Goal: Task Accomplishment & Management: Use online tool/utility

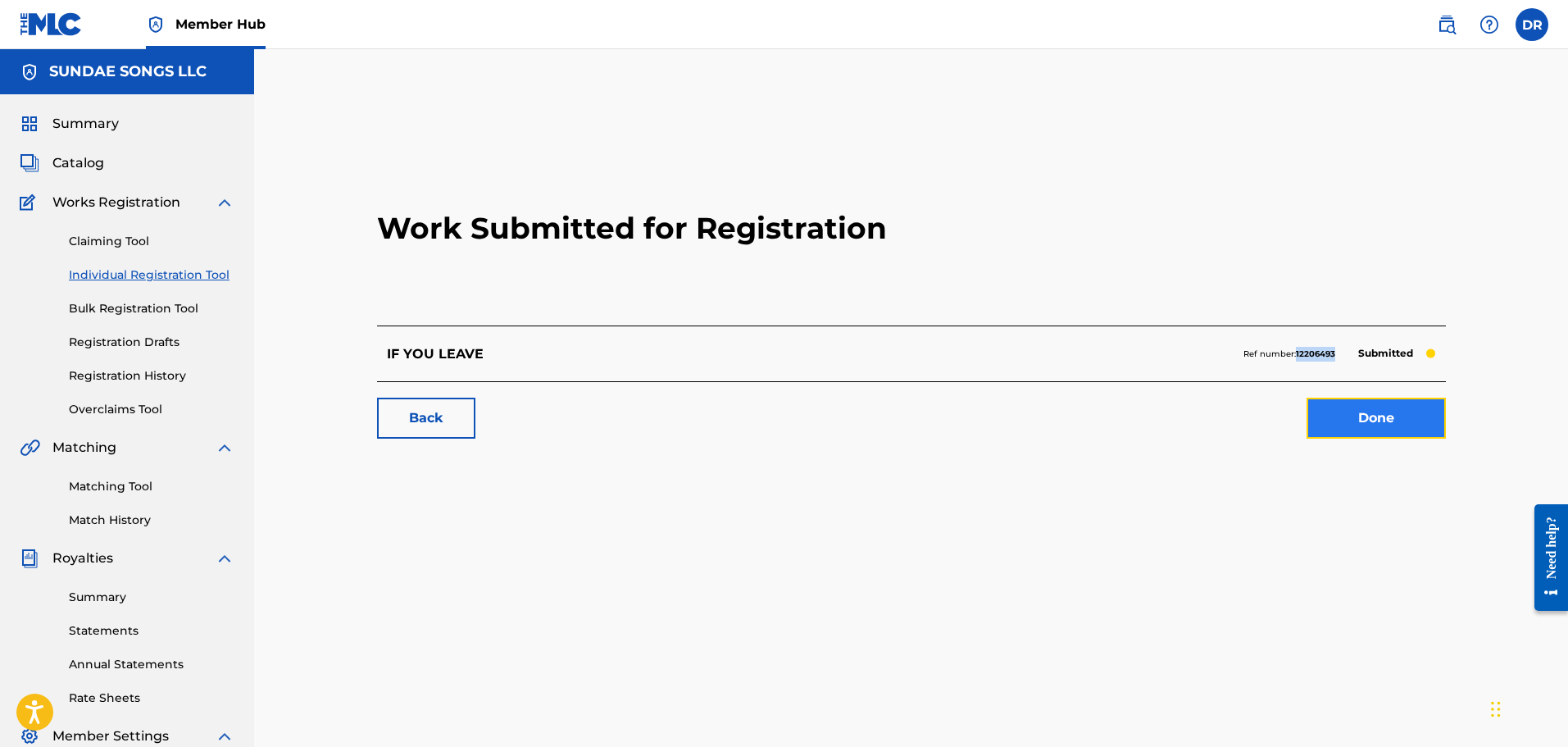
click at [1400, 427] on link "Done" at bounding box center [1377, 418] width 140 height 41
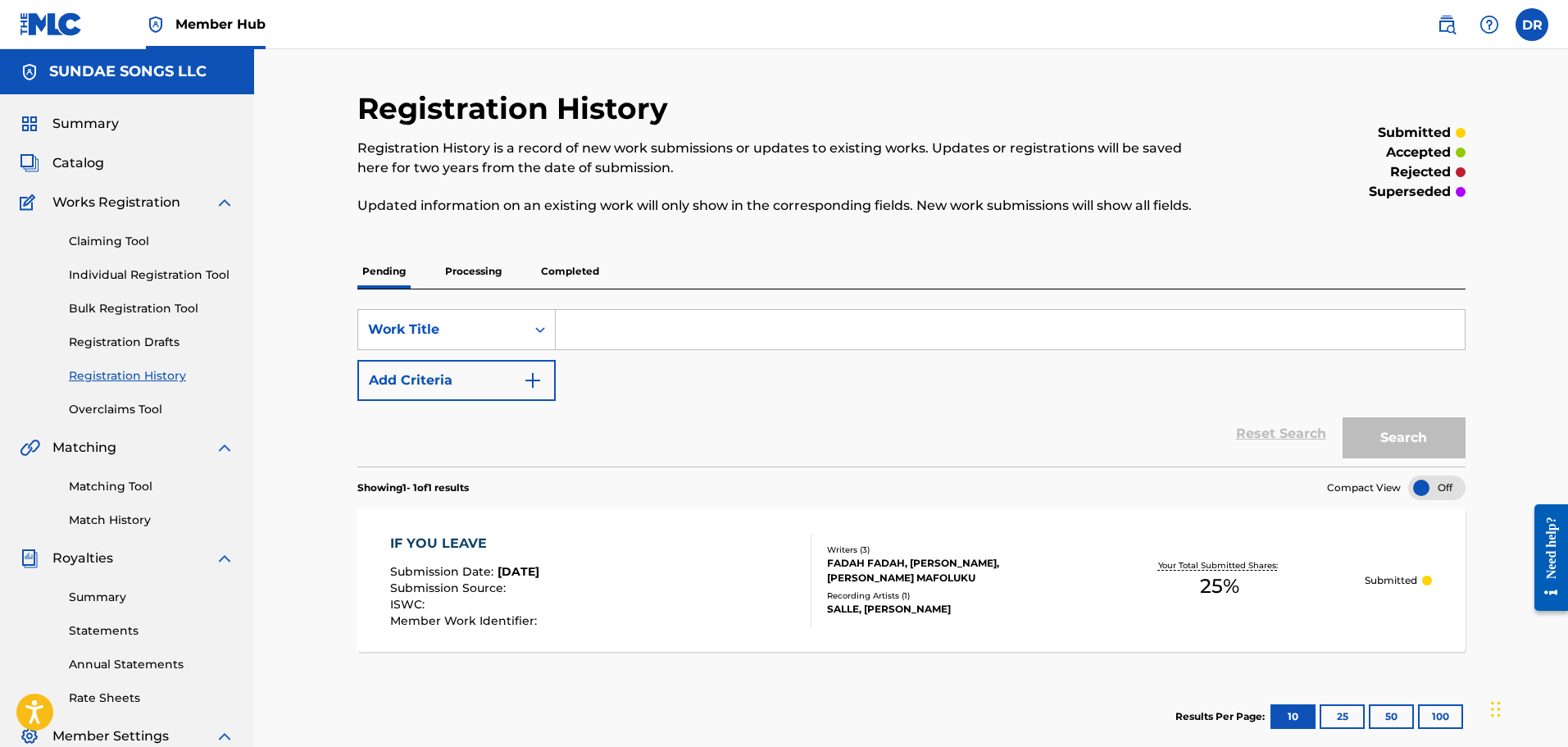
drag, startPoint x: 133, startPoint y: 490, endPoint x: 203, endPoint y: 473, distance: 72.0
click at [134, 489] on link "Matching Tool" at bounding box center [152, 487] width 166 height 17
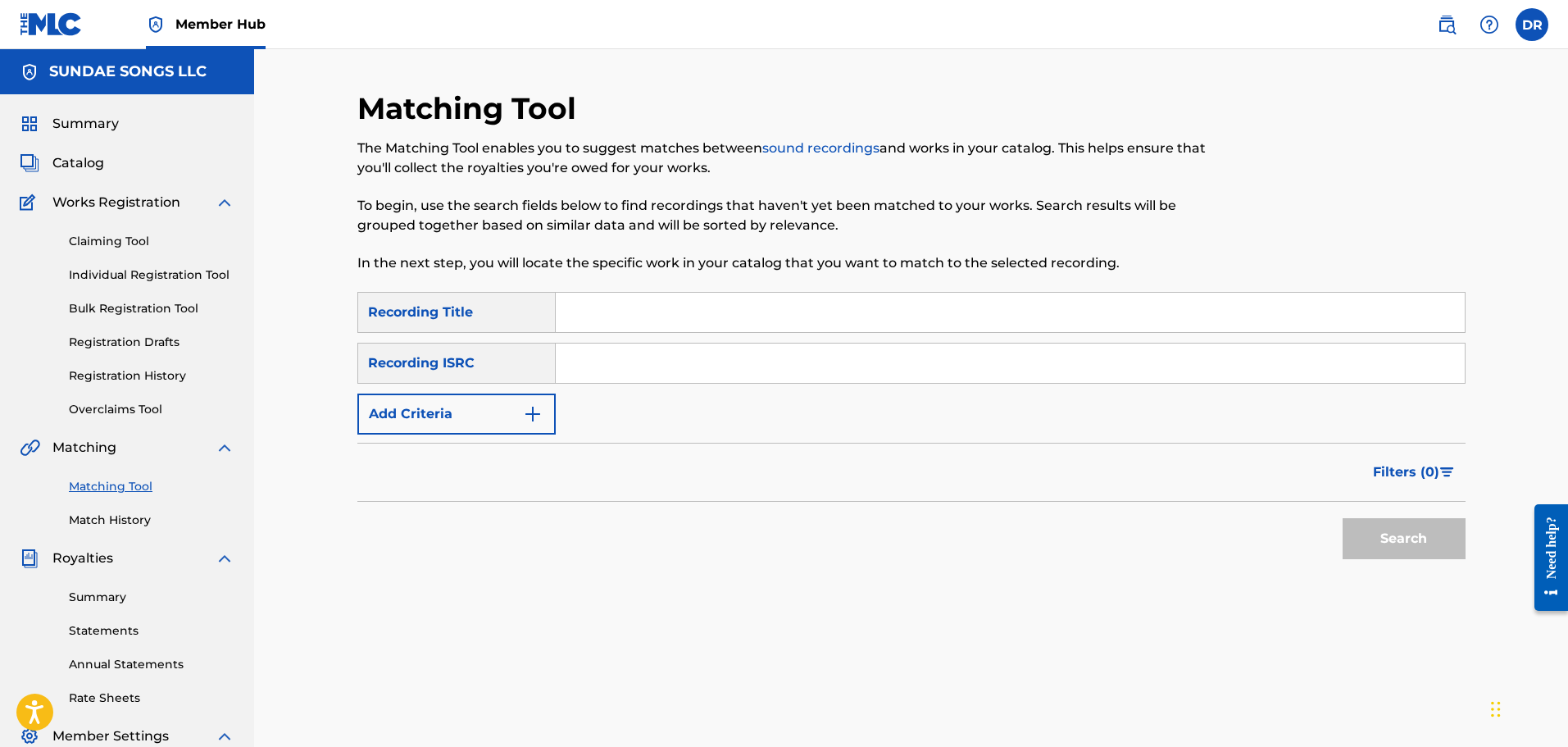
paste input "IGBALODE"
click at [1411, 538] on button "Search" at bounding box center [1404, 538] width 123 height 41
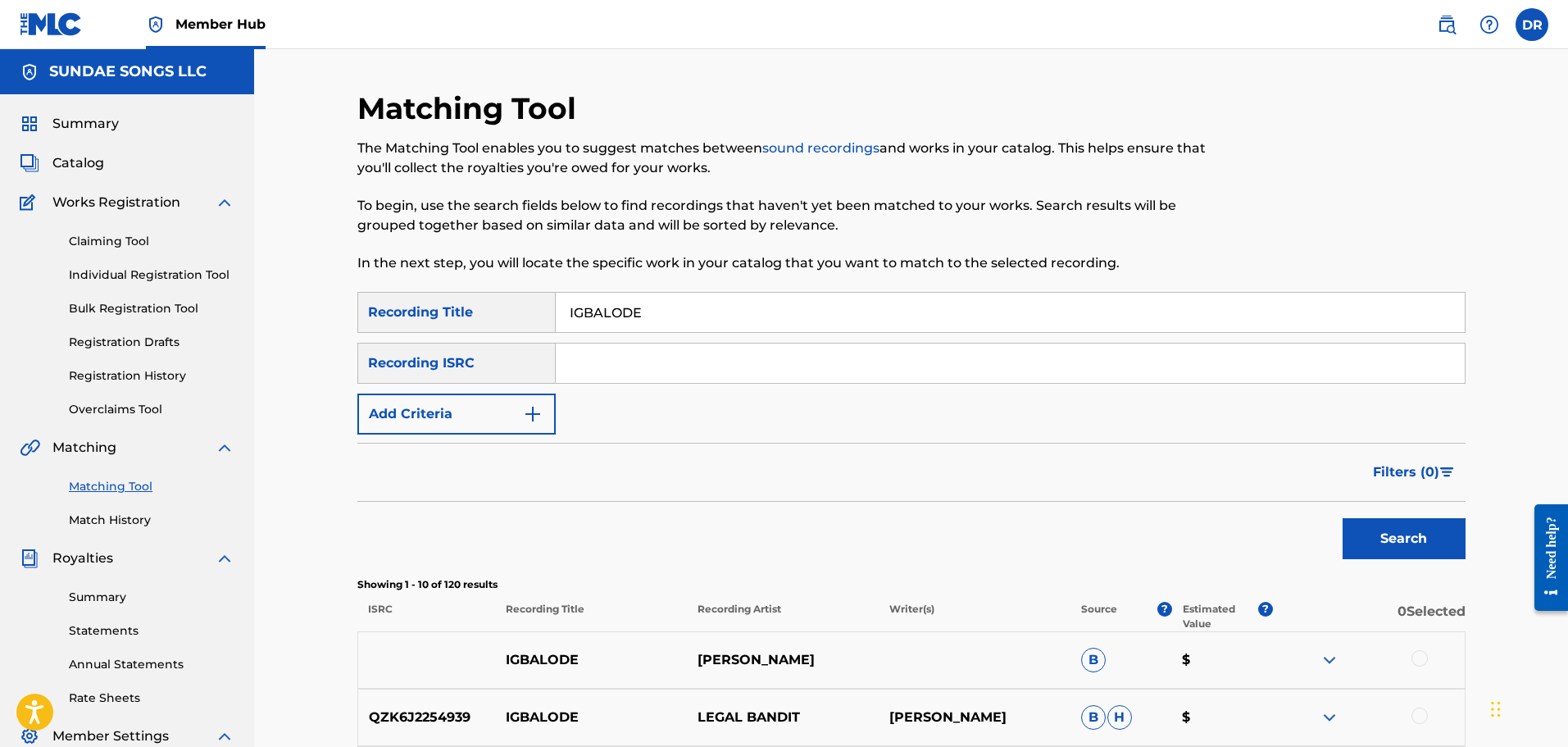
drag, startPoint x: 689, startPoint y: 313, endPoint x: 503, endPoint y: 313, distance: 186.0
click at [501, 313] on div "SearchWithCriteria2c4b99a8-7434-4e35-bb59-90ca86e73125 Recording Title IGBALODE" at bounding box center [911, 312] width 1109 height 41
paste input "JAMA JAMA"
type input "JAMA JAMA"
click at [487, 411] on button "Add Criteria" at bounding box center [456, 413] width 198 height 41
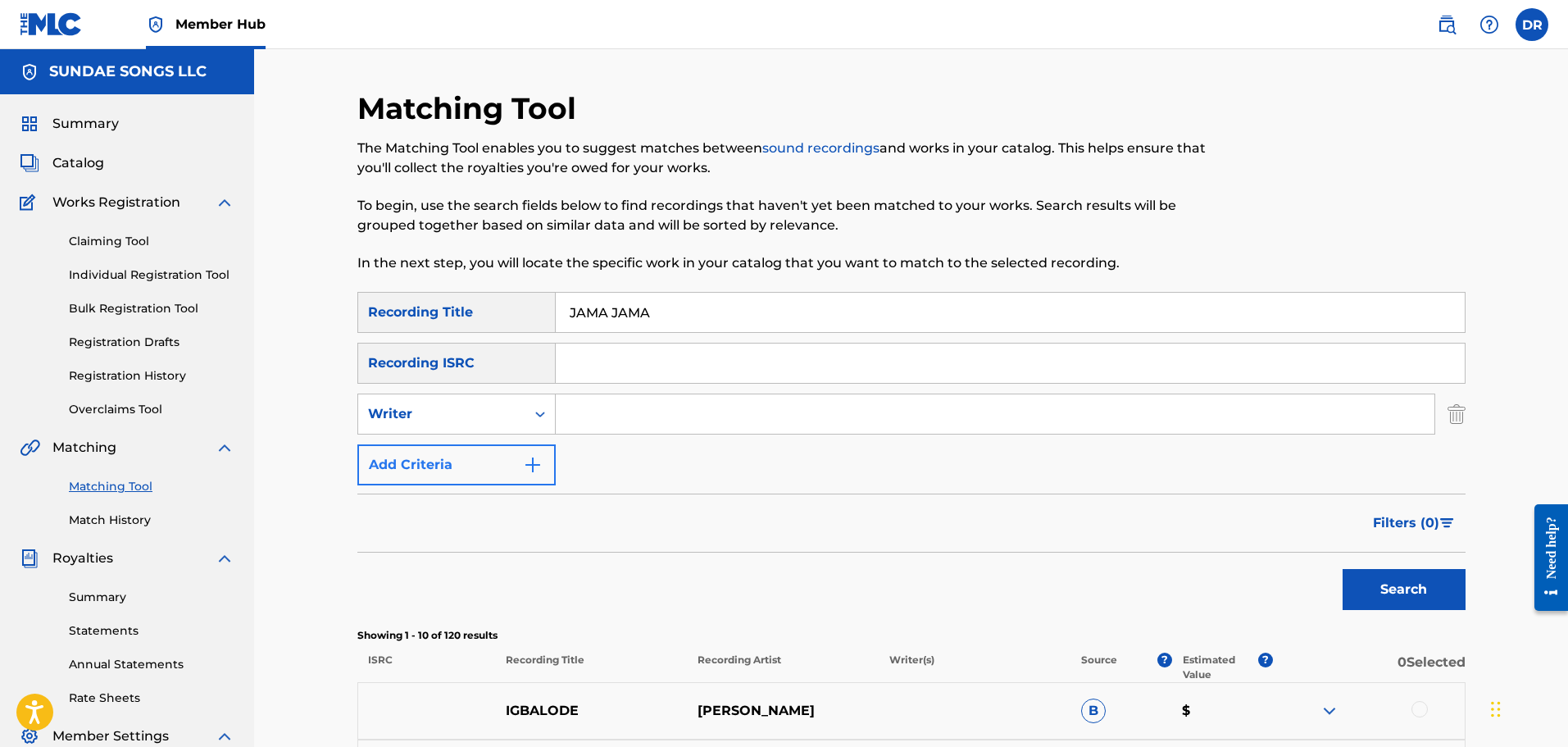
click at [487, 411] on div "Writer" at bounding box center [441, 414] width 148 height 20
click at [486, 453] on div "Recording Artist" at bounding box center [456, 454] width 197 height 41
click at [630, 412] on input "Search Form" at bounding box center [995, 413] width 879 height 39
type input "[PERSON_NAME]"
drag, startPoint x: 1407, startPoint y: 586, endPoint x: 1388, endPoint y: 582, distance: 19.4
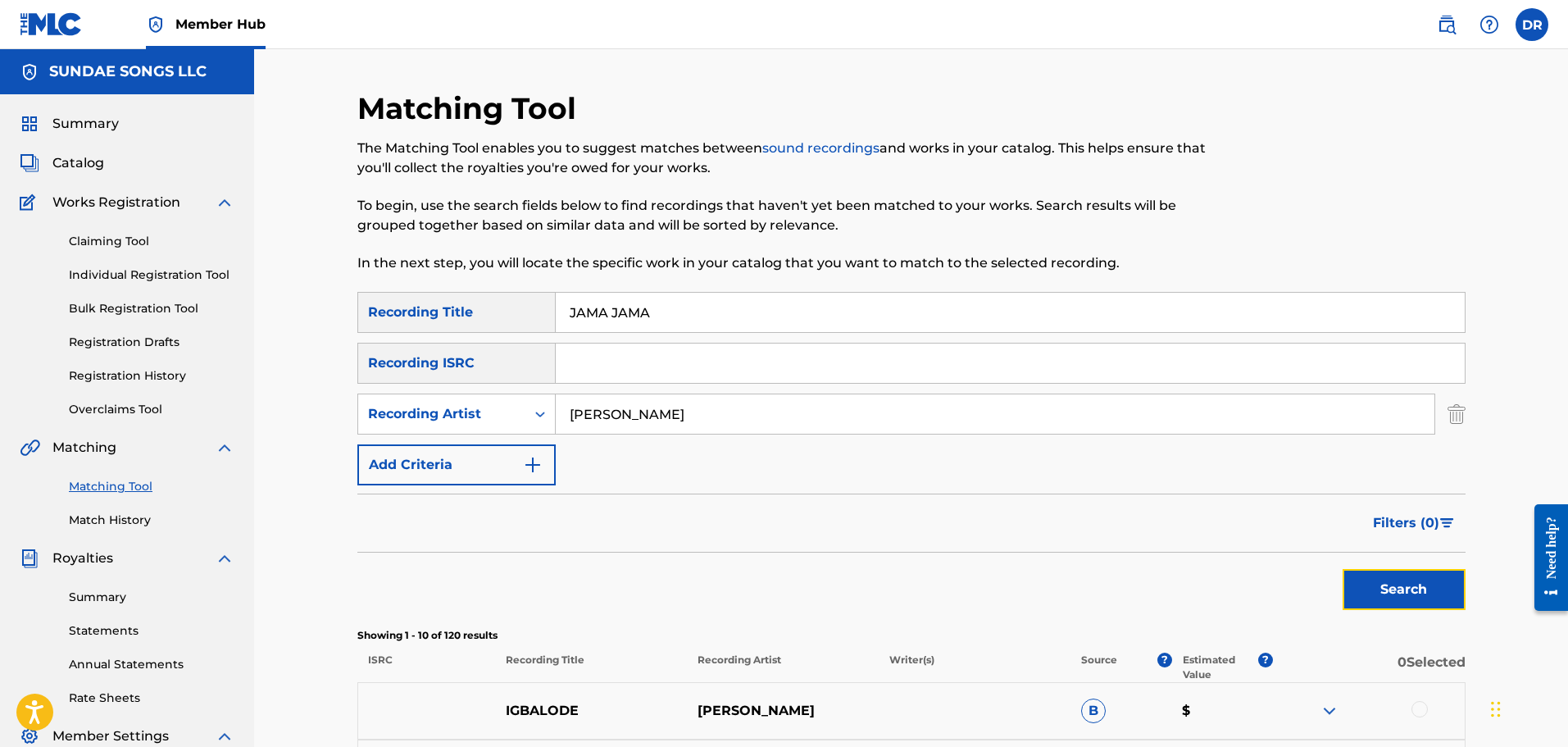
click at [1405, 587] on button "Search" at bounding box center [1404, 589] width 123 height 41
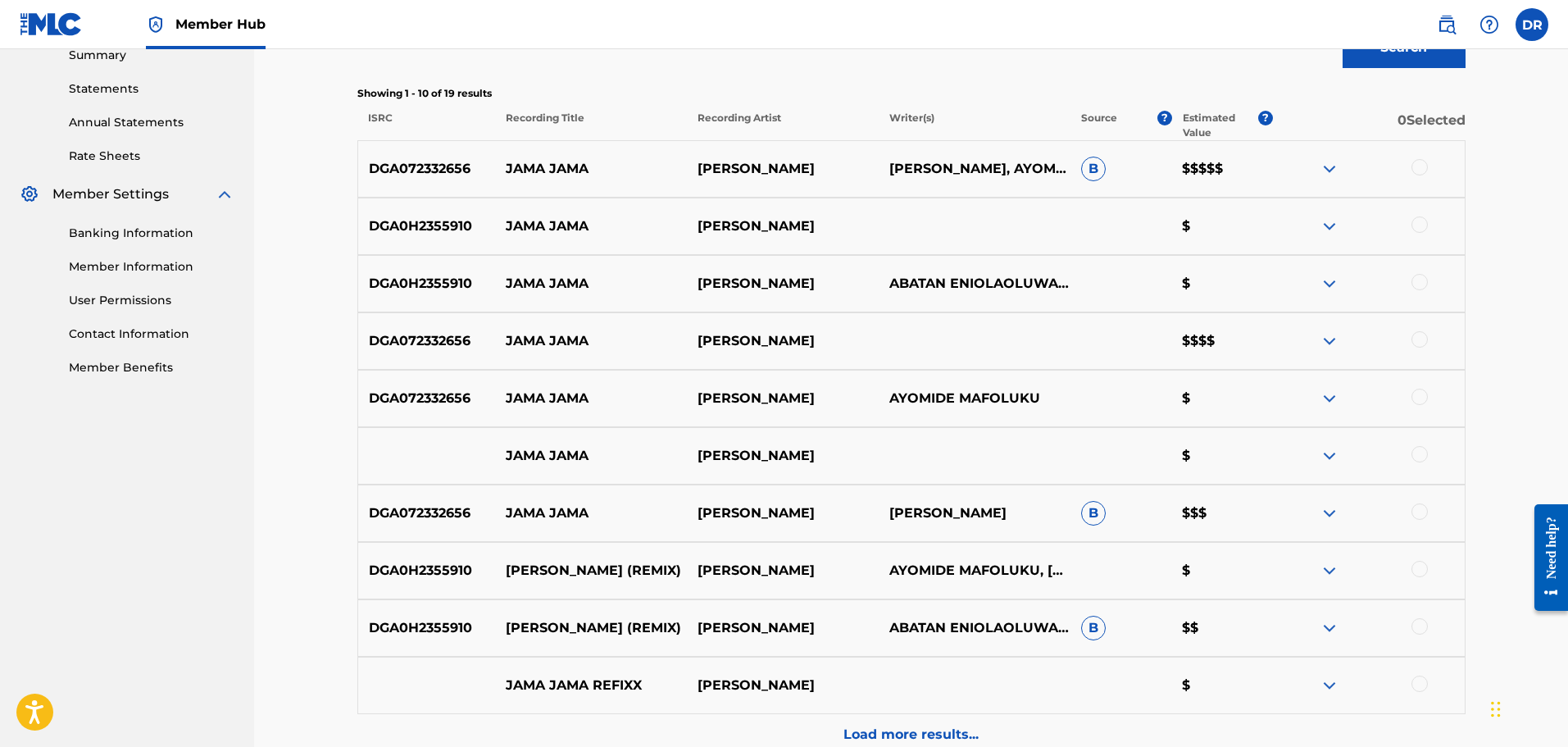
scroll to position [574, 0]
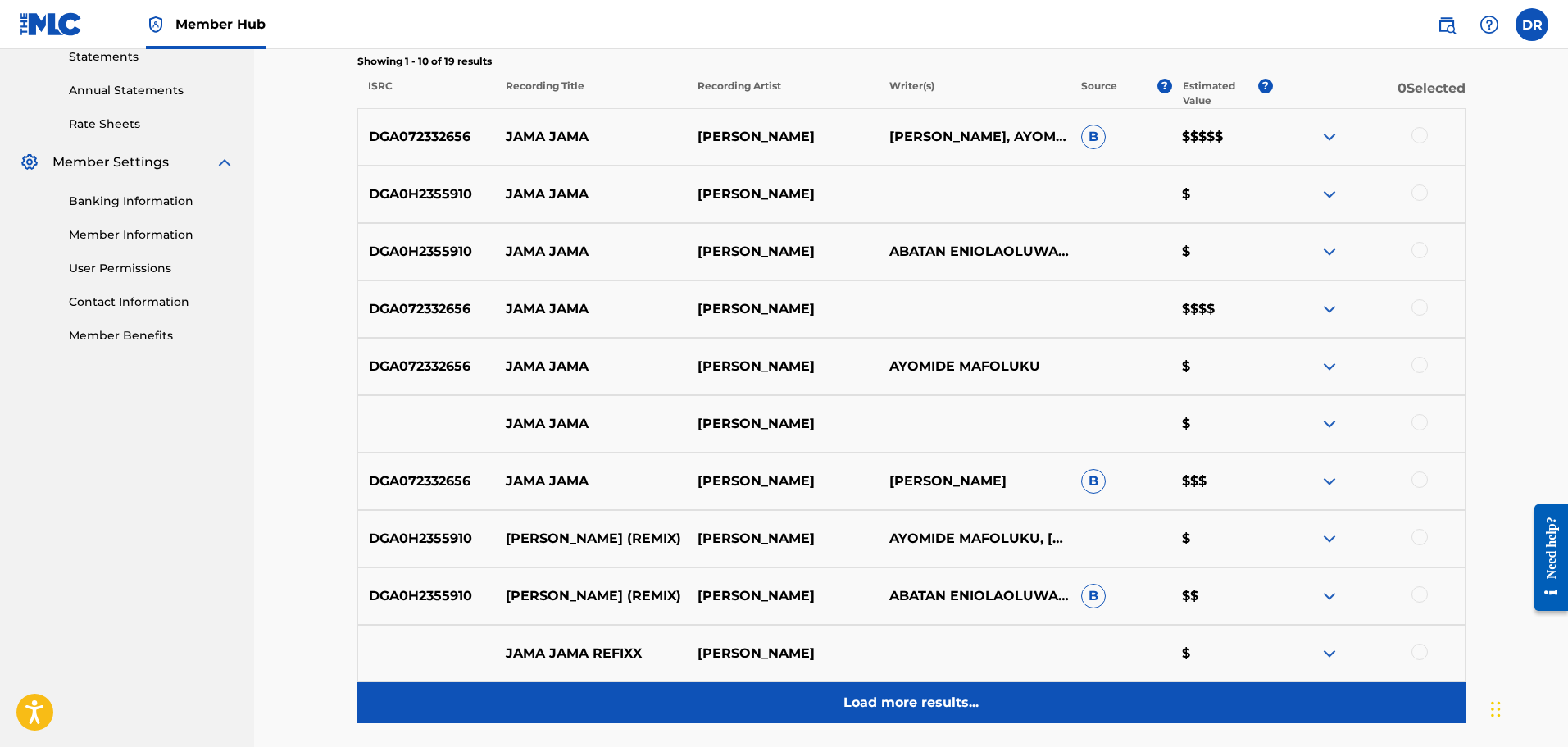
click at [922, 703] on p "Load more results..." at bounding box center [911, 702] width 135 height 20
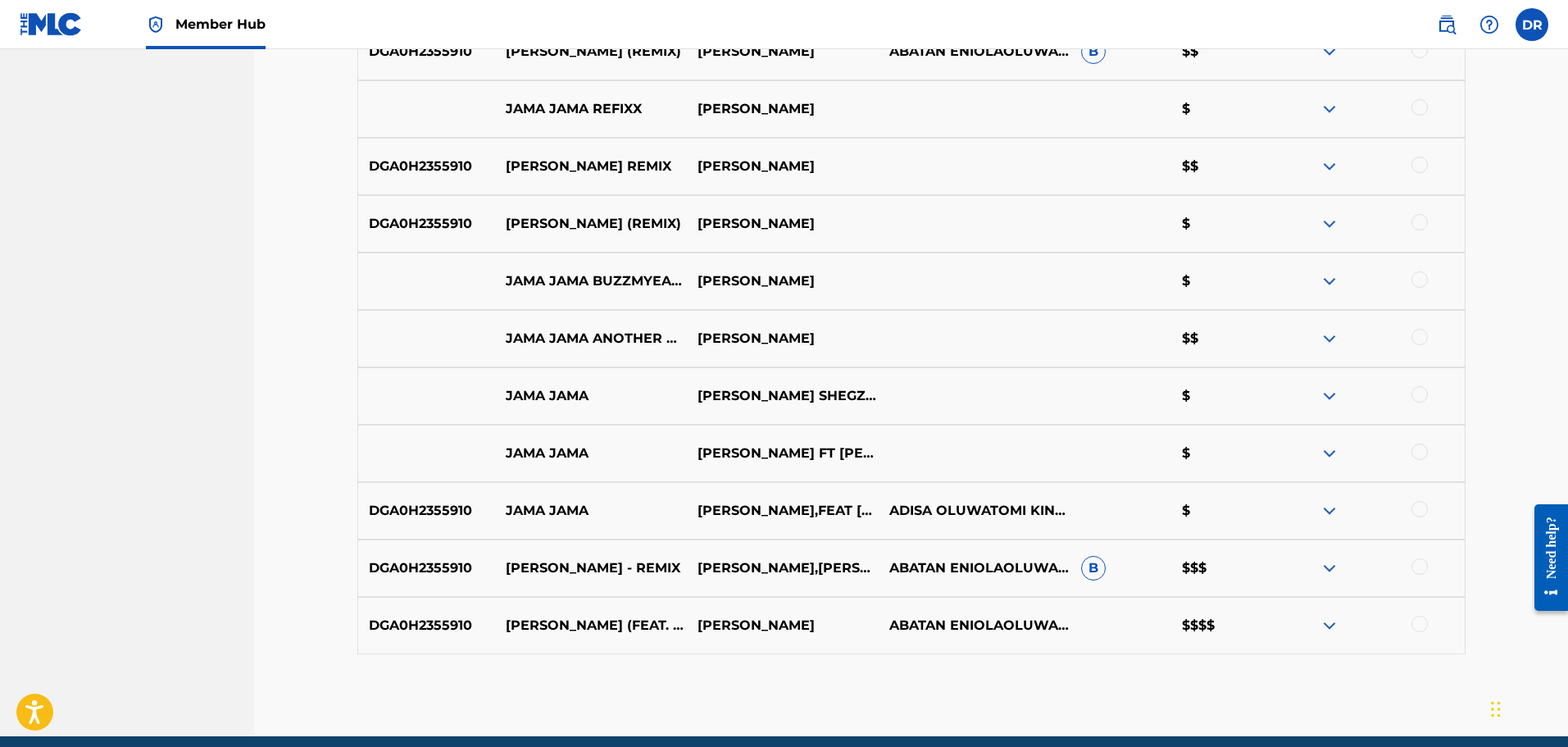
scroll to position [1148, 0]
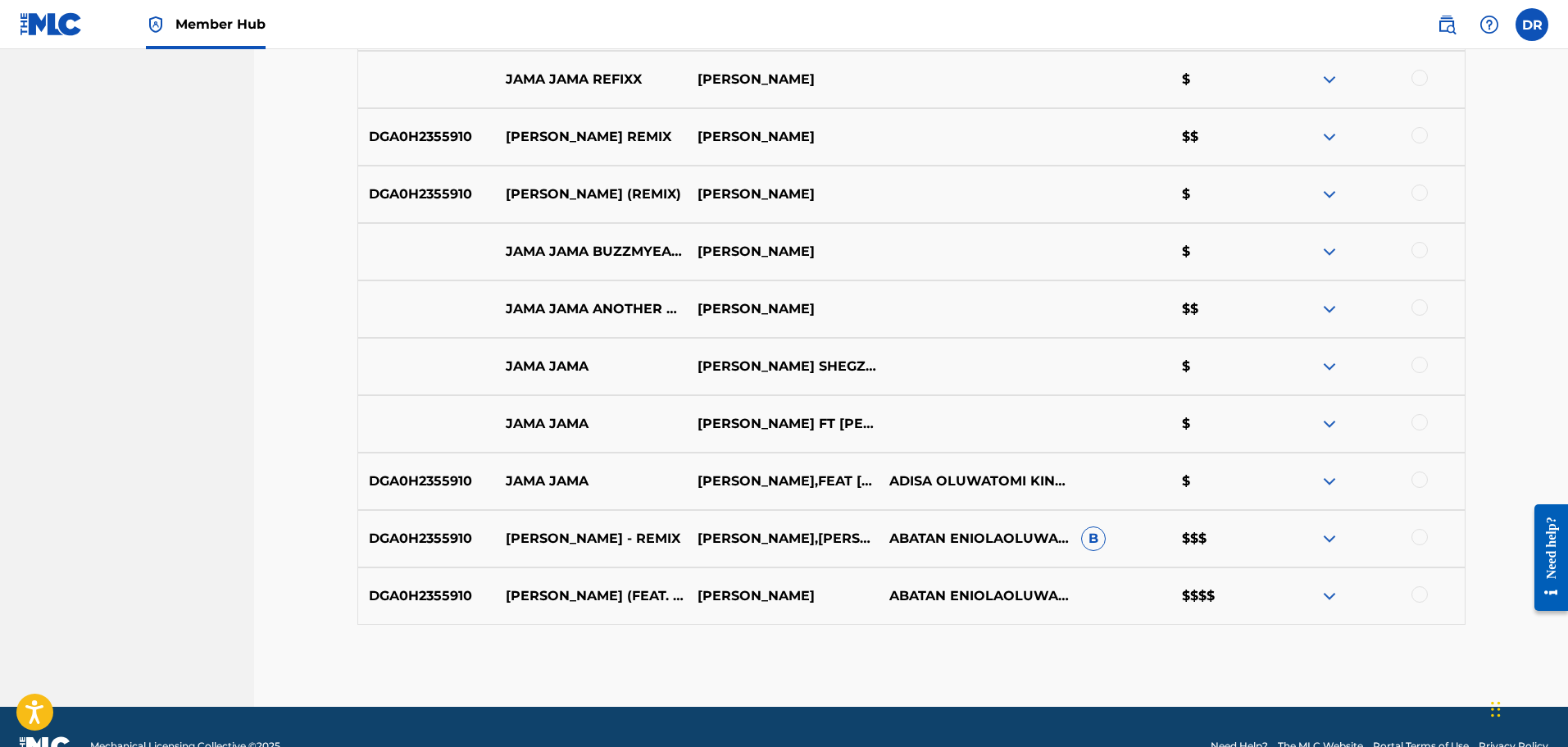
click at [1418, 601] on div at bounding box center [1419, 594] width 17 height 17
click at [1418, 536] on div at bounding box center [1419, 536] width 17 height 17
click at [1412, 480] on div at bounding box center [1419, 480] width 17 height 17
click at [1405, 423] on div at bounding box center [1369, 424] width 192 height 20
click at [1415, 419] on div at bounding box center [1419, 422] width 17 height 17
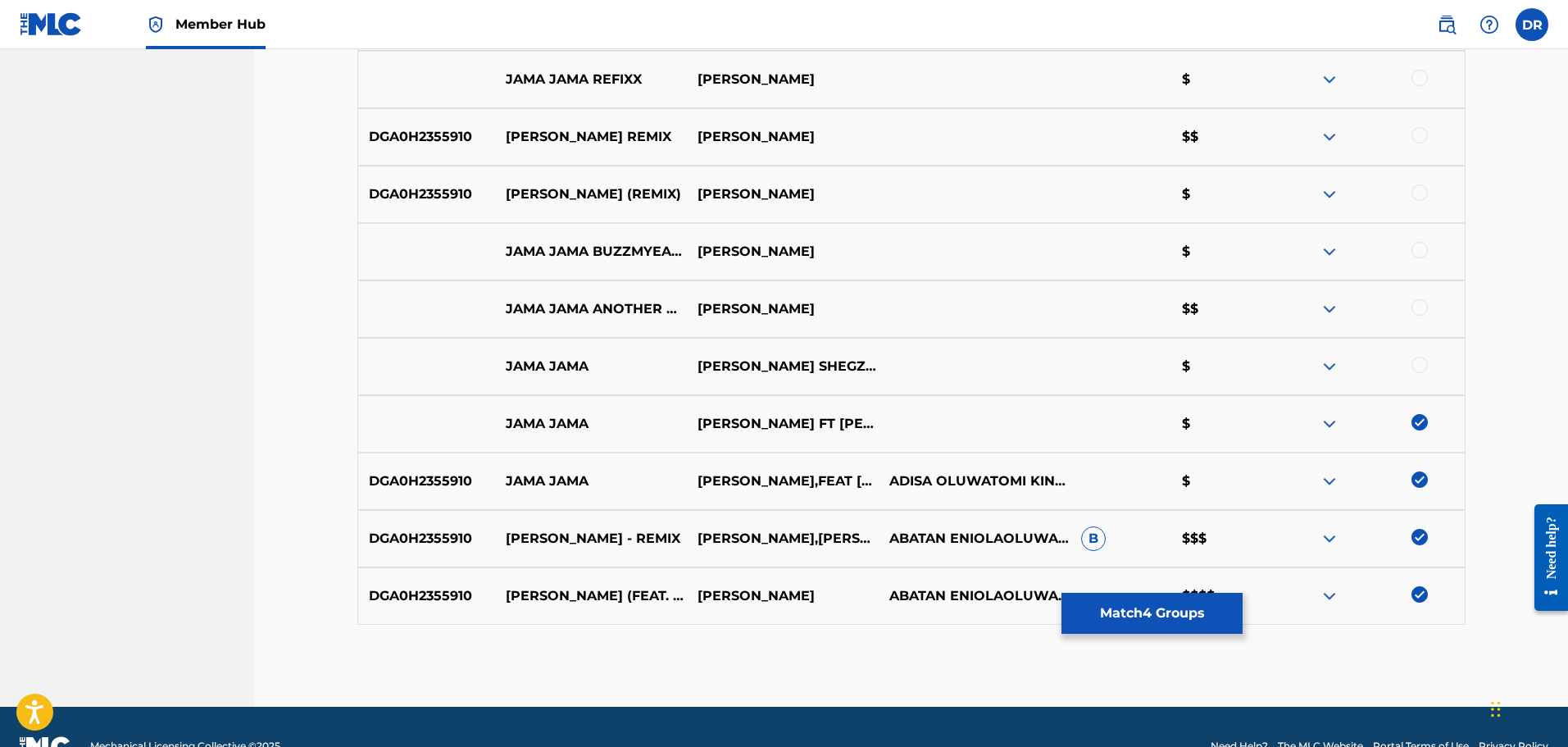
click at [1418, 366] on div at bounding box center [1419, 364] width 17 height 17
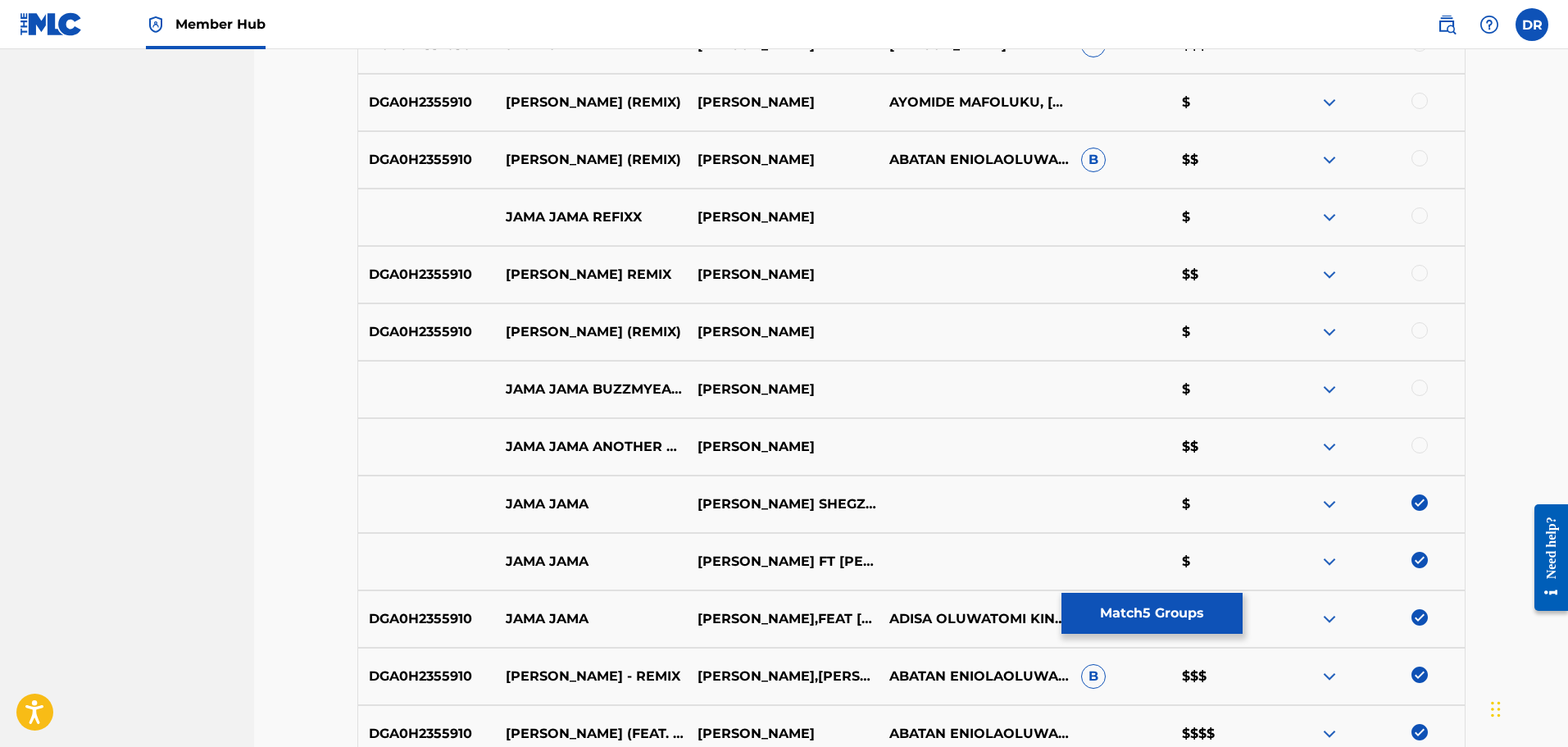
scroll to position [984, 0]
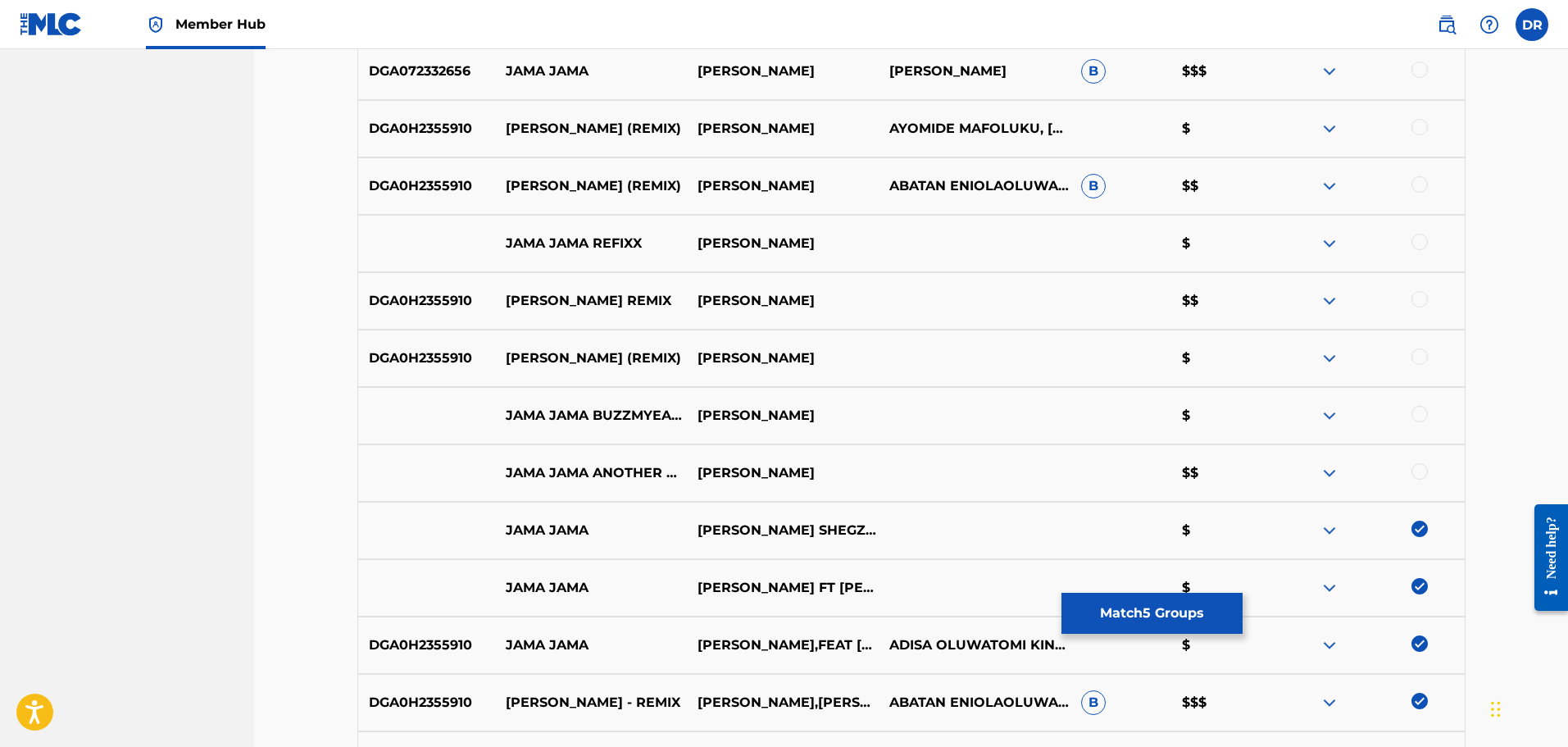
click at [1411, 461] on div "JAMA JAMA ANOTHER DAY [PERSON_NAME] $$" at bounding box center [911, 474] width 1109 height 58
click at [1415, 460] on div "JAMA JAMA ANOTHER DAY [PERSON_NAME] $$" at bounding box center [911, 474] width 1109 height 58
click at [1425, 478] on div at bounding box center [1369, 473] width 192 height 20
click at [1415, 469] on div at bounding box center [1419, 471] width 17 height 17
click at [1419, 412] on div at bounding box center [1419, 414] width 17 height 17
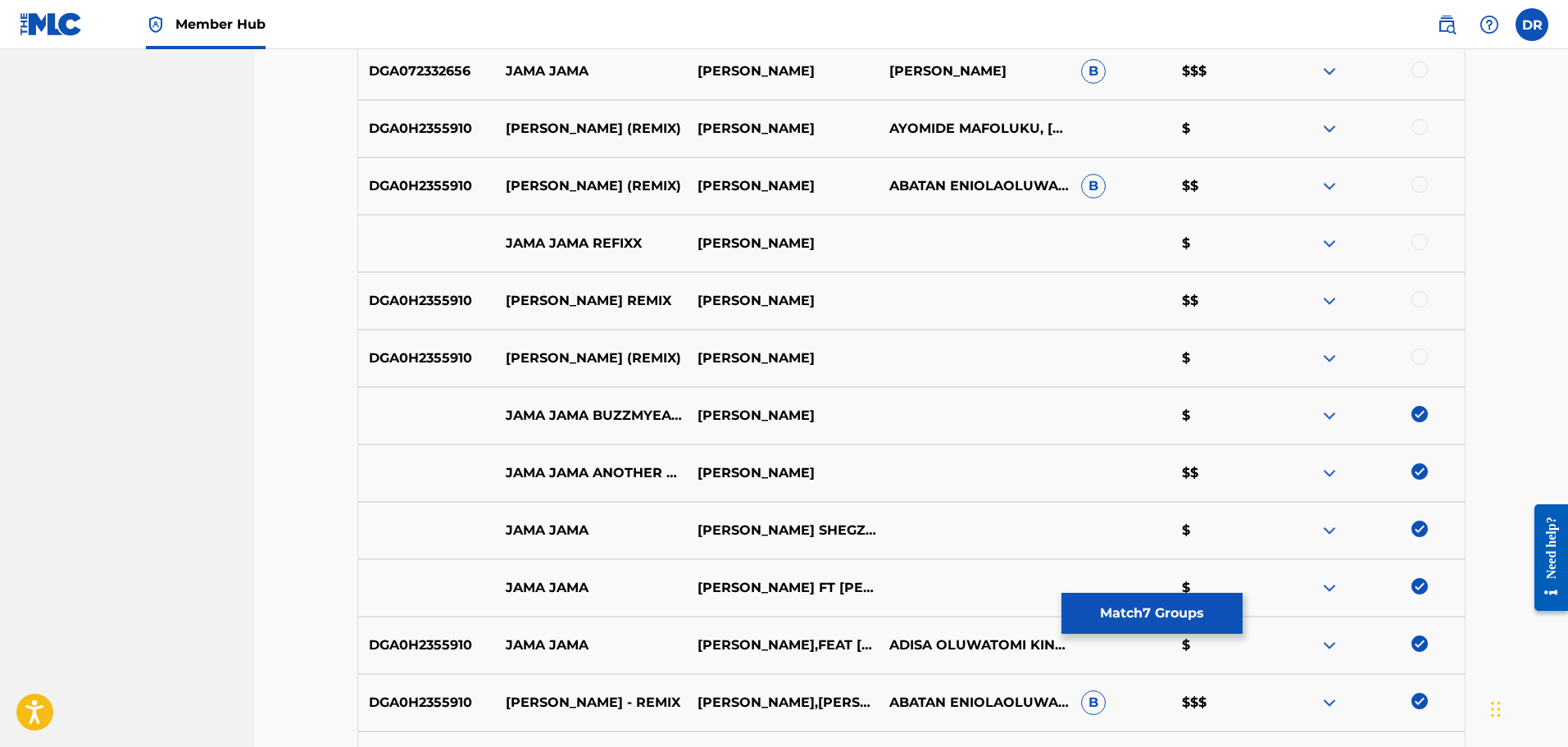
drag, startPoint x: 1419, startPoint y: 356, endPoint x: 1409, endPoint y: 377, distance: 23.3
click at [1419, 355] on div at bounding box center [1419, 356] width 17 height 17
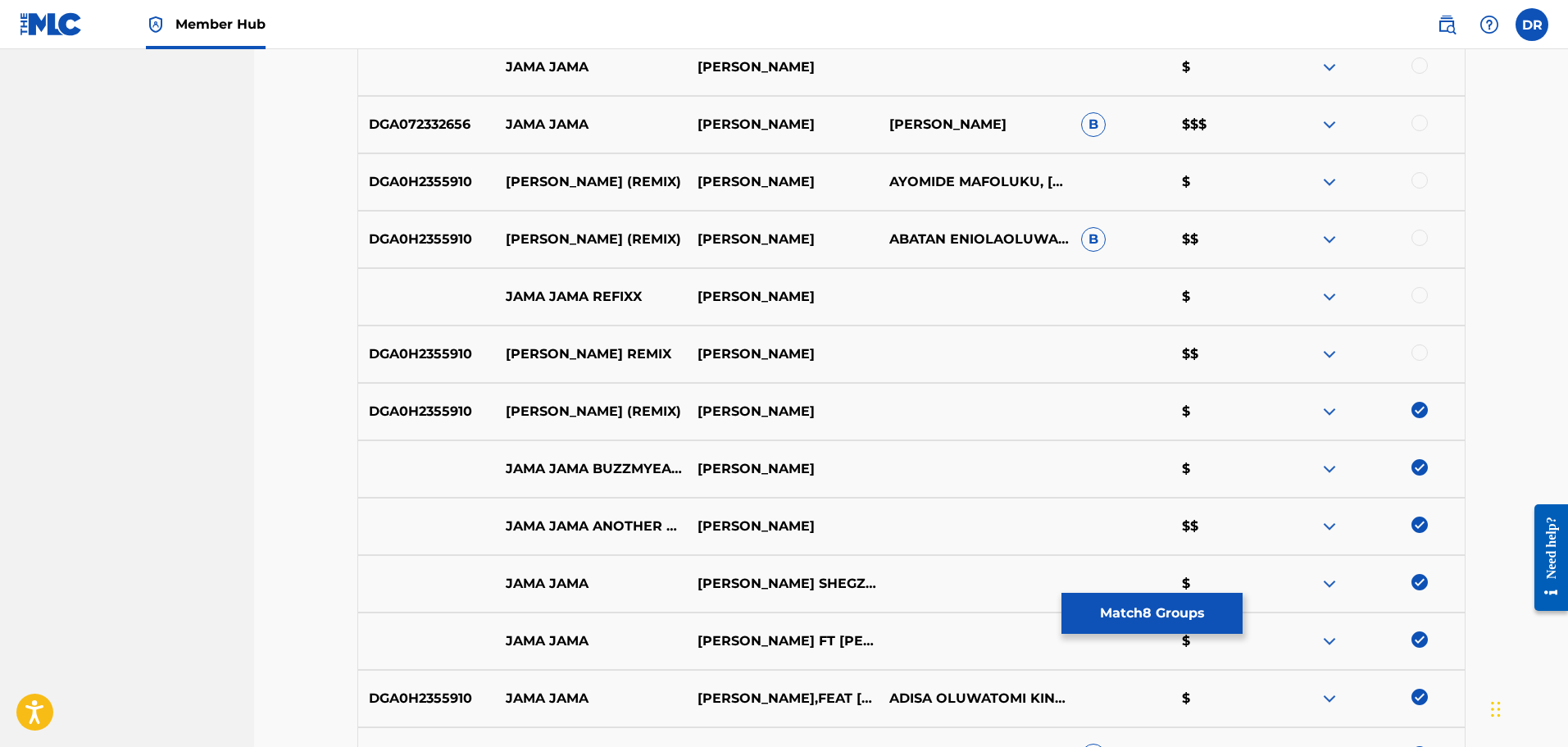
scroll to position [902, 0]
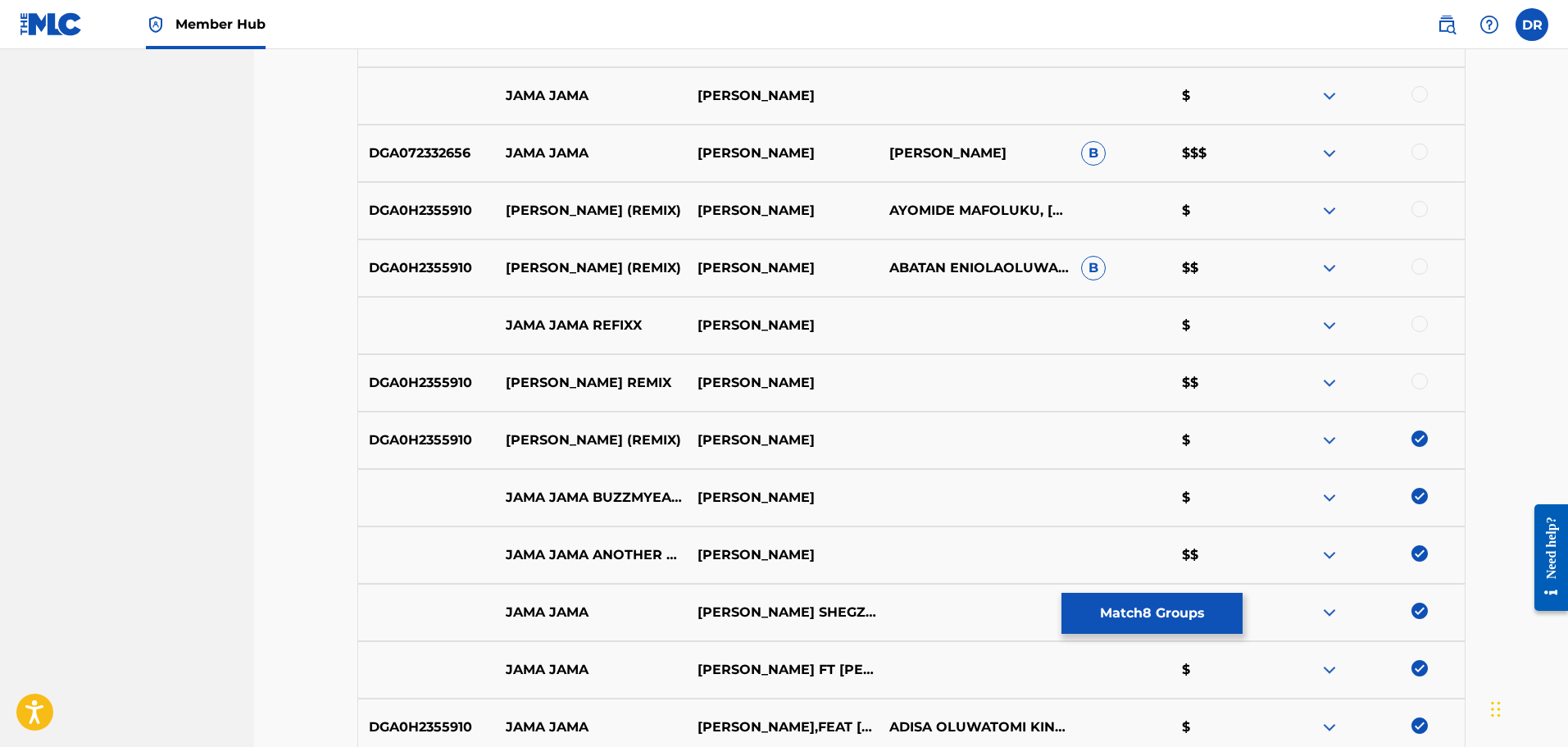
click at [1415, 370] on div "DGA0H2355910 [PERSON_NAME] REMIX AYO MAFF $$" at bounding box center [911, 383] width 1109 height 58
click at [1416, 382] on div at bounding box center [1419, 381] width 17 height 17
click at [1418, 324] on div at bounding box center [1419, 323] width 17 height 17
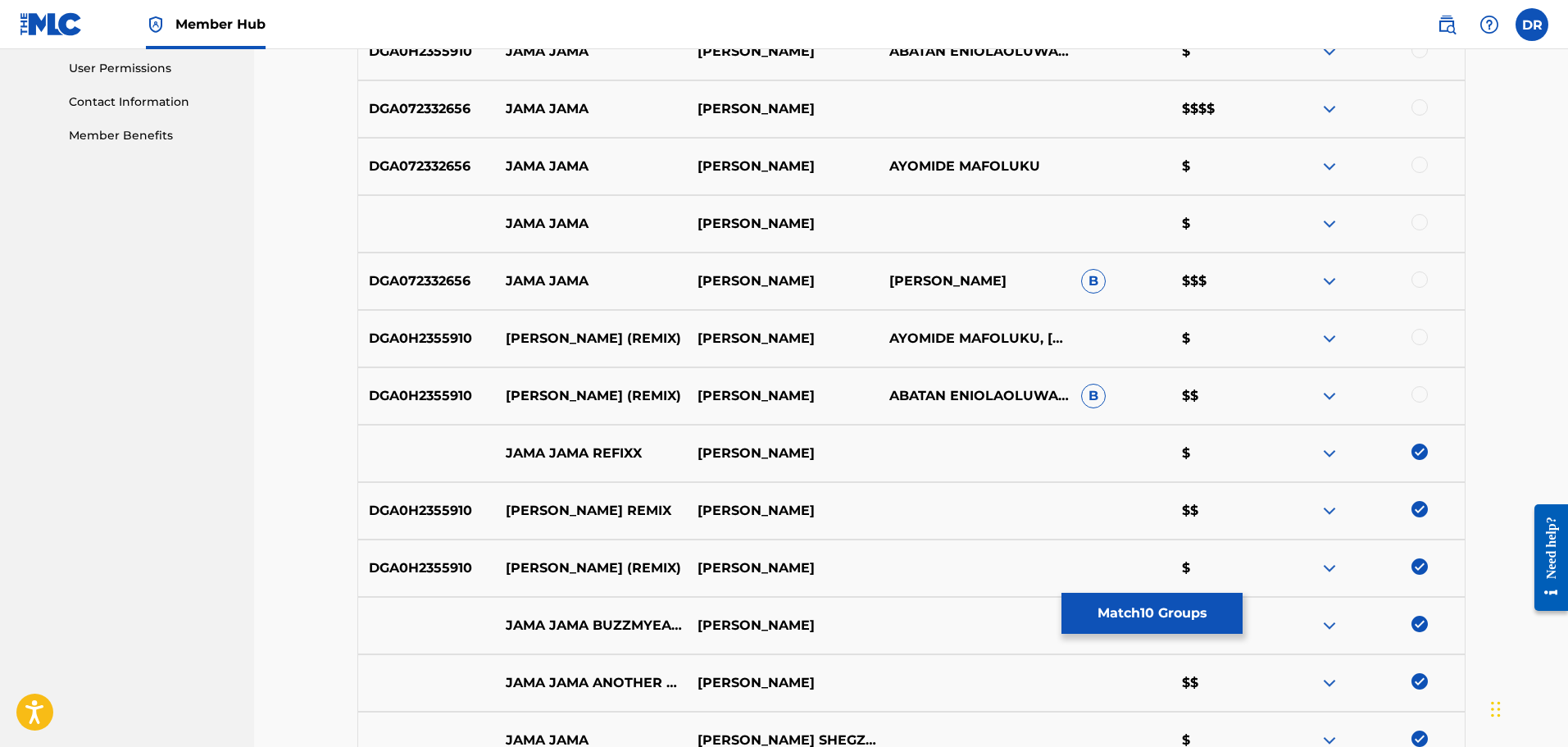
scroll to position [738, 0]
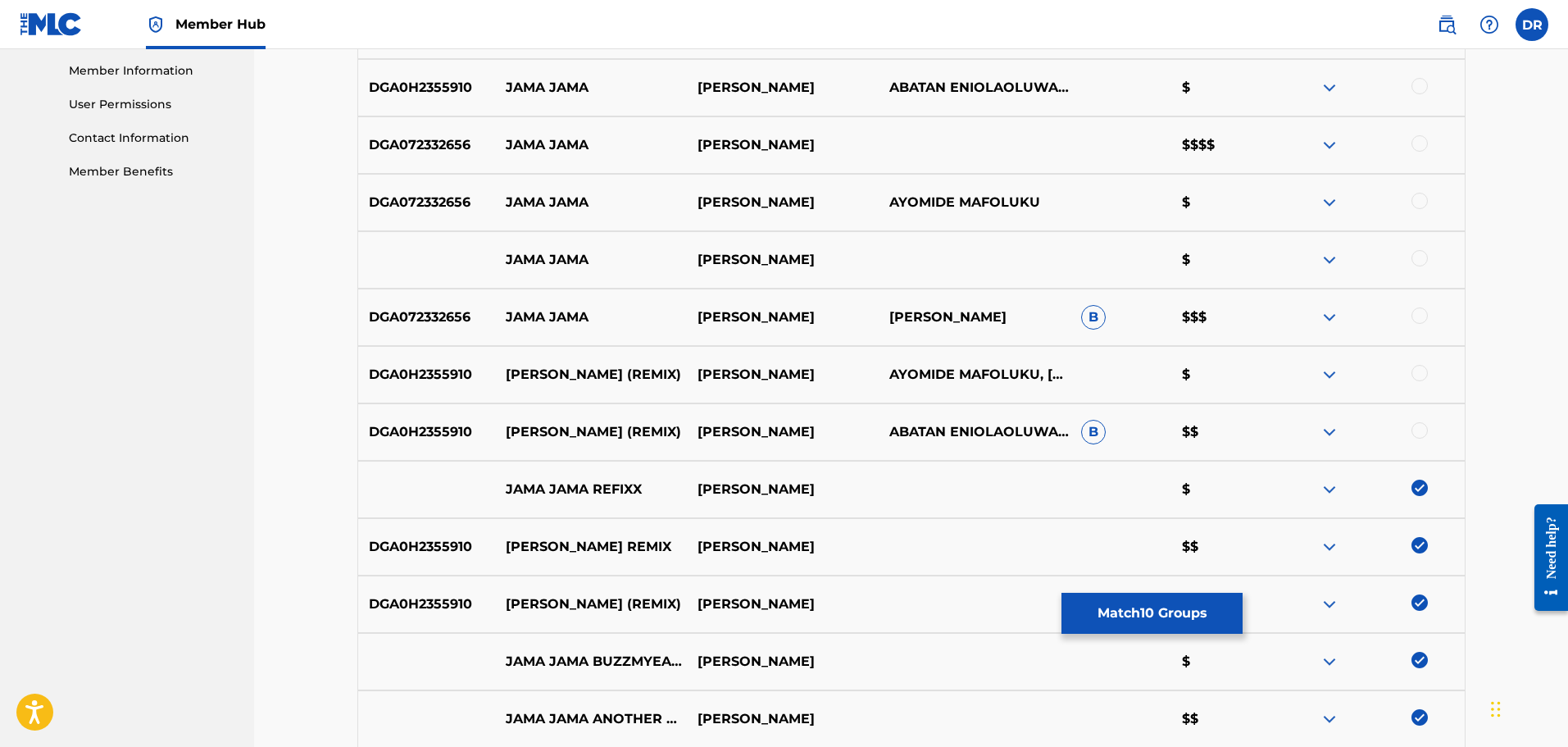
click at [1419, 426] on div at bounding box center [1419, 430] width 17 height 17
click at [1414, 376] on div at bounding box center [1419, 373] width 17 height 17
click at [1416, 322] on div at bounding box center [1419, 315] width 17 height 17
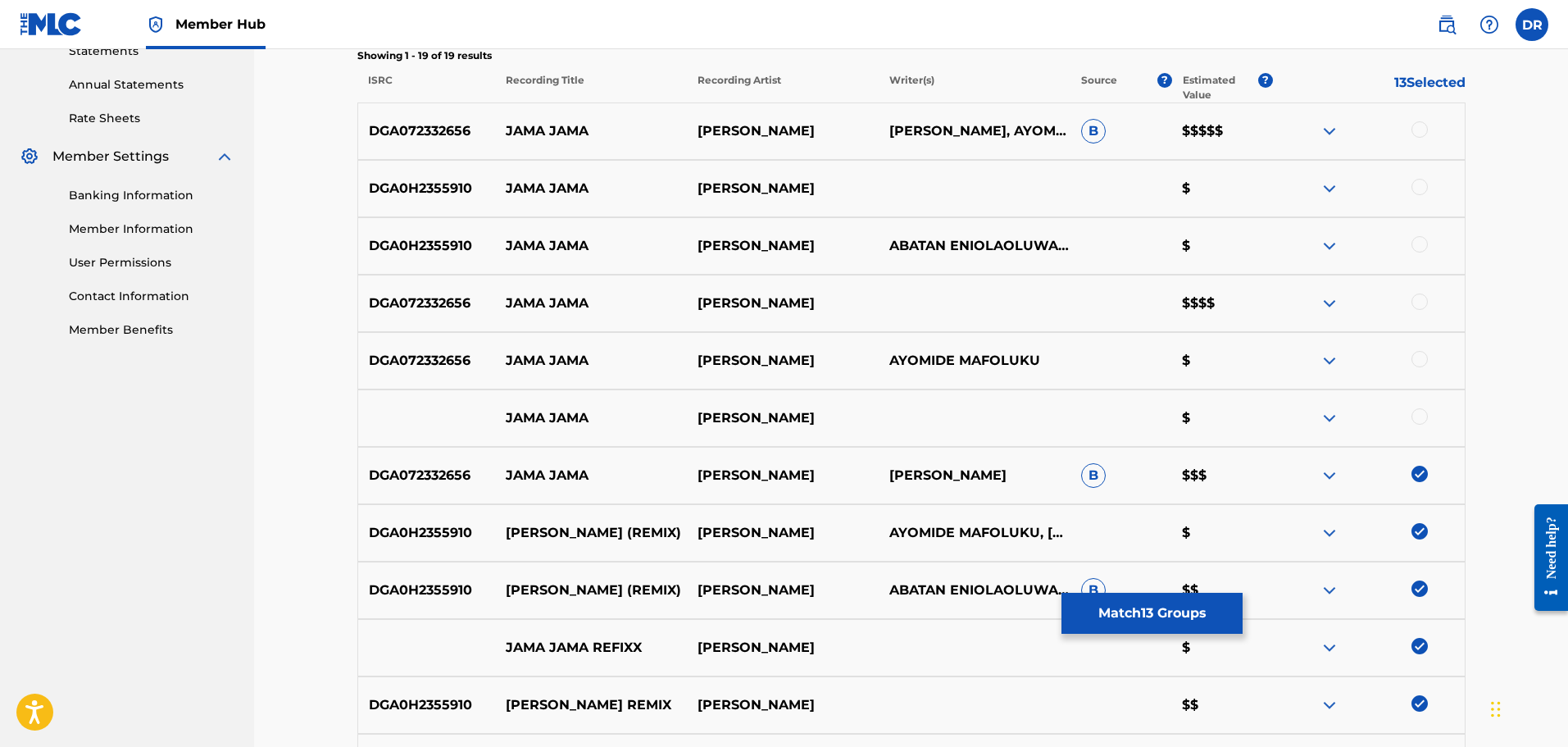
scroll to position [574, 0]
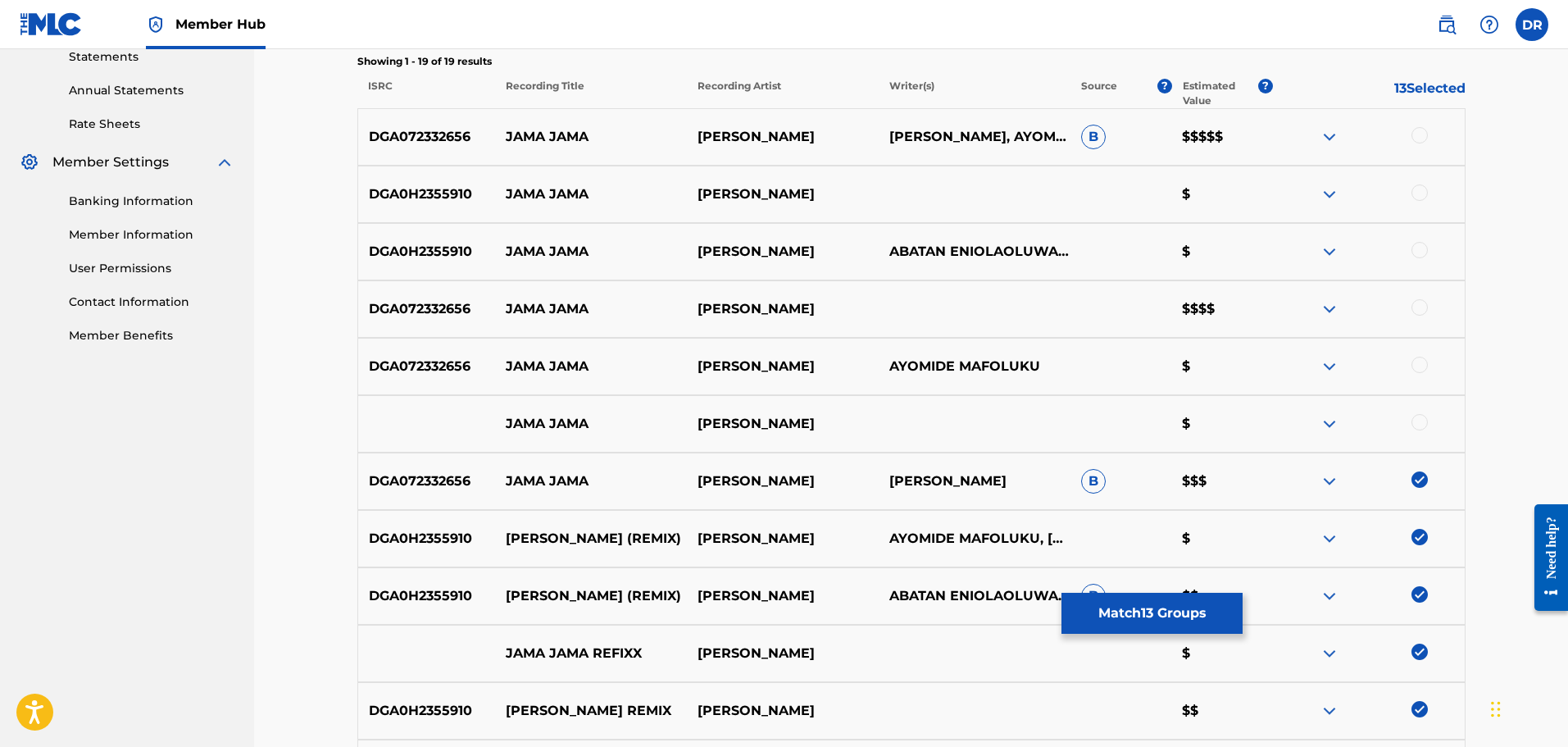
click at [1417, 418] on div at bounding box center [1419, 422] width 17 height 17
click at [1412, 366] on div at bounding box center [1419, 364] width 17 height 17
click at [1414, 307] on div at bounding box center [1419, 308] width 17 height 17
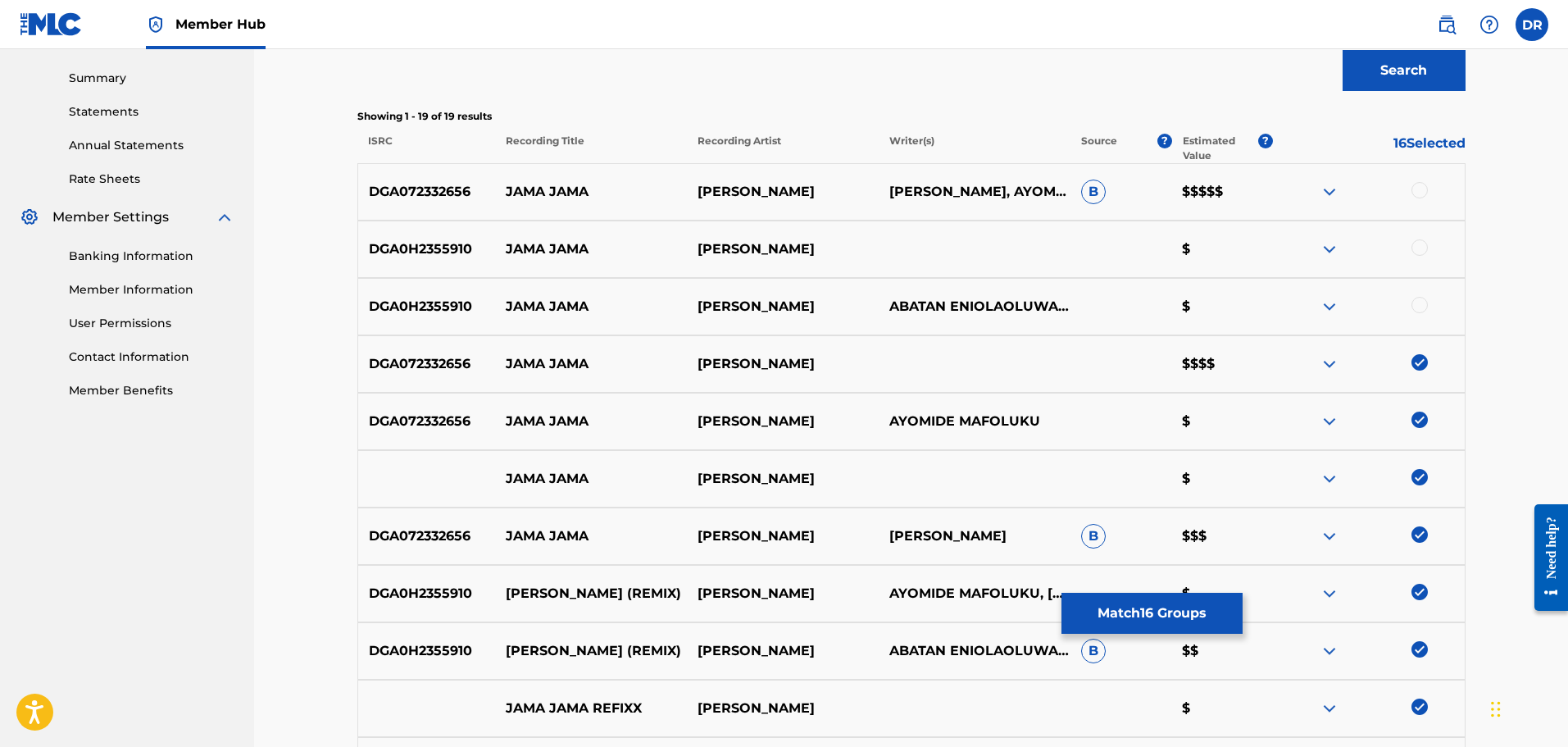
scroll to position [492, 0]
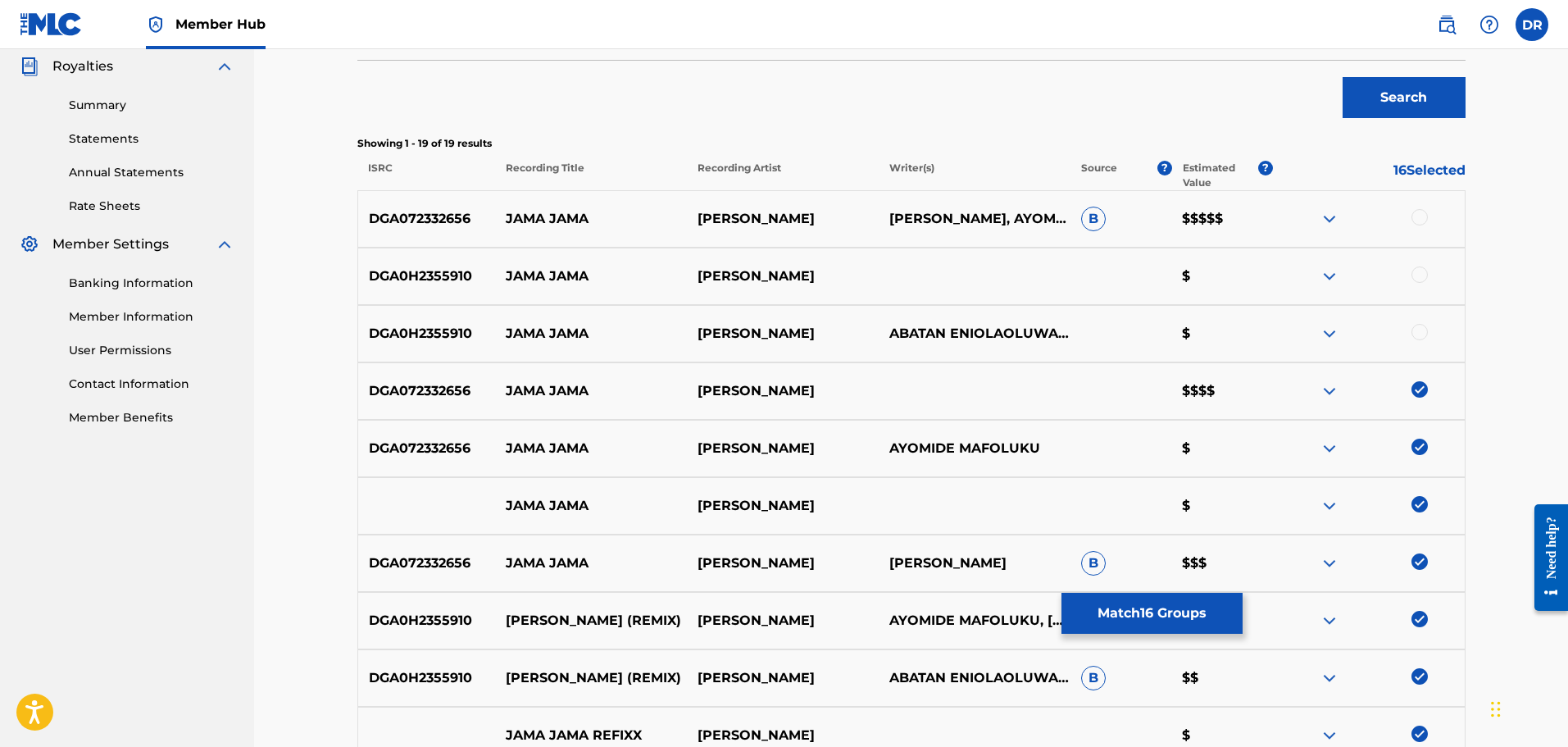
click at [1418, 333] on div at bounding box center [1419, 332] width 17 height 17
drag, startPoint x: 1417, startPoint y: 273, endPoint x: 1417, endPoint y: 258, distance: 15.0
click at [1417, 273] on div at bounding box center [1419, 274] width 17 height 17
click at [1417, 218] on div at bounding box center [1419, 217] width 17 height 17
click at [1151, 613] on button "Match 19 Groups" at bounding box center [1151, 612] width 181 height 41
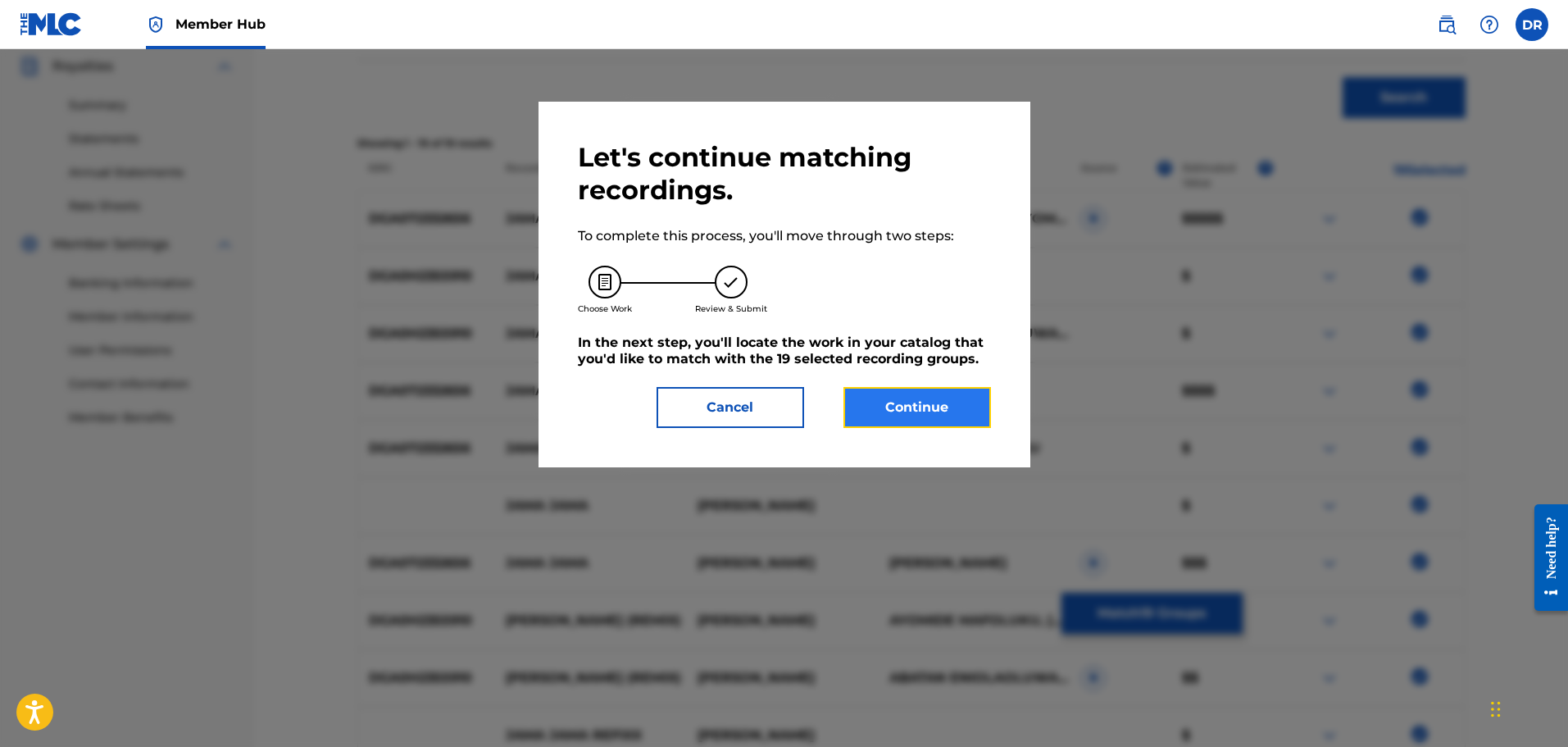
click at [936, 398] on button "Continue" at bounding box center [917, 407] width 148 height 41
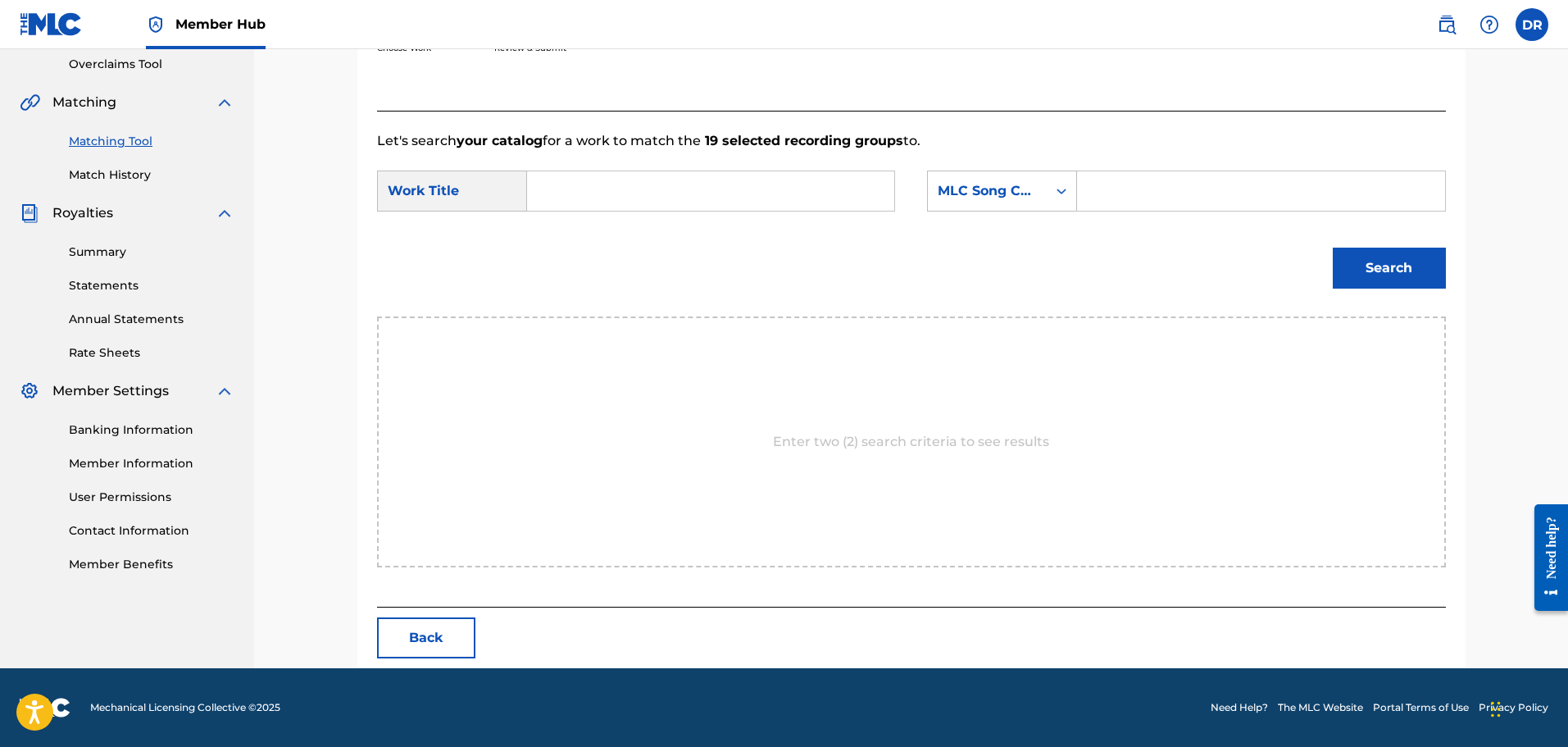
scroll to position [345, 0]
paste input "JAMA JAMA"
type input "JAMA JAMA"
click at [1103, 192] on input "Search Form" at bounding box center [1261, 190] width 340 height 39
paste input "J571Y8"
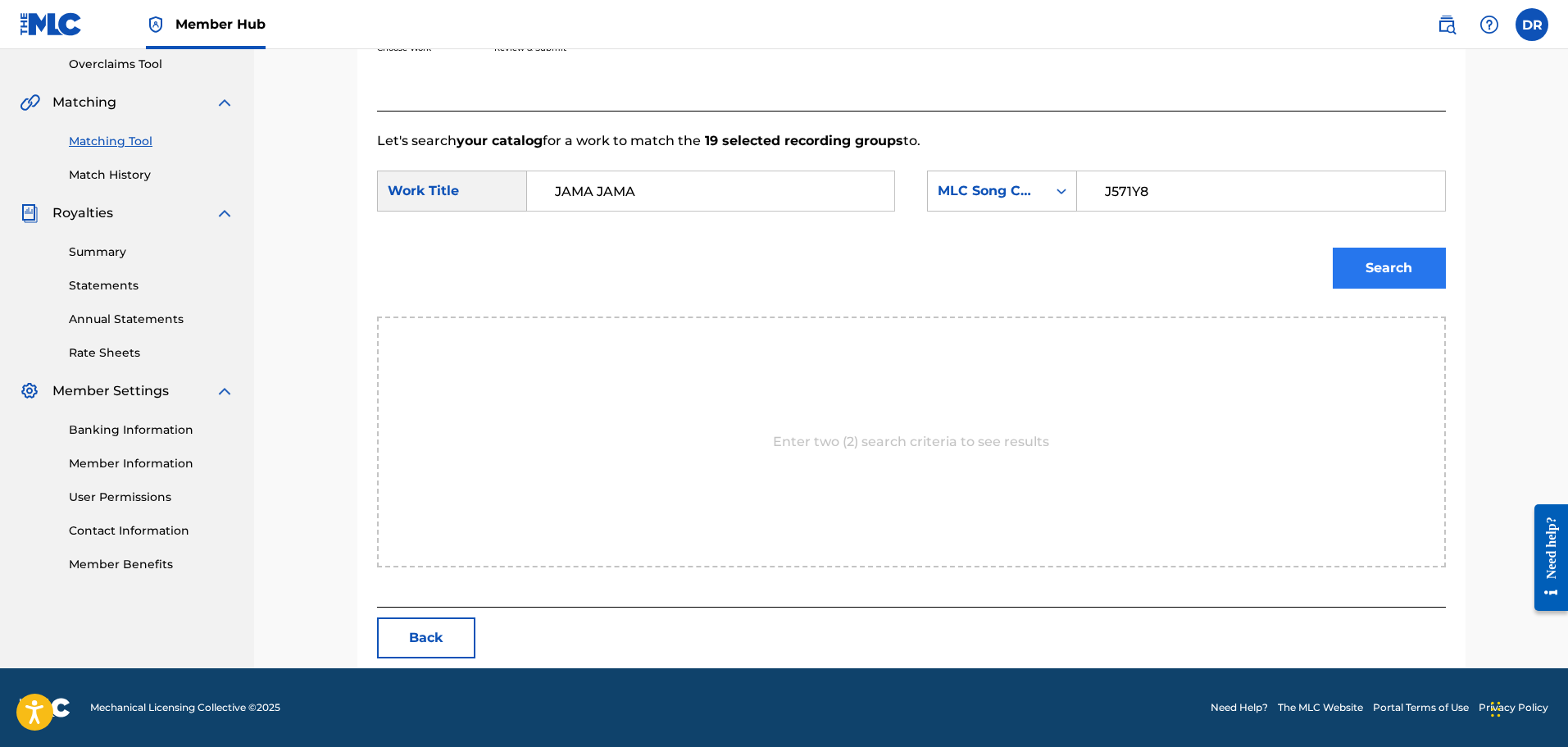
type input "J571Y8"
click at [1381, 273] on button "Search" at bounding box center [1390, 267] width 114 height 41
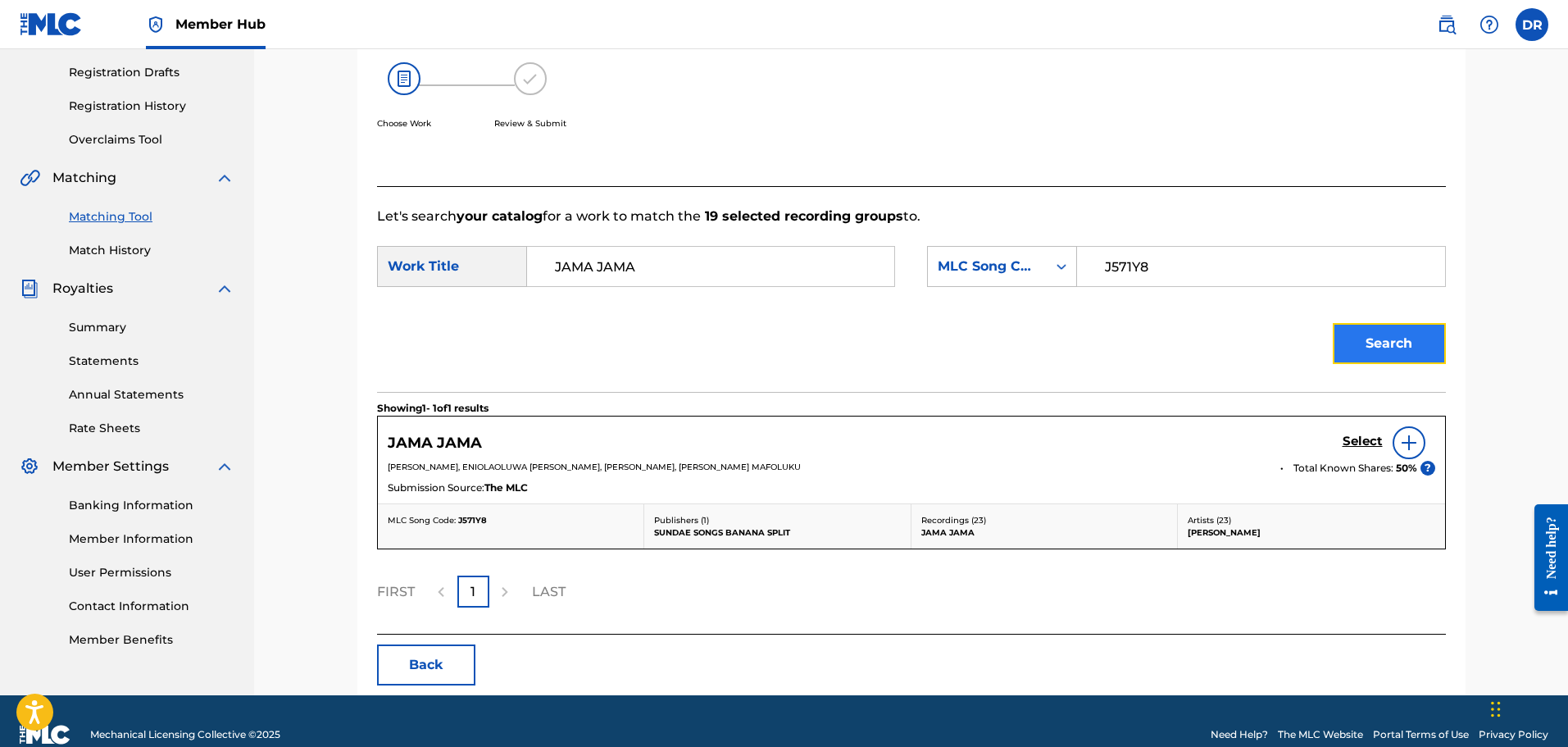
scroll to position [297, 0]
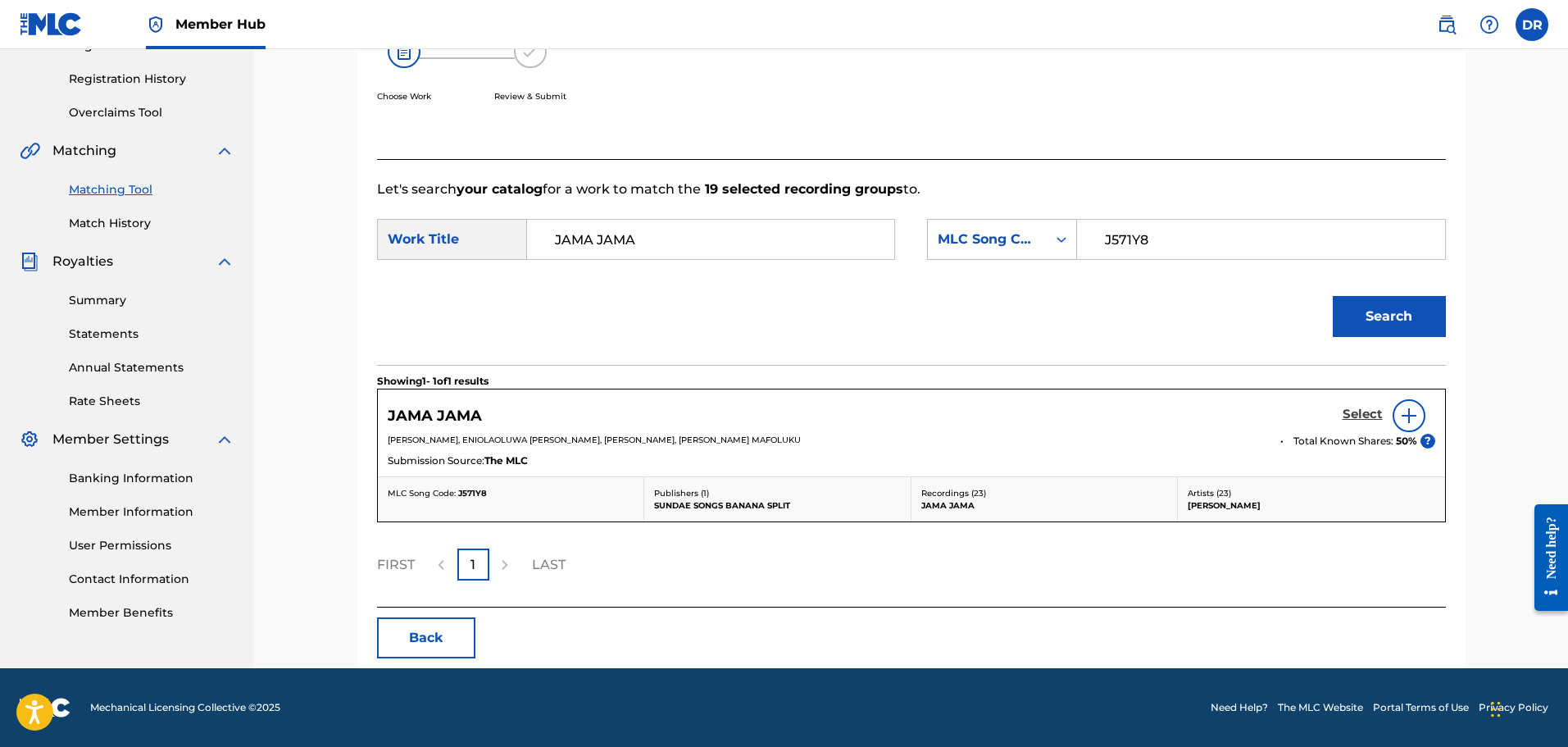
click at [1344, 410] on h5 "Select" at bounding box center [1363, 414] width 40 height 16
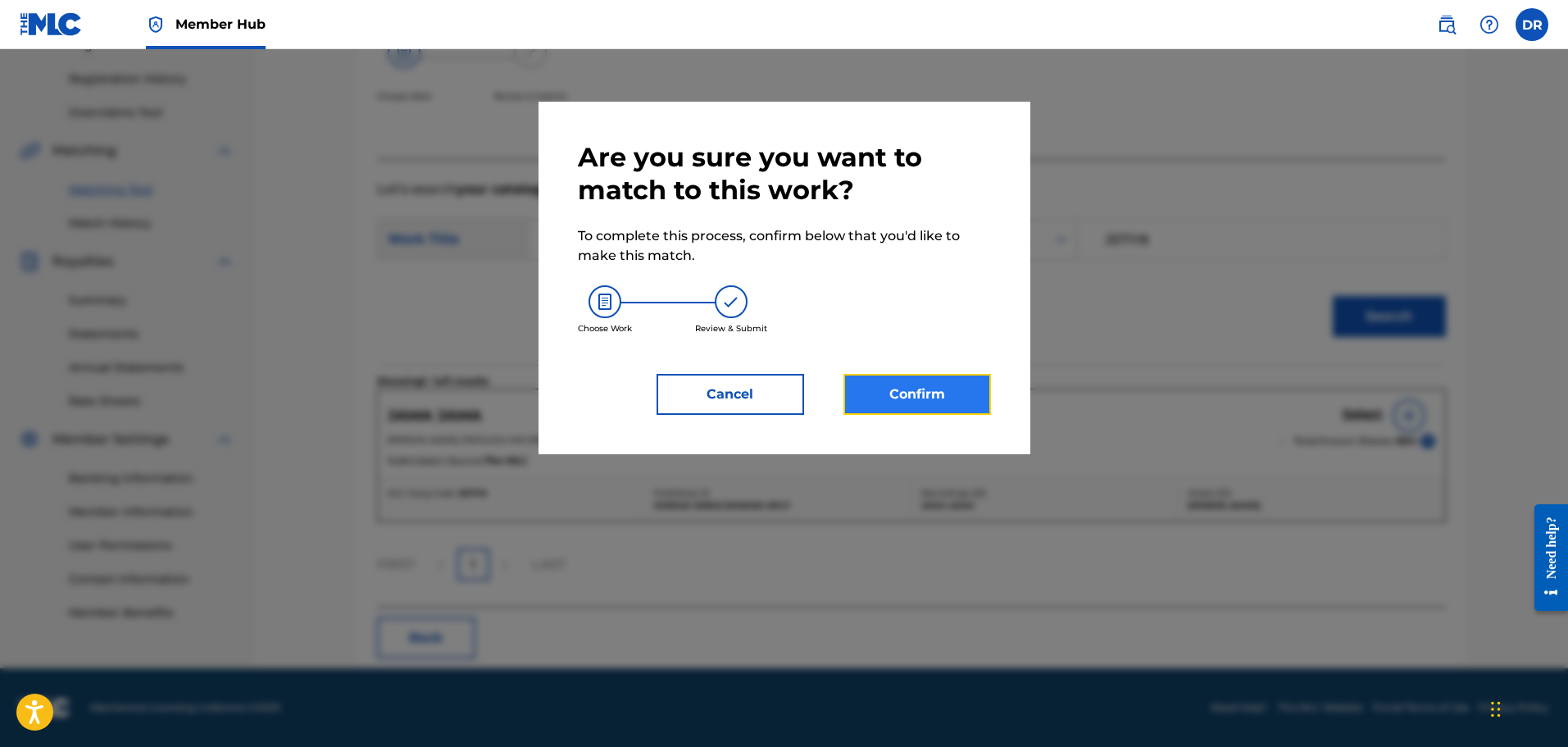
click at [948, 398] on button "Confirm" at bounding box center [917, 394] width 148 height 41
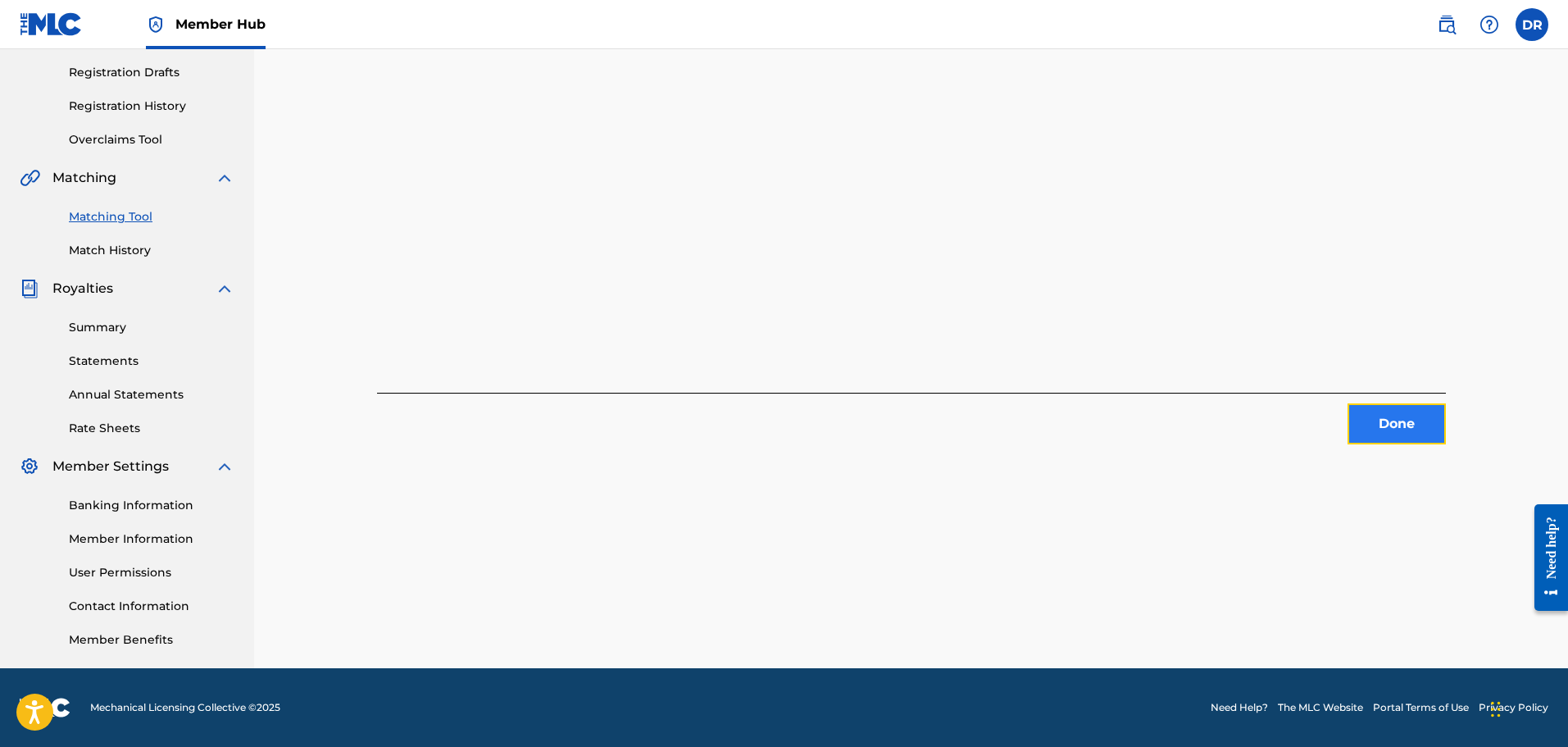
click at [1421, 412] on button "Done" at bounding box center [1397, 424] width 99 height 41
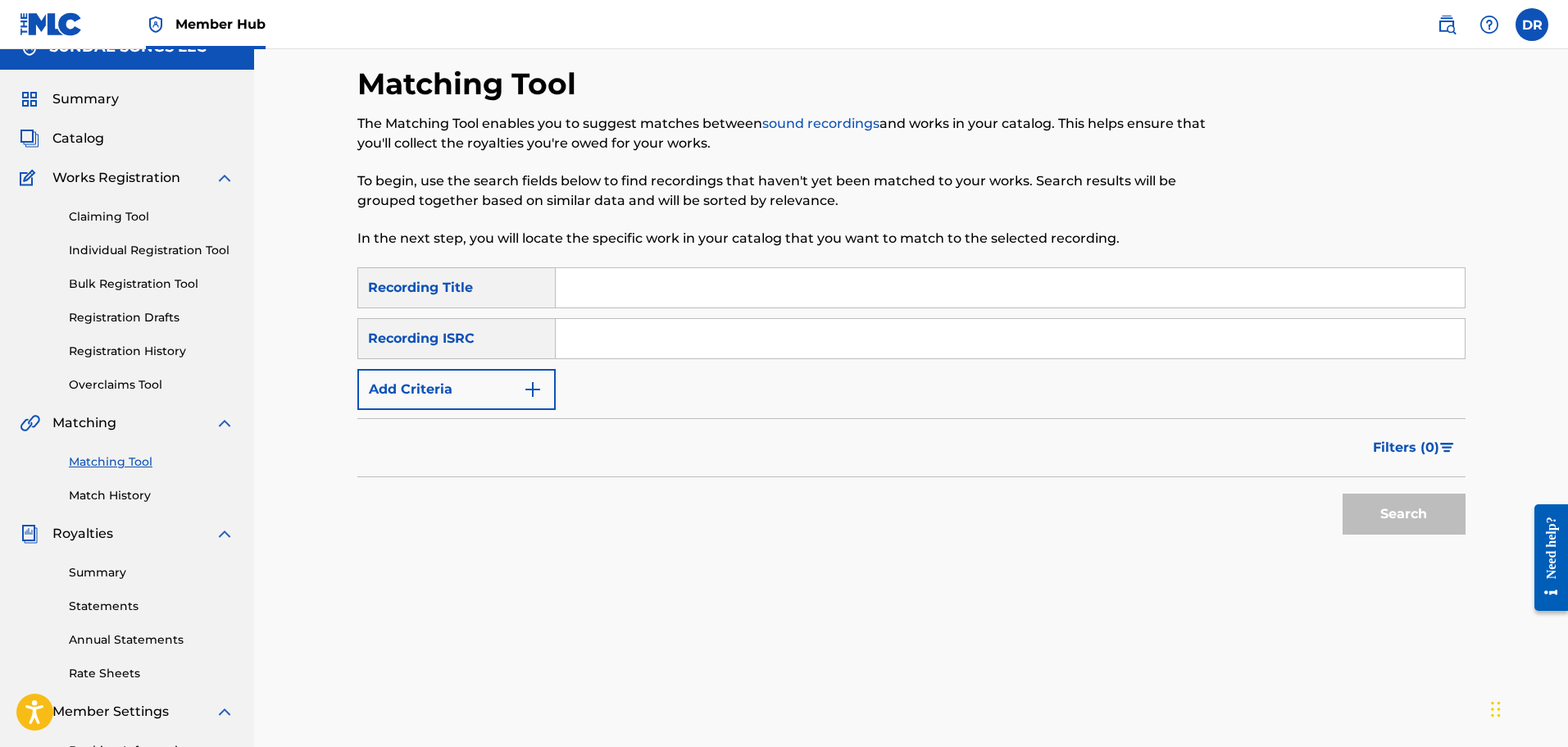
scroll to position [24, 0]
paste input "JOURNEY"
type input "JOURNEY"
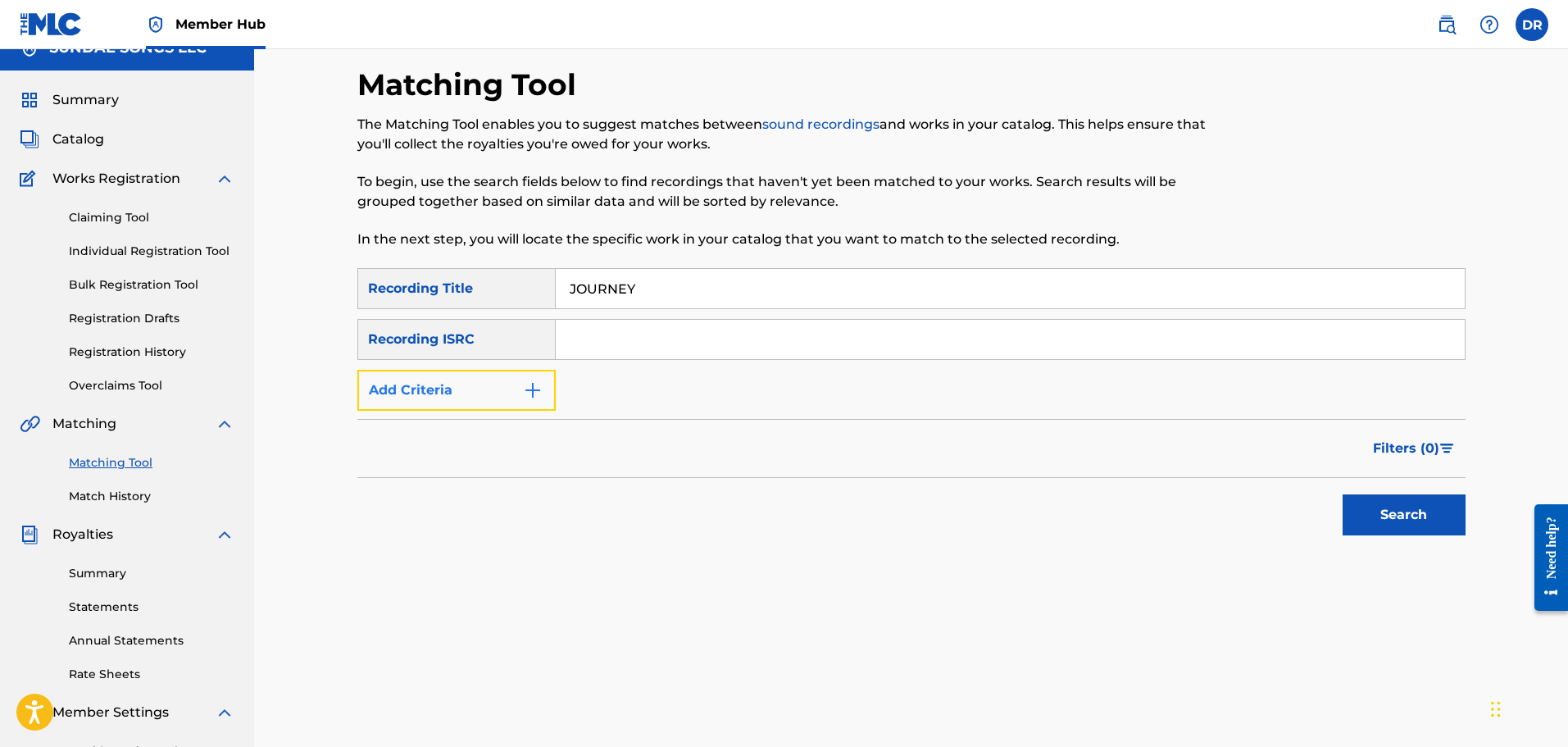
click at [513, 398] on button "Add Criteria" at bounding box center [456, 390] width 198 height 41
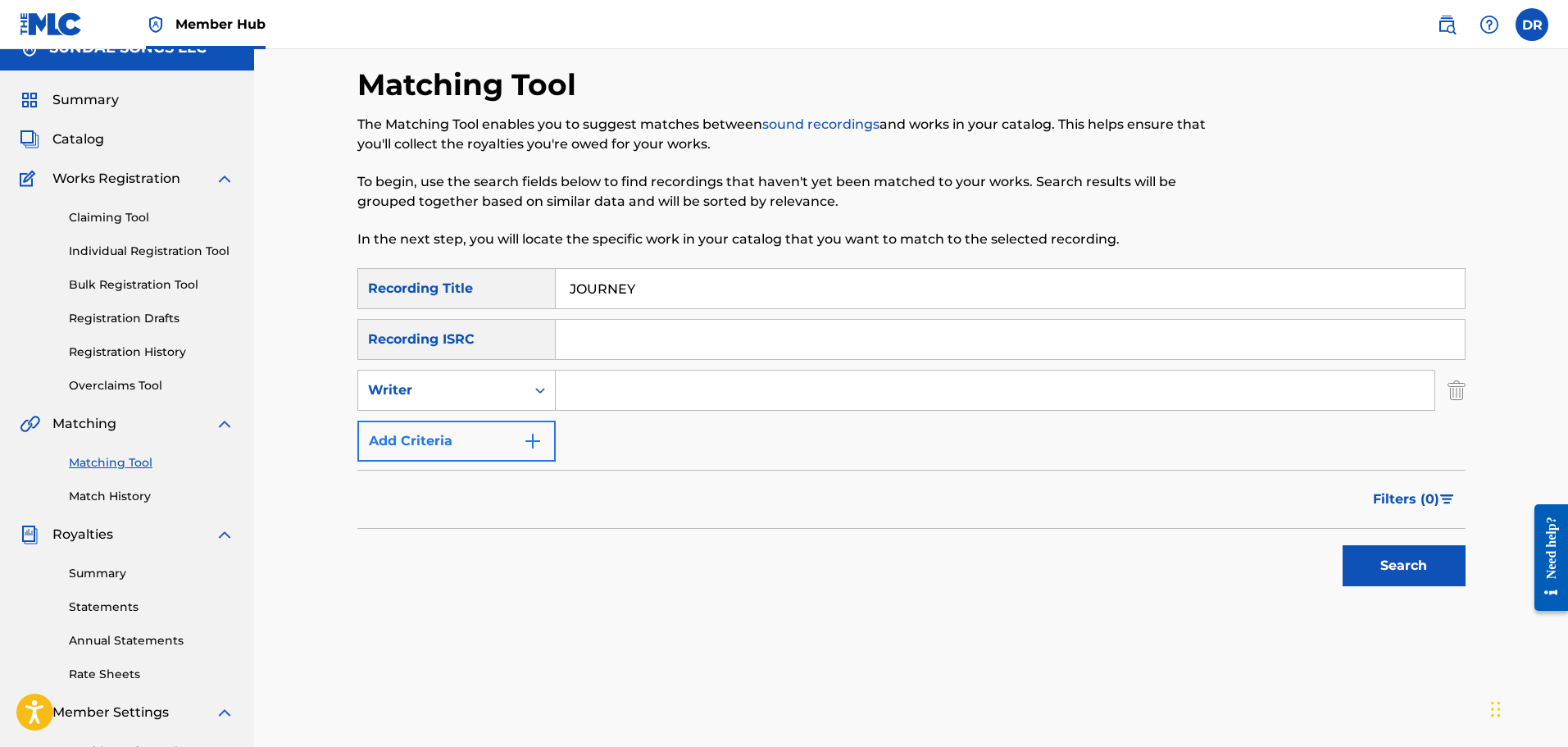
click at [513, 398] on div "Writer" at bounding box center [441, 390] width 148 height 20
drag, startPoint x: 508, startPoint y: 428, endPoint x: 522, endPoint y: 423, distance: 14.9
click at [514, 427] on div "Recording Artist" at bounding box center [456, 431] width 197 height 41
click at [623, 395] on input "Search Form" at bounding box center [995, 390] width 879 height 39
type input "[PERSON_NAME]"
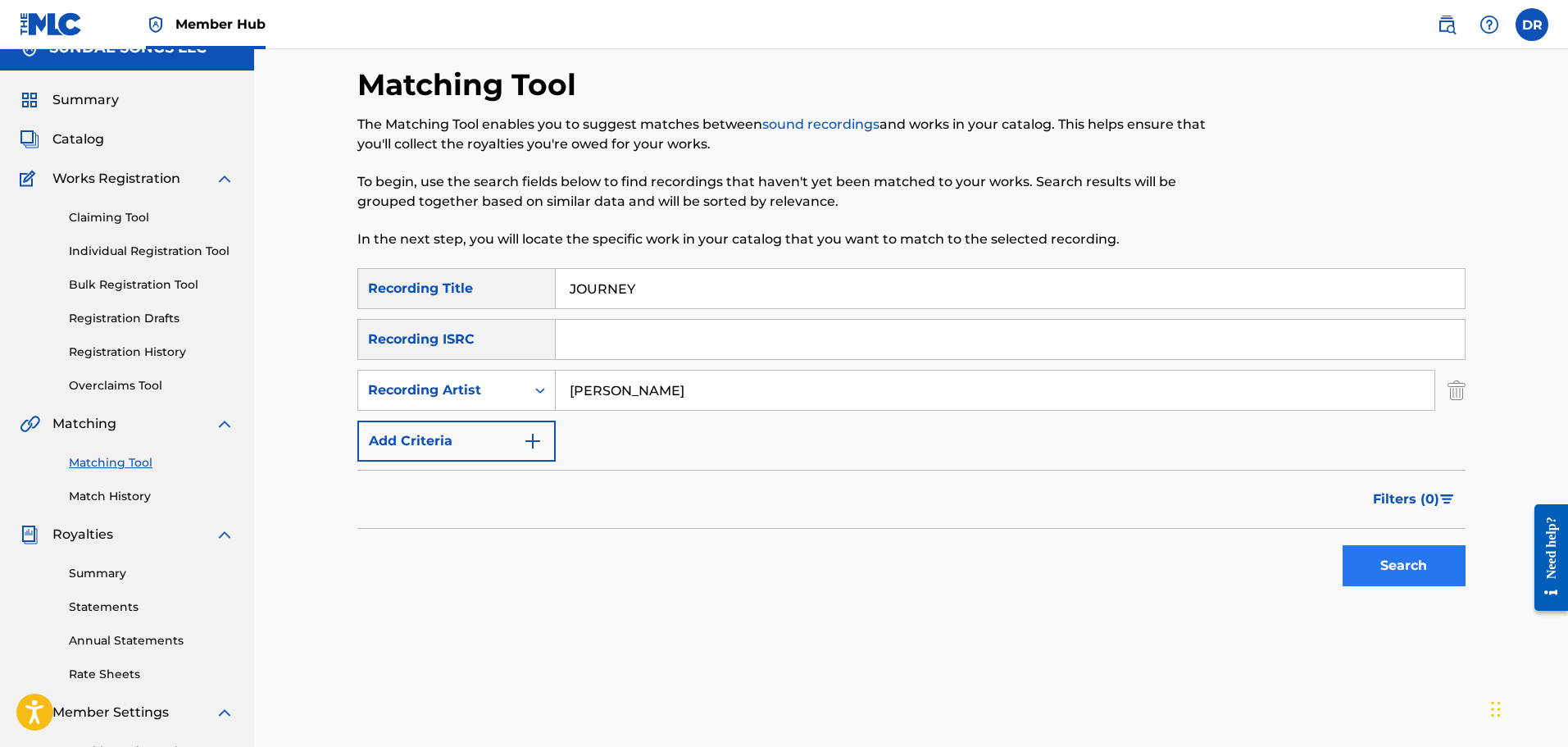
click at [1465, 565] on div "Matching Tool The Matching Tool enables you to suggest matches between sound re…" at bounding box center [912, 490] width 1148 height 847
click at [1389, 564] on button "Search" at bounding box center [1404, 565] width 123 height 41
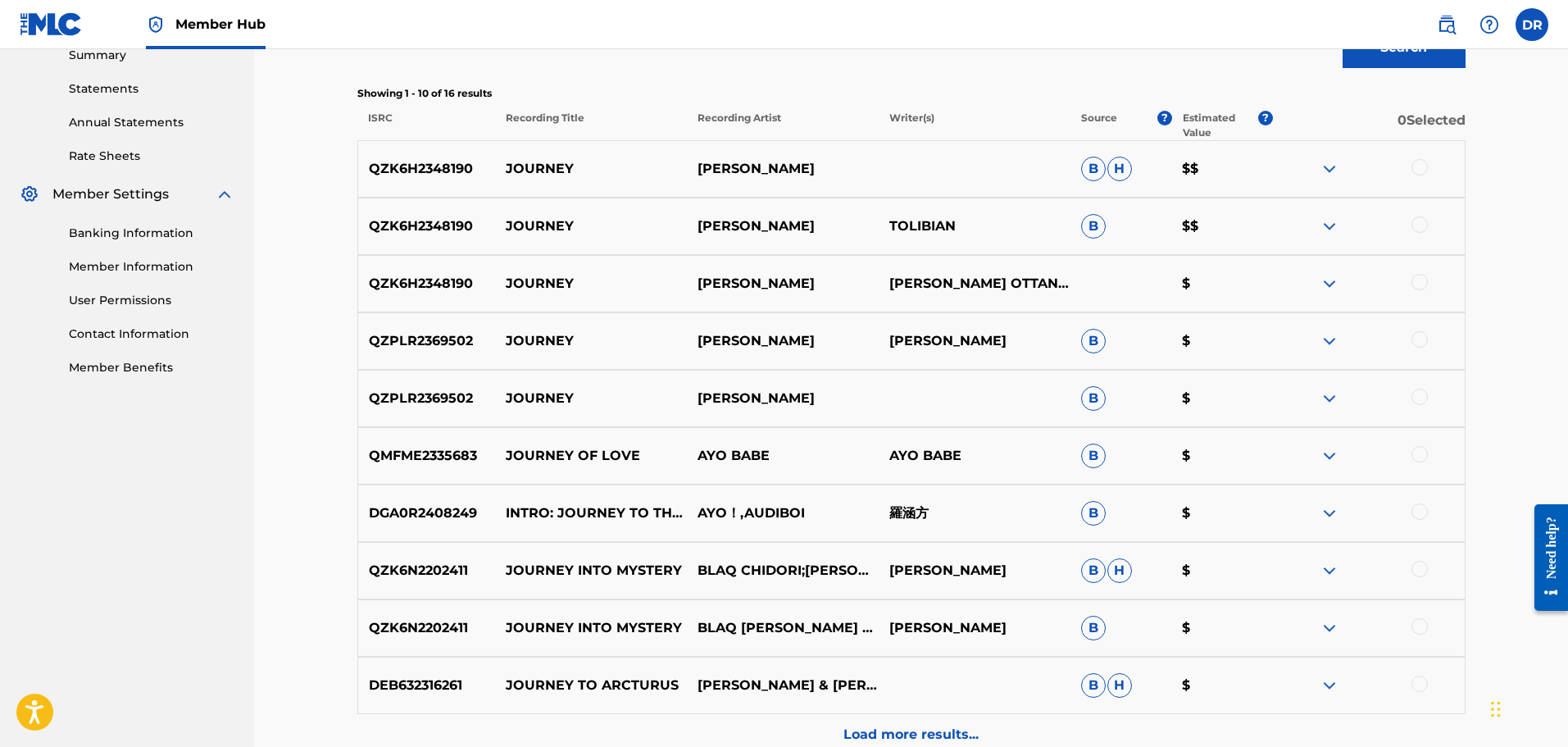
scroll to position [515, 0]
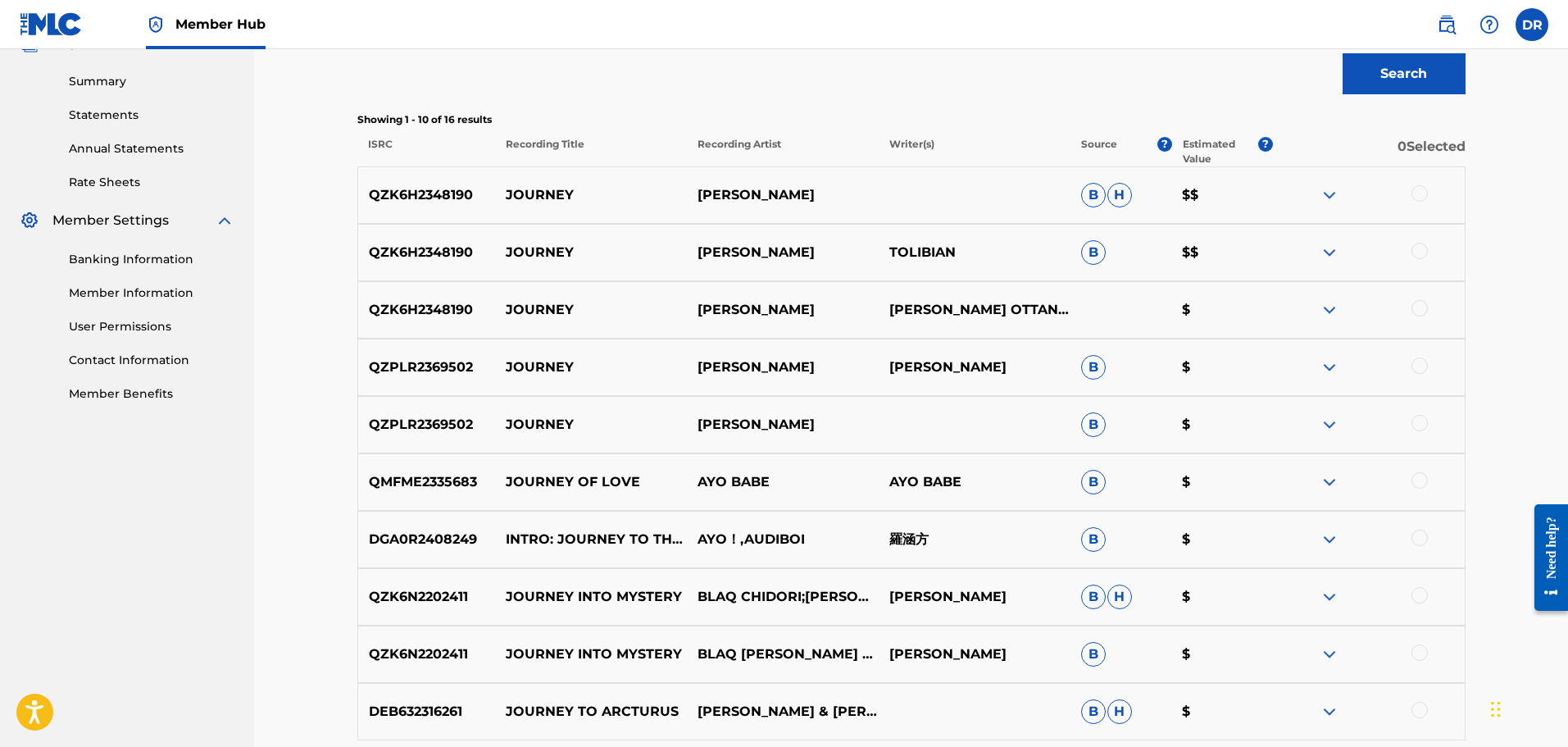
click at [1334, 193] on img at bounding box center [1330, 195] width 20 height 20
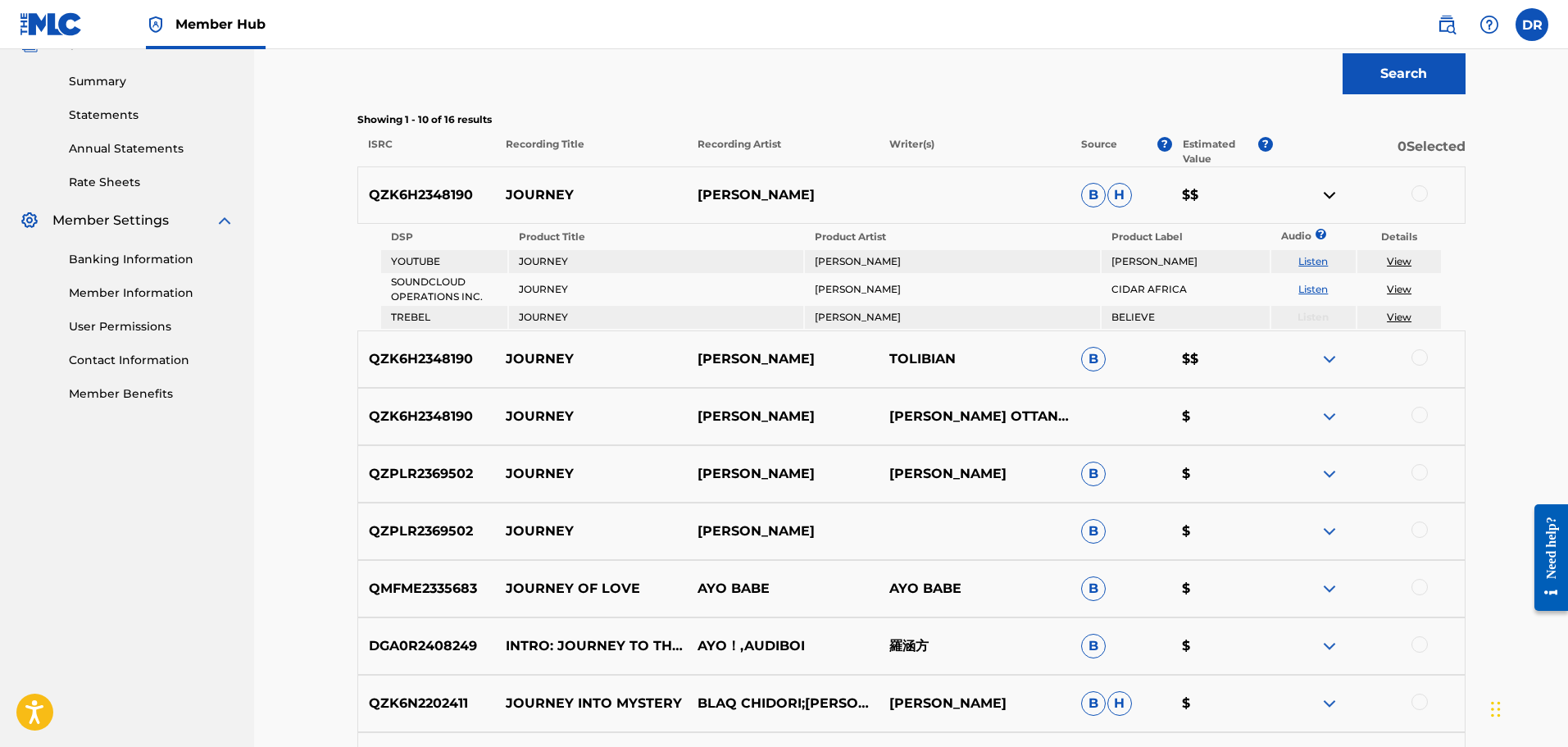
click at [1330, 358] on img at bounding box center [1330, 359] width 20 height 20
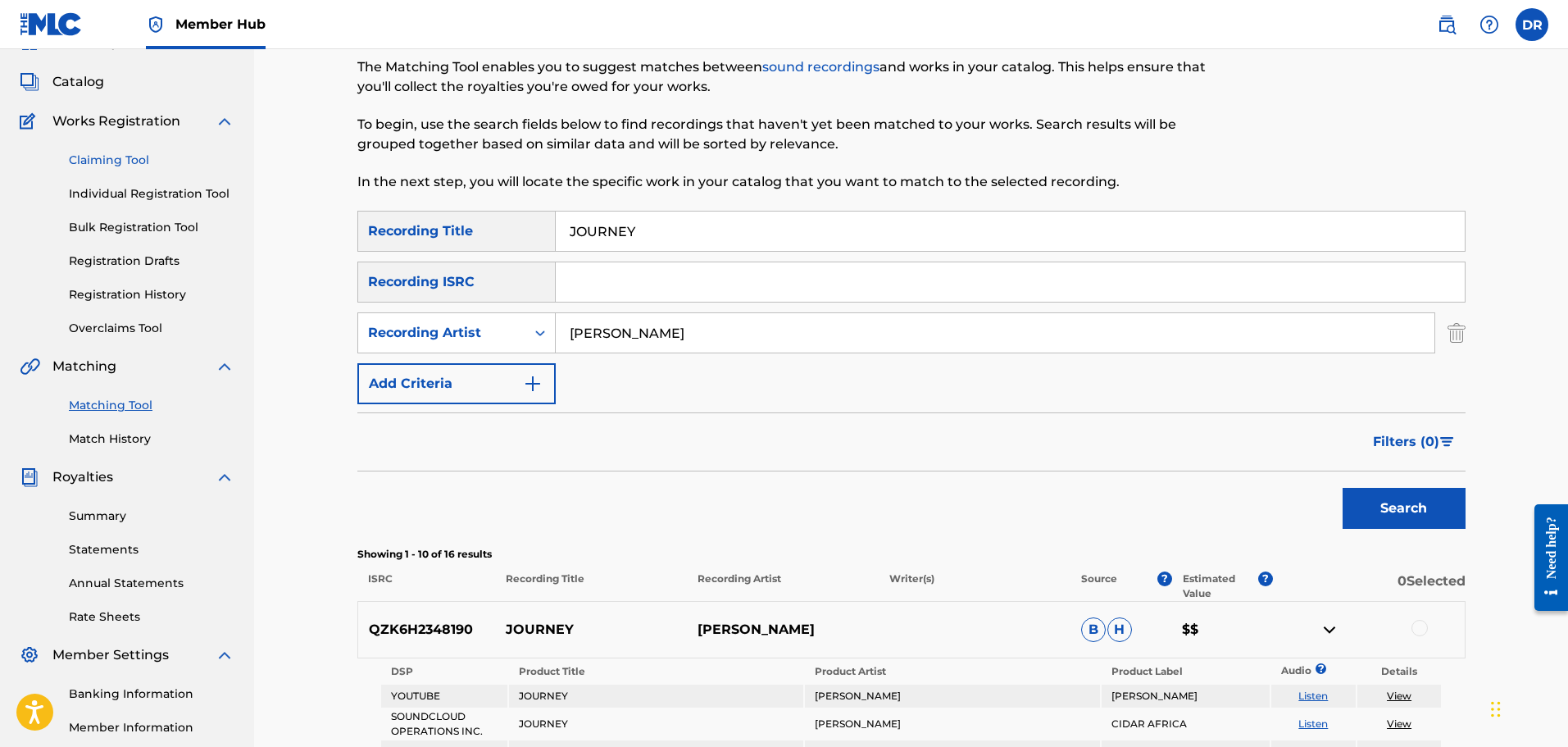
scroll to position [24, 0]
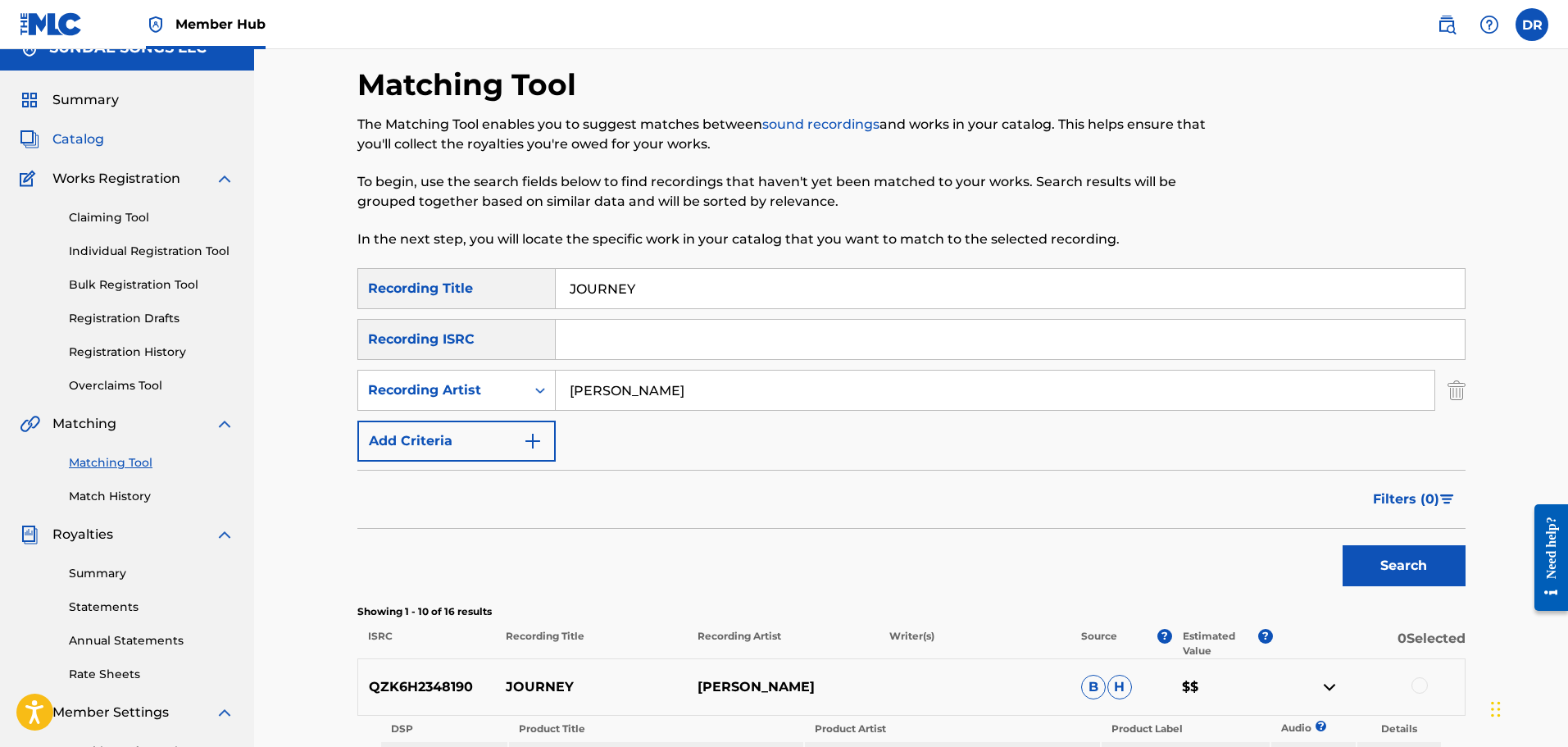
click at [86, 140] on span "Catalog" at bounding box center [78, 139] width 52 height 20
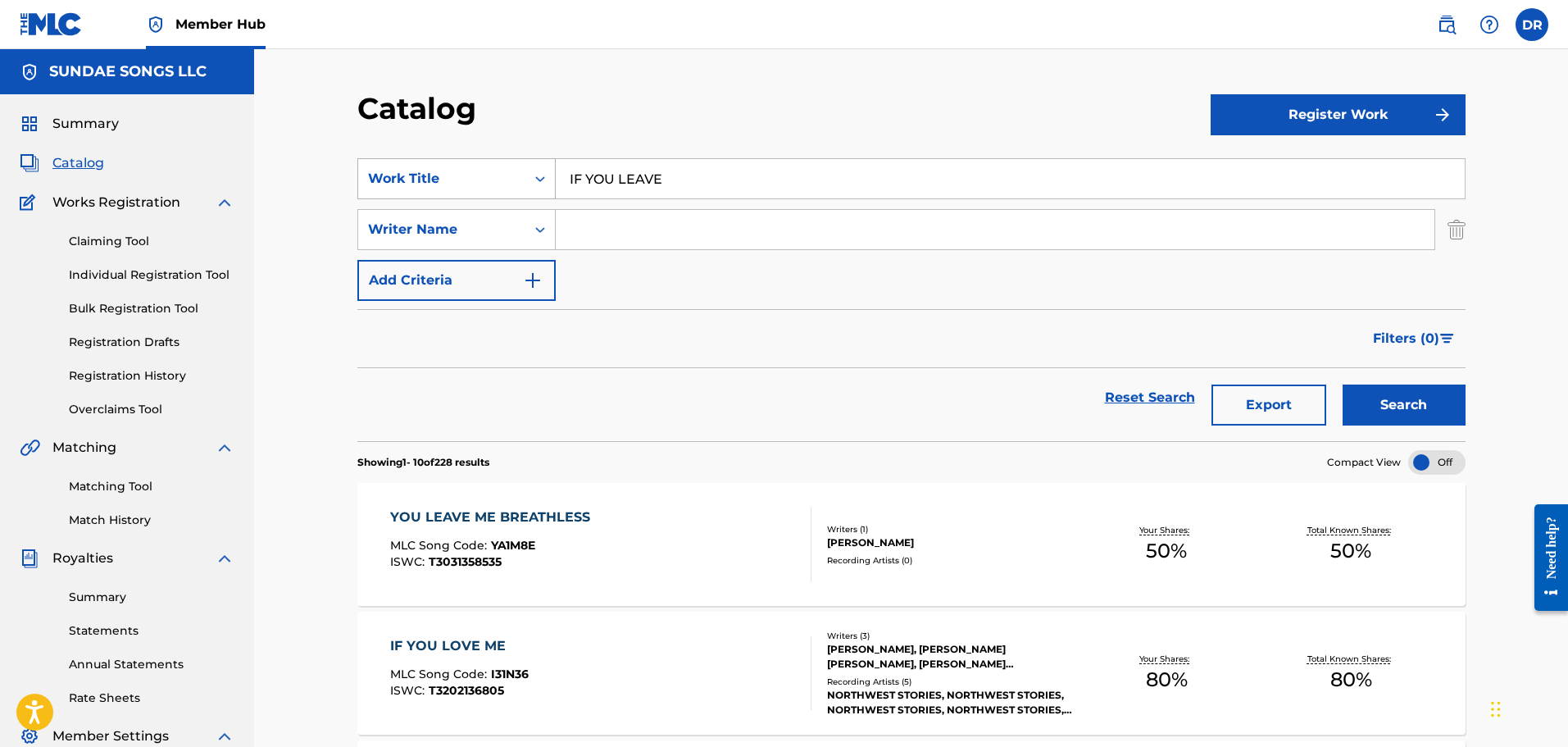
drag, startPoint x: 685, startPoint y: 173, endPoint x: 523, endPoint y: 174, distance: 162.0
click at [523, 174] on div "SearchWithCriteriaaf8f6a6f-fd2e-4d17-a1f6-14930b0c3f8c Work Title IF YOU LEAVE" at bounding box center [911, 178] width 1109 height 41
paste input "JOURNEY"
type input "JOURNEY"
click at [1418, 407] on button "Search" at bounding box center [1404, 405] width 123 height 41
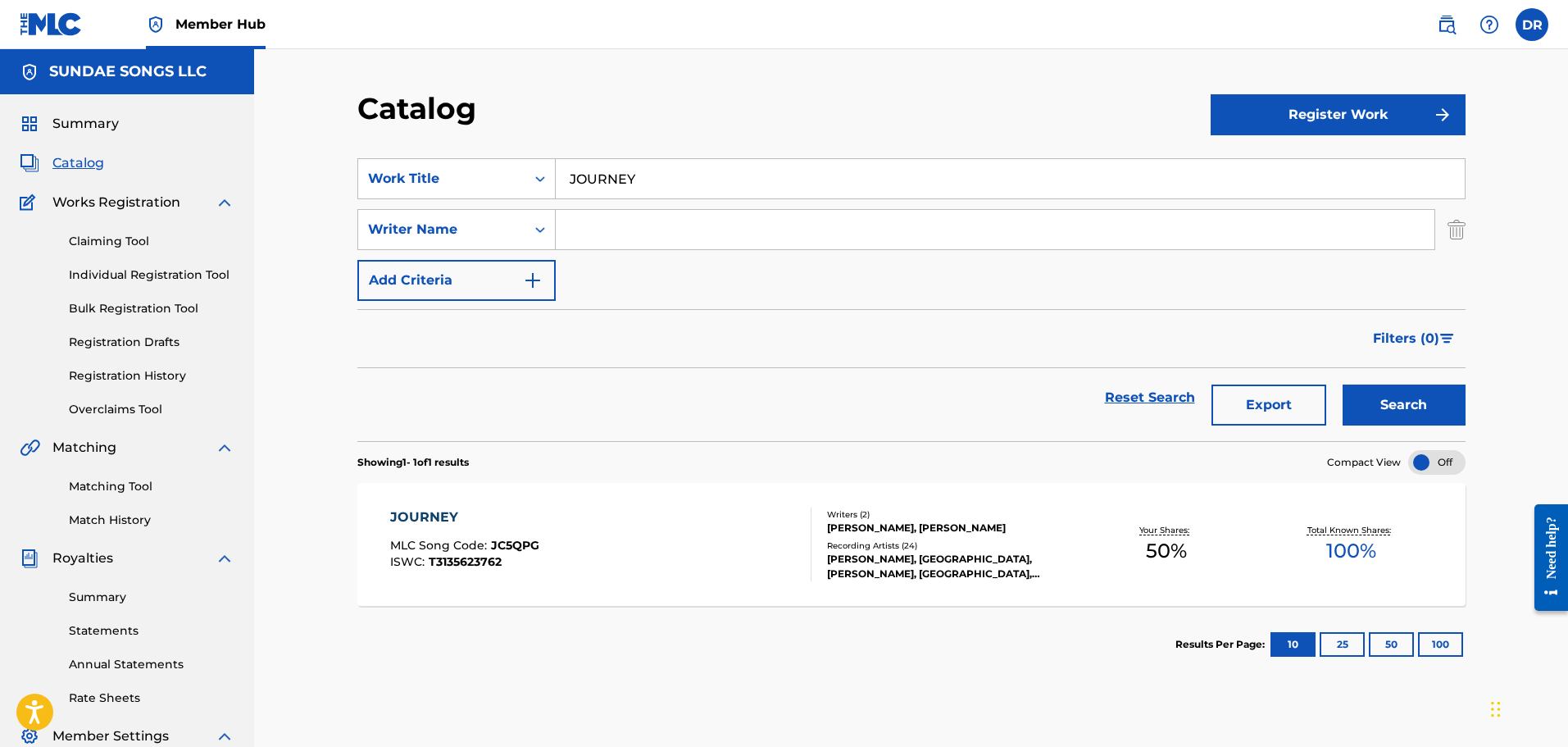
click at [436, 518] on div "JOURNEY" at bounding box center [465, 517] width 149 height 20
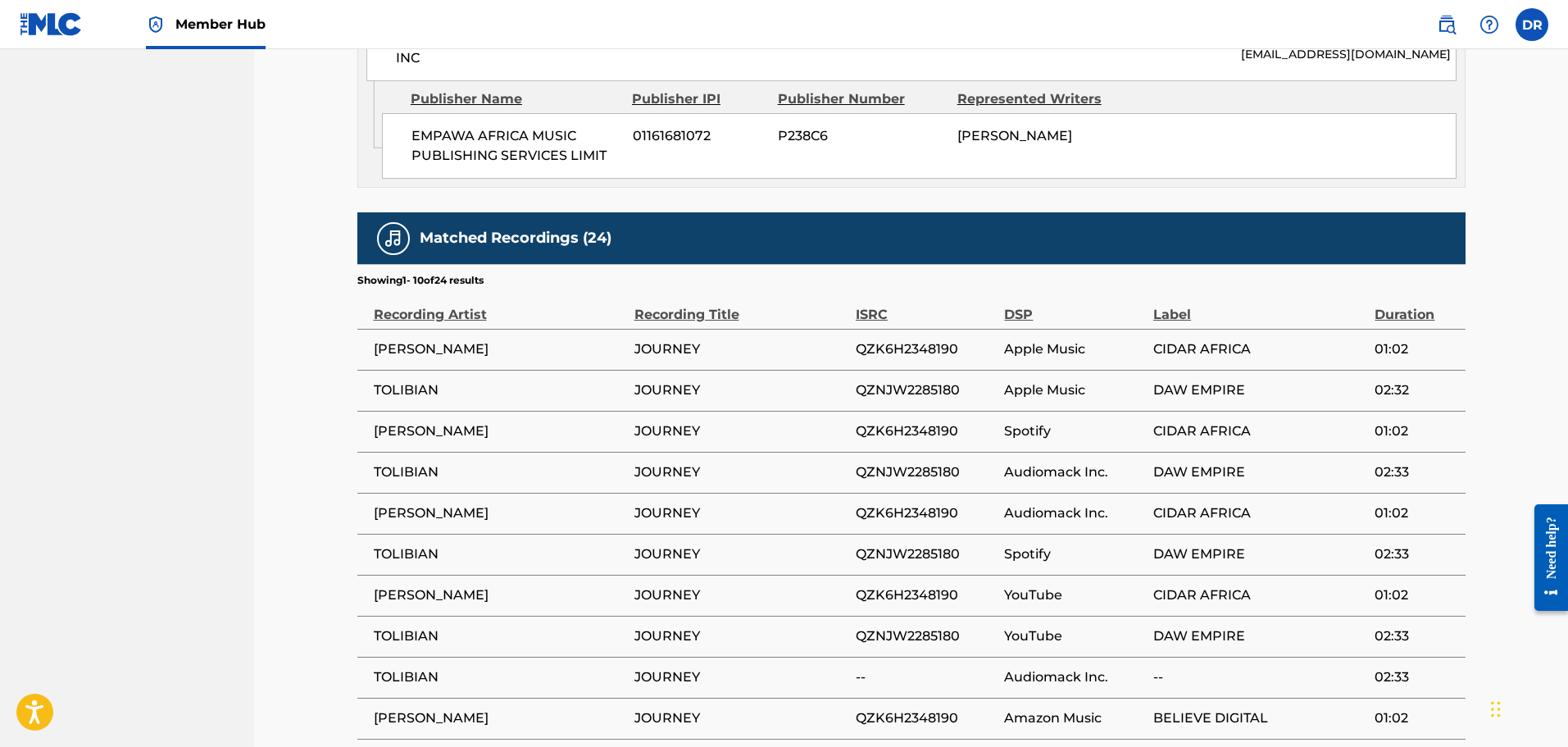
scroll to position [1230, 0]
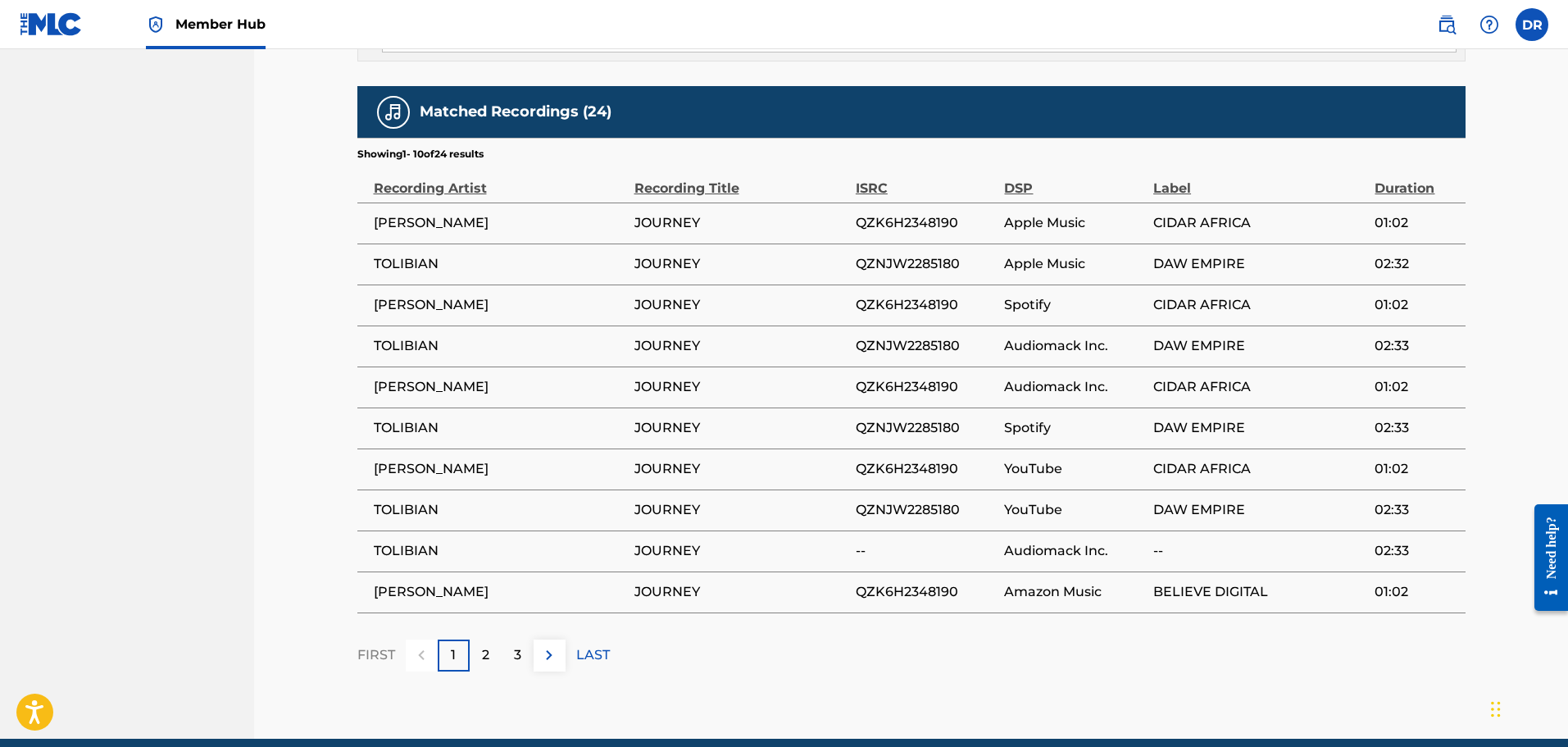
click at [492, 640] on div "2" at bounding box center [486, 655] width 32 height 32
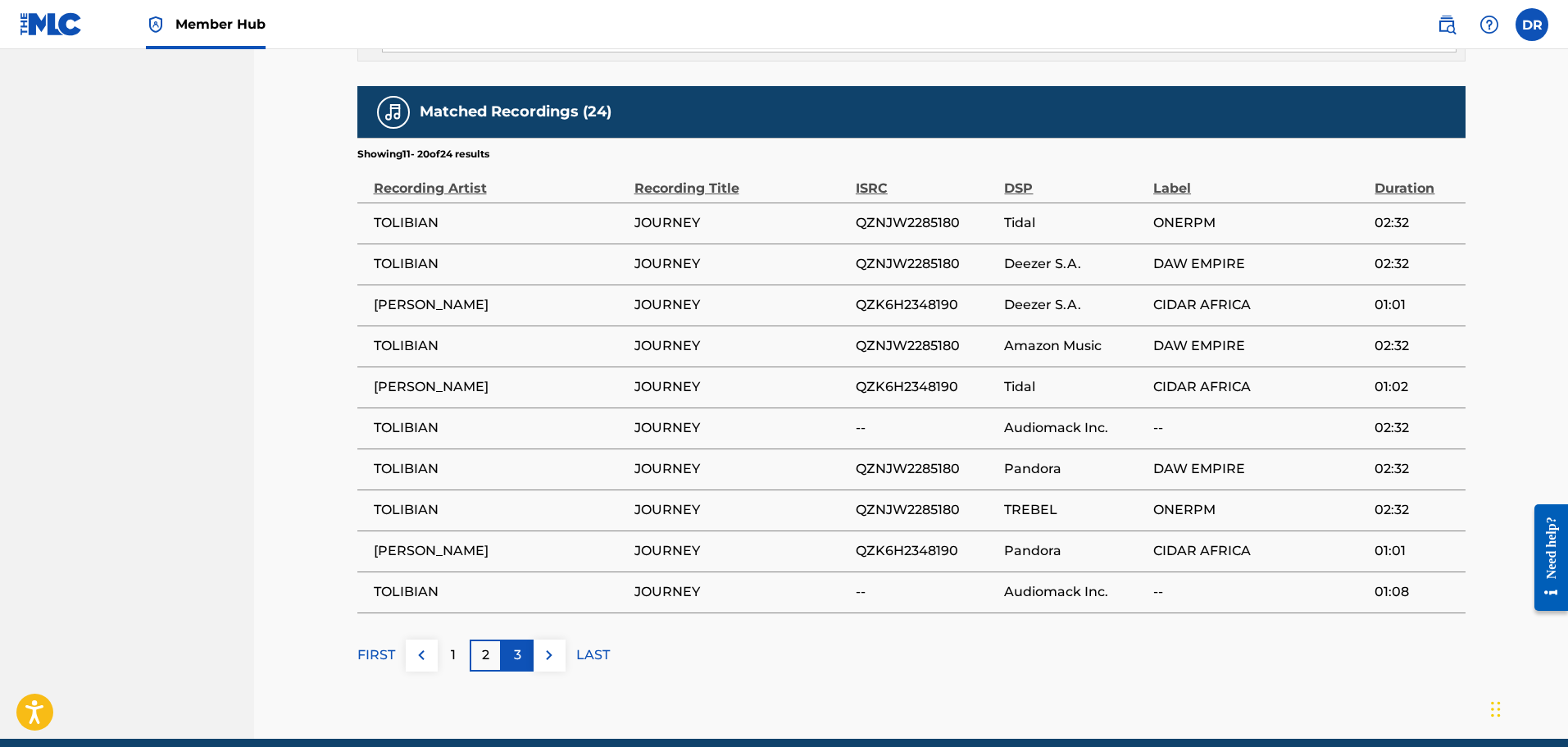
click at [518, 648] on div "3" at bounding box center [517, 655] width 32 height 32
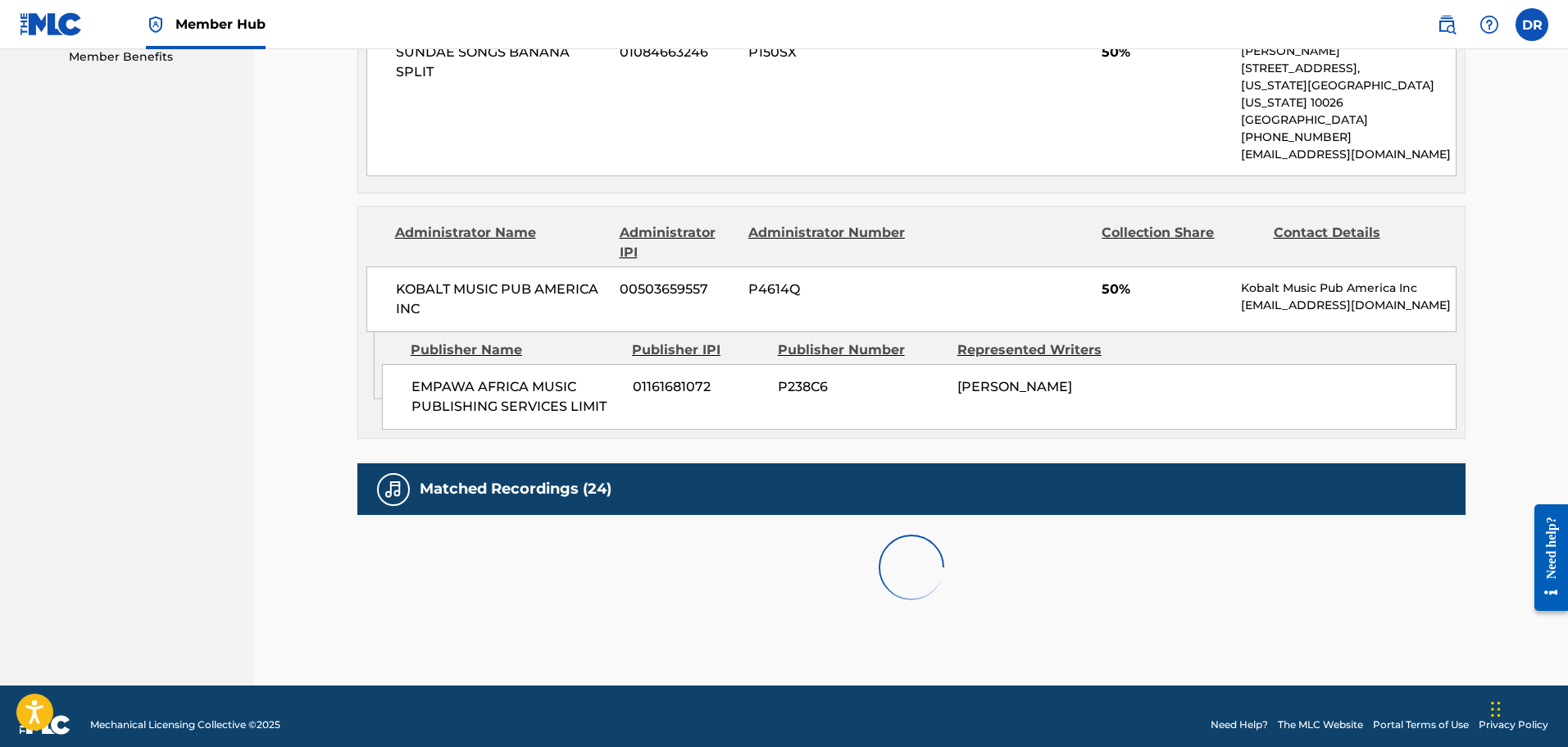
scroll to position [1037, 0]
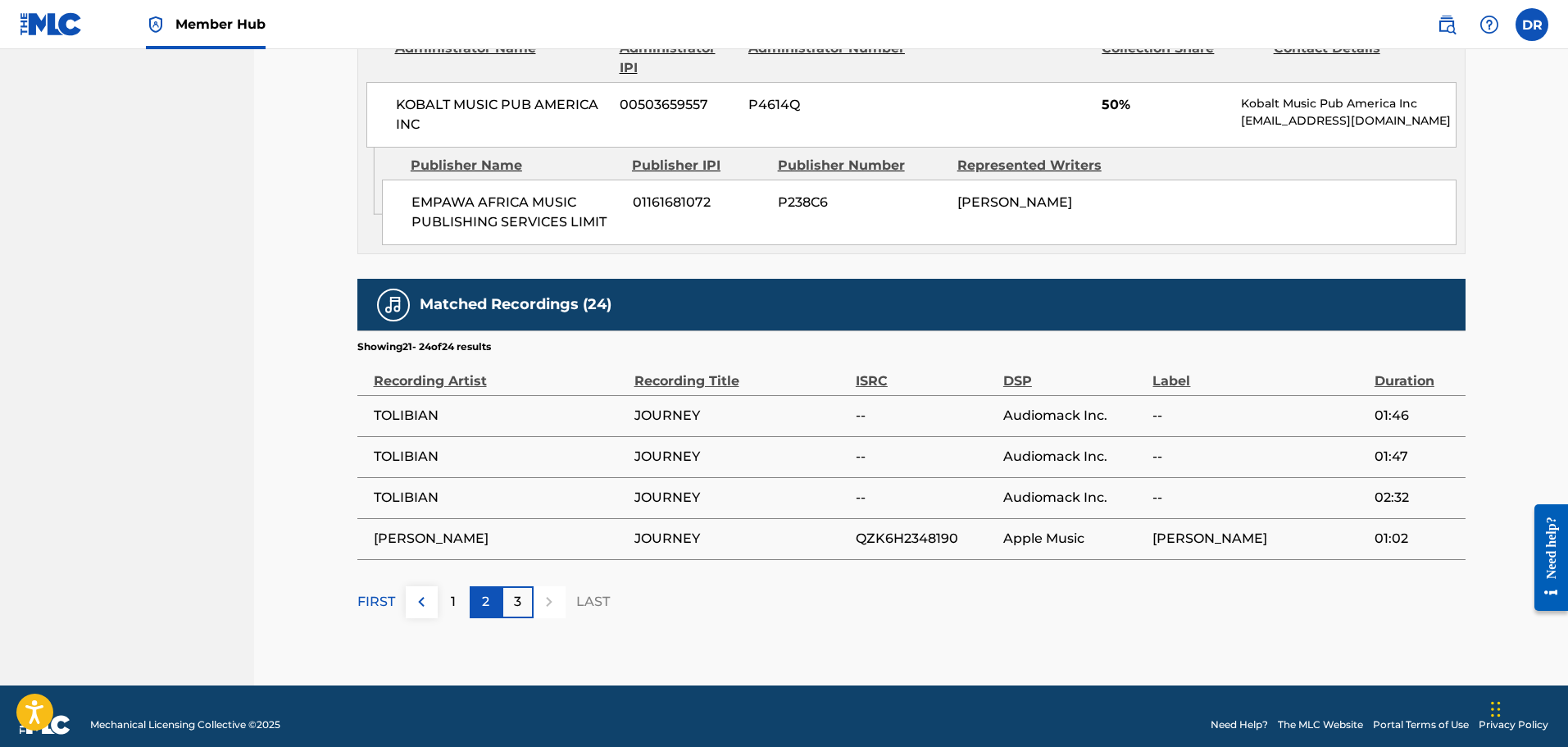
click at [486, 598] on div "2" at bounding box center [486, 602] width 32 height 32
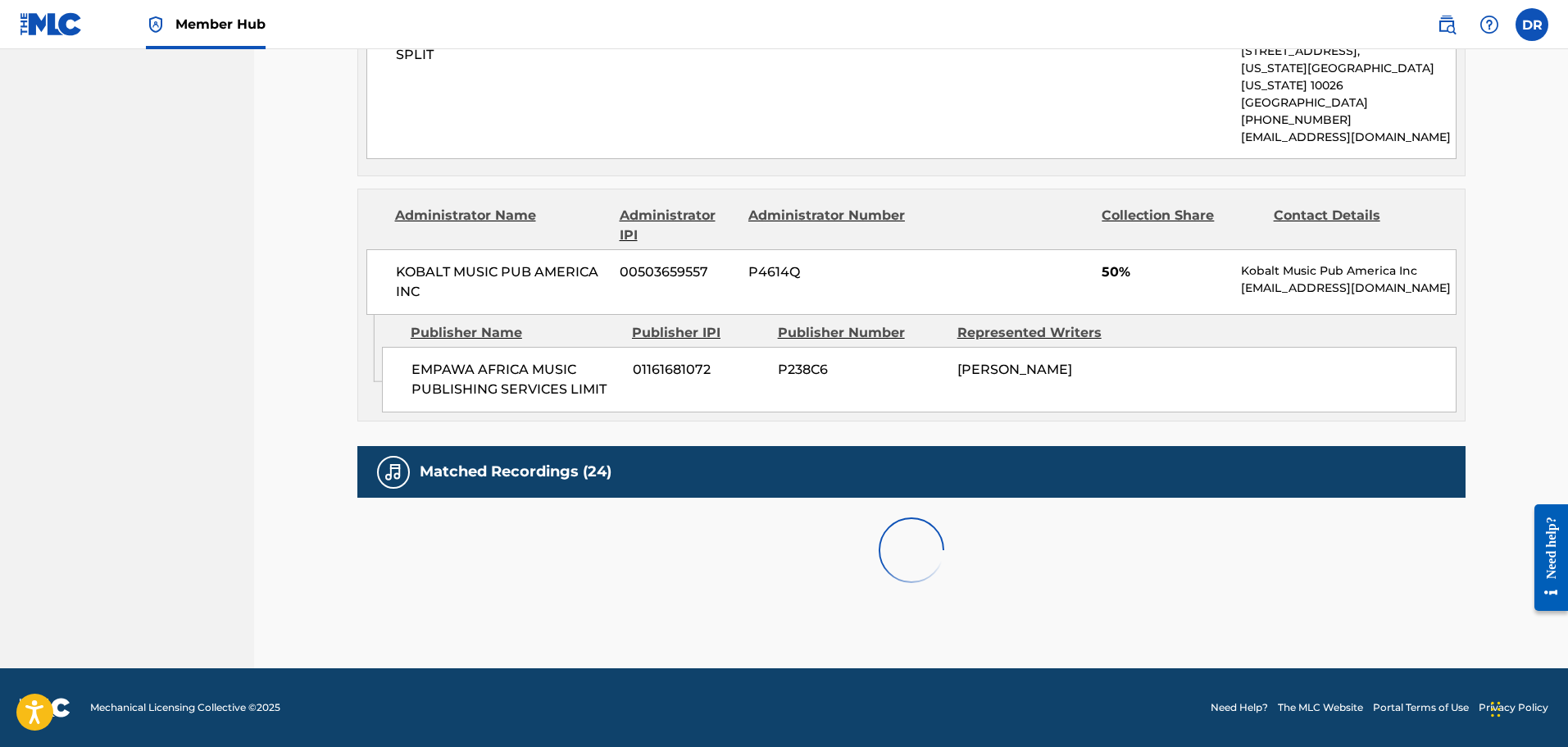
scroll to position [1230, 0]
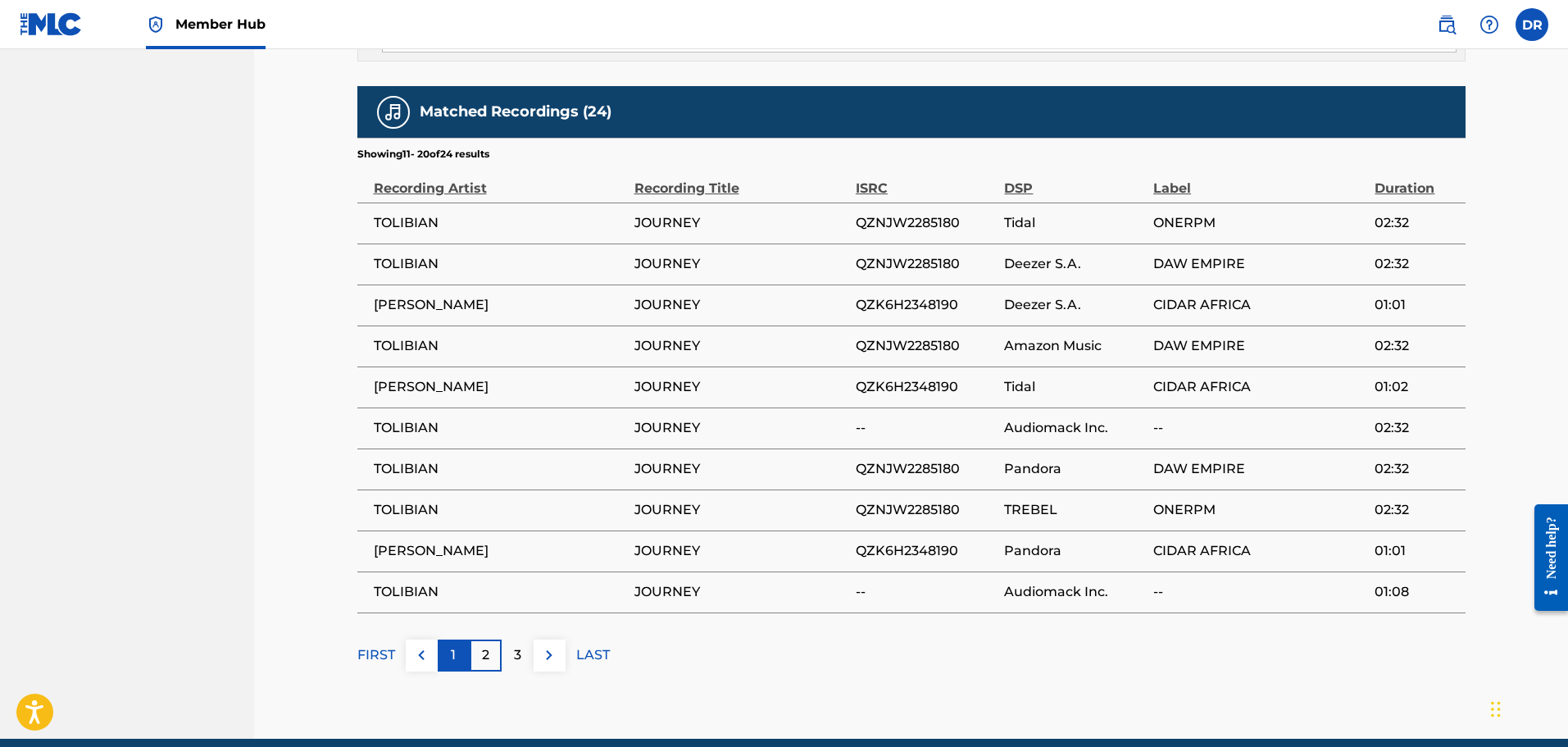
click at [457, 640] on div "1" at bounding box center [453, 655] width 32 height 32
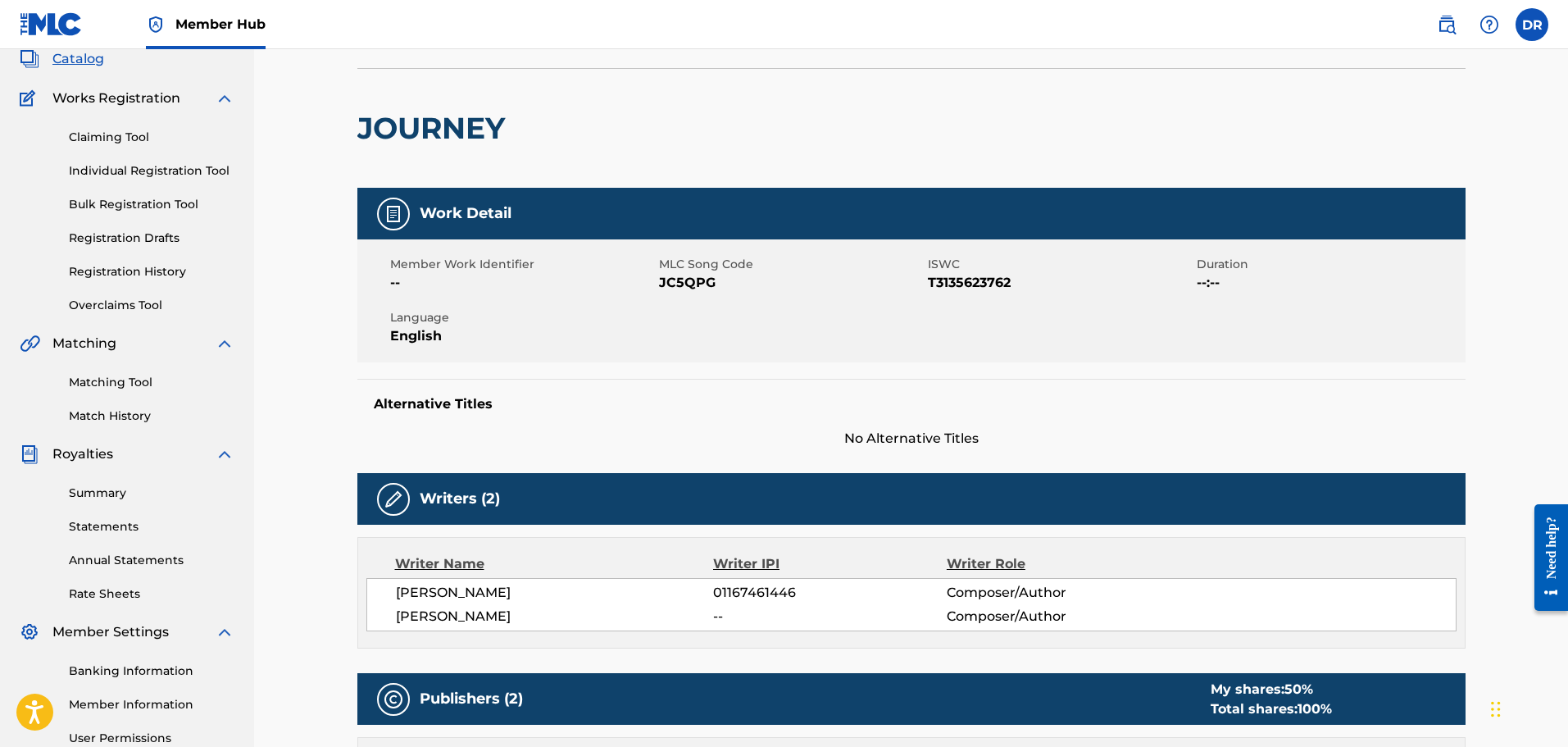
scroll to position [82, 0]
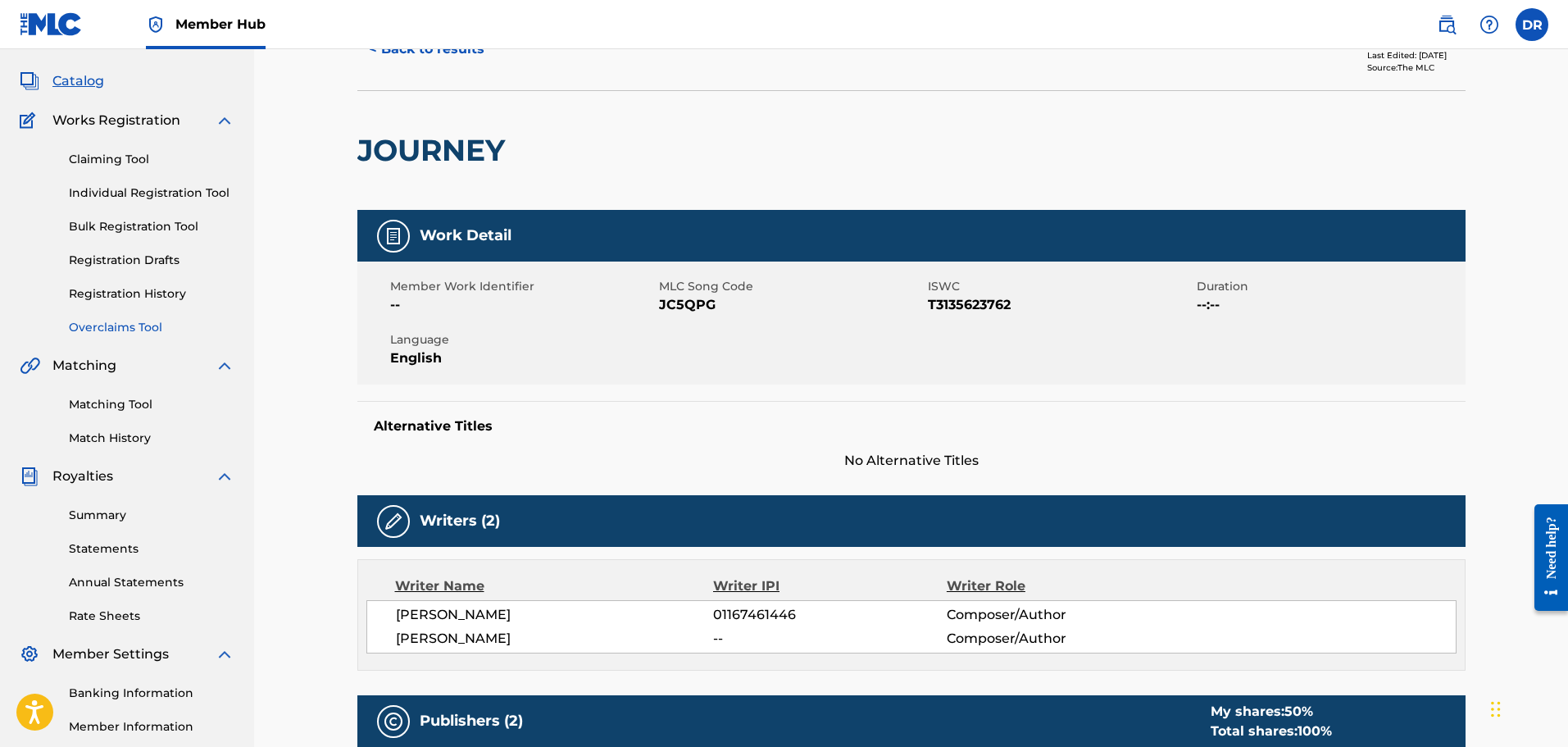
click at [121, 409] on link "Matching Tool" at bounding box center [152, 405] width 166 height 17
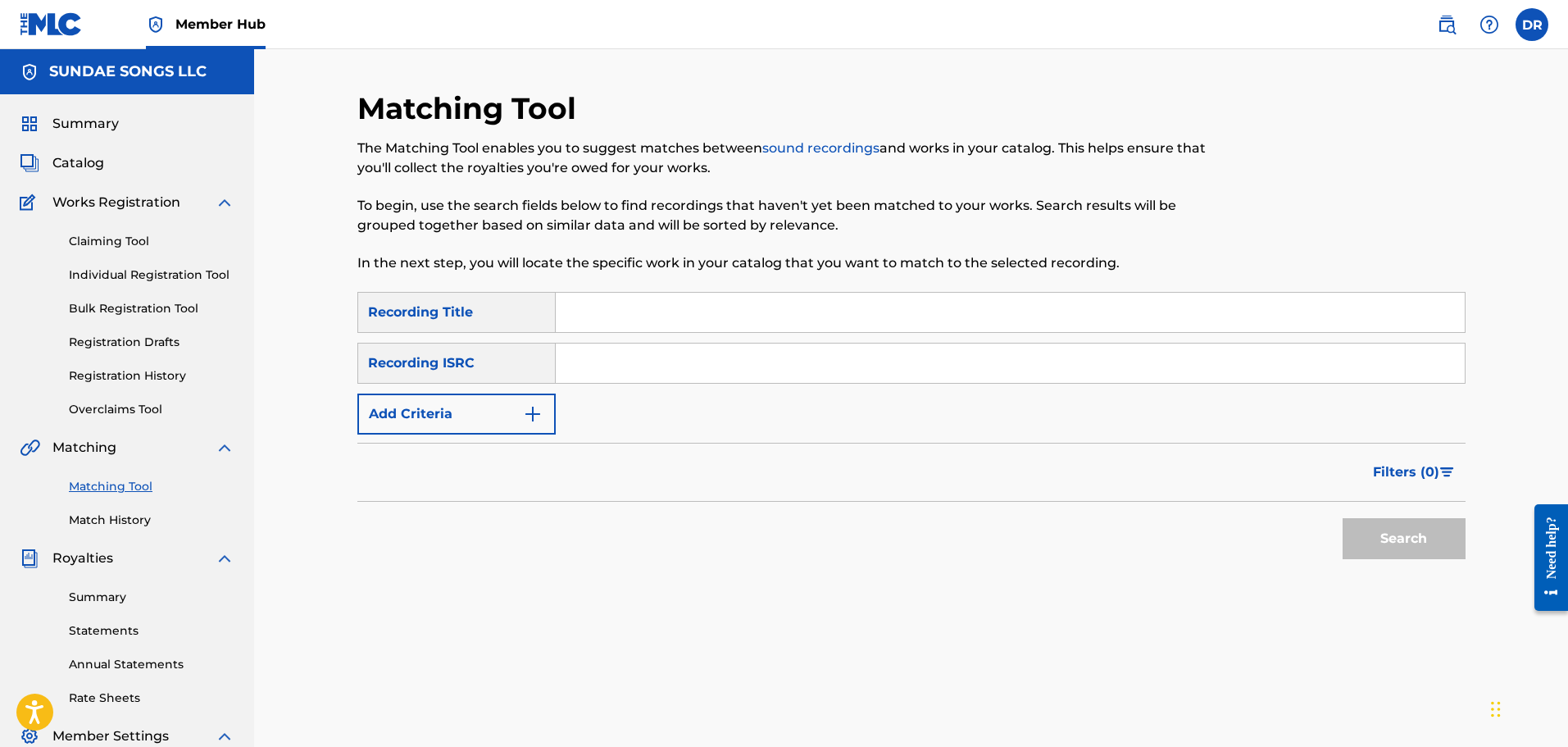
paste input "JOURNEY"
type input "JOURNEY"
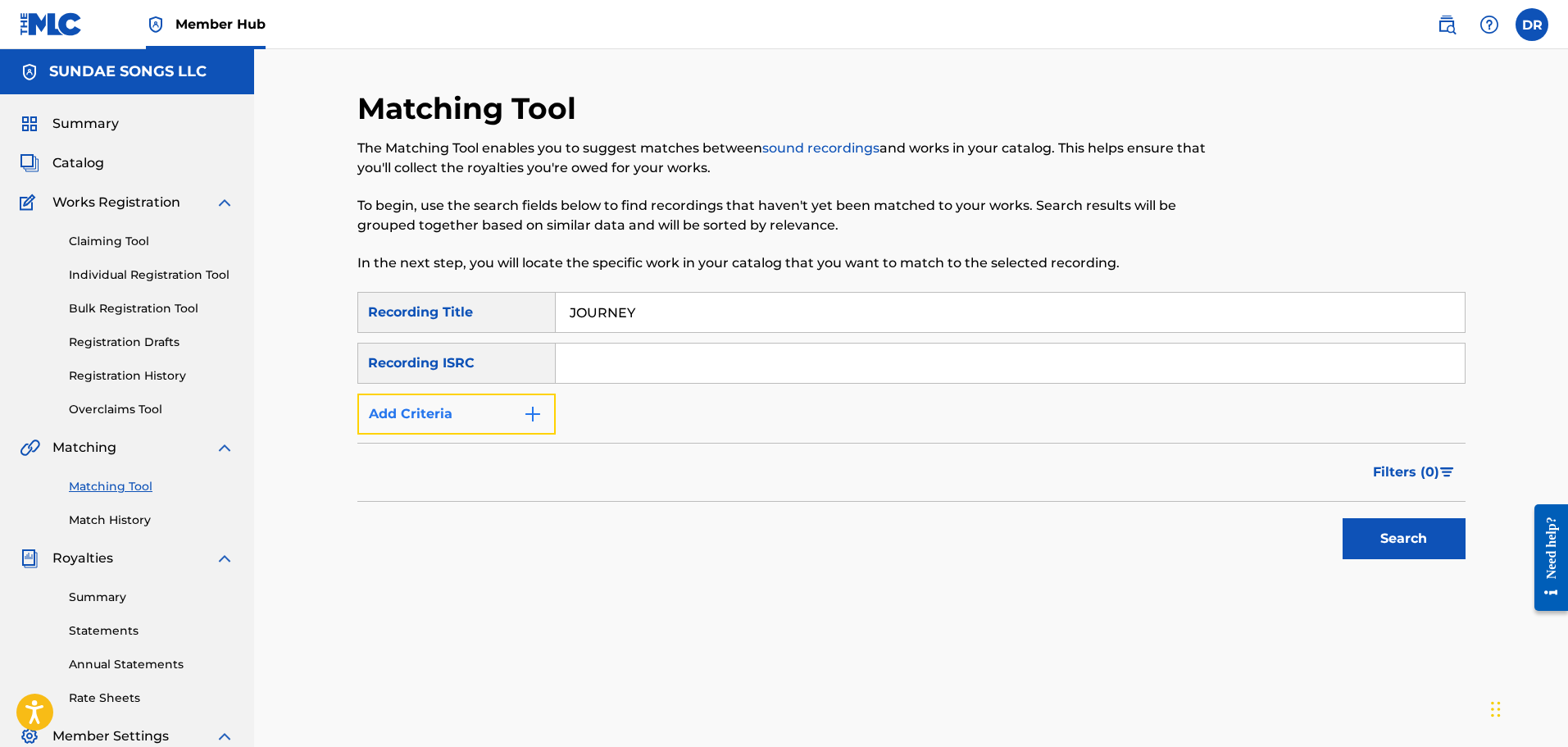
click at [458, 422] on button "Add Criteria" at bounding box center [456, 413] width 198 height 41
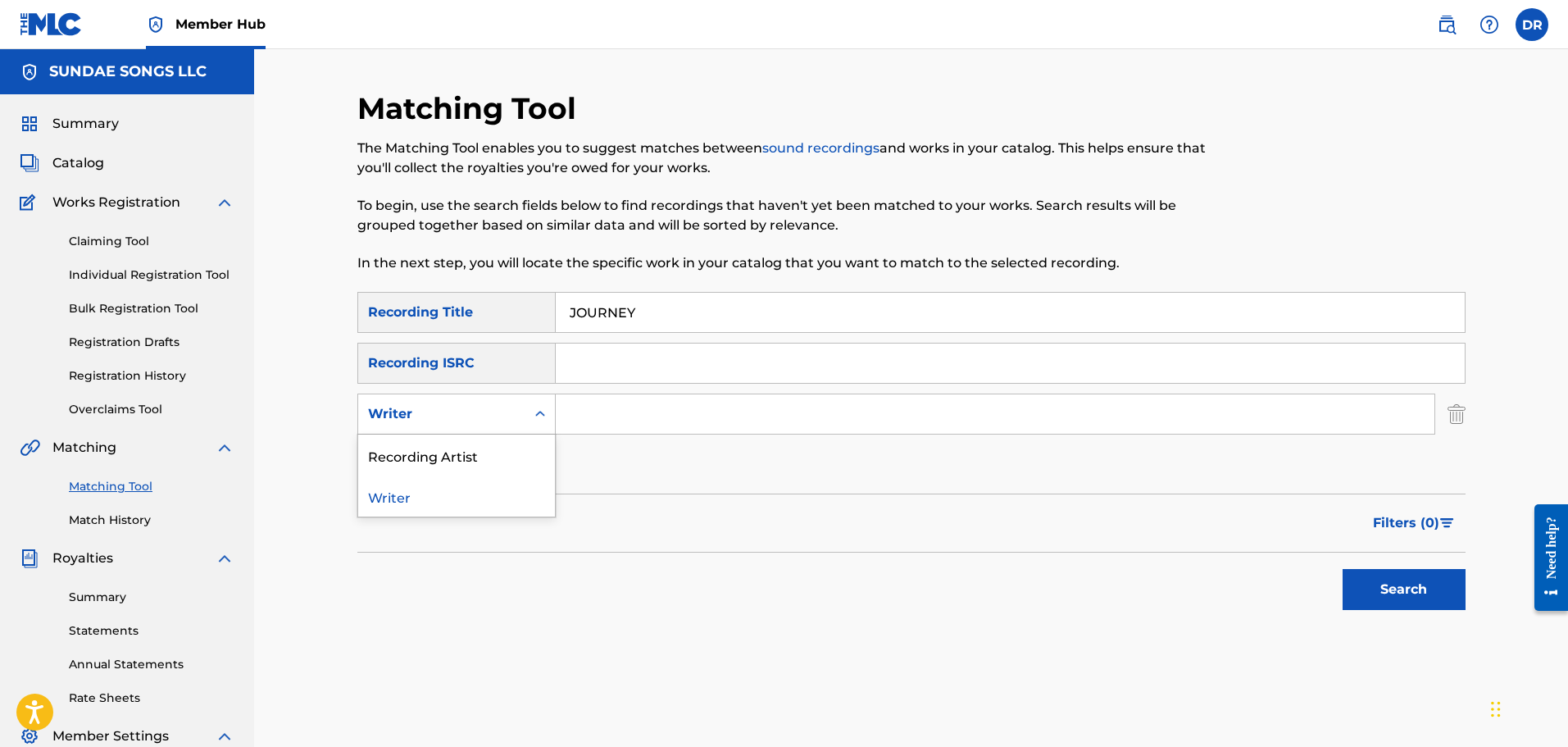
click at [458, 422] on div "Writer" at bounding box center [441, 414] width 148 height 20
click at [460, 446] on div "Recording Artist" at bounding box center [456, 454] width 197 height 41
click at [591, 407] on input "Search Form" at bounding box center [995, 413] width 879 height 39
type input "[PERSON_NAME]"
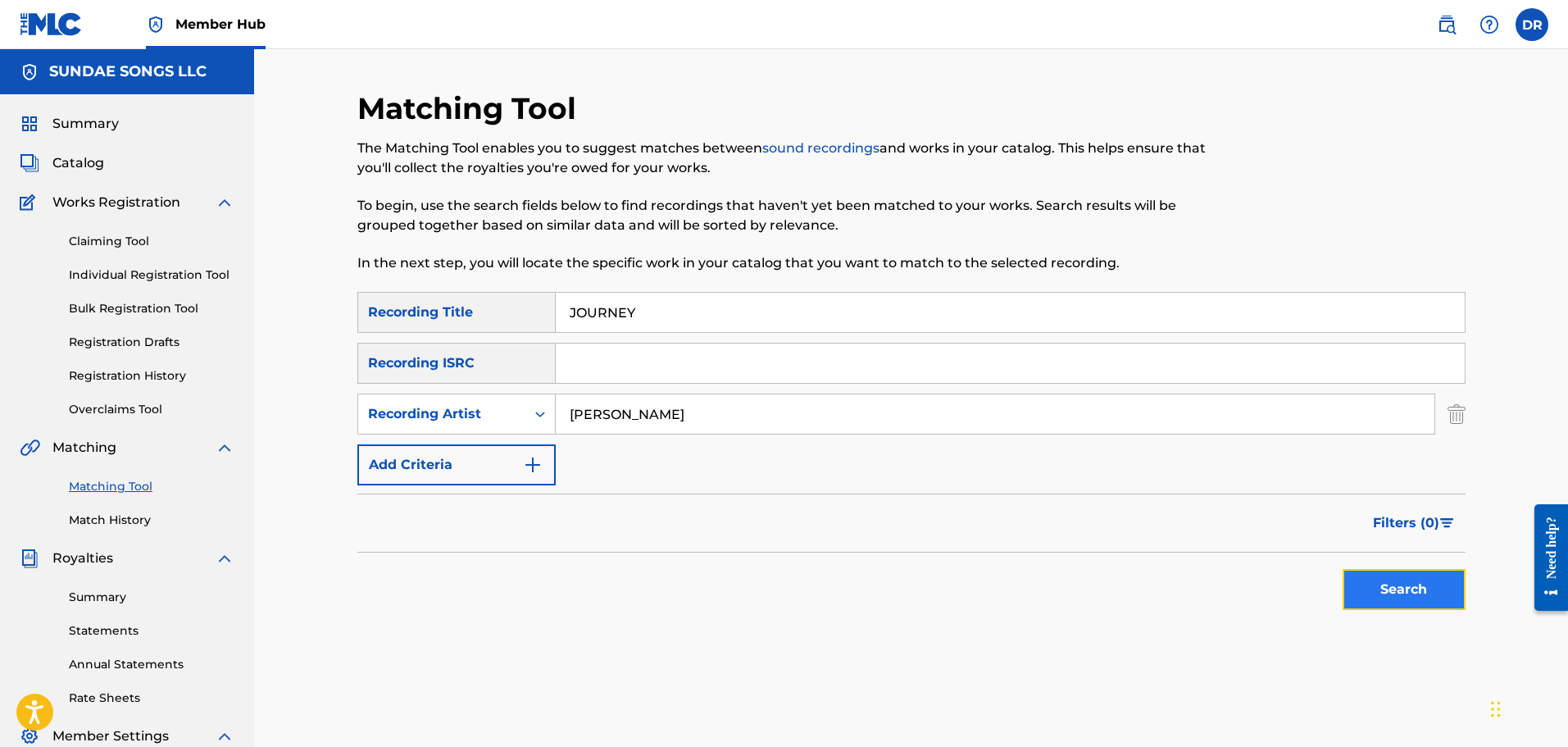
click at [1387, 587] on button "Search" at bounding box center [1404, 589] width 123 height 41
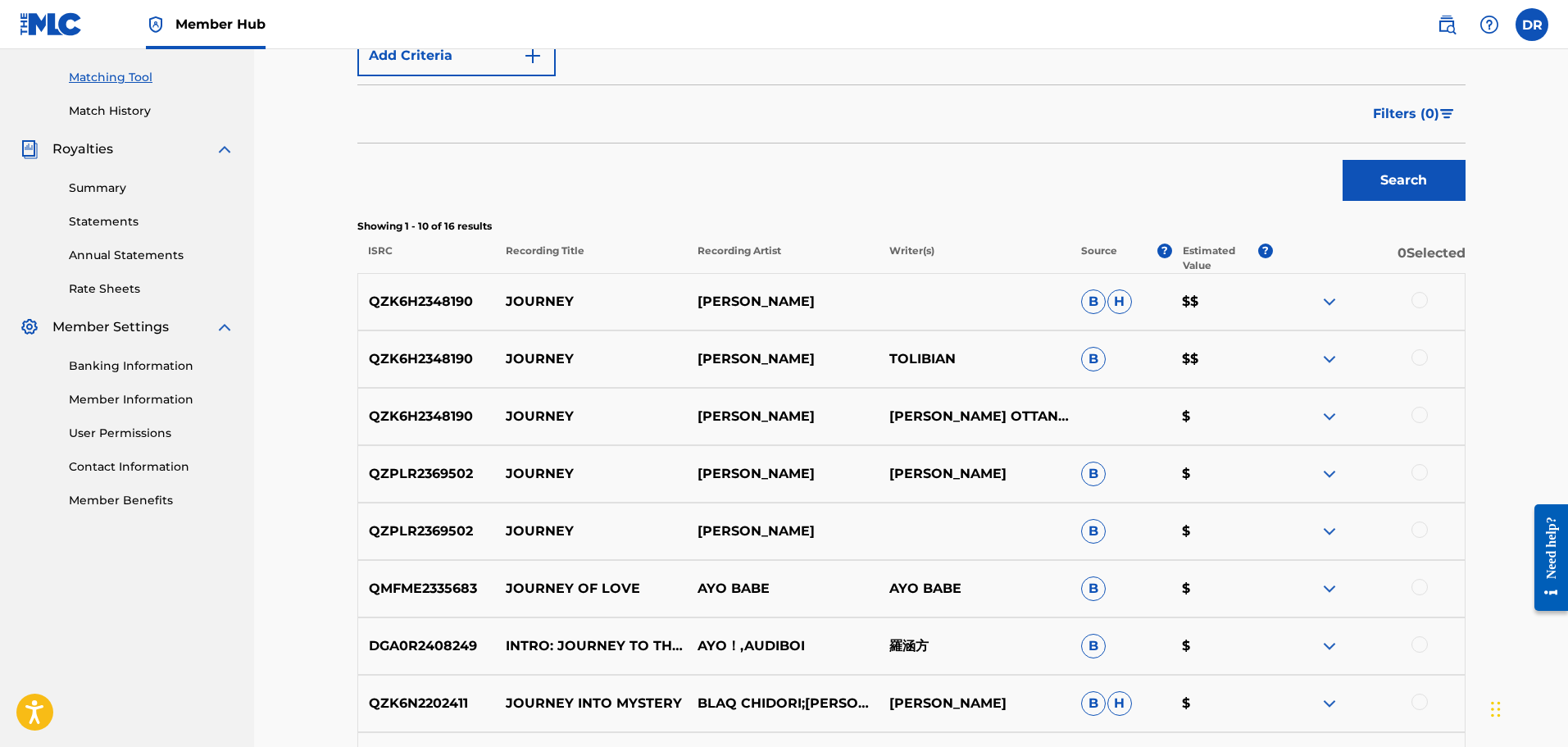
scroll to position [410, 0]
click at [1422, 293] on div at bounding box center [1419, 299] width 17 height 17
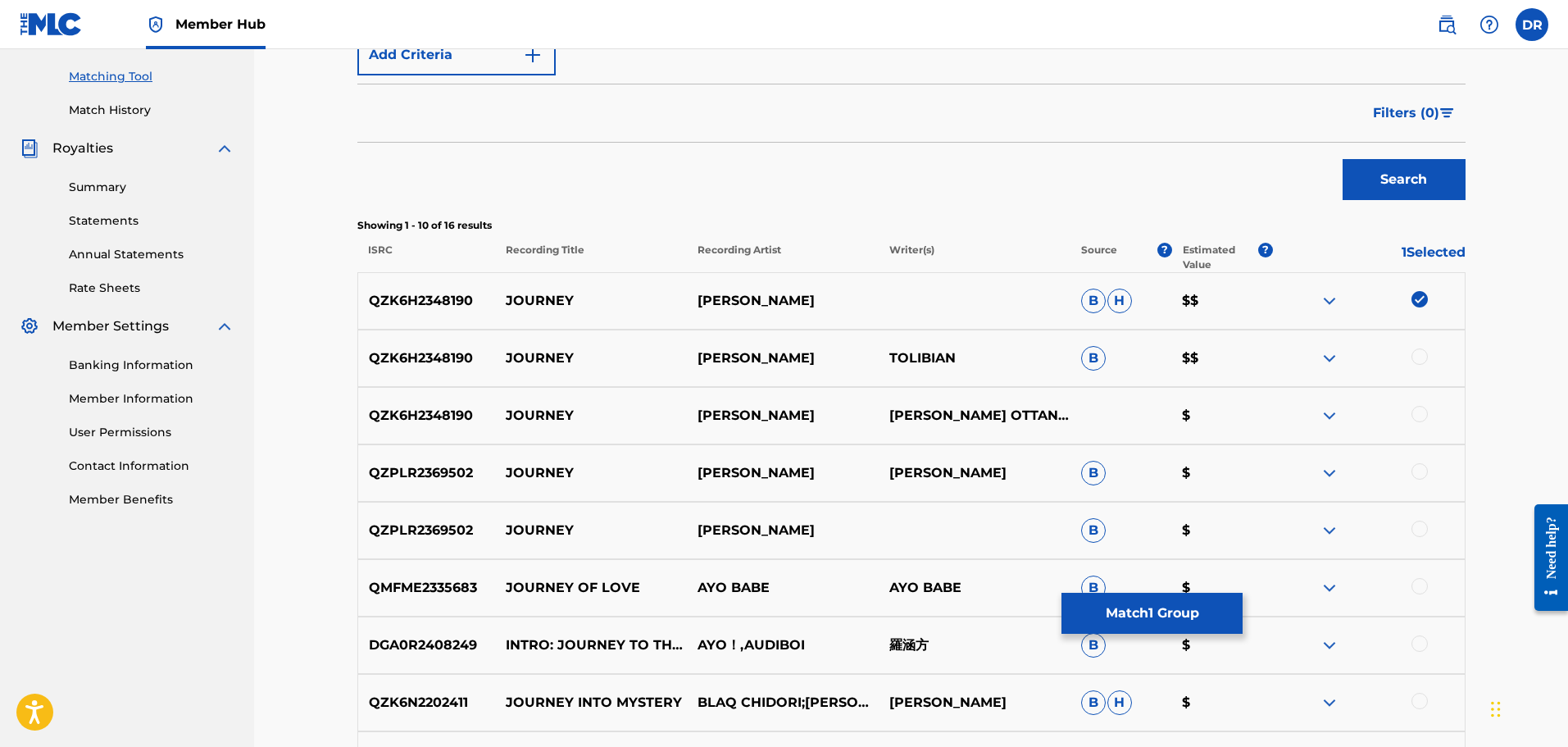
click at [1422, 354] on div at bounding box center [1419, 356] width 17 height 17
click at [1419, 412] on div at bounding box center [1419, 414] width 17 height 17
click at [1132, 620] on button "Match 3 Groups" at bounding box center [1151, 612] width 181 height 41
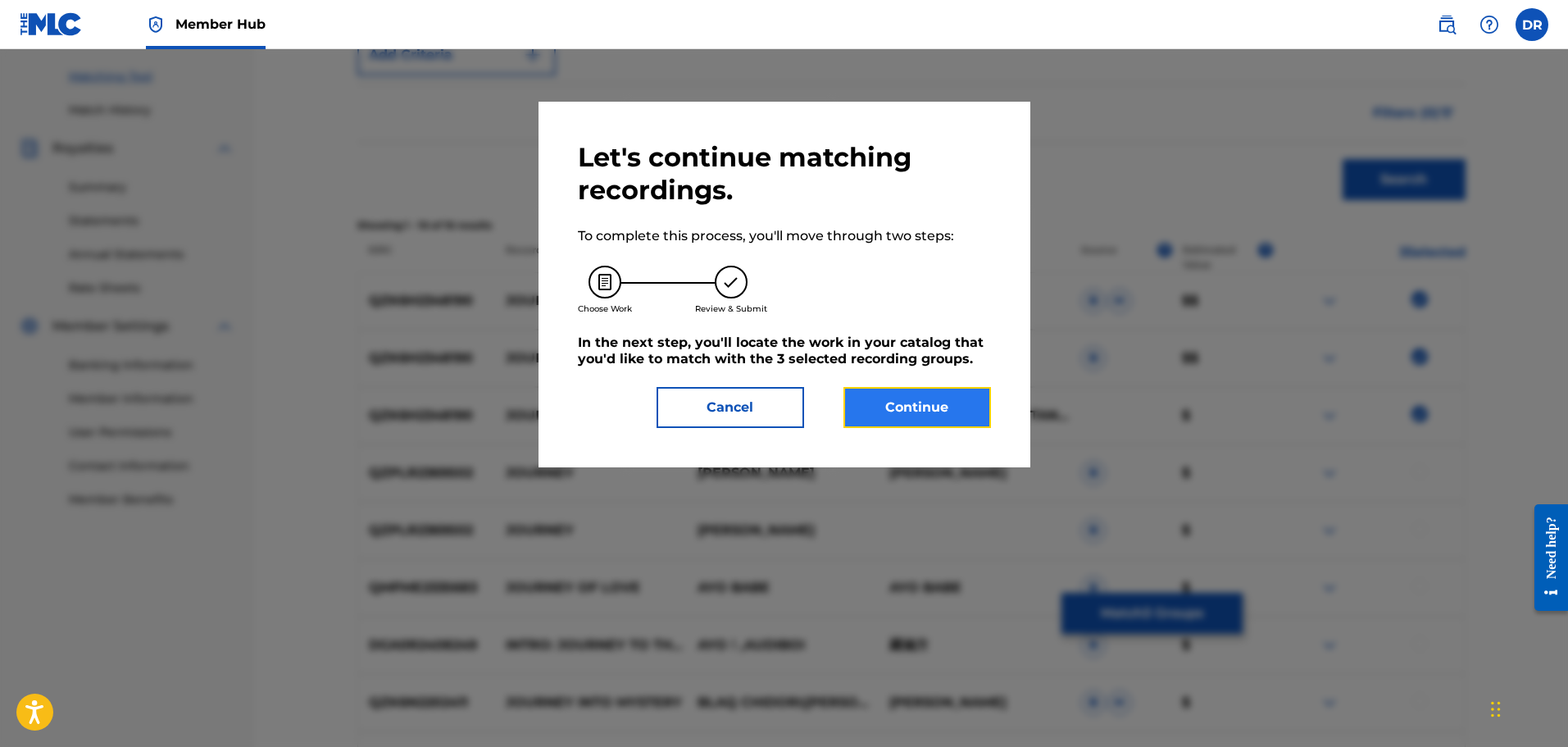
click at [961, 413] on button "Continue" at bounding box center [917, 407] width 148 height 41
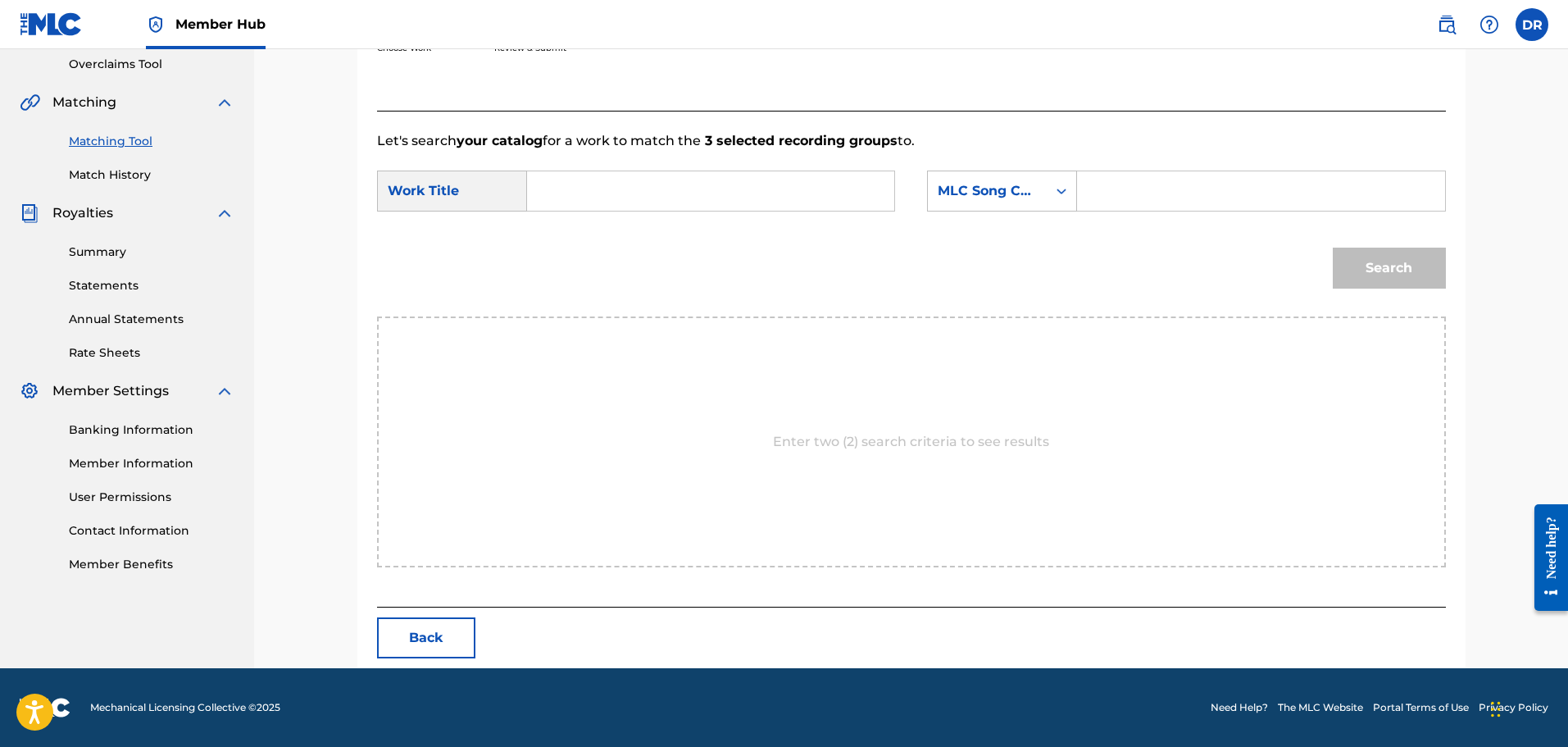
paste input "JOURNEY"
type input "JOURNEY"
click at [1129, 185] on input "Search Form" at bounding box center [1261, 190] width 340 height 39
paste input "JC5QPG"
type input "JC5QPG"
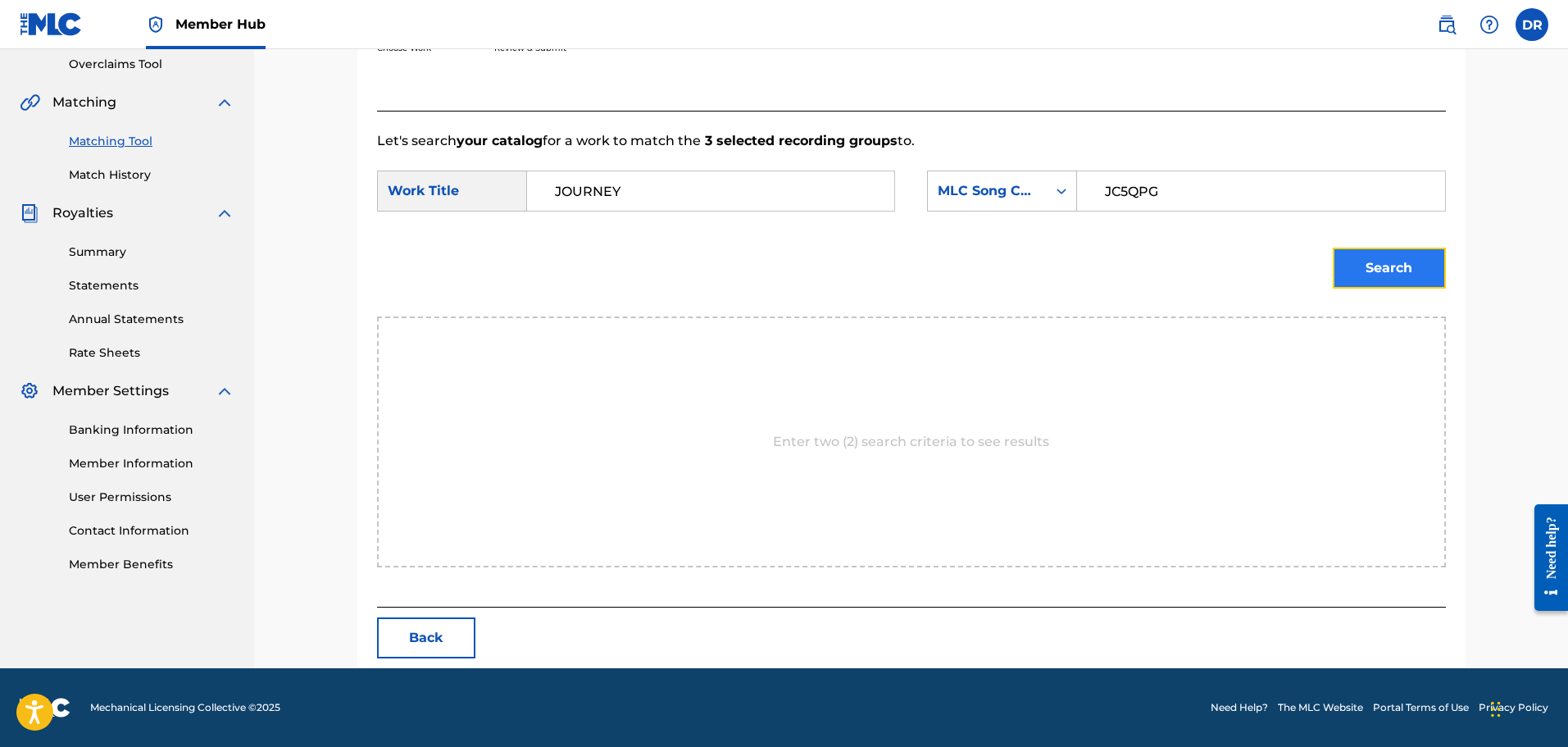
click at [1374, 268] on button "Search" at bounding box center [1390, 267] width 114 height 41
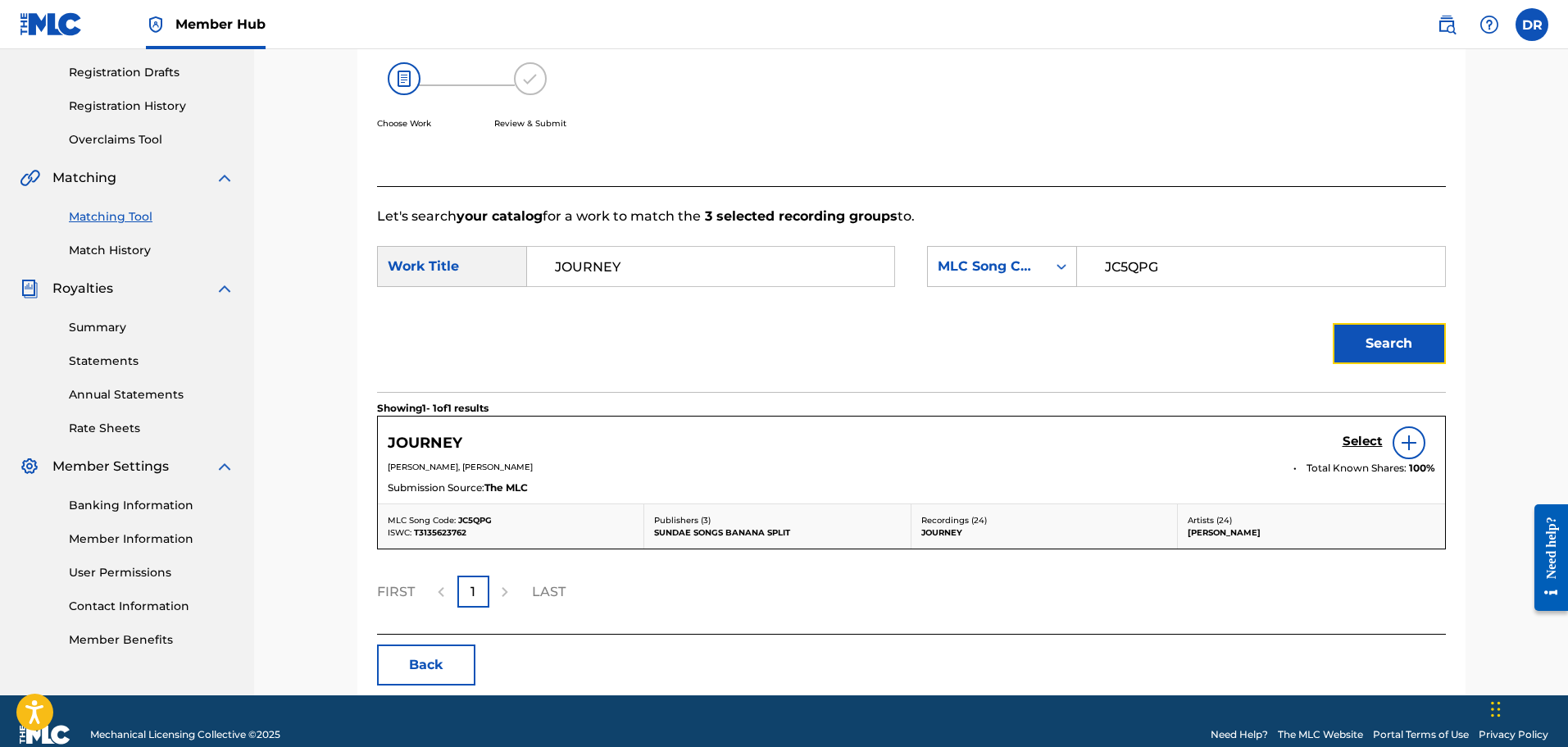
scroll to position [297, 0]
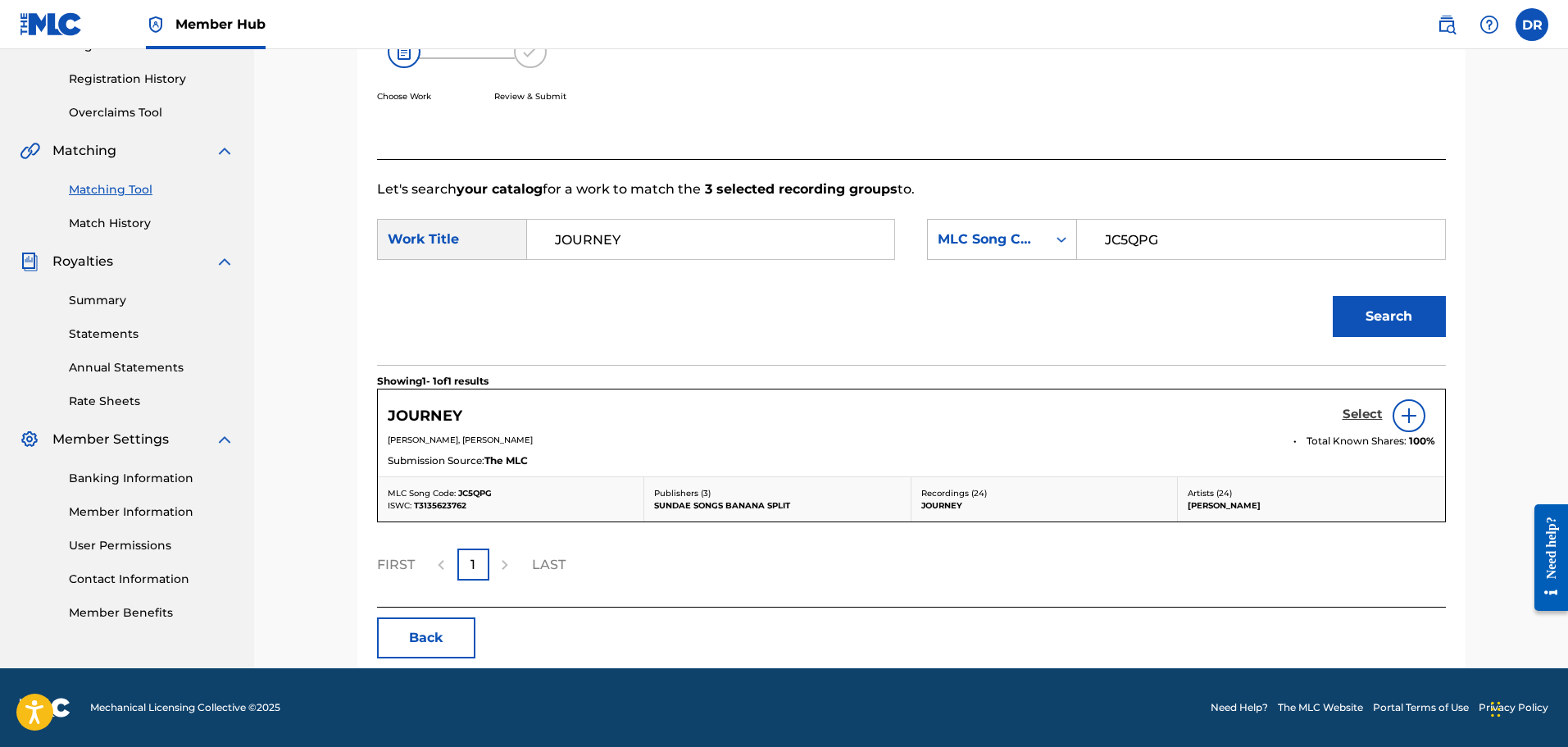
click at [1358, 408] on div "Select" at bounding box center [1389, 416] width 93 height 33
click at [1364, 415] on h5 "Select" at bounding box center [1363, 414] width 40 height 16
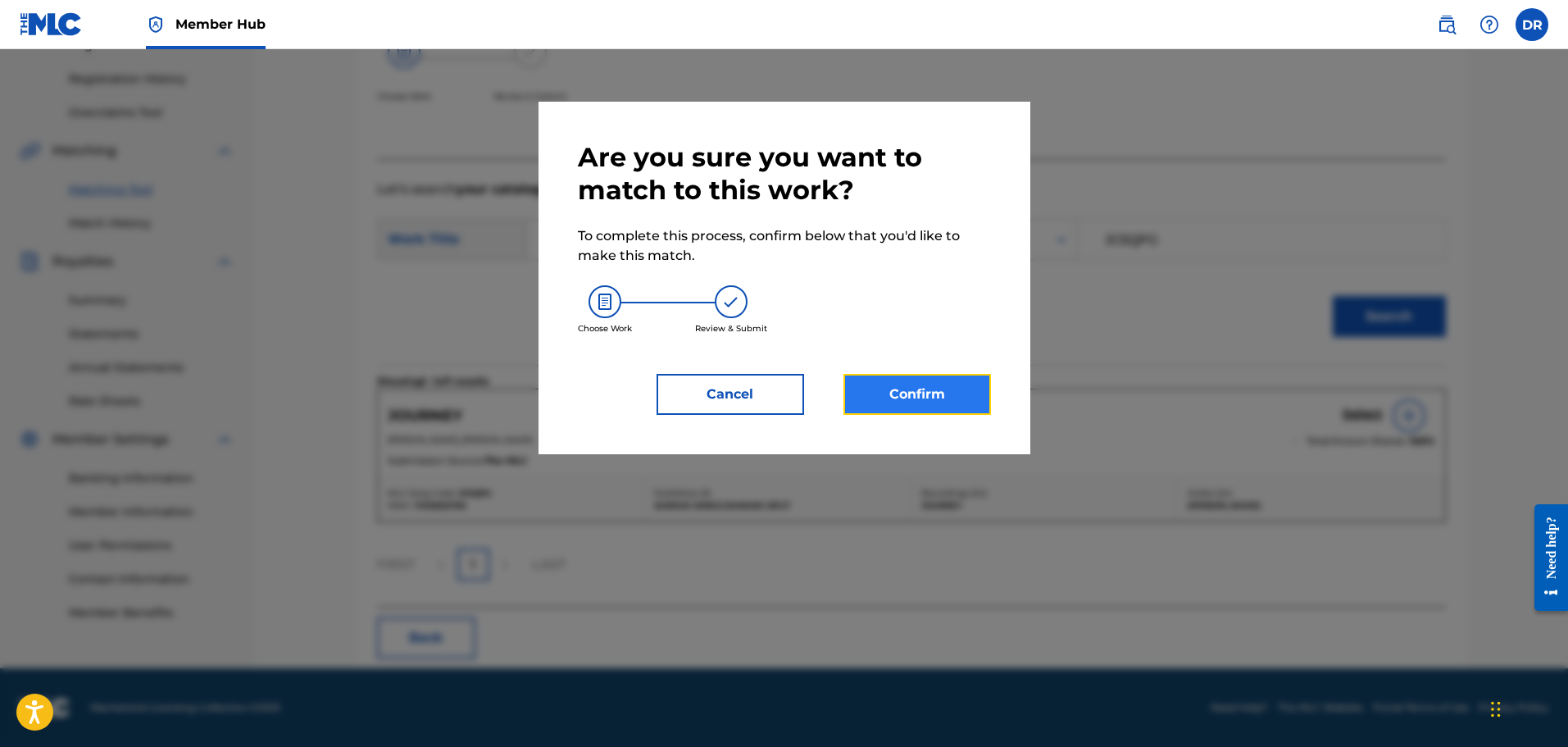
click at [939, 402] on button "Confirm" at bounding box center [917, 394] width 148 height 41
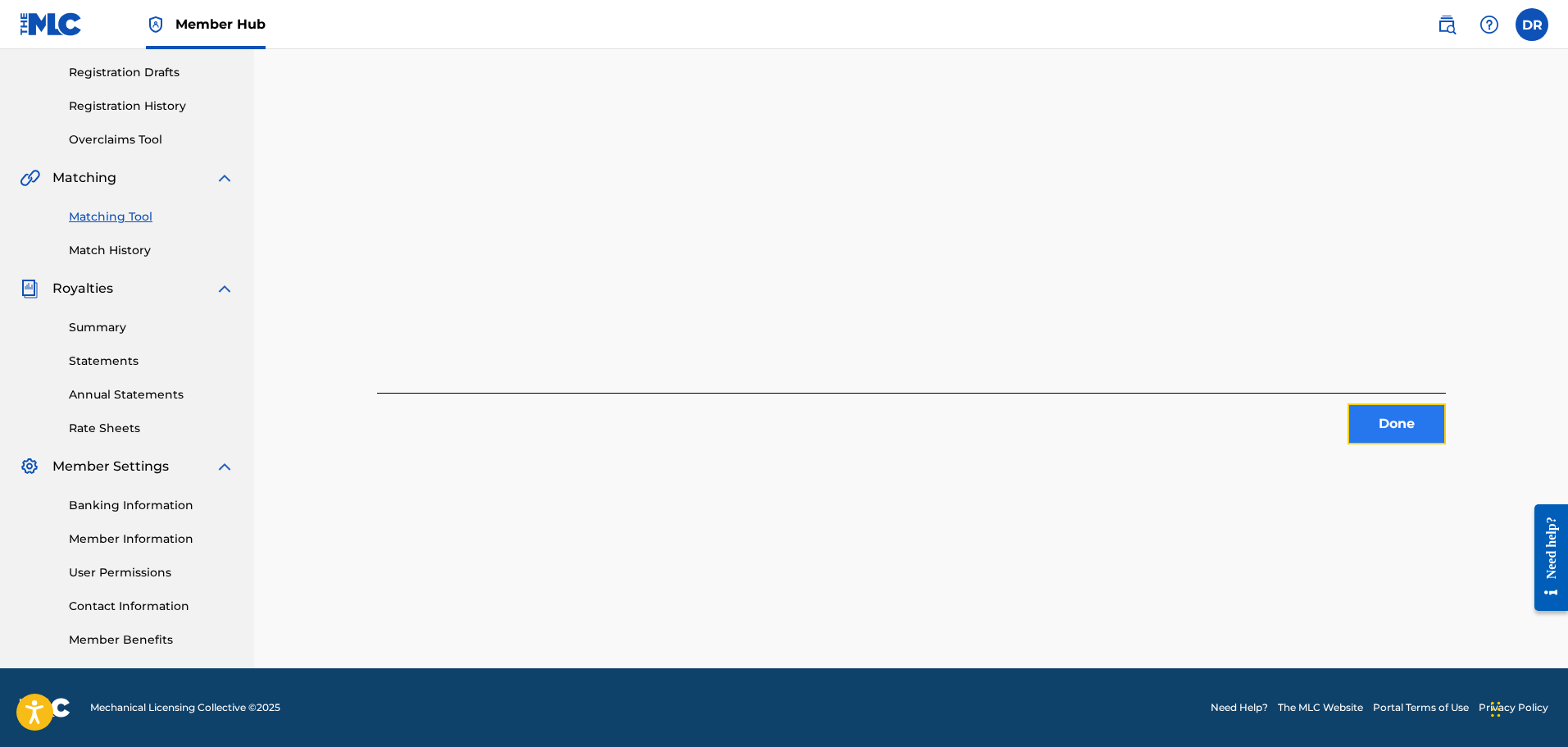
click at [1400, 420] on button "Done" at bounding box center [1397, 424] width 99 height 41
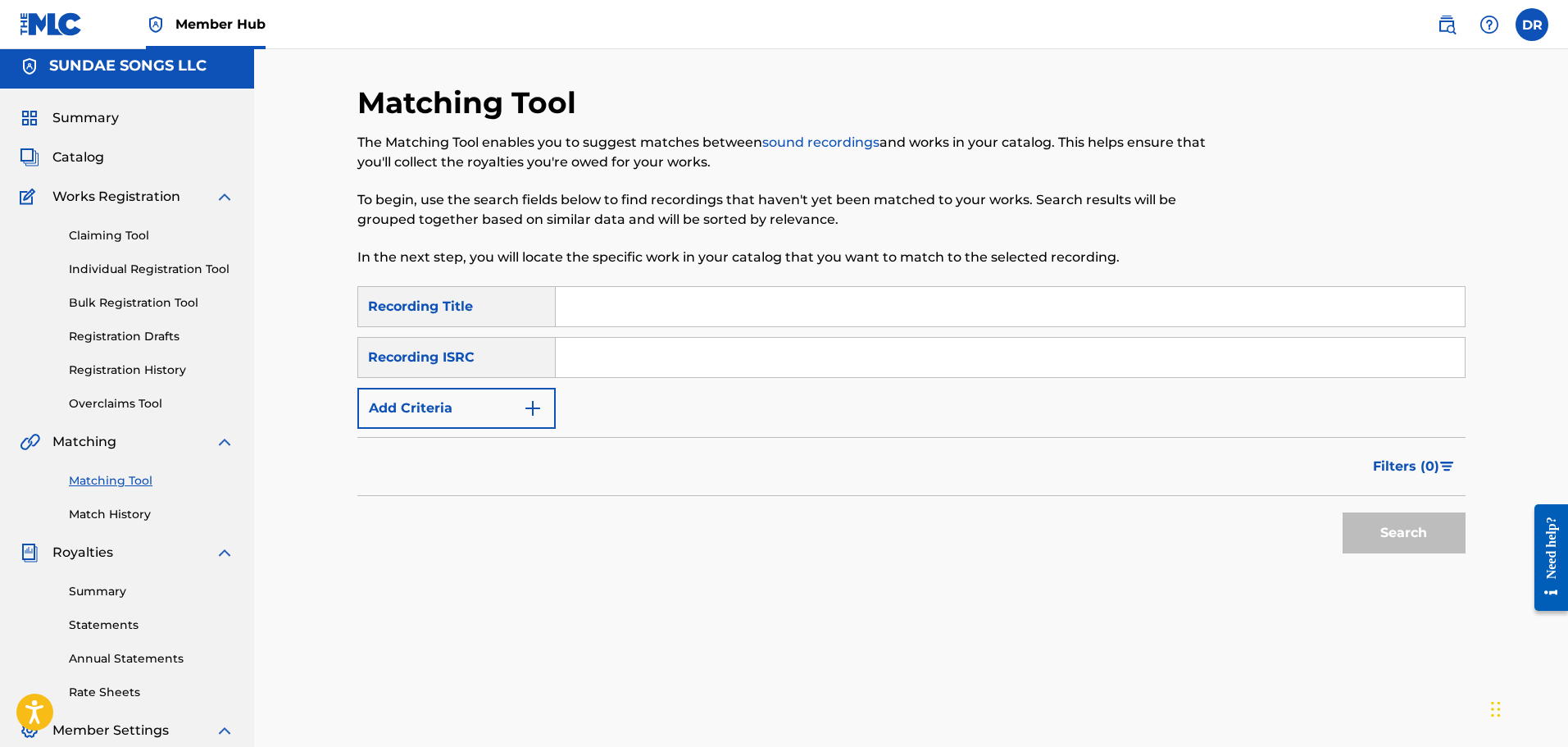
scroll to position [0, 0]
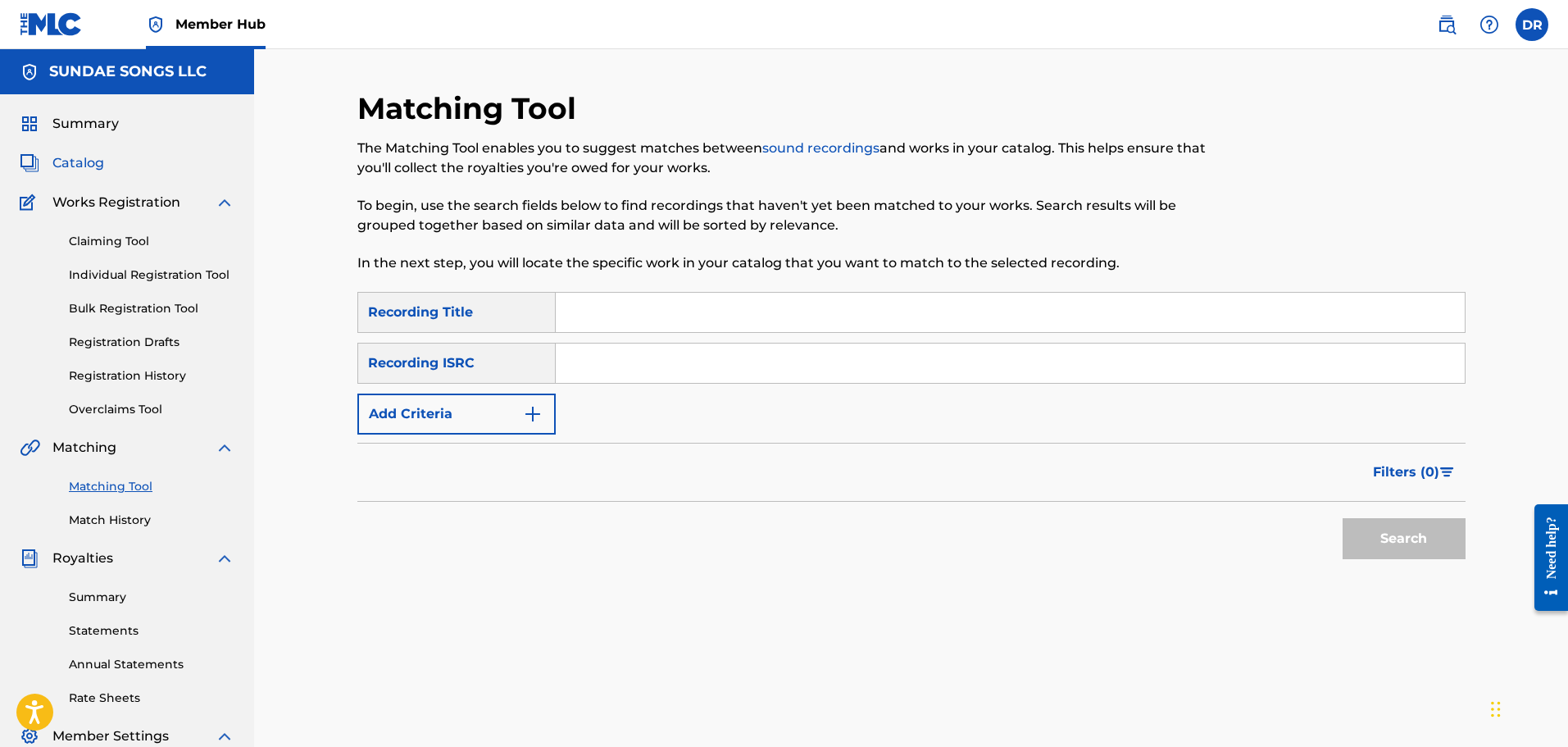
click at [89, 166] on span "Catalog" at bounding box center [78, 163] width 52 height 20
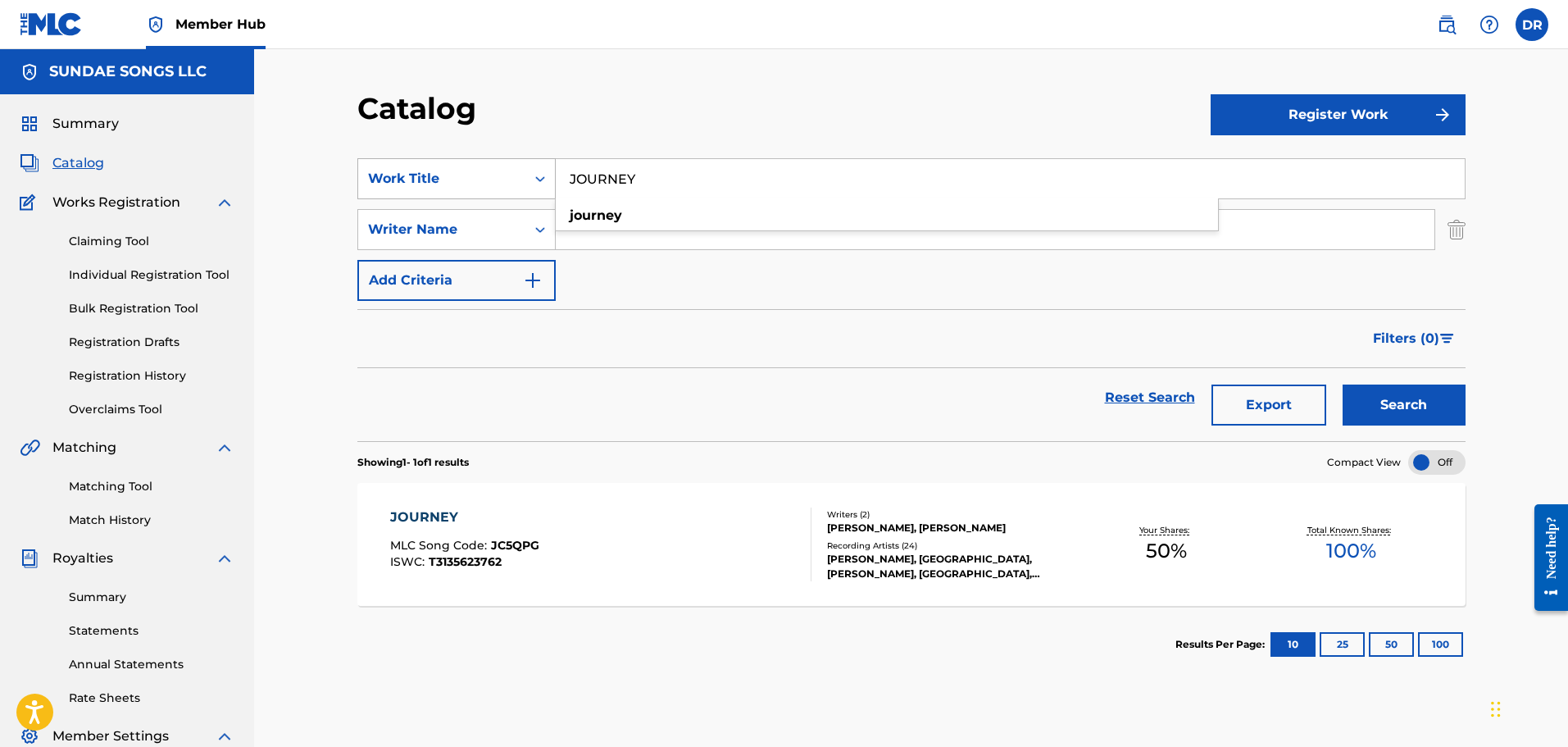
drag, startPoint x: 708, startPoint y: 183, endPoint x: 549, endPoint y: 182, distance: 159.0
click at [549, 182] on div "SearchWithCriteriaaf8f6a6f-fd2e-4d17-a1f6-14930b0c3f8c Work Title JOURNEY journ…" at bounding box center [911, 178] width 1109 height 41
paste input "LAST WEEK"
type input "LAST WEEK"
click at [1429, 405] on button "Search" at bounding box center [1404, 405] width 123 height 41
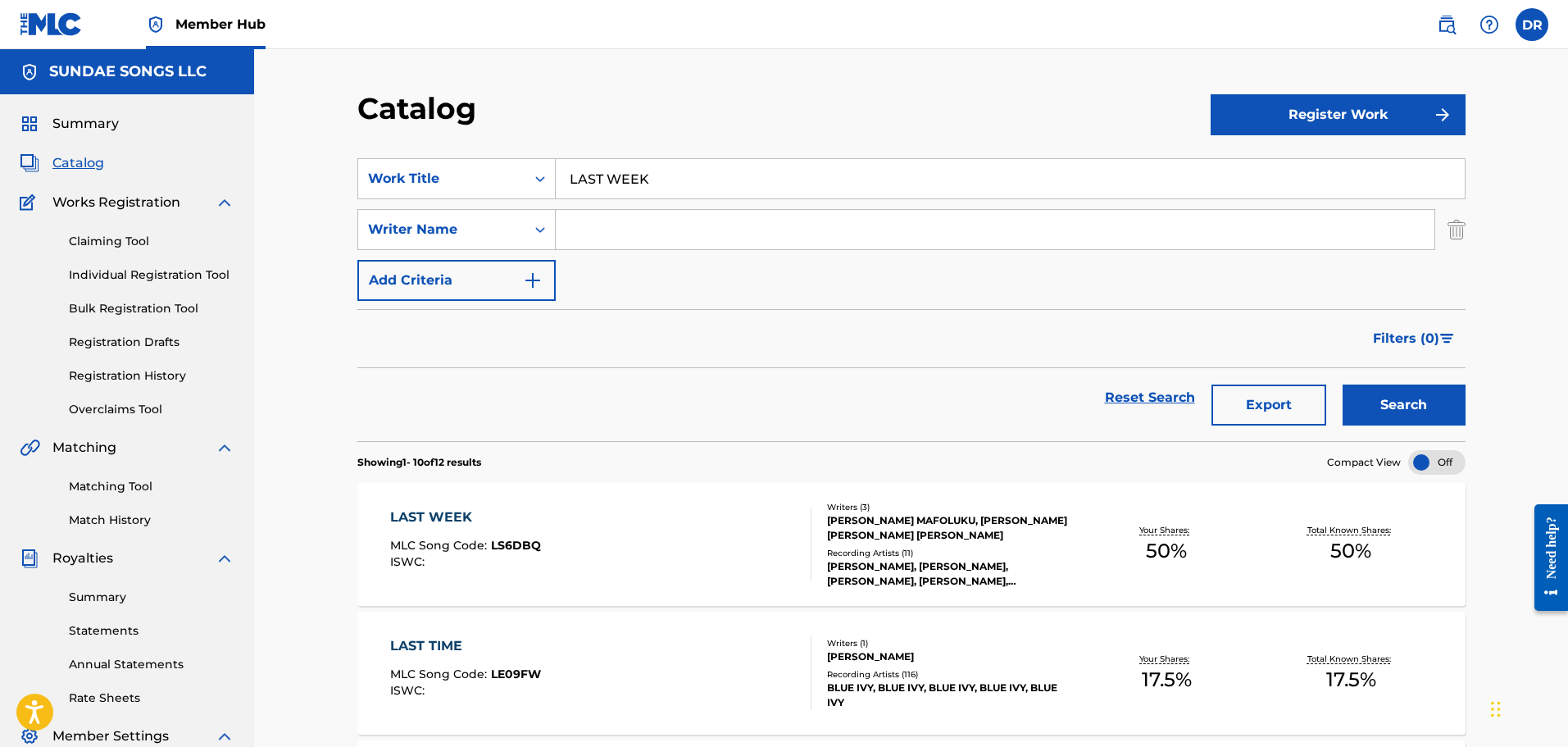
click at [434, 512] on div "LAST WEEK" at bounding box center [466, 517] width 151 height 20
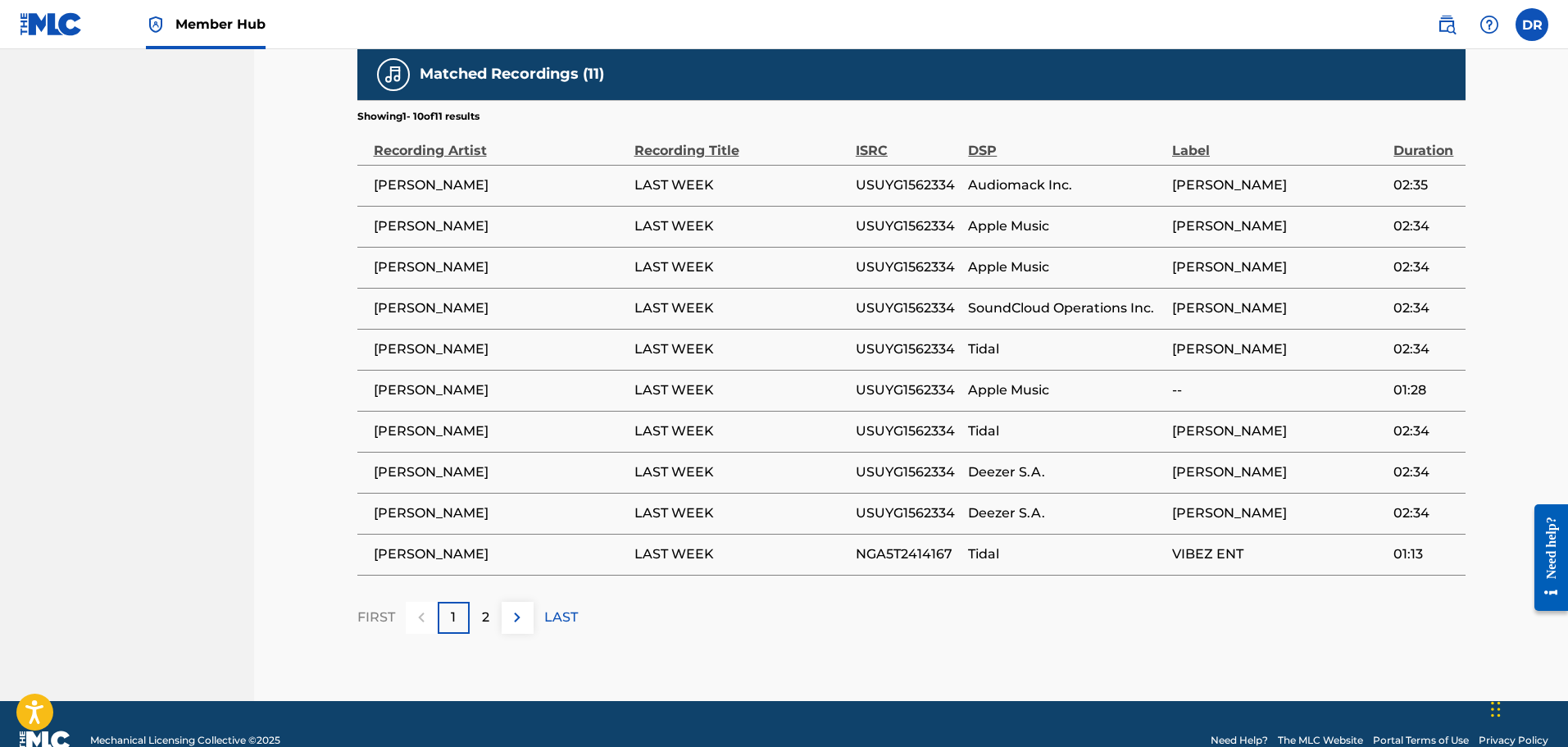
scroll to position [1062, 0]
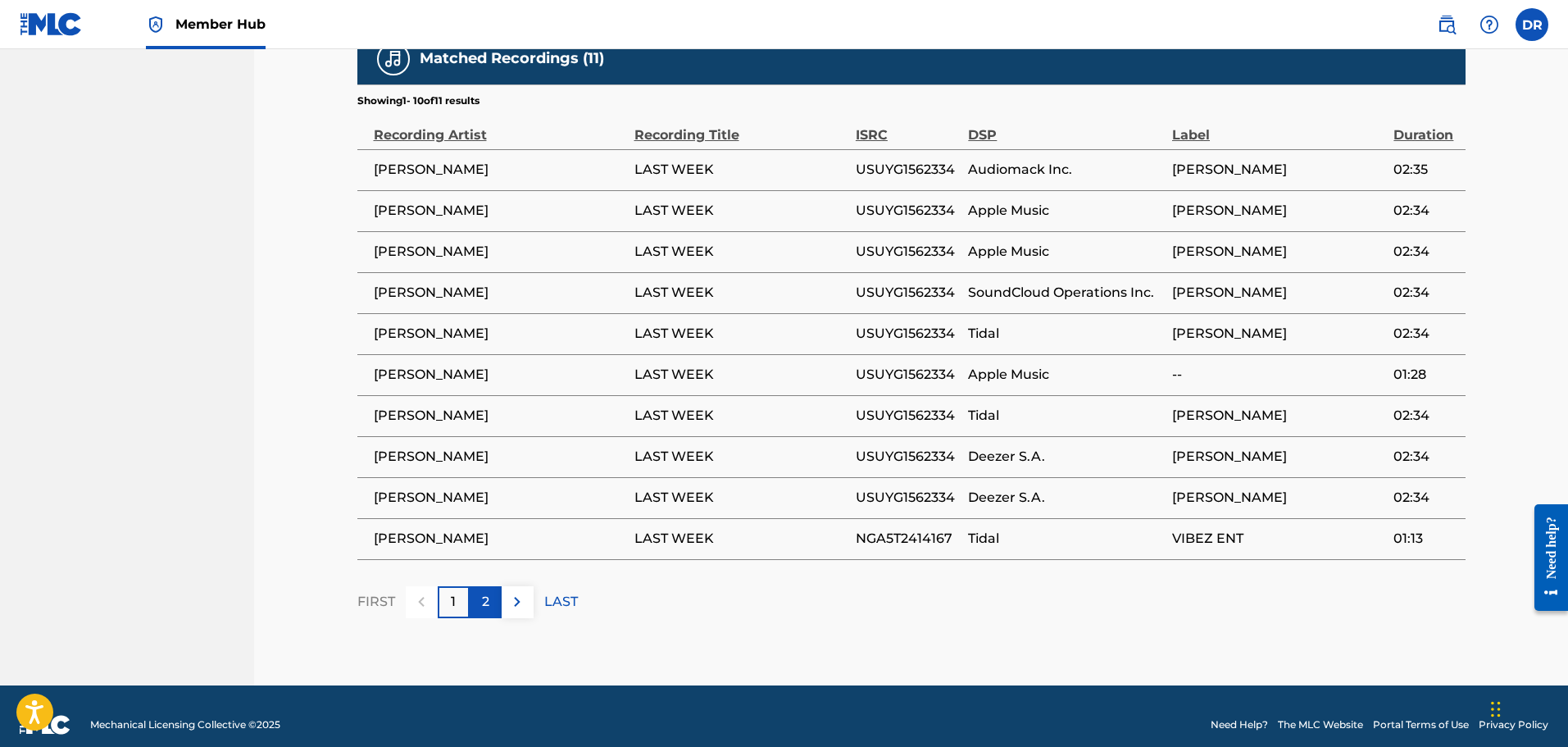
click at [477, 590] on div "2" at bounding box center [486, 602] width 32 height 32
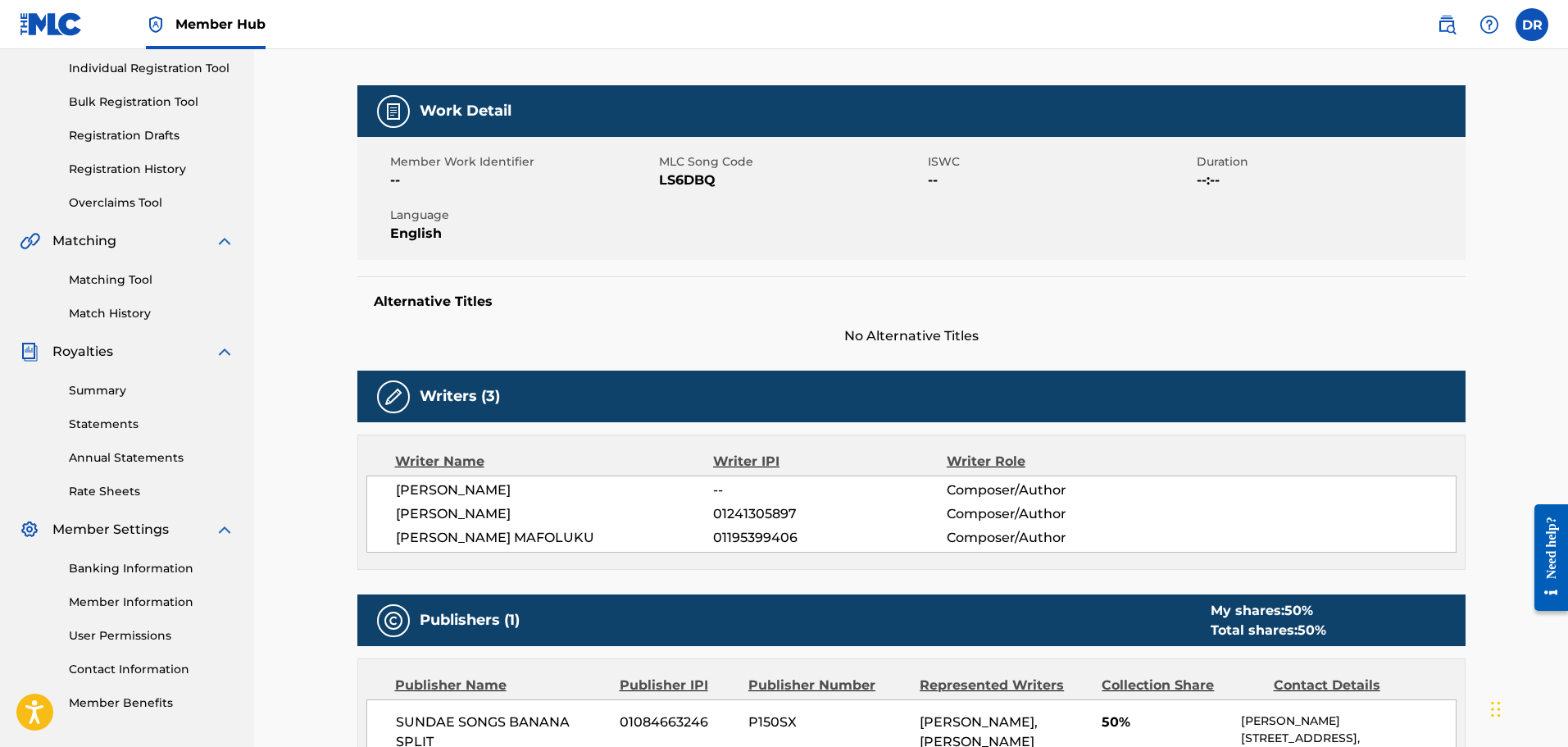
scroll to position [201, 0]
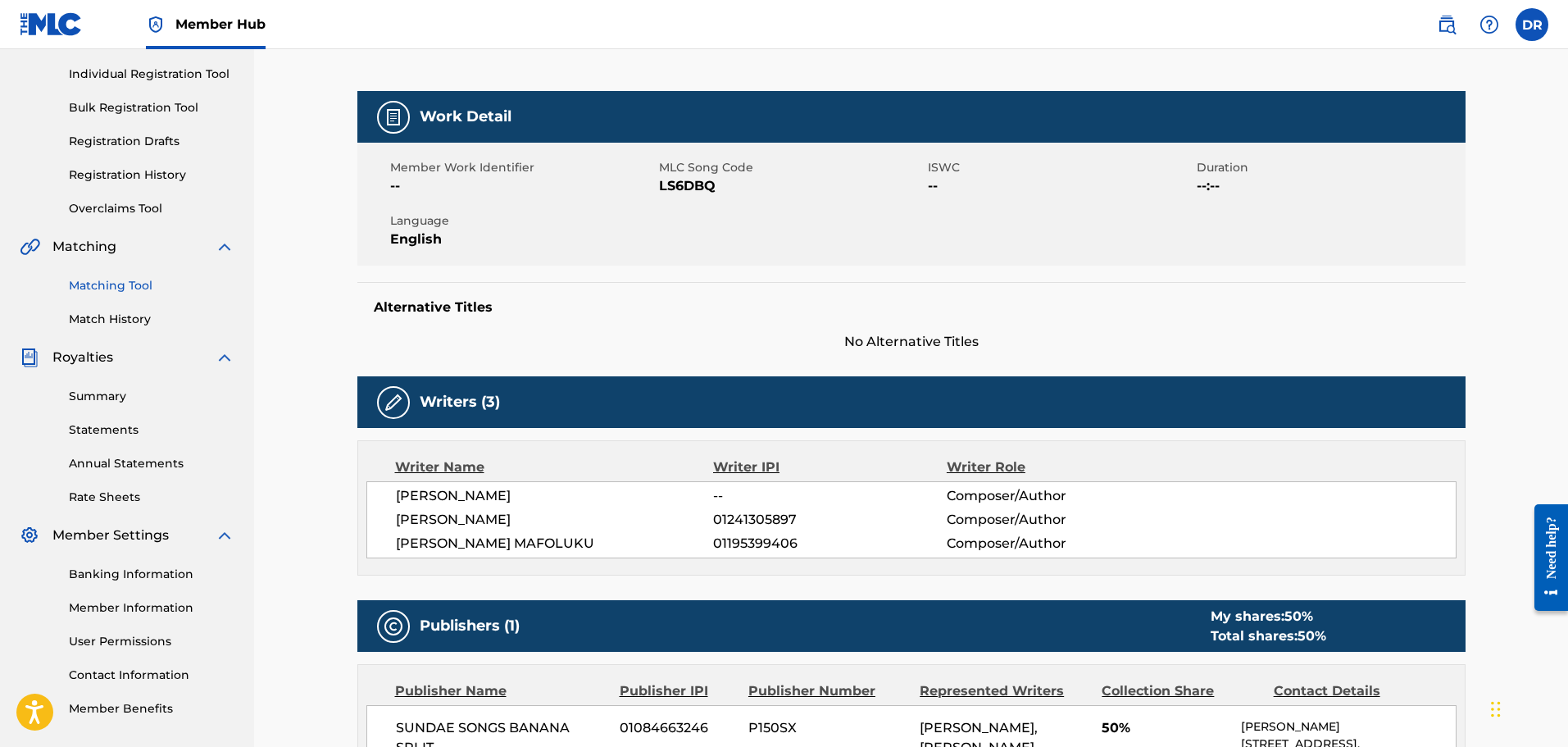
click at [96, 281] on link "Matching Tool" at bounding box center [152, 286] width 166 height 17
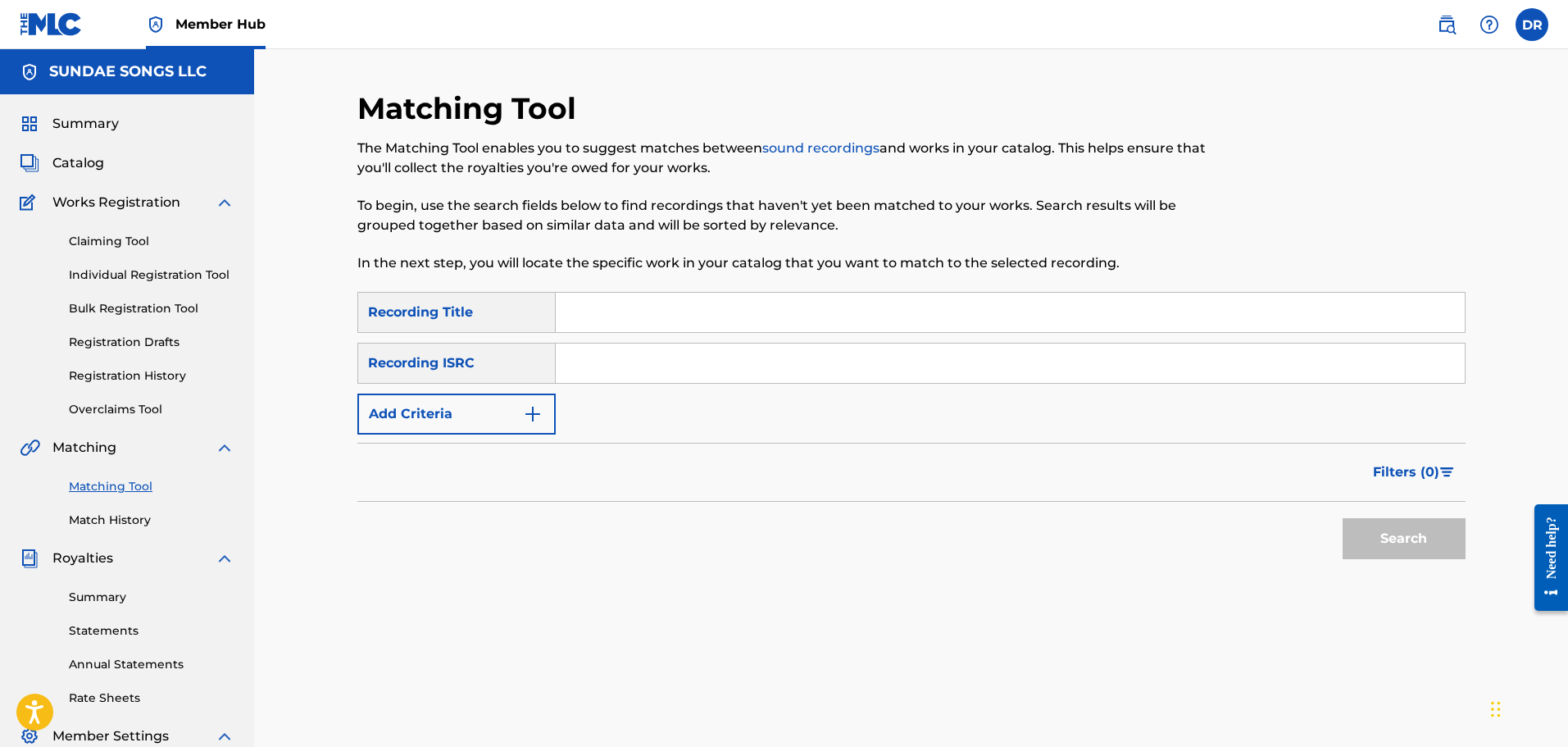
paste input "LAST WEEK"
type input "LAST WEEK"
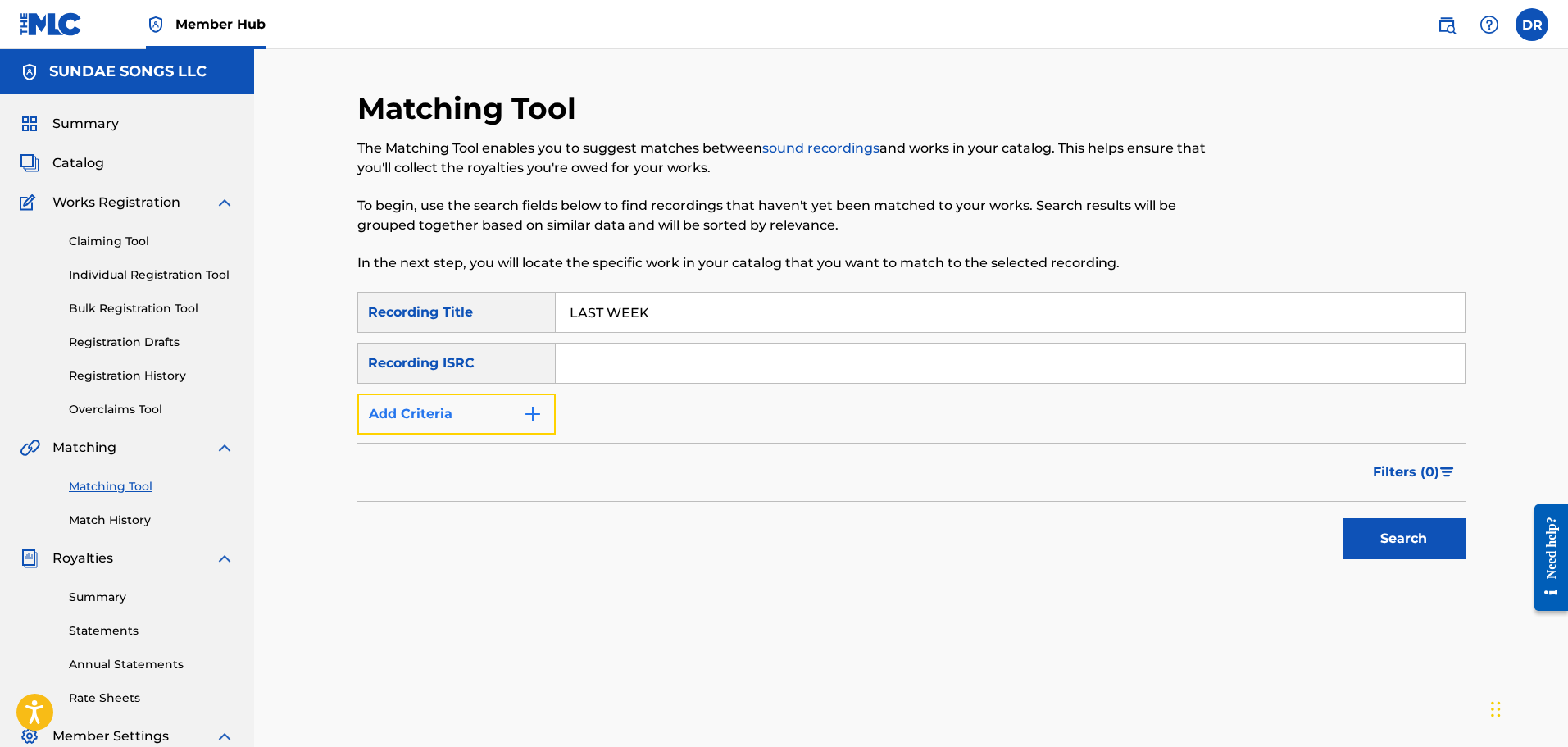
click at [498, 417] on button "Add Criteria" at bounding box center [456, 413] width 198 height 41
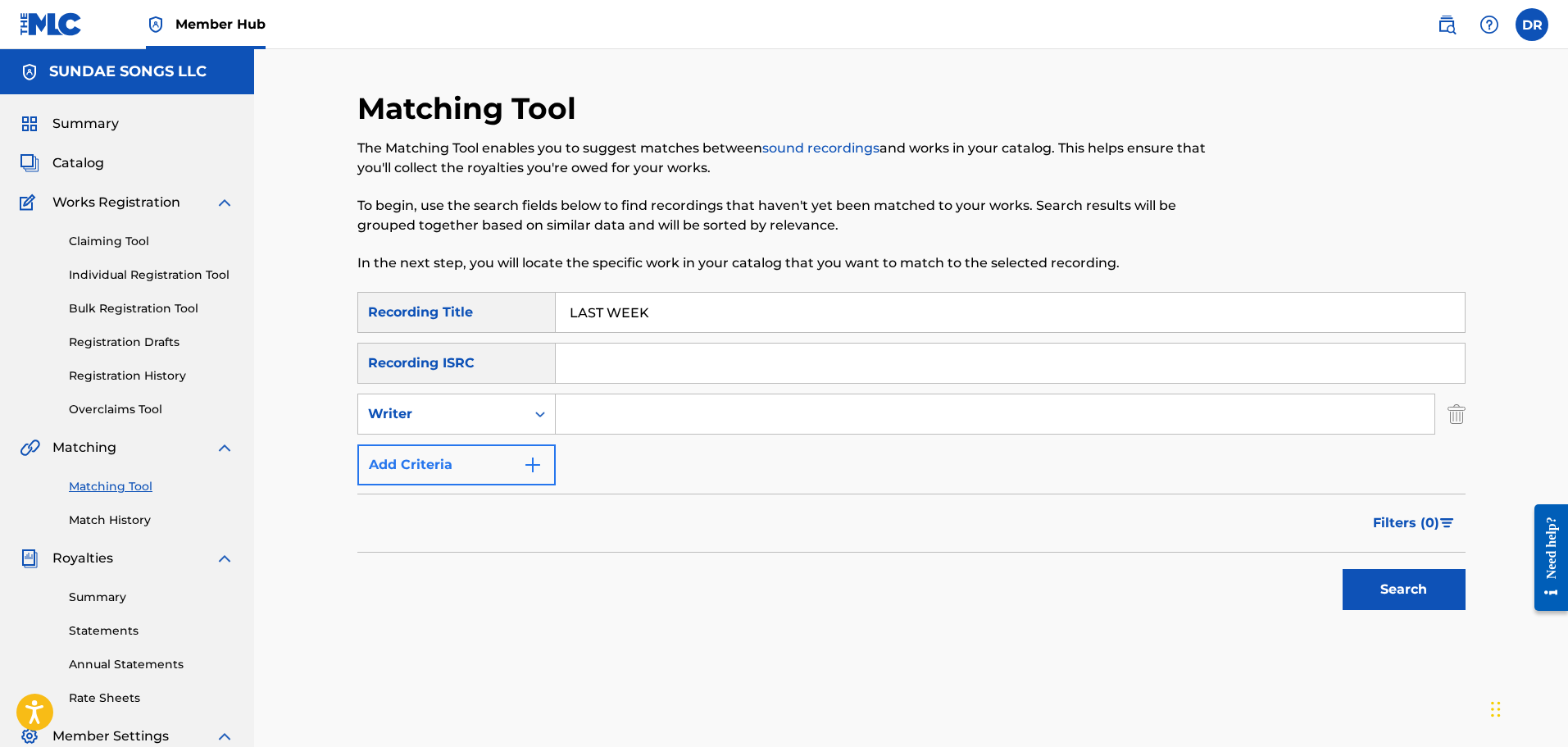
click at [498, 417] on div "Writer" at bounding box center [441, 414] width 148 height 20
click at [494, 447] on div "Recording Artist" at bounding box center [456, 454] width 197 height 41
click at [623, 412] on input "Search Form" at bounding box center [995, 413] width 879 height 39
type input "[PERSON_NAME]"
click at [1402, 595] on button "Search" at bounding box center [1404, 589] width 123 height 41
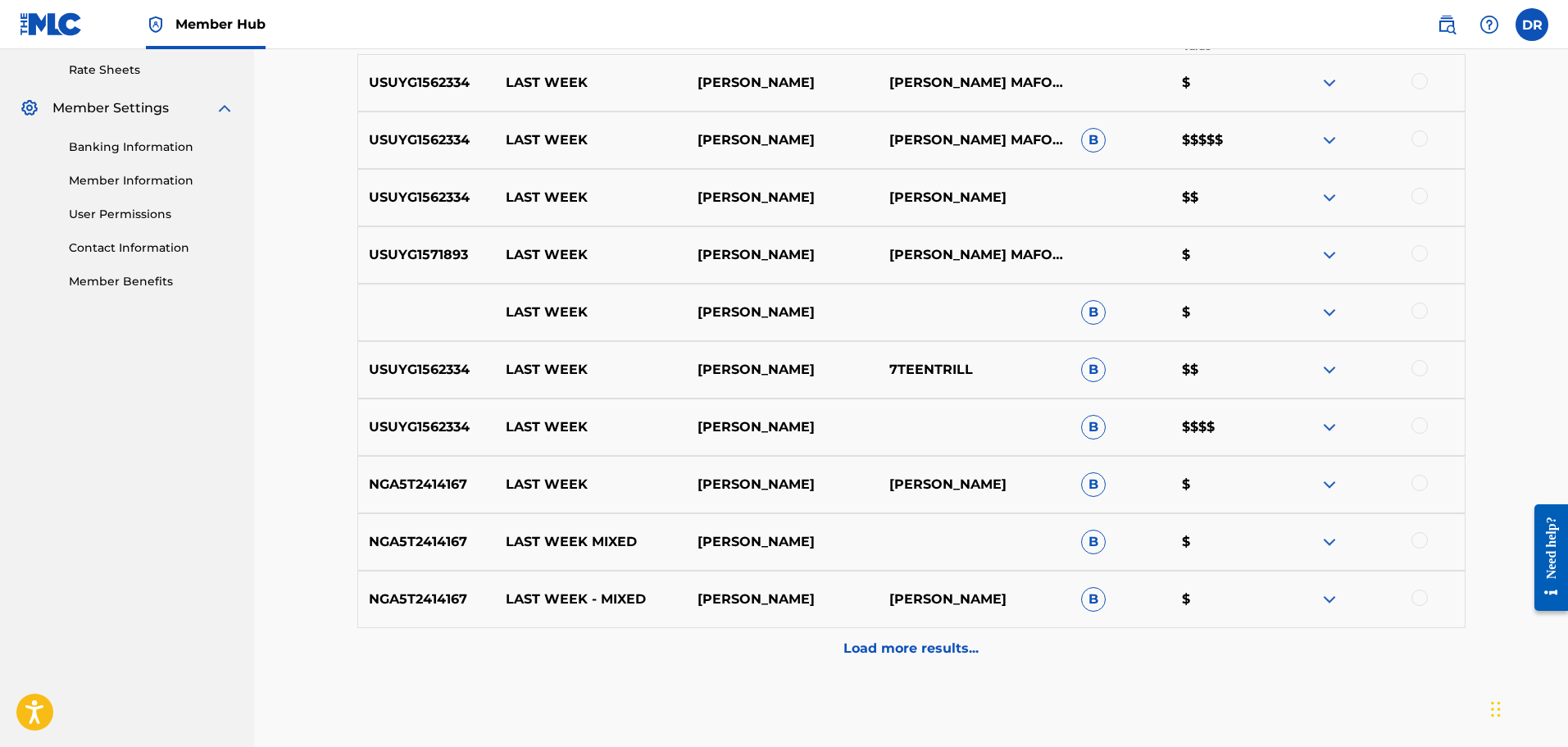
scroll to position [656, 0]
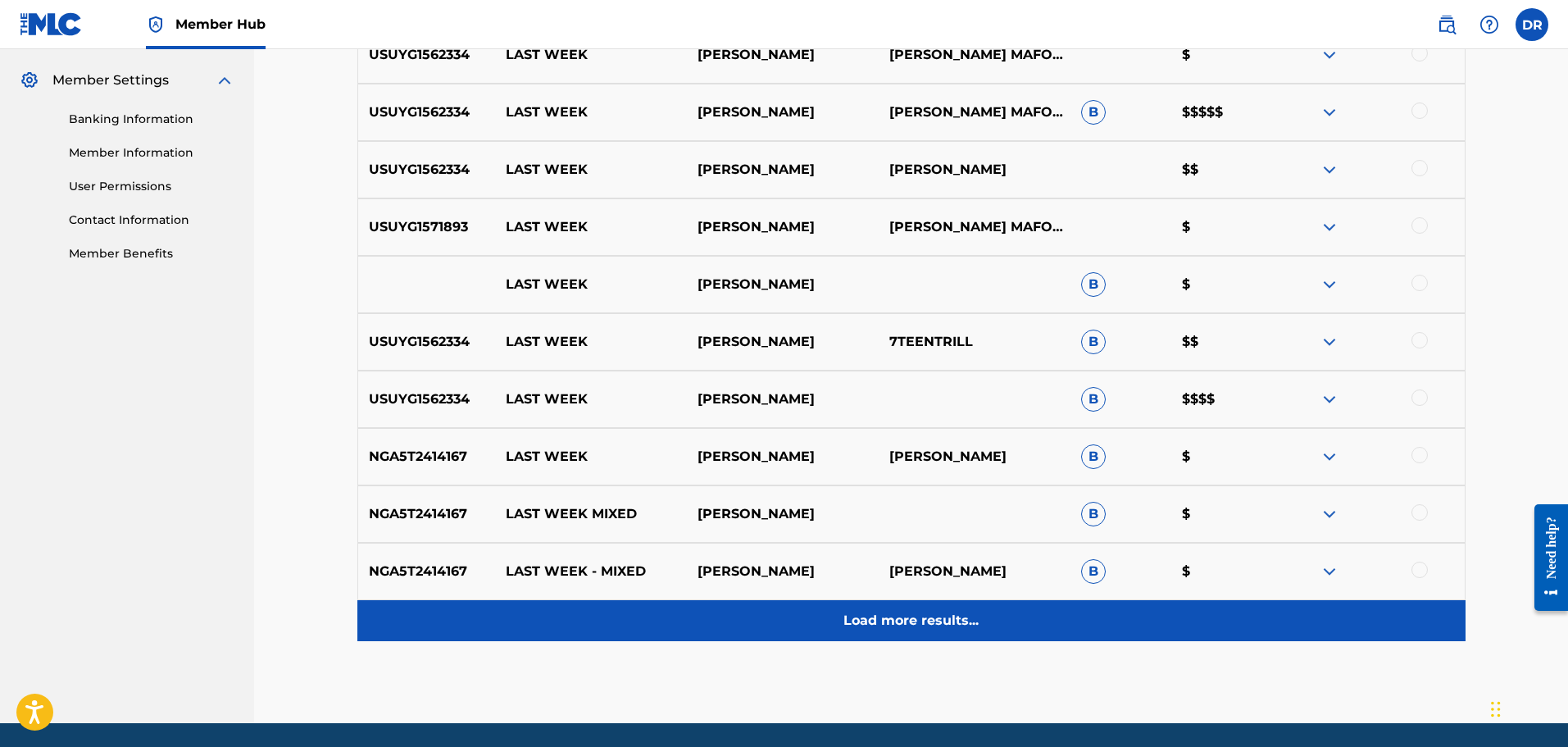
click at [895, 615] on p "Load more results..." at bounding box center [911, 620] width 135 height 20
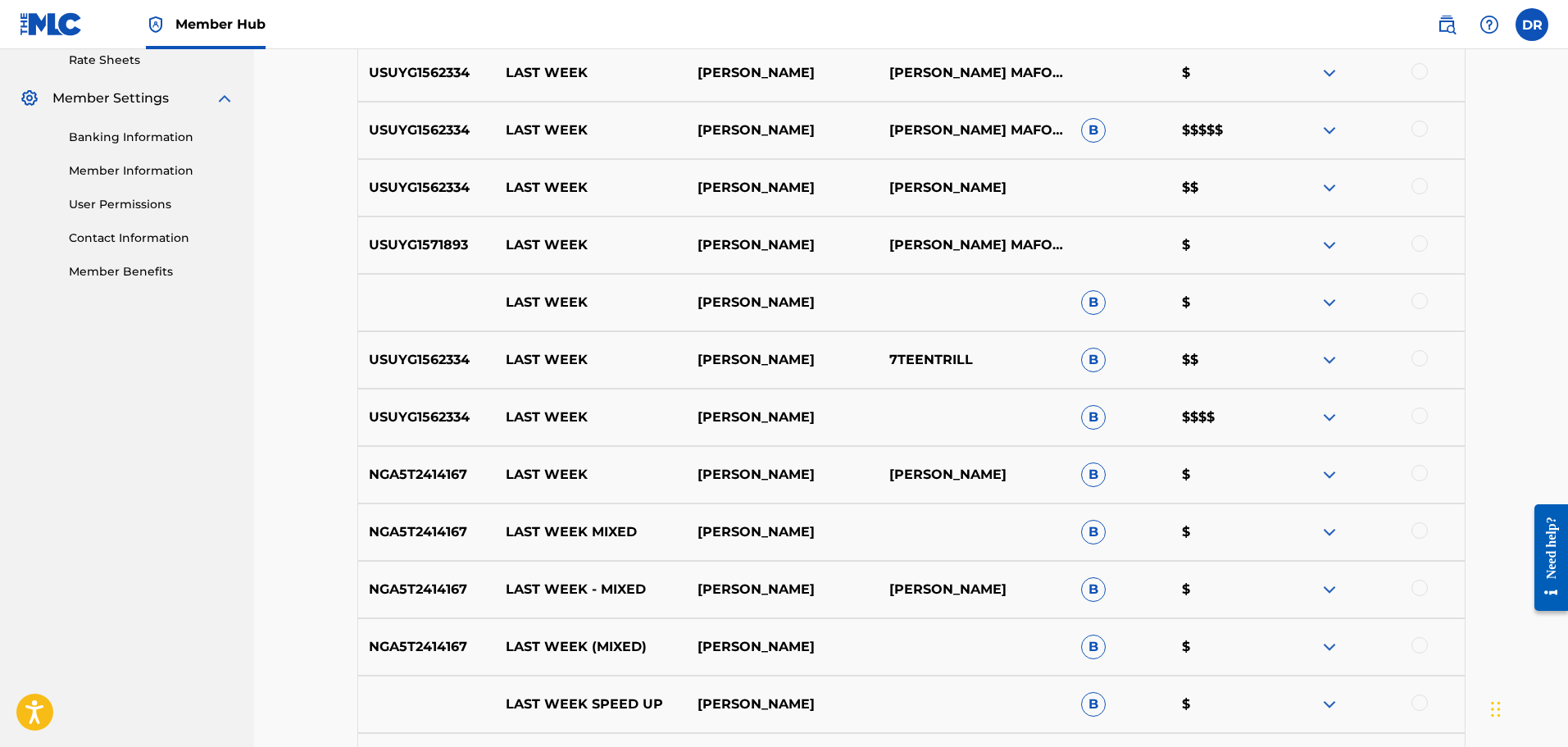
scroll to position [574, 0]
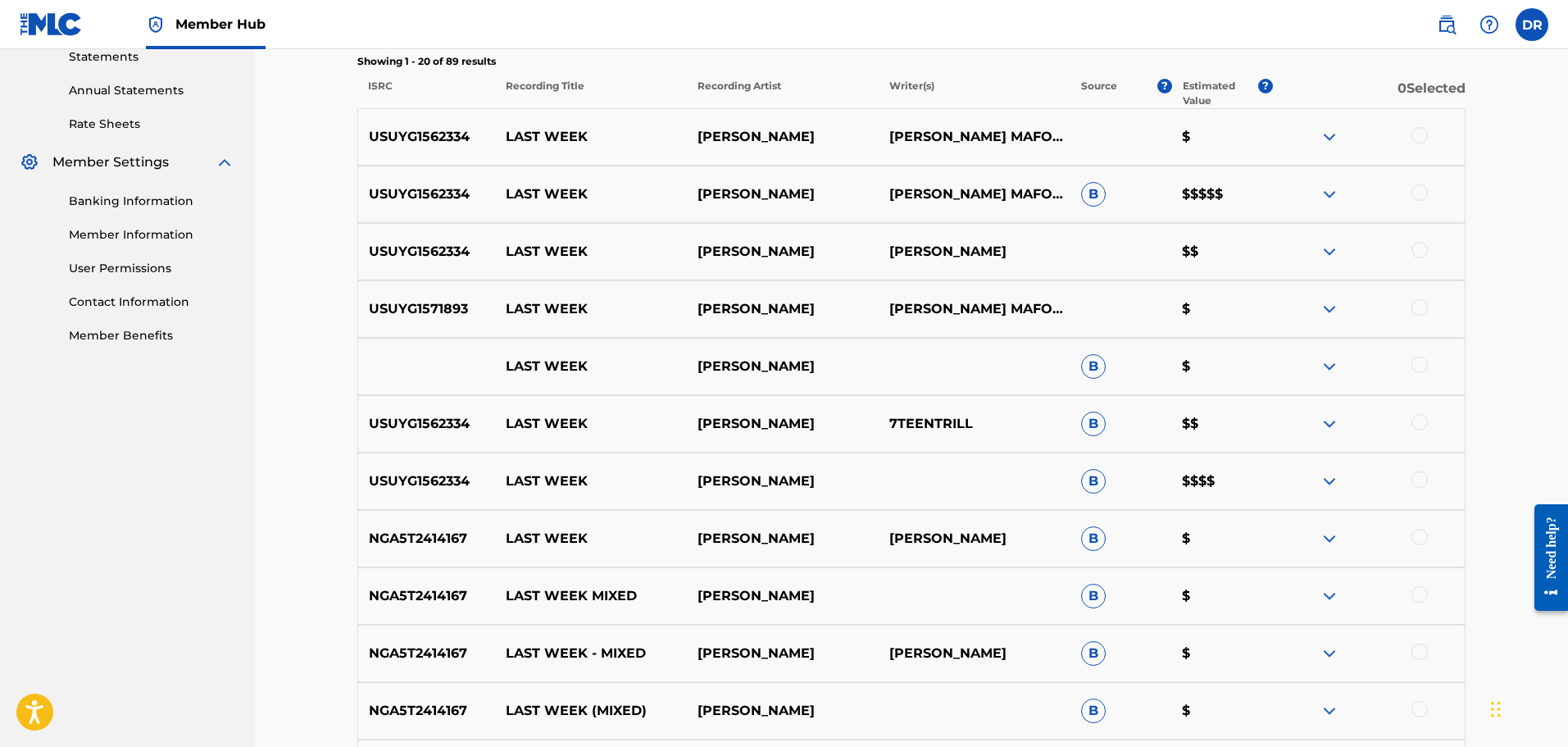
click at [1325, 193] on img at bounding box center [1330, 194] width 20 height 20
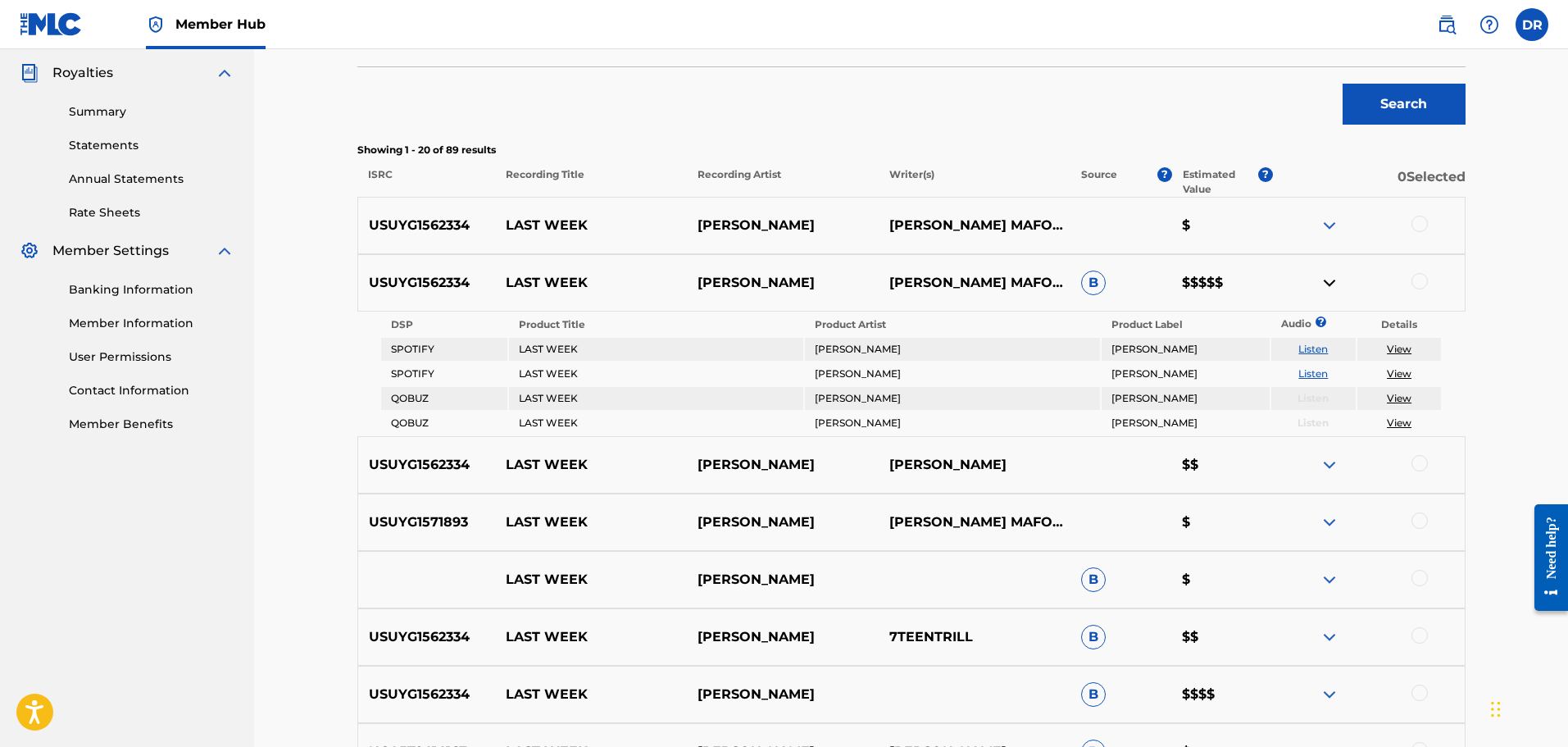
scroll to position [492, 0]
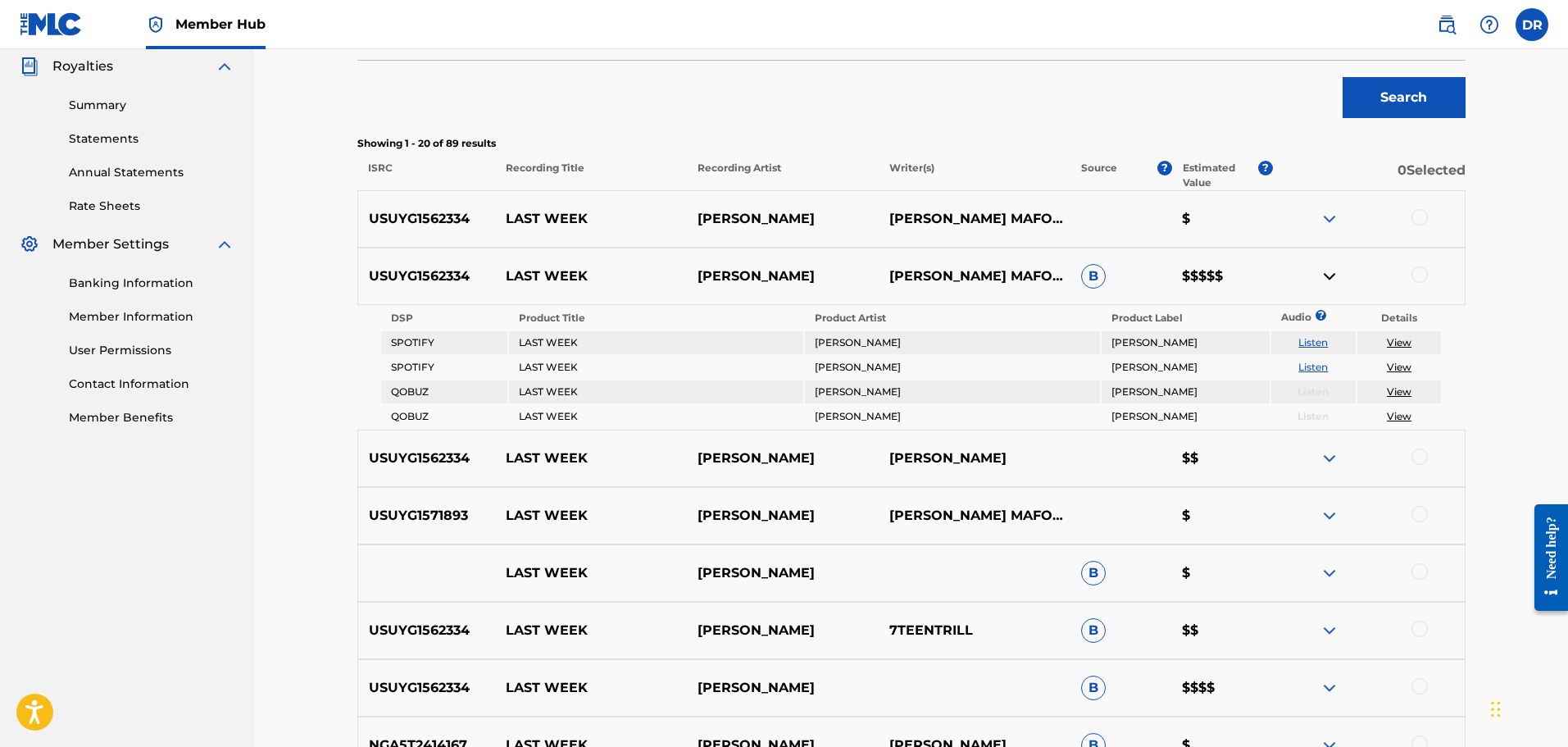
click at [1417, 212] on div at bounding box center [1419, 217] width 17 height 17
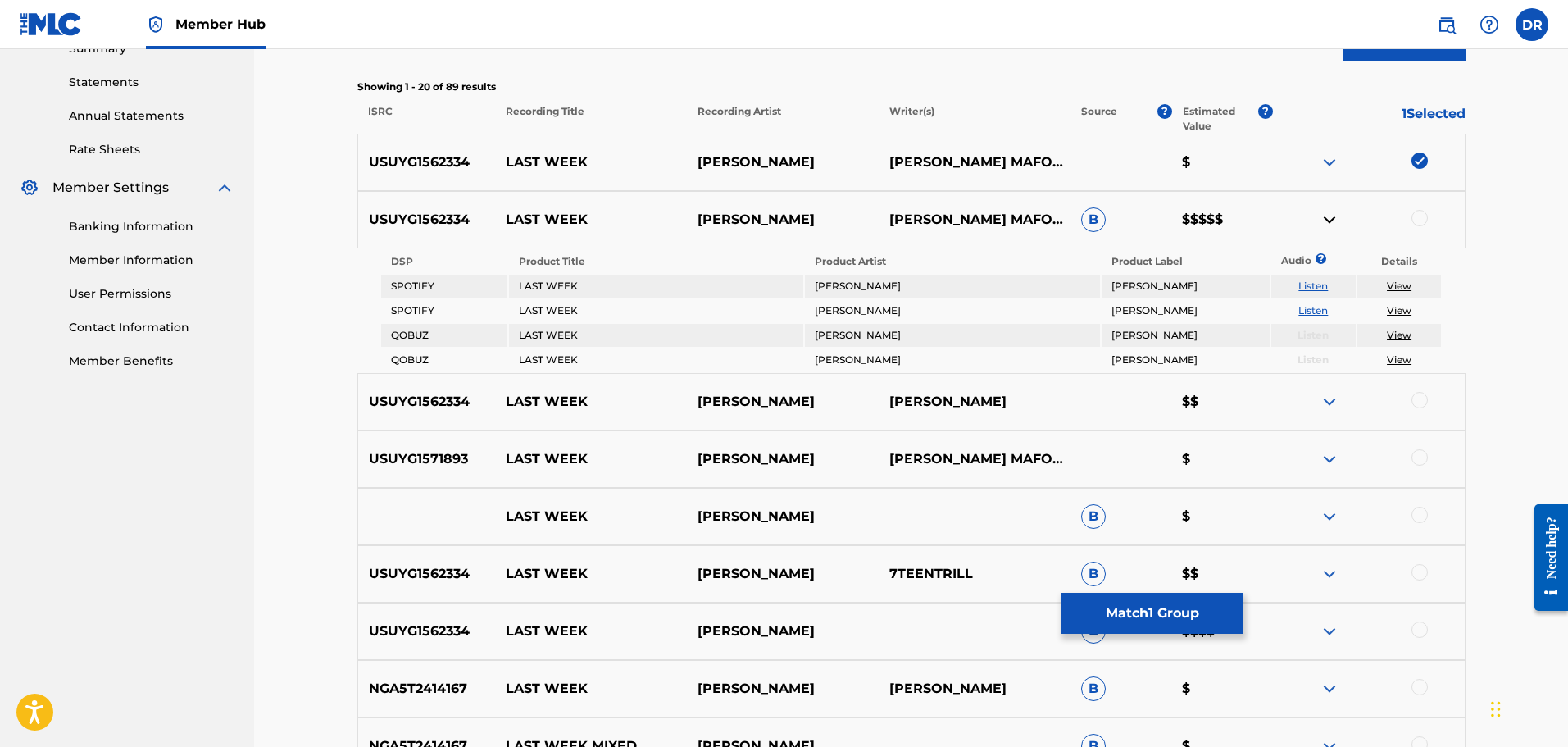
scroll to position [574, 0]
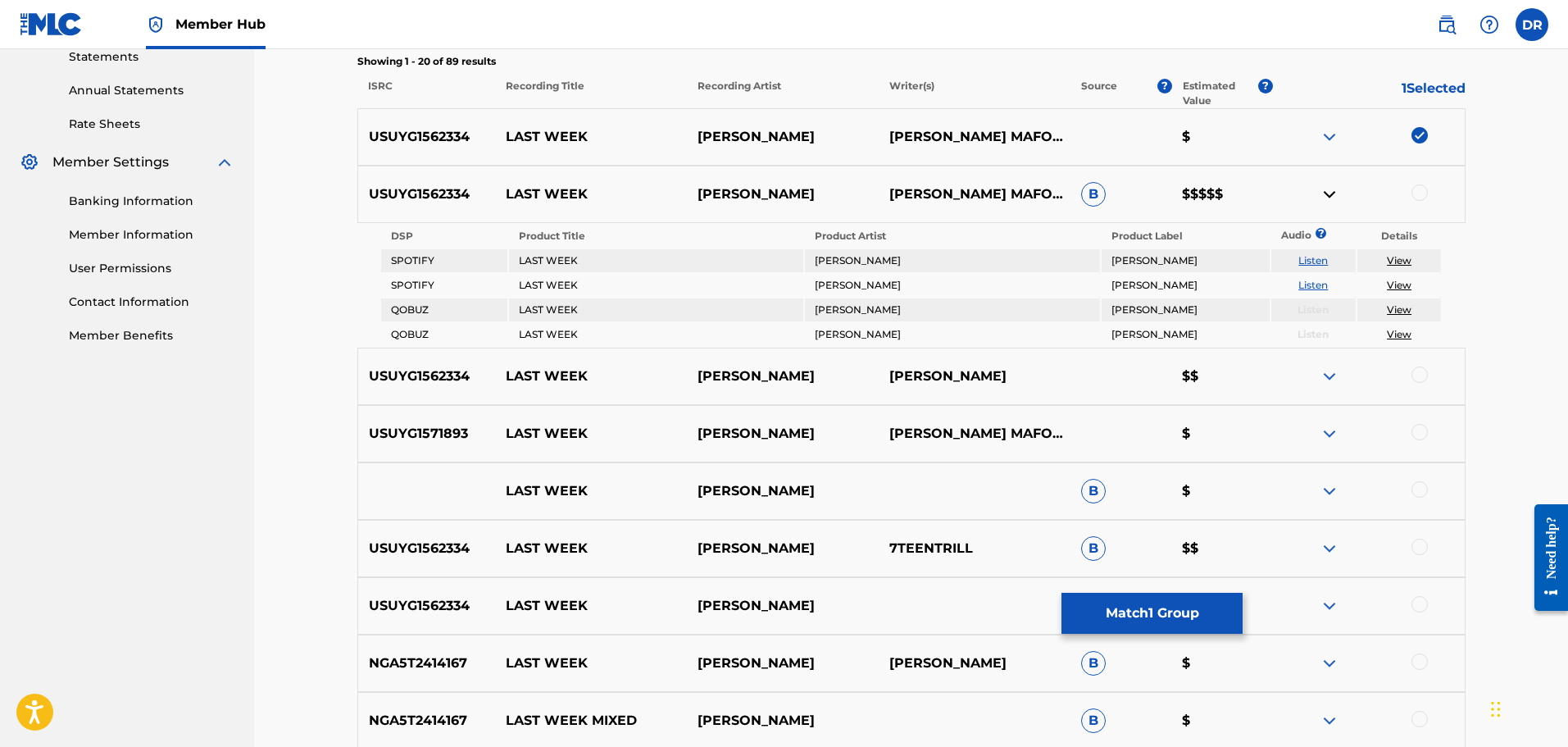
click at [1419, 193] on div at bounding box center [1419, 192] width 17 height 17
click at [1426, 379] on div at bounding box center [1419, 374] width 17 height 17
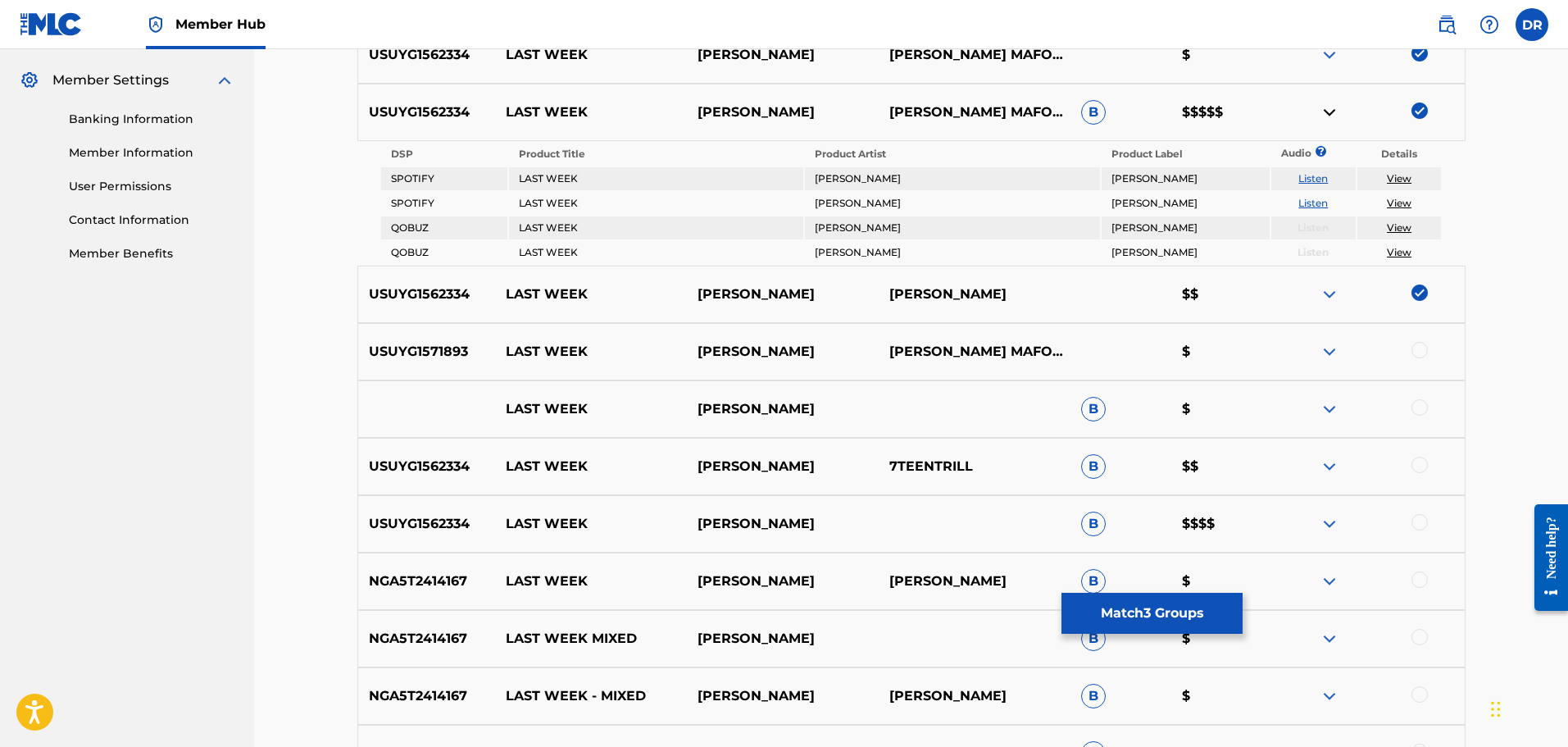
click at [1421, 350] on div at bounding box center [1419, 349] width 17 height 17
click at [1419, 406] on div at bounding box center [1419, 407] width 17 height 17
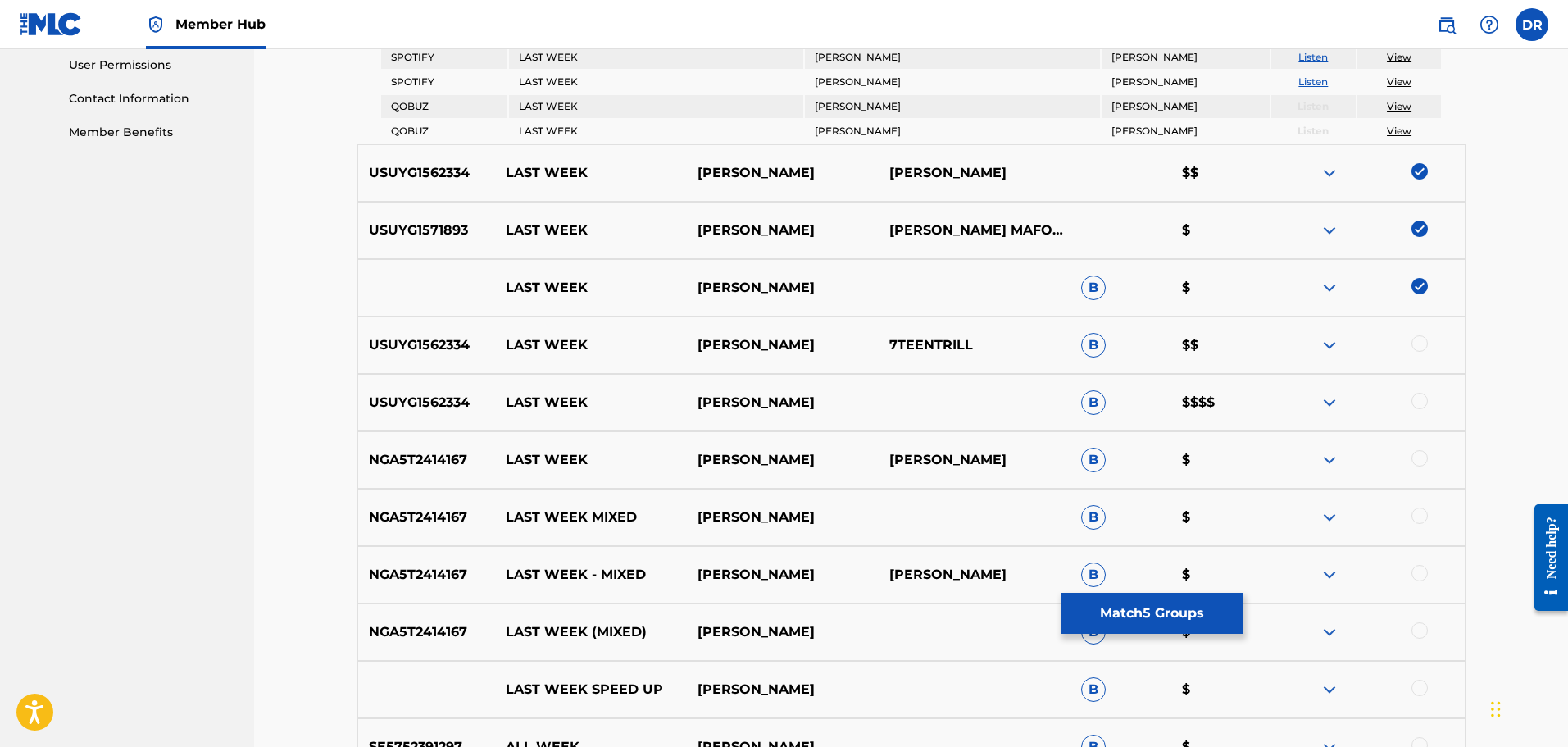
scroll to position [738, 0]
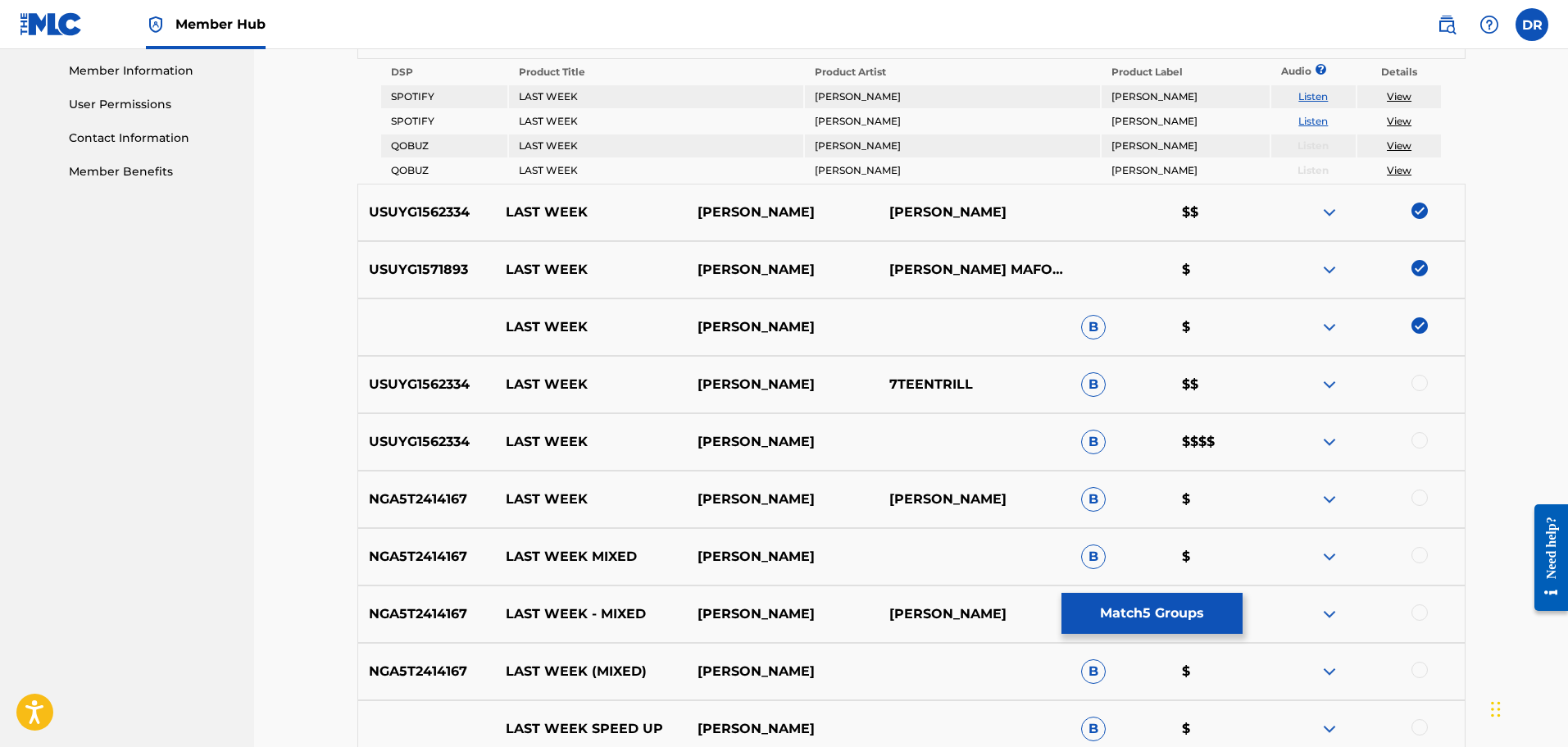
click at [1423, 384] on div at bounding box center [1419, 383] width 17 height 17
click at [1419, 434] on div at bounding box center [1419, 440] width 17 height 17
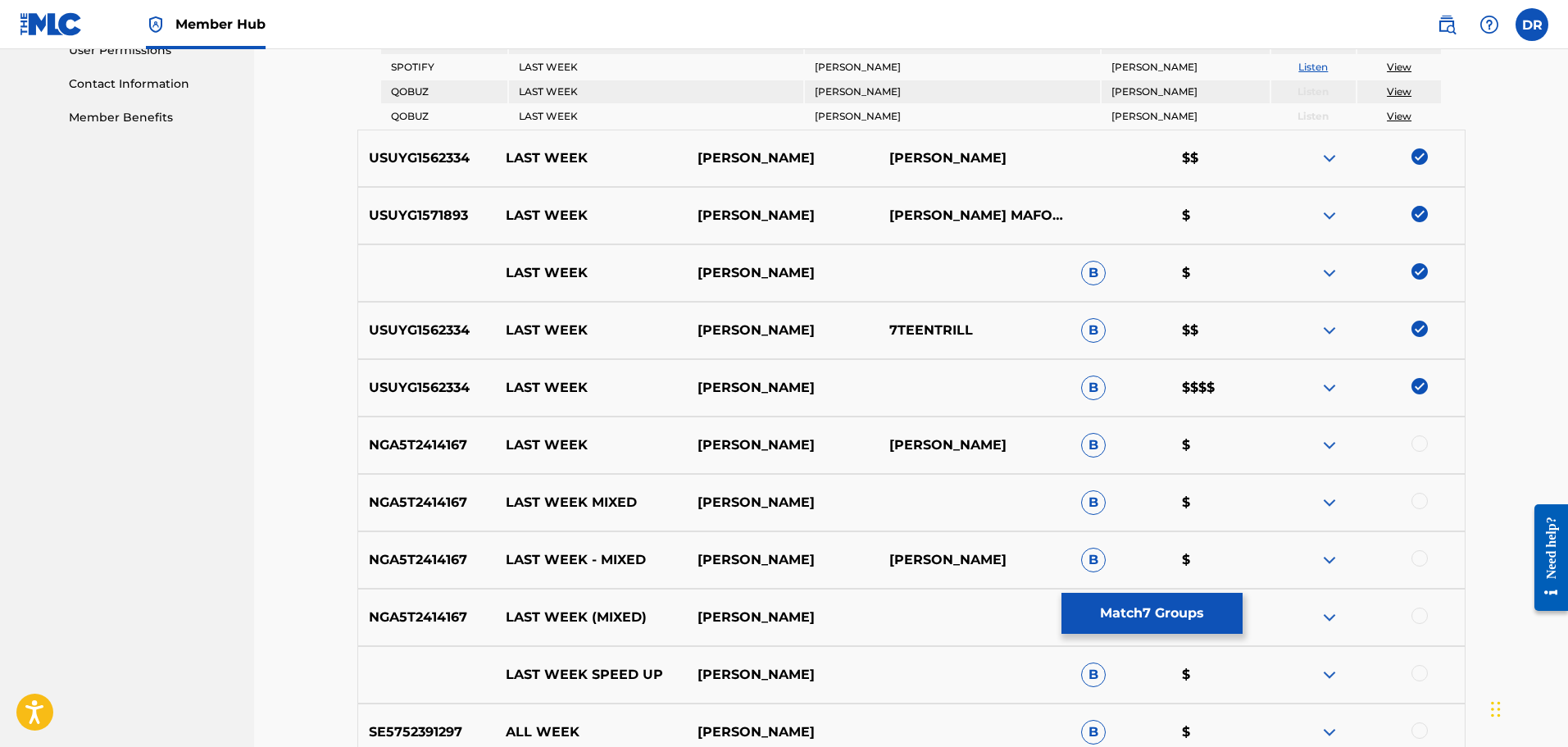
scroll to position [820, 0]
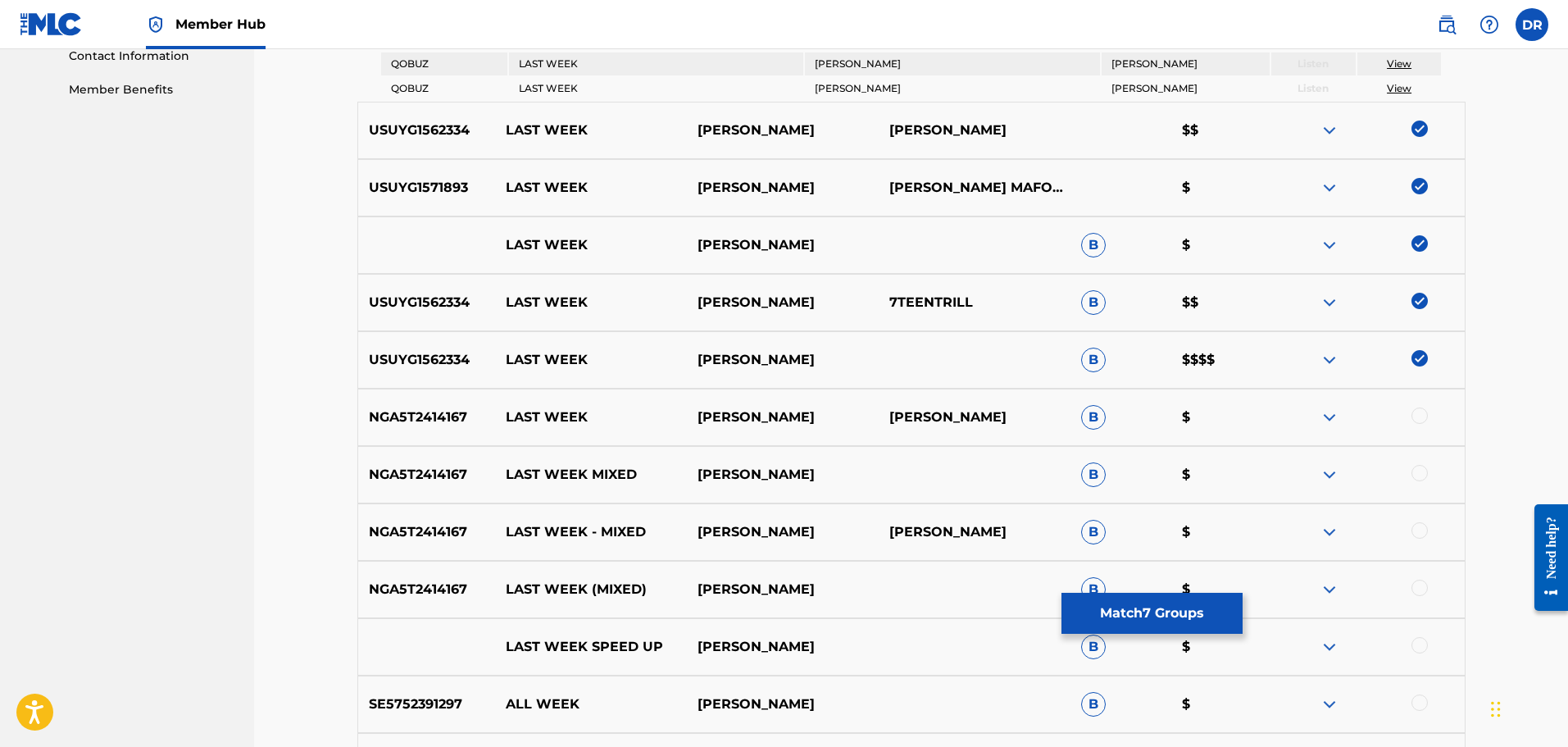
click at [1422, 416] on div at bounding box center [1419, 415] width 17 height 17
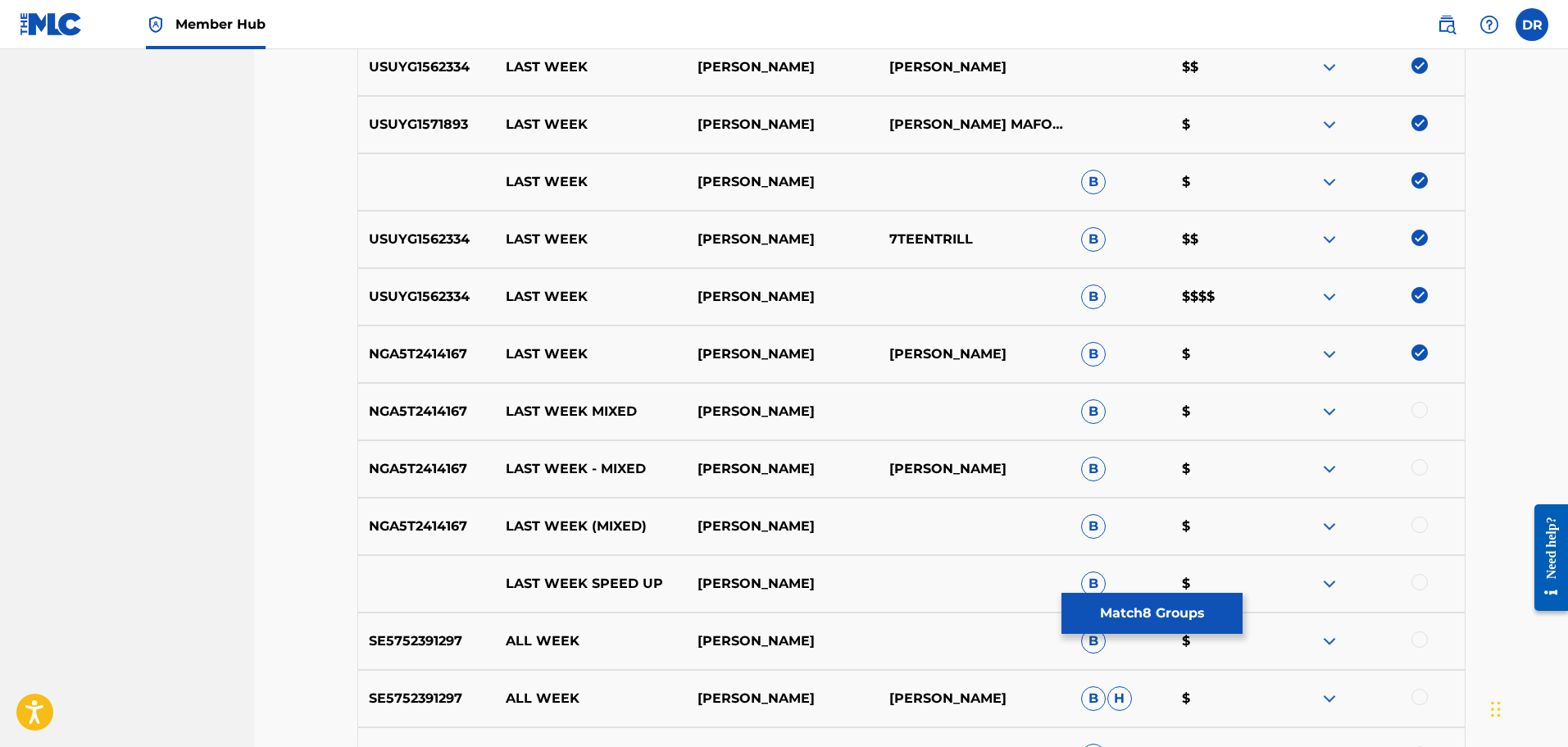
scroll to position [902, 0]
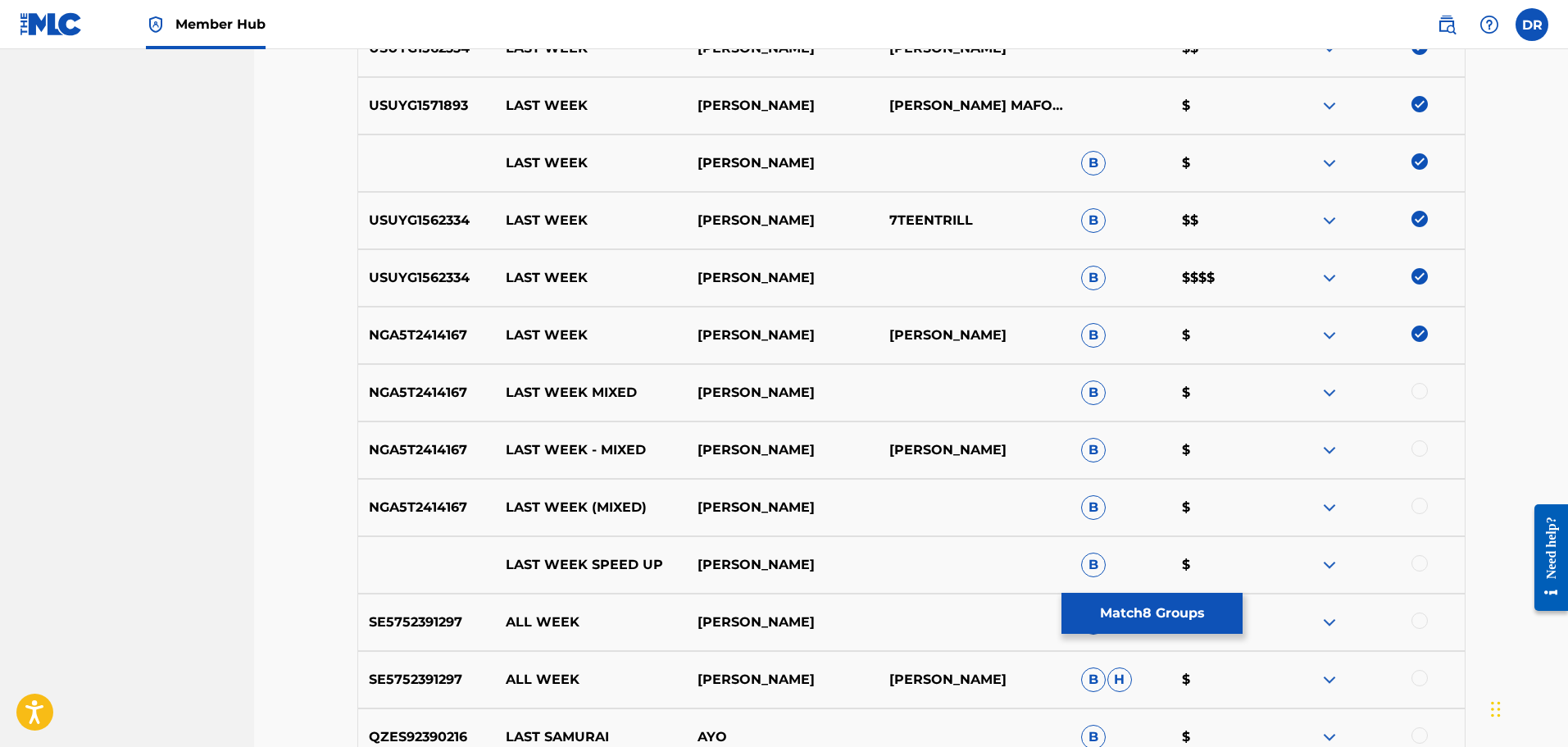
click at [1419, 389] on div at bounding box center [1419, 391] width 17 height 17
click at [1418, 447] on div at bounding box center [1419, 448] width 17 height 17
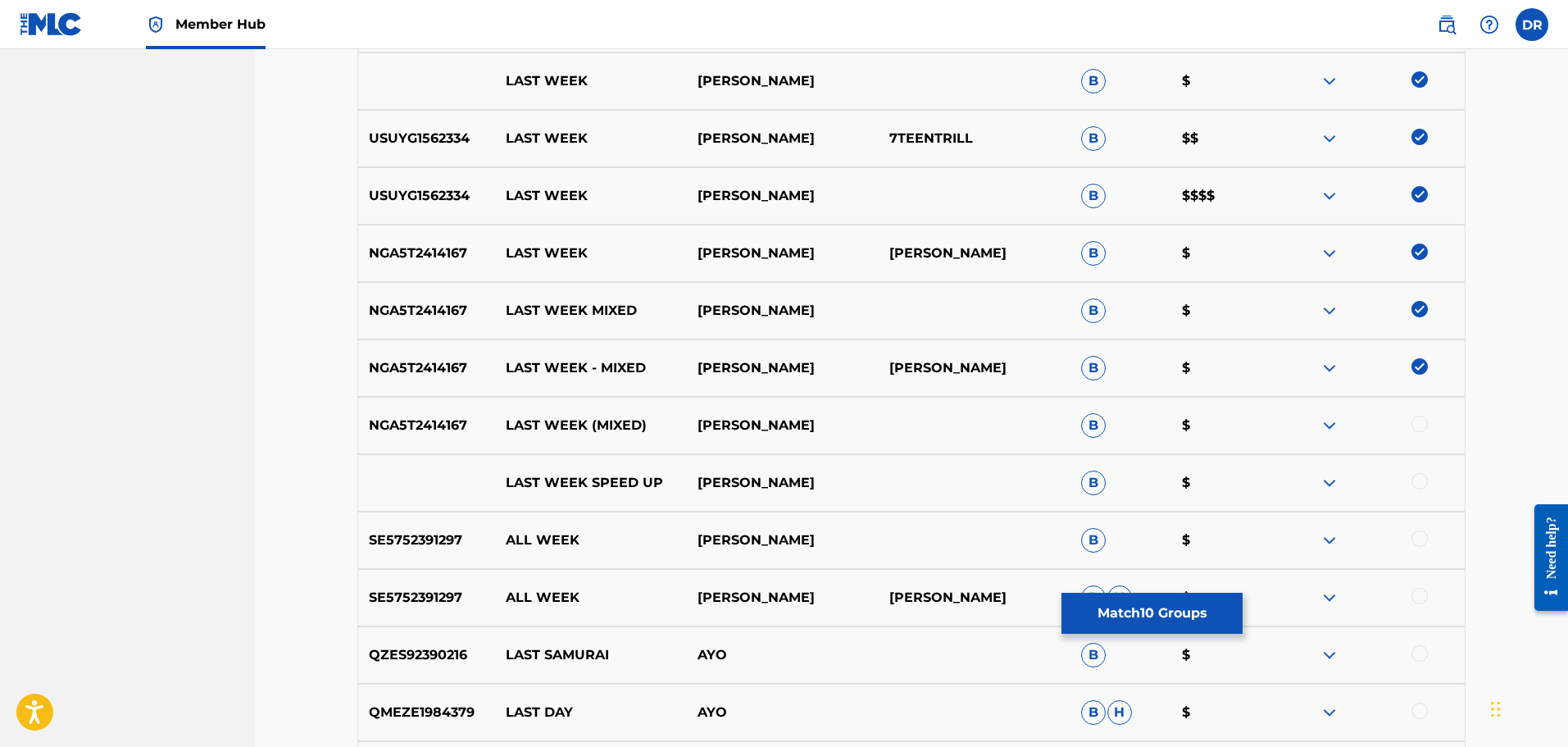
click at [1420, 426] on div at bounding box center [1419, 424] width 17 height 17
click at [1424, 482] on div at bounding box center [1419, 481] width 17 height 17
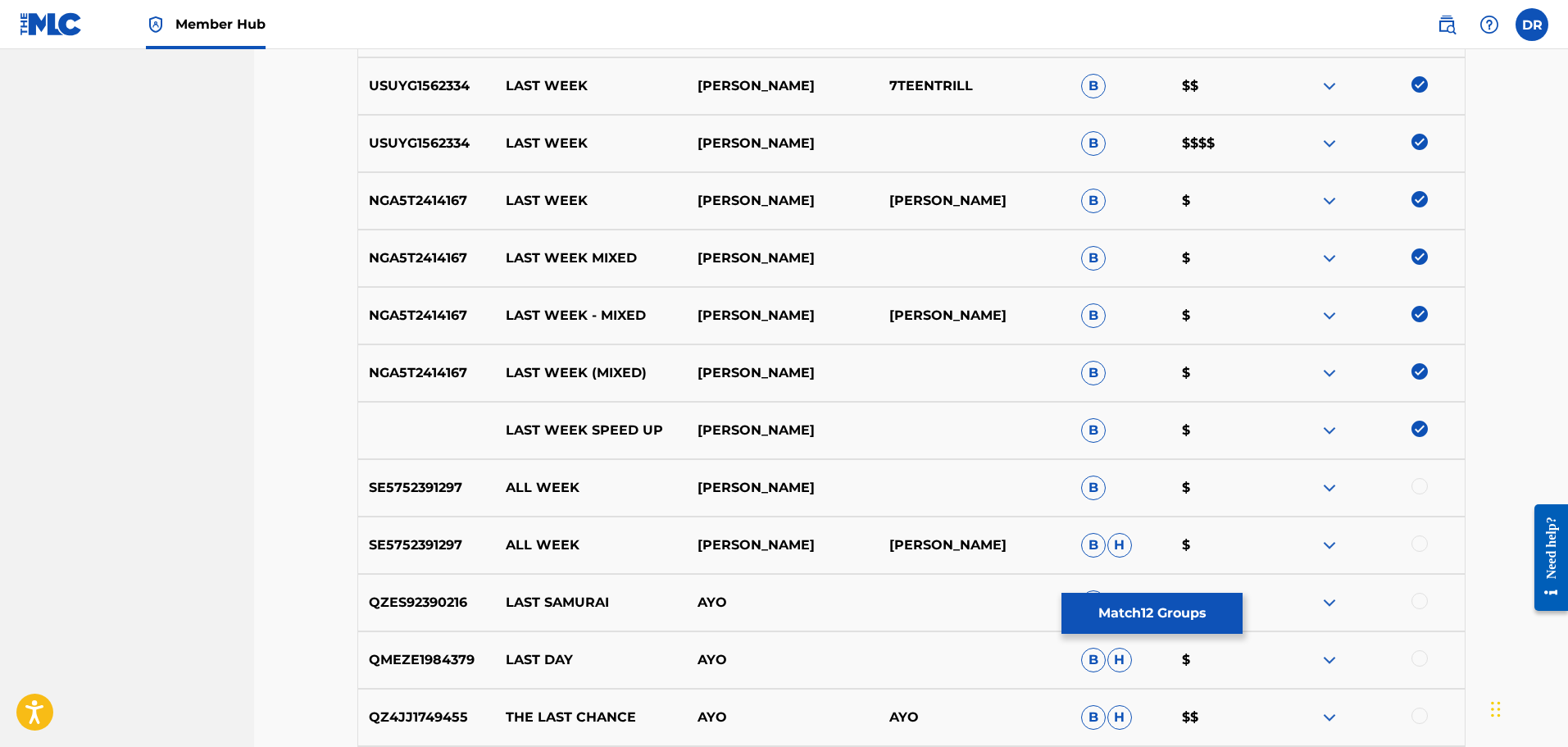
scroll to position [1066, 0]
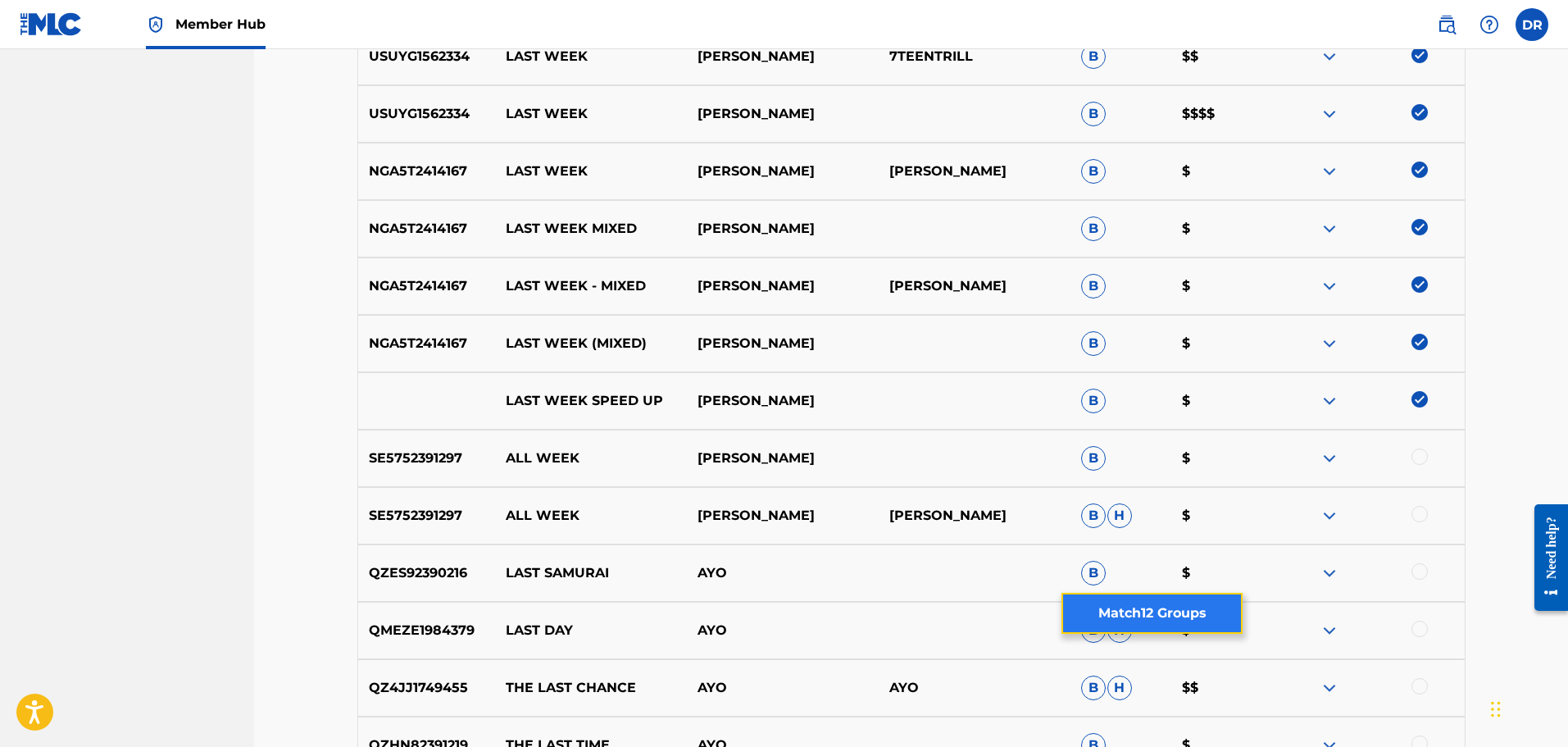
click at [1138, 605] on button "Match 12 Groups" at bounding box center [1151, 612] width 181 height 41
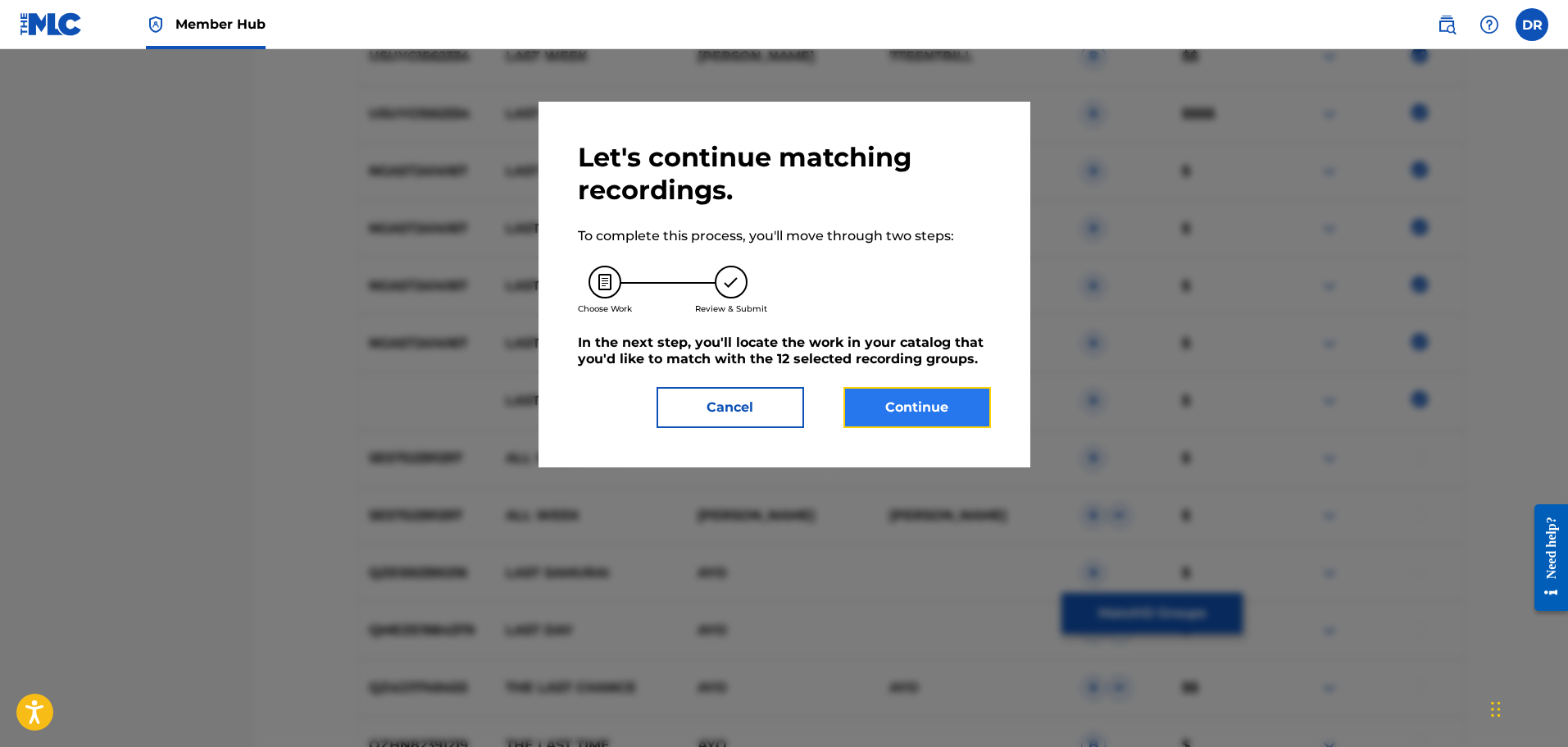
click at [939, 410] on button "Continue" at bounding box center [917, 407] width 148 height 41
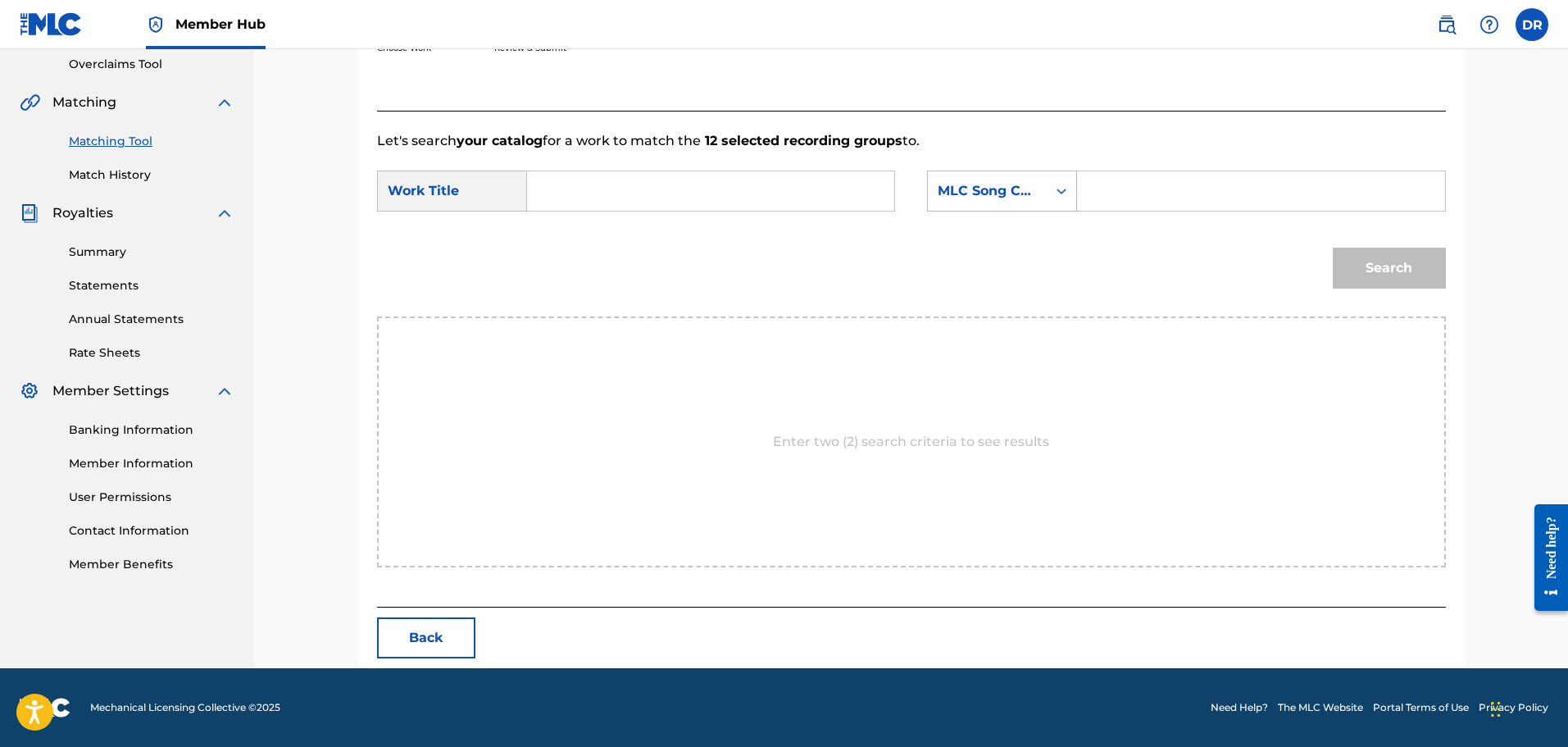
paste input "LAST WEEK"
type input "LAST WEEK"
click at [1102, 195] on input "Search Form" at bounding box center [1261, 190] width 340 height 39
paste input "LS6DBQ"
type input "LS6DBQ"
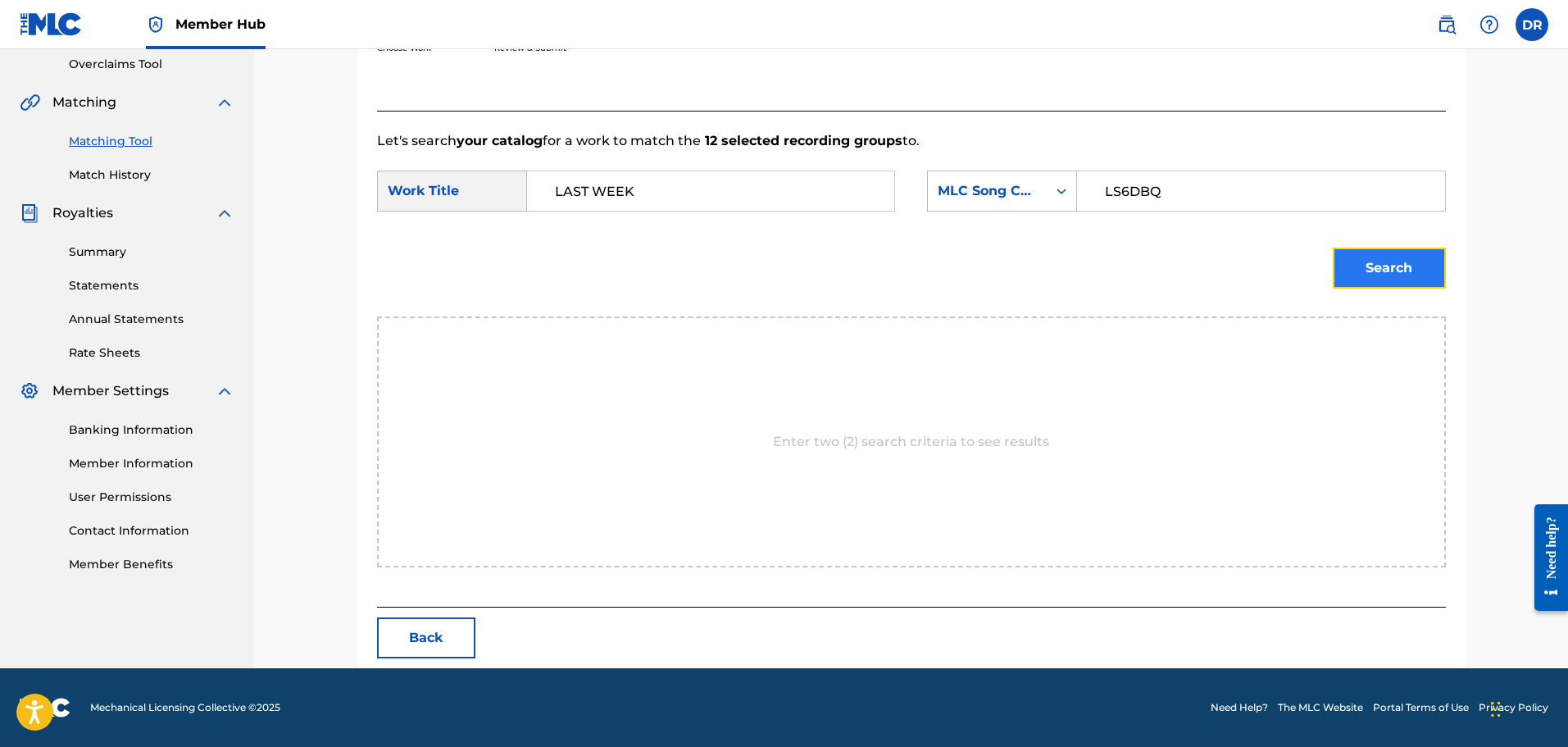
click at [1362, 275] on button "Search" at bounding box center [1390, 267] width 114 height 41
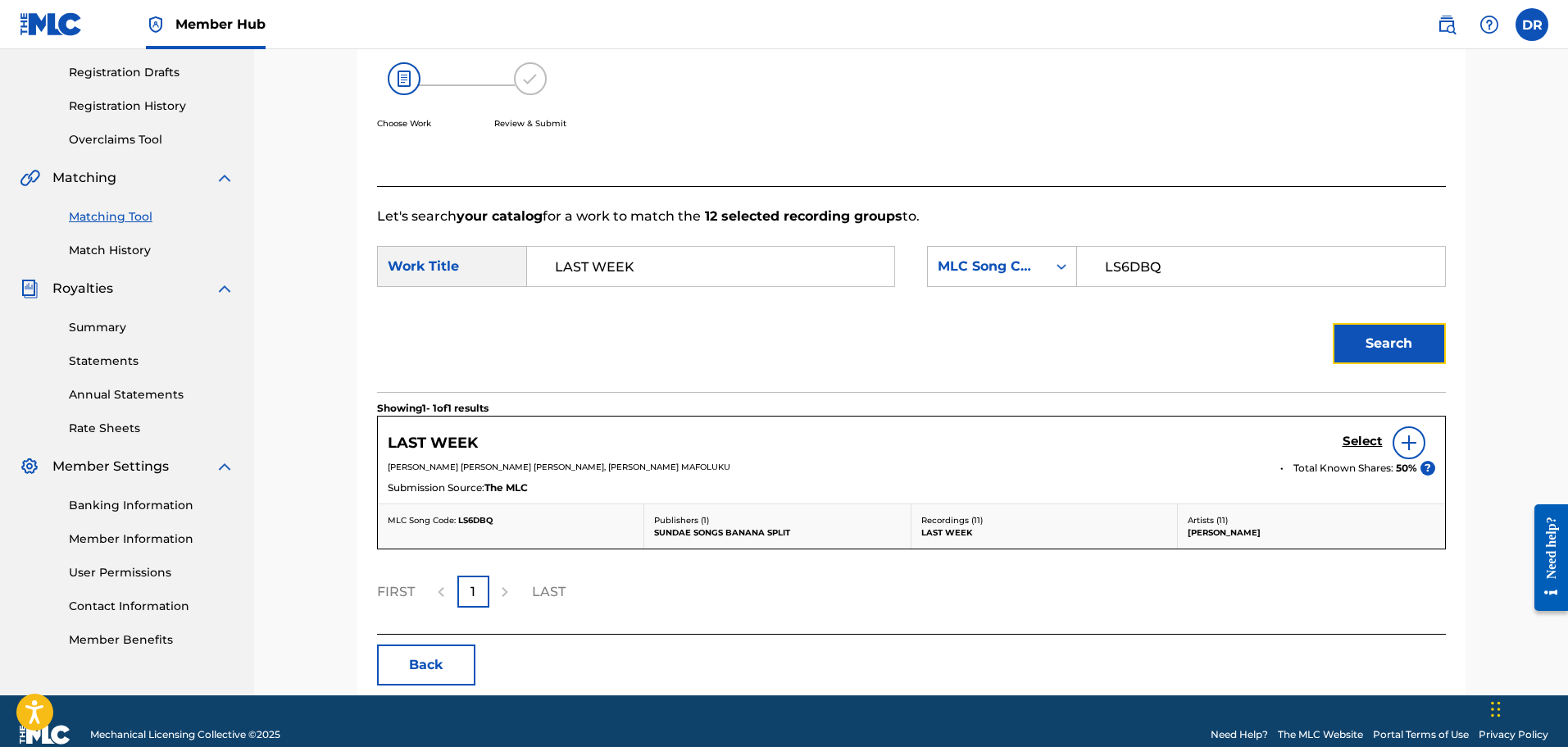
scroll to position [297, 0]
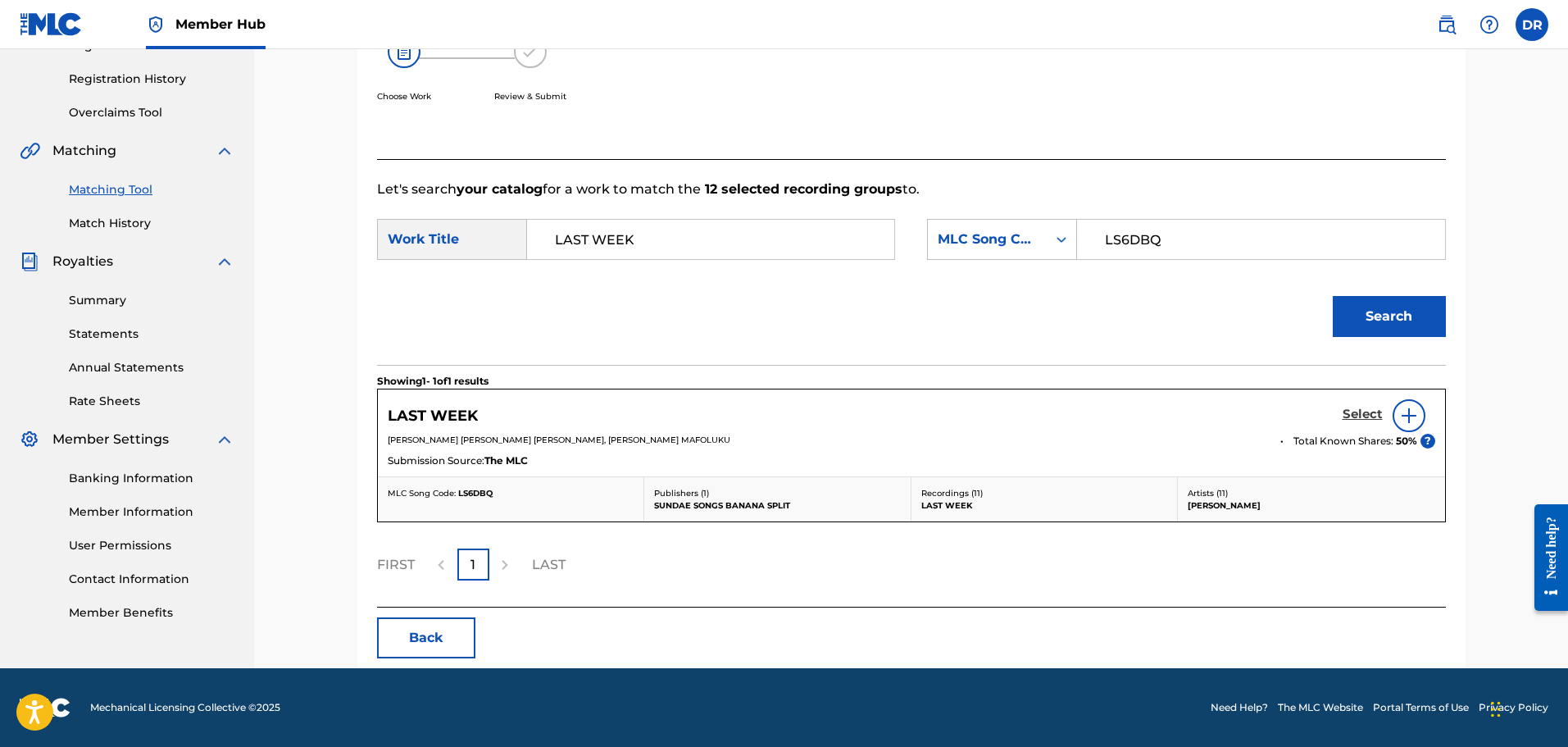
click at [1355, 415] on h5 "Select" at bounding box center [1363, 414] width 40 height 16
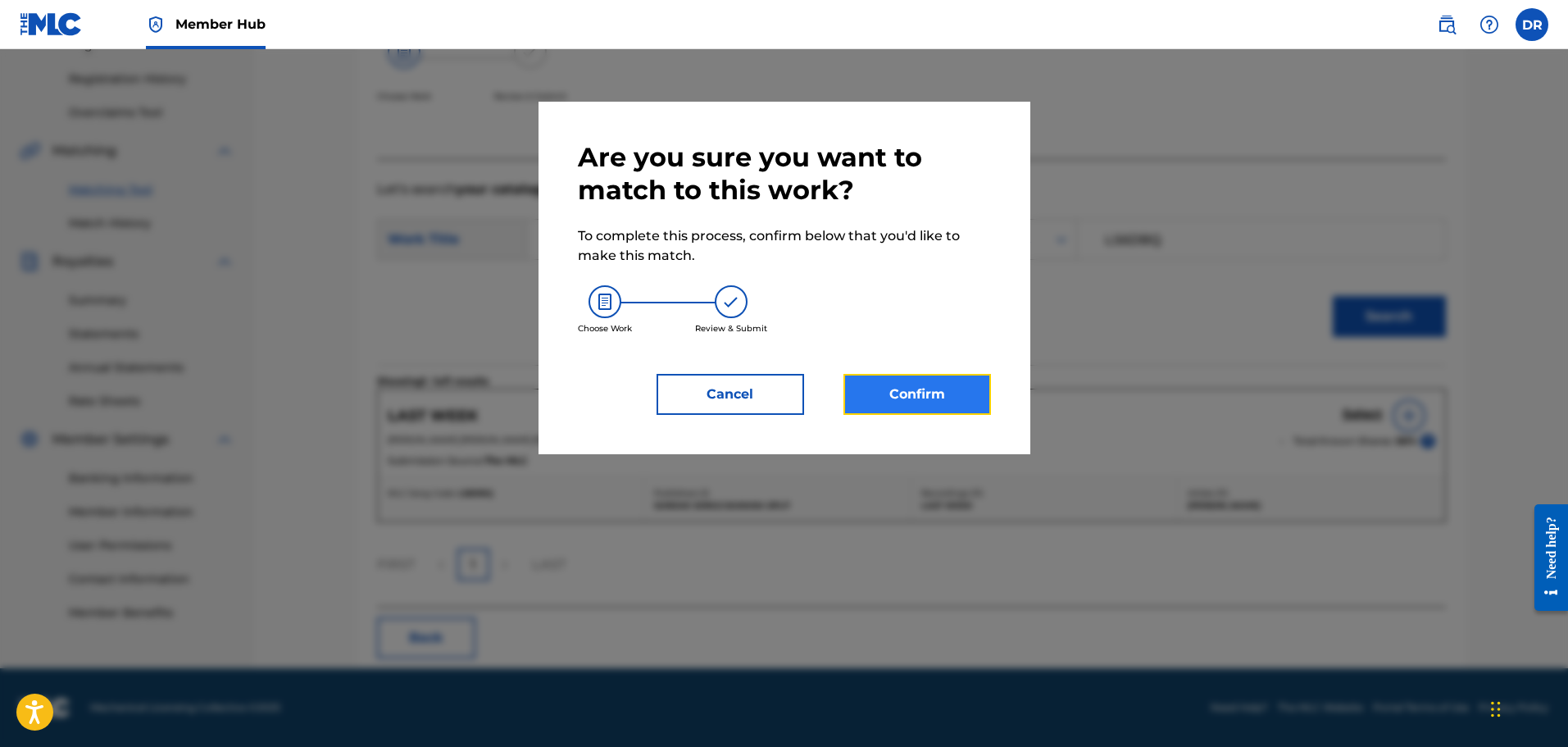
click at [971, 398] on button "Confirm" at bounding box center [917, 394] width 148 height 41
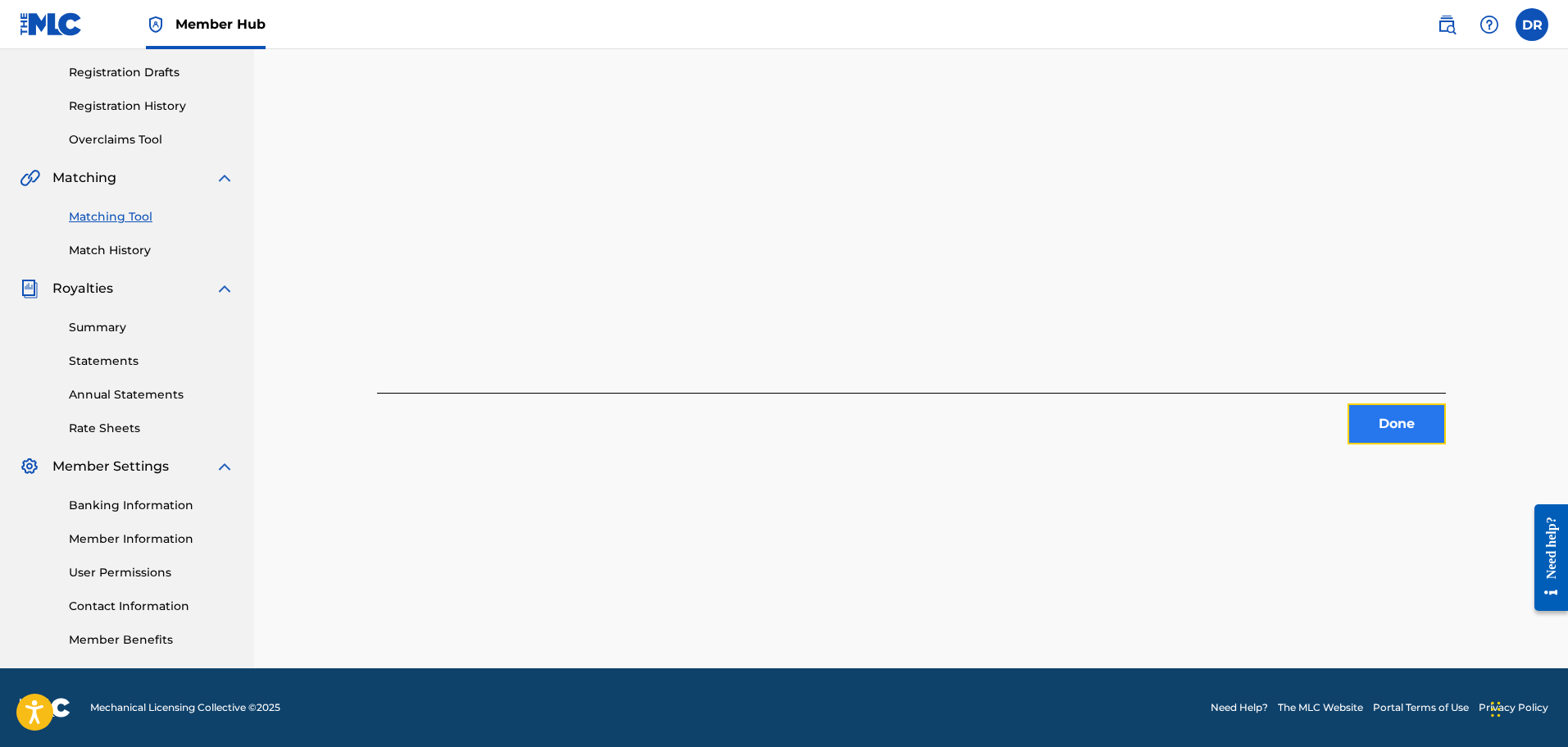
click at [1422, 426] on button "Done" at bounding box center [1397, 424] width 99 height 41
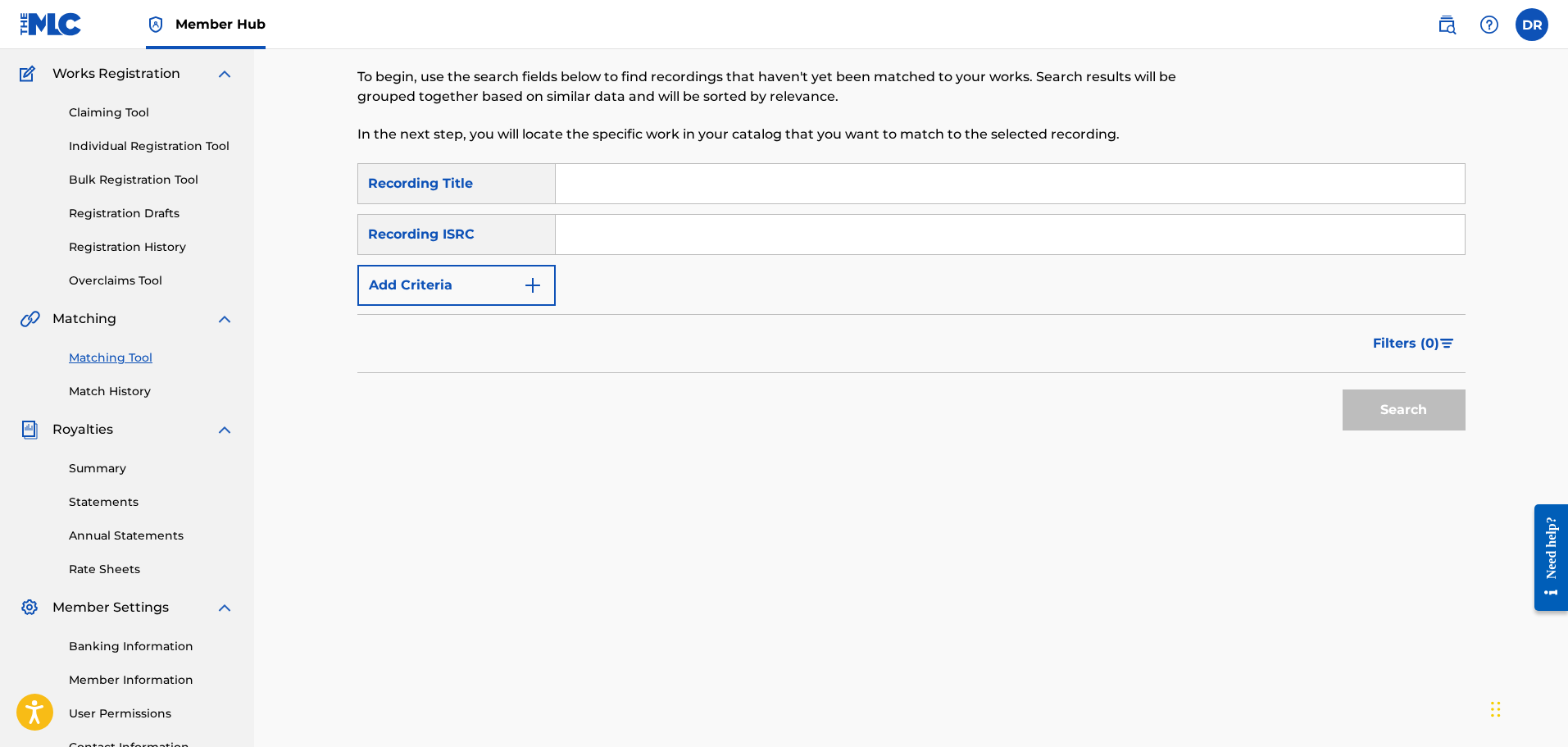
scroll to position [106, 0]
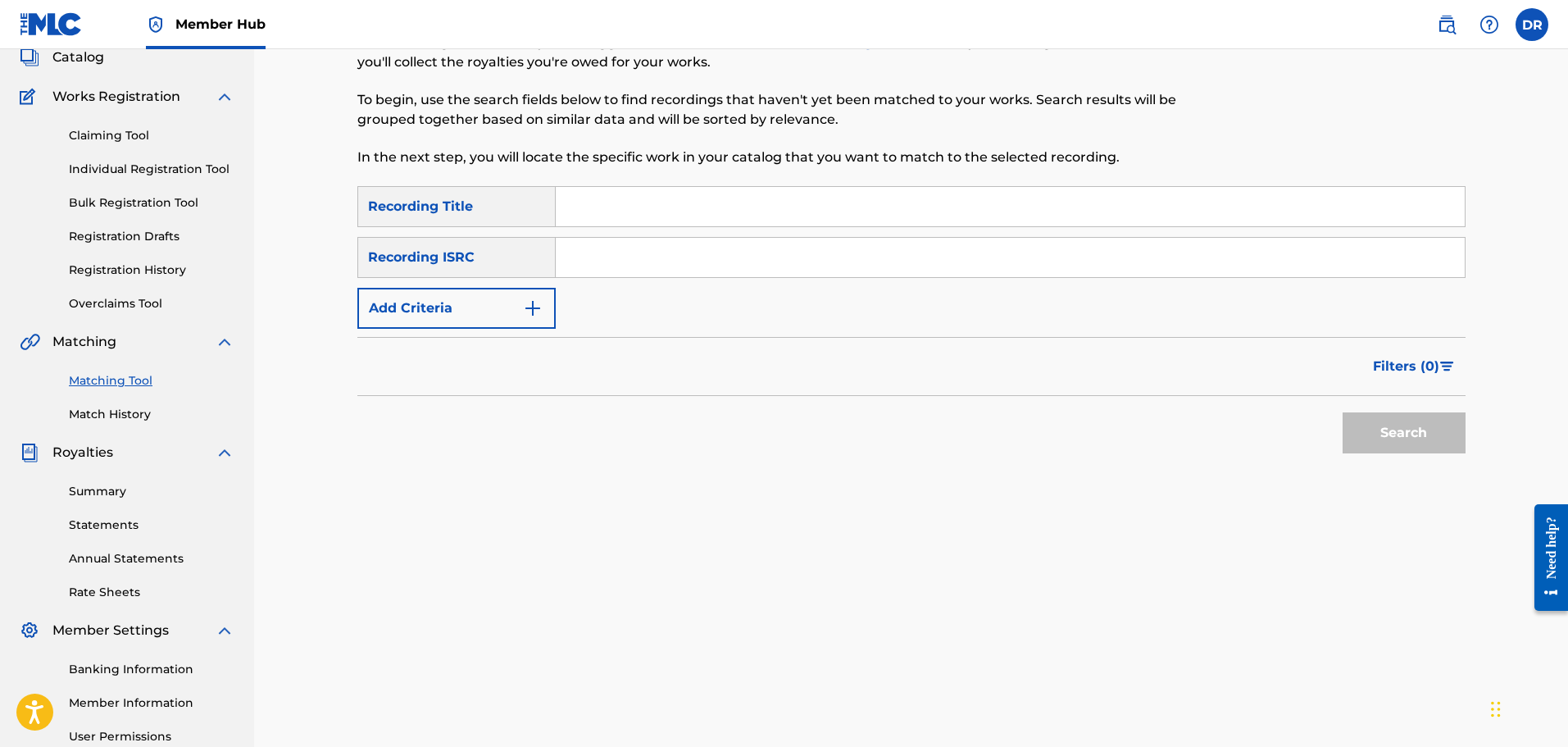
paste input "LET ME KNOW"
type input "LET ME KNOW"
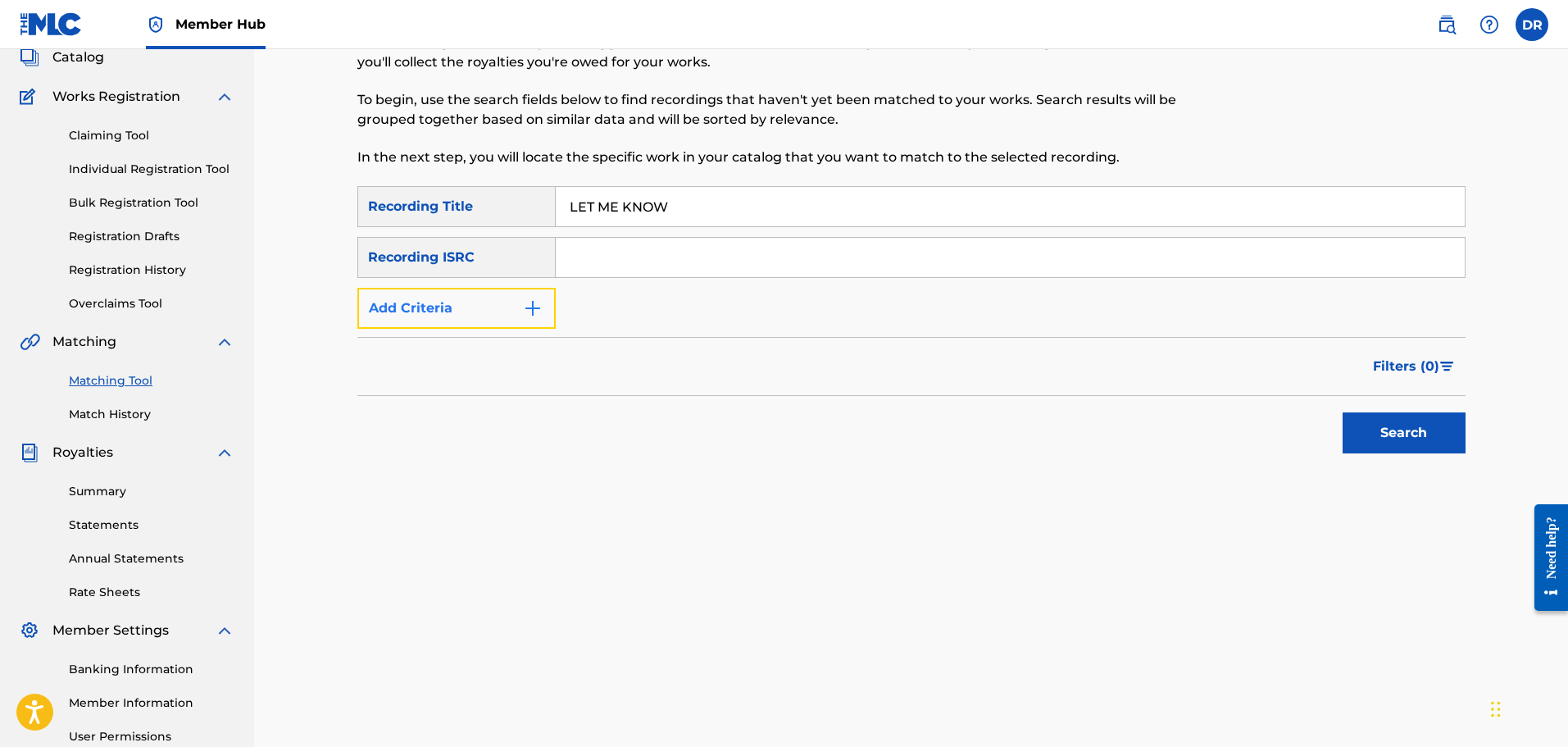
click at [518, 321] on button "Add Criteria" at bounding box center [456, 308] width 198 height 41
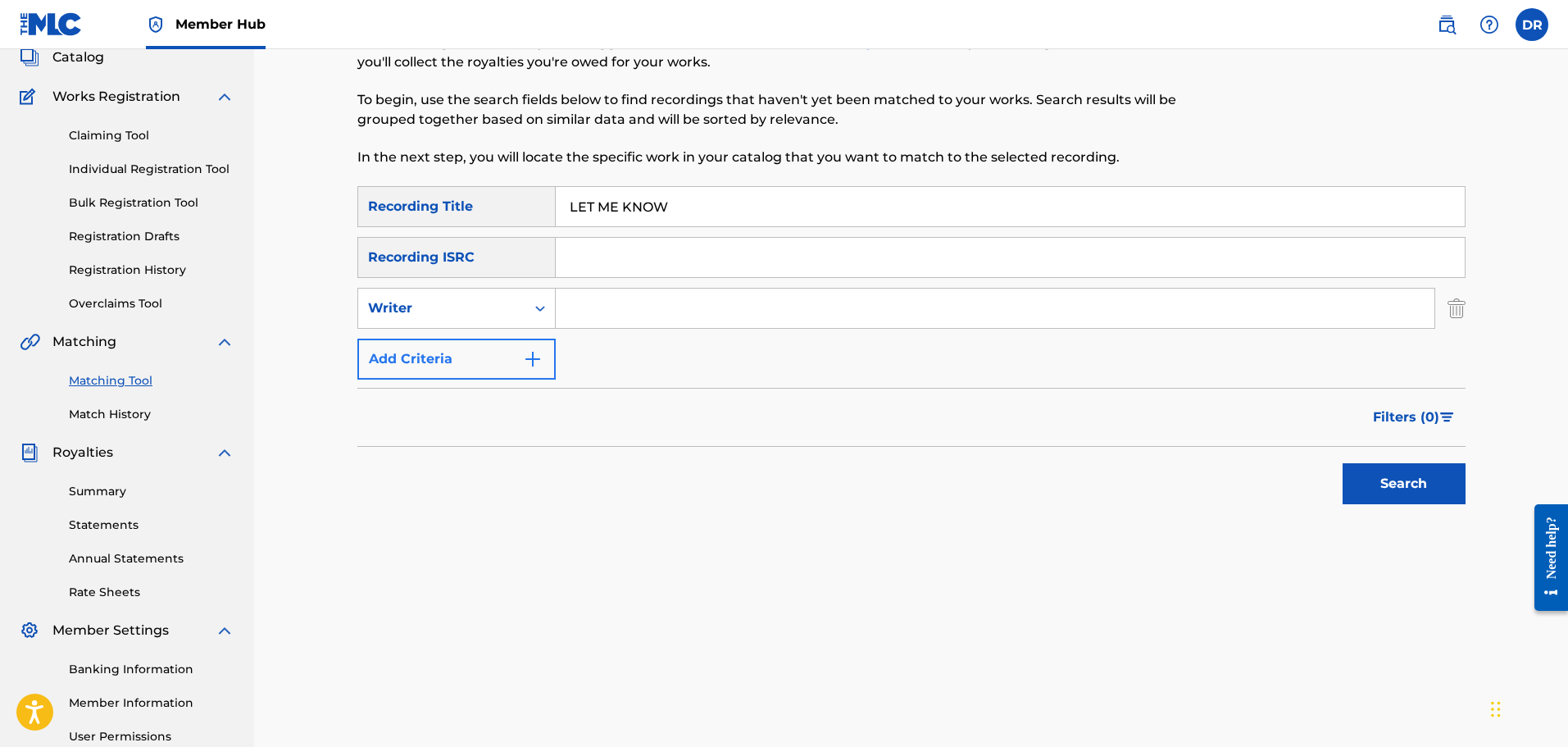
click at [518, 321] on div "Writer" at bounding box center [441, 308] width 167 height 31
drag, startPoint x: 516, startPoint y: 343, endPoint x: 550, endPoint y: 329, distance: 36.8
click at [519, 342] on div "Recording Artist" at bounding box center [456, 349] width 197 height 41
drag, startPoint x: 550, startPoint y: 329, endPoint x: 607, endPoint y: 308, distance: 60.7
click at [607, 308] on input "Search Form" at bounding box center [995, 308] width 879 height 39
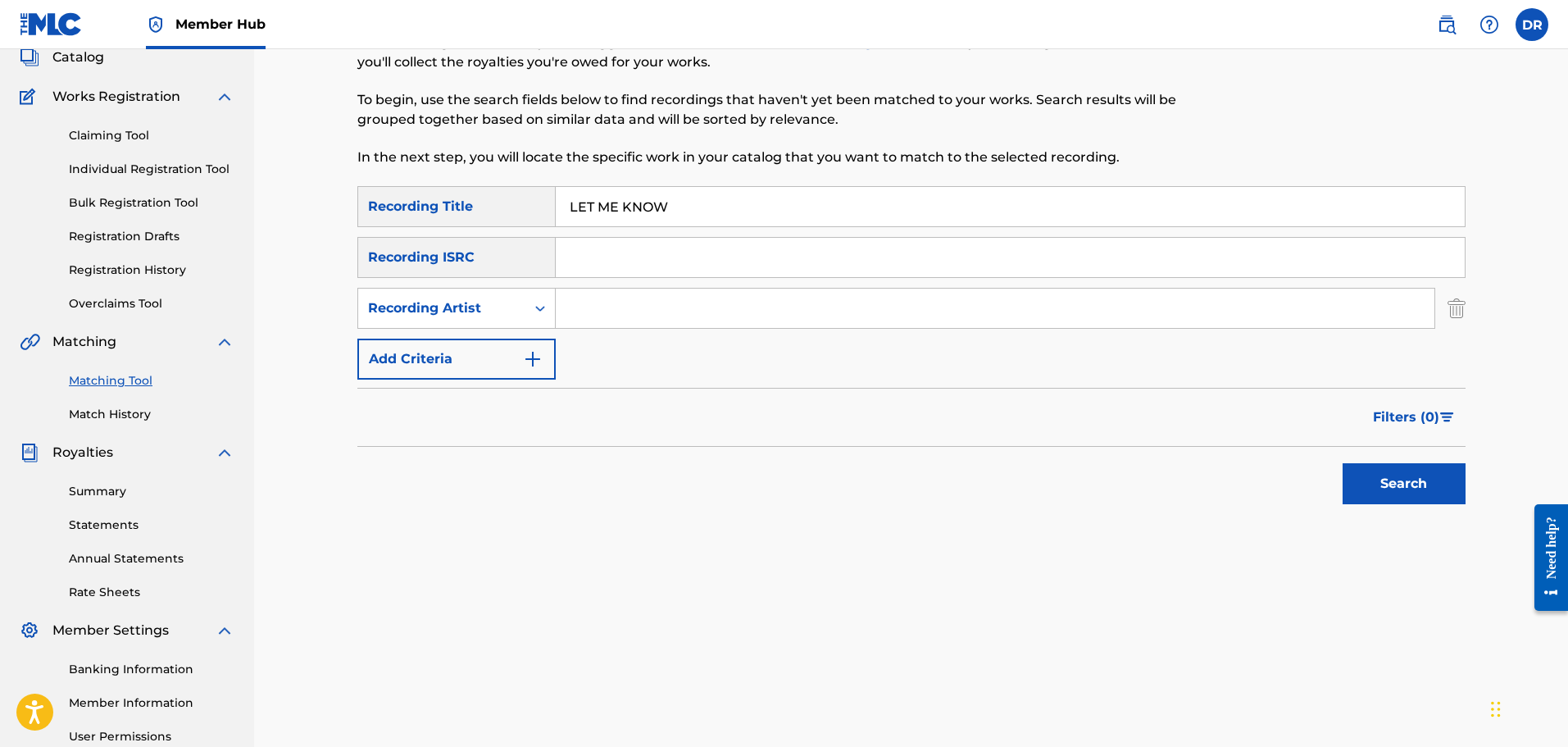
type input "[PERSON_NAME]"
click at [1390, 485] on button "Search" at bounding box center [1404, 483] width 123 height 41
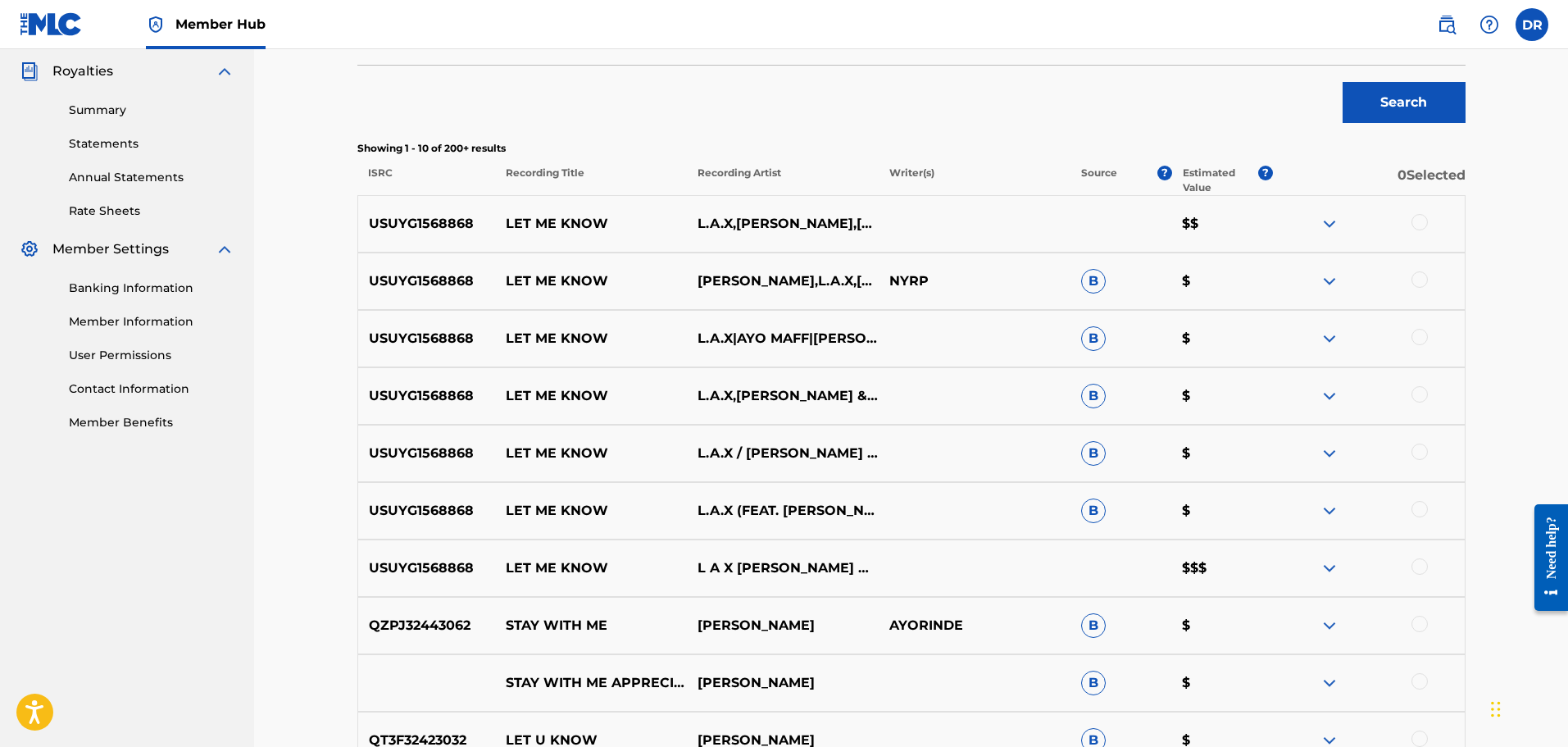
scroll to position [515, 0]
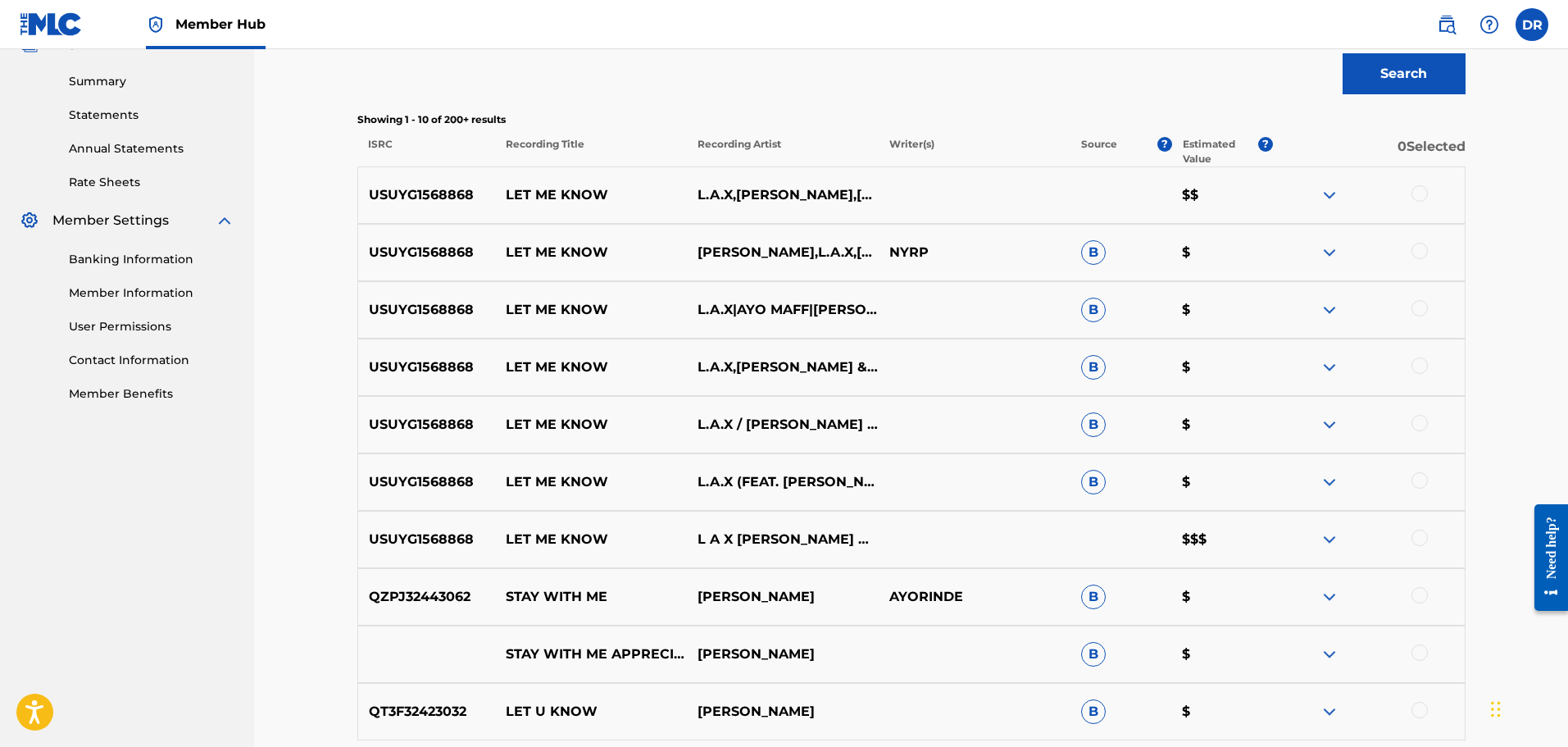
click at [1418, 190] on div at bounding box center [1419, 193] width 17 height 17
click at [1422, 245] on div at bounding box center [1419, 251] width 17 height 17
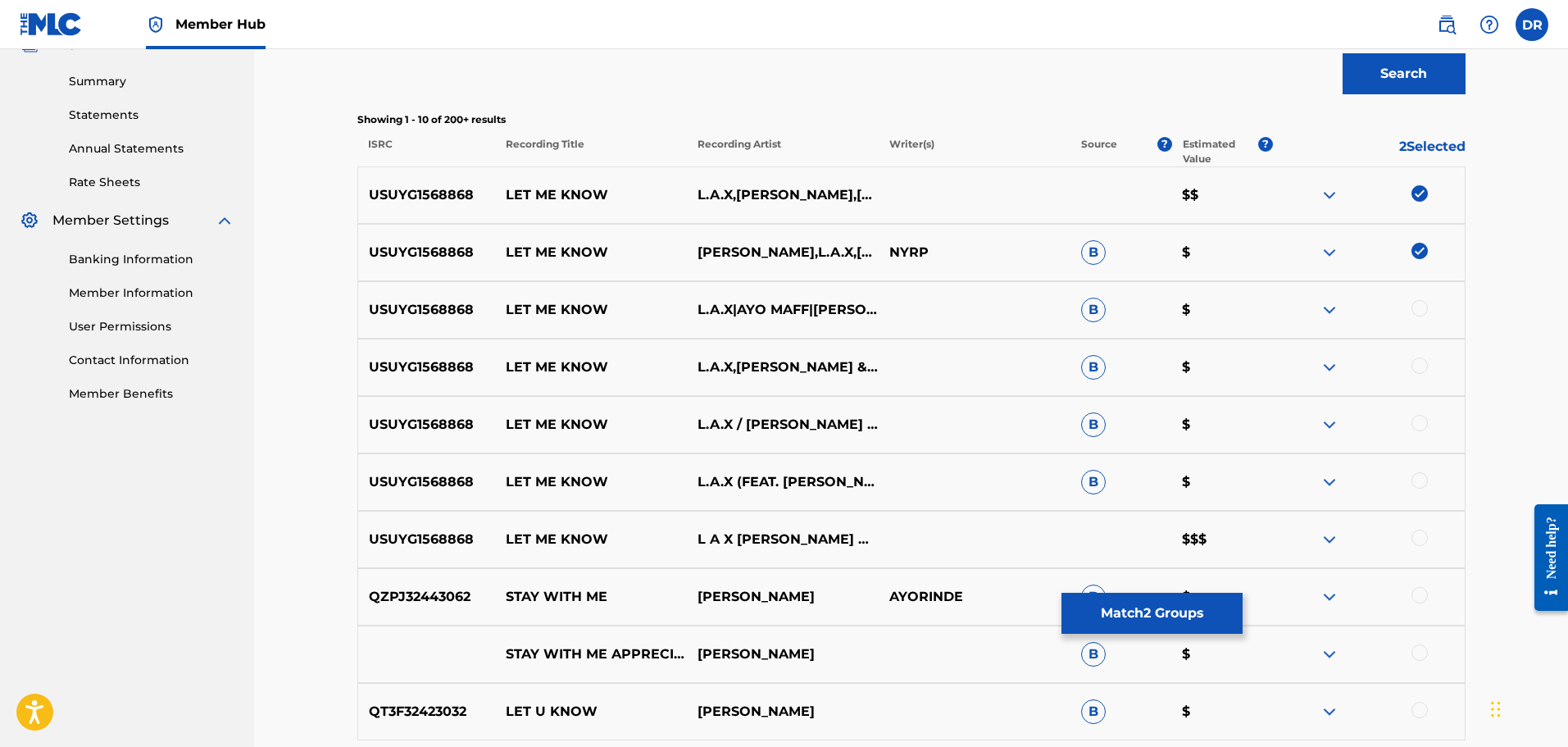
click at [1426, 302] on div at bounding box center [1419, 308] width 17 height 17
click at [1424, 363] on div at bounding box center [1419, 365] width 17 height 17
click at [1421, 419] on div at bounding box center [1419, 423] width 17 height 17
click at [1420, 489] on div at bounding box center [1369, 482] width 192 height 20
click at [1419, 474] on div at bounding box center [1419, 481] width 17 height 17
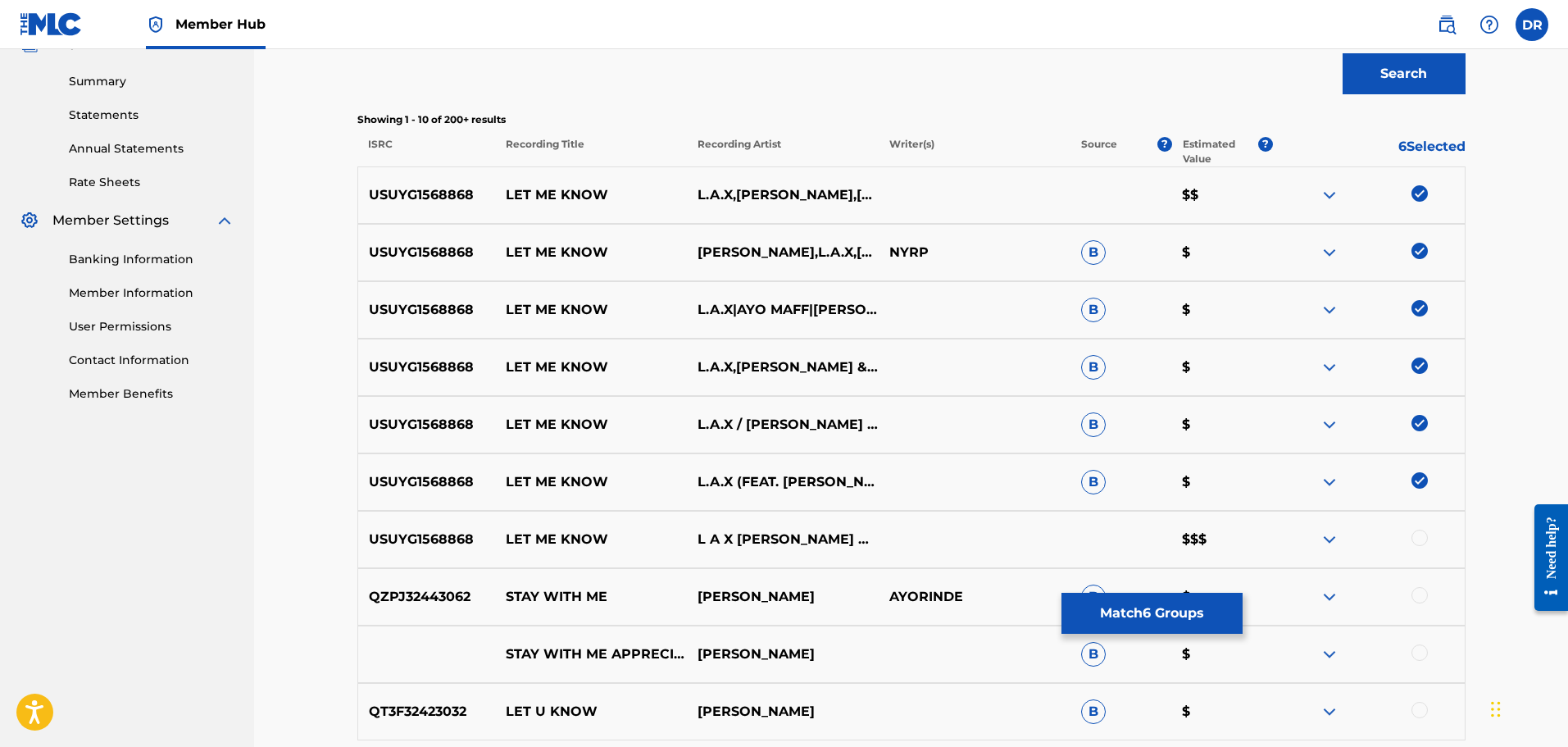
click at [1419, 534] on div at bounding box center [1419, 537] width 17 height 17
click at [1153, 608] on button "Match 7 Groups" at bounding box center [1151, 612] width 181 height 41
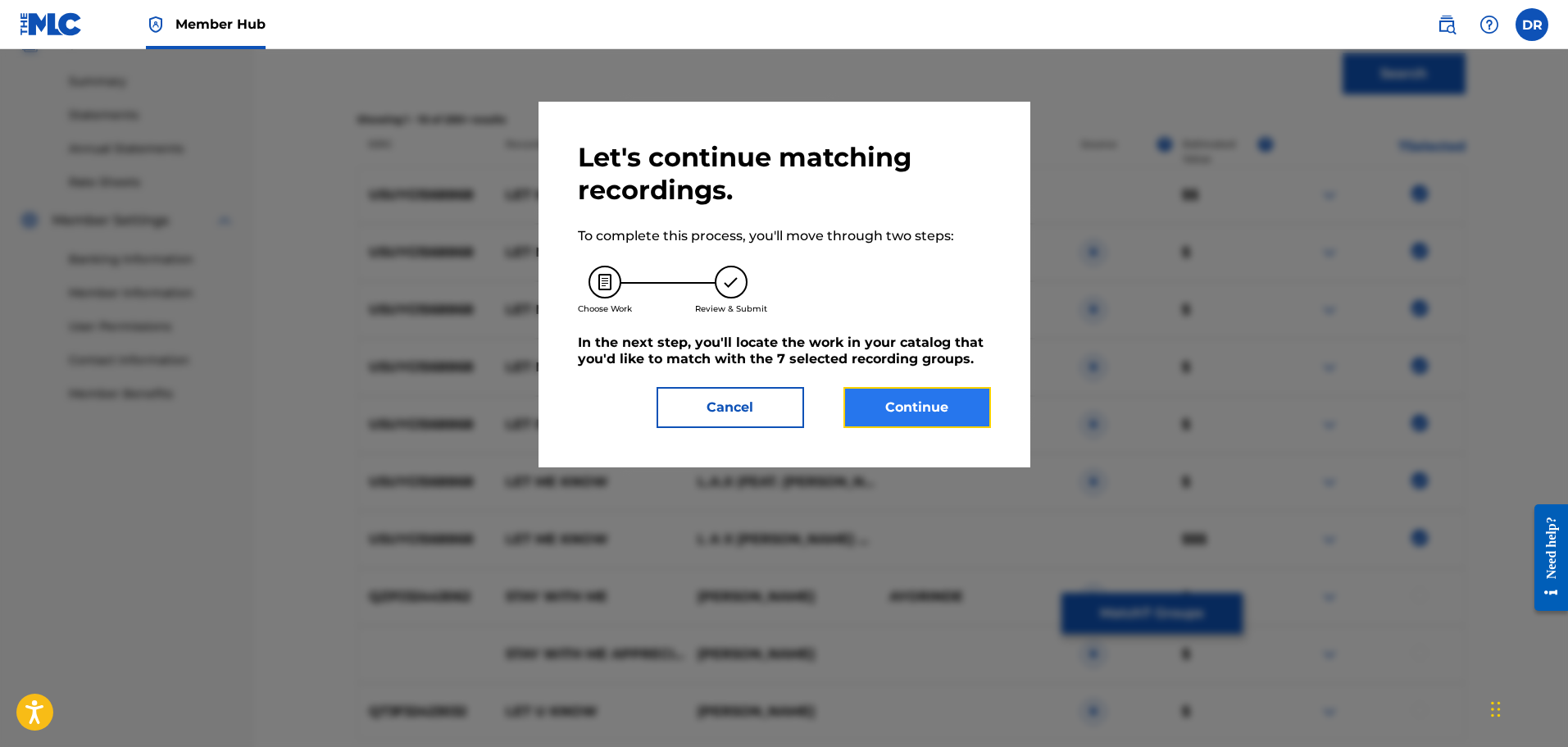
click at [913, 406] on button "Continue" at bounding box center [917, 407] width 148 height 41
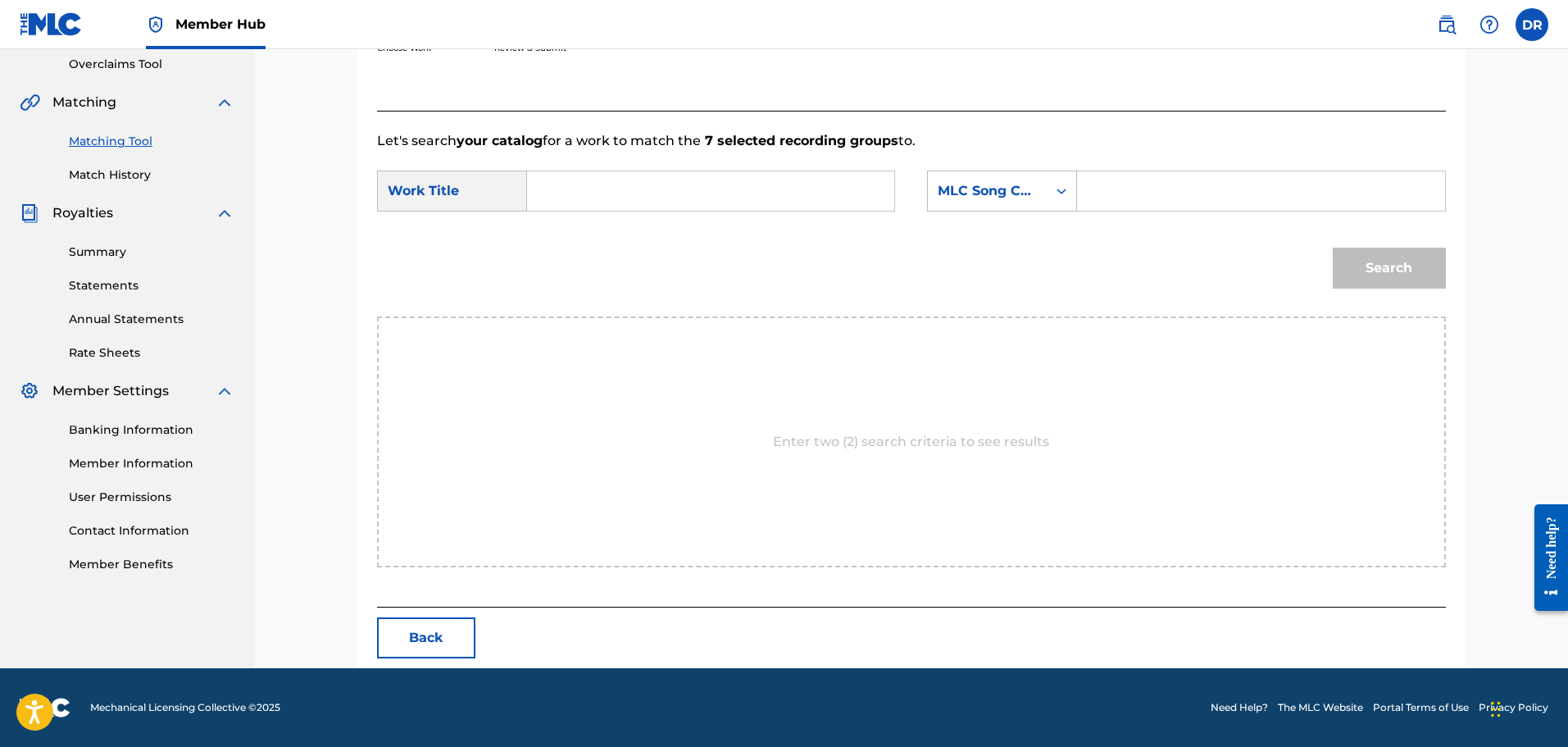
paste input "LET ME KNOW"
type input "LET ME KNOW"
click at [1201, 190] on input "Search Form" at bounding box center [1261, 190] width 340 height 39
paste input "LR8MOG"
type input "LR8MOG"
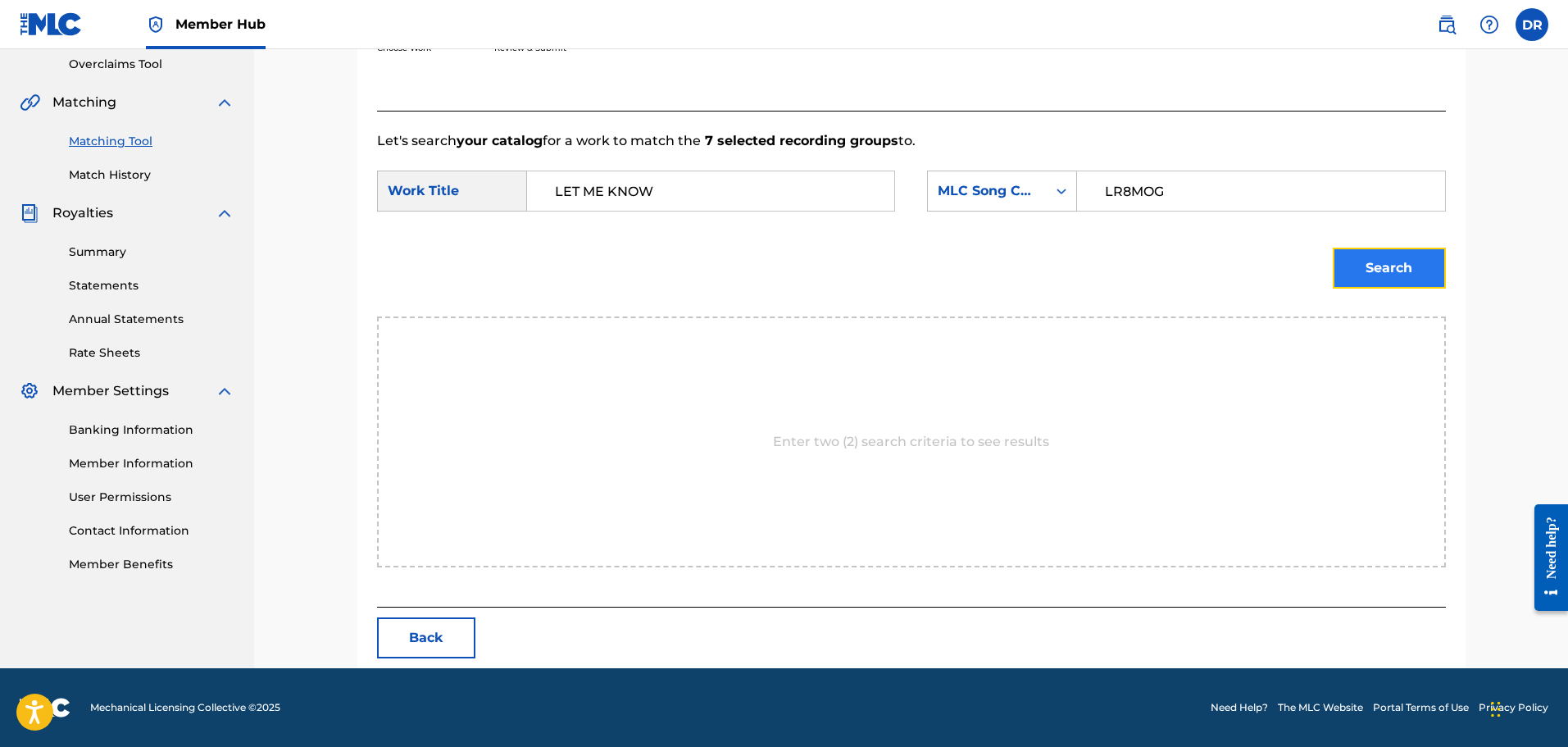
click at [1357, 273] on button "Search" at bounding box center [1390, 267] width 114 height 41
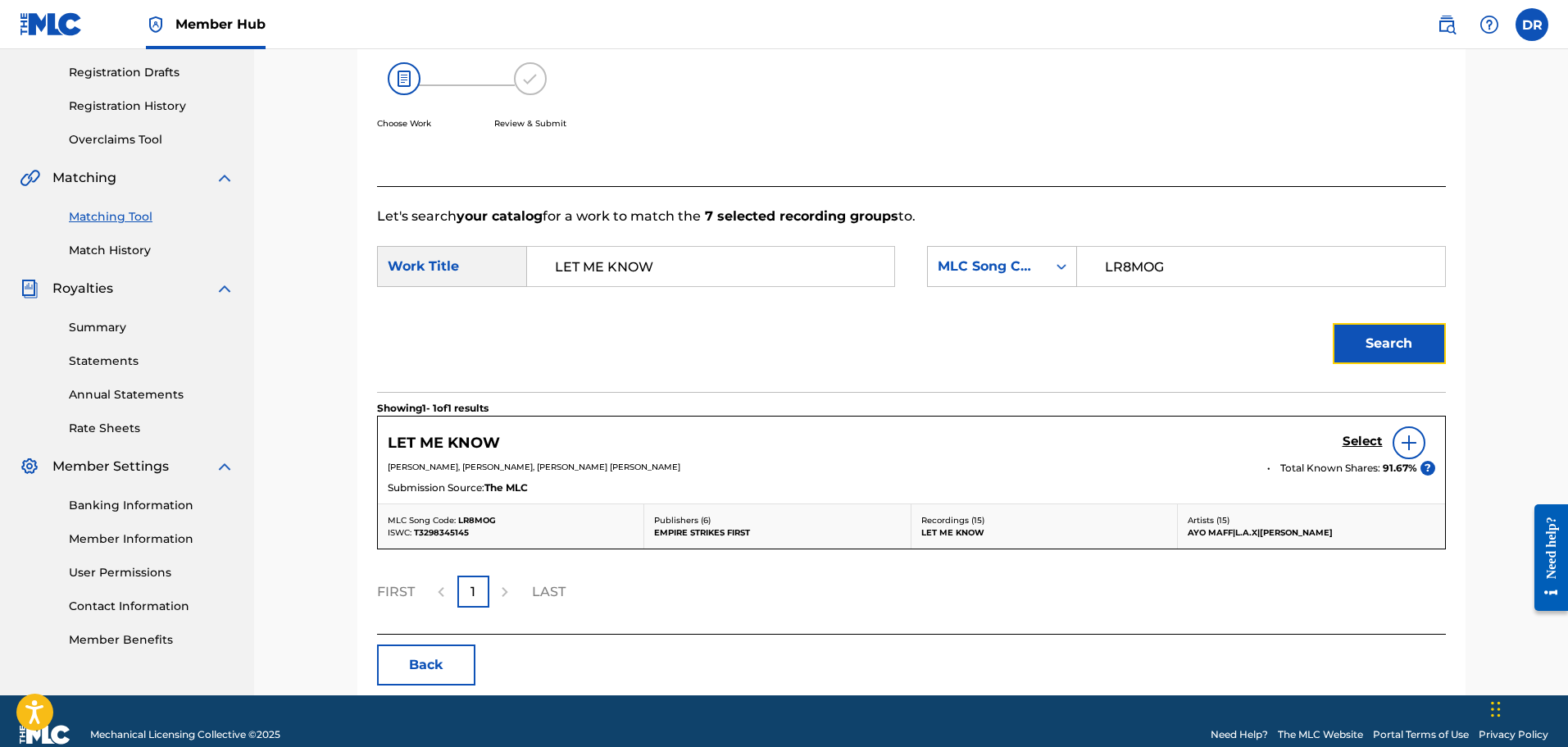
scroll to position [297, 0]
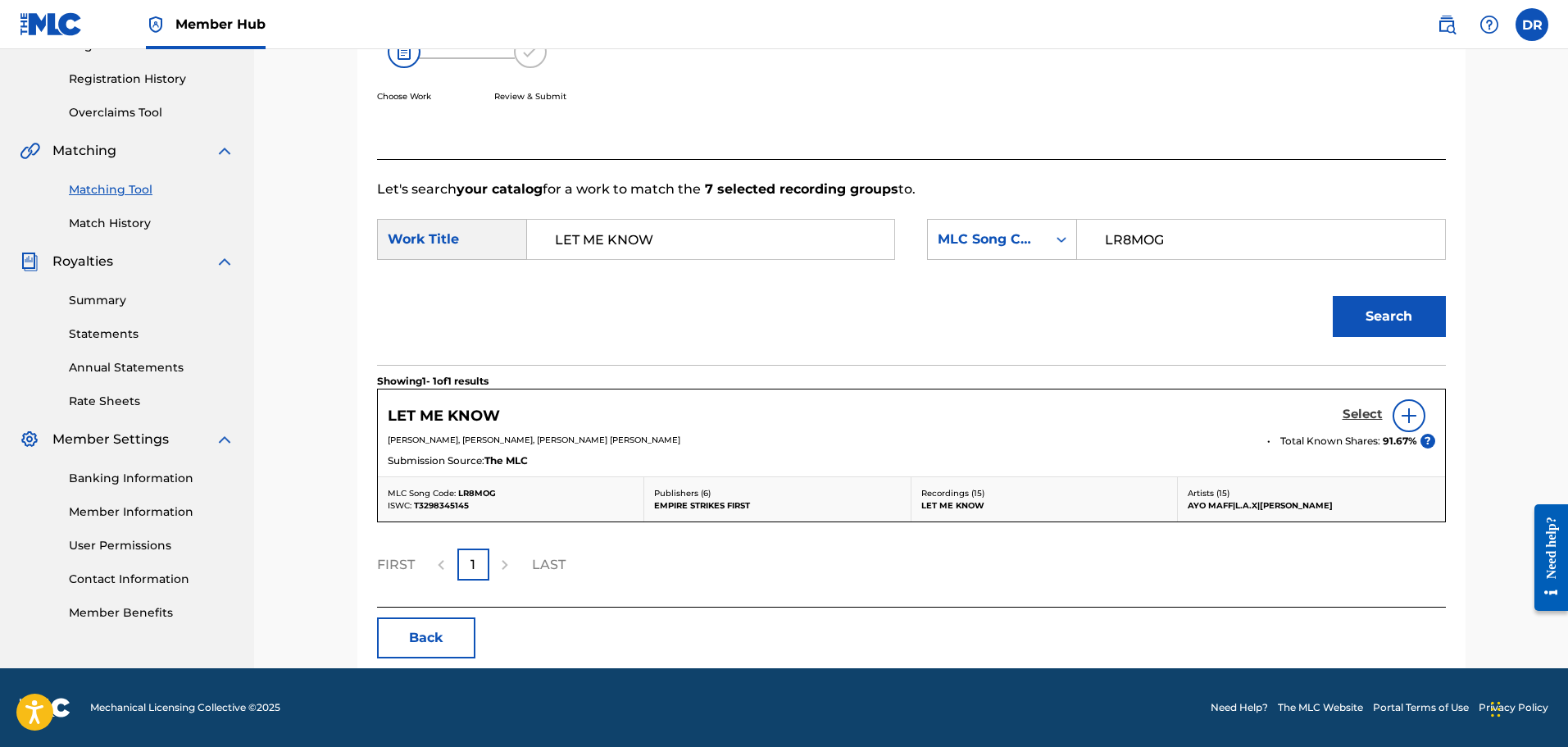
click at [1350, 412] on h5 "Select" at bounding box center [1363, 414] width 40 height 16
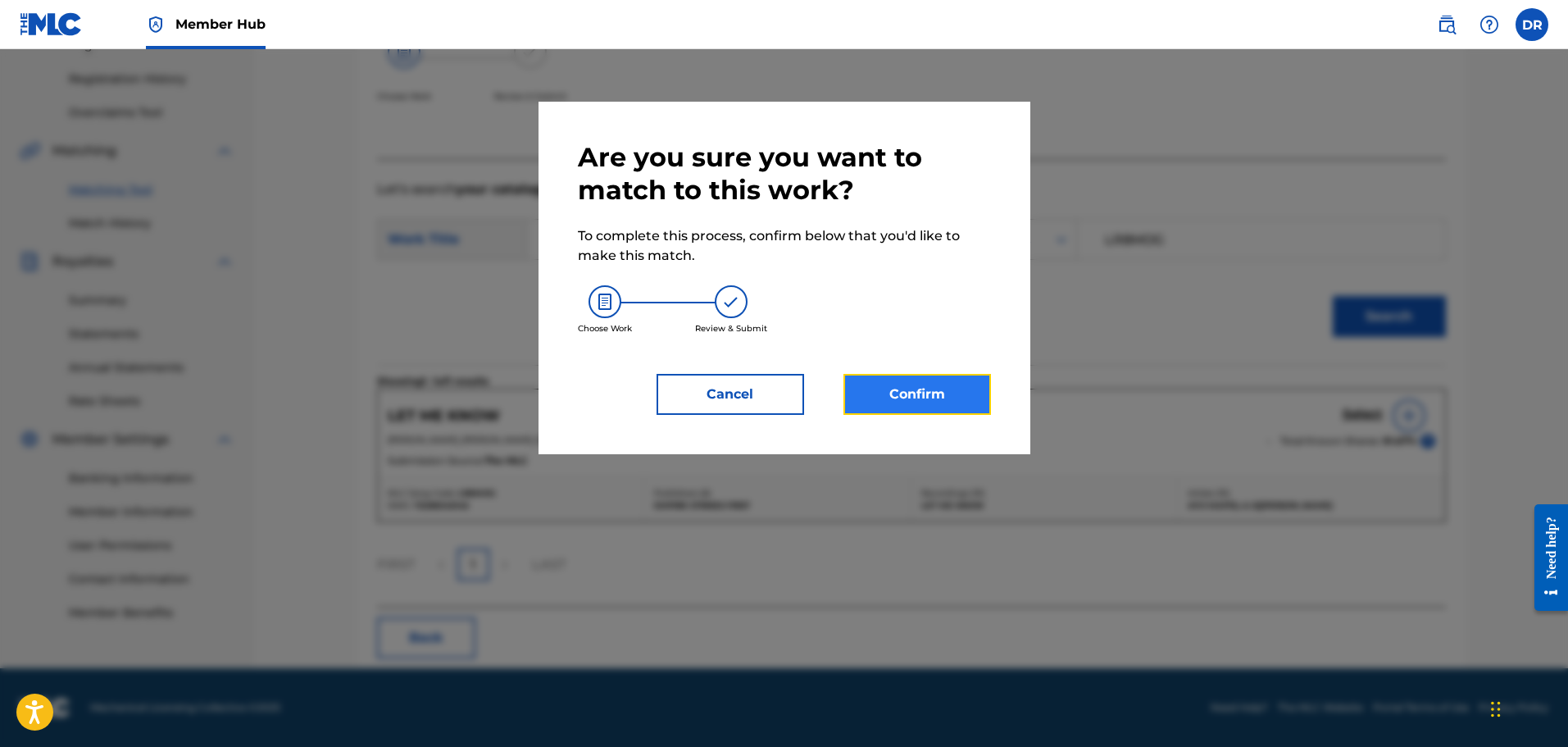
click at [941, 400] on button "Confirm" at bounding box center [917, 394] width 148 height 41
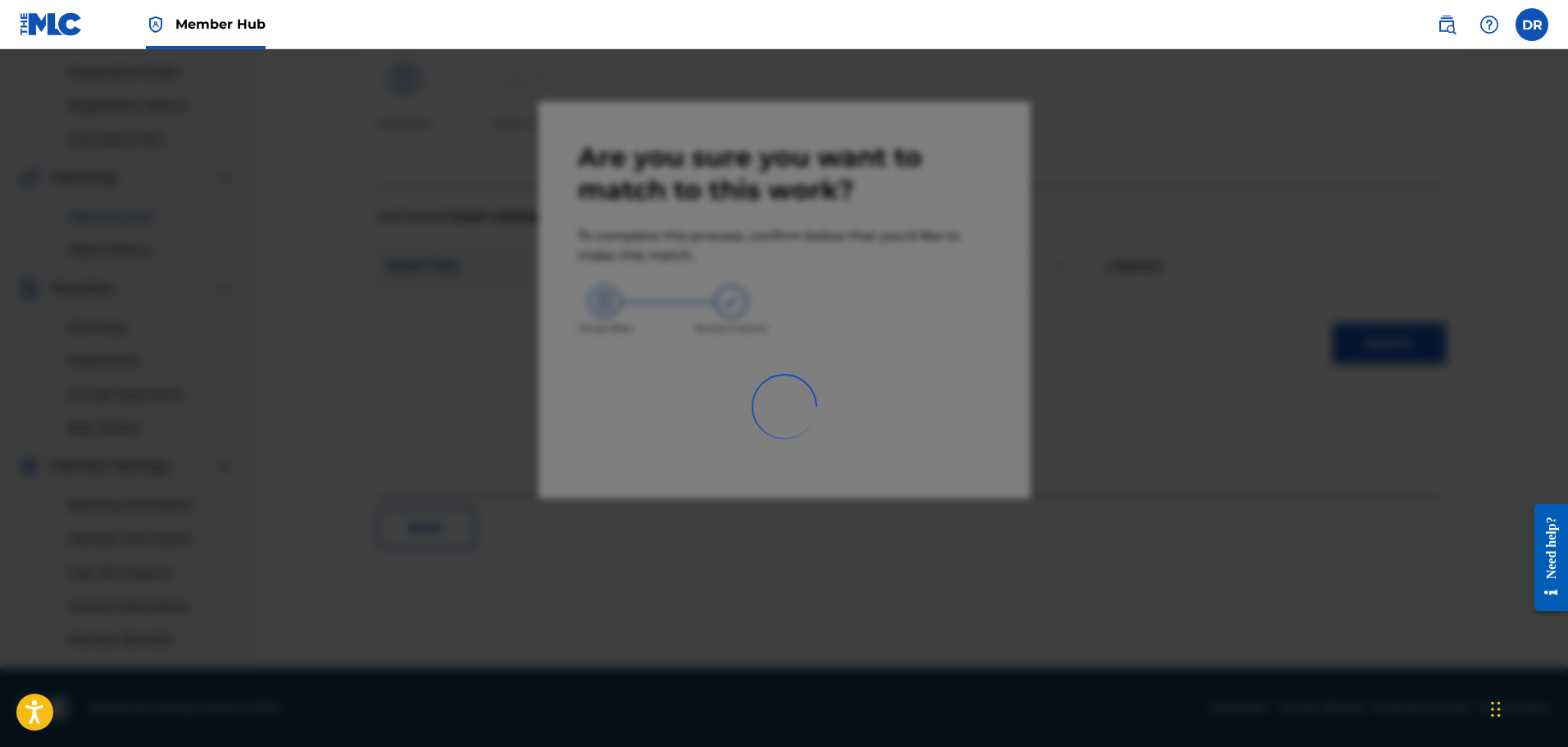
scroll to position [270, 0]
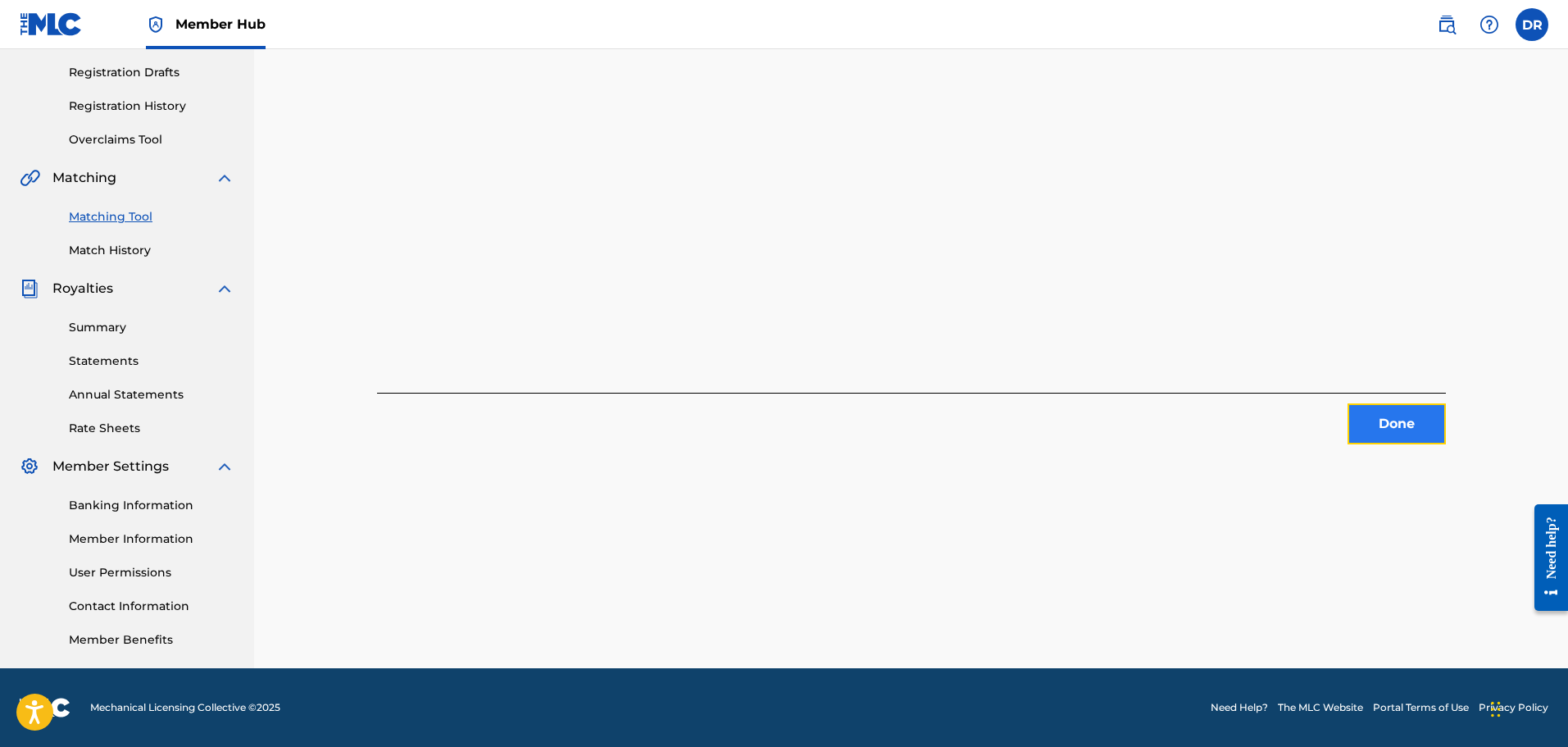
click at [1375, 425] on button "Done" at bounding box center [1397, 424] width 99 height 41
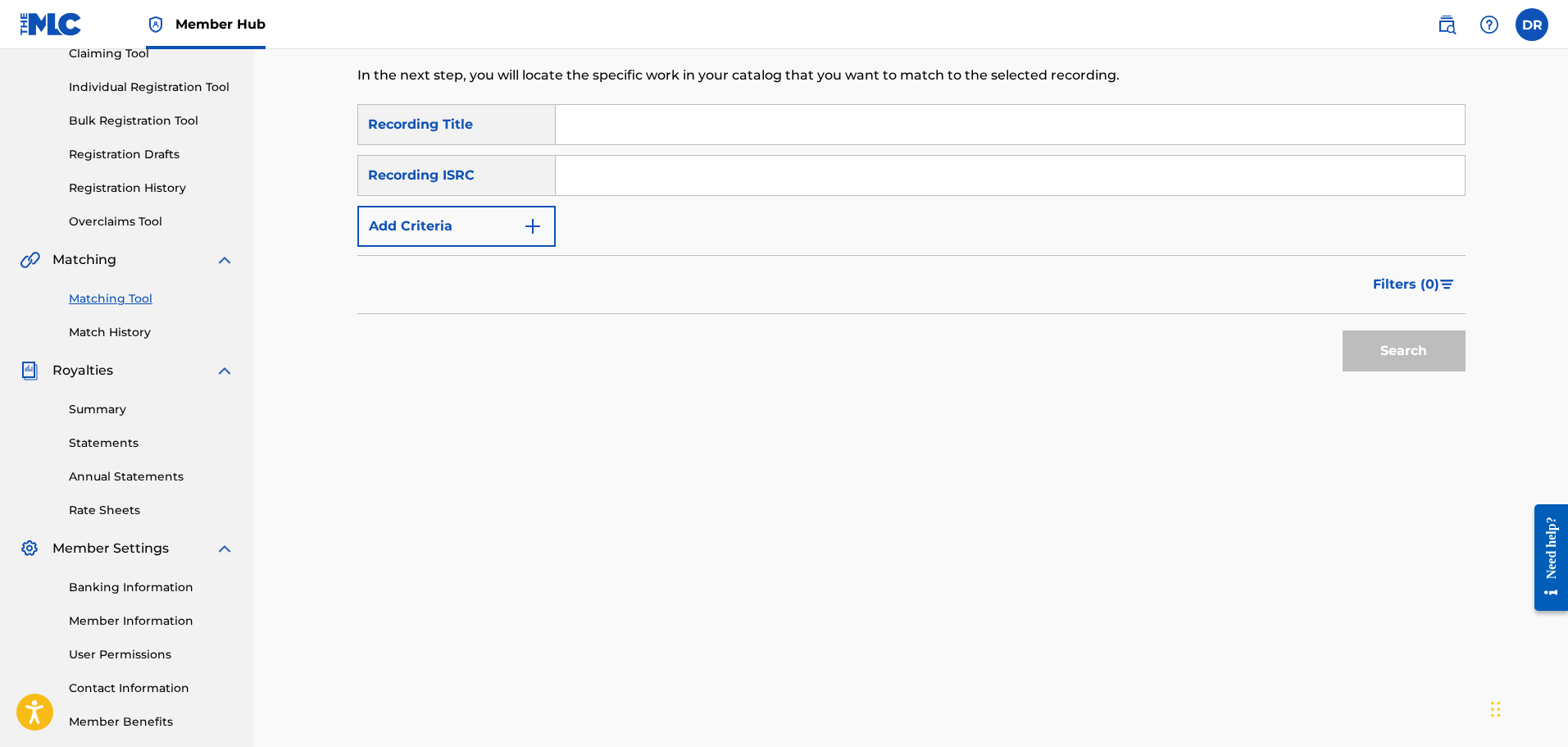
scroll to position [106, 0]
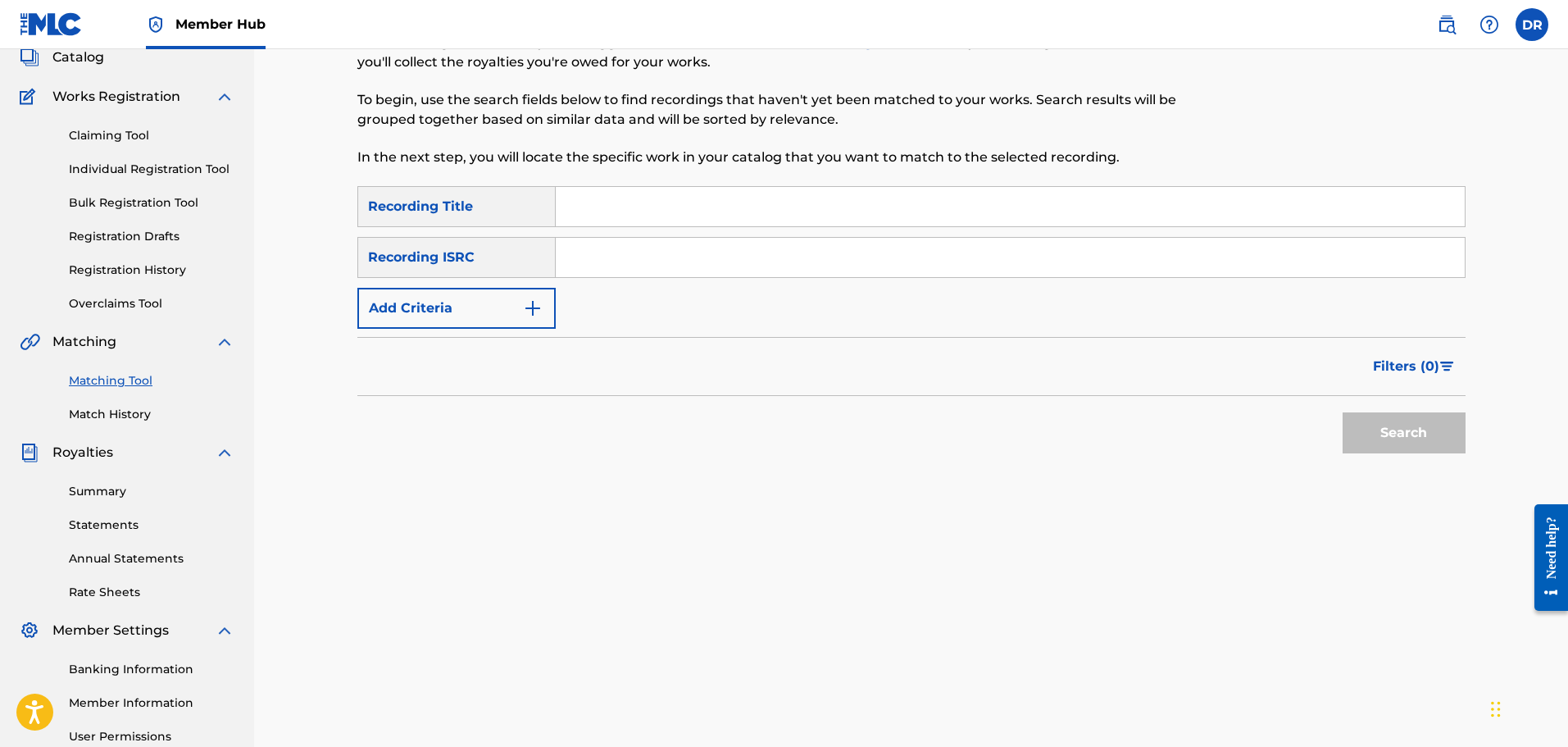
paste input "LETTER 222 DELE"
type input "LETTER 222 DELE"
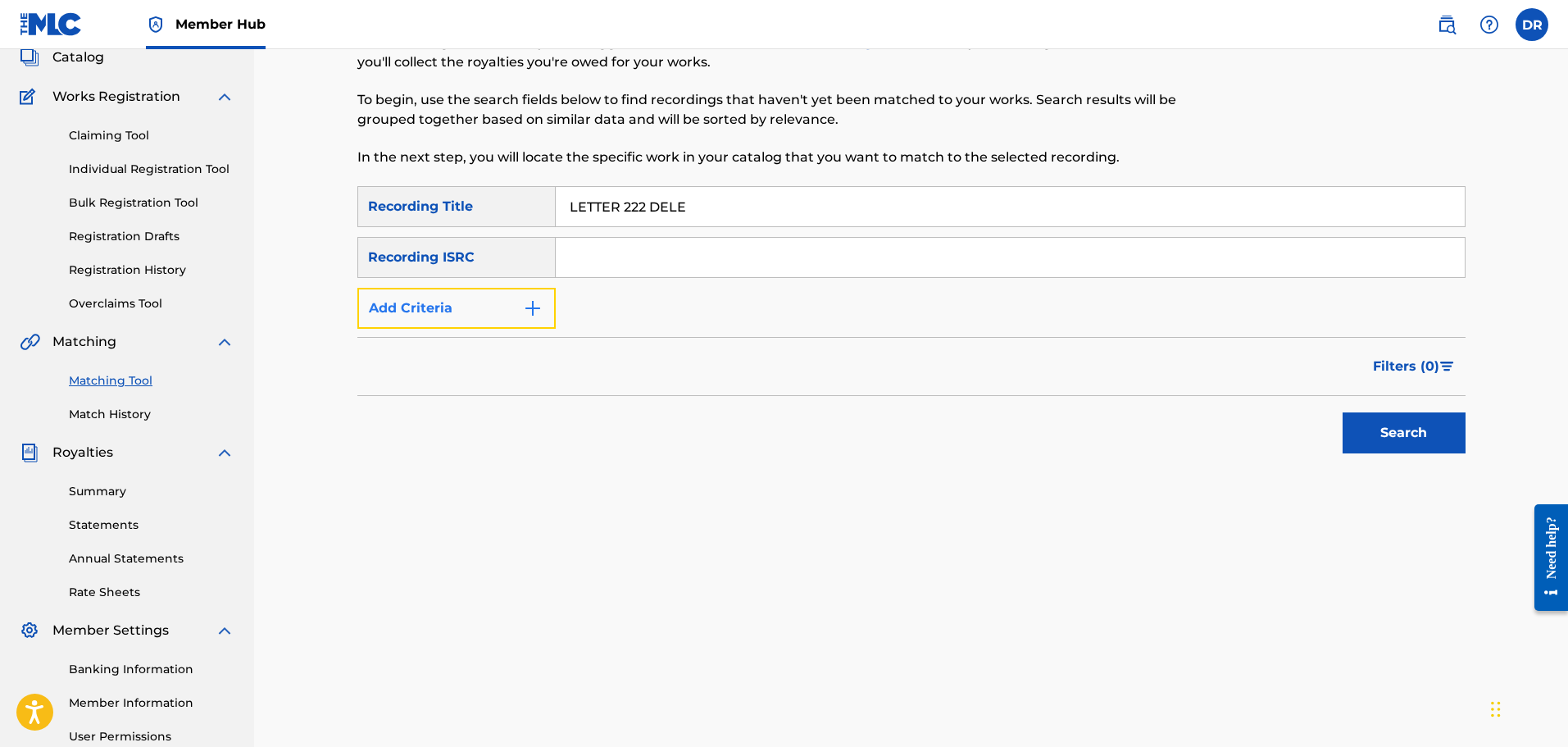
click at [508, 304] on button "Add Criteria" at bounding box center [456, 308] width 198 height 41
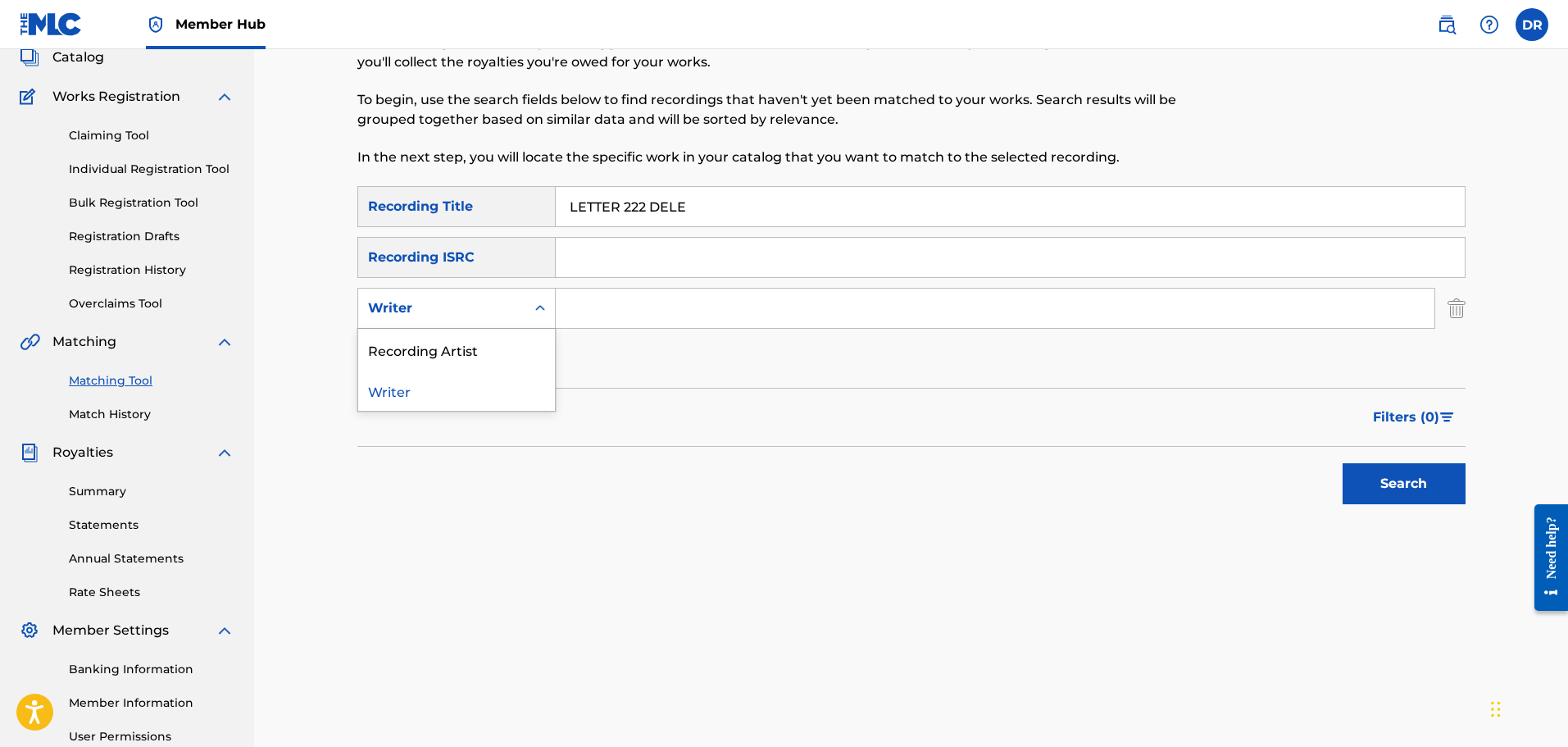
click at [508, 304] on div "Writer" at bounding box center [441, 308] width 148 height 20
drag, startPoint x: 510, startPoint y: 340, endPoint x: 526, endPoint y: 331, distance: 18.4
click at [511, 340] on div "Recording Artist" at bounding box center [456, 349] width 197 height 41
click at [611, 296] on input "Search Form" at bounding box center [995, 308] width 879 height 39
type input "[PERSON_NAME]"
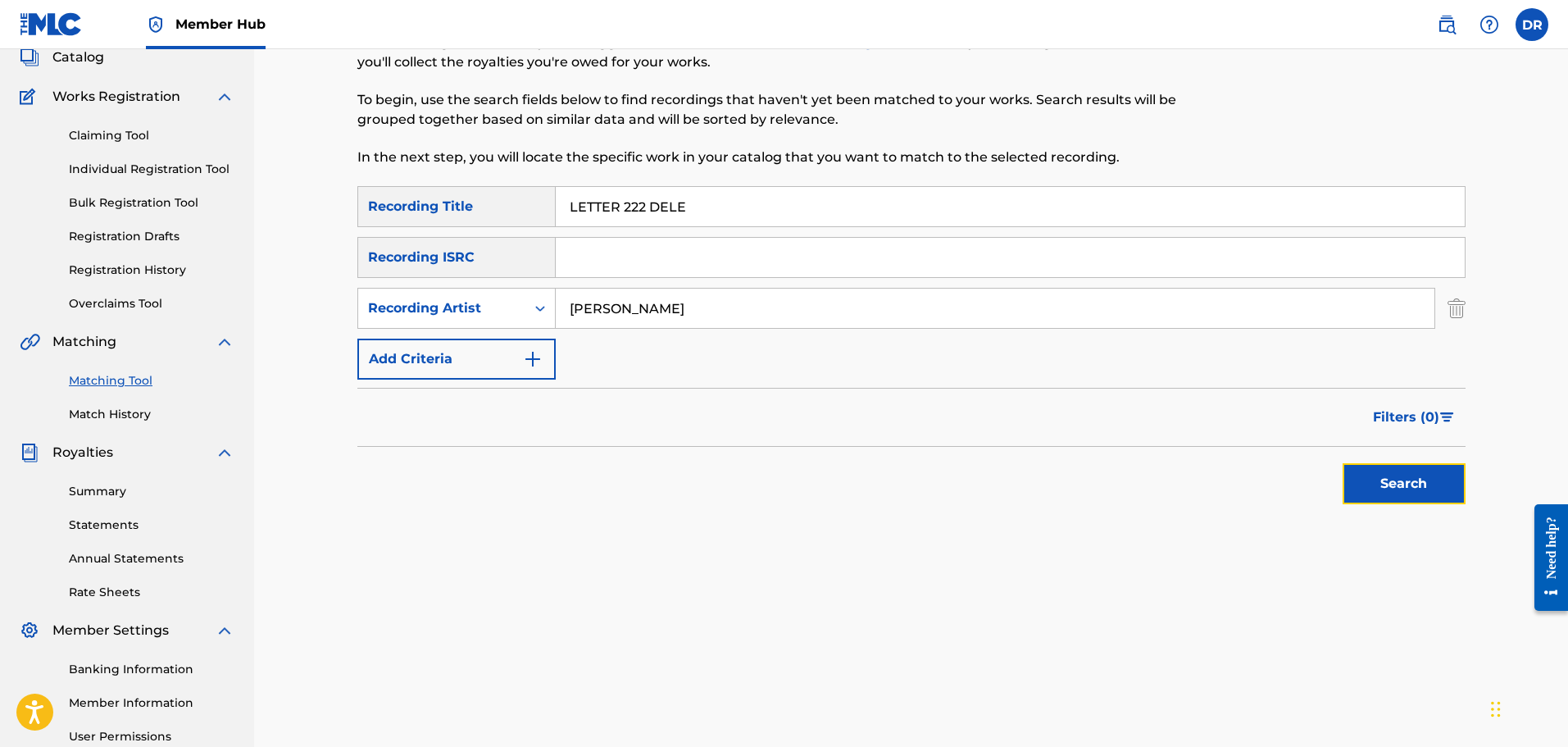
drag, startPoint x: 1398, startPoint y: 481, endPoint x: 1376, endPoint y: 493, distance: 25.1
click at [1397, 481] on button "Search" at bounding box center [1404, 483] width 123 height 41
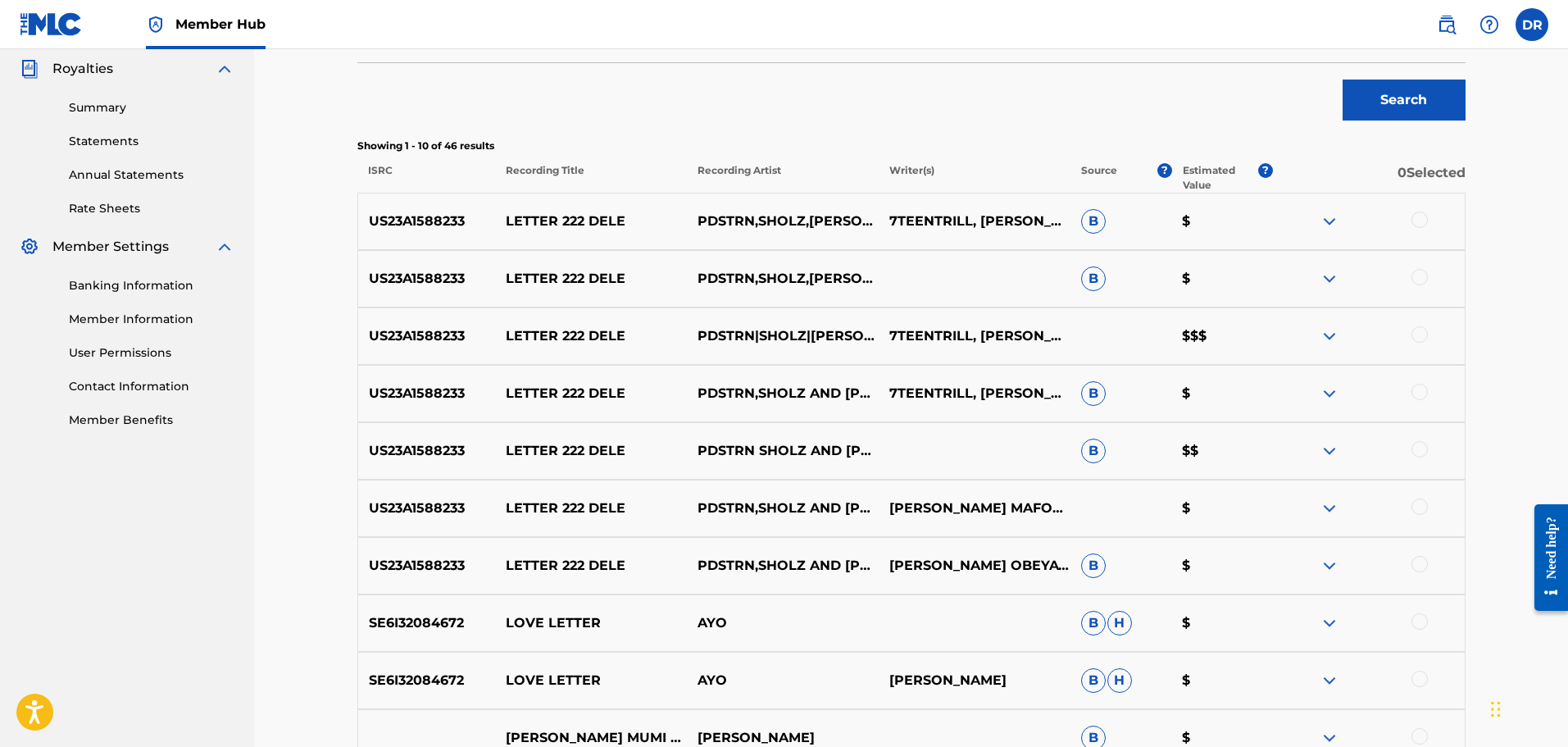
scroll to position [515, 0]
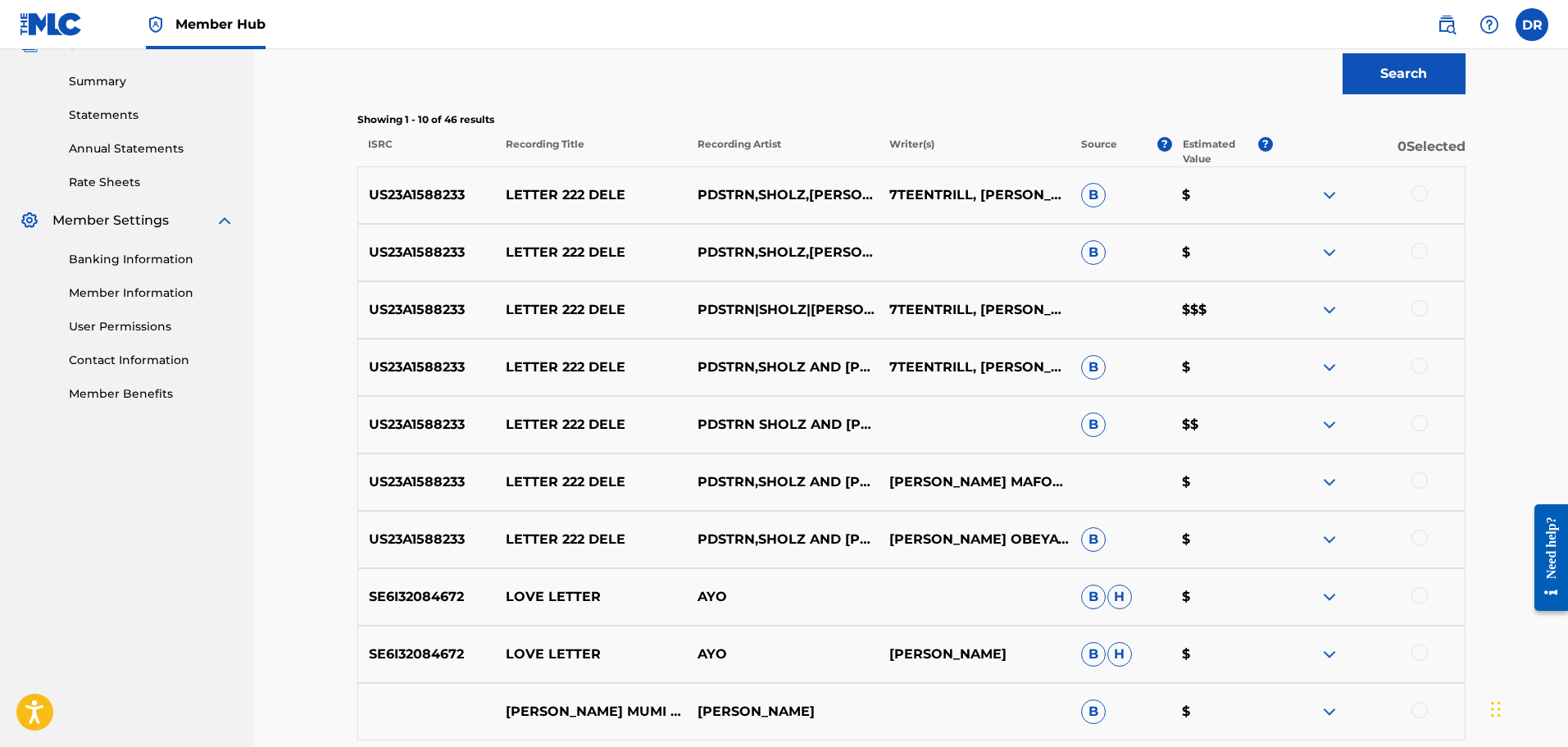
click at [1429, 194] on div at bounding box center [1369, 195] width 192 height 20
click at [1420, 194] on div at bounding box center [1419, 193] width 17 height 17
click at [1418, 248] on div at bounding box center [1419, 251] width 17 height 17
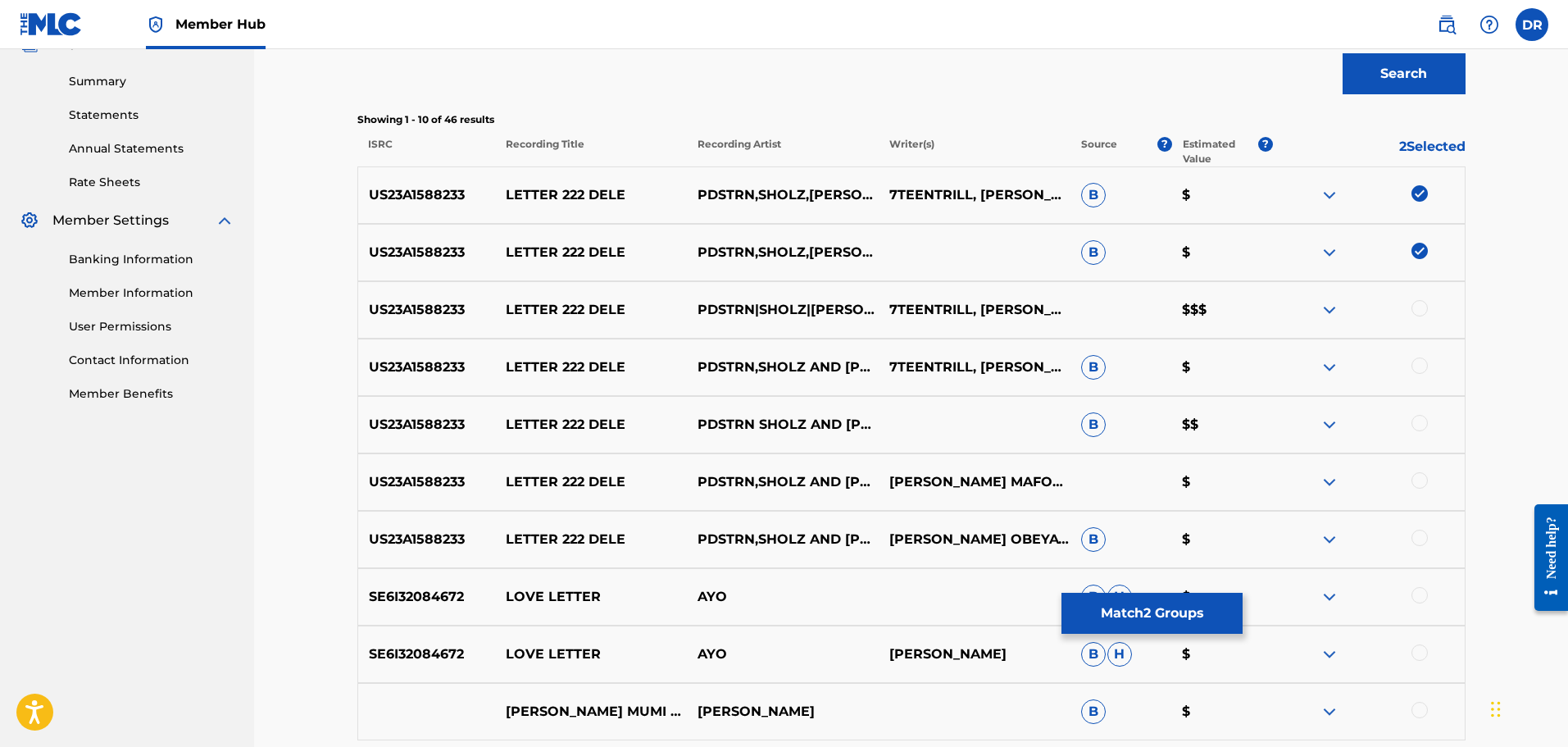
click at [1421, 310] on div at bounding box center [1419, 308] width 17 height 17
click at [1419, 369] on div at bounding box center [1419, 365] width 17 height 17
click at [1418, 423] on div at bounding box center [1419, 423] width 17 height 17
click at [1416, 481] on div at bounding box center [1419, 481] width 17 height 17
click at [1424, 534] on div at bounding box center [1419, 537] width 17 height 17
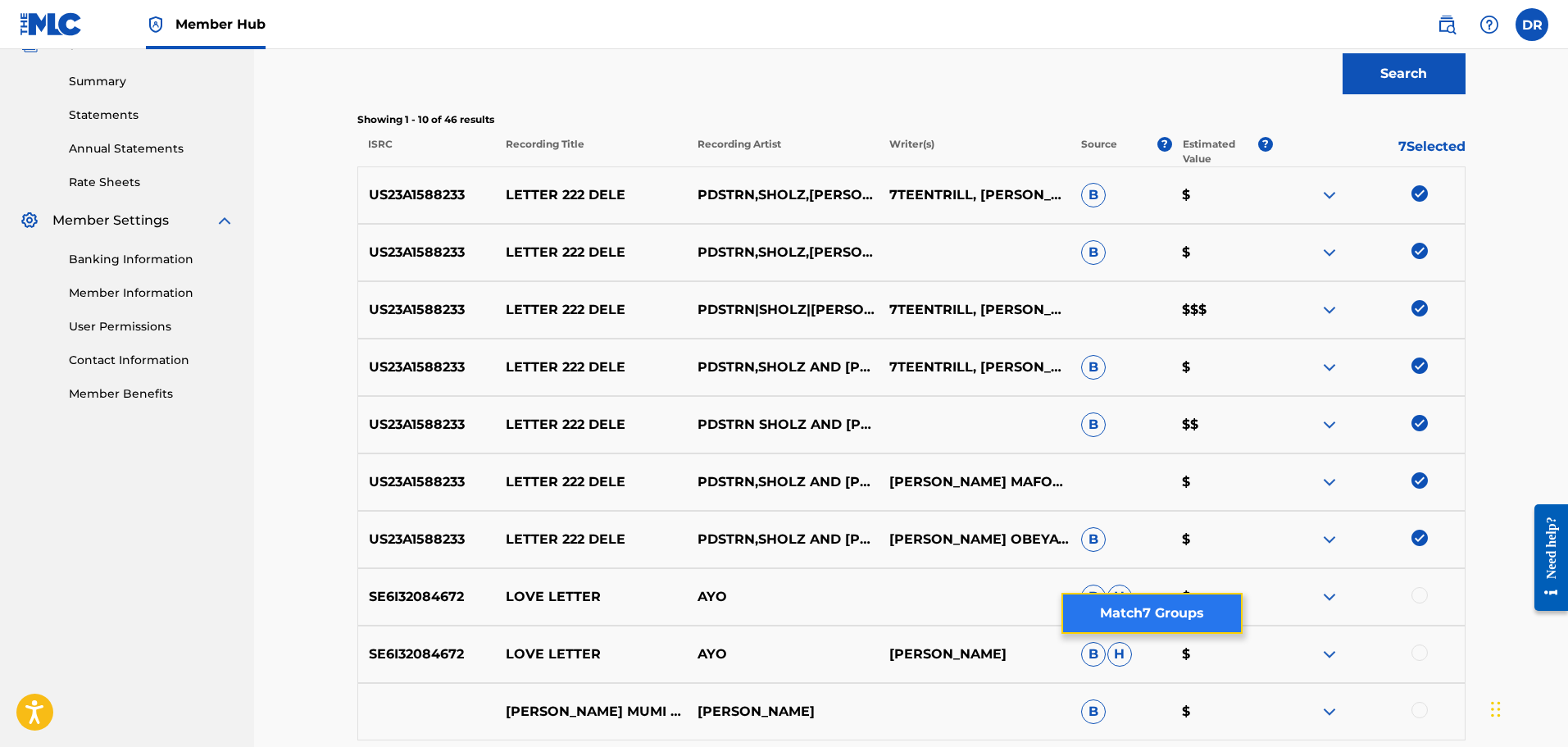
click at [1155, 612] on button "Match 7 Groups" at bounding box center [1151, 612] width 181 height 41
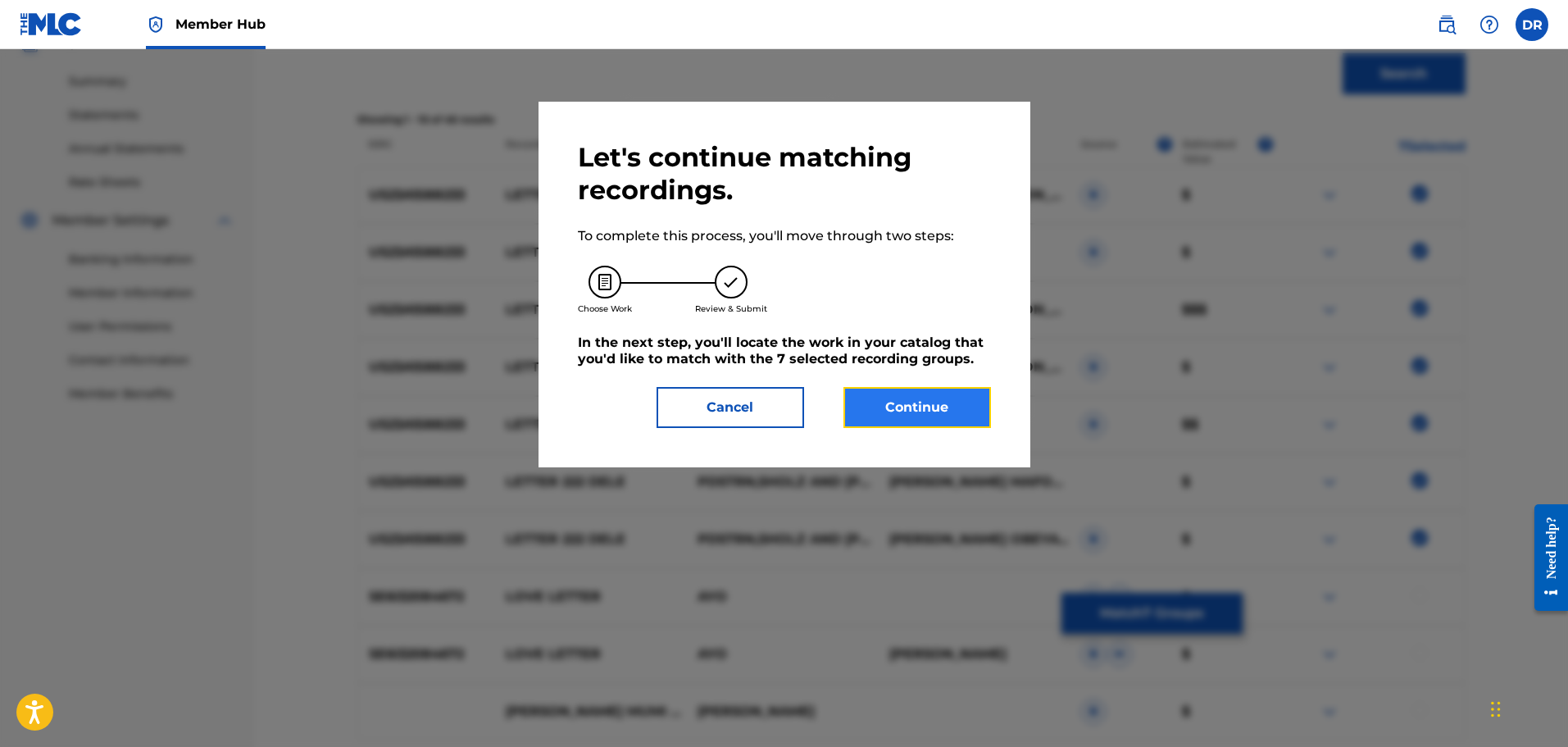
click at [926, 408] on button "Continue" at bounding box center [917, 407] width 148 height 41
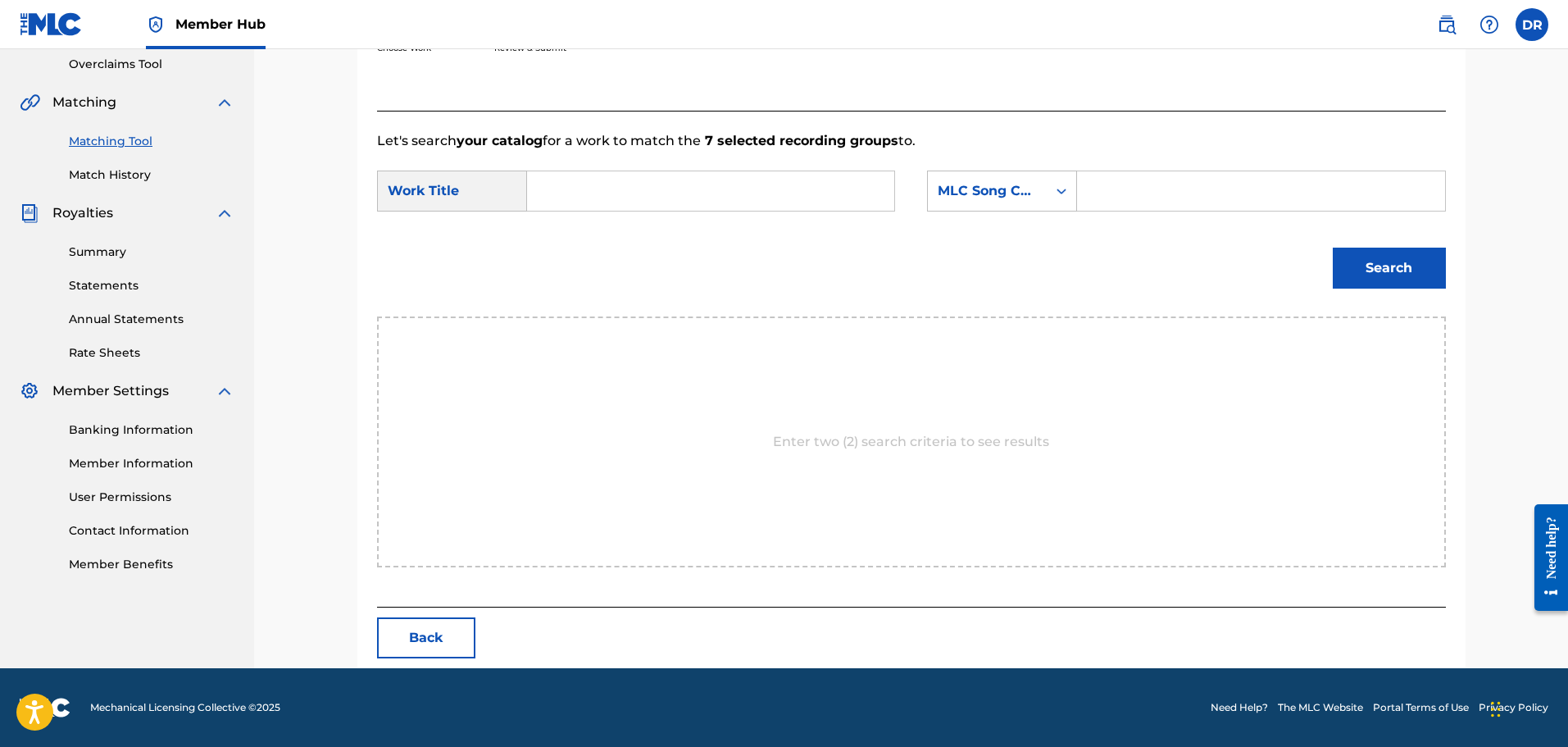
scroll to position [345, 0]
paste input "LETTER 222 DELE"
type input "LETTER 222 DELE"
click at [1120, 197] on input "Search Form" at bounding box center [1261, 190] width 340 height 39
paste input "LS6DBT"
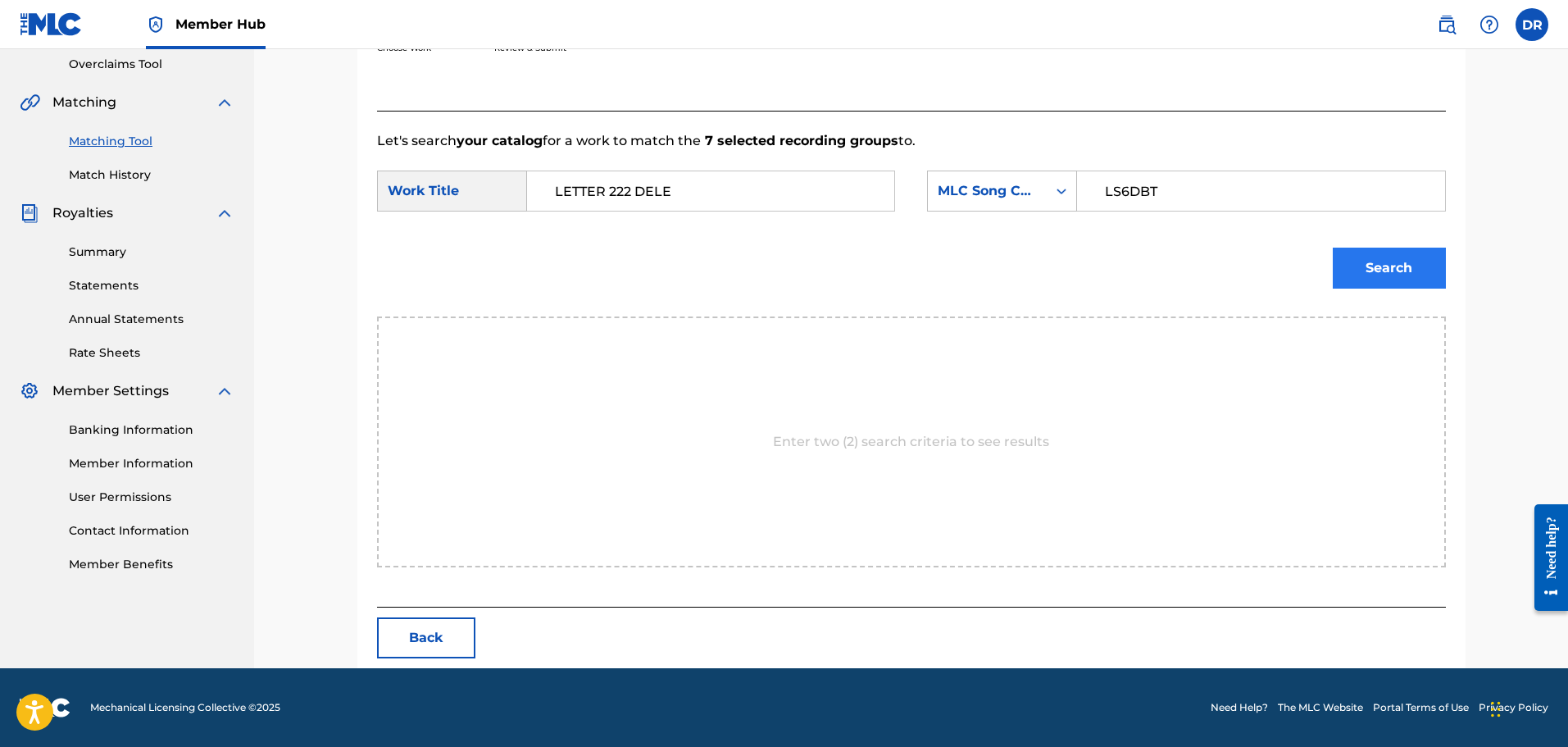
type input "LS6DBT"
click at [1378, 264] on button "Search" at bounding box center [1390, 267] width 114 height 41
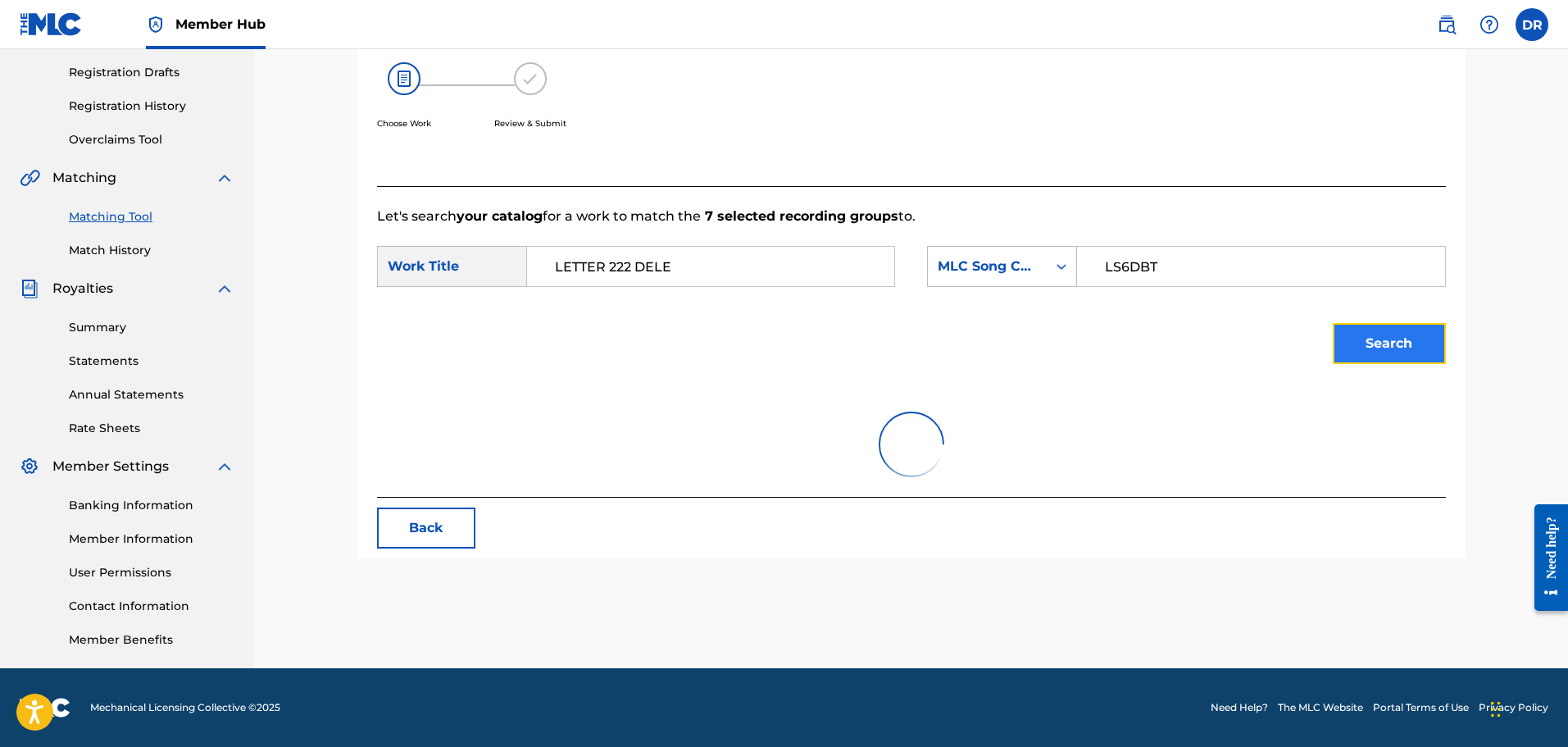
scroll to position [297, 0]
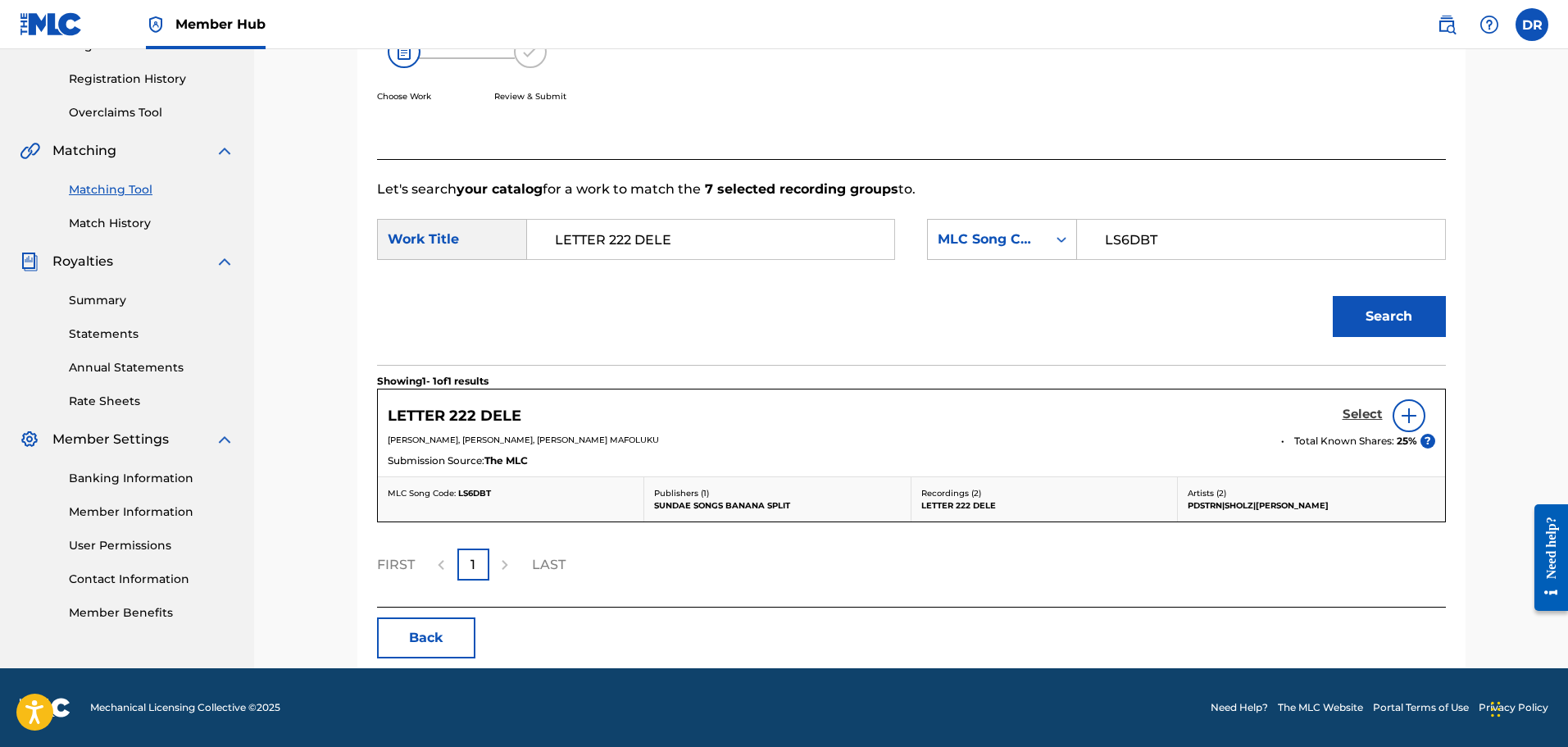
click at [1364, 413] on h5 "Select" at bounding box center [1363, 414] width 40 height 16
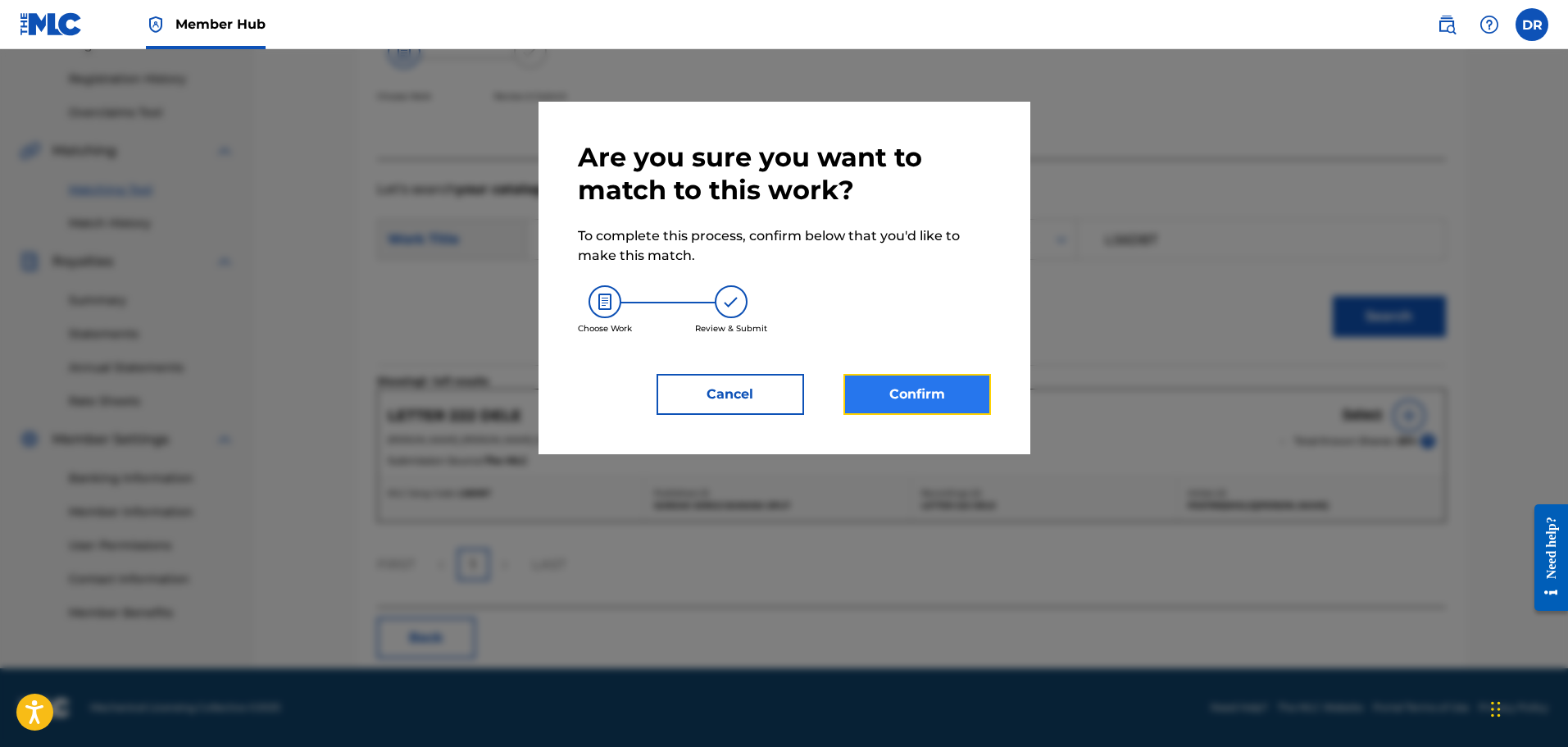
click at [950, 397] on button "Confirm" at bounding box center [917, 394] width 148 height 41
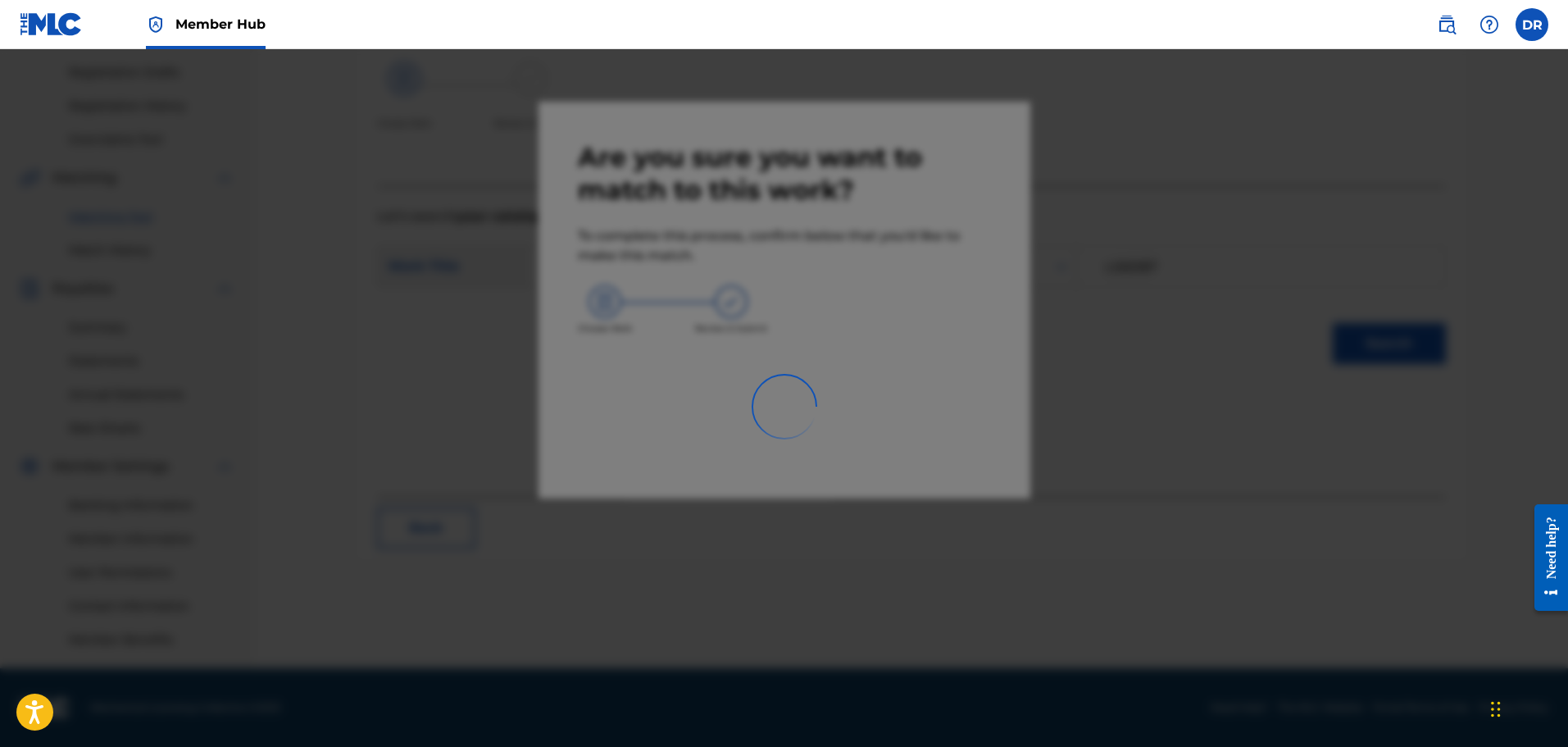
scroll to position [270, 0]
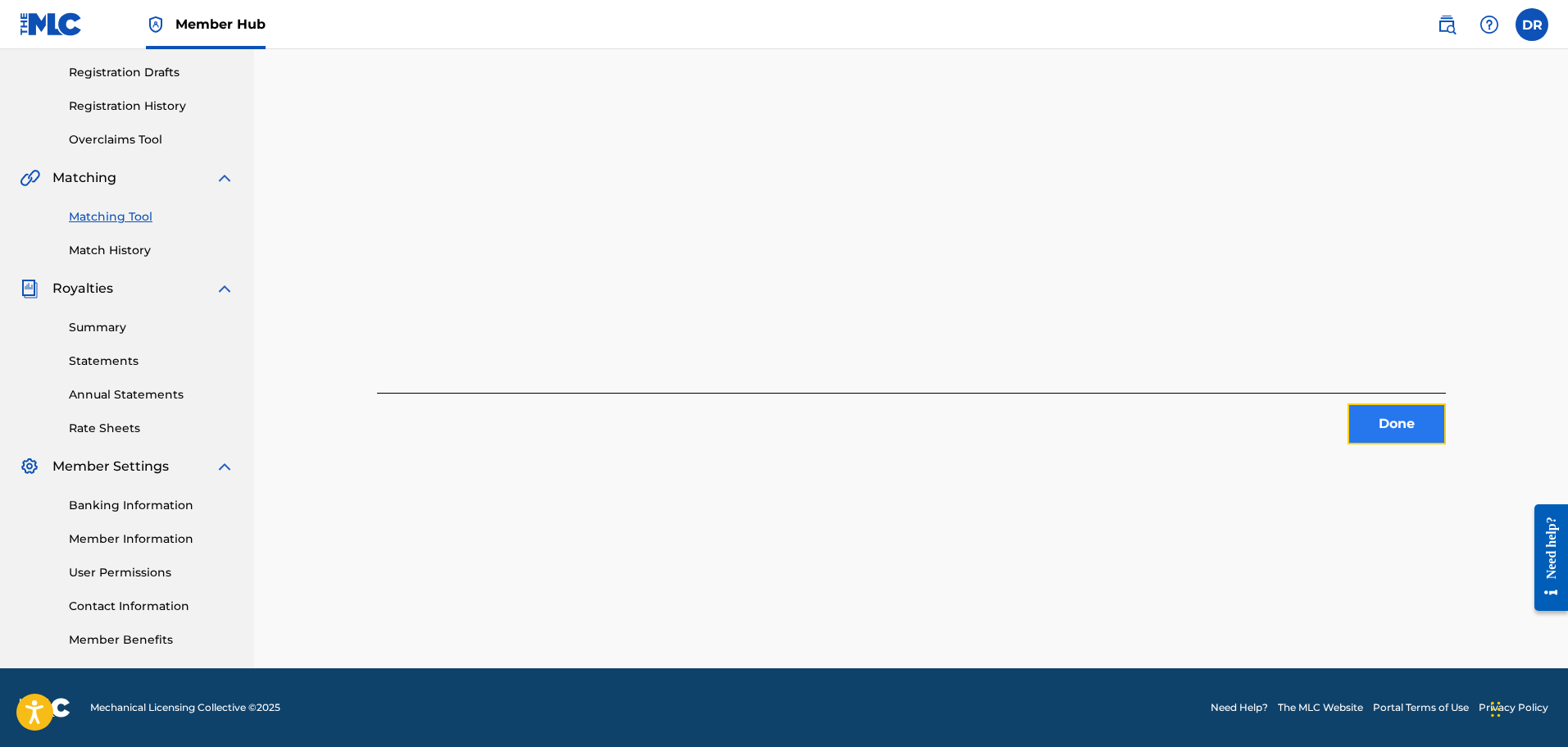
click at [1396, 418] on button "Done" at bounding box center [1397, 424] width 99 height 41
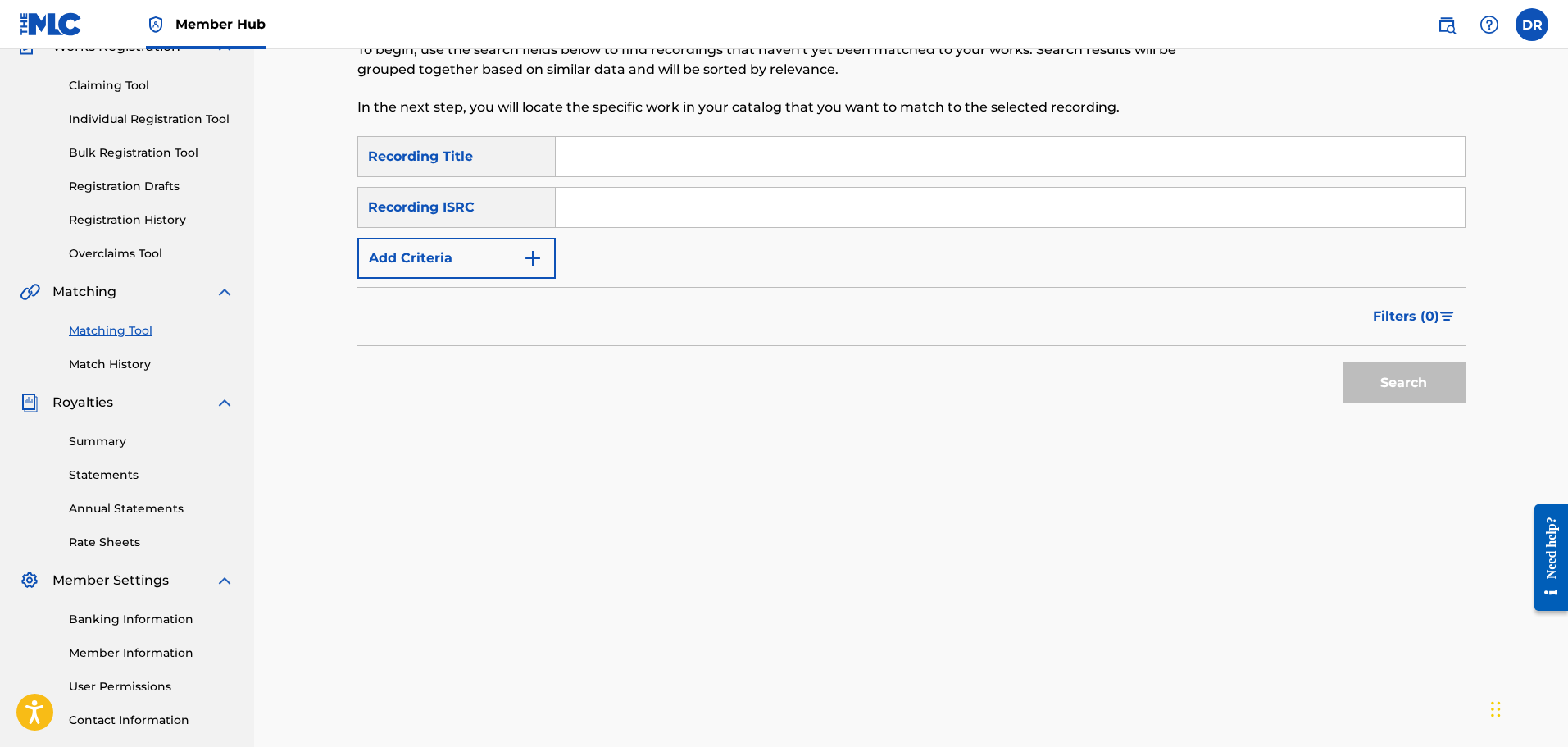
scroll to position [106, 0]
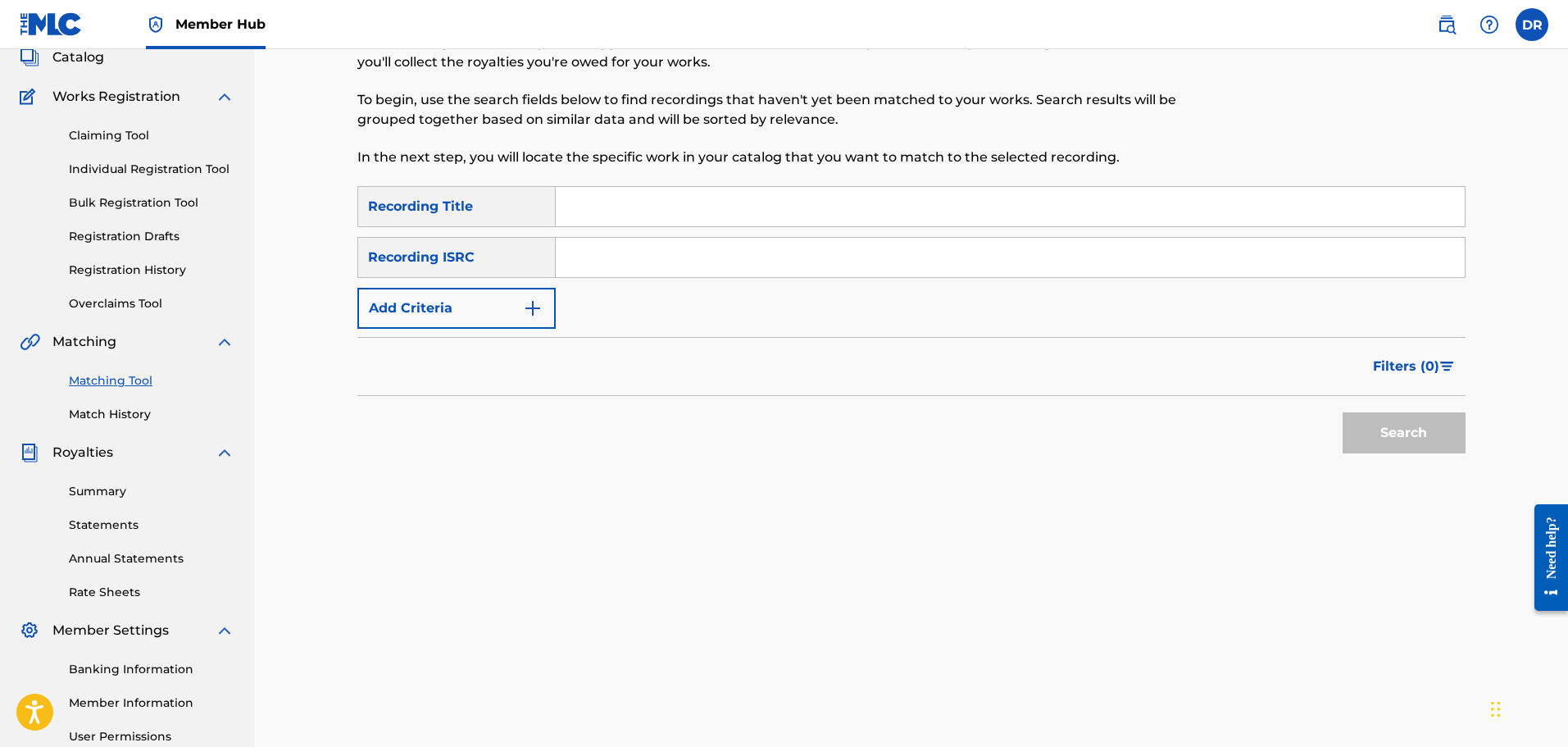
paste input "LIGHT UP"
type input "LIGHT UP"
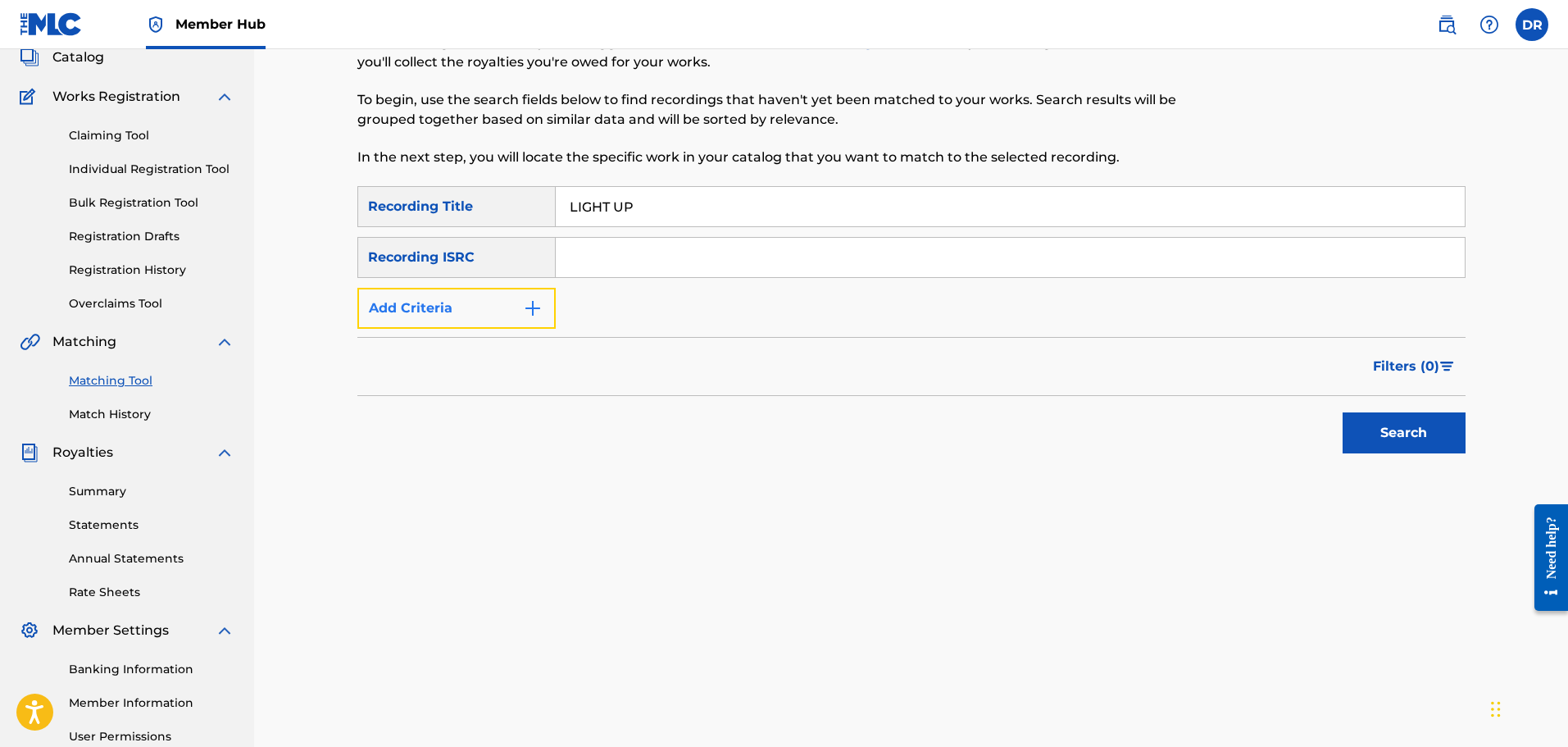
click at [506, 307] on button "Add Criteria" at bounding box center [456, 308] width 198 height 41
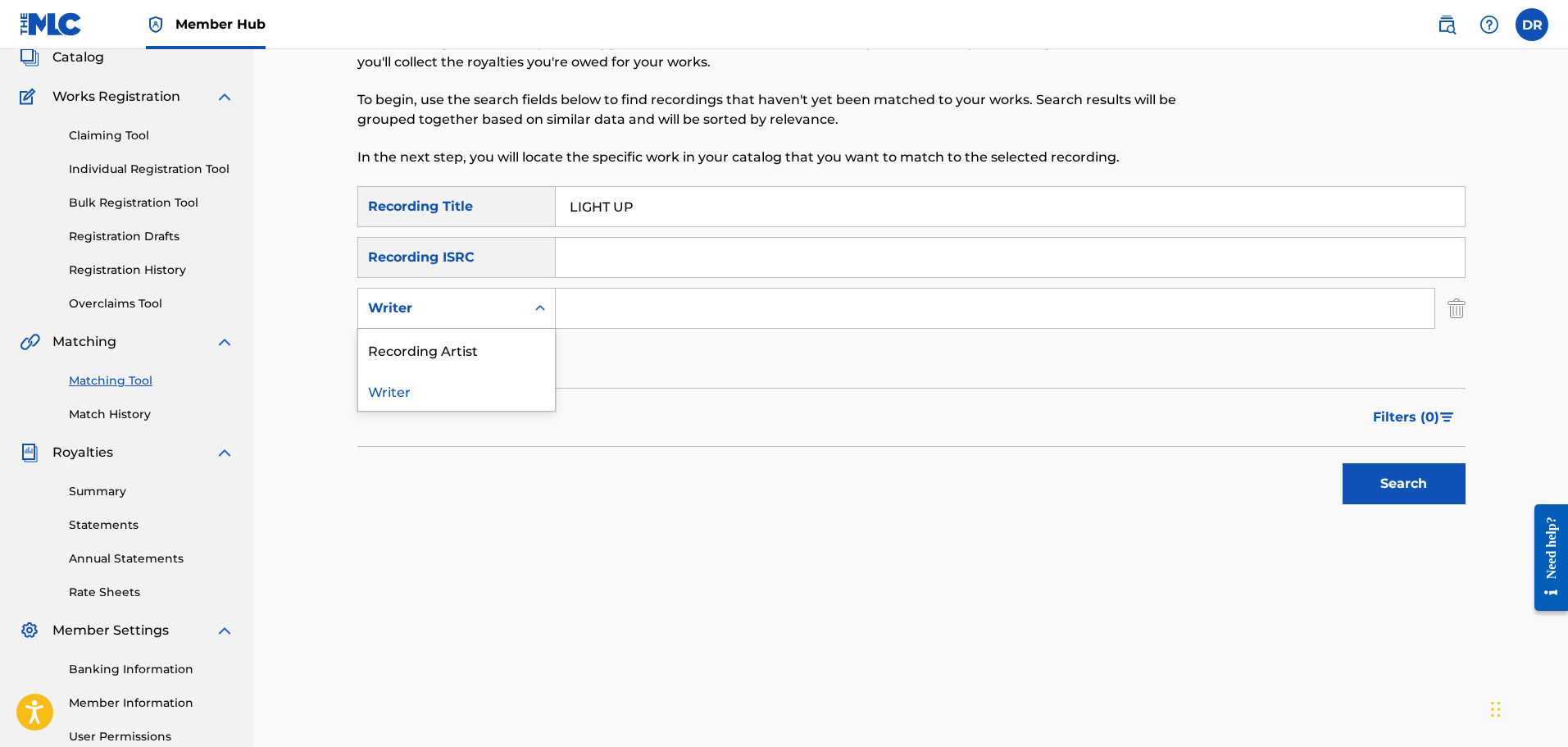
click at [506, 307] on div "Writer" at bounding box center [441, 308] width 148 height 20
drag, startPoint x: 505, startPoint y: 346, endPoint x: 522, endPoint y: 342, distance: 17.5
click at [506, 346] on div "Recording Artist" at bounding box center [456, 349] width 197 height 41
click at [608, 314] on input "Search Form" at bounding box center [995, 308] width 879 height 39
type input "[PERSON_NAME]"
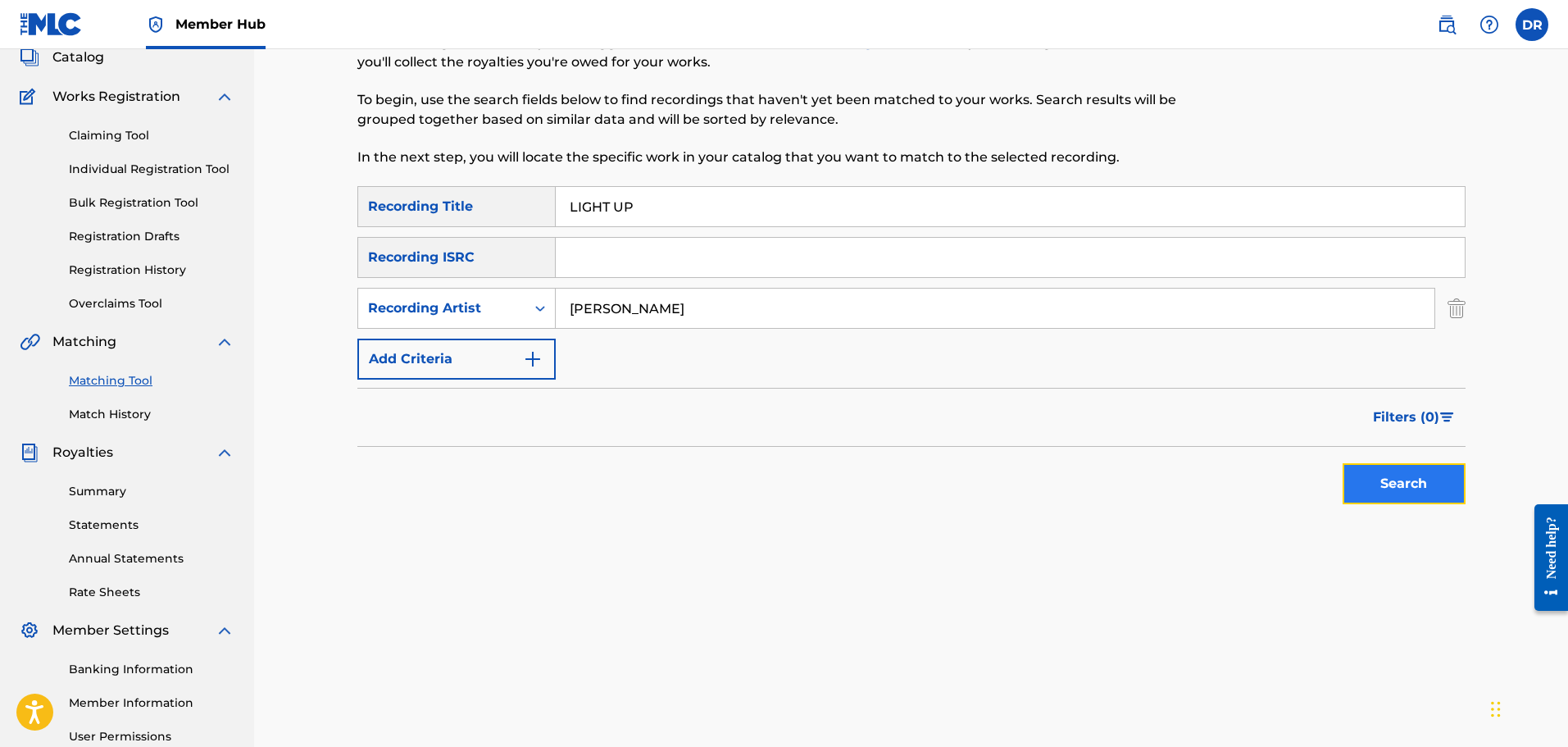
click at [1386, 487] on button "Search" at bounding box center [1404, 483] width 123 height 41
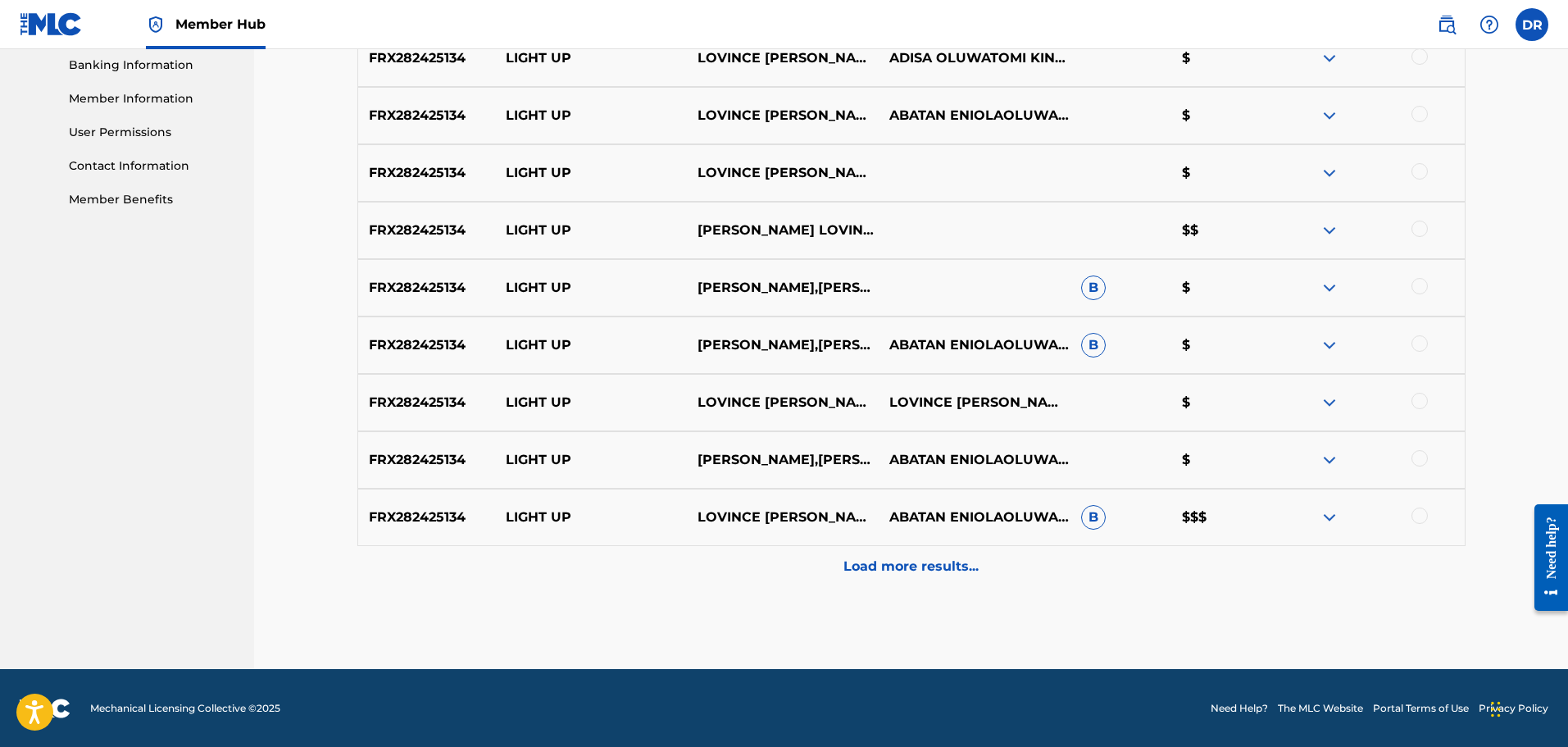
scroll to position [711, 0]
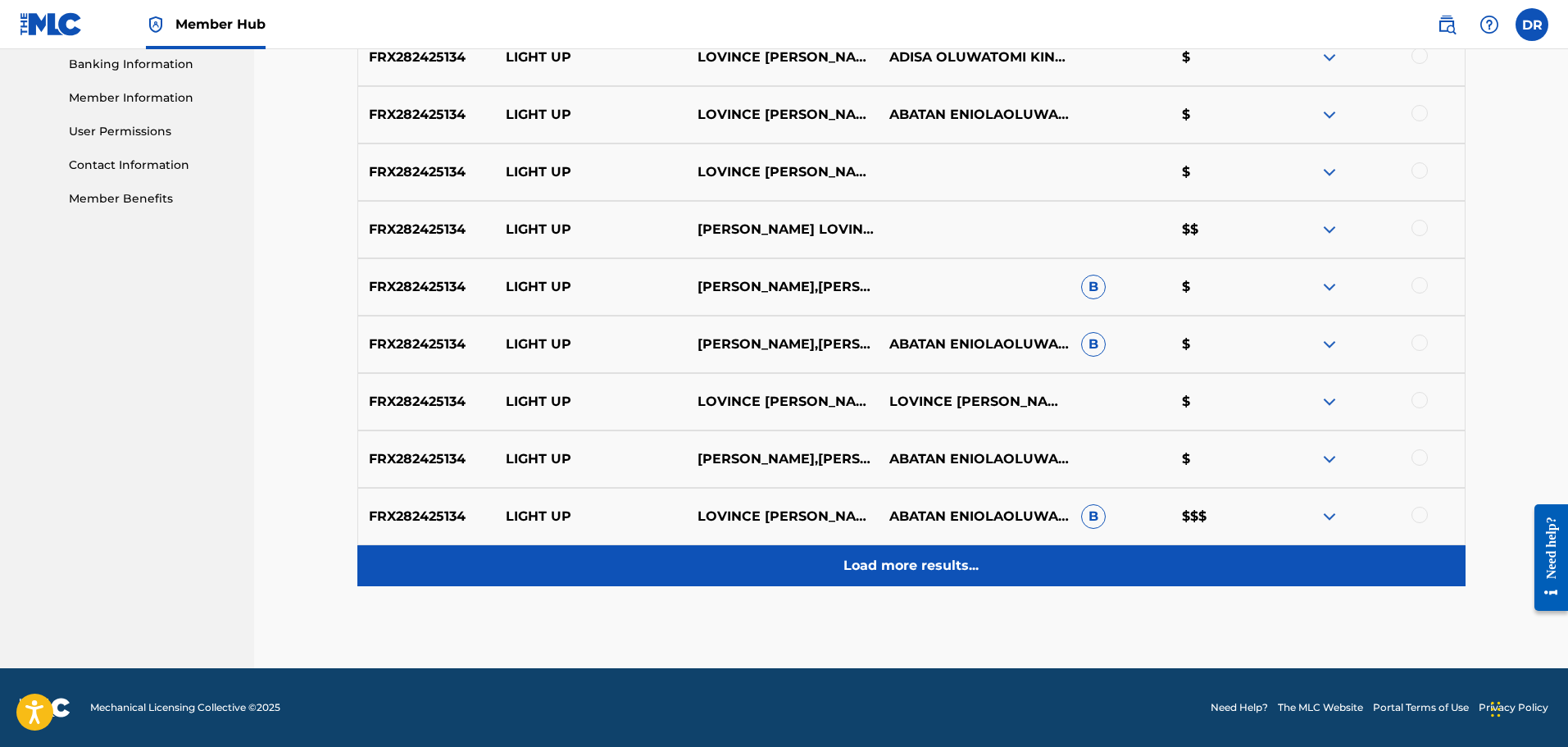
click at [927, 575] on p "Load more results..." at bounding box center [911, 565] width 135 height 20
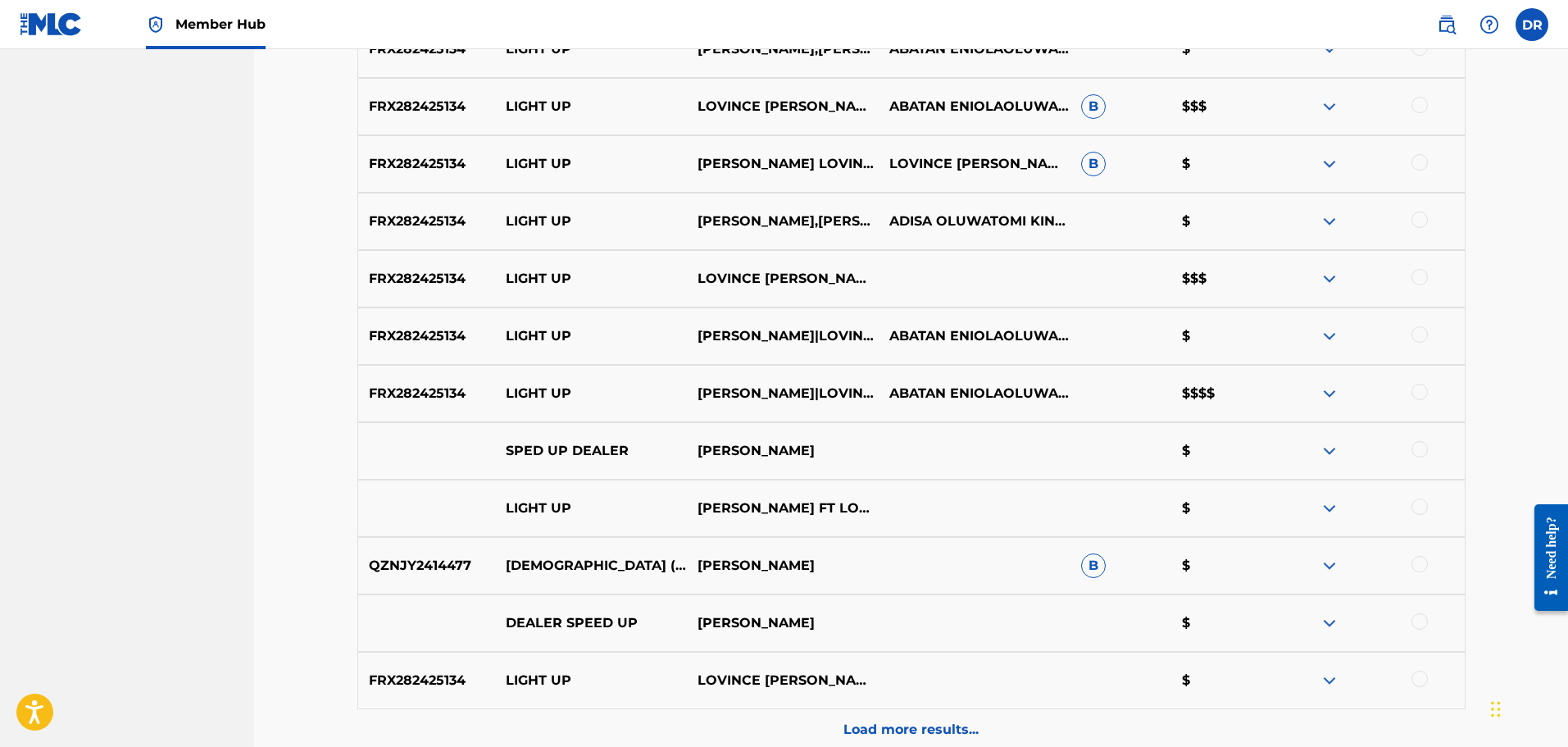
scroll to position [1203, 0]
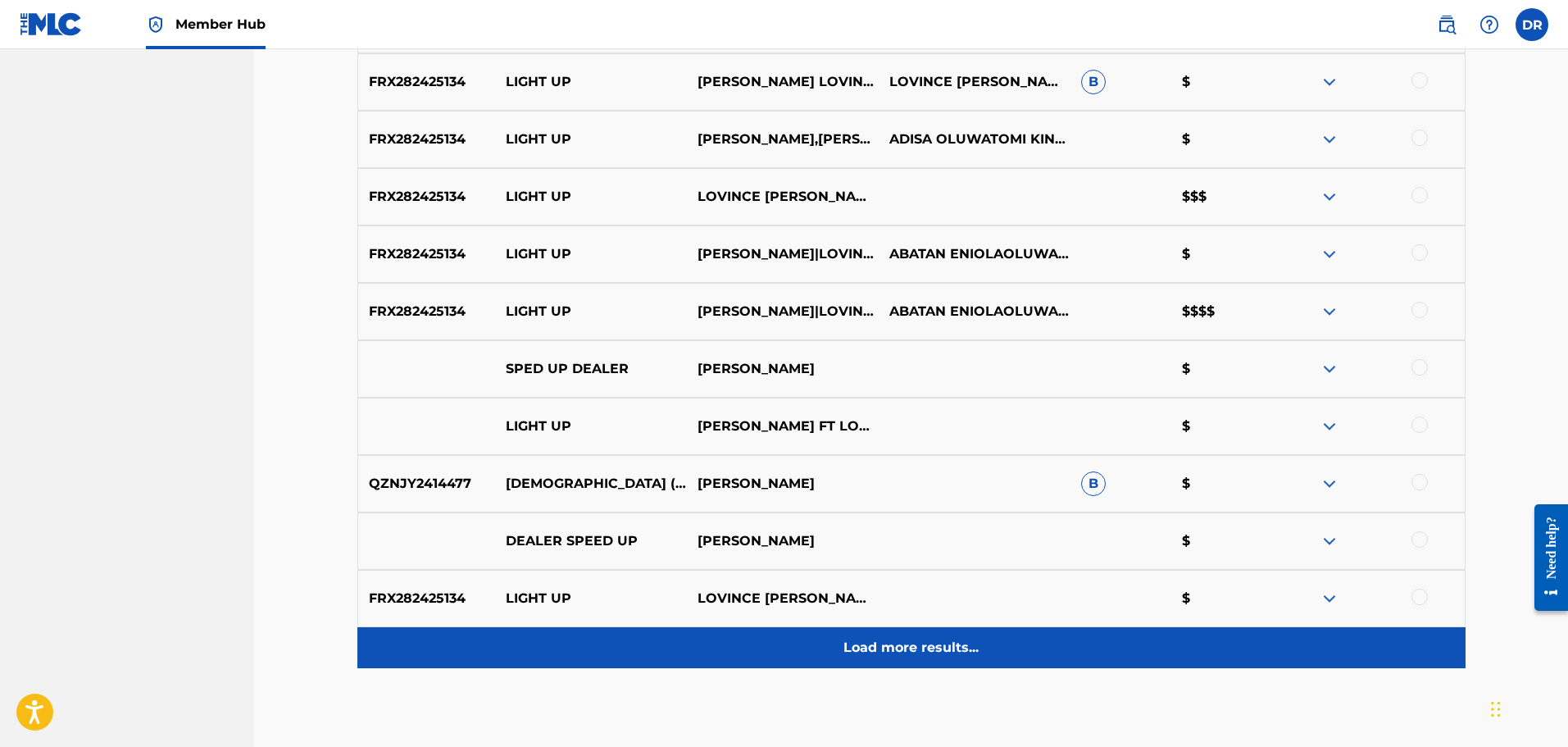
click at [922, 640] on p "Load more results..." at bounding box center [911, 647] width 135 height 20
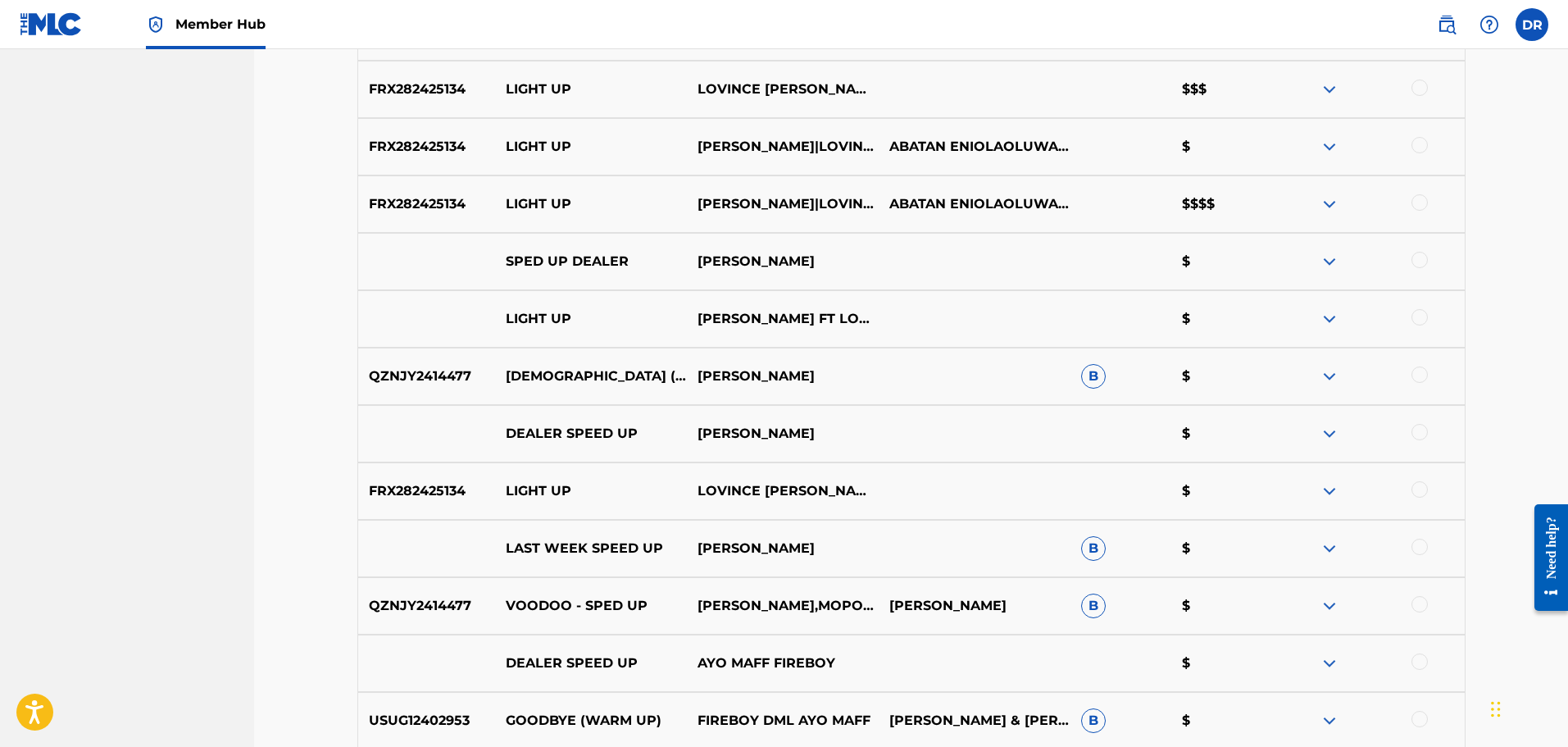
scroll to position [1285, 0]
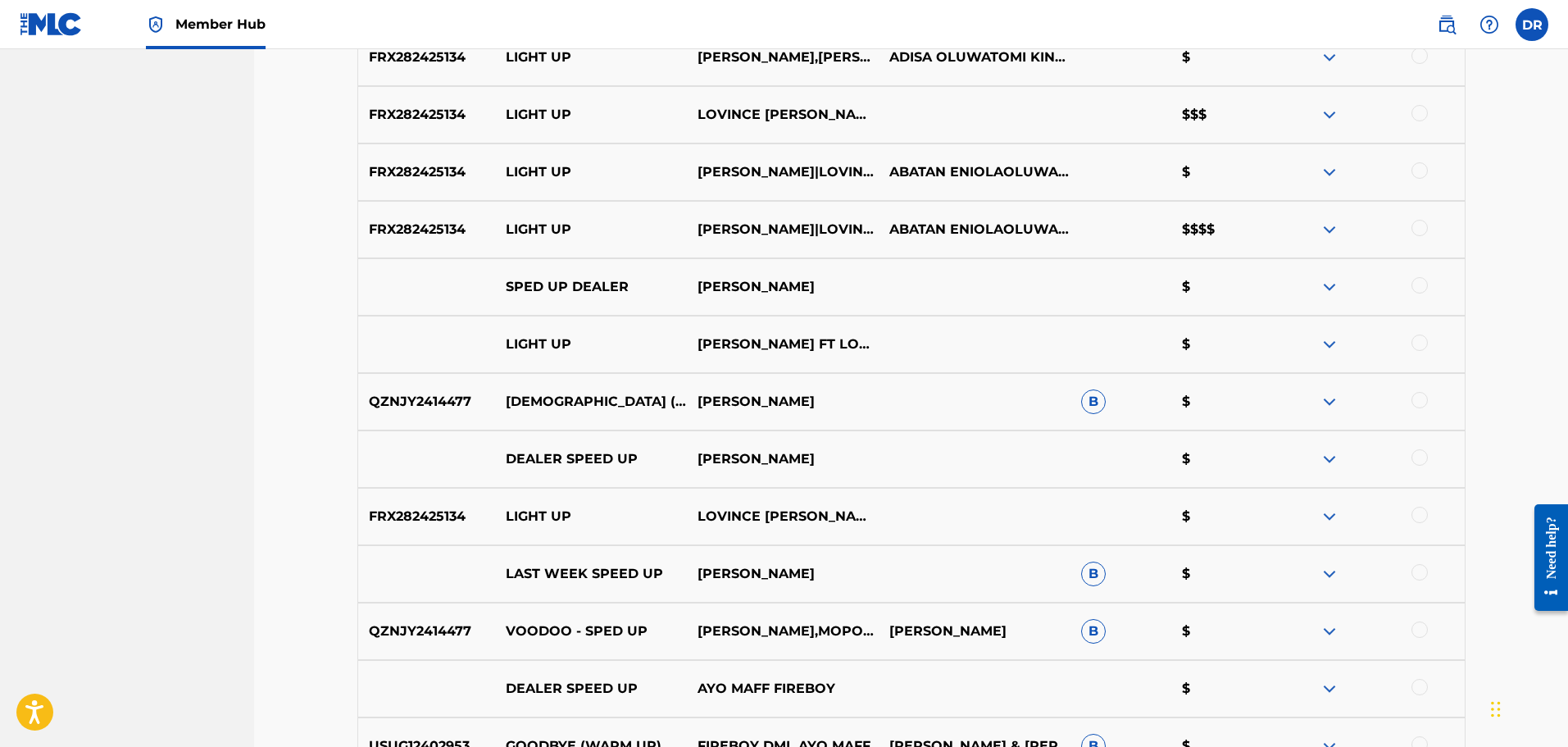
click at [1419, 512] on div at bounding box center [1419, 515] width 17 height 17
click at [1419, 341] on div at bounding box center [1419, 342] width 17 height 17
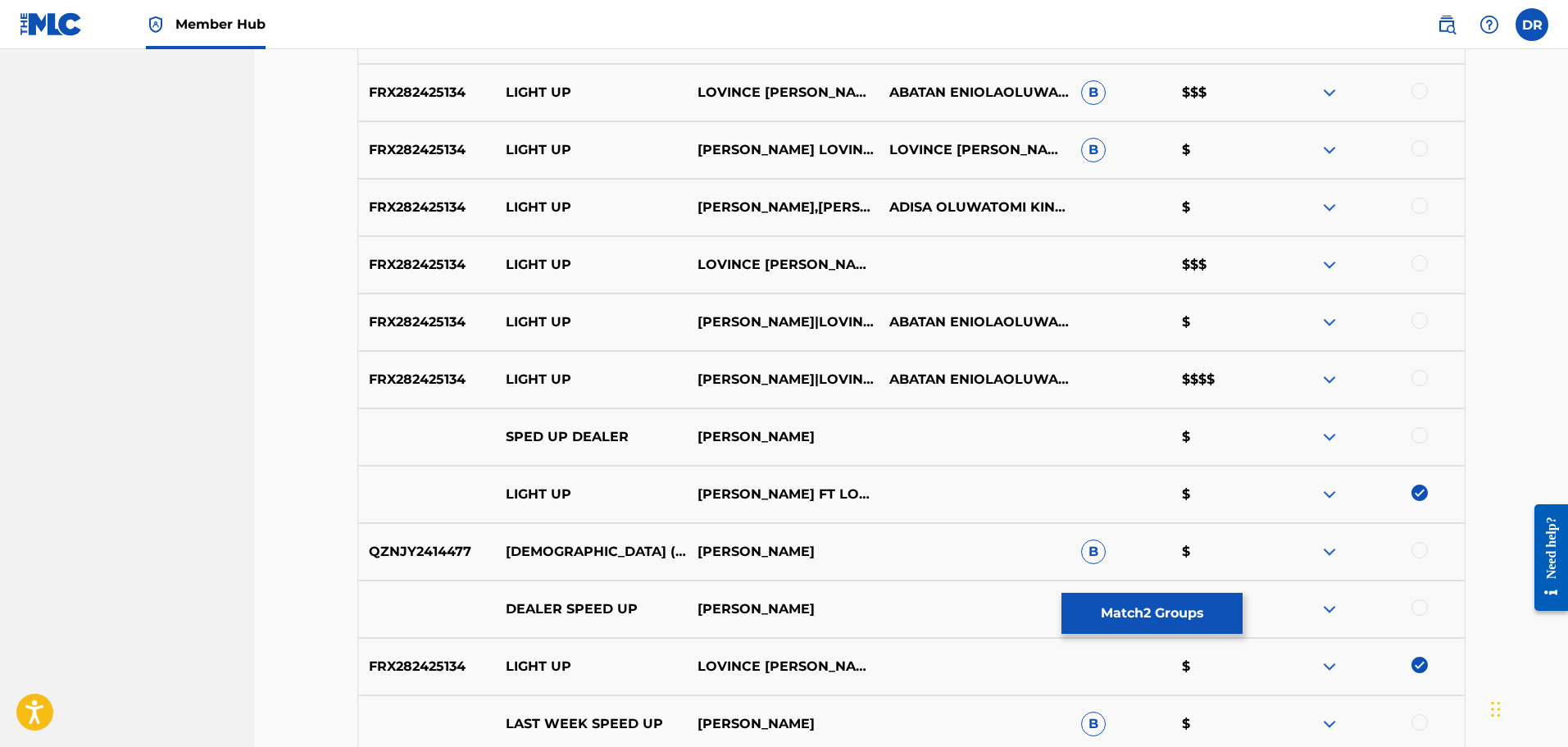
scroll to position [1121, 0]
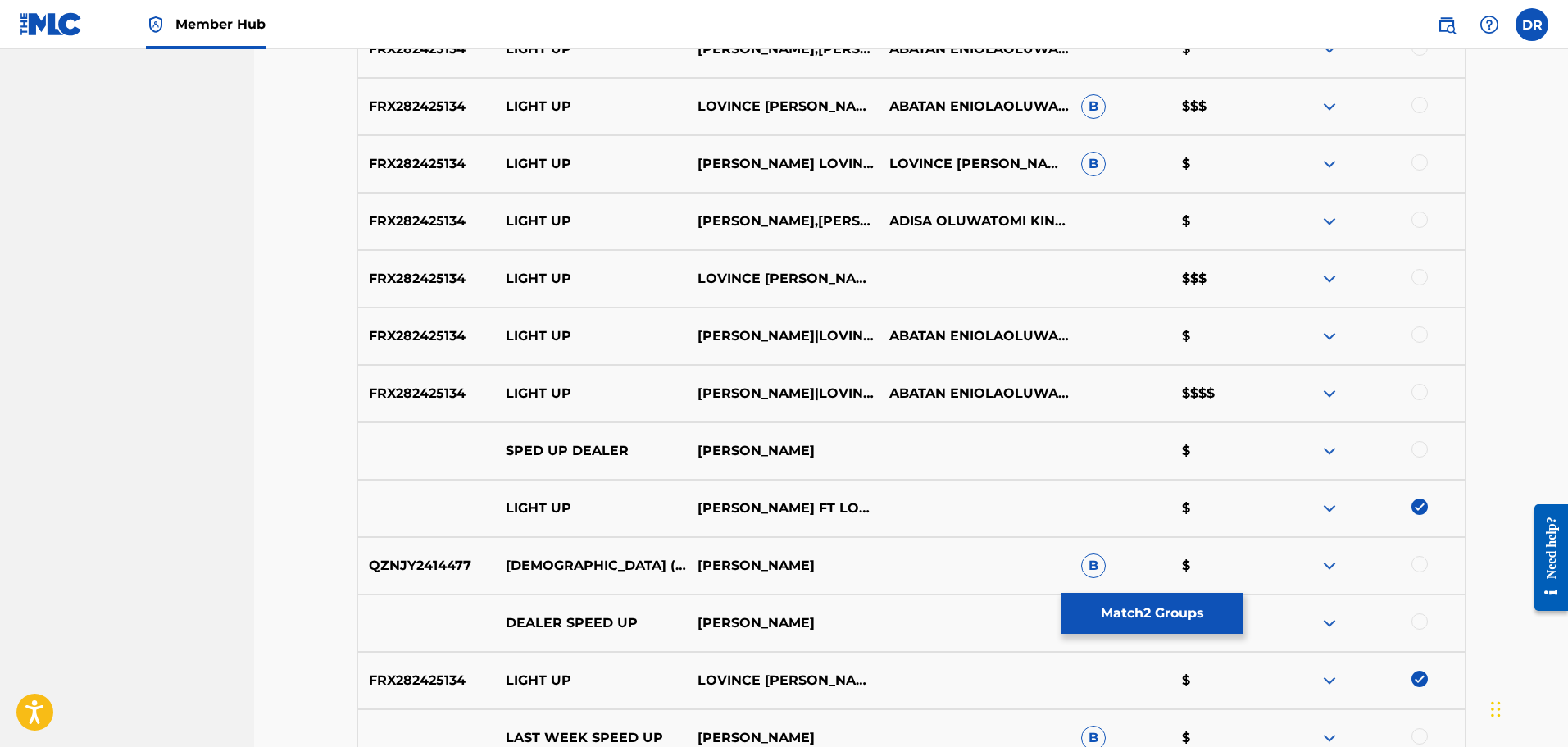
click at [1413, 394] on div at bounding box center [1419, 391] width 17 height 17
click at [1425, 339] on div at bounding box center [1419, 334] width 17 height 17
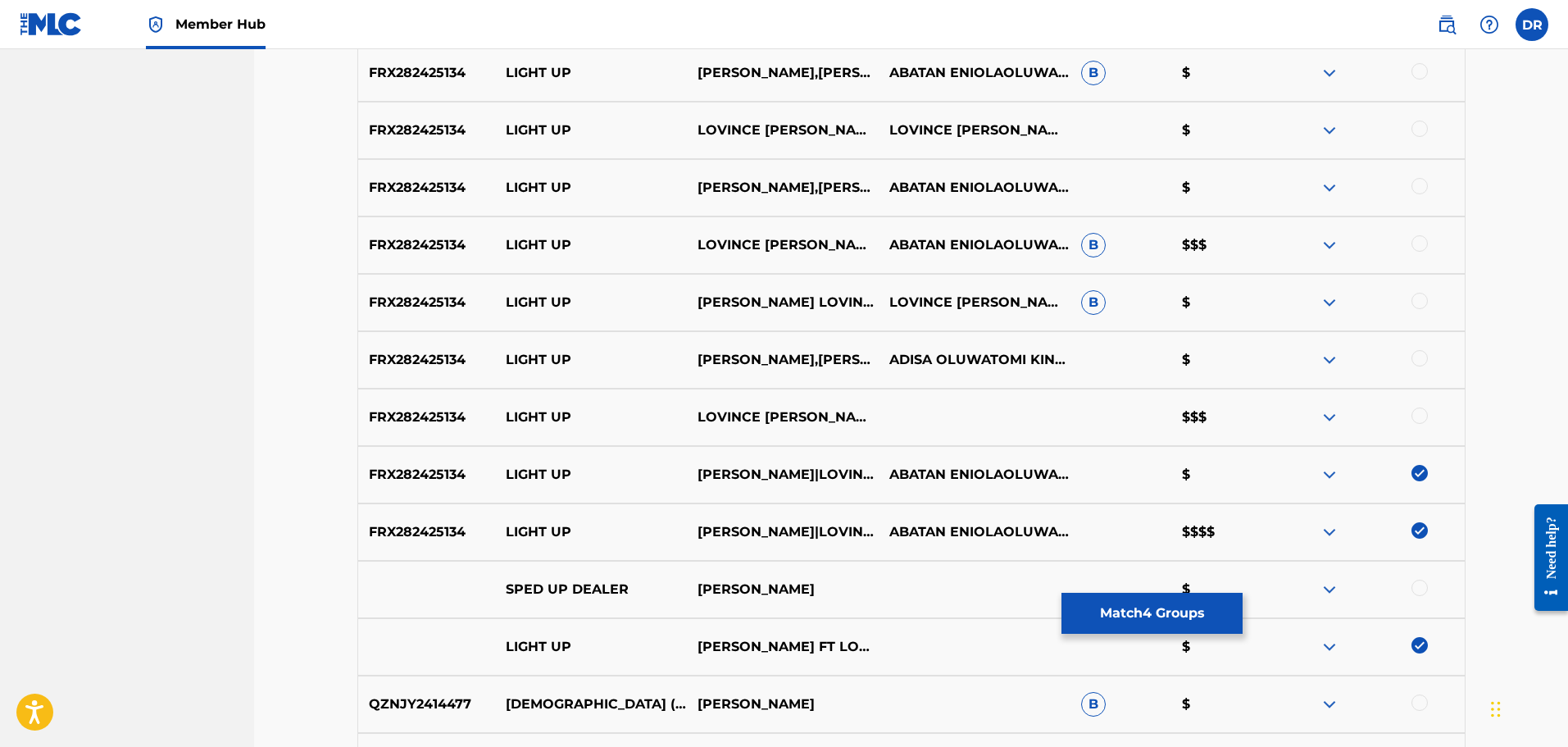
scroll to position [957, 0]
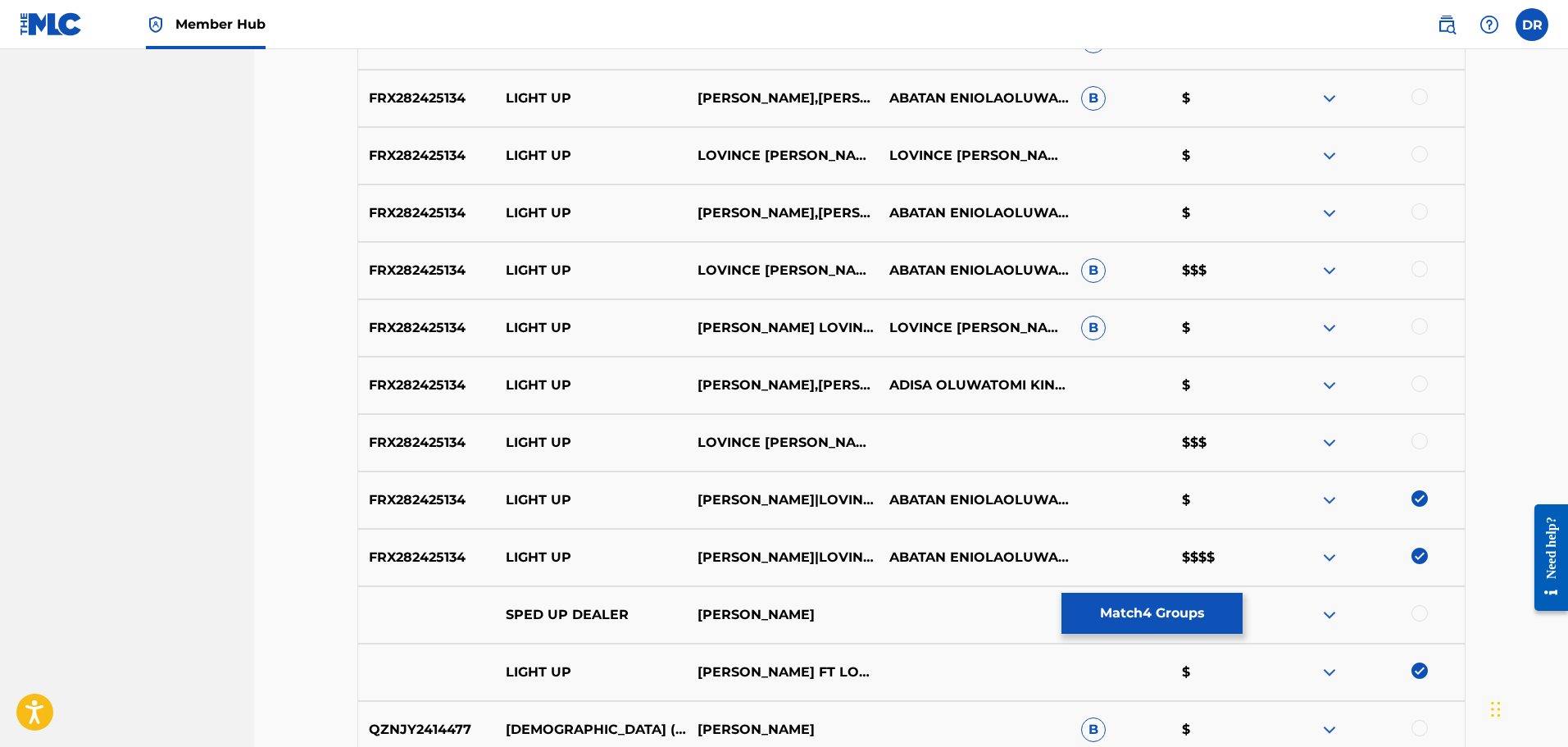
click at [1411, 442] on div at bounding box center [1369, 442] width 192 height 20
click at [1413, 442] on div at bounding box center [1419, 440] width 17 height 17
click at [1418, 386] on div at bounding box center [1419, 384] width 17 height 17
click at [1416, 330] on div at bounding box center [1419, 326] width 17 height 17
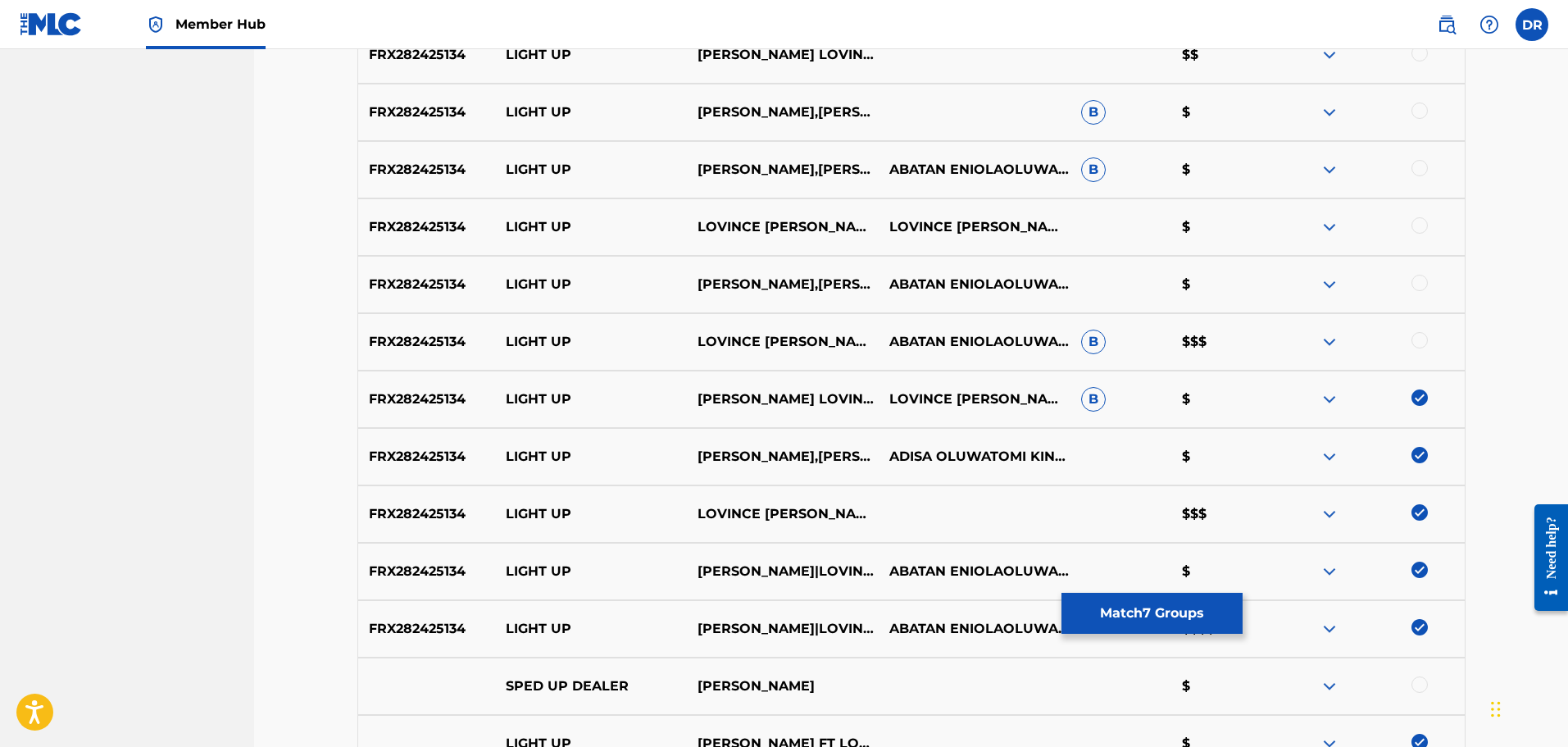
scroll to position [792, 0]
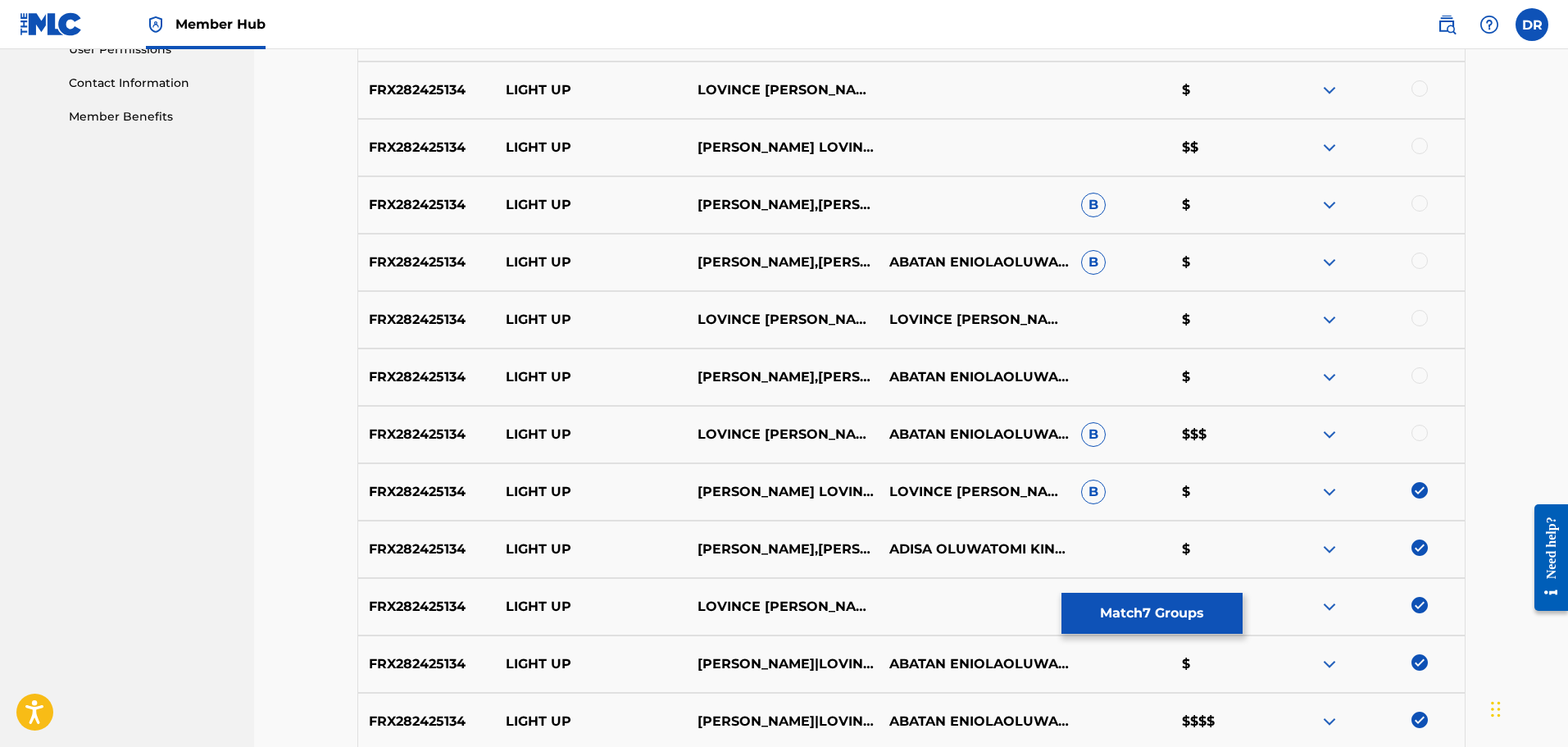
click at [1419, 428] on div at bounding box center [1419, 432] width 17 height 17
click at [1418, 382] on div at bounding box center [1419, 375] width 17 height 17
click at [1417, 323] on div at bounding box center [1419, 318] width 17 height 17
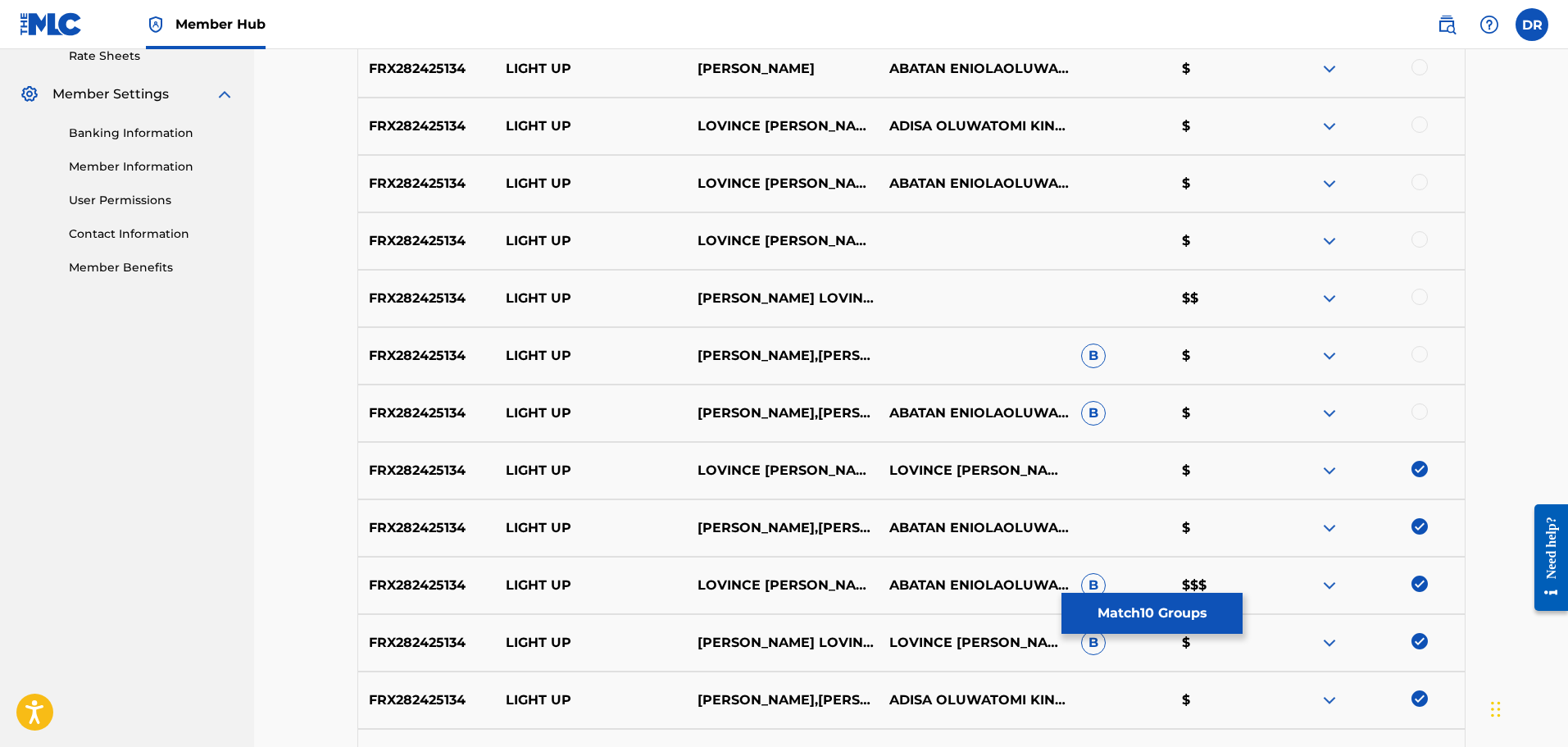
scroll to position [629, 0]
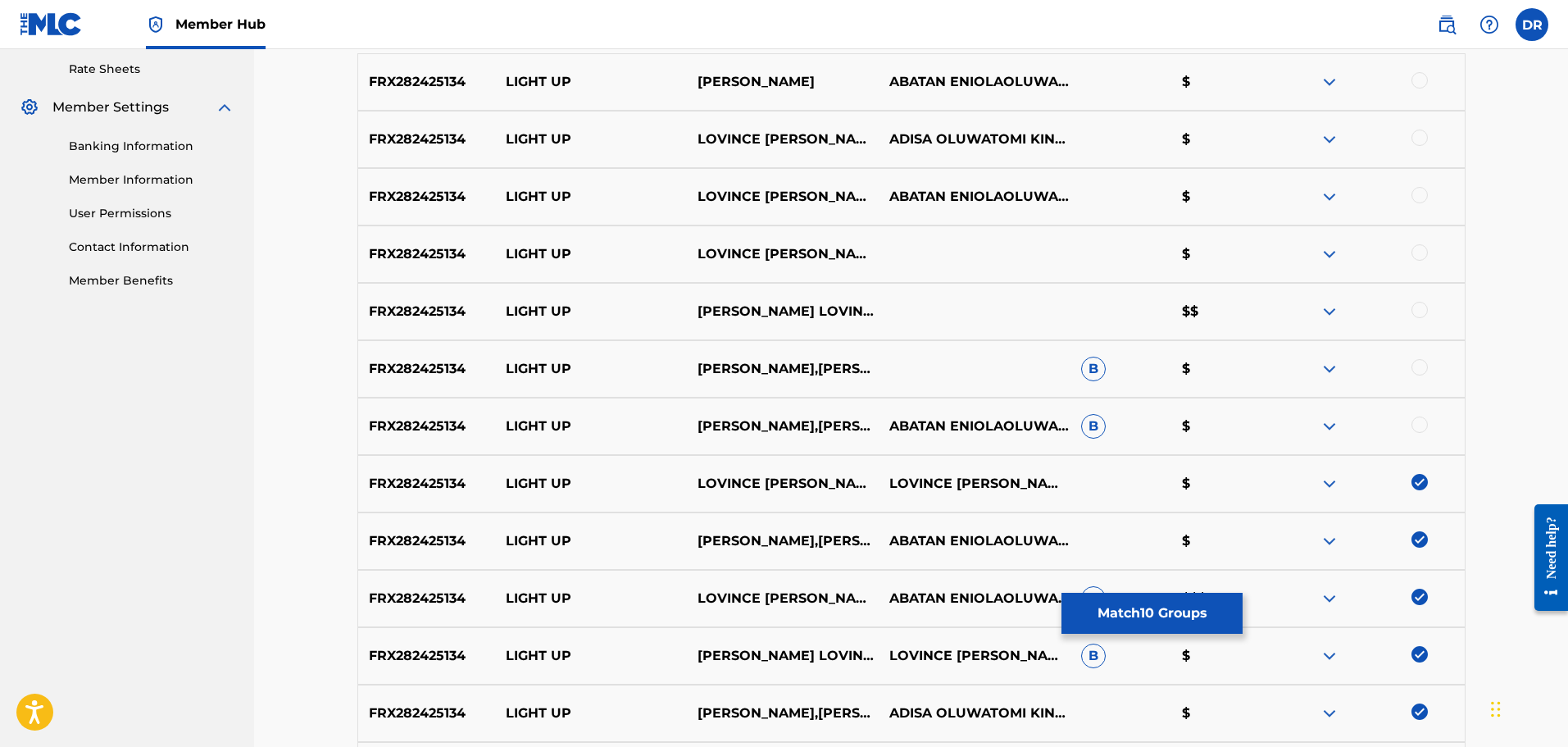
drag, startPoint x: 1426, startPoint y: 425, endPoint x: 1426, endPoint y: 415, distance: 10.0
click at [1426, 424] on div at bounding box center [1419, 425] width 17 height 17
click at [1421, 364] on div at bounding box center [1419, 367] width 17 height 17
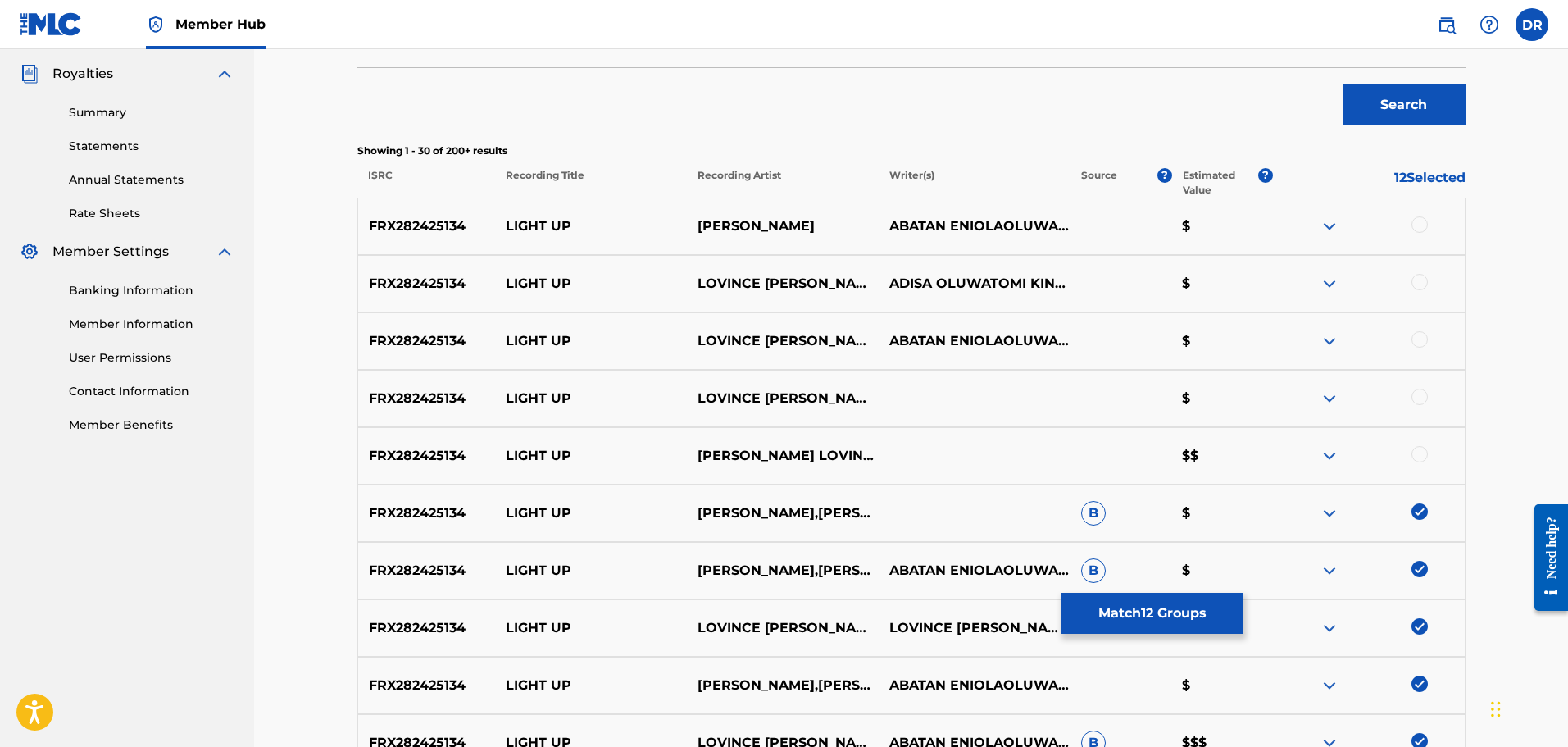
scroll to position [465, 0]
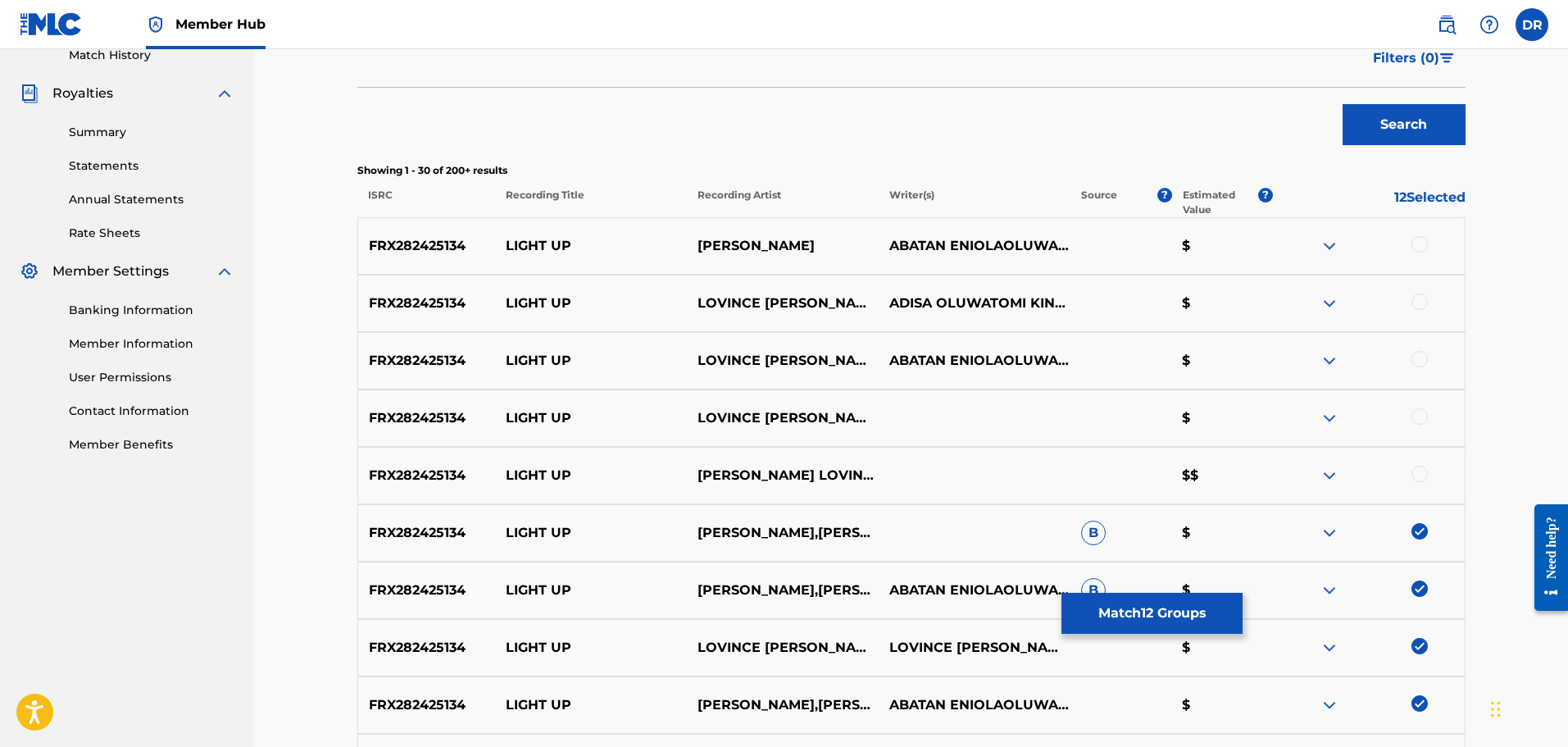
click at [1413, 474] on div at bounding box center [1419, 474] width 17 height 17
click at [1418, 415] on div at bounding box center [1419, 416] width 17 height 17
click at [1418, 361] on div at bounding box center [1419, 359] width 17 height 17
click at [1419, 309] on div at bounding box center [1419, 301] width 17 height 17
click at [1416, 242] on div at bounding box center [1419, 244] width 17 height 17
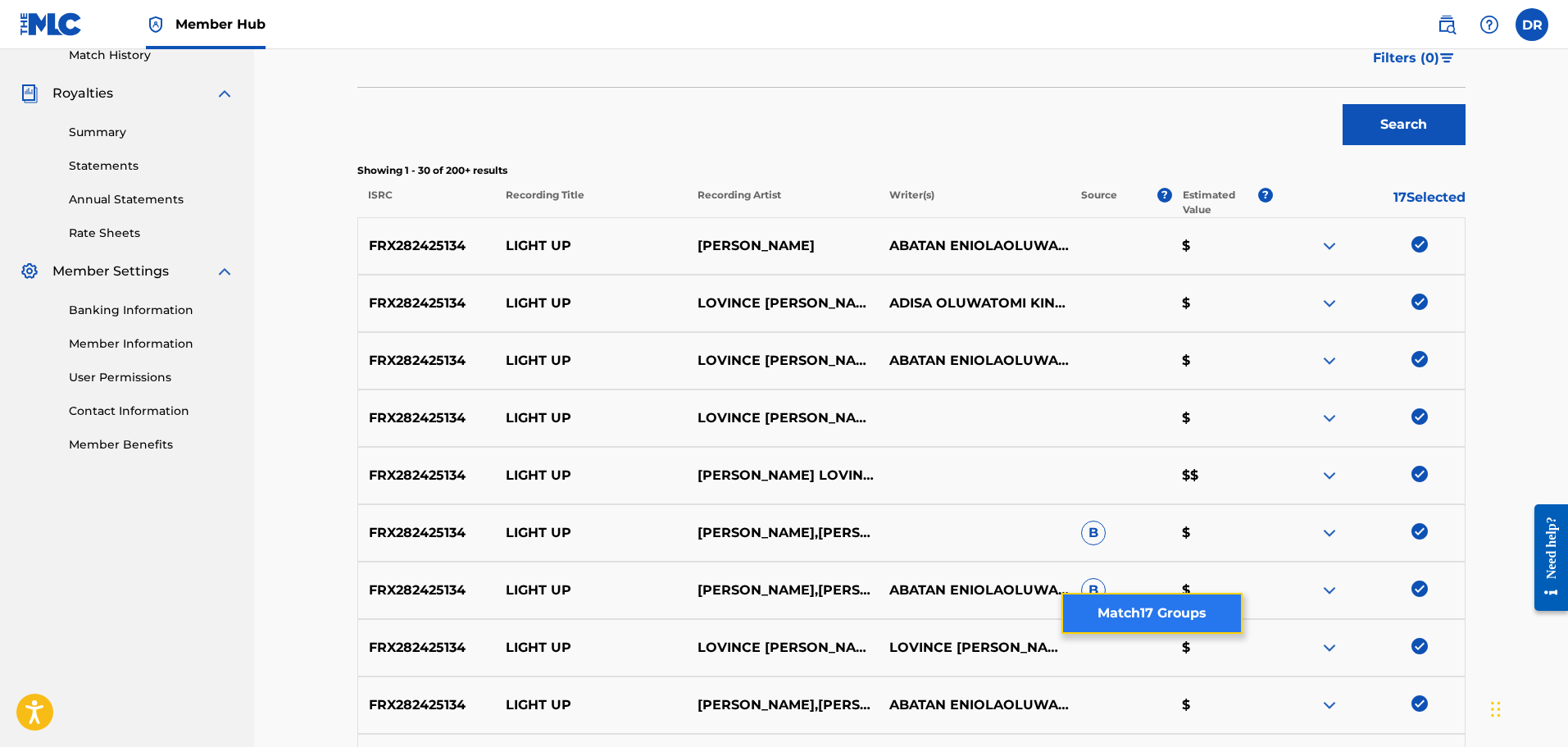
click at [1137, 612] on button "Match 17 Groups" at bounding box center [1151, 612] width 181 height 41
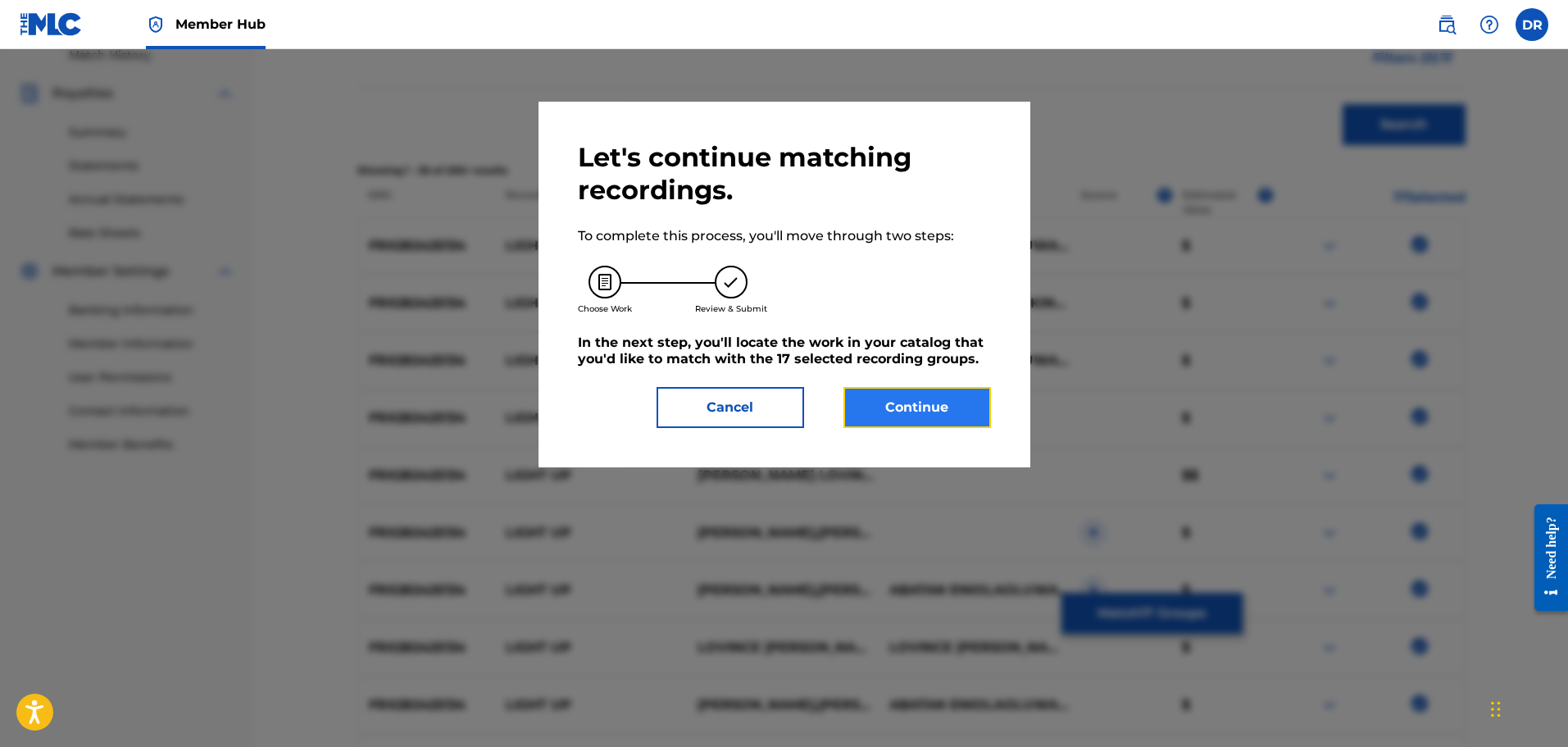
click at [899, 412] on button "Continue" at bounding box center [917, 407] width 148 height 41
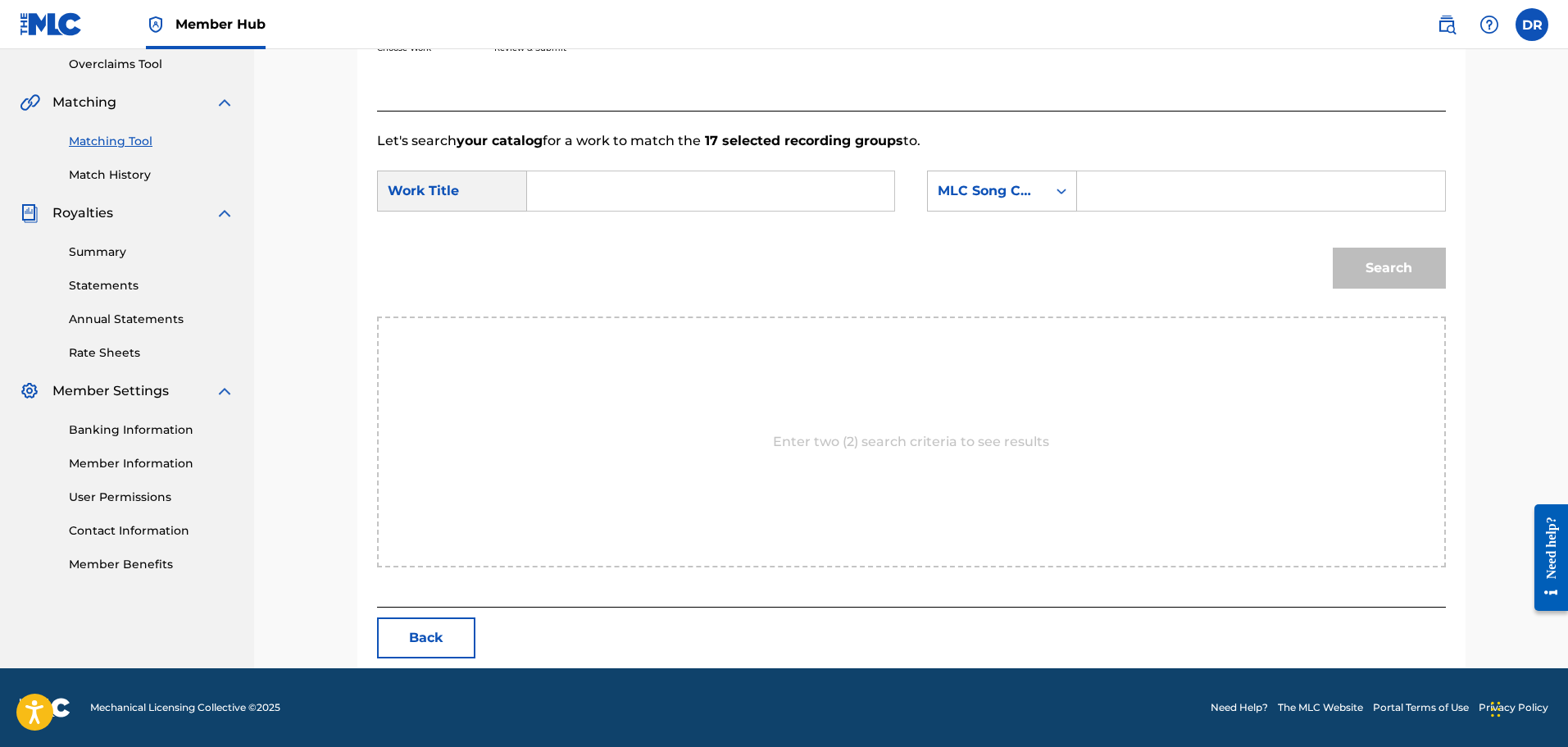
paste input "LIGHT UP"
type input "LIGHT UP"
click at [1100, 192] on input "Search Form" at bounding box center [1261, 190] width 340 height 39
paste input "LS5504"
type input "LS5504"
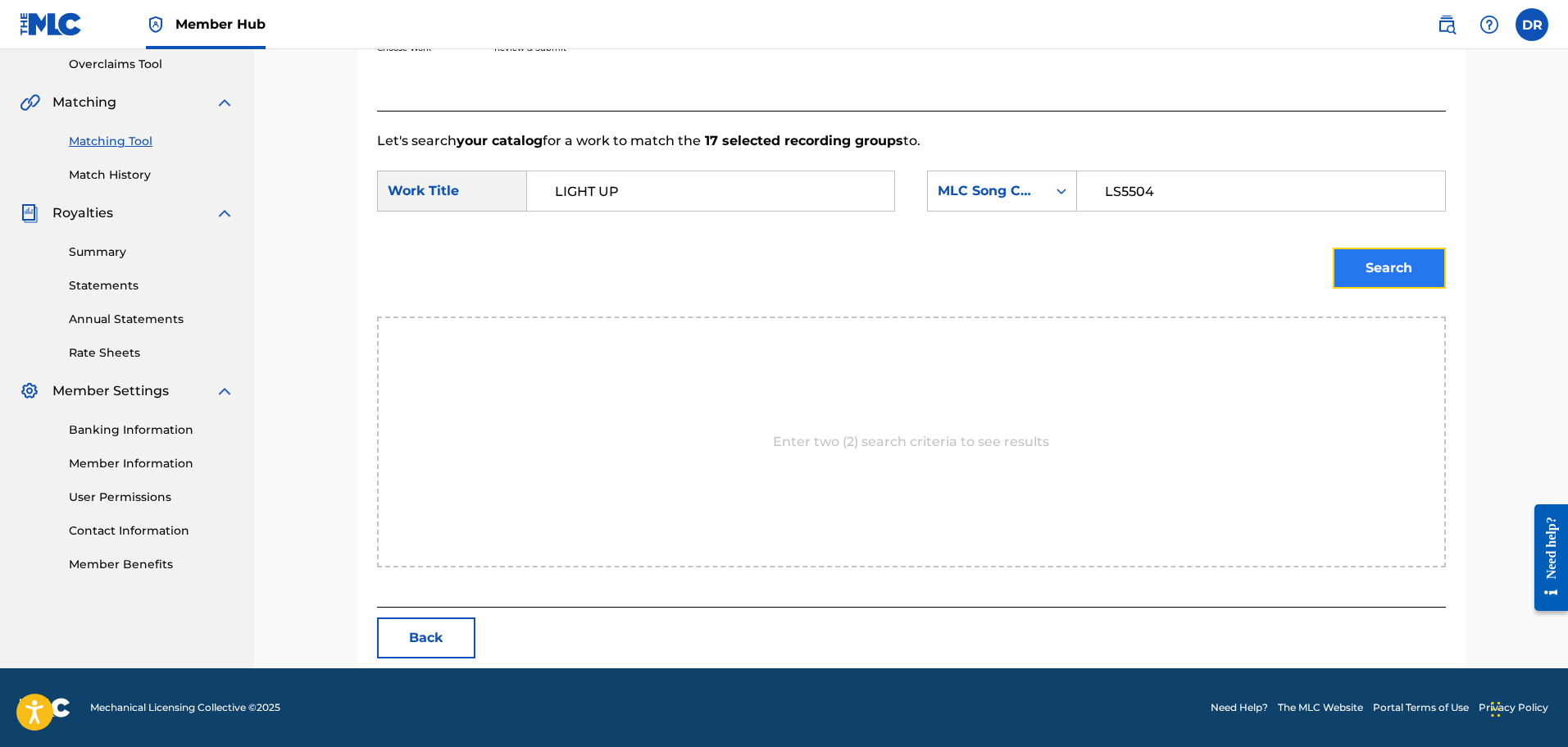
click at [1393, 275] on button "Search" at bounding box center [1390, 267] width 114 height 41
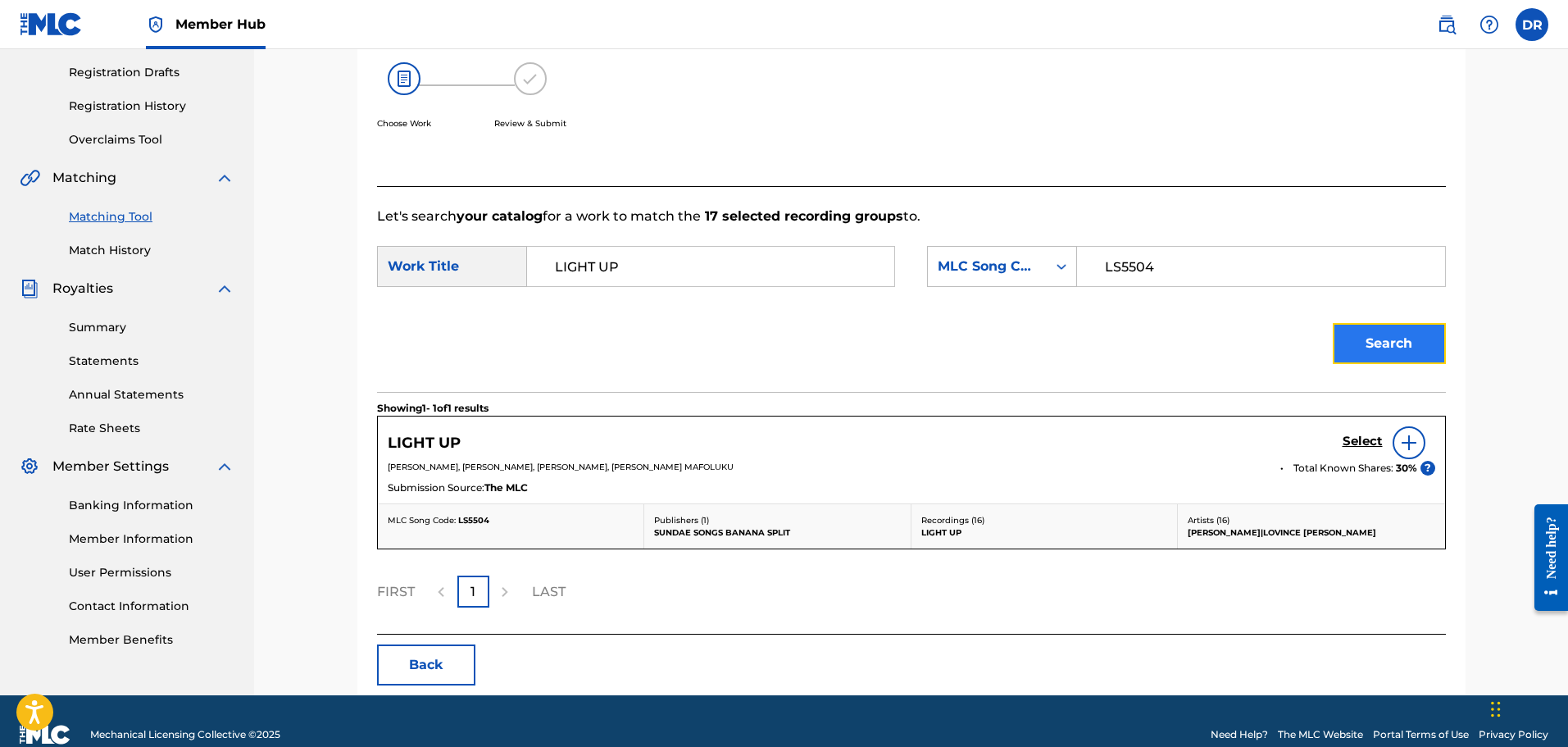
scroll to position [297, 0]
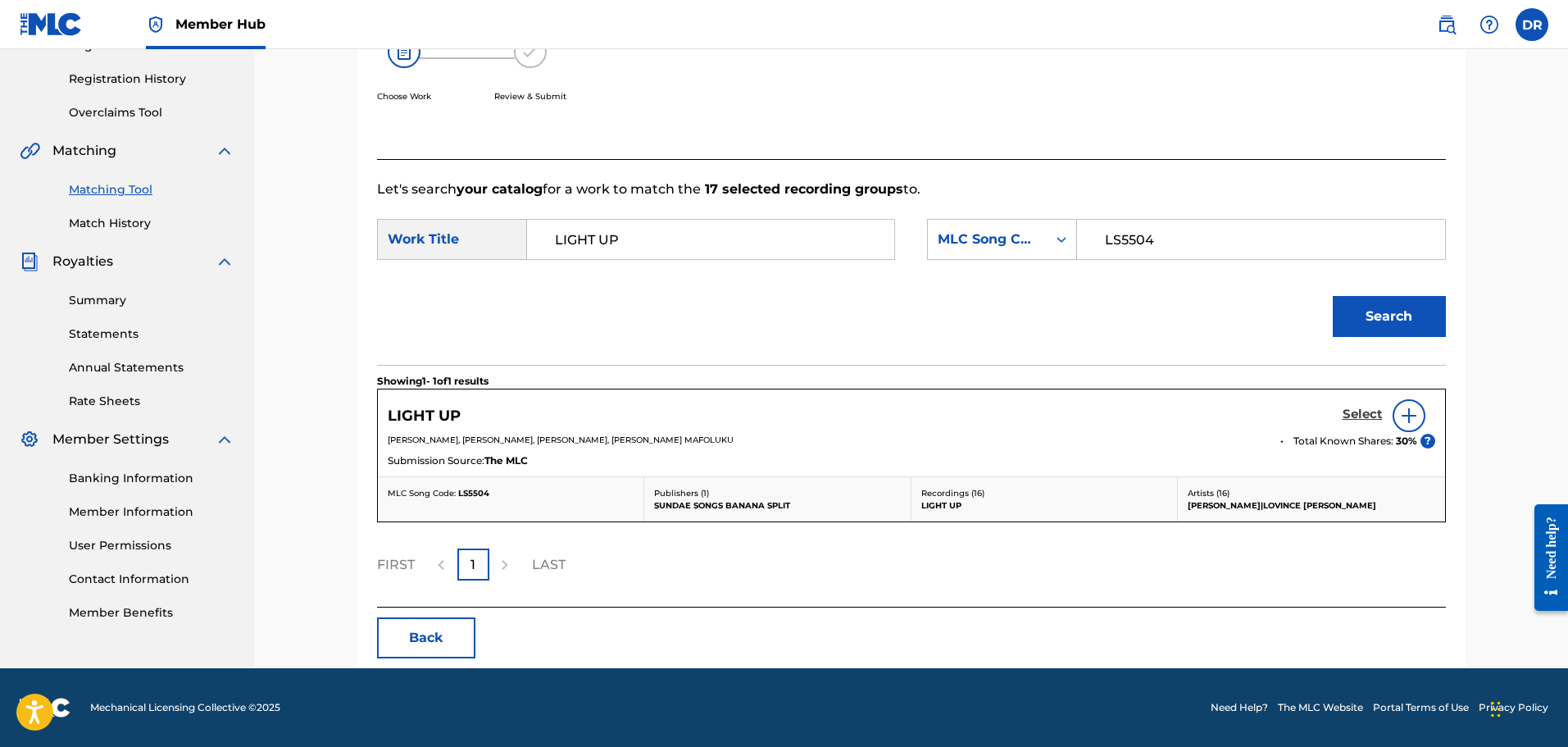
click at [1350, 416] on h5 "Select" at bounding box center [1363, 414] width 40 height 16
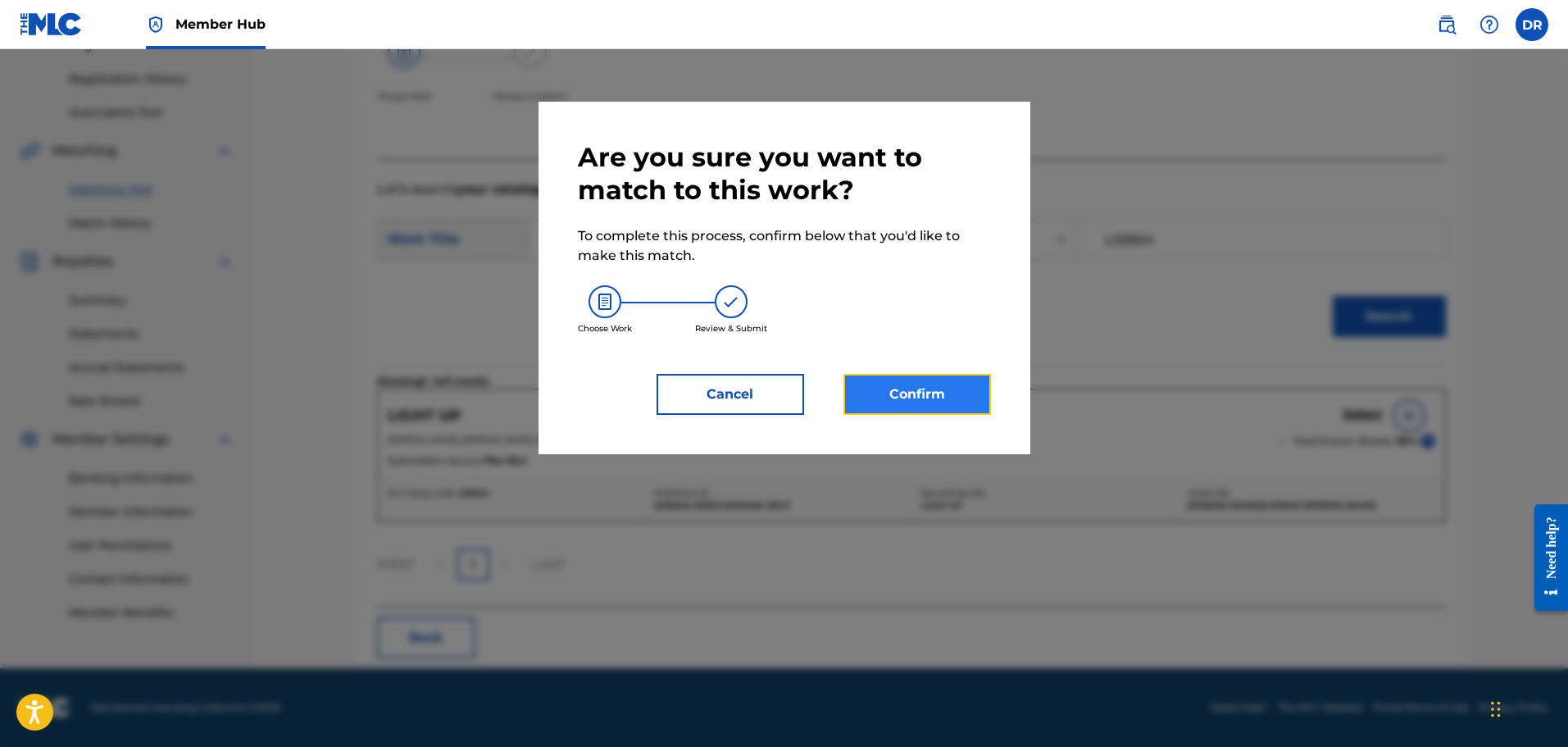
click at [892, 404] on button "Confirm" at bounding box center [917, 394] width 148 height 41
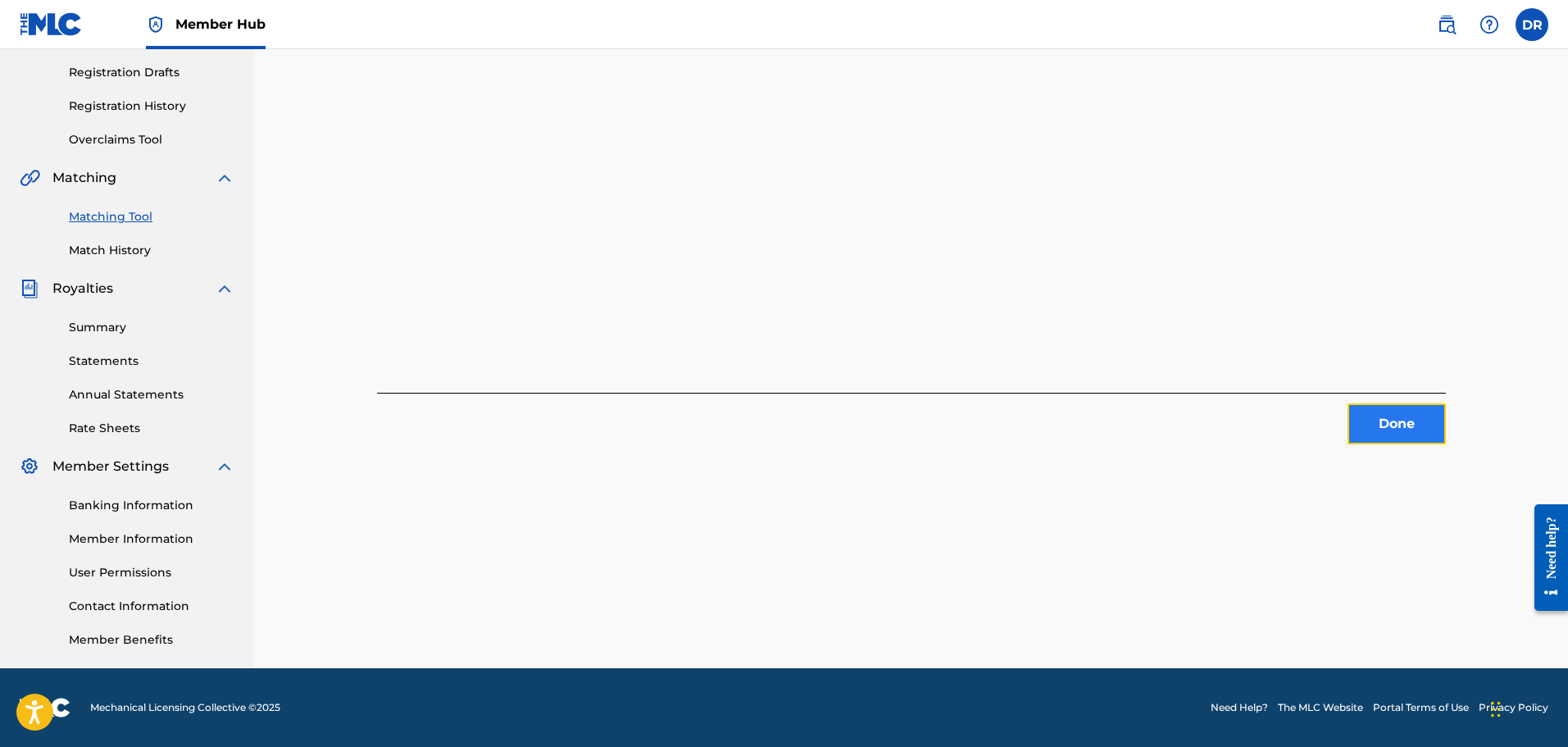
click at [1399, 419] on button "Done" at bounding box center [1397, 424] width 99 height 41
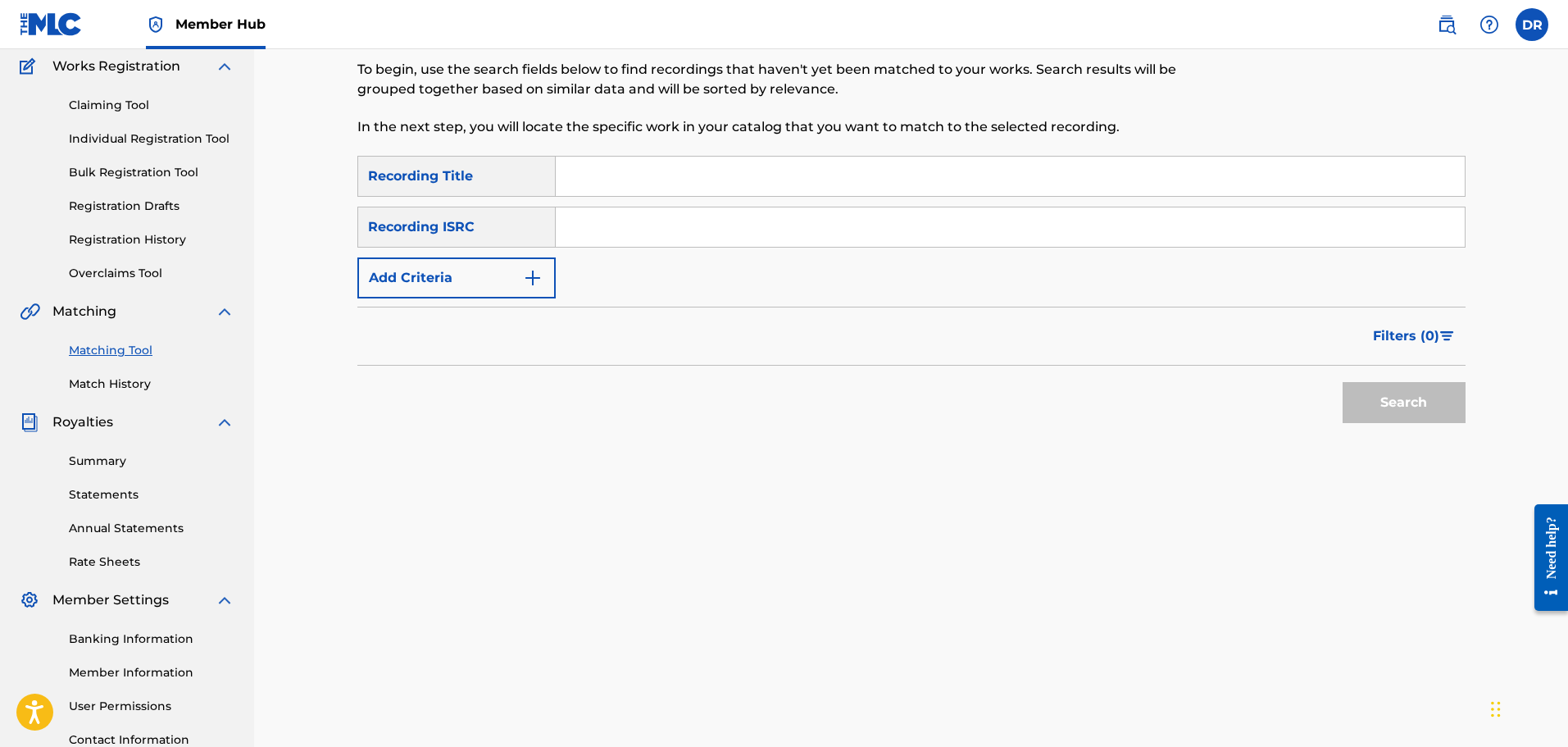
scroll to position [106, 0]
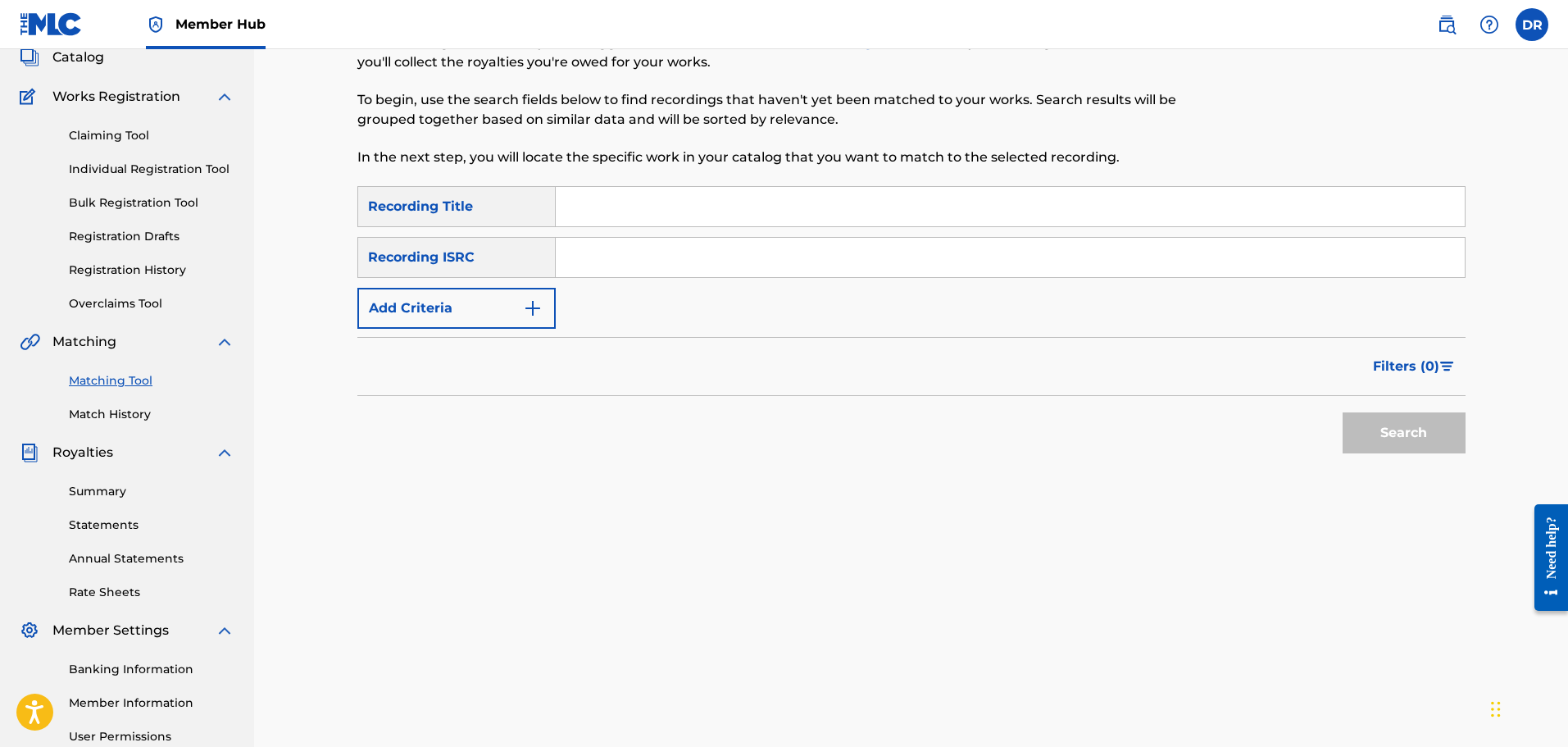
paste input "LOUDER"
type input "LOUDER"
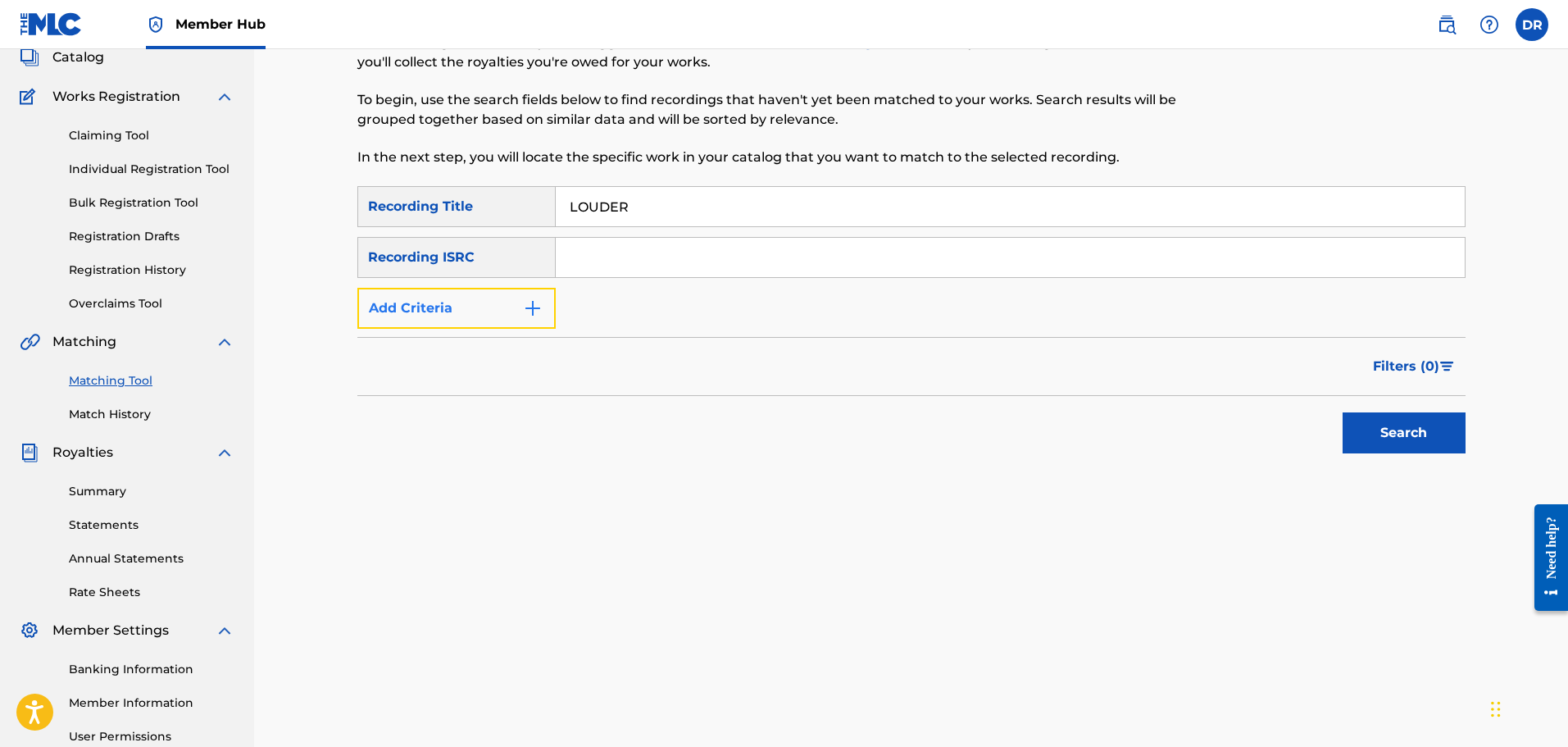
click at [511, 305] on button "Add Criteria" at bounding box center [456, 308] width 198 height 41
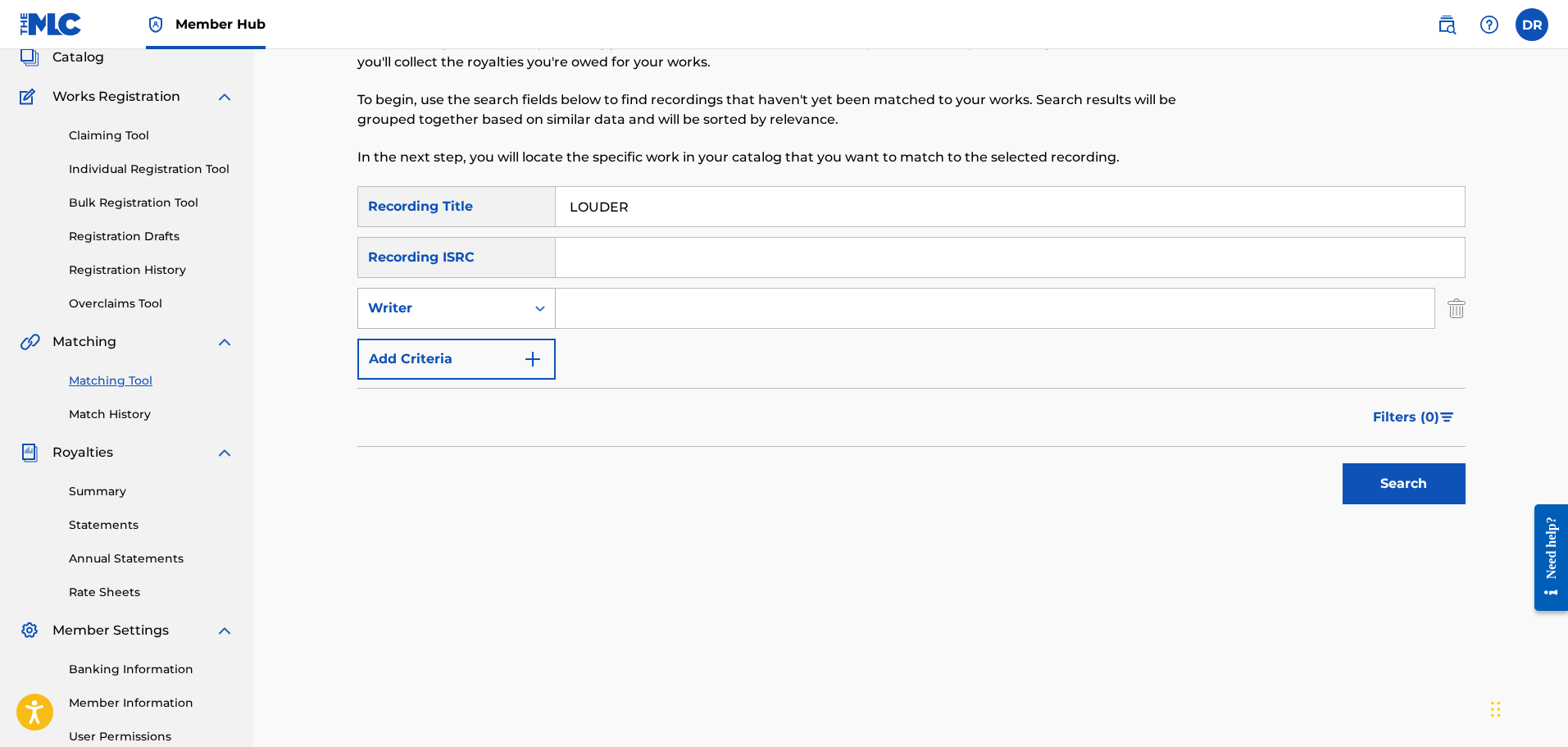
click at [515, 304] on div "Writer" at bounding box center [441, 308] width 167 height 31
click at [506, 348] on div "Recording Artist" at bounding box center [456, 349] width 197 height 41
paste input "Blaqbonez ft. [PERSON_NAME] & Bella Shmurda"
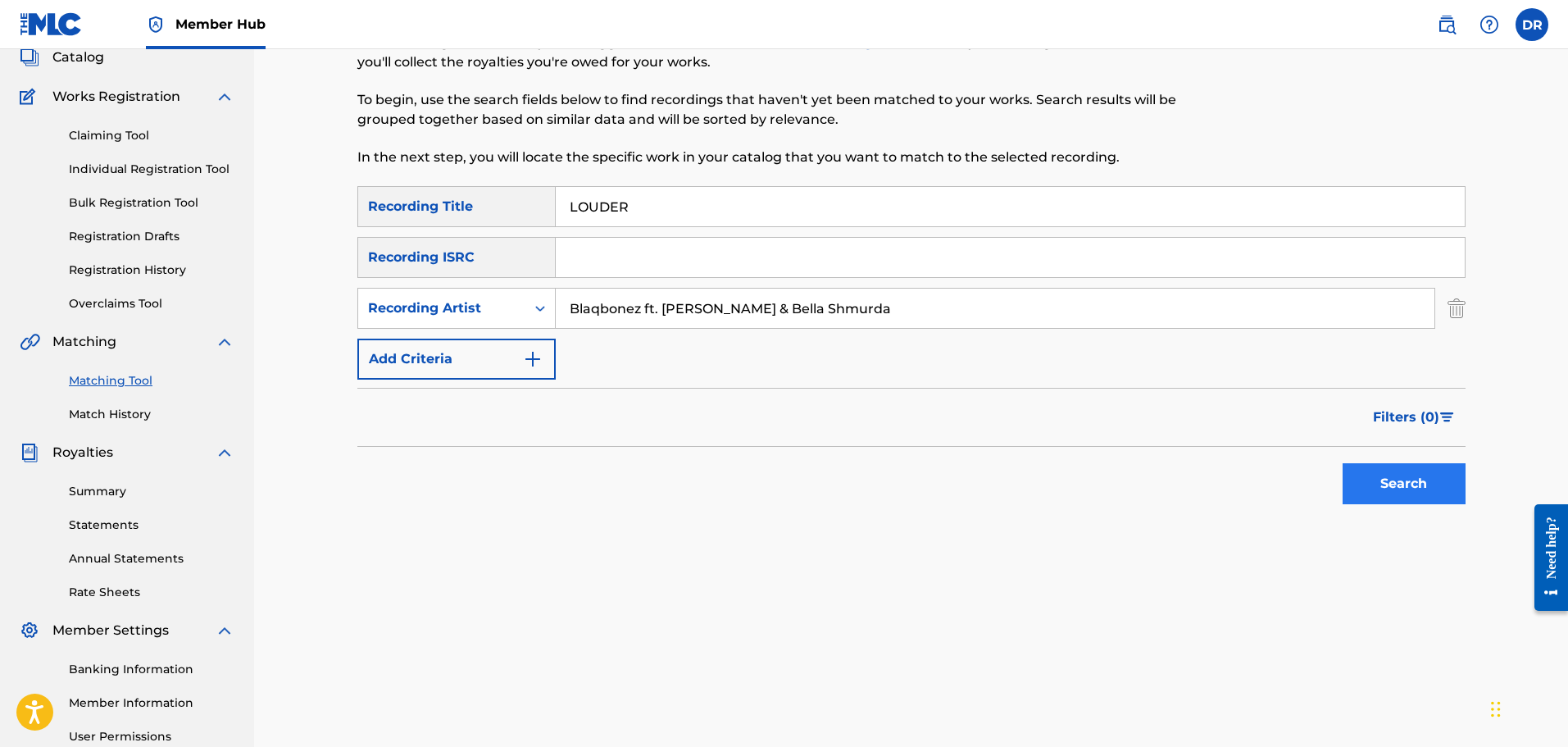
type input "Blaqbonez ft. [PERSON_NAME] & Bella Shmurda"
click at [1412, 476] on button "Search" at bounding box center [1404, 483] width 123 height 41
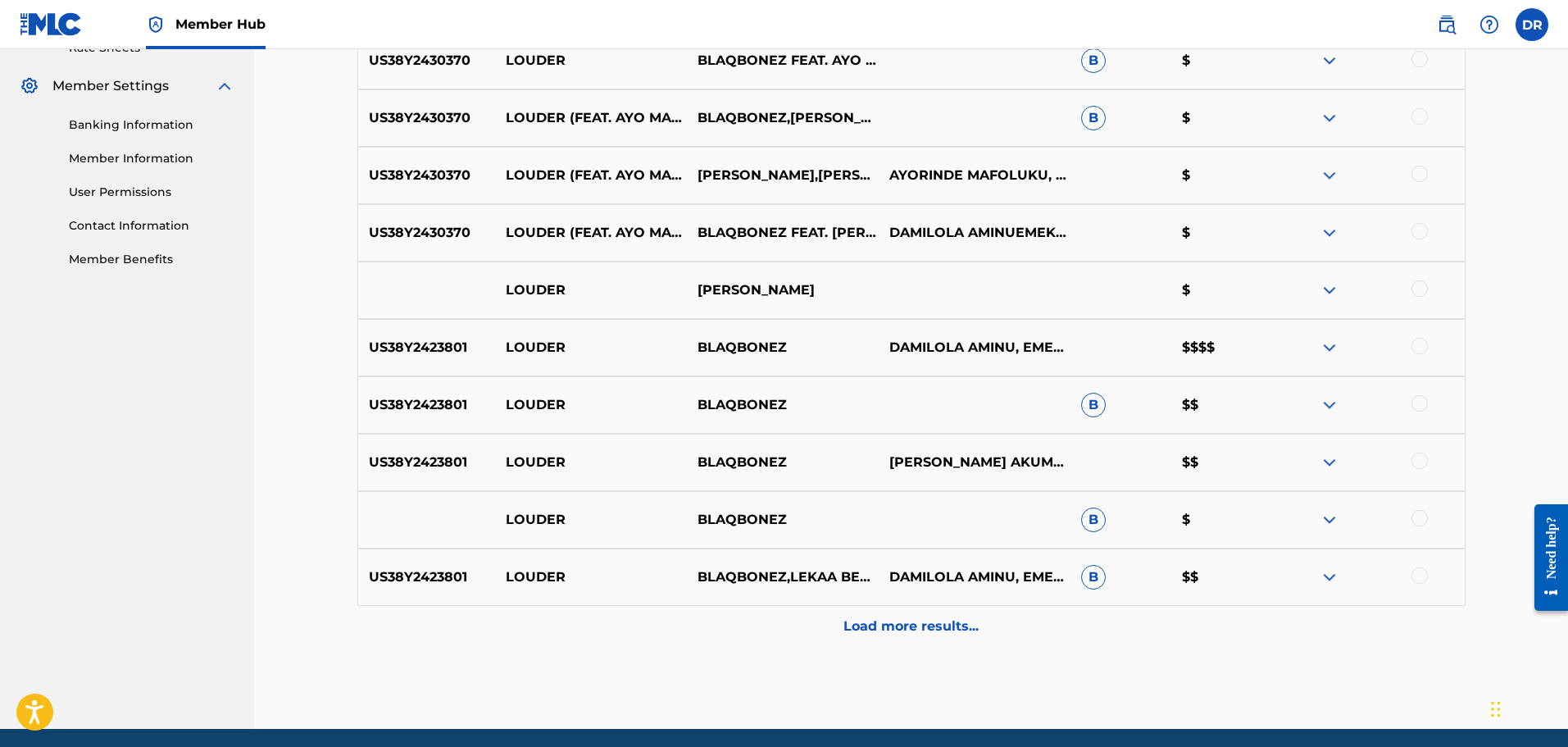
scroll to position [680, 0]
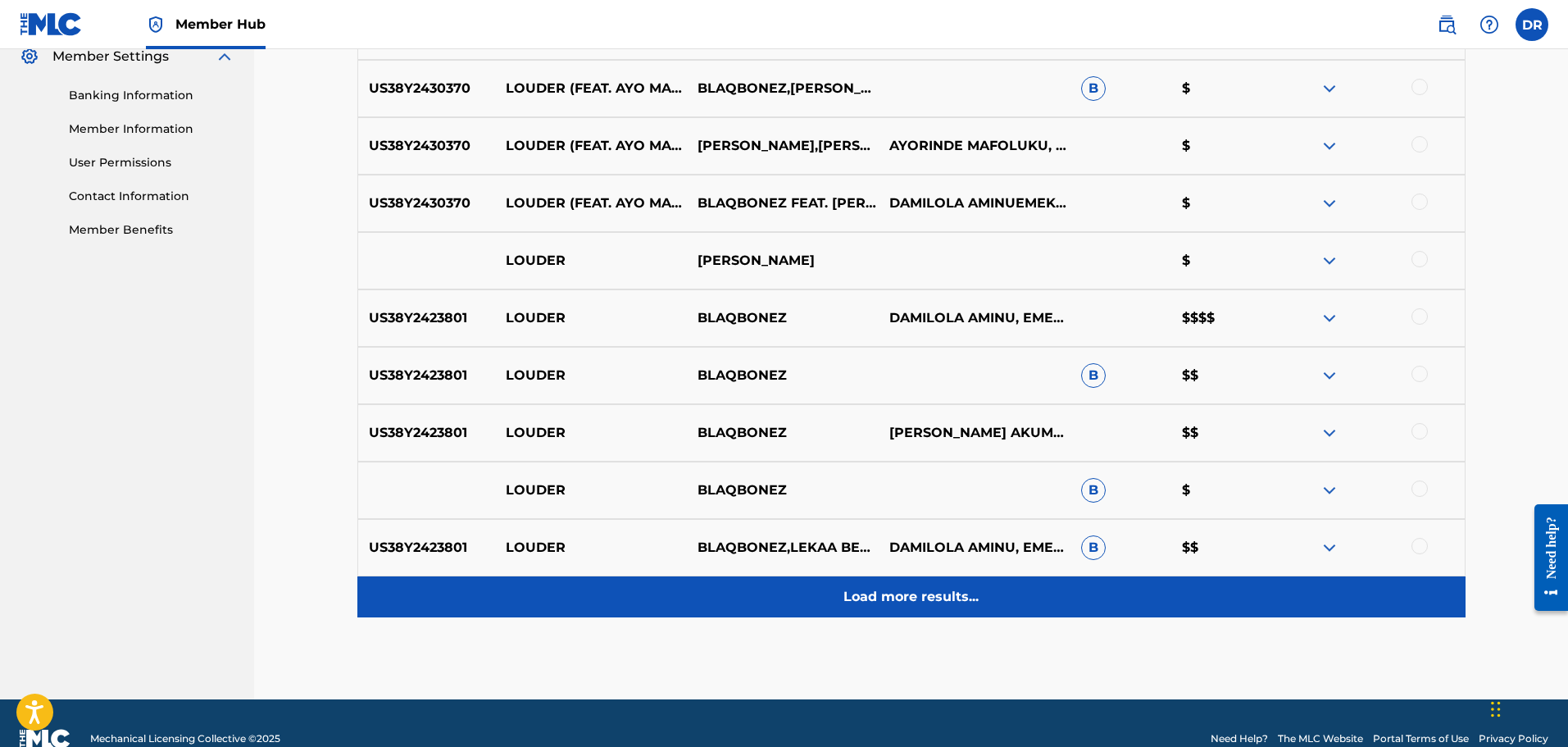
click at [965, 591] on p "Load more results..." at bounding box center [911, 597] width 135 height 20
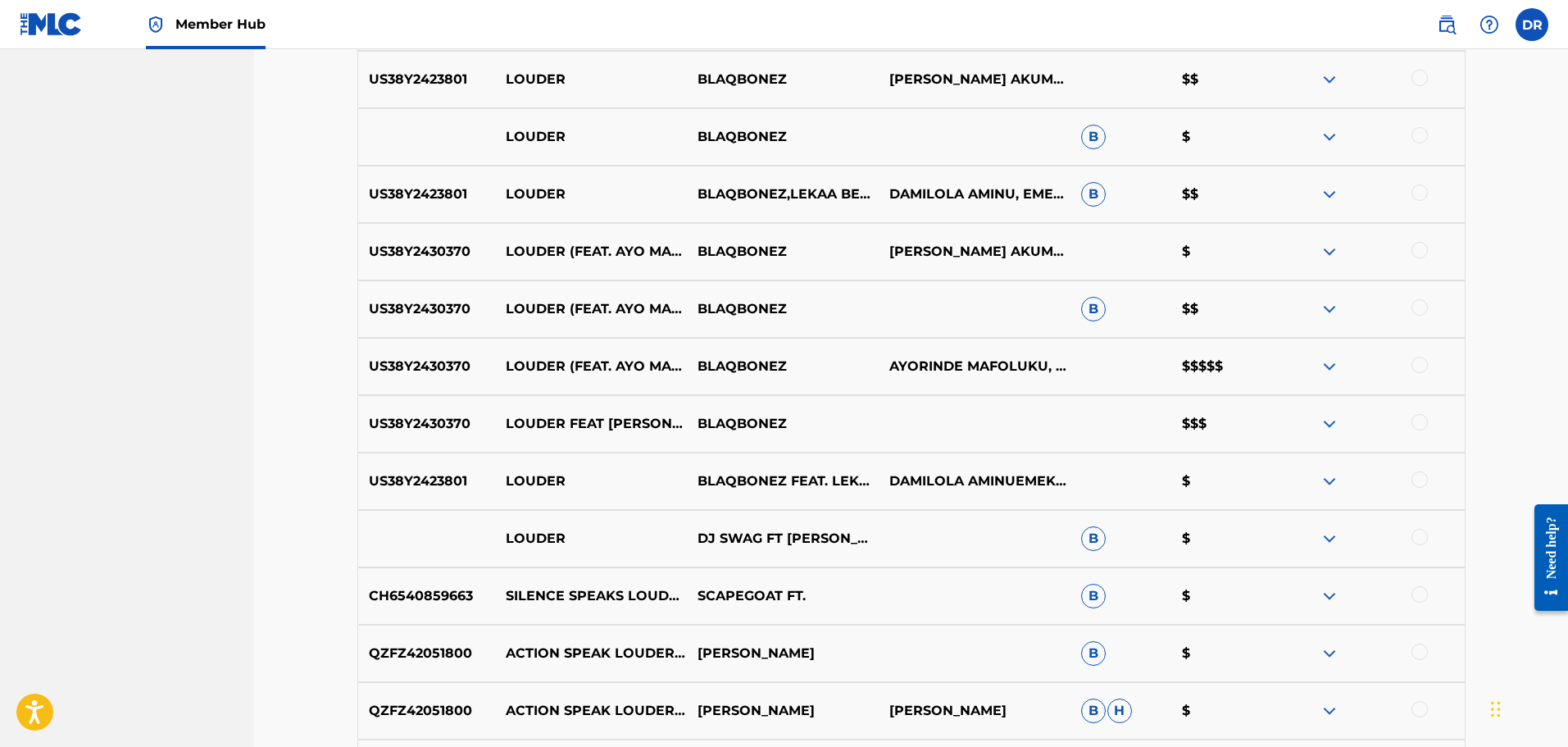
scroll to position [1007, 0]
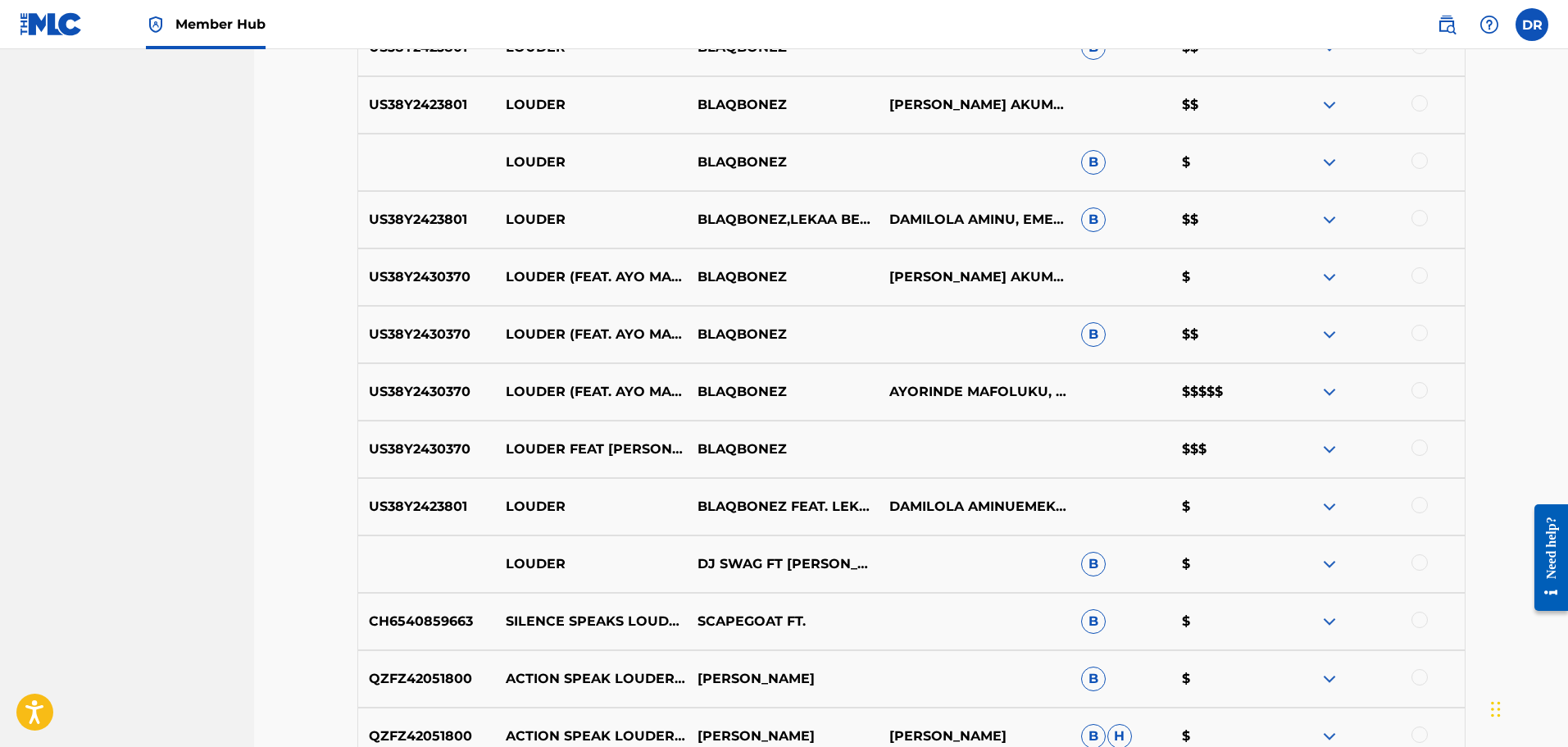
click at [1422, 502] on div at bounding box center [1419, 505] width 17 height 17
click at [1419, 446] on div at bounding box center [1419, 447] width 17 height 17
click at [1417, 389] on div at bounding box center [1419, 390] width 17 height 17
click at [1415, 337] on div at bounding box center [1419, 333] width 17 height 17
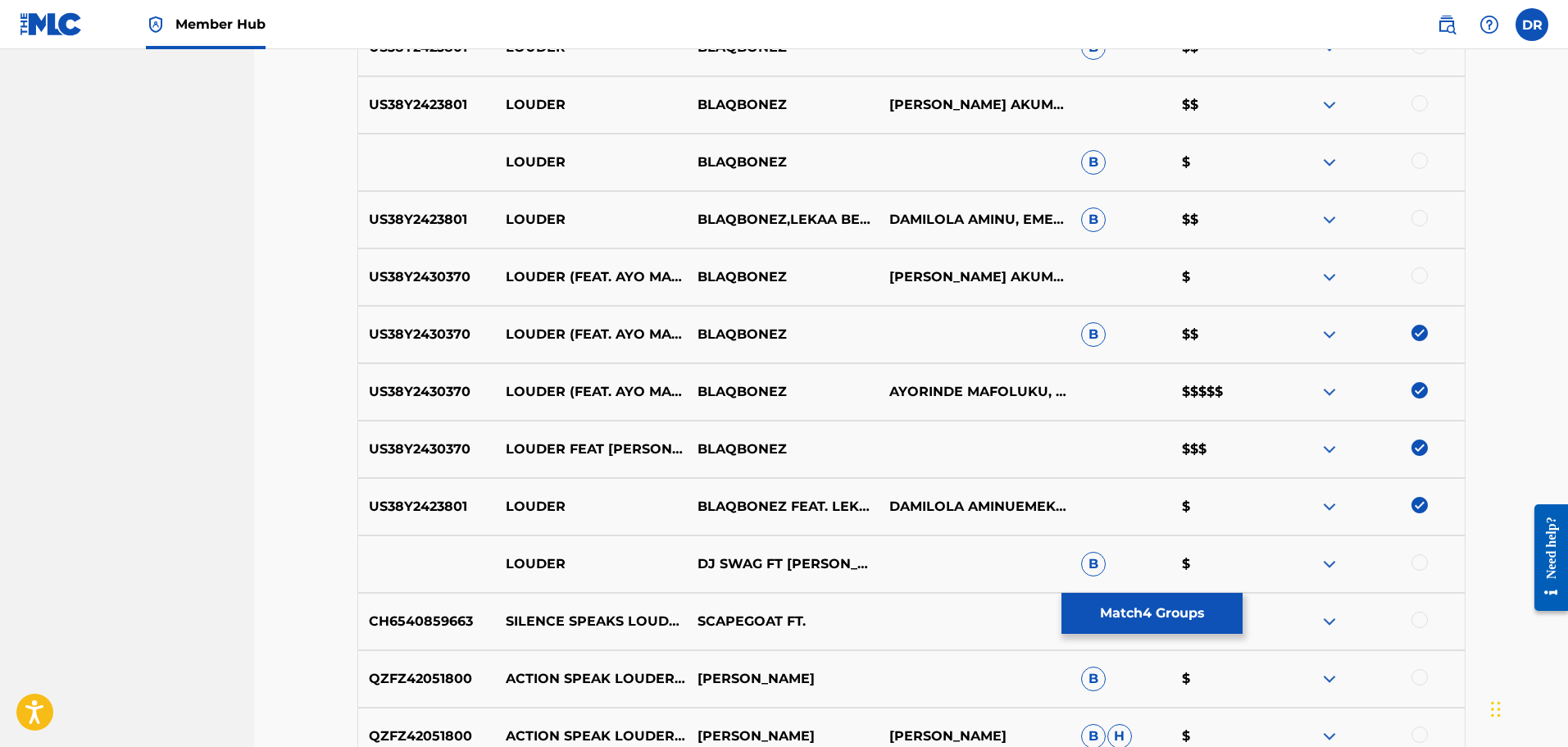
click at [1419, 280] on div at bounding box center [1419, 275] width 17 height 17
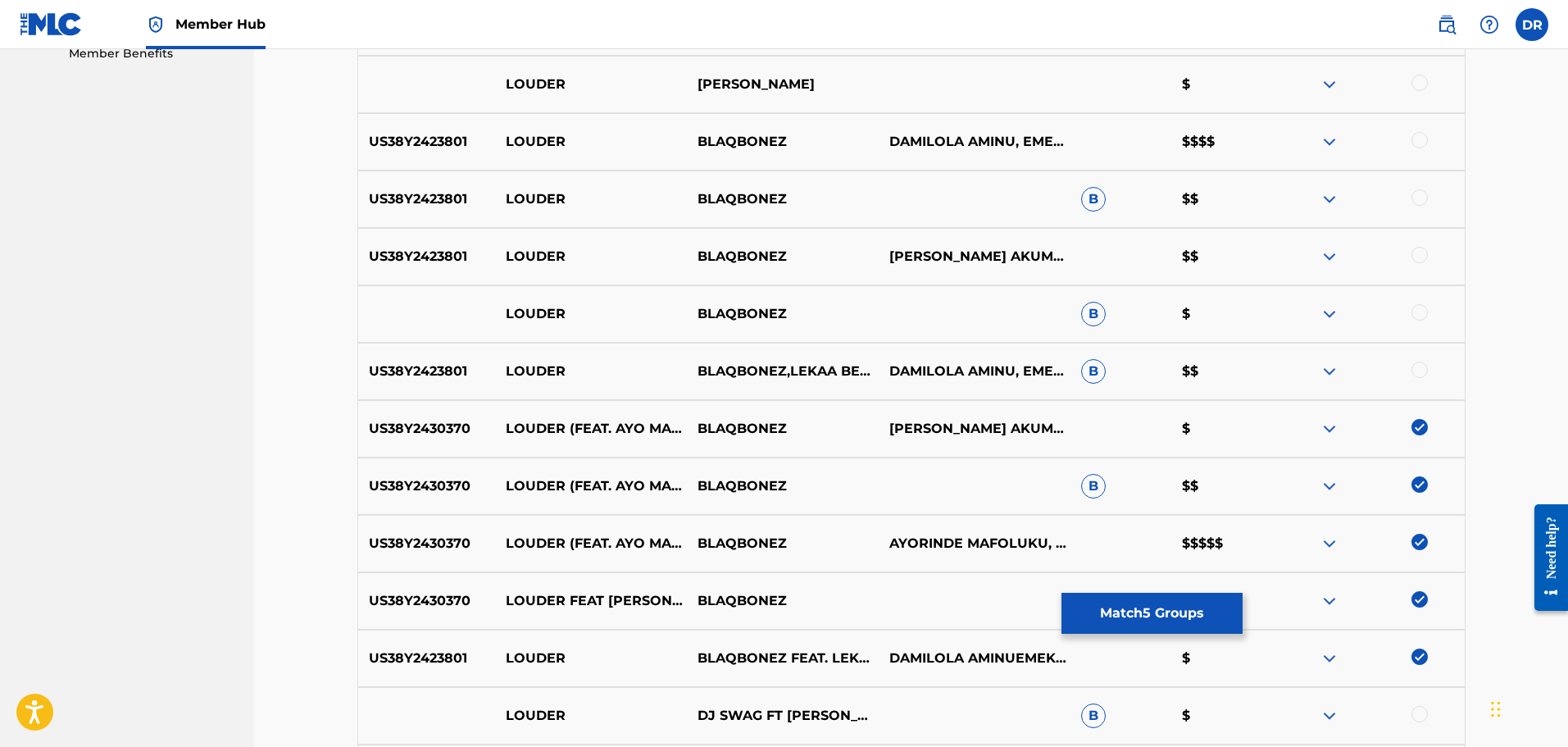
scroll to position [844, 0]
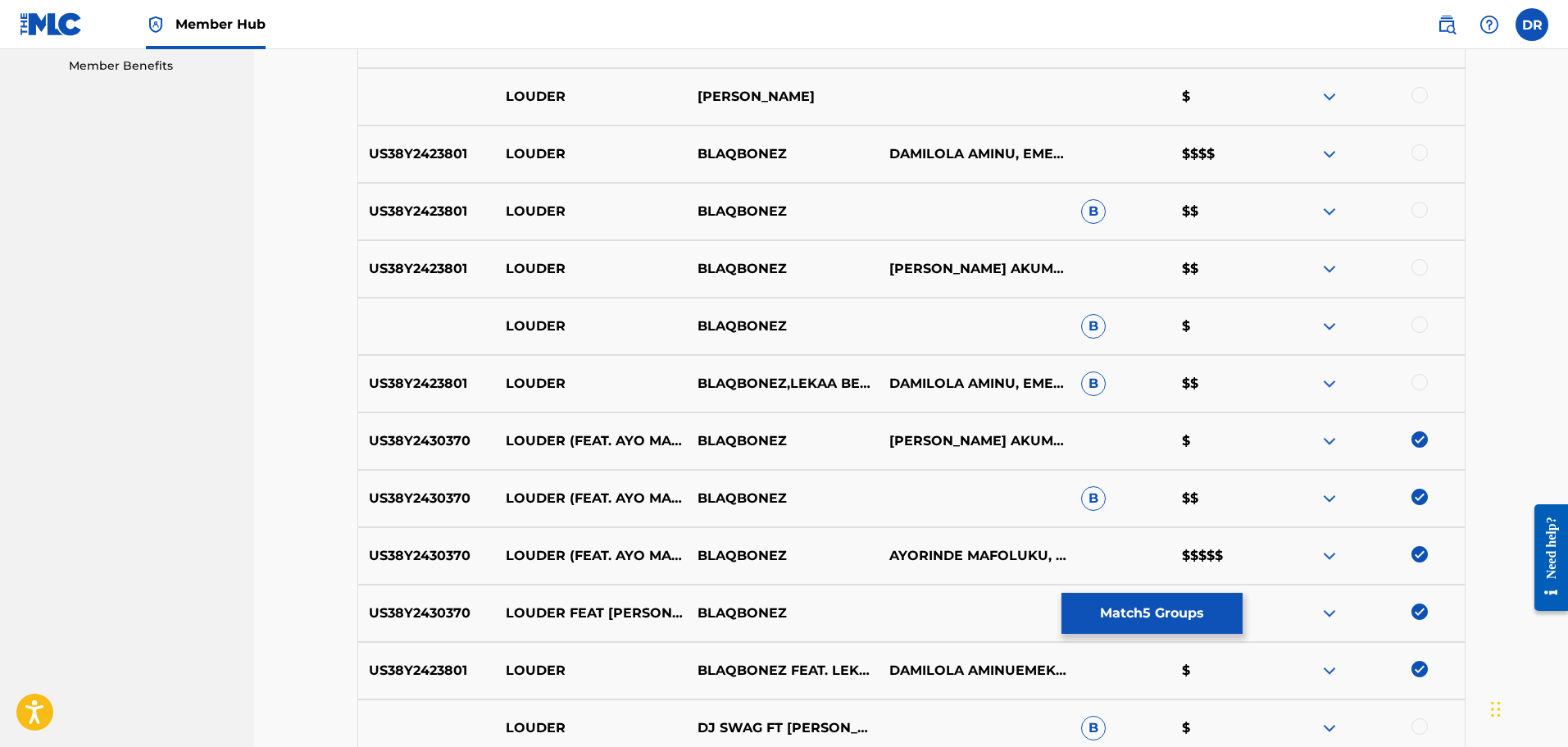
drag, startPoint x: 1416, startPoint y: 377, endPoint x: 1419, endPoint y: 342, distance: 35.1
click at [1416, 377] on div at bounding box center [1419, 382] width 17 height 17
click at [1419, 327] on div at bounding box center [1419, 324] width 17 height 17
click at [1419, 268] on div at bounding box center [1419, 267] width 17 height 17
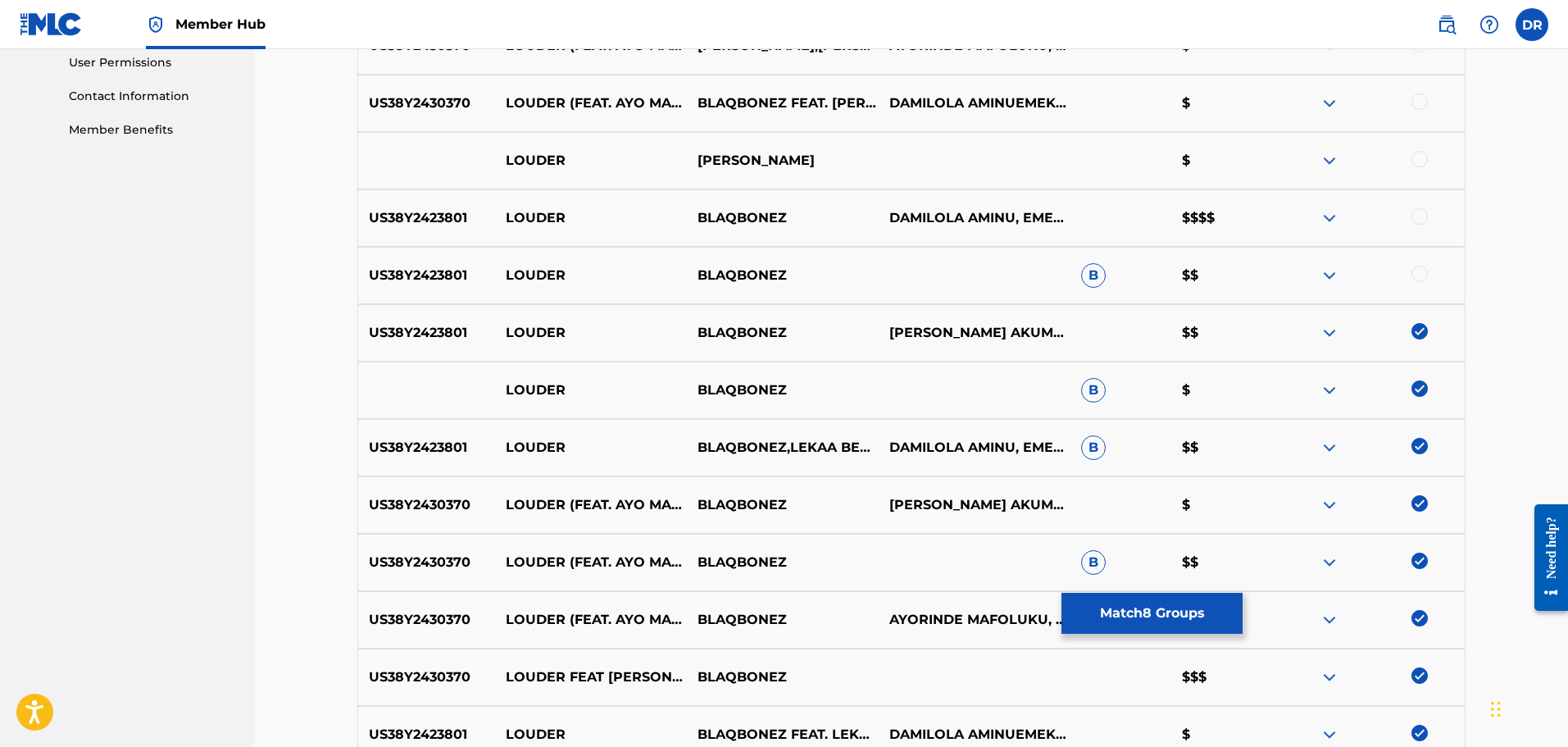
scroll to position [680, 0]
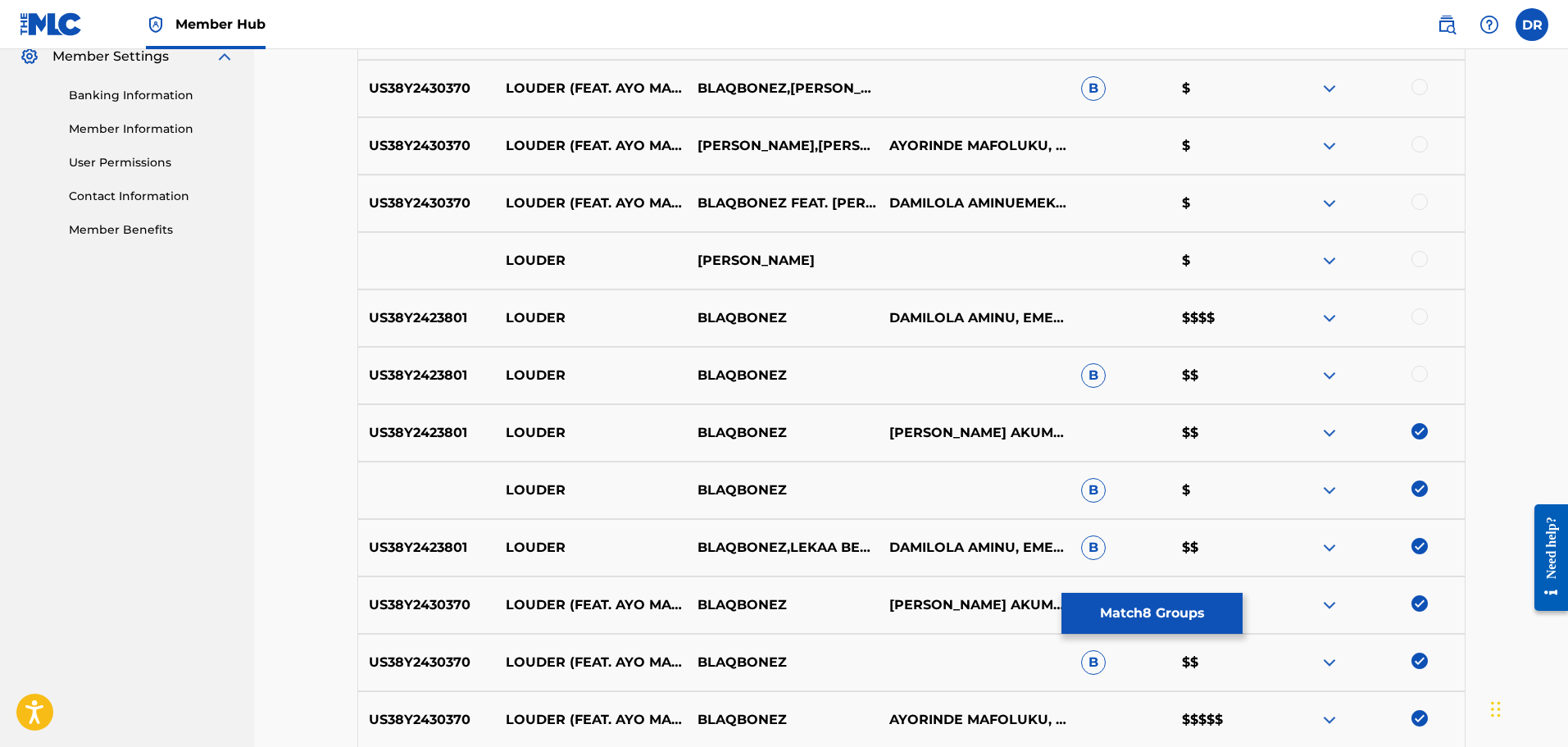
click at [1422, 375] on div at bounding box center [1419, 374] width 17 height 17
click at [1420, 316] on div at bounding box center [1419, 316] width 17 height 17
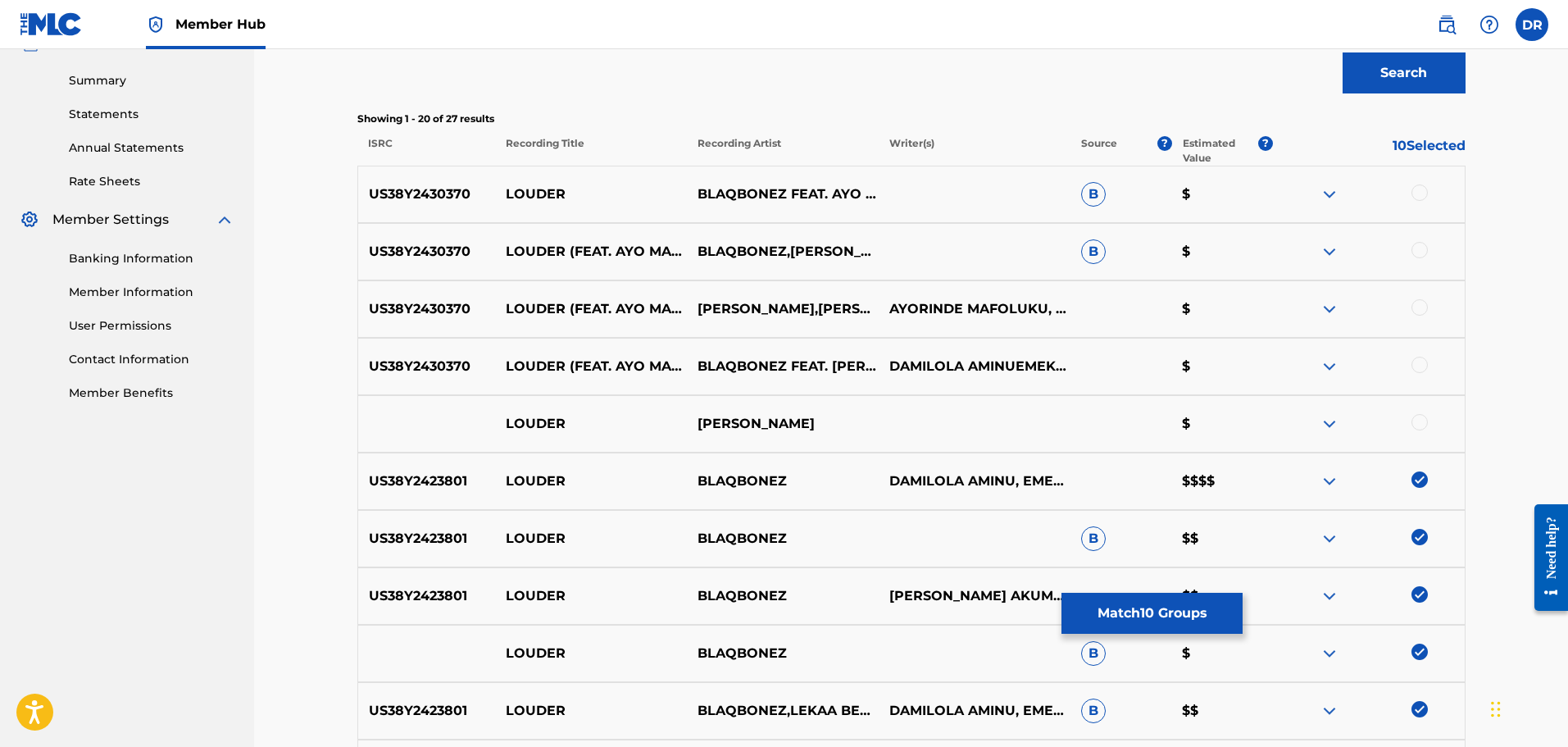
scroll to position [515, 0]
click at [1418, 420] on div at bounding box center [1419, 423] width 17 height 17
click at [1418, 365] on div at bounding box center [1419, 365] width 17 height 17
click at [1413, 308] on div at bounding box center [1419, 308] width 17 height 17
click at [1420, 255] on div at bounding box center [1419, 251] width 17 height 17
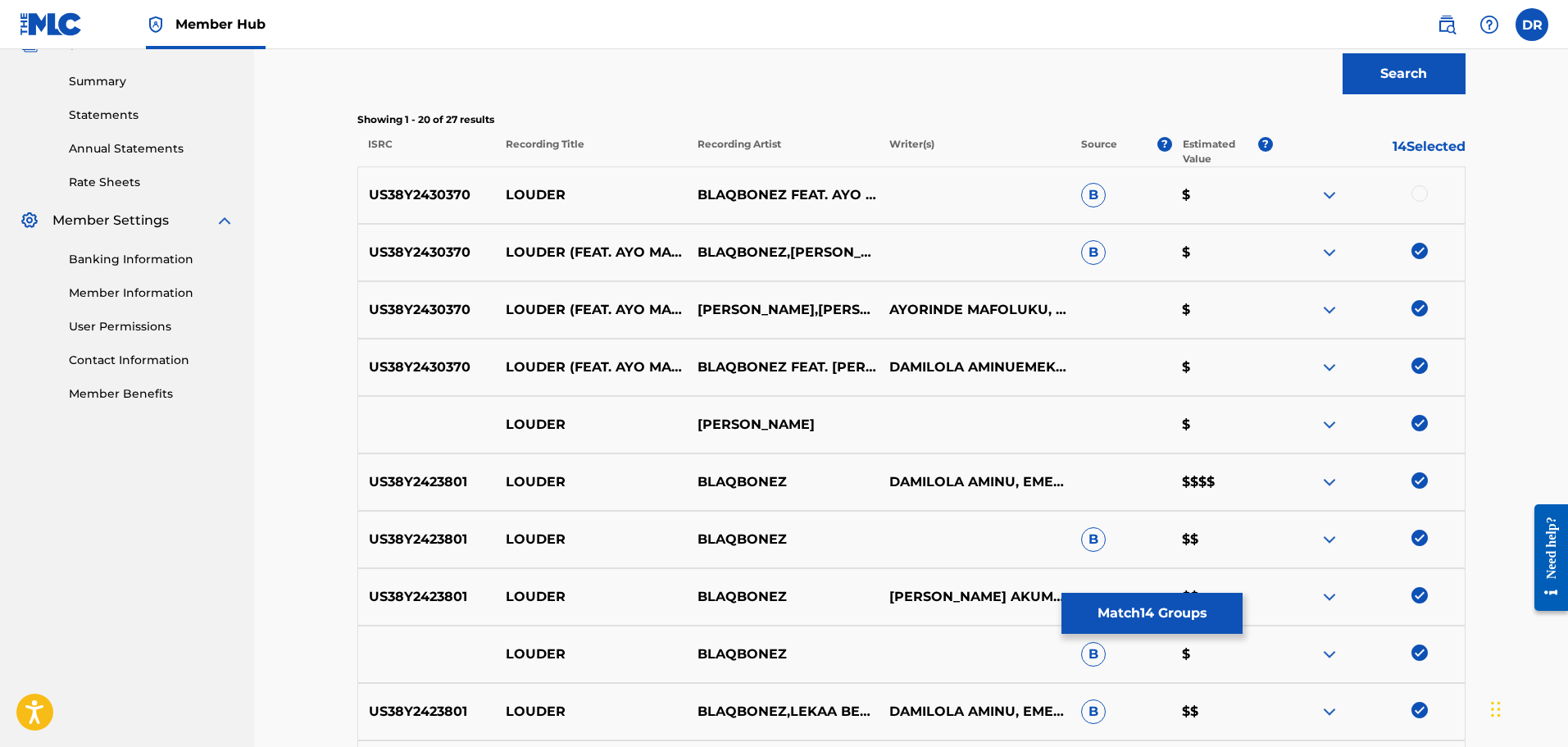
click at [1419, 194] on div at bounding box center [1419, 193] width 17 height 17
click at [1129, 607] on button "Match 15 Groups" at bounding box center [1151, 612] width 181 height 41
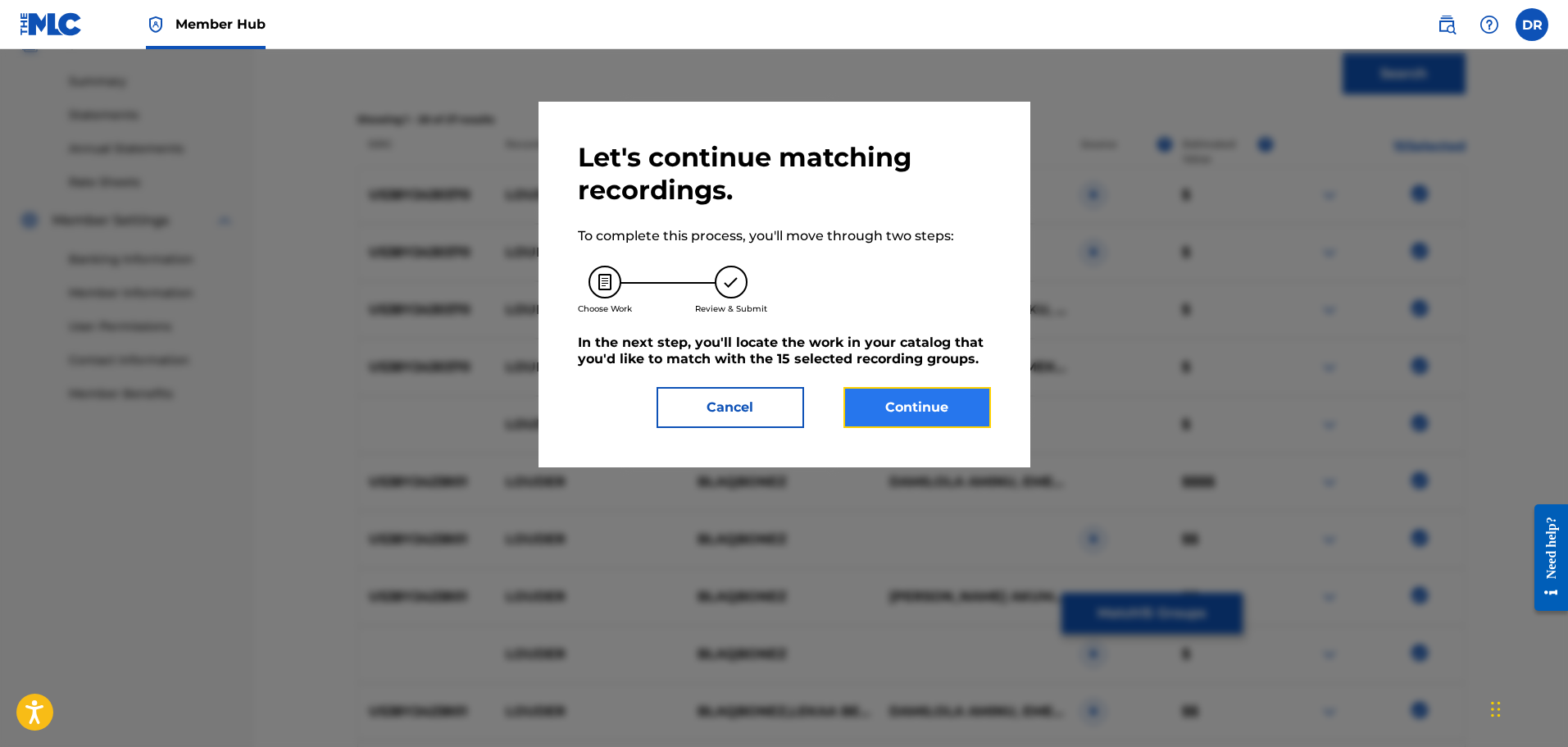
click at [929, 418] on button "Continue" at bounding box center [917, 407] width 148 height 41
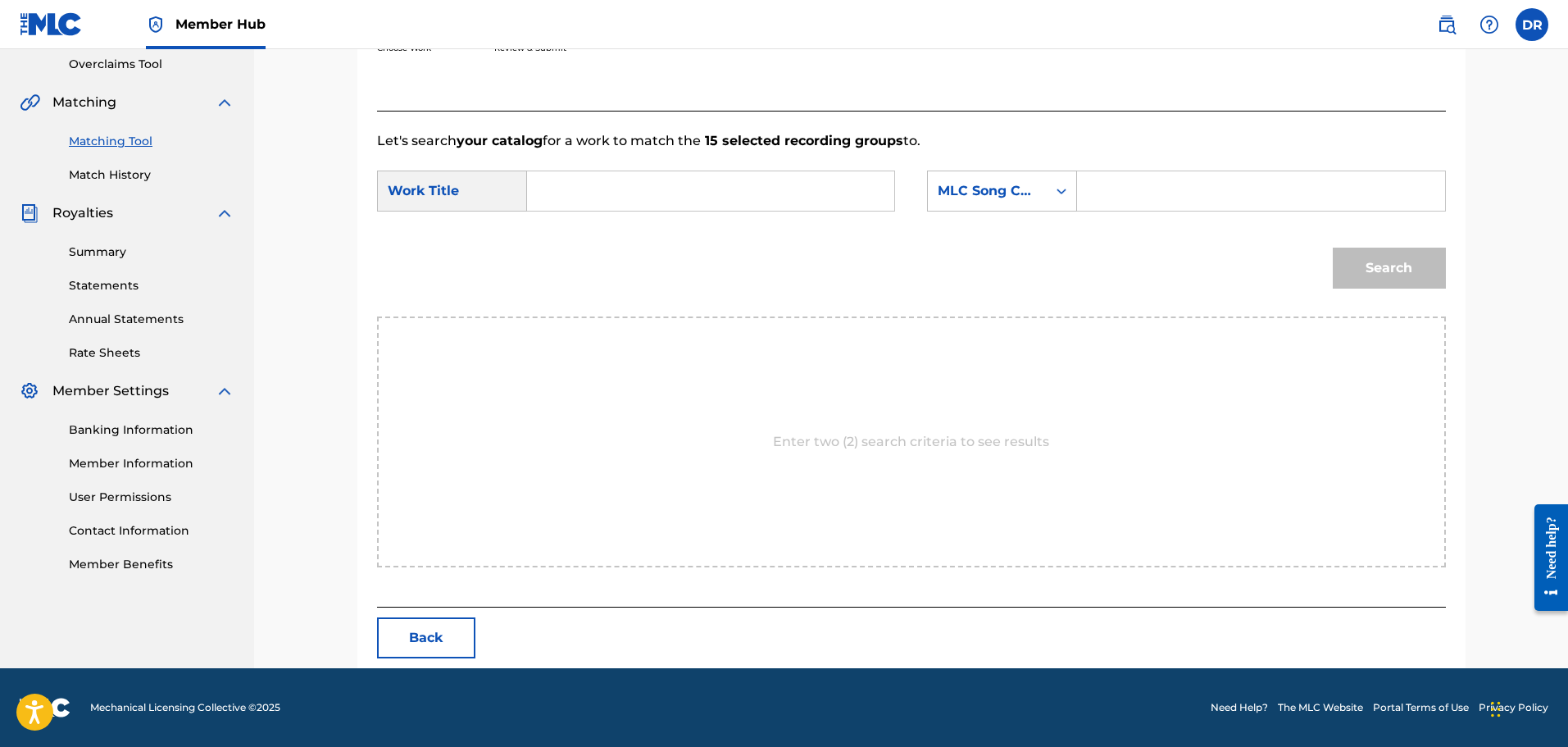
scroll to position [345, 0]
paste input "Blaqbonez ft. [PERSON_NAME] & Bella Shmurda"
drag, startPoint x: 839, startPoint y: 180, endPoint x: 542, endPoint y: 183, distance: 297.0
click at [542, 183] on input "Blaqbonez ft. [PERSON_NAME] & Bella Shmurda" at bounding box center [710, 190] width 340 height 39
paste input "LOUDER (FEAT [PERSON_NAME] & [PERSON_NAME])"
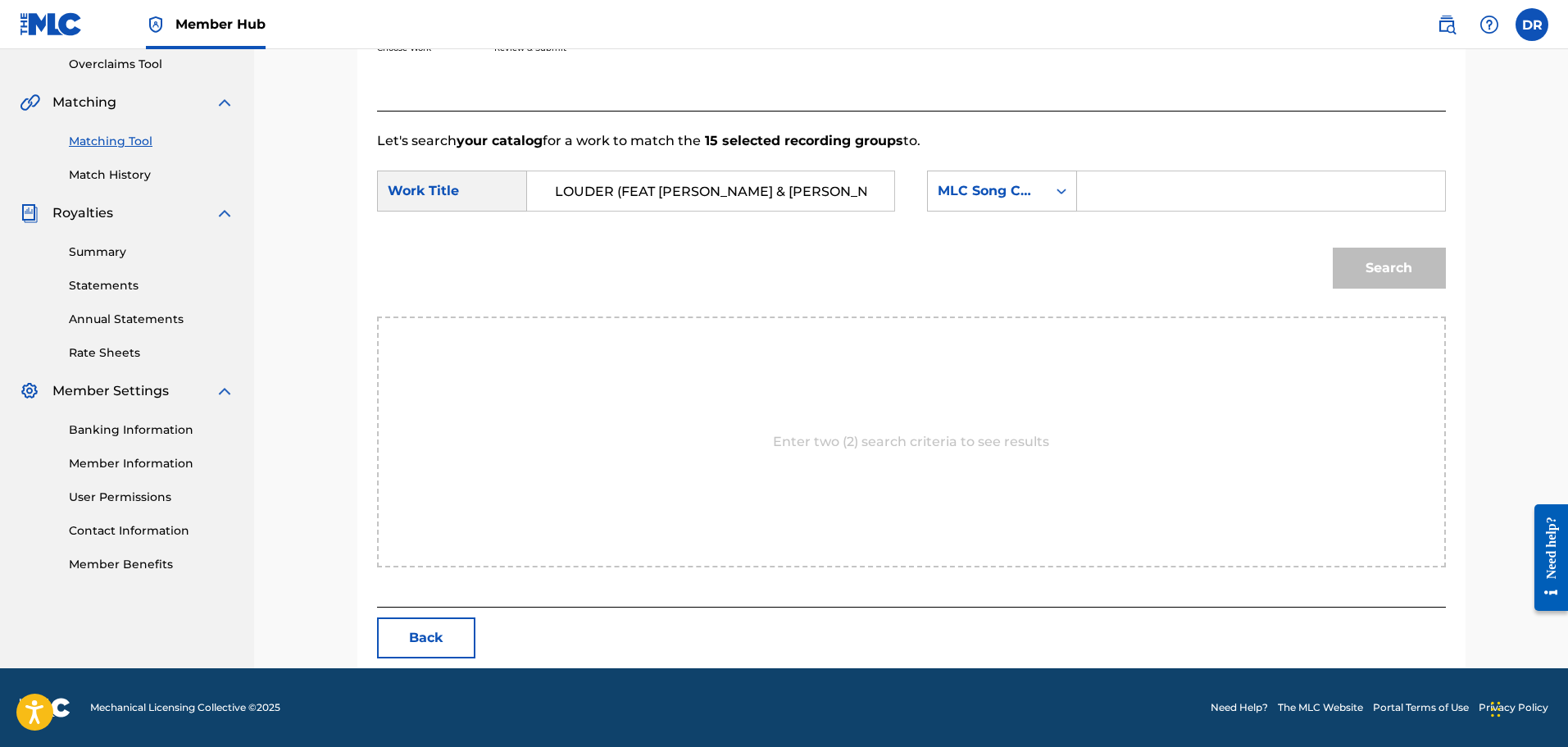
scroll to position [0, 2]
type input "LOUDER (FEAT [PERSON_NAME] & [PERSON_NAME])"
click at [1125, 188] on input "Search Form" at bounding box center [1261, 190] width 340 height 39
paste input "LS6DBO"
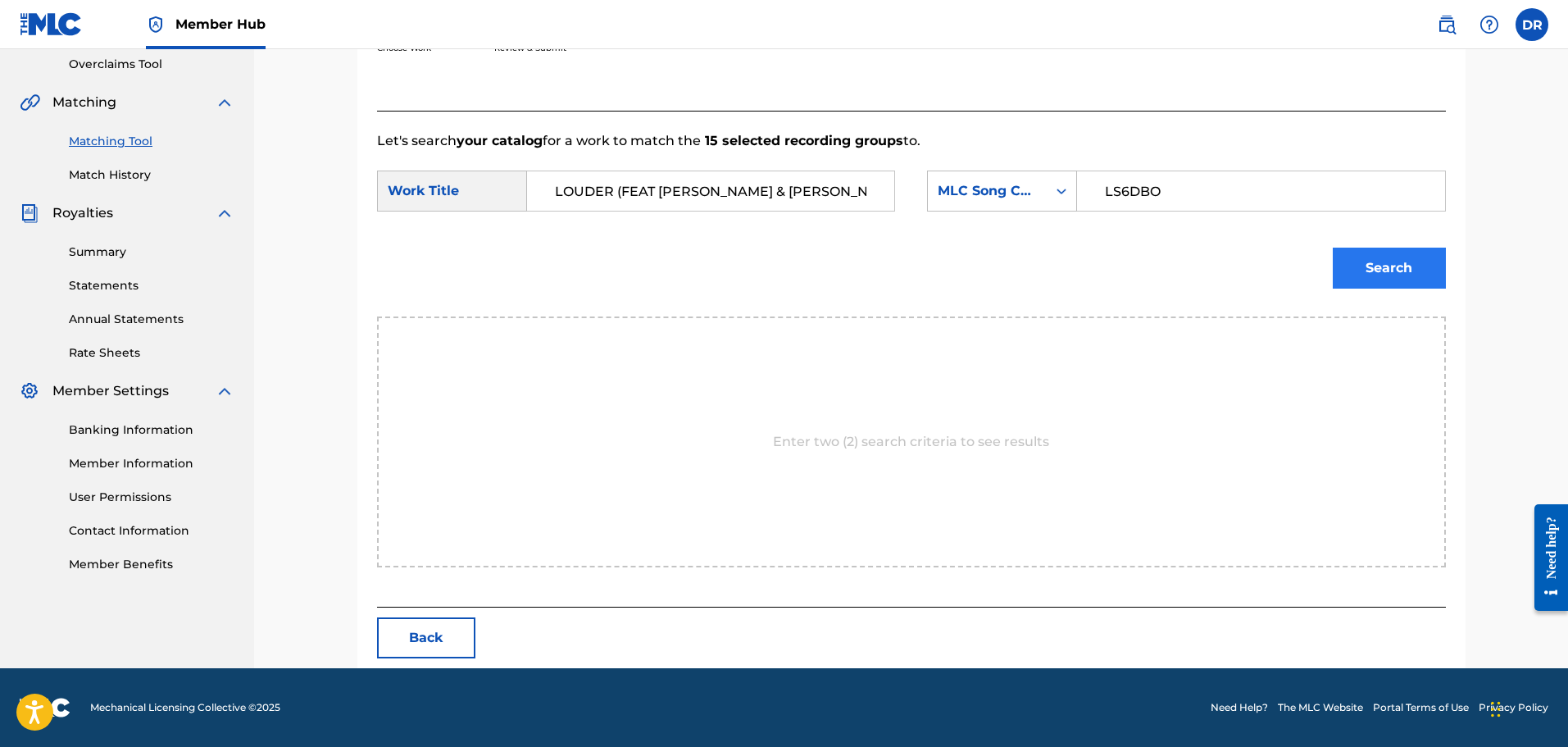
type input "LS6DBO"
click at [1357, 273] on button "Search" at bounding box center [1390, 267] width 114 height 41
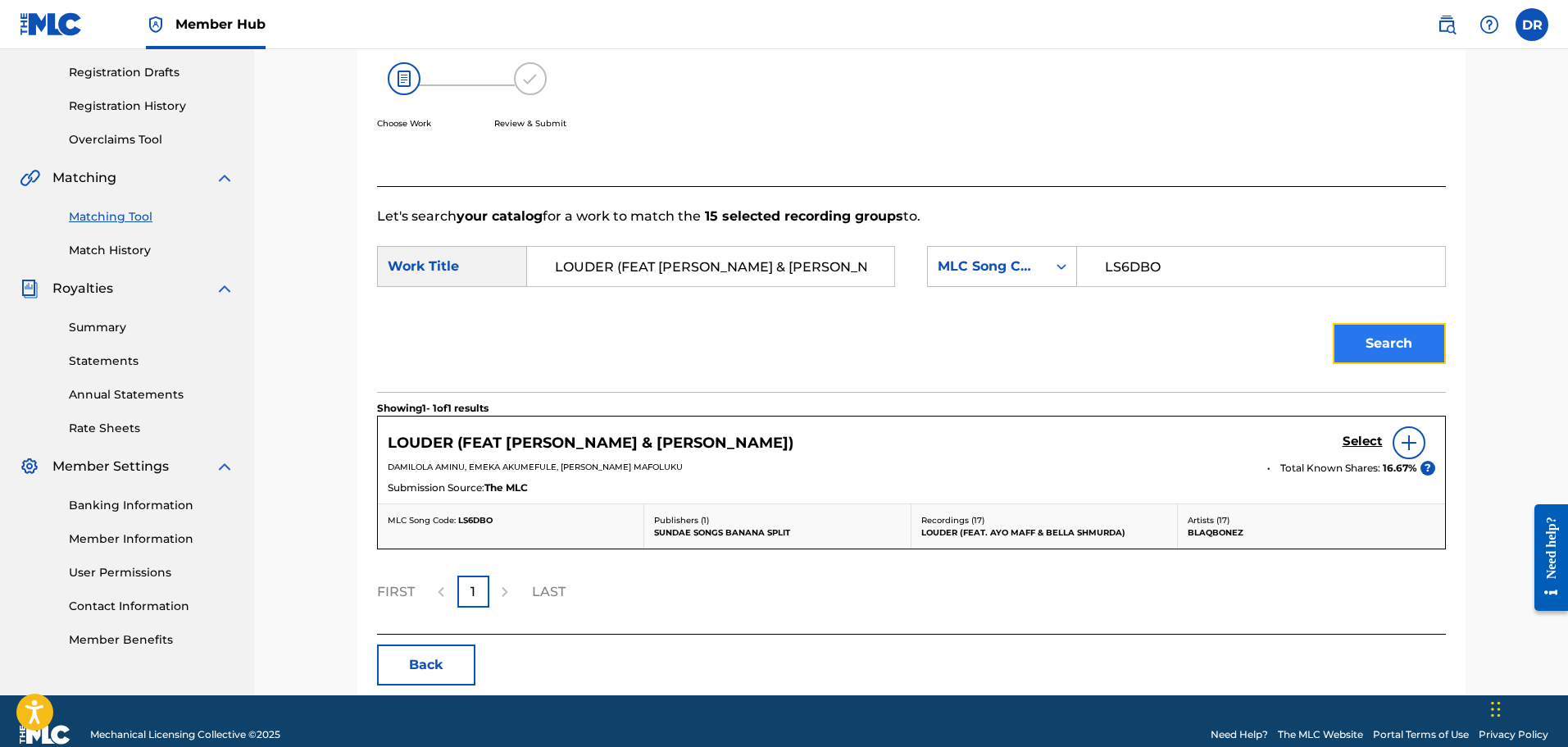
scroll to position [297, 0]
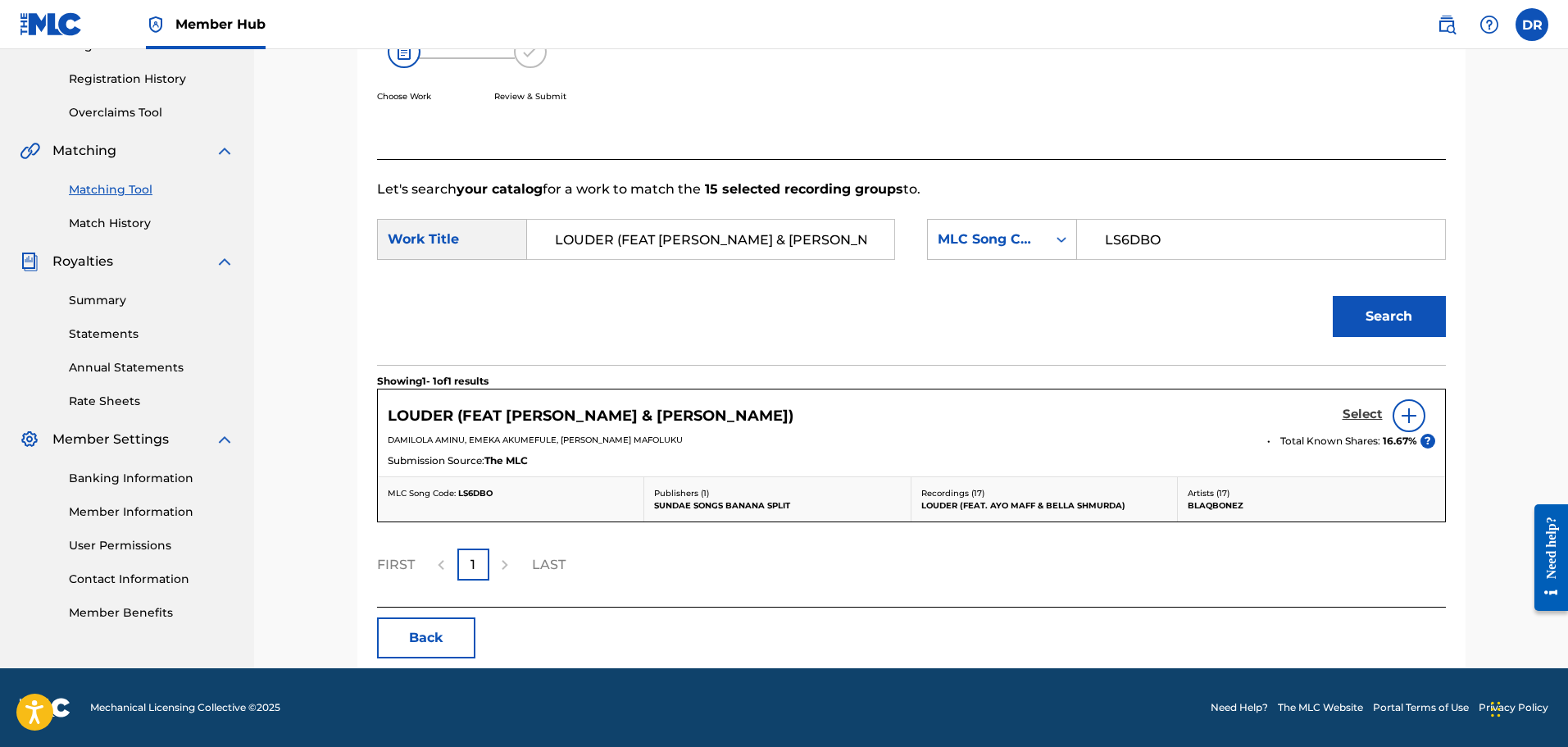
click at [1358, 408] on h5 "Select" at bounding box center [1363, 414] width 40 height 16
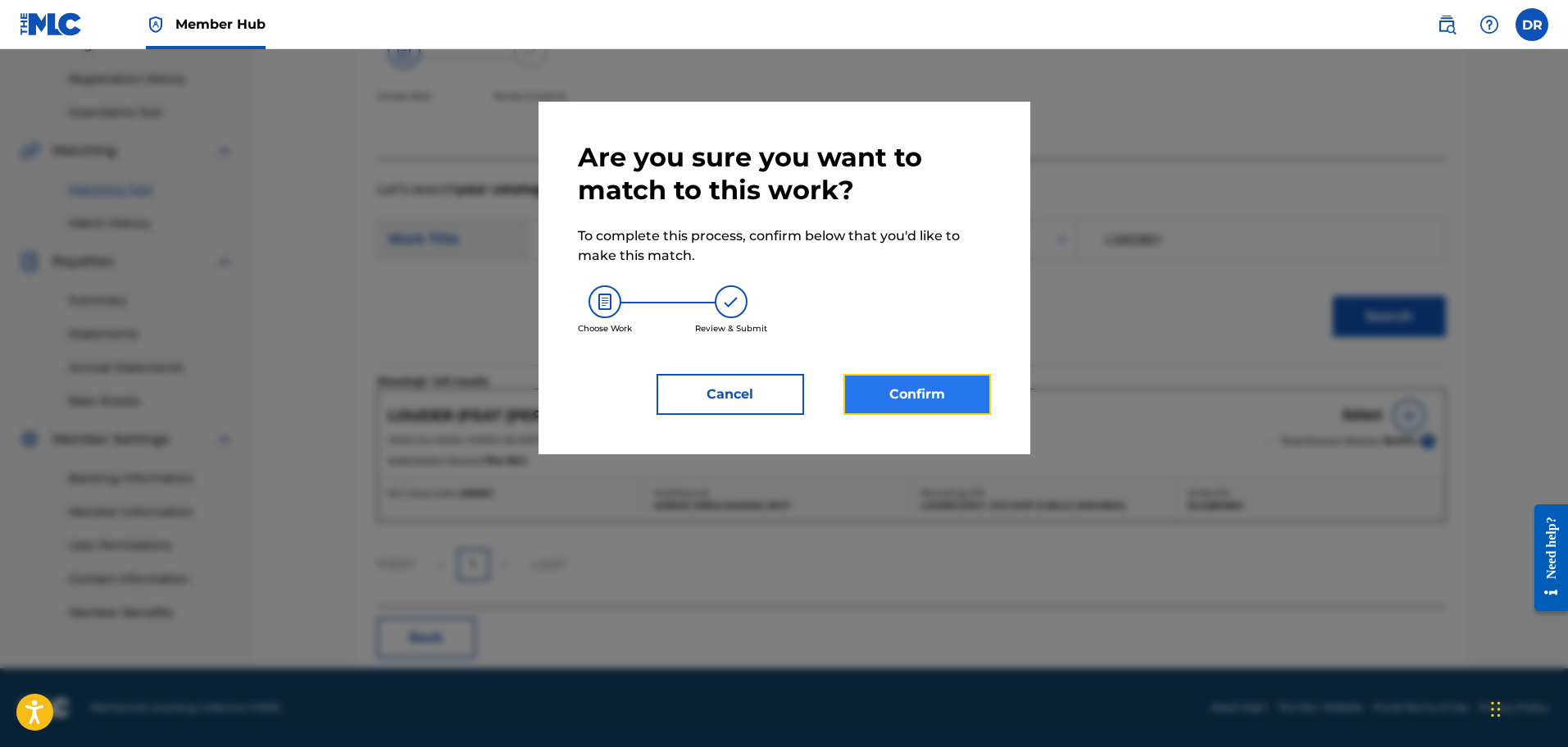
click at [952, 391] on button "Confirm" at bounding box center [917, 394] width 148 height 41
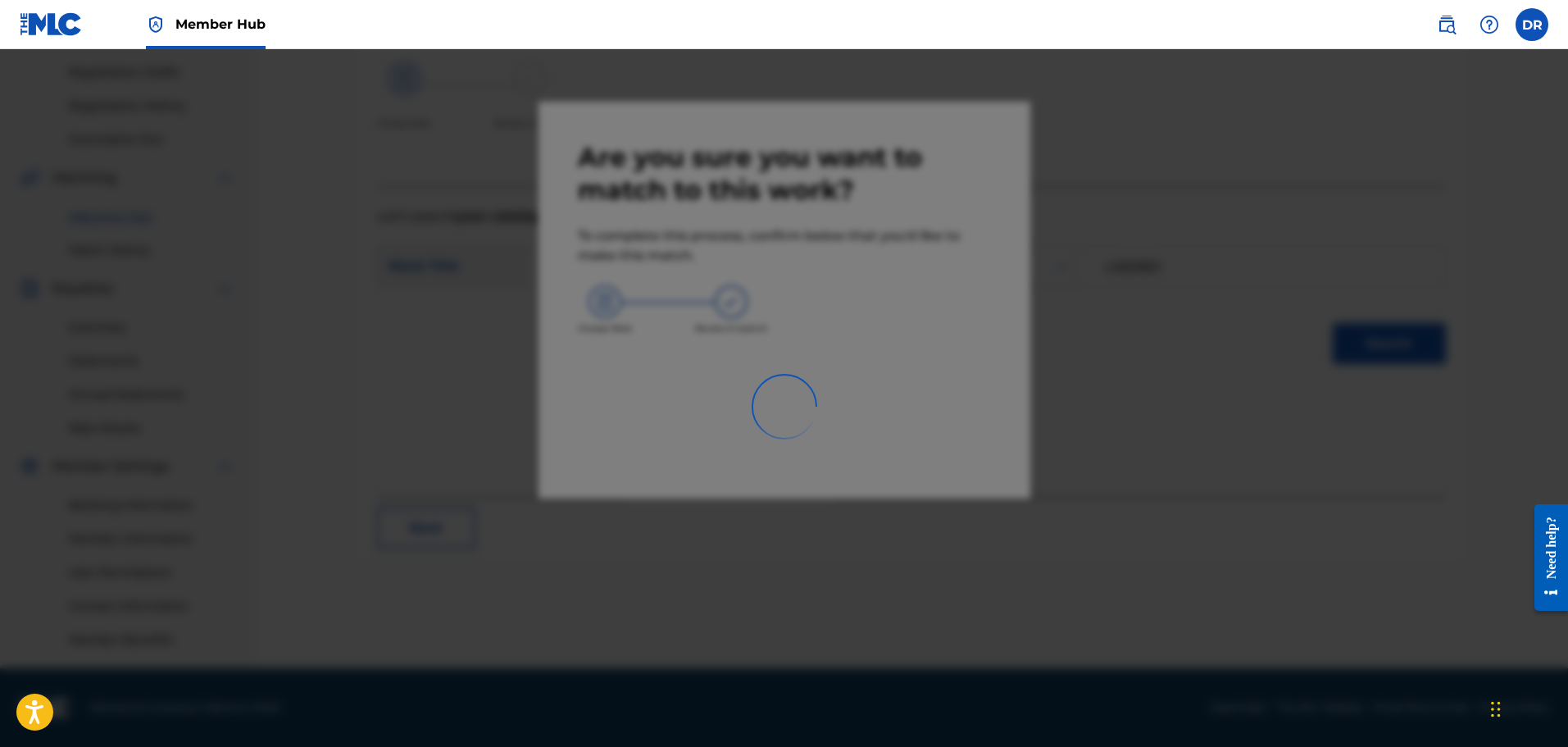
scroll to position [270, 0]
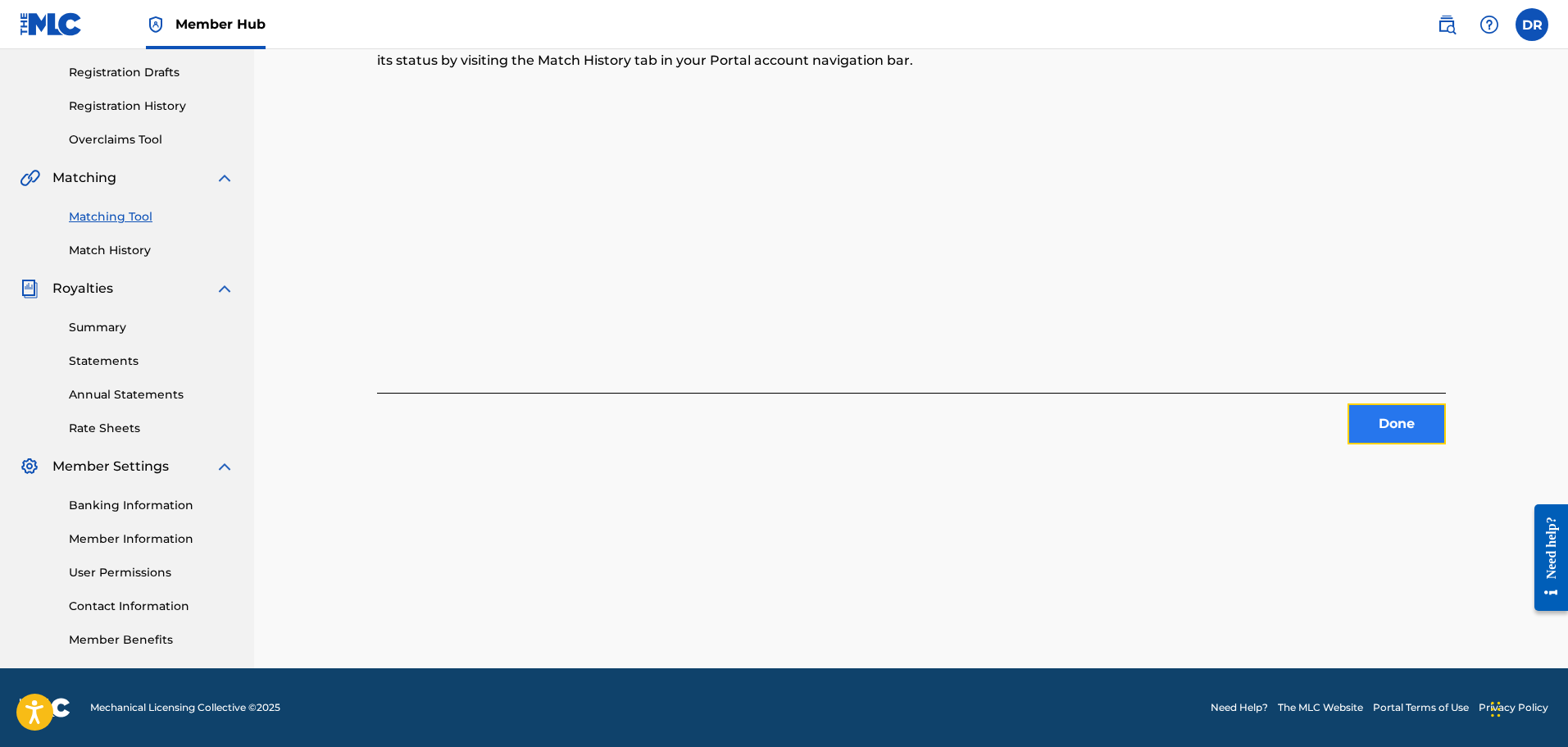
click at [1372, 420] on button "Done" at bounding box center [1397, 424] width 99 height 41
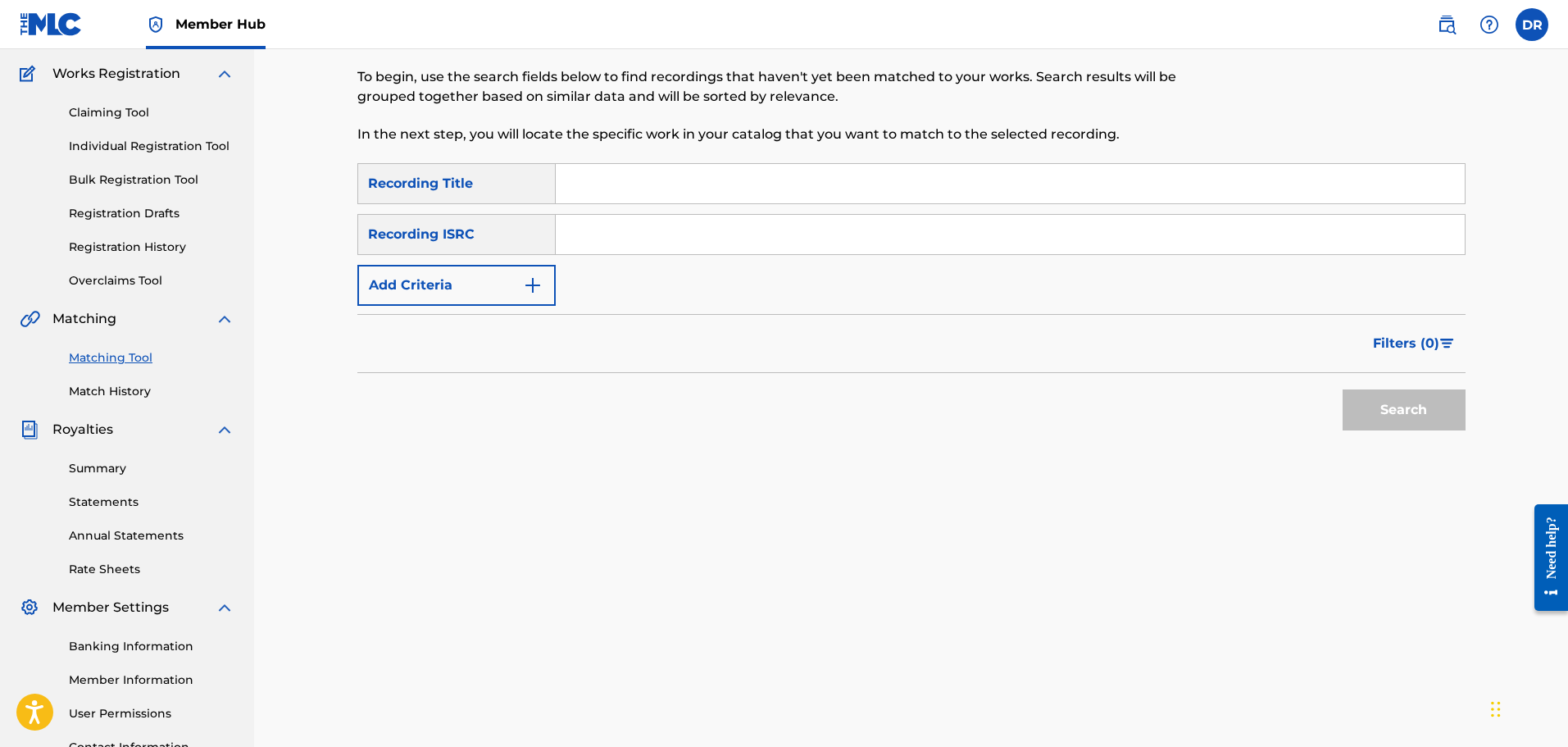
scroll to position [106, 0]
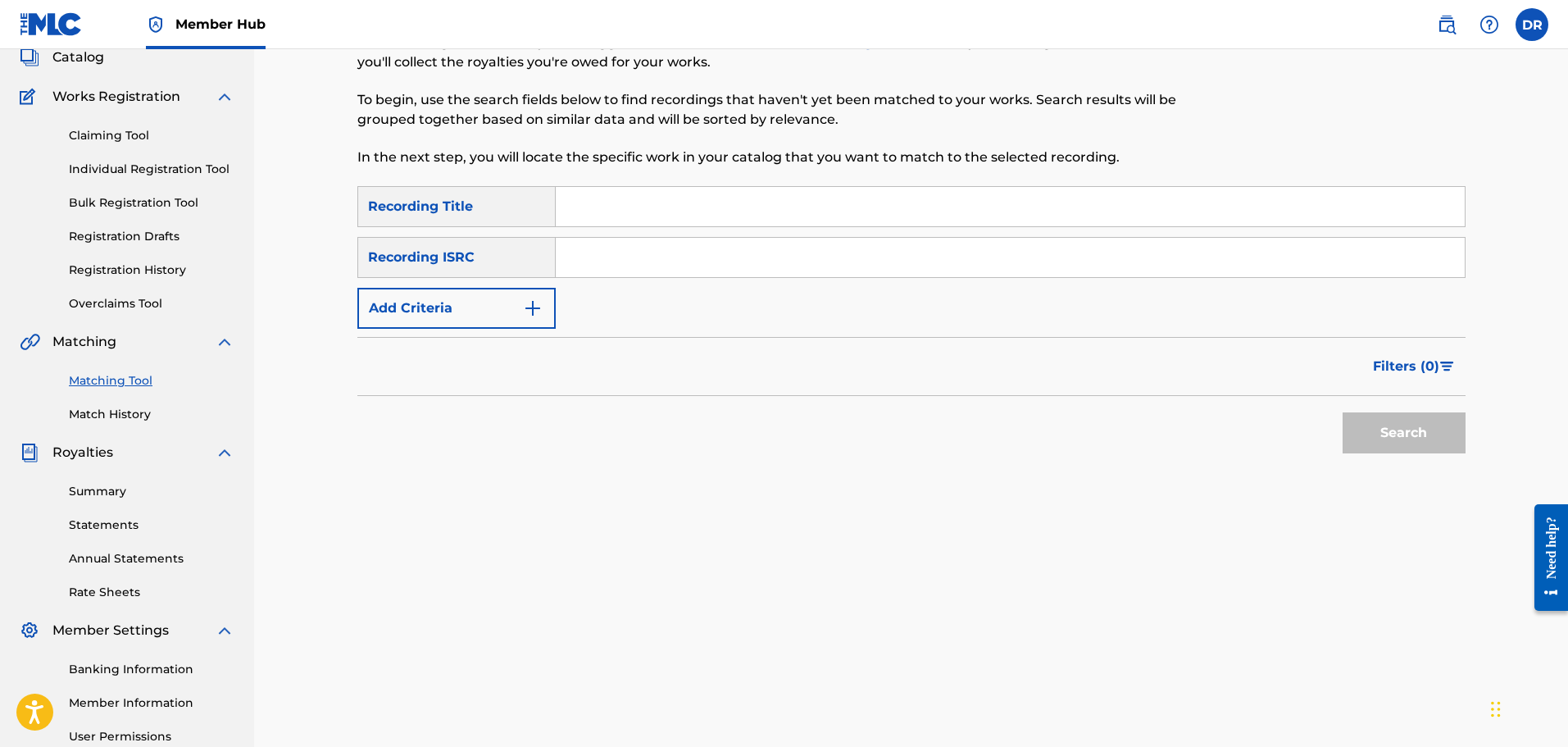
paste input "OSHIMIRI"
type input "OSHIMIRI"
click at [495, 266] on div "Recording ISRC" at bounding box center [456, 257] width 198 height 41
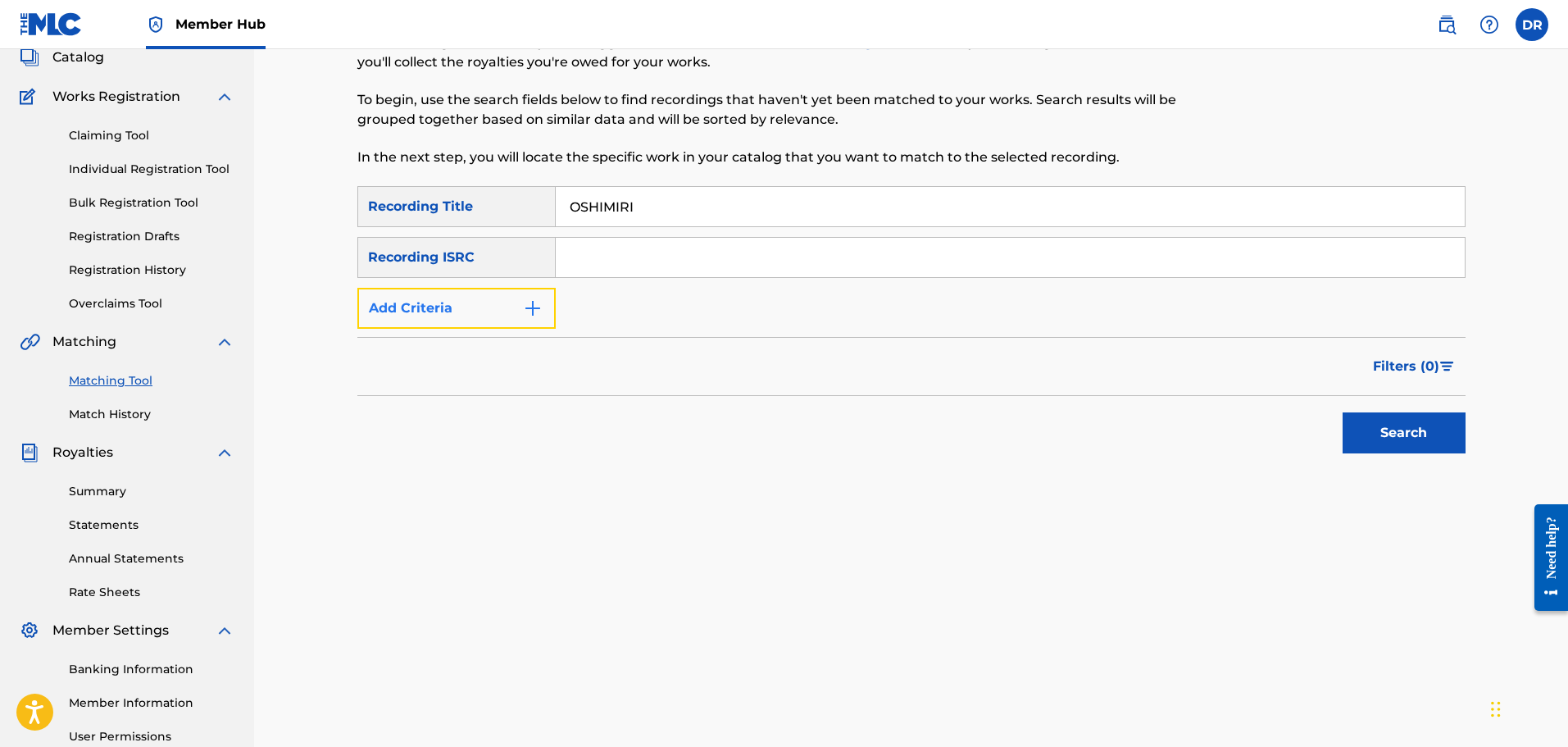
click at [490, 306] on button "Add Criteria" at bounding box center [456, 308] width 198 height 41
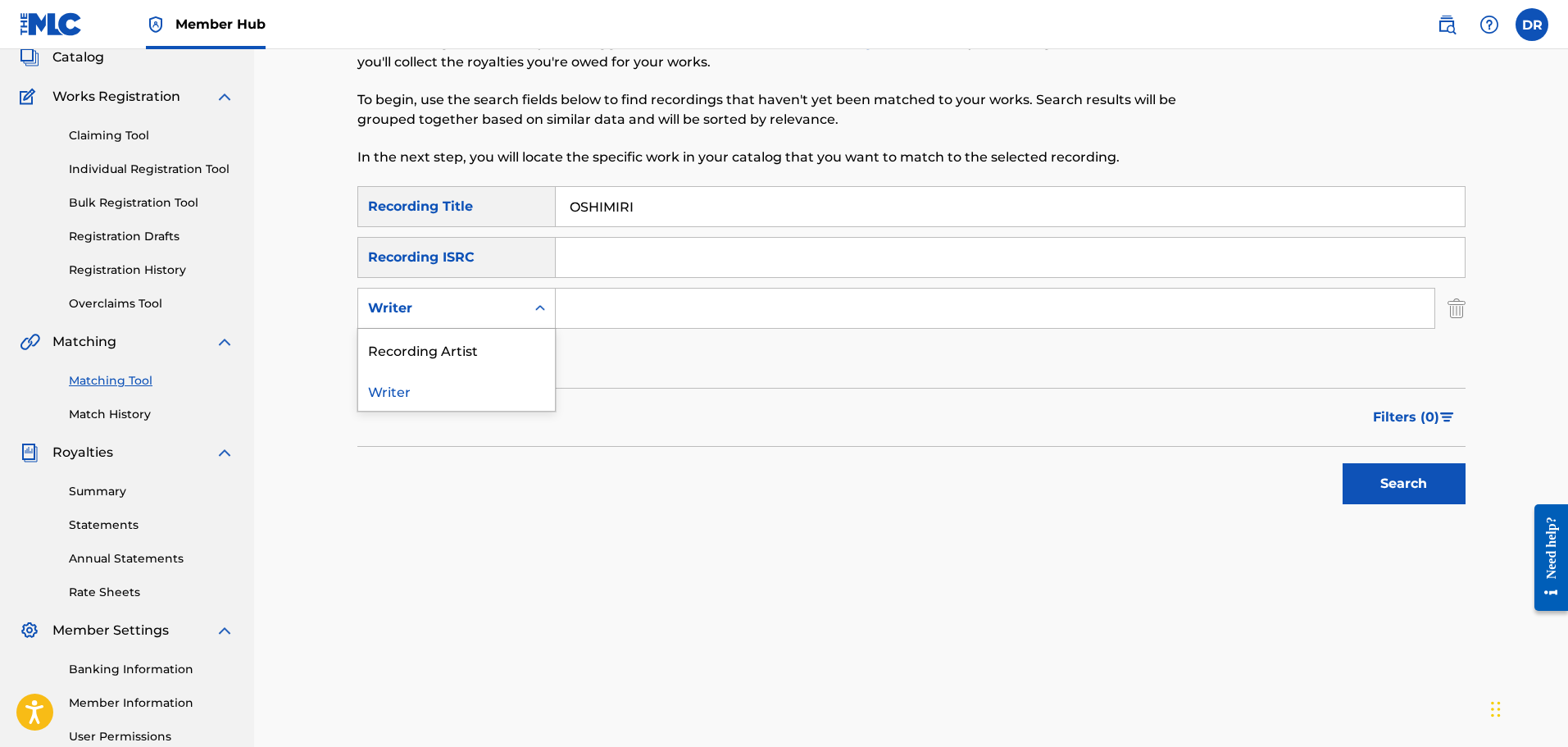
click at [494, 314] on div "Writer" at bounding box center [441, 308] width 148 height 20
click at [487, 345] on div "Recording Artist" at bounding box center [456, 349] width 197 height 41
paste input "AYO MAFF, BNXN"
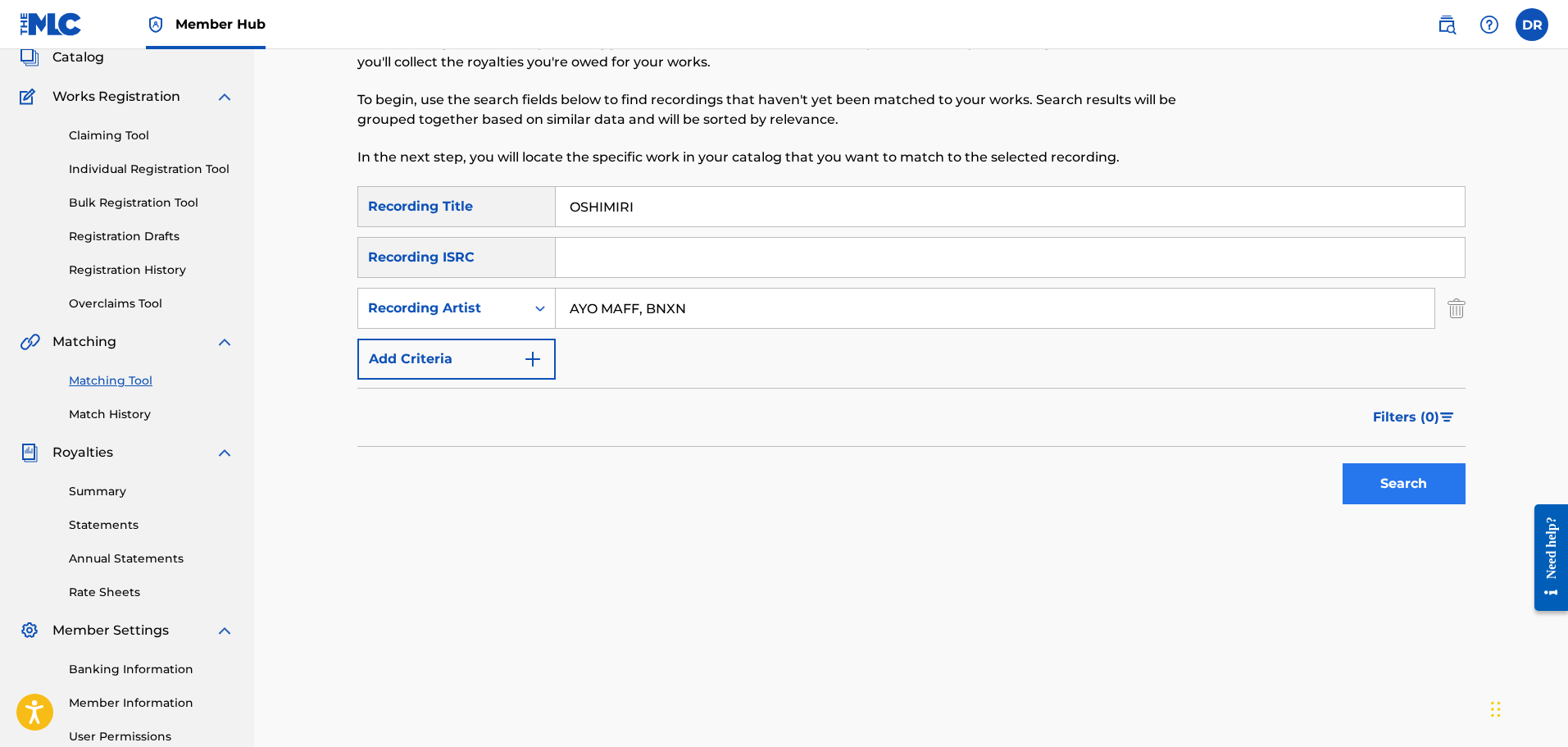
type input "AYO MAFF, BNXN"
click at [1377, 474] on button "Search" at bounding box center [1404, 483] width 123 height 41
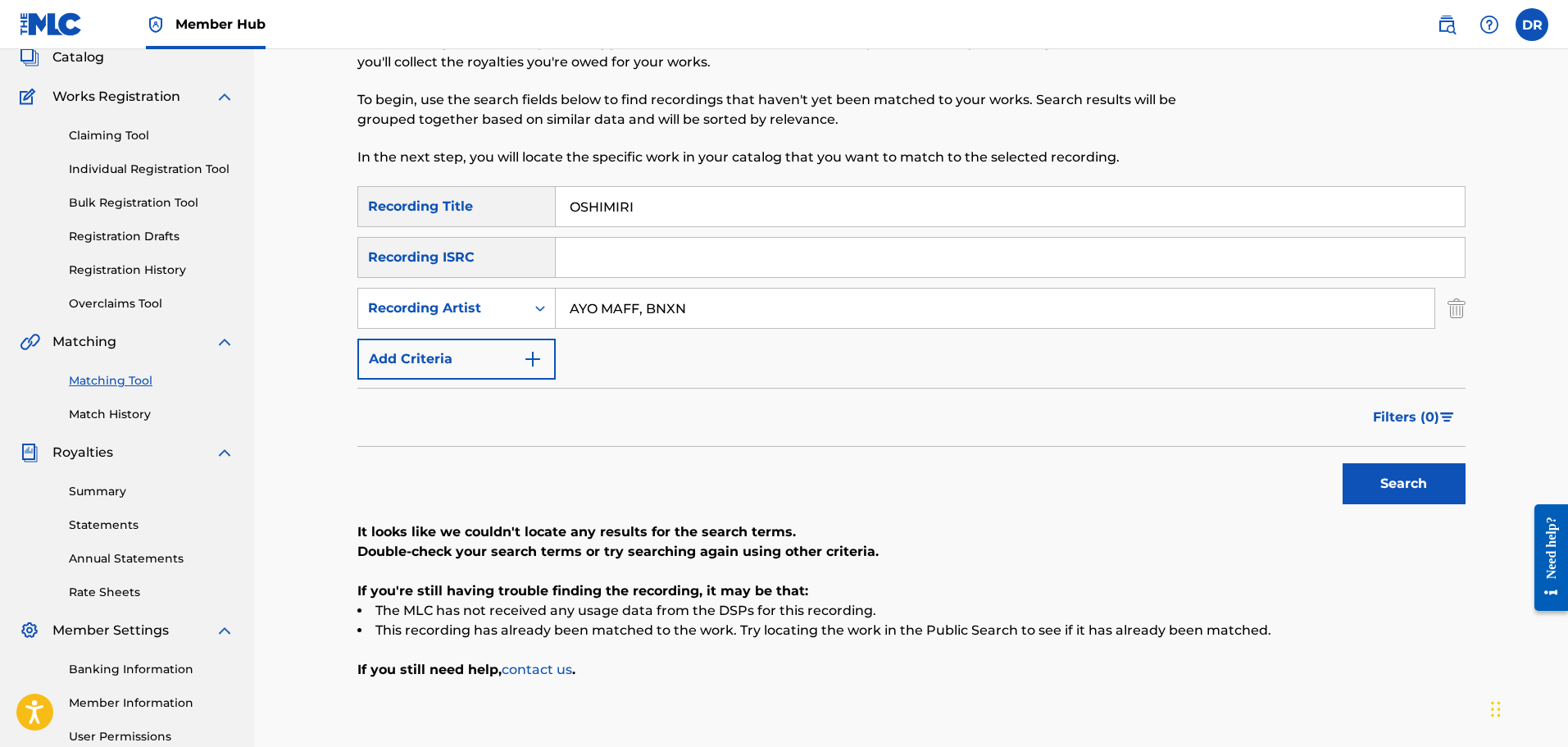
drag, startPoint x: 722, startPoint y: 215, endPoint x: 506, endPoint y: 204, distance: 216.3
click at [506, 204] on div "SearchWithCriteria2c4b99a8-7434-4e35-bb59-90ca86e73125 Recording Title OSHIMIRI" at bounding box center [911, 206] width 1109 height 41
paste input "PANIC"
type input "PANIC"
drag, startPoint x: 738, startPoint y: 302, endPoint x: 640, endPoint y: 314, distance: 98.7
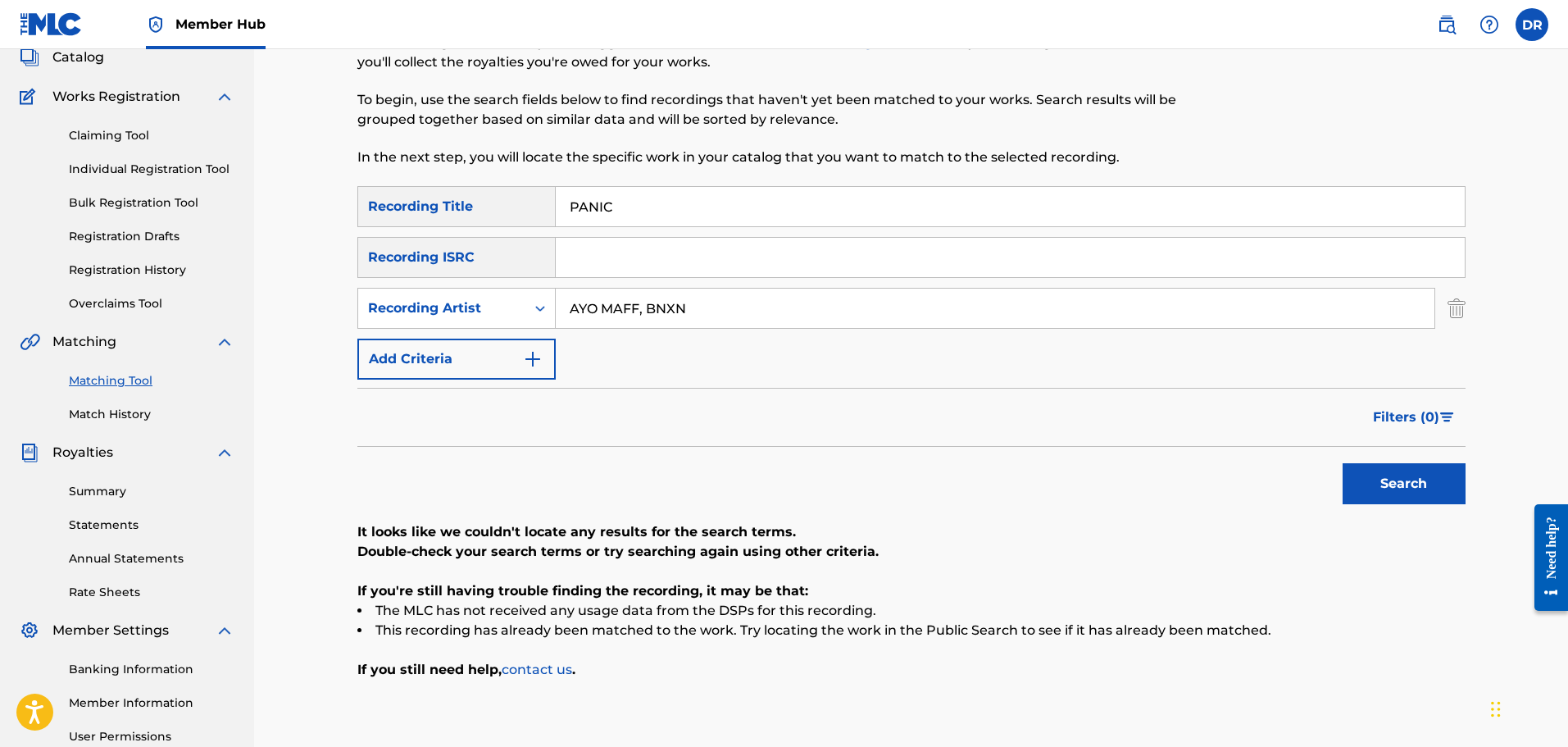
click at [640, 314] on input "AYO MAFF, BNXN" at bounding box center [995, 308] width 879 height 39
type input "[PERSON_NAME]"
click at [1406, 461] on div "Search" at bounding box center [1400, 479] width 131 height 66
click at [1409, 484] on button "Search" at bounding box center [1404, 483] width 123 height 41
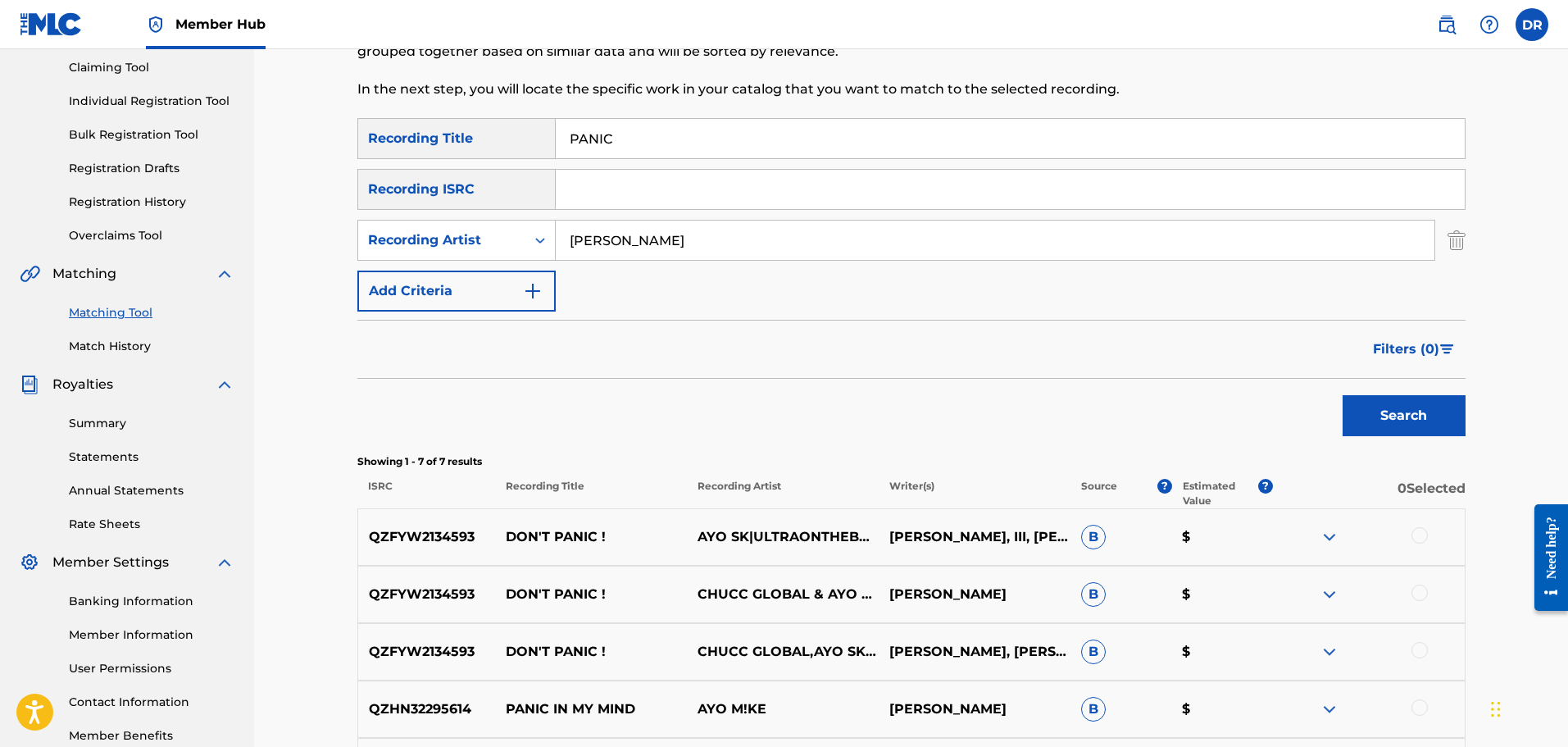
scroll to position [169, 0]
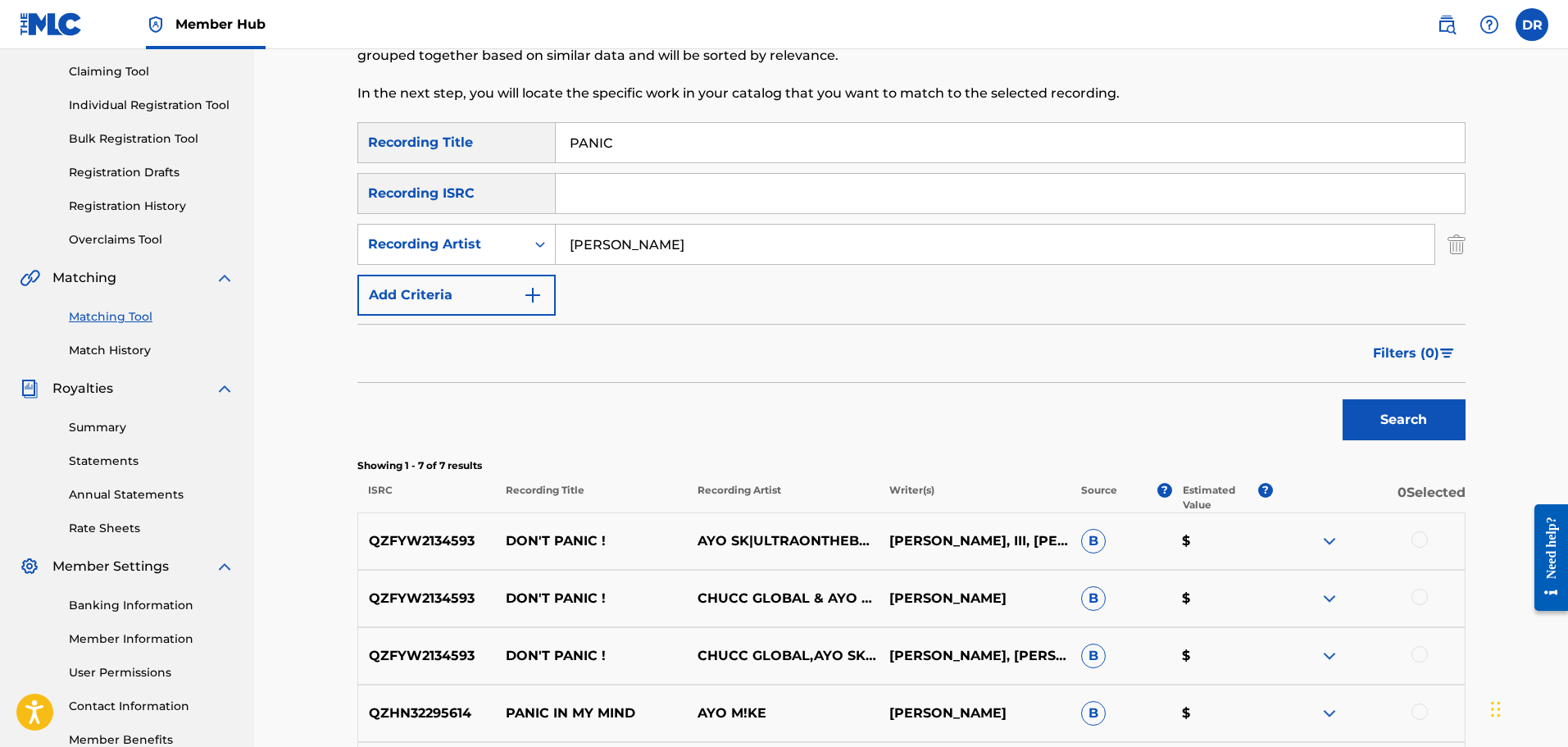
drag, startPoint x: 660, startPoint y: 139, endPoint x: 565, endPoint y: 142, distance: 95.0
click at [565, 142] on input "PANIC" at bounding box center [1010, 142] width 909 height 39
paste input "REALNESS"
click at [1437, 423] on button "Search" at bounding box center [1404, 419] width 123 height 41
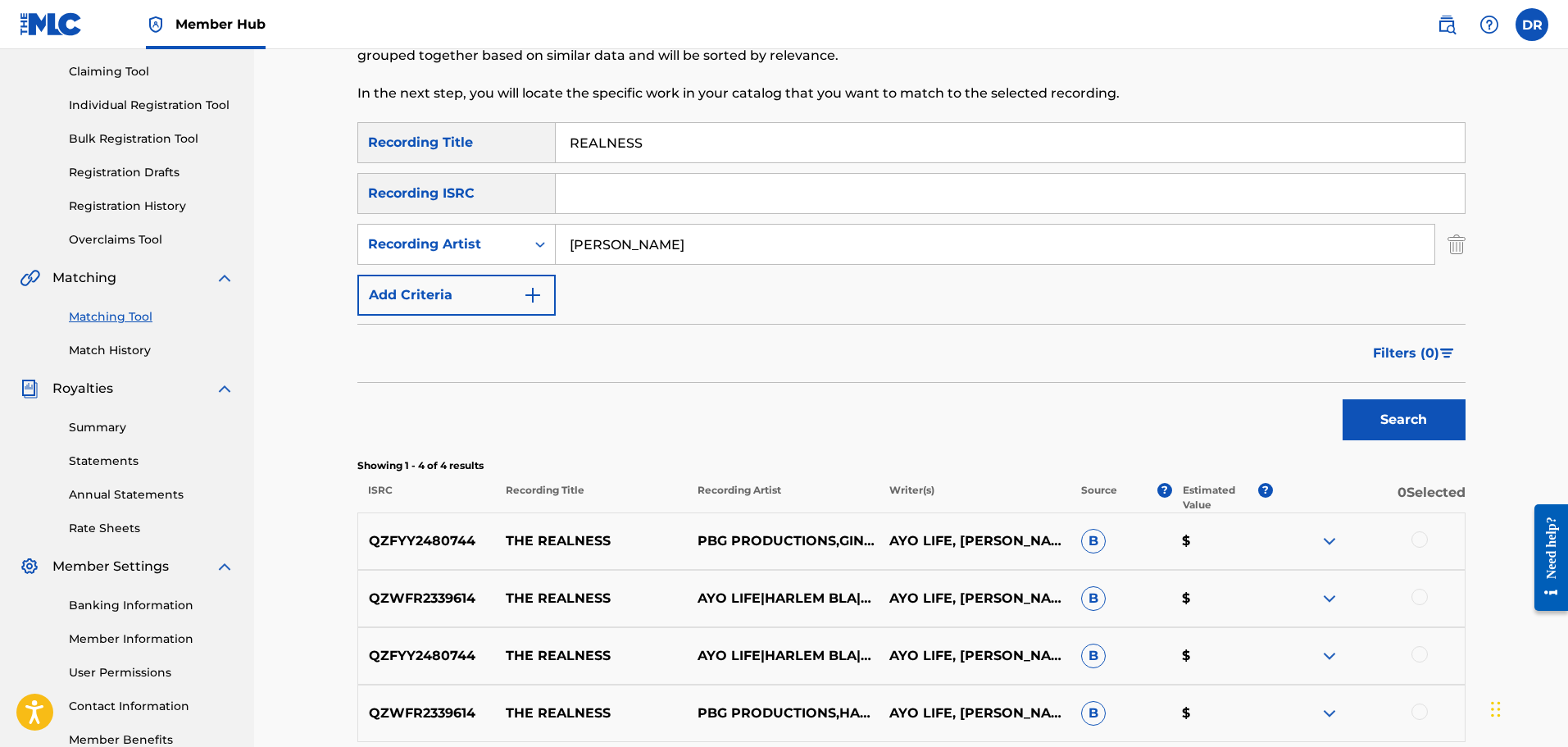
drag, startPoint x: 679, startPoint y: 145, endPoint x: 561, endPoint y: 143, distance: 118.0
click at [559, 144] on input "REALNESS" at bounding box center [1010, 142] width 909 height 39
paste input "MIND ME"
click at [1424, 432] on button "Search" at bounding box center [1404, 419] width 123 height 41
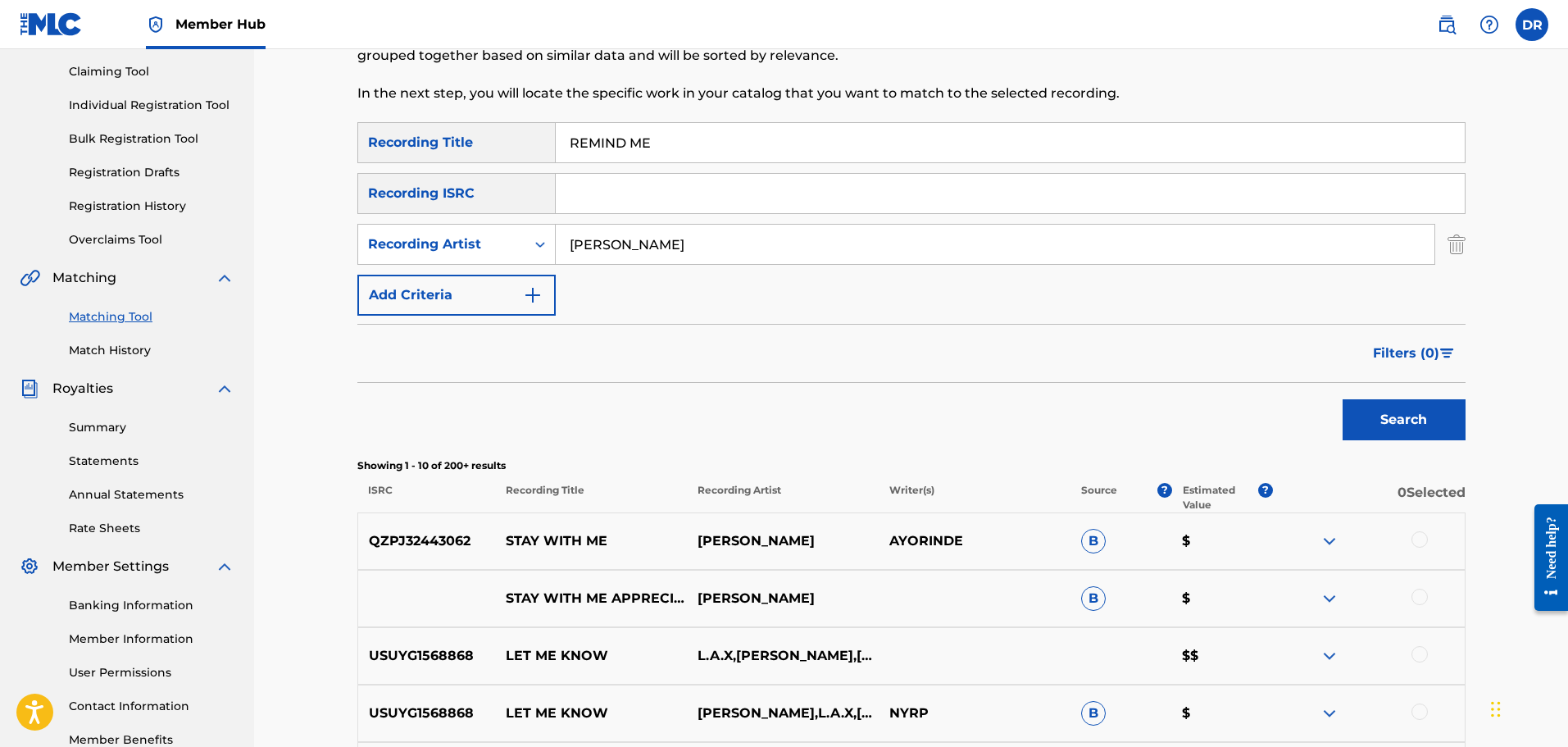
drag, startPoint x: 670, startPoint y: 141, endPoint x: 604, endPoint y: 140, distance: 66.0
click at [558, 142] on input "REMIND ME" at bounding box center [1010, 142] width 909 height 39
paste input "[DATE] NIGHT"
type input "[DATE] NIGHT"
click at [1419, 427] on button "Search" at bounding box center [1404, 419] width 123 height 41
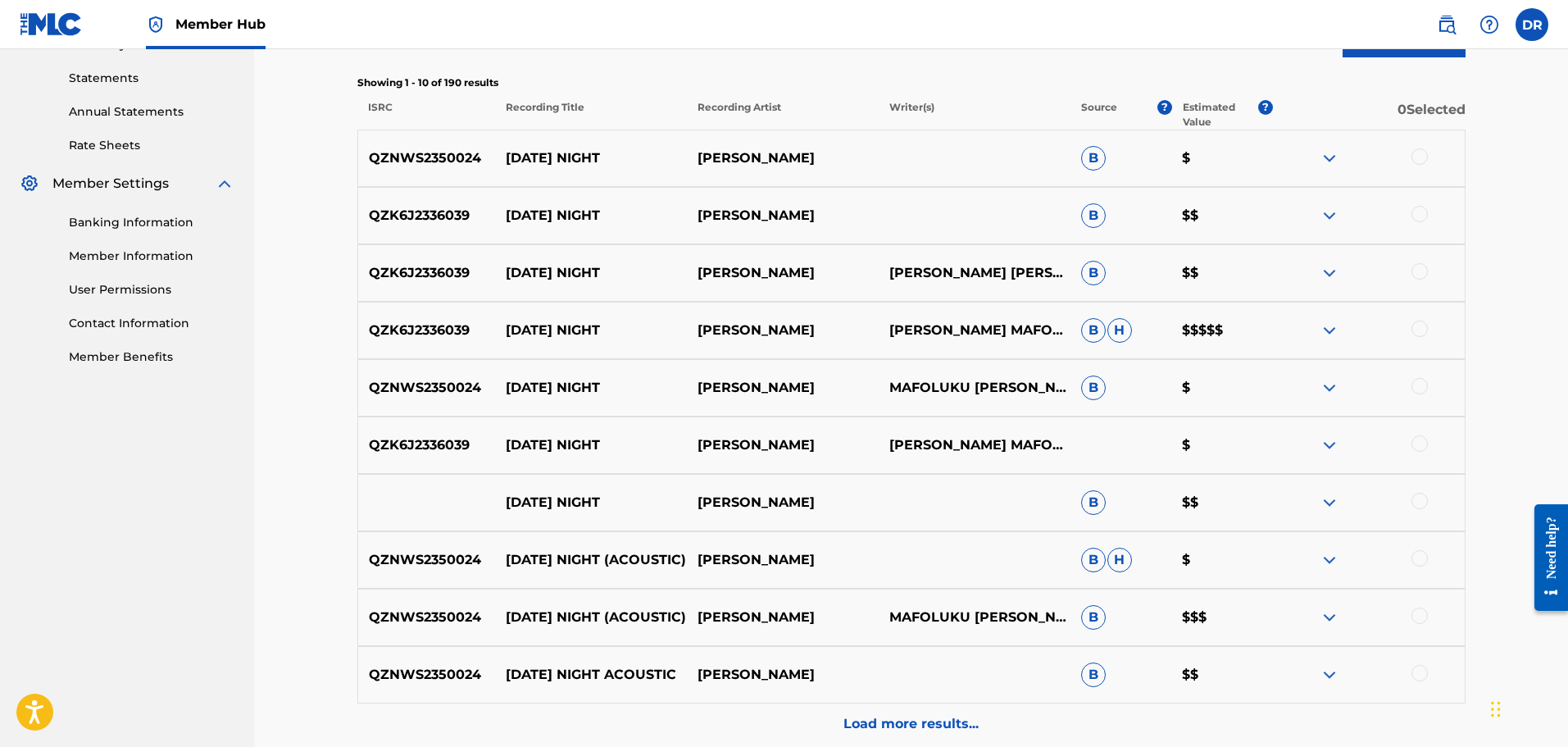
scroll to position [661, 0]
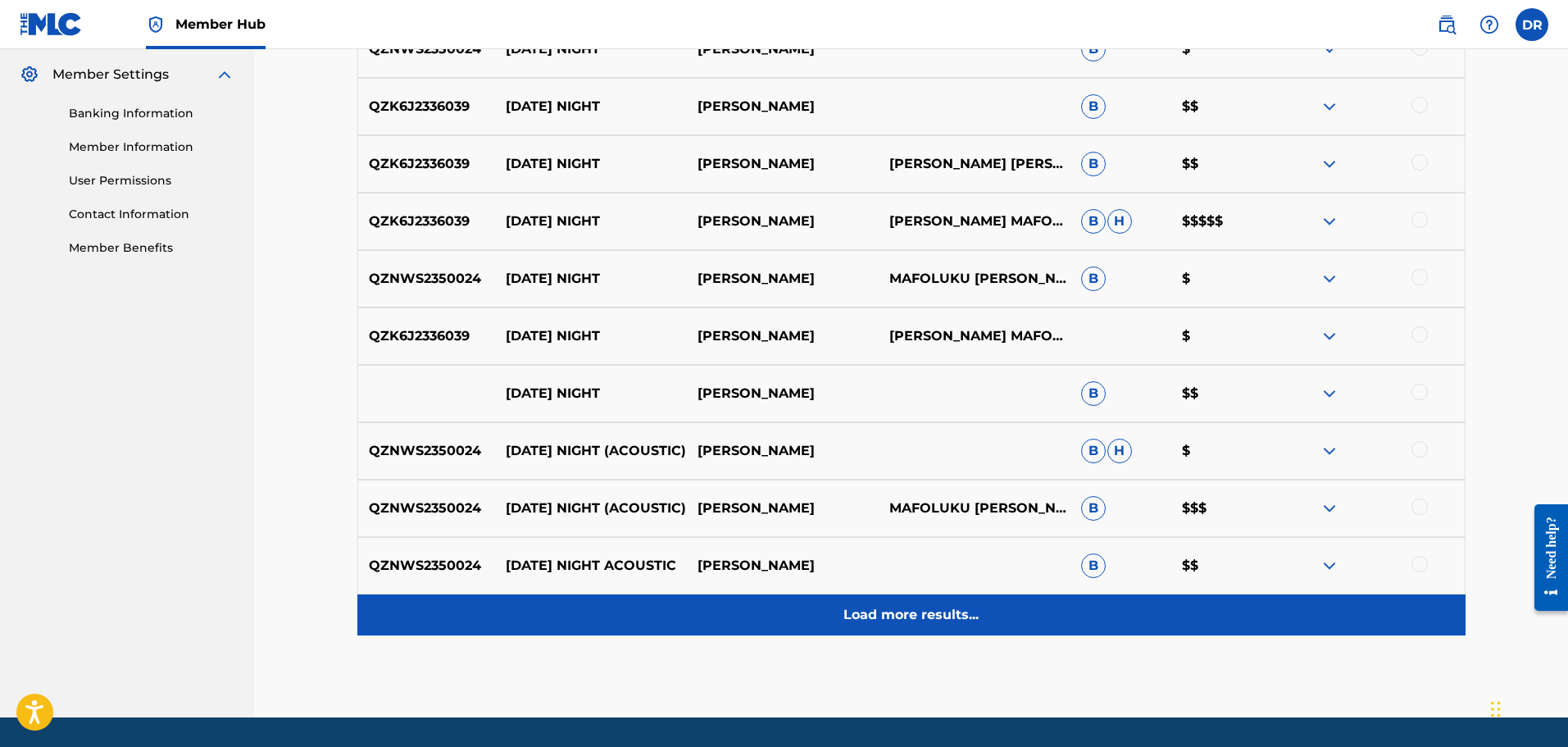
click at [941, 620] on p "Load more results..." at bounding box center [911, 615] width 135 height 20
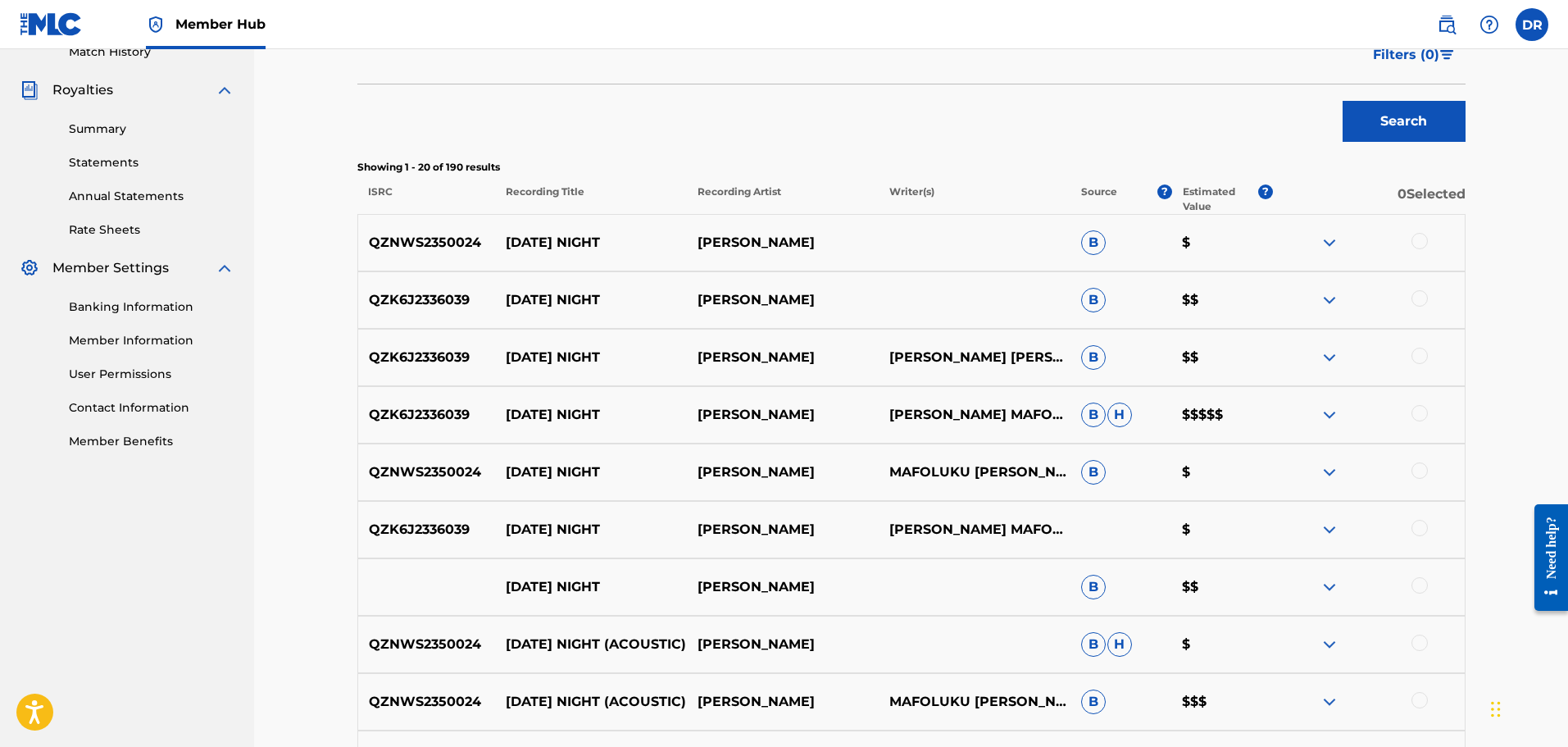
scroll to position [498, 0]
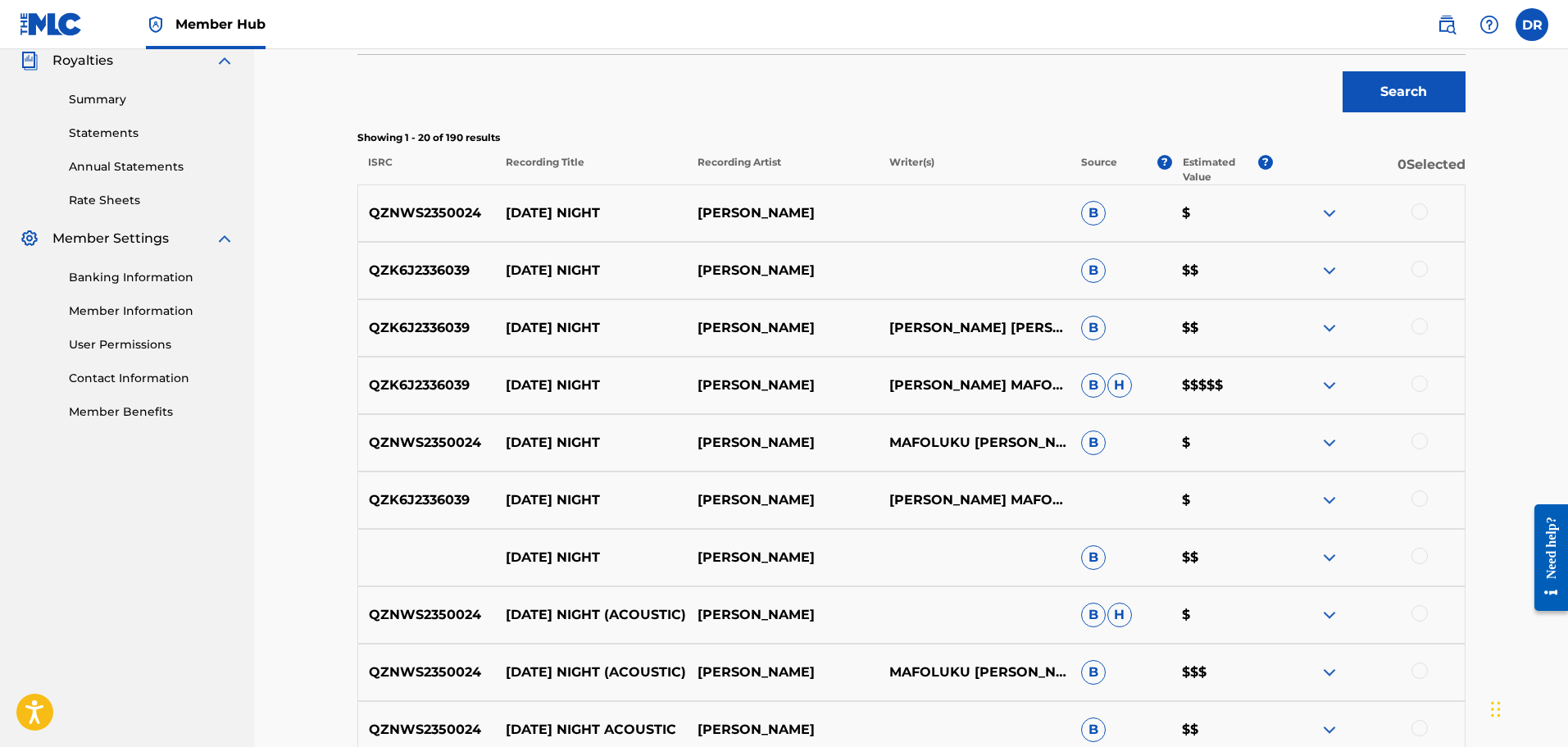
click at [1413, 209] on div at bounding box center [1419, 211] width 17 height 17
click at [1424, 271] on div at bounding box center [1419, 268] width 17 height 17
click at [1424, 329] on div at bounding box center [1419, 326] width 17 height 17
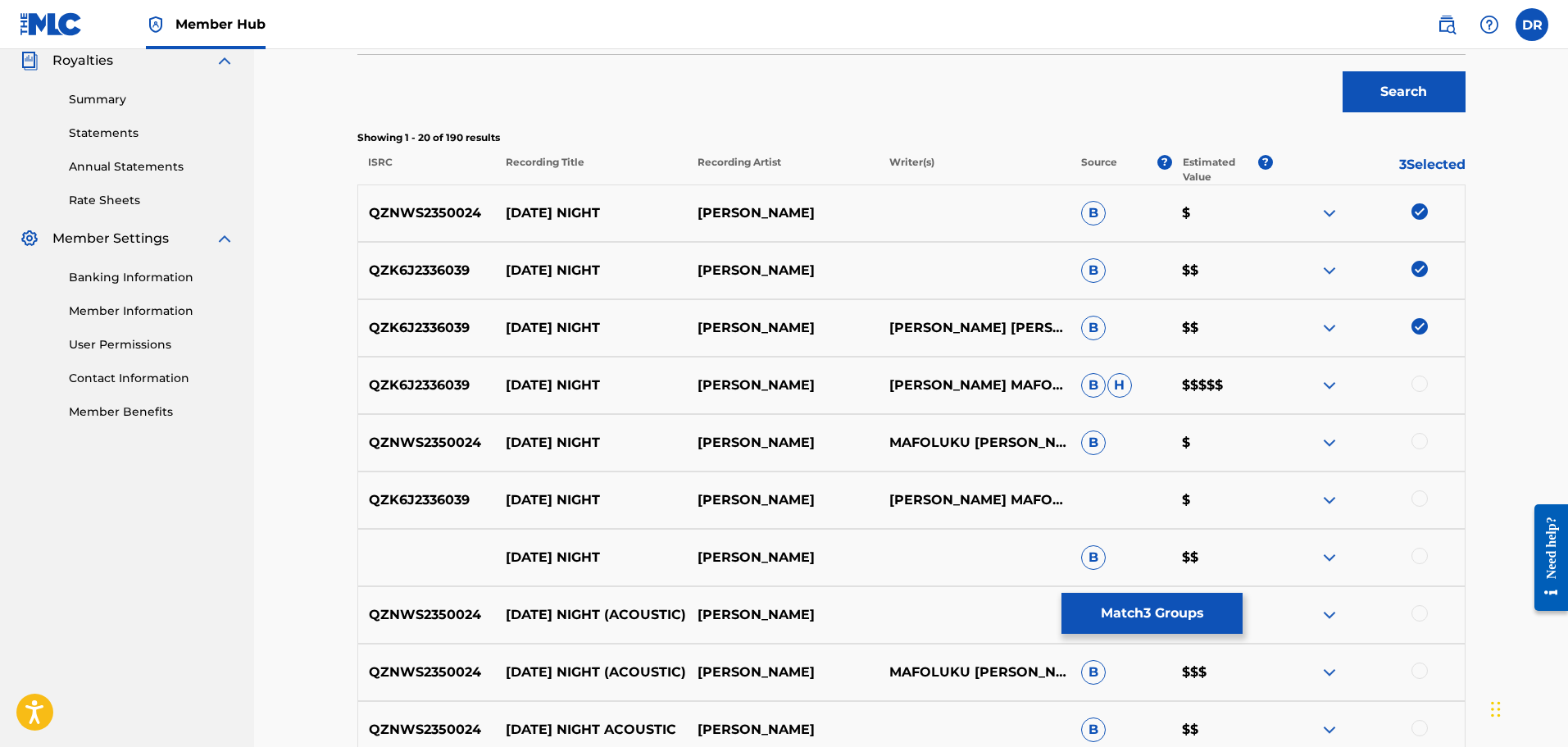
click at [1418, 380] on div at bounding box center [1419, 384] width 17 height 17
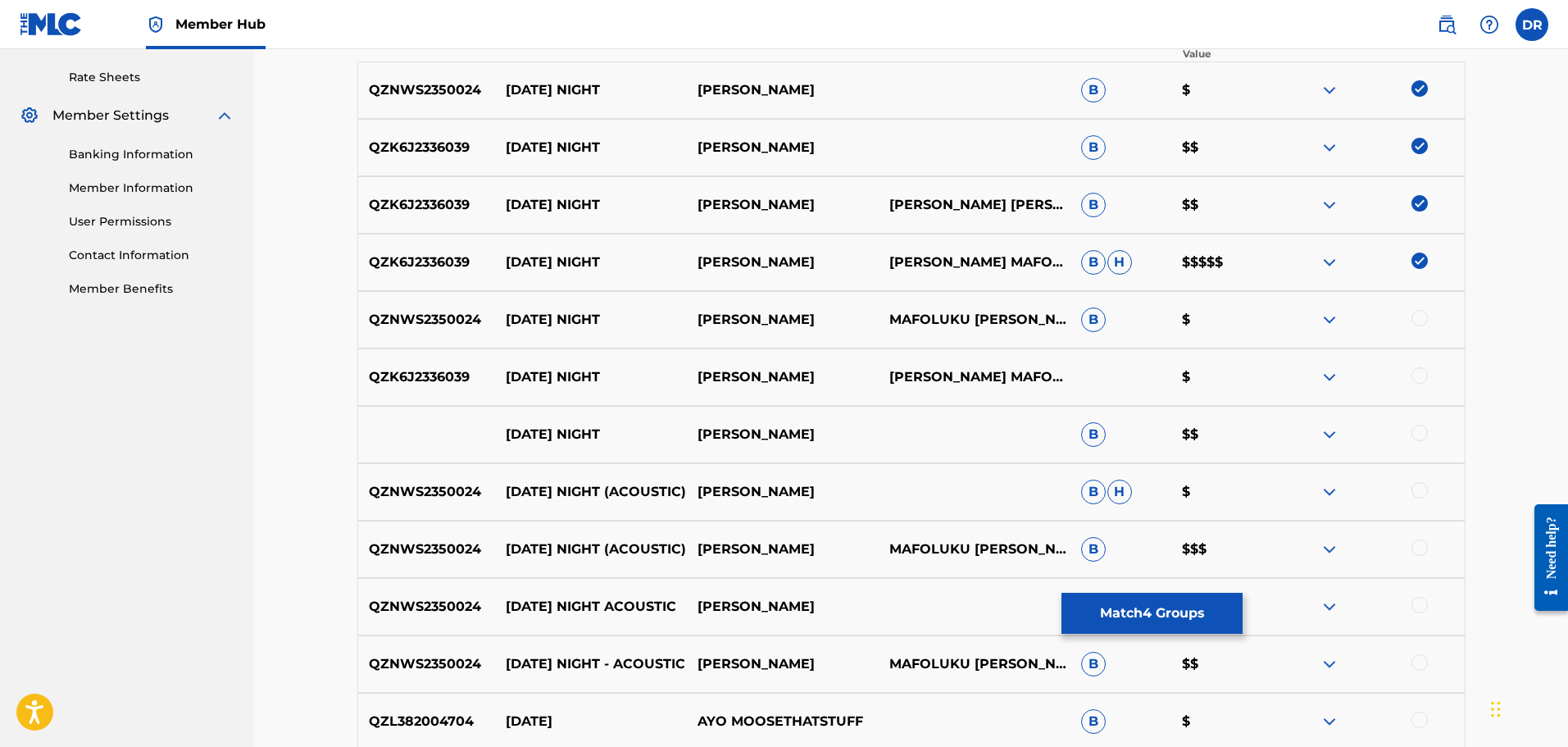
scroll to position [661, 0]
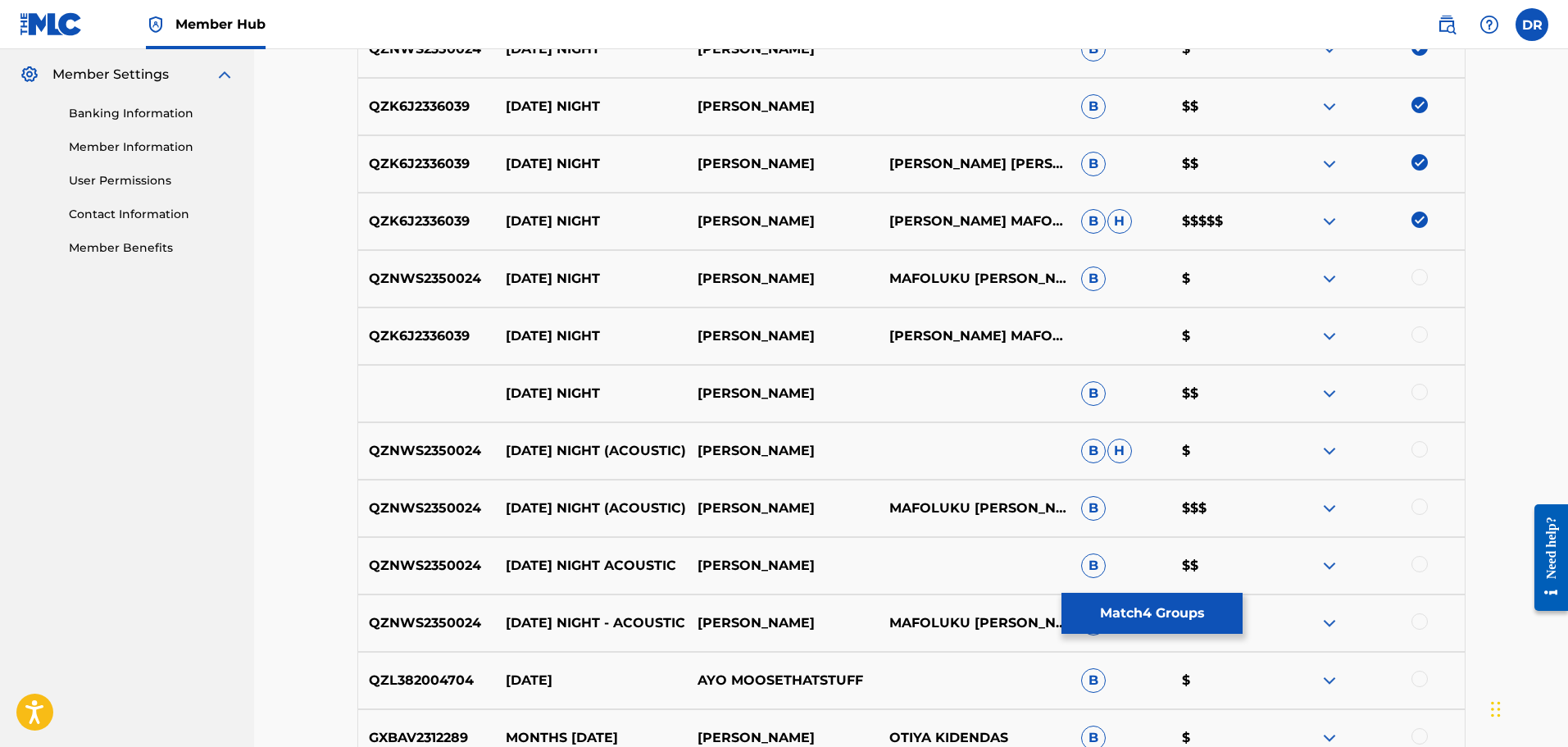
click at [1427, 276] on div at bounding box center [1419, 277] width 17 height 17
click at [1426, 340] on div at bounding box center [1419, 334] width 17 height 17
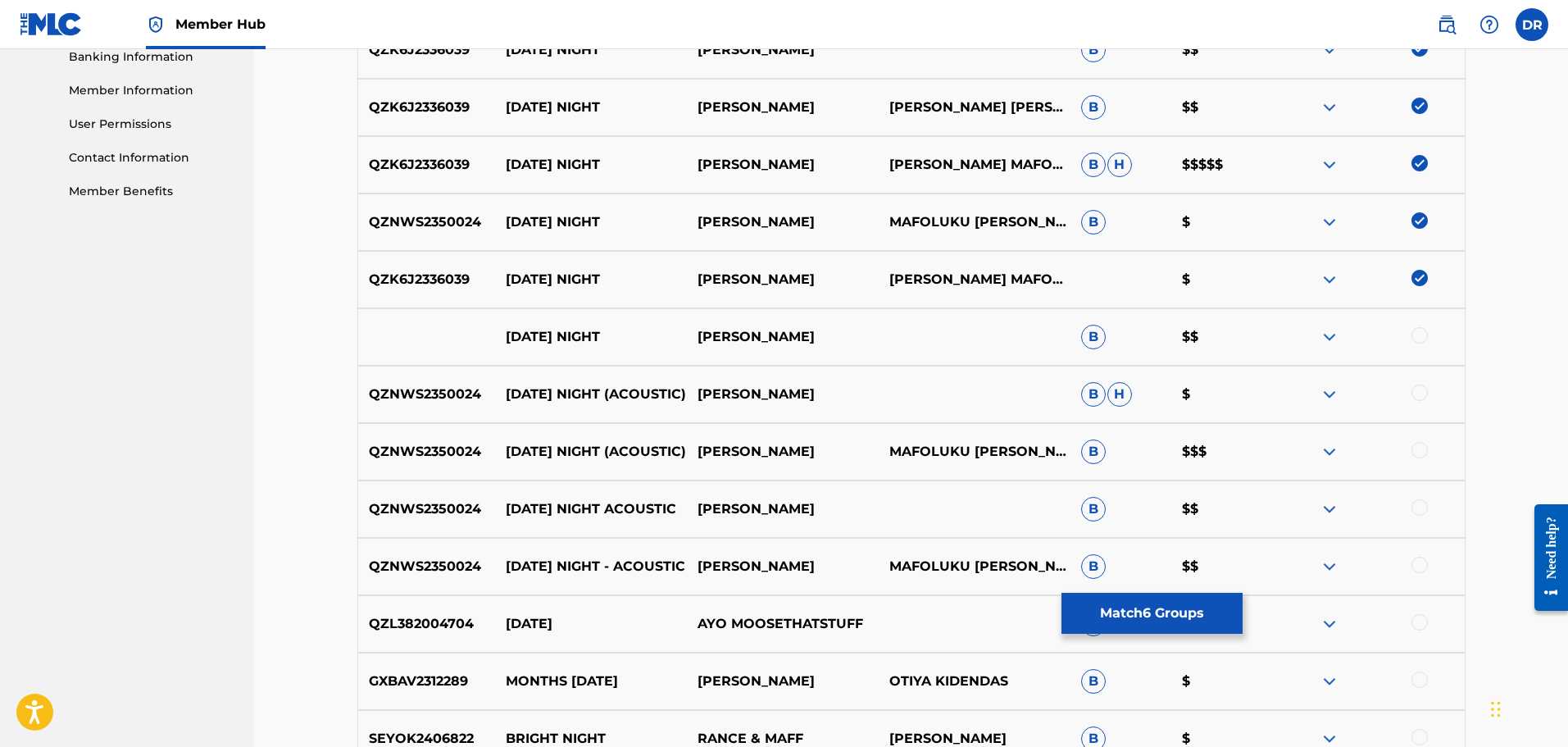
scroll to position [744, 0]
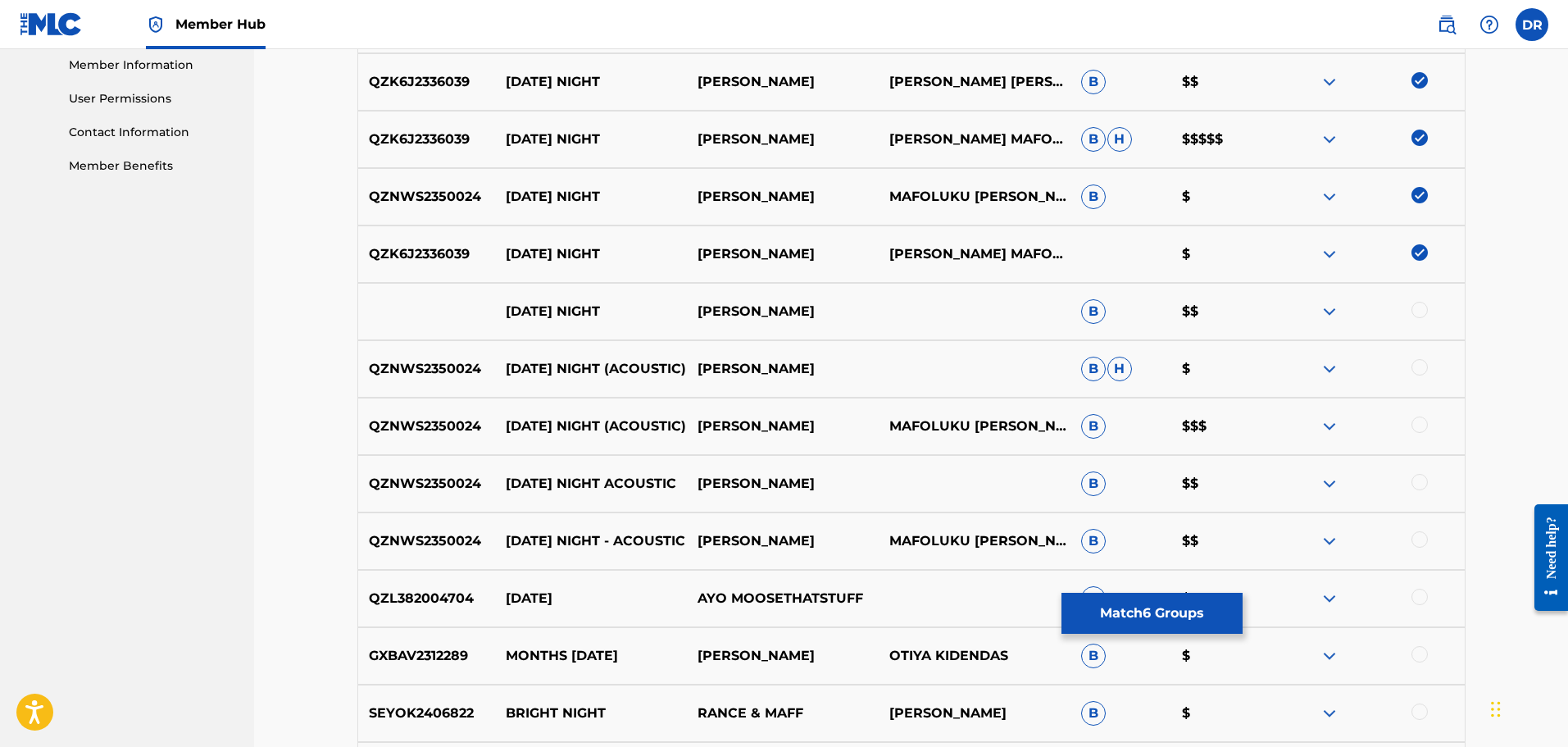
click at [1418, 309] on div at bounding box center [1419, 309] width 17 height 17
click at [1419, 365] on div at bounding box center [1419, 367] width 17 height 17
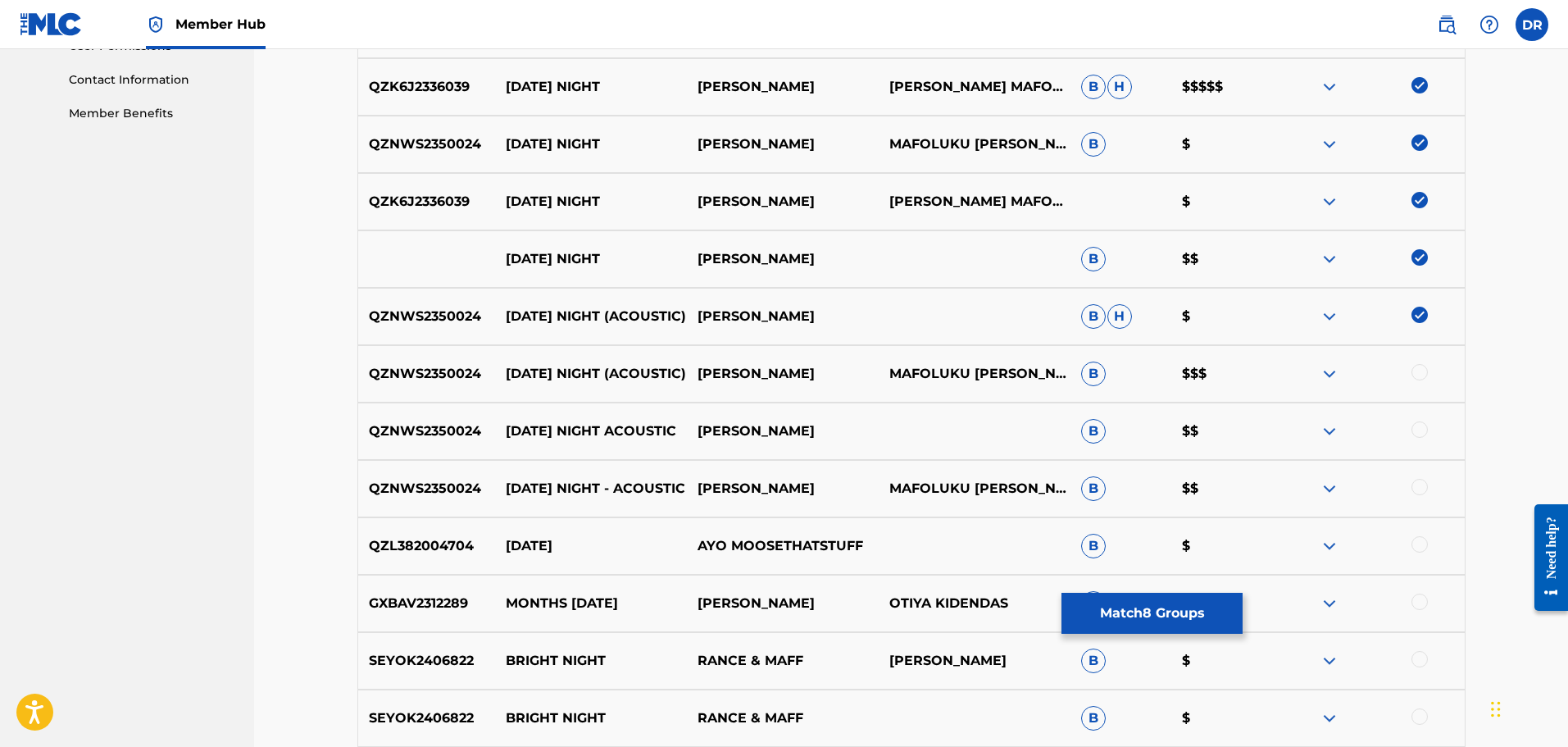
scroll to position [826, 0]
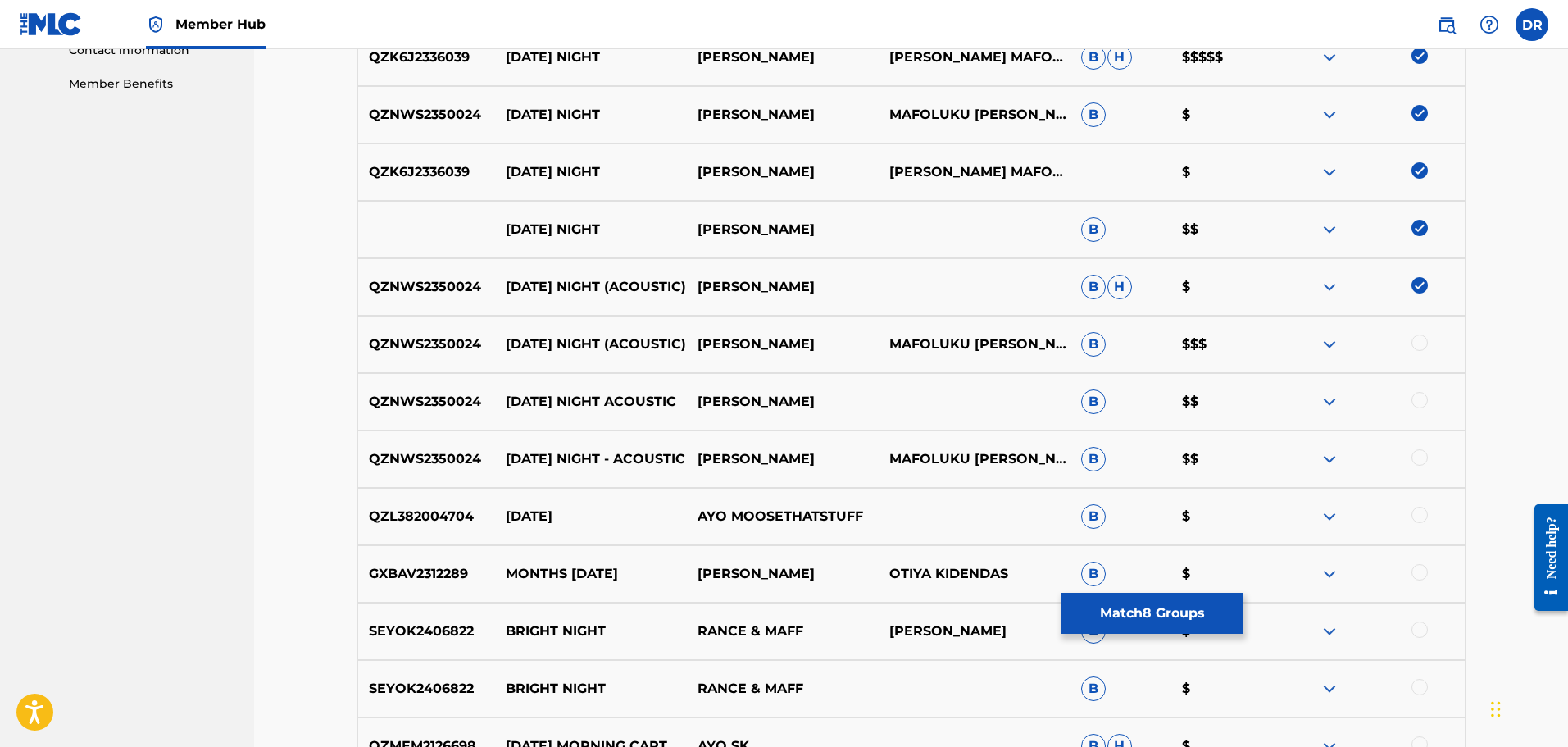
drag, startPoint x: 1419, startPoint y: 344, endPoint x: 1418, endPoint y: 353, distance: 9.1
click at [1419, 347] on div at bounding box center [1419, 342] width 17 height 17
click at [1418, 397] on div at bounding box center [1419, 400] width 17 height 17
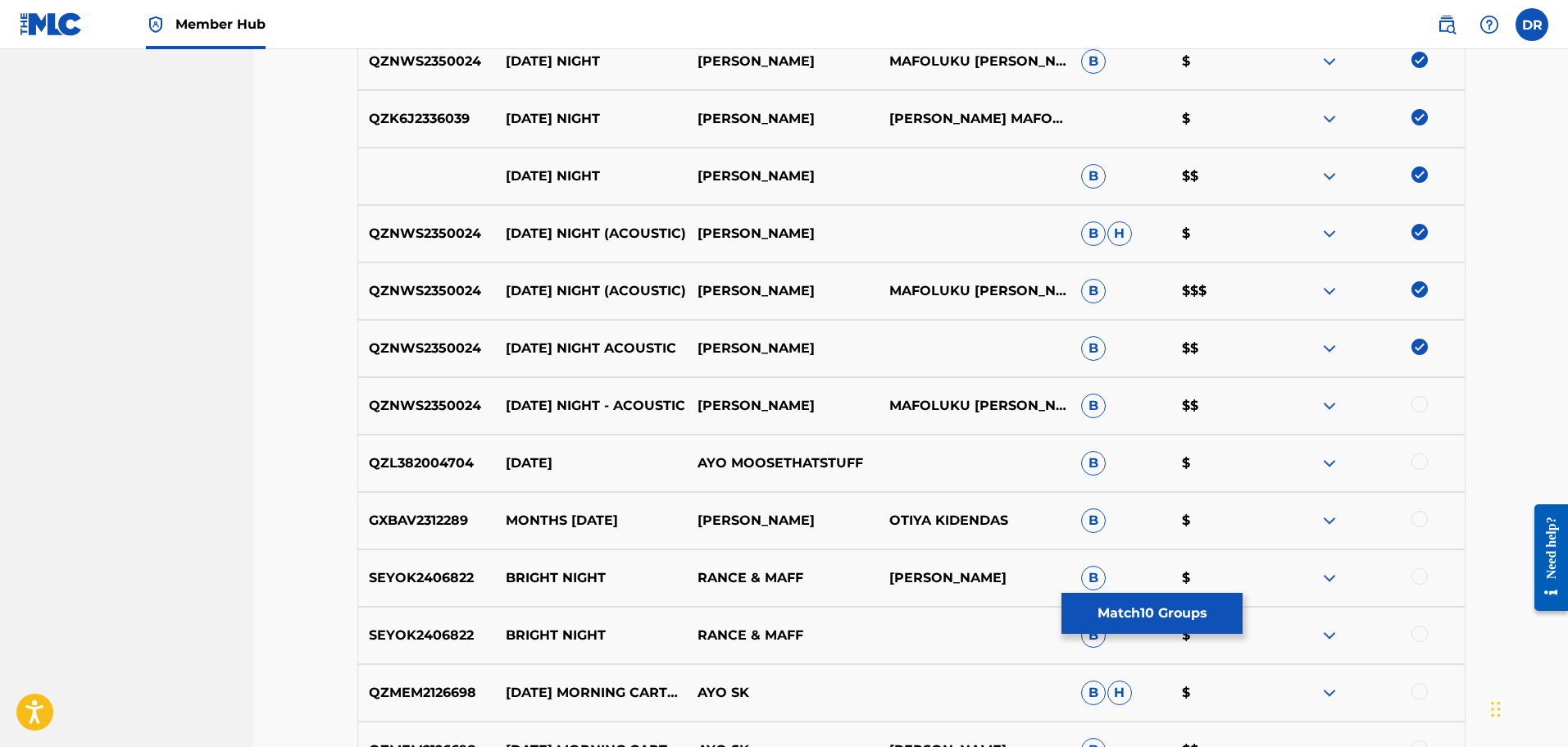
scroll to position [908, 0]
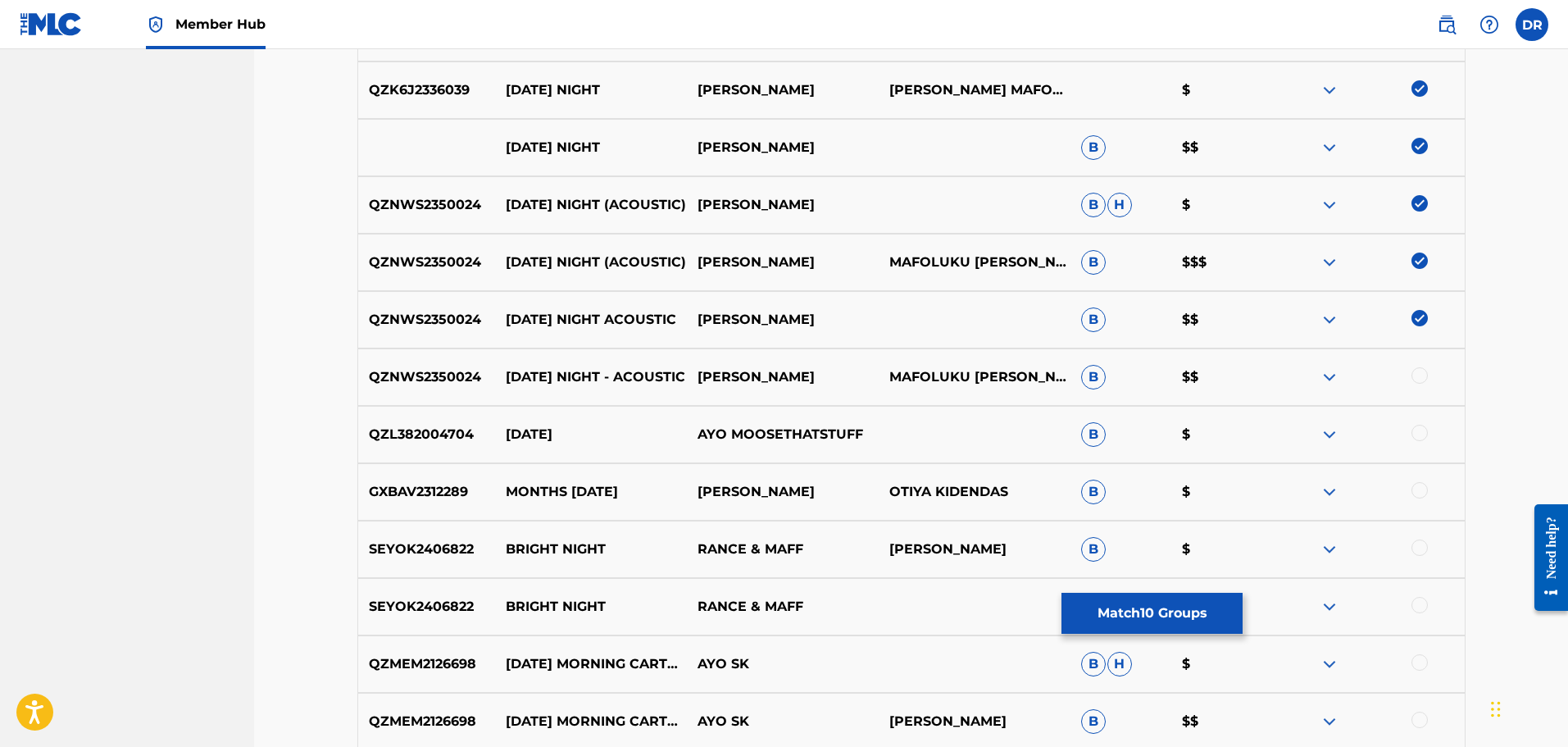
click at [1421, 381] on div at bounding box center [1419, 375] width 17 height 17
click at [1168, 607] on button "Match 11 Groups" at bounding box center [1151, 612] width 181 height 41
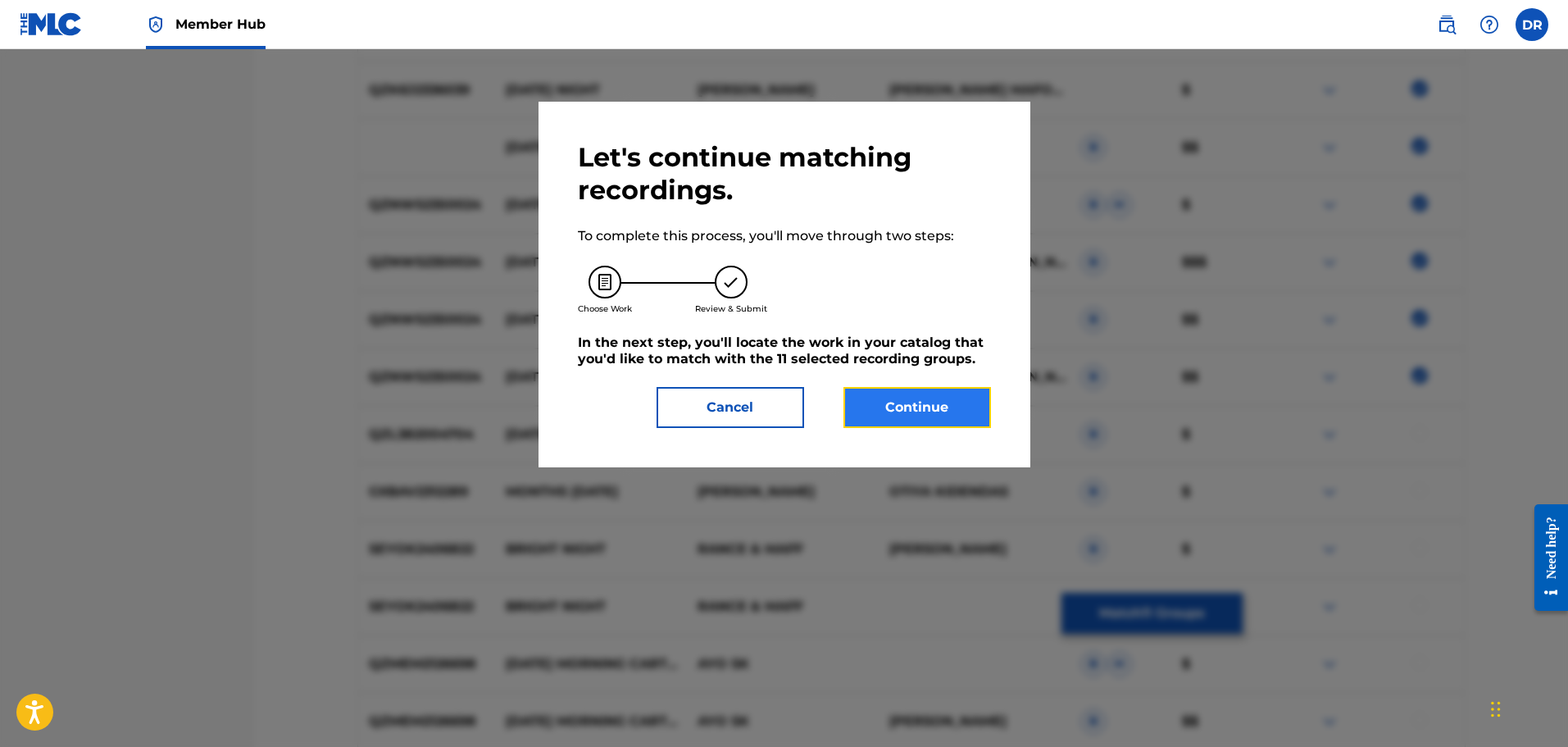
click at [944, 409] on button "Continue" at bounding box center [917, 407] width 148 height 41
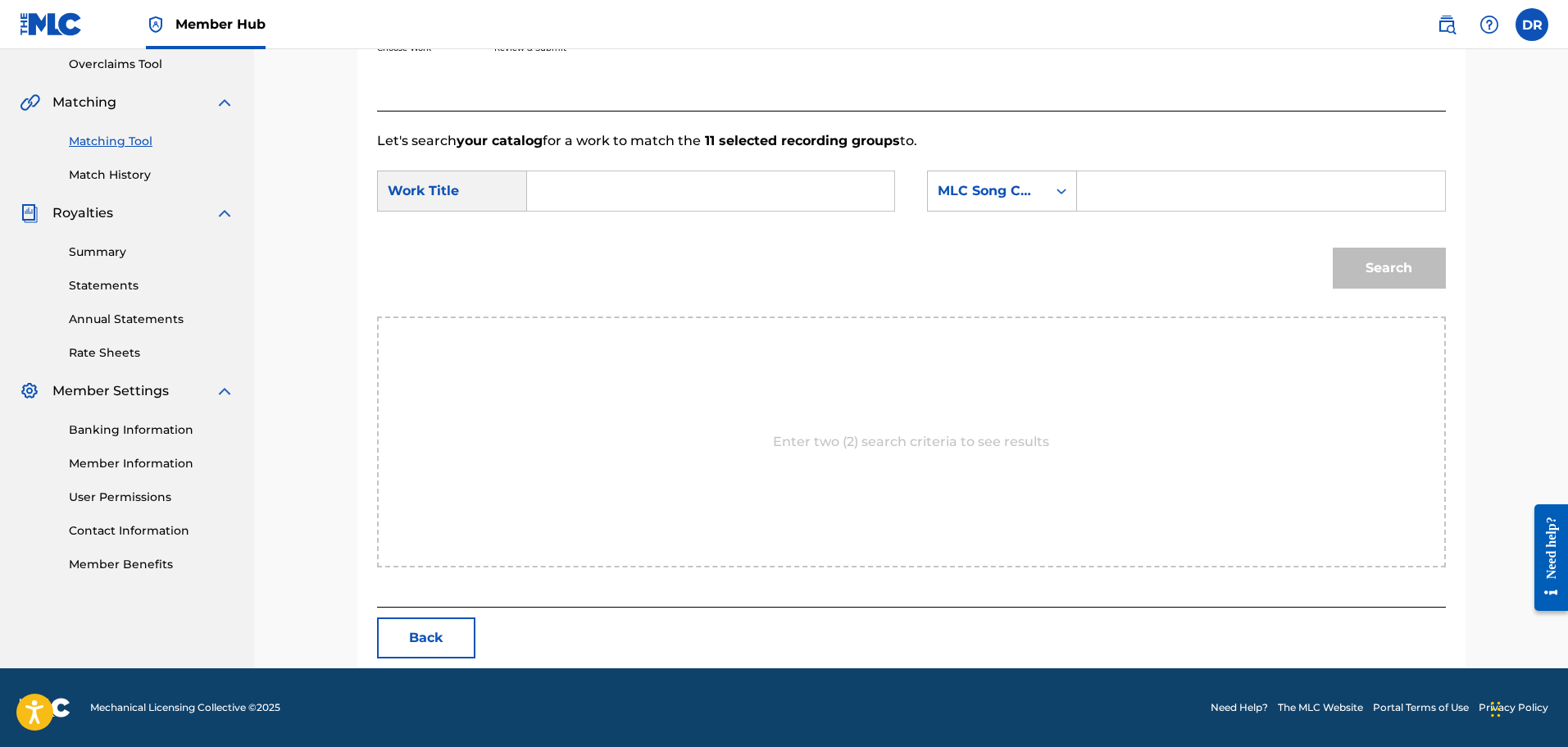
scroll to position [345, 0]
paste input "[DATE] NIGHT"
type input "[DATE] NIGHT"
click at [1129, 192] on input "Search Form" at bounding box center [1261, 190] width 340 height 39
paste input "S704EJ"
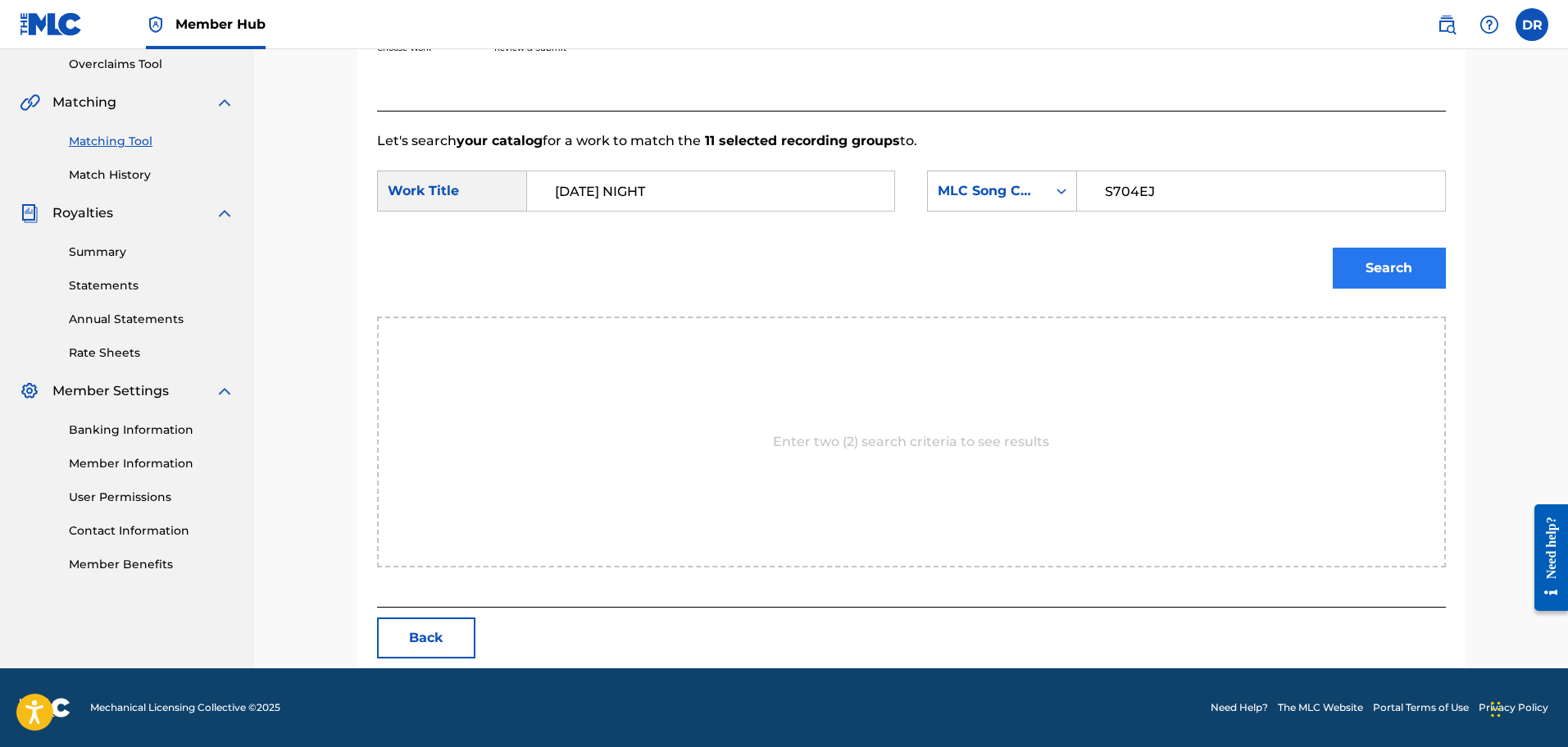
type input "S704EJ"
click at [1369, 260] on button "Search" at bounding box center [1390, 267] width 114 height 41
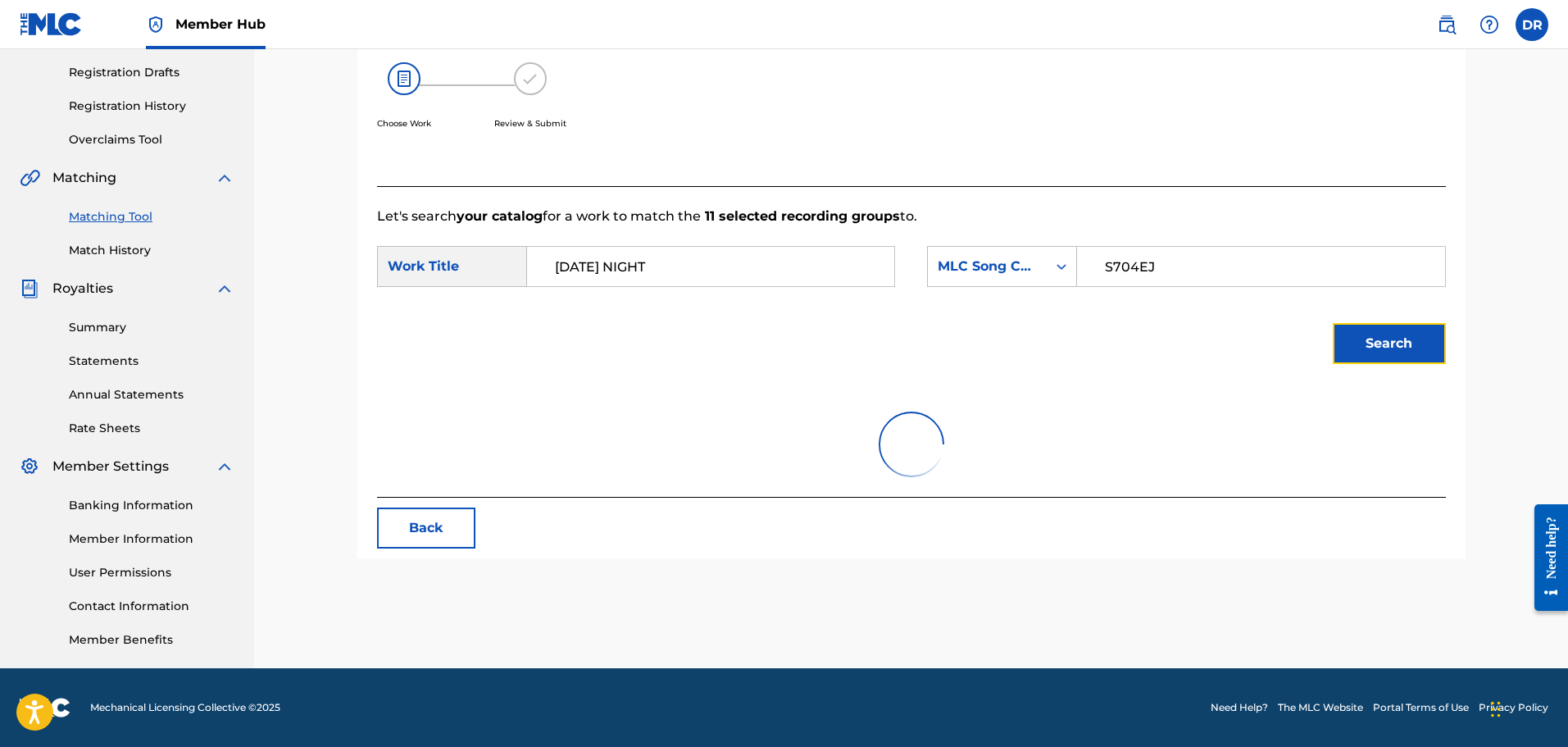
scroll to position [297, 0]
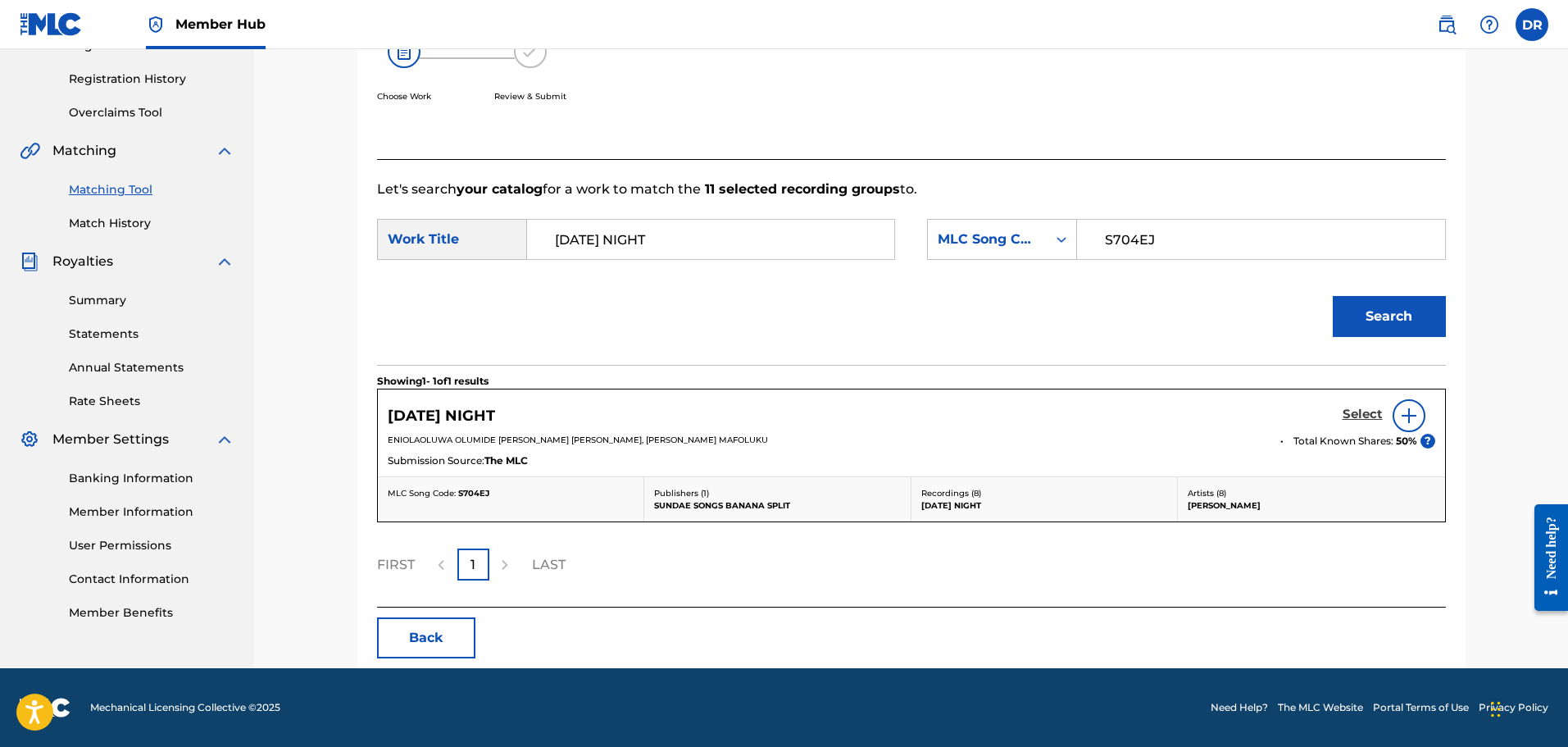
click at [1353, 413] on h5 "Select" at bounding box center [1363, 414] width 40 height 16
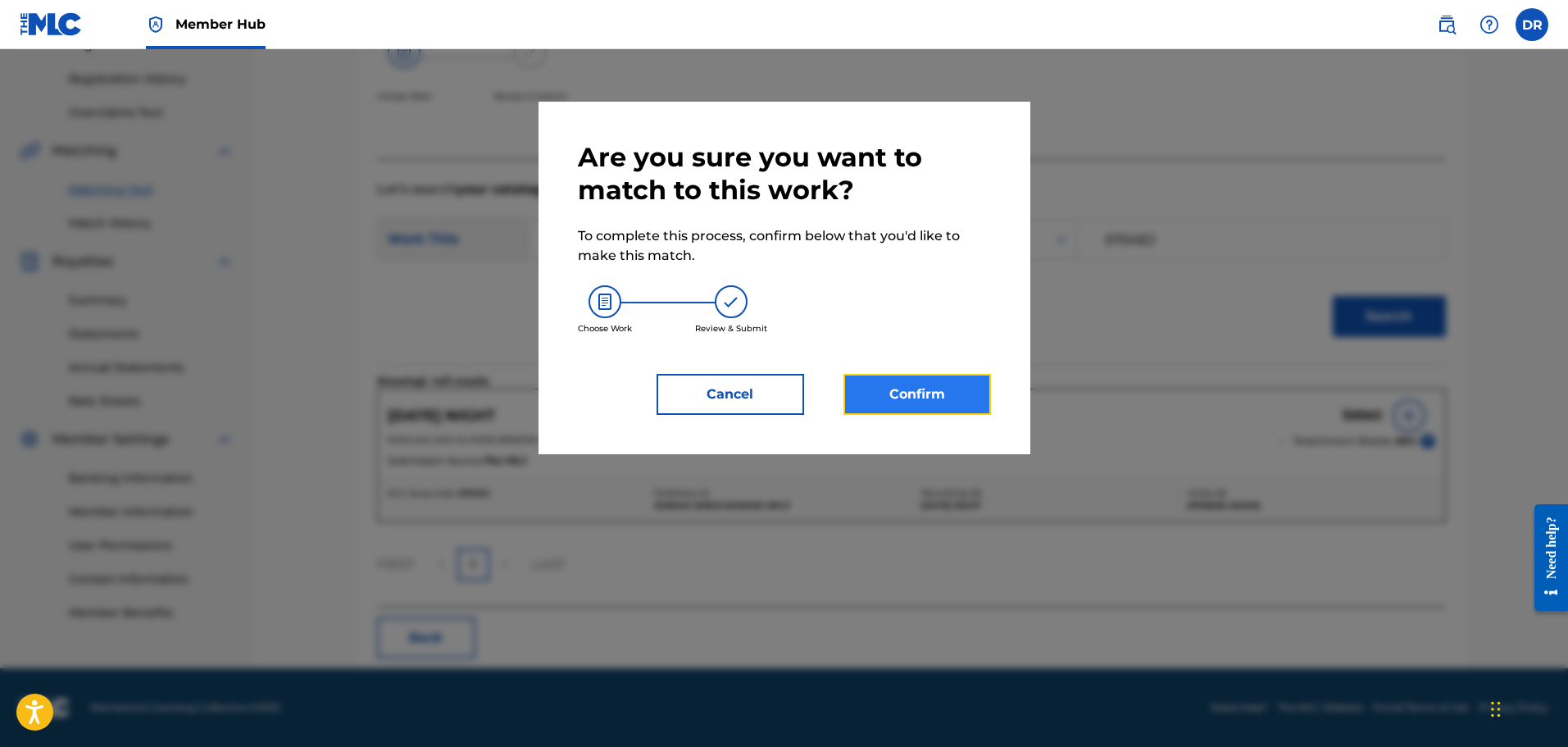
click at [924, 396] on button "Confirm" at bounding box center [917, 394] width 148 height 41
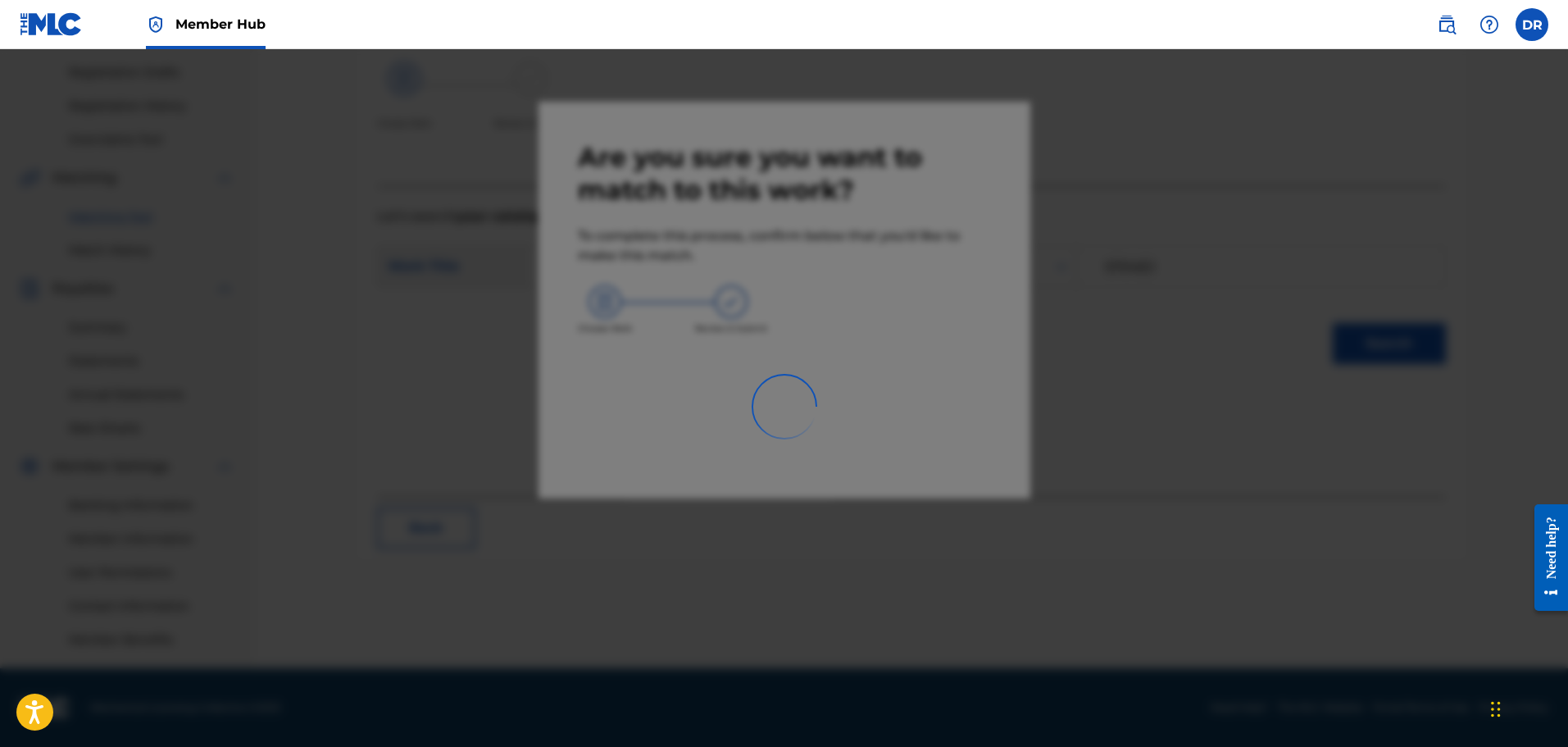
scroll to position [270, 0]
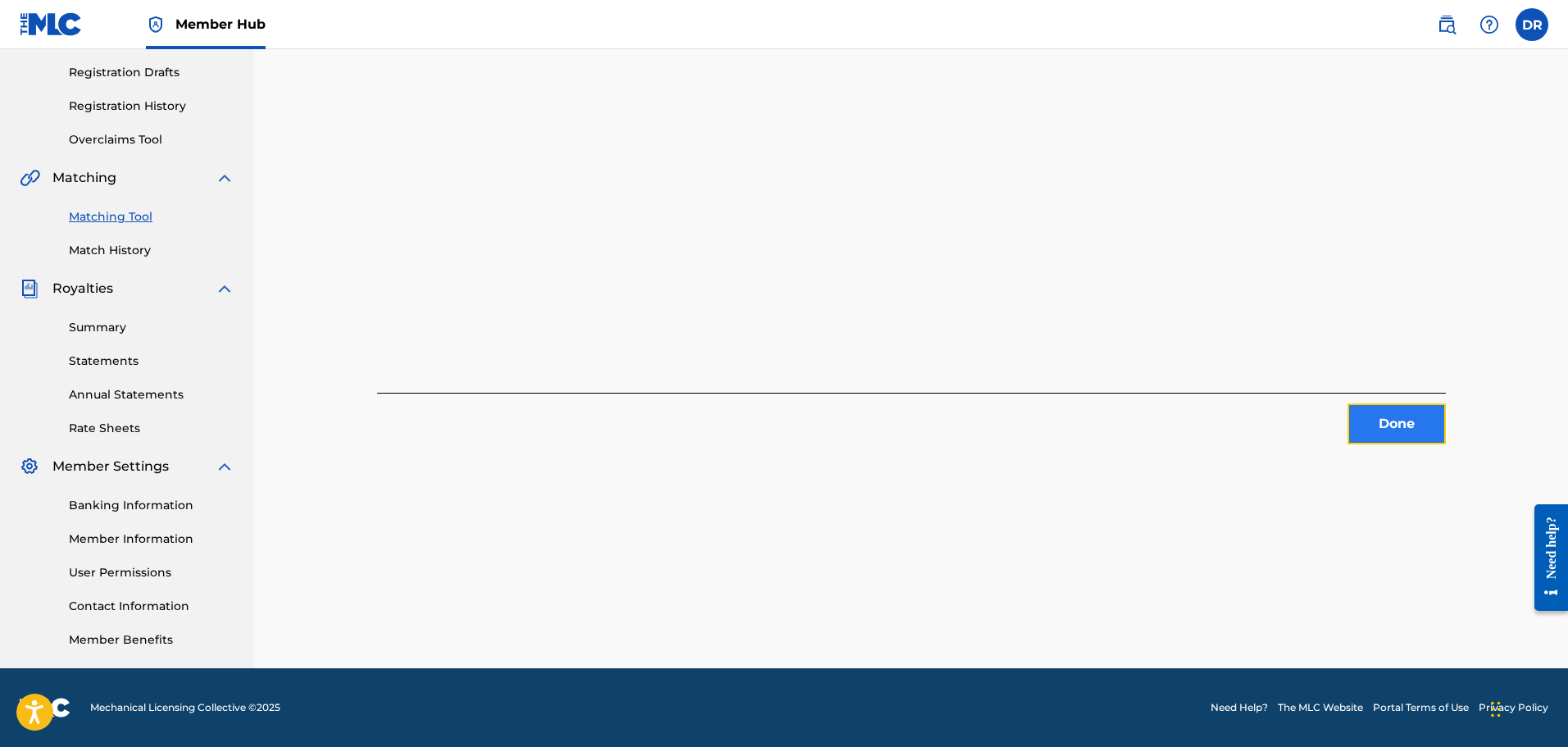
click at [1389, 426] on button "Done" at bounding box center [1397, 424] width 99 height 41
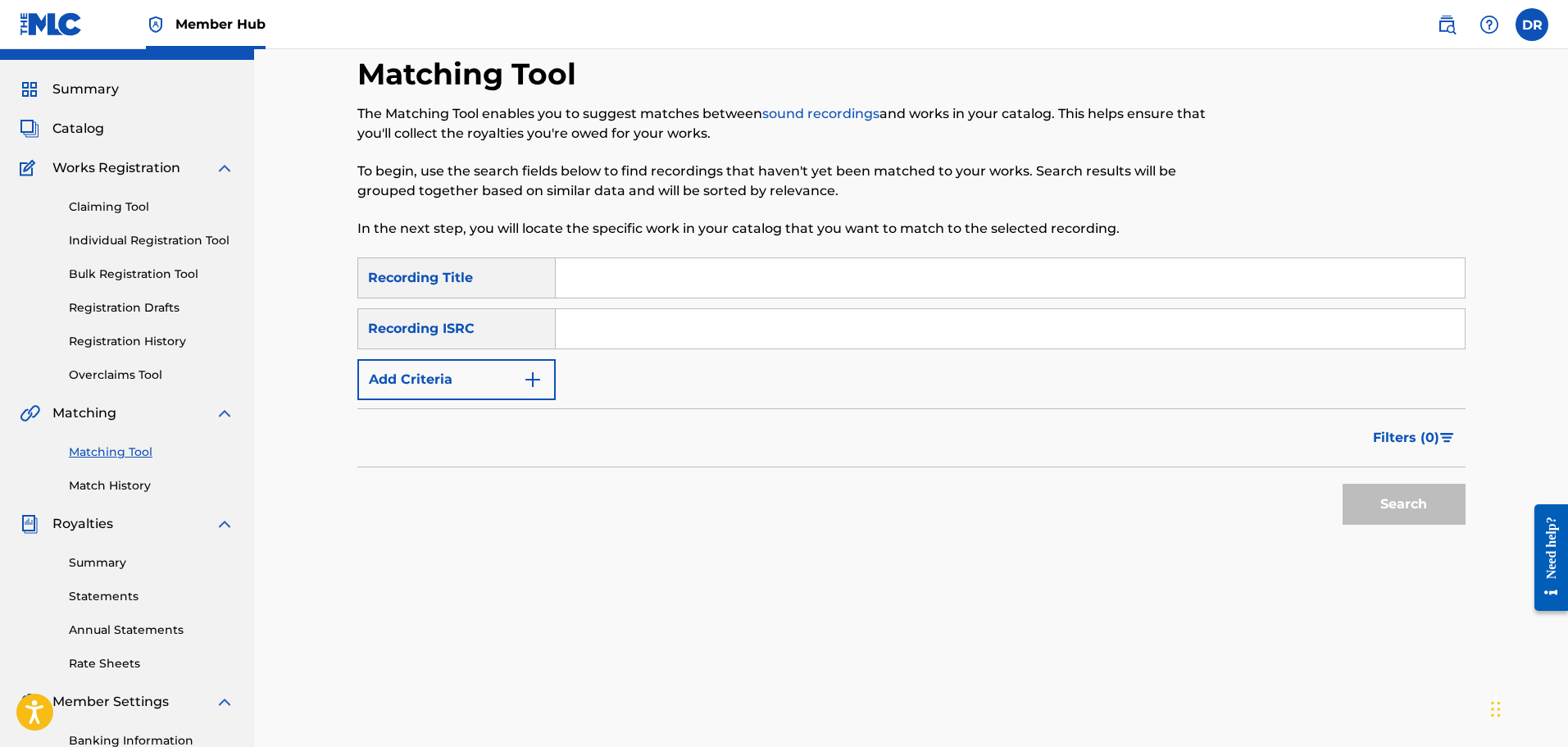
scroll to position [24, 0]
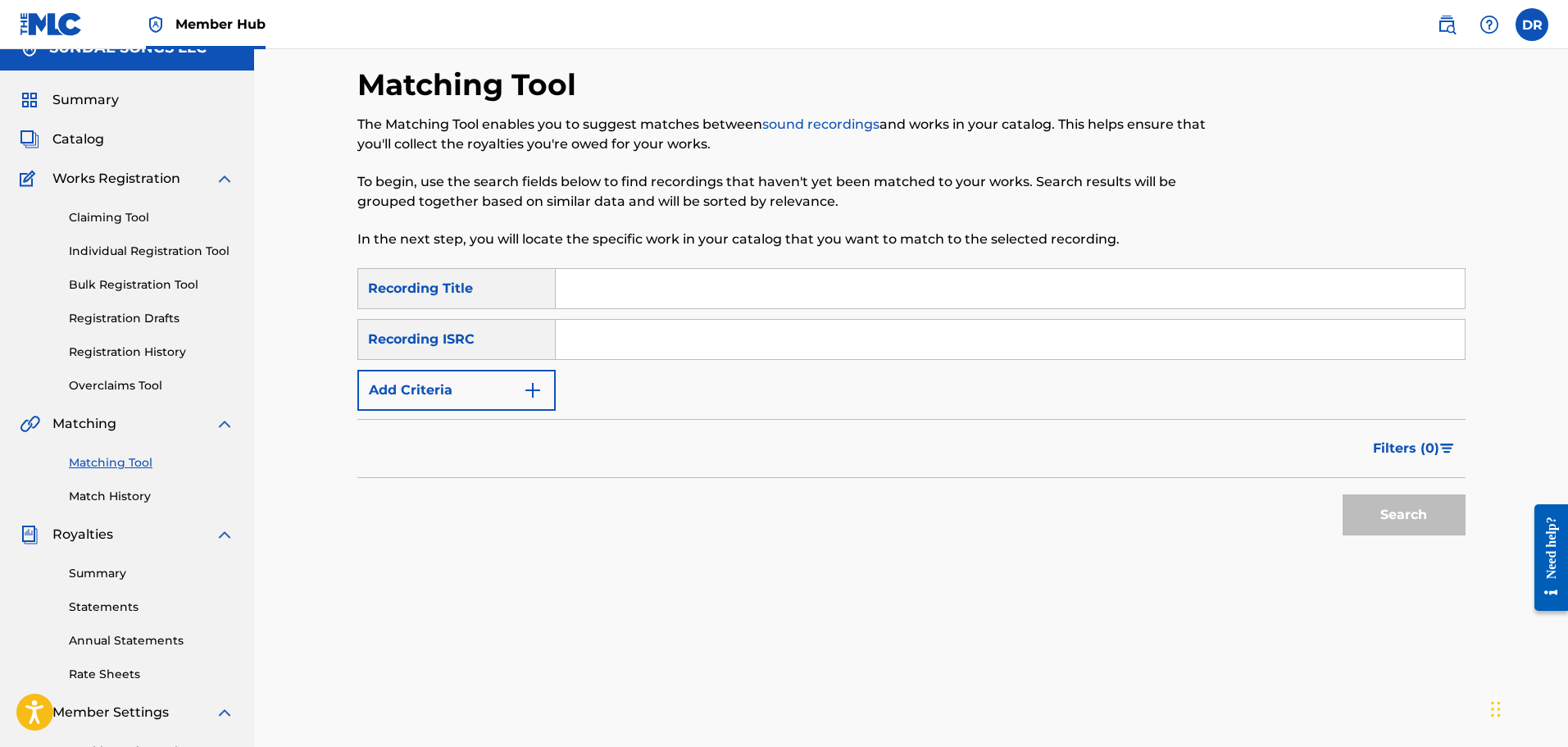
paste input "STREET ANTHEM"
type input "STREET ANTHEM"
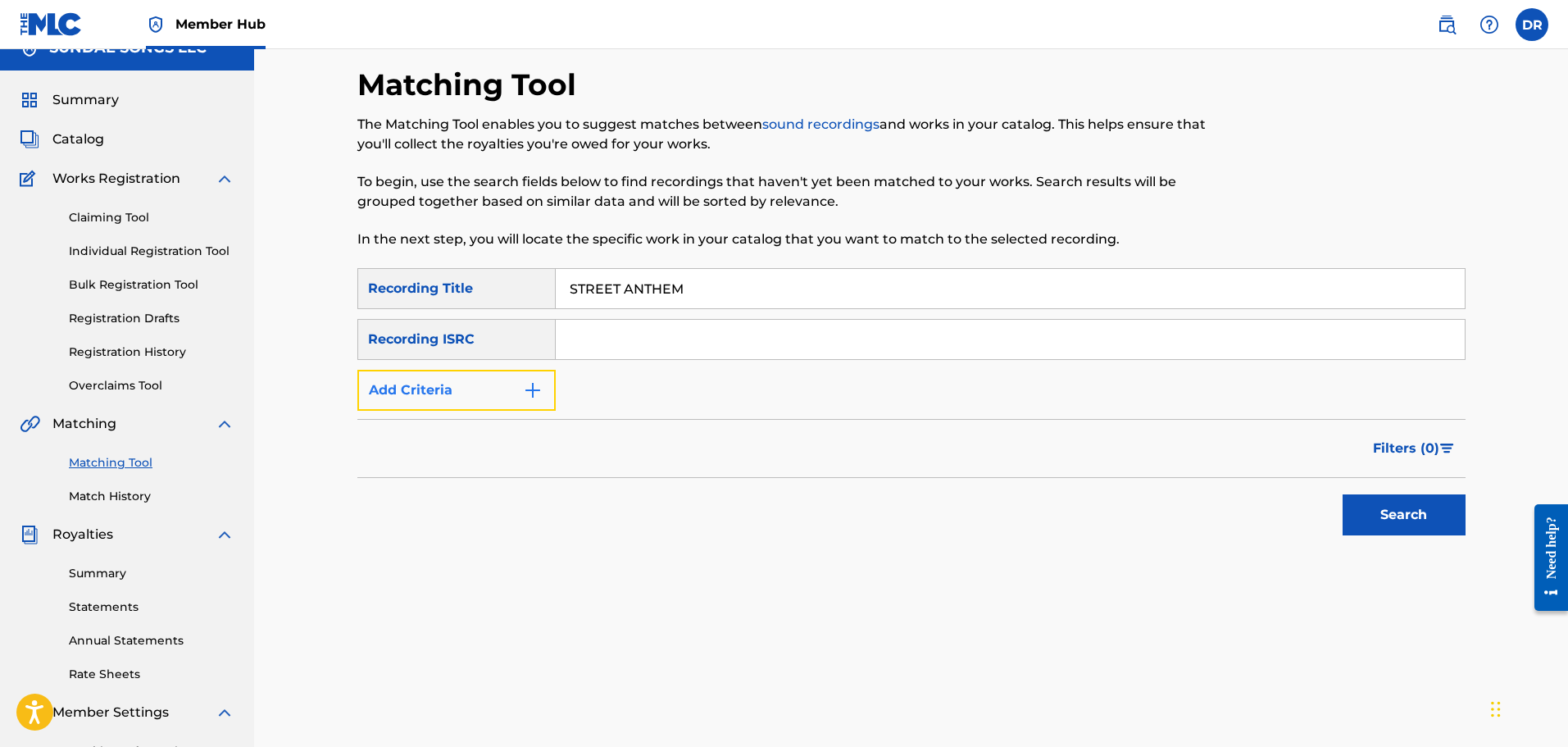
click at [500, 400] on button "Add Criteria" at bounding box center [456, 390] width 198 height 41
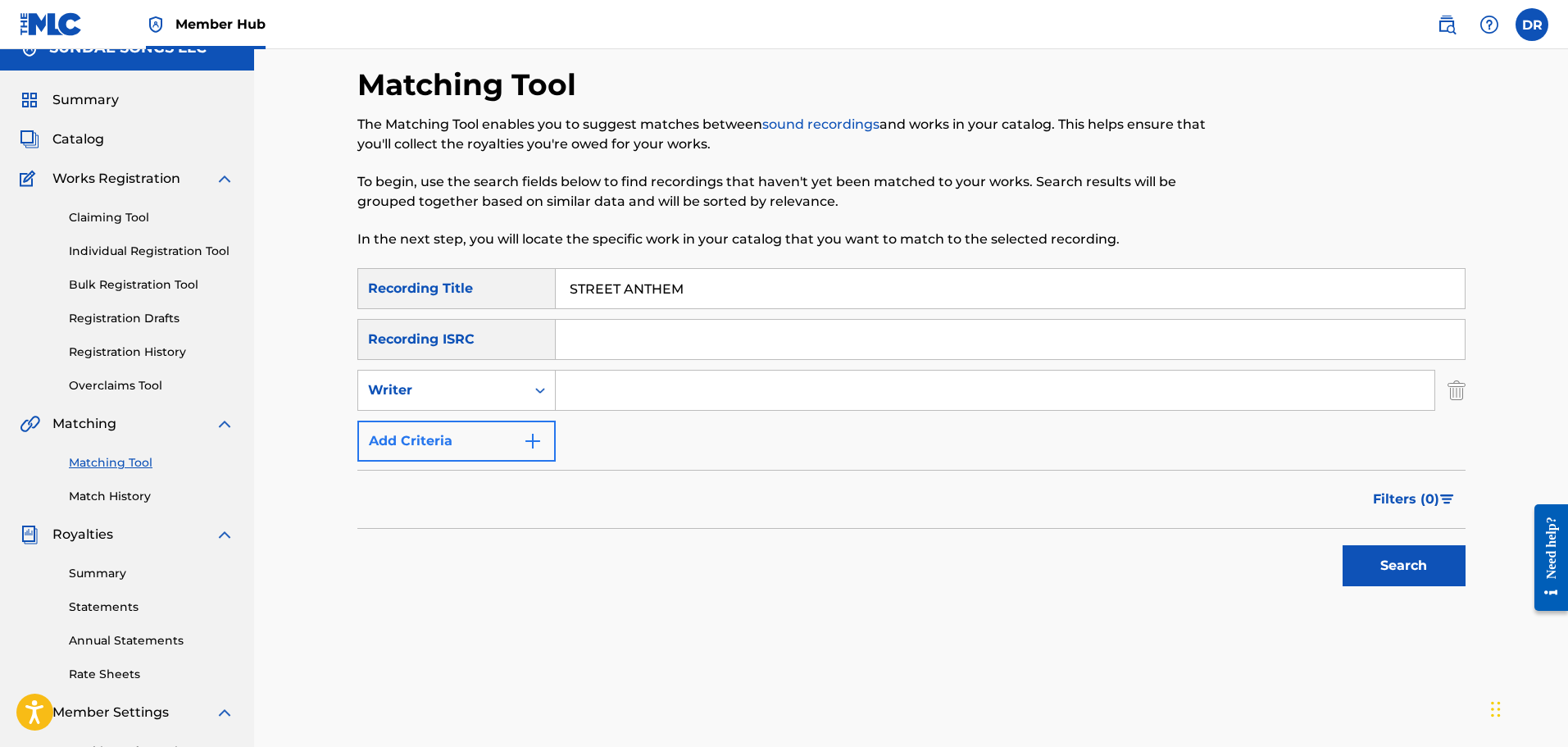
click at [500, 400] on div "Writer" at bounding box center [441, 391] width 167 height 31
click at [500, 430] on div "Recording Artist" at bounding box center [456, 431] width 197 height 41
click at [636, 390] on input "Search Form" at bounding box center [995, 390] width 879 height 39
type input "[PERSON_NAME]"
drag, startPoint x: 1413, startPoint y: 573, endPoint x: 1399, endPoint y: 574, distance: 14.0
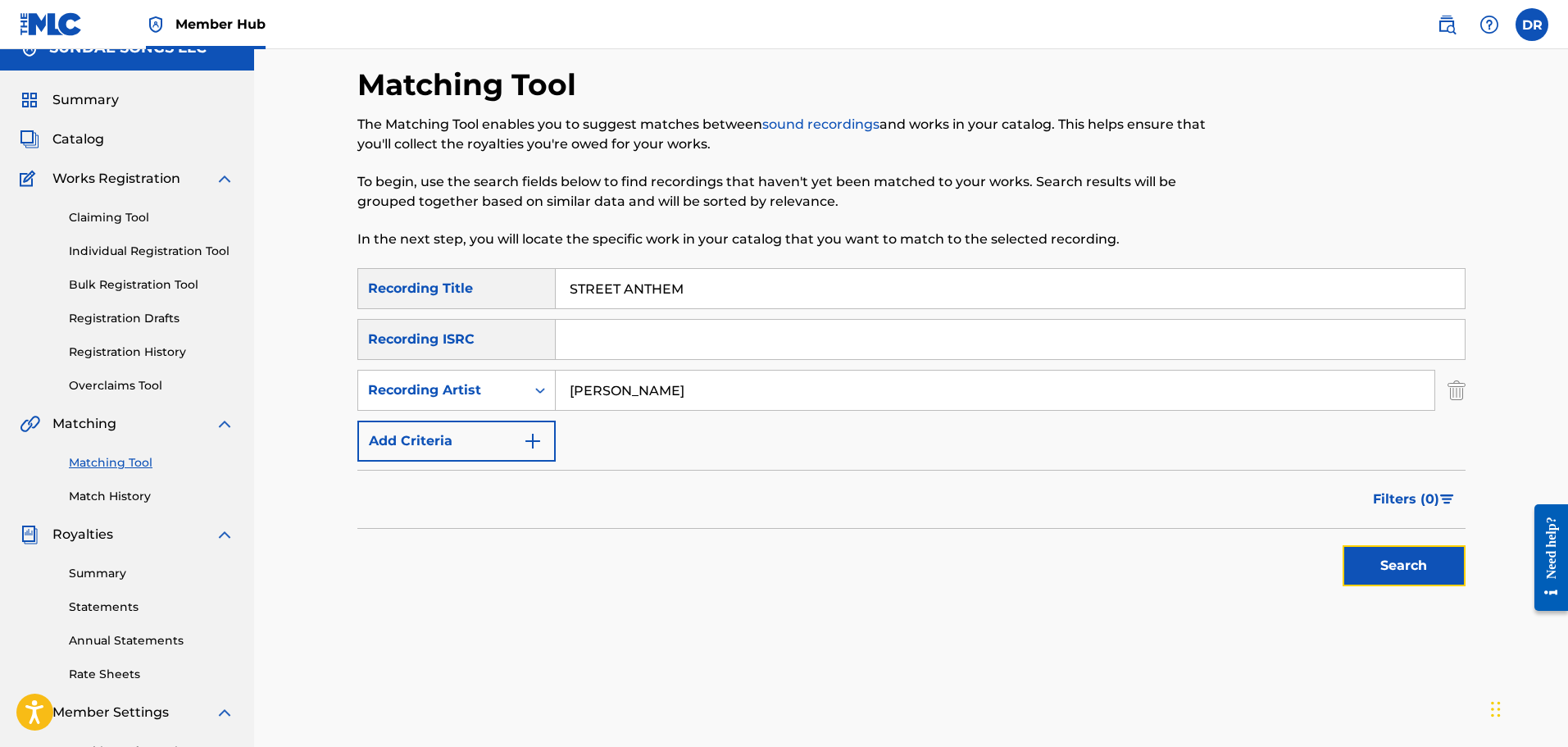
click at [1411, 573] on button "Search" at bounding box center [1404, 565] width 123 height 41
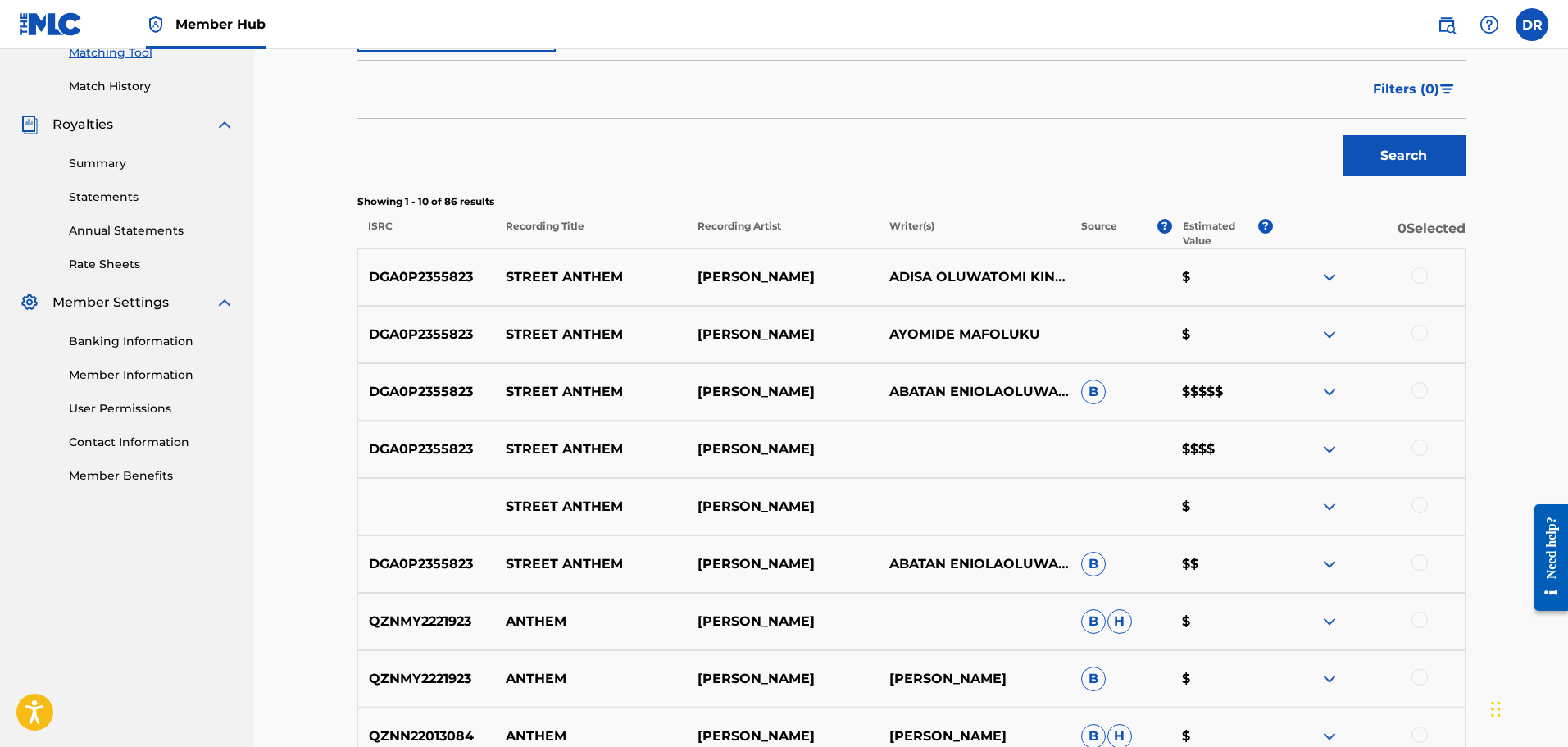
scroll to position [515, 0]
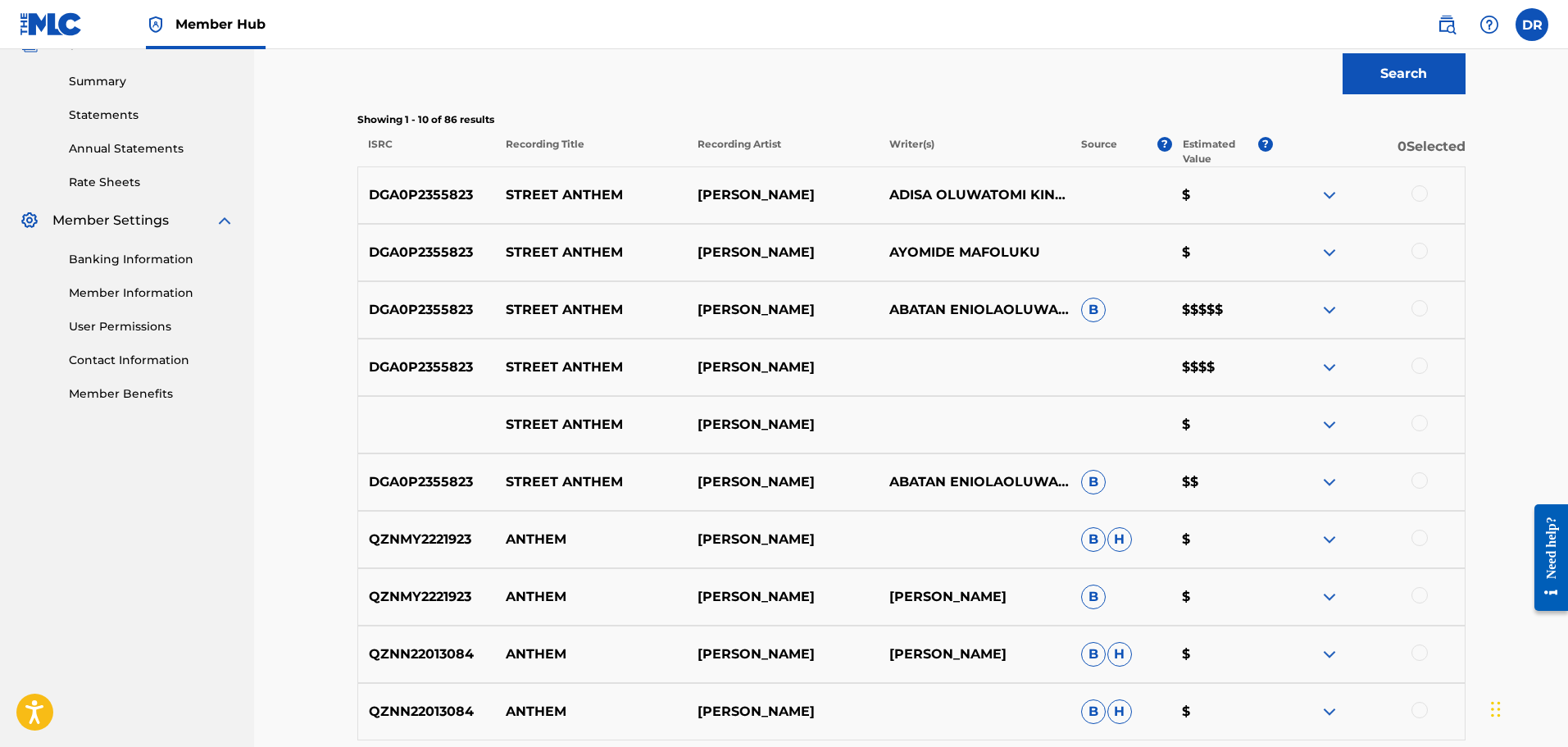
click at [1421, 192] on div at bounding box center [1419, 193] width 17 height 17
click at [1416, 245] on div at bounding box center [1419, 251] width 17 height 17
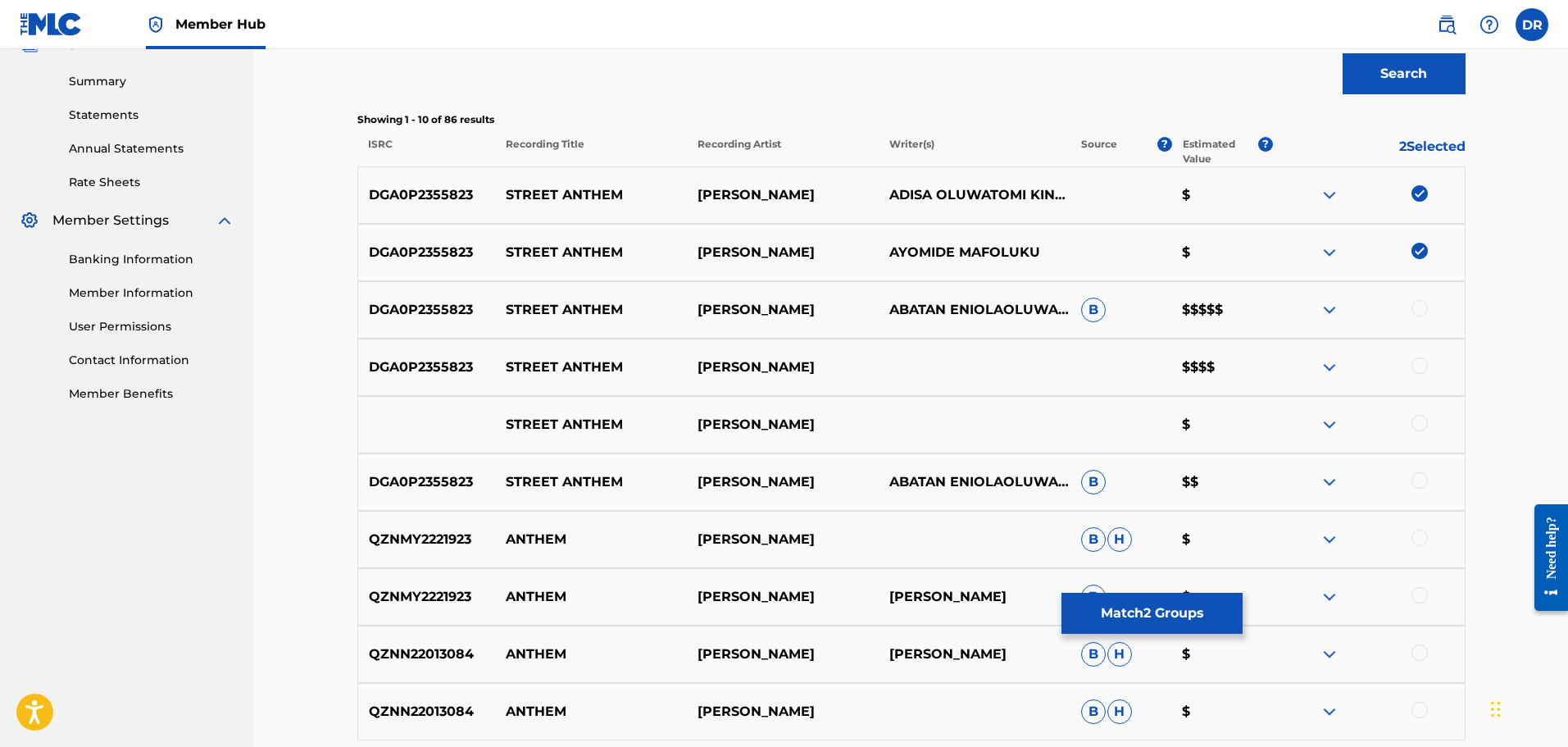
click at [1418, 299] on div "DGA0P2355823 STREET ANTHEM AYO MAFF ABATAN ENIOLAOLUWA OLUMIDE, [PERSON_NAME], …" at bounding box center [911, 310] width 1109 height 58
click at [1423, 313] on div at bounding box center [1419, 308] width 17 height 17
click at [1421, 363] on div at bounding box center [1419, 365] width 17 height 17
click at [1419, 419] on div at bounding box center [1419, 423] width 17 height 17
click at [1422, 478] on div at bounding box center [1419, 481] width 17 height 17
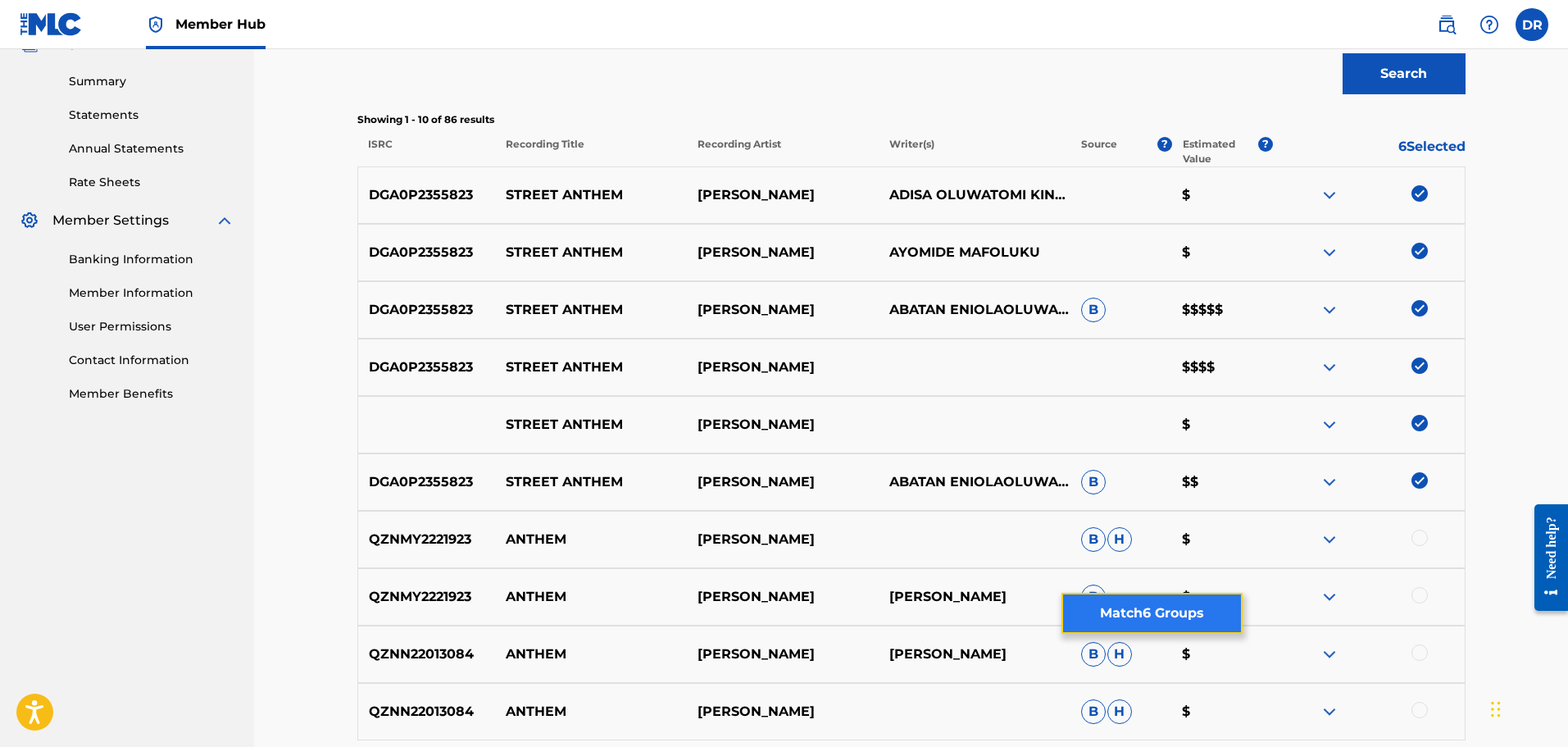
click at [1164, 619] on button "Match 6 Groups" at bounding box center [1151, 612] width 181 height 41
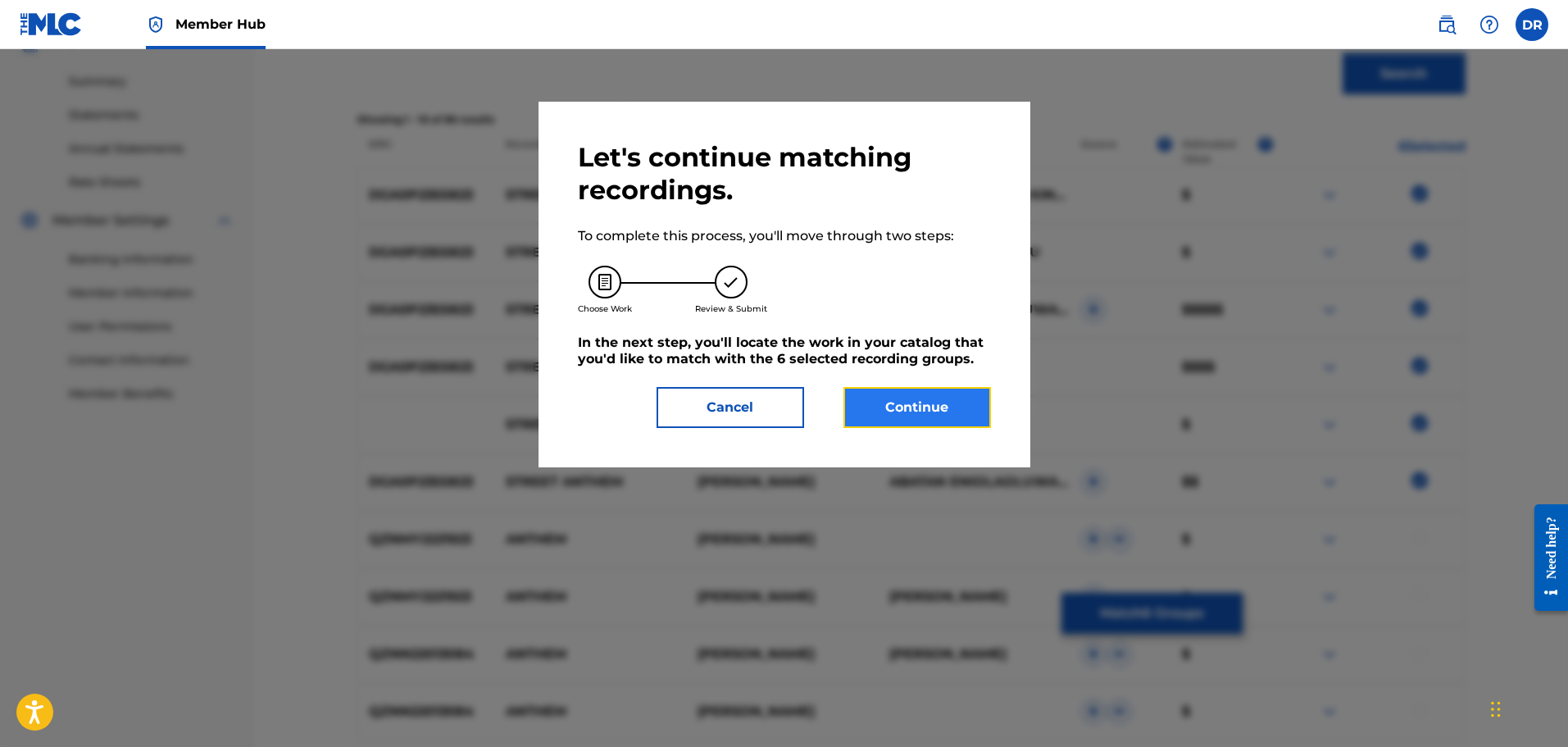
click at [948, 414] on button "Continue" at bounding box center [917, 407] width 148 height 41
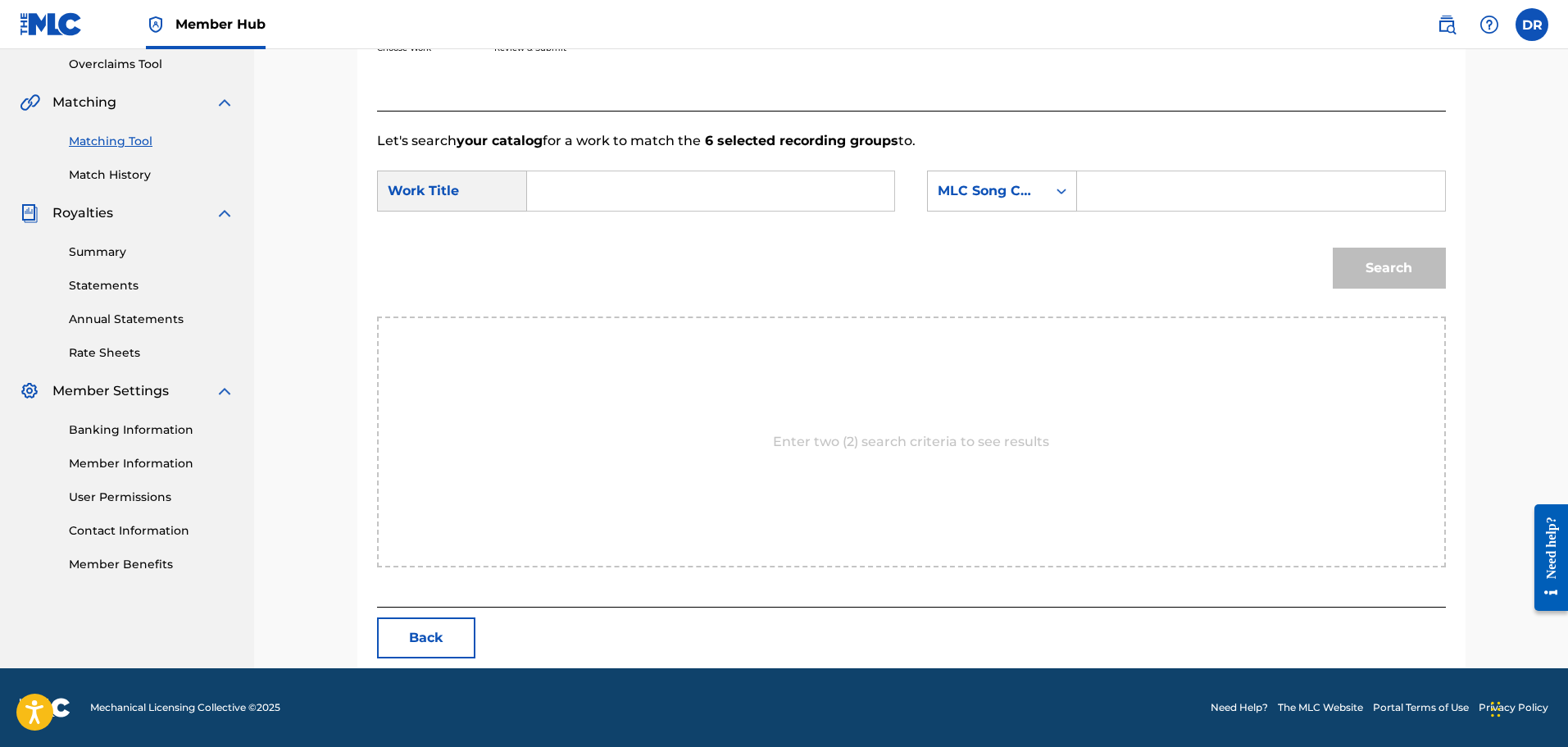
paste input "STREET ANTHEM"
type input "STREET ANTHEM"
click at [1183, 193] on input "Search Form" at bounding box center [1261, 190] width 340 height 39
paste input "S71JOK"
type input "S71JOK"
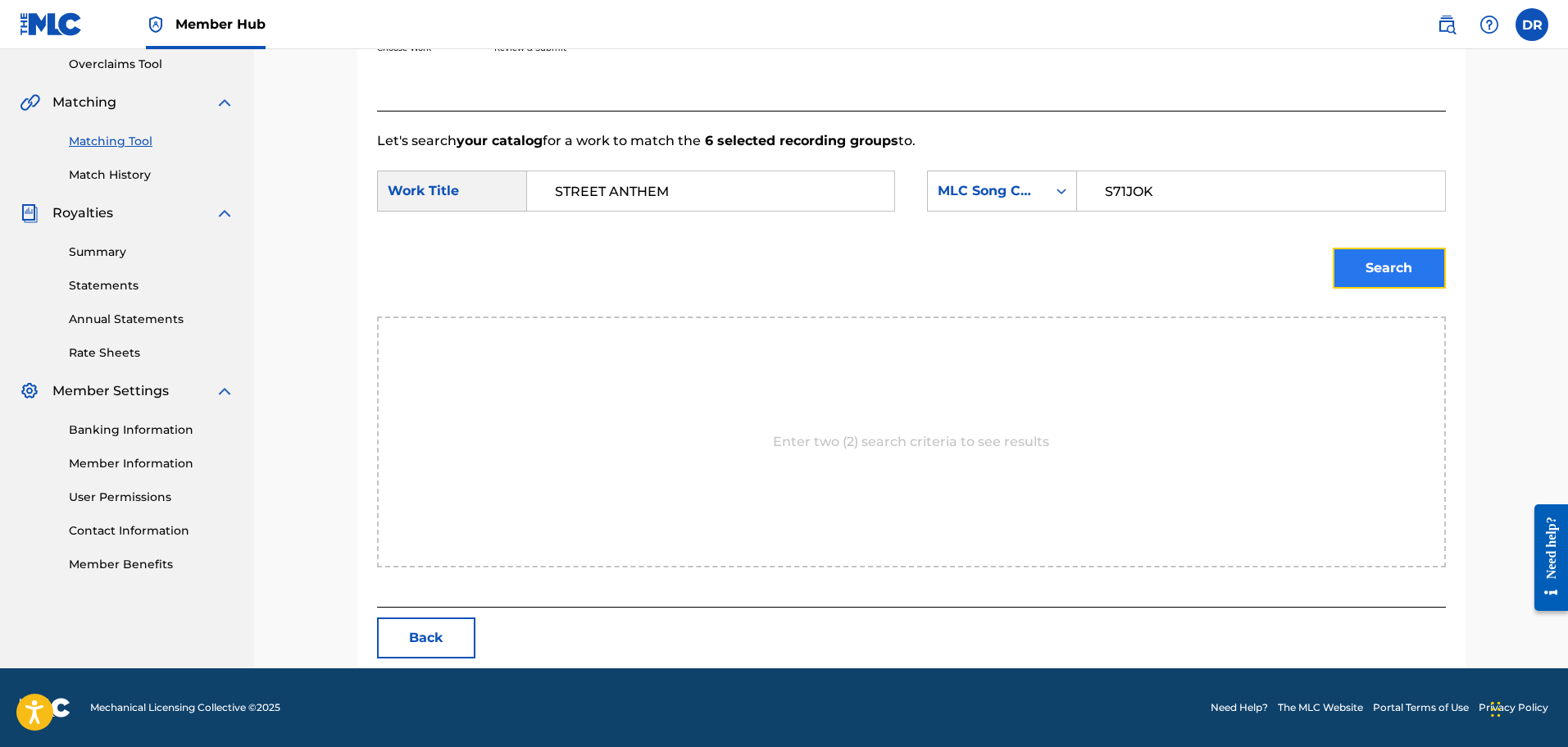
click at [1373, 262] on button "Search" at bounding box center [1390, 267] width 114 height 41
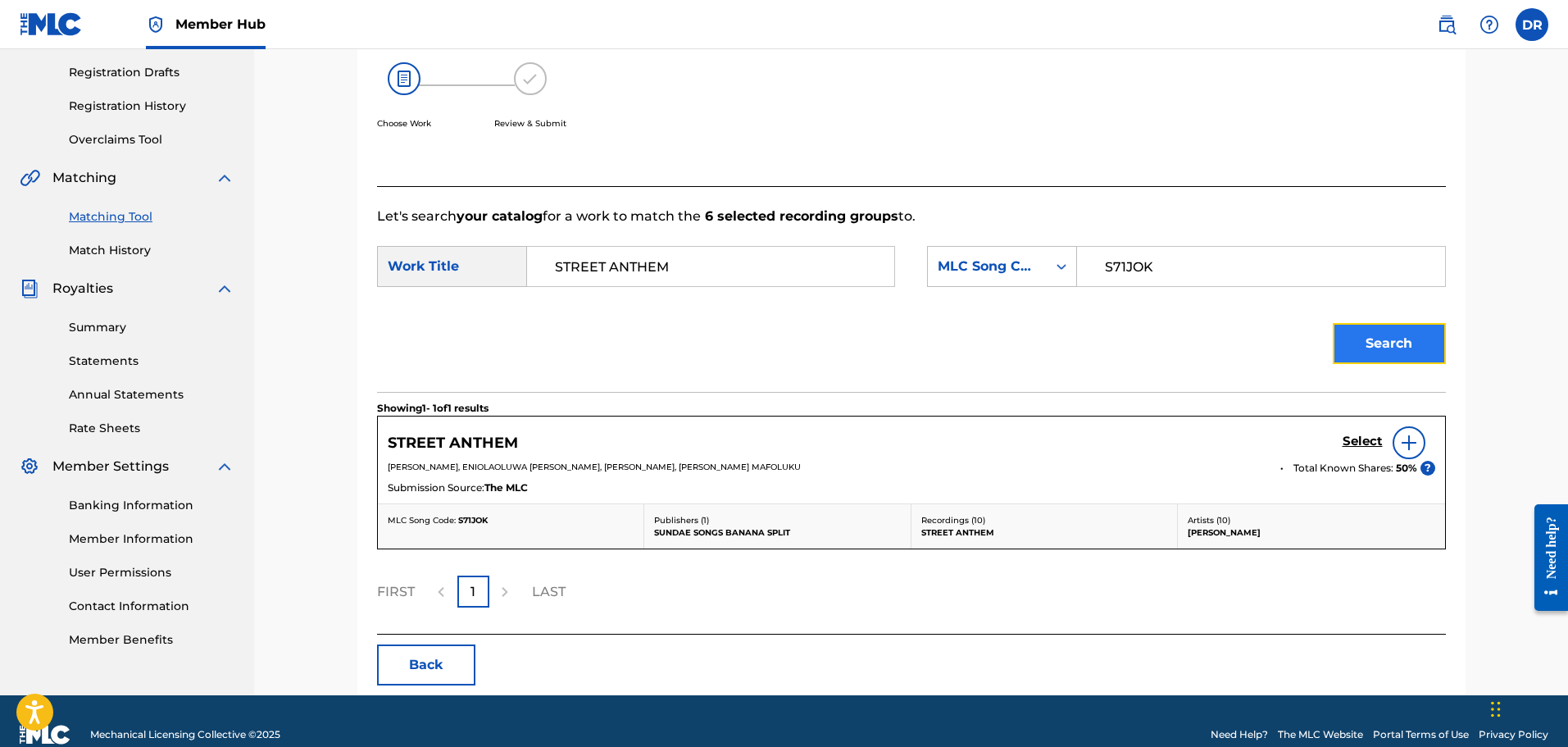
scroll to position [297, 0]
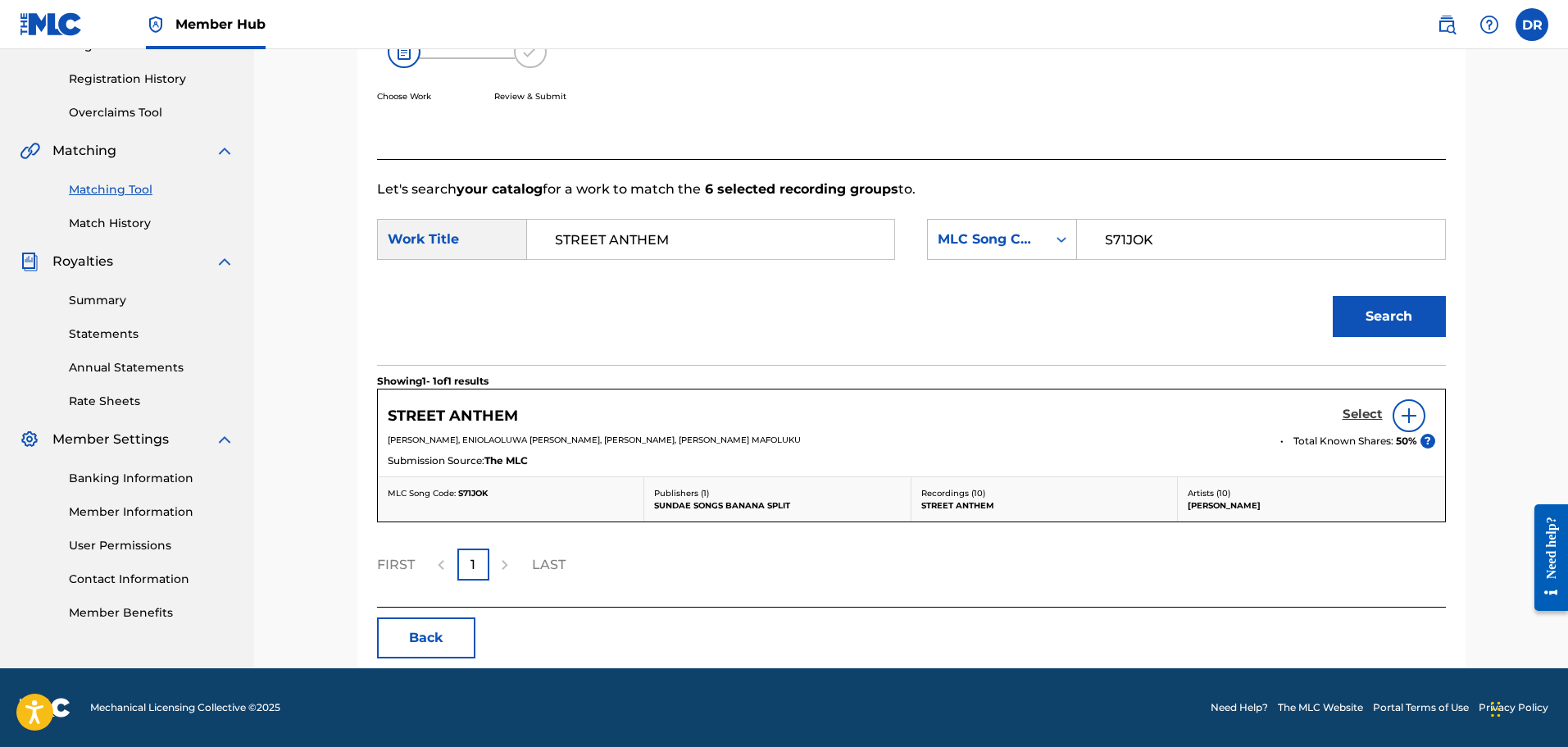
click at [1357, 411] on h5 "Select" at bounding box center [1363, 414] width 40 height 16
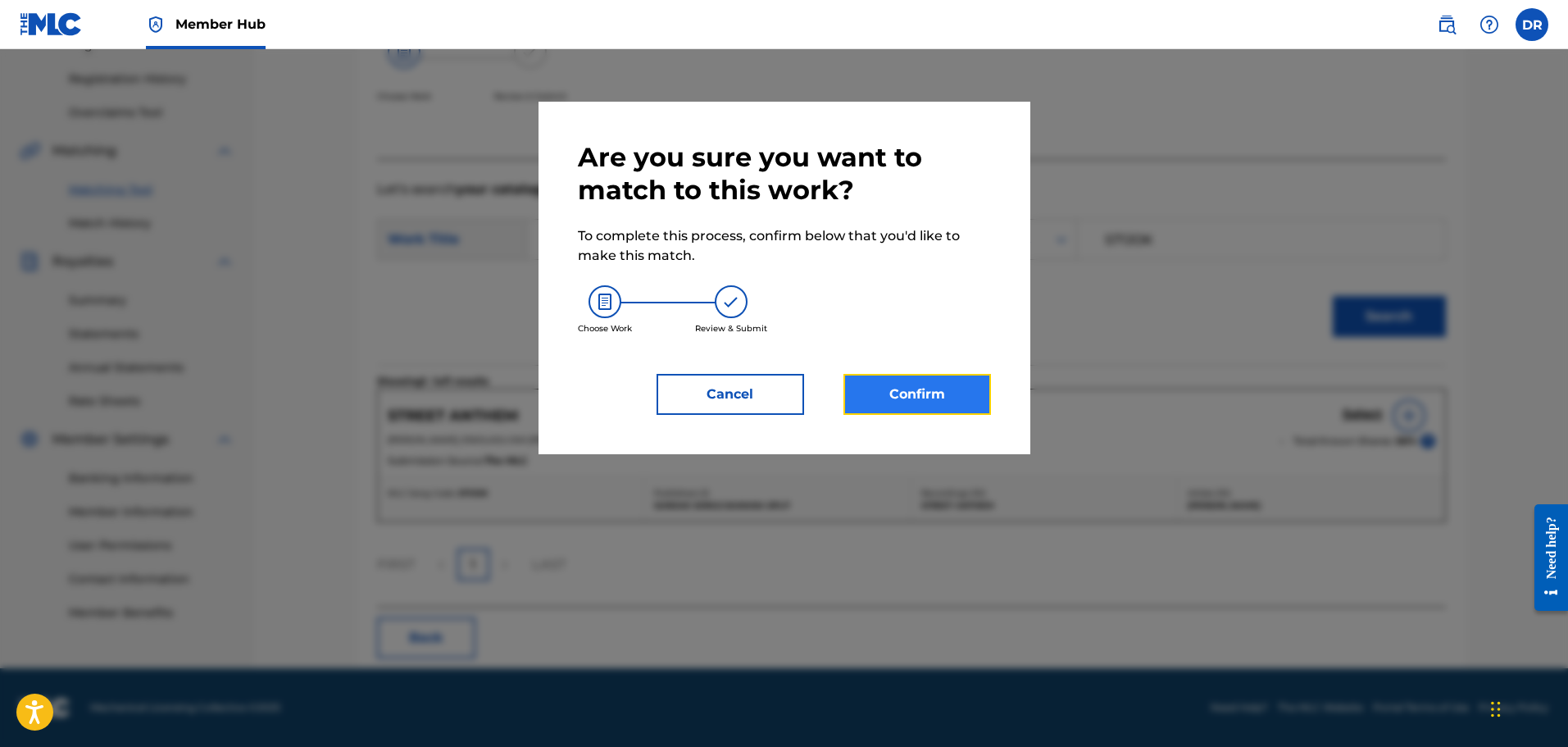
click at [945, 390] on button "Confirm" at bounding box center [917, 394] width 148 height 41
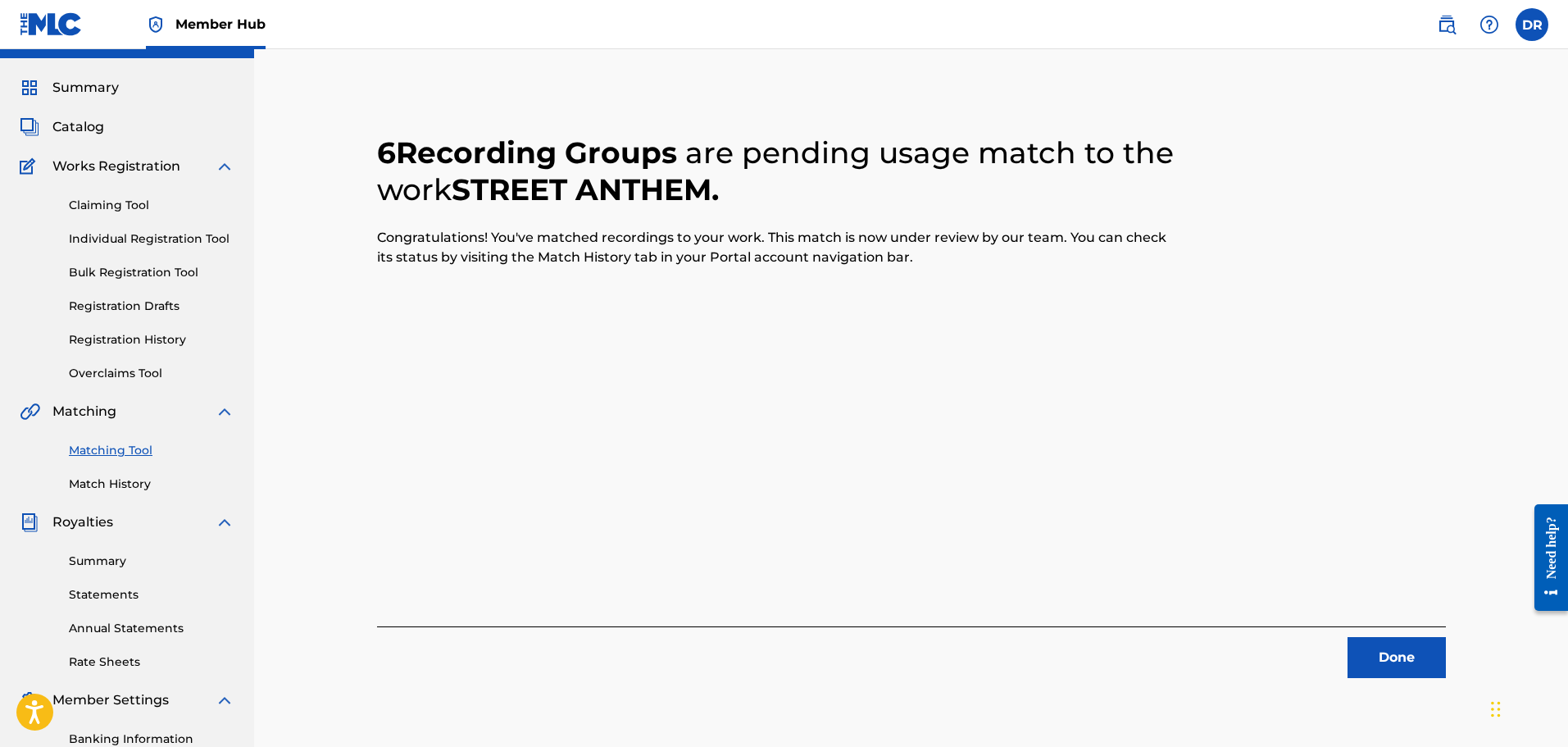
scroll to position [0, 0]
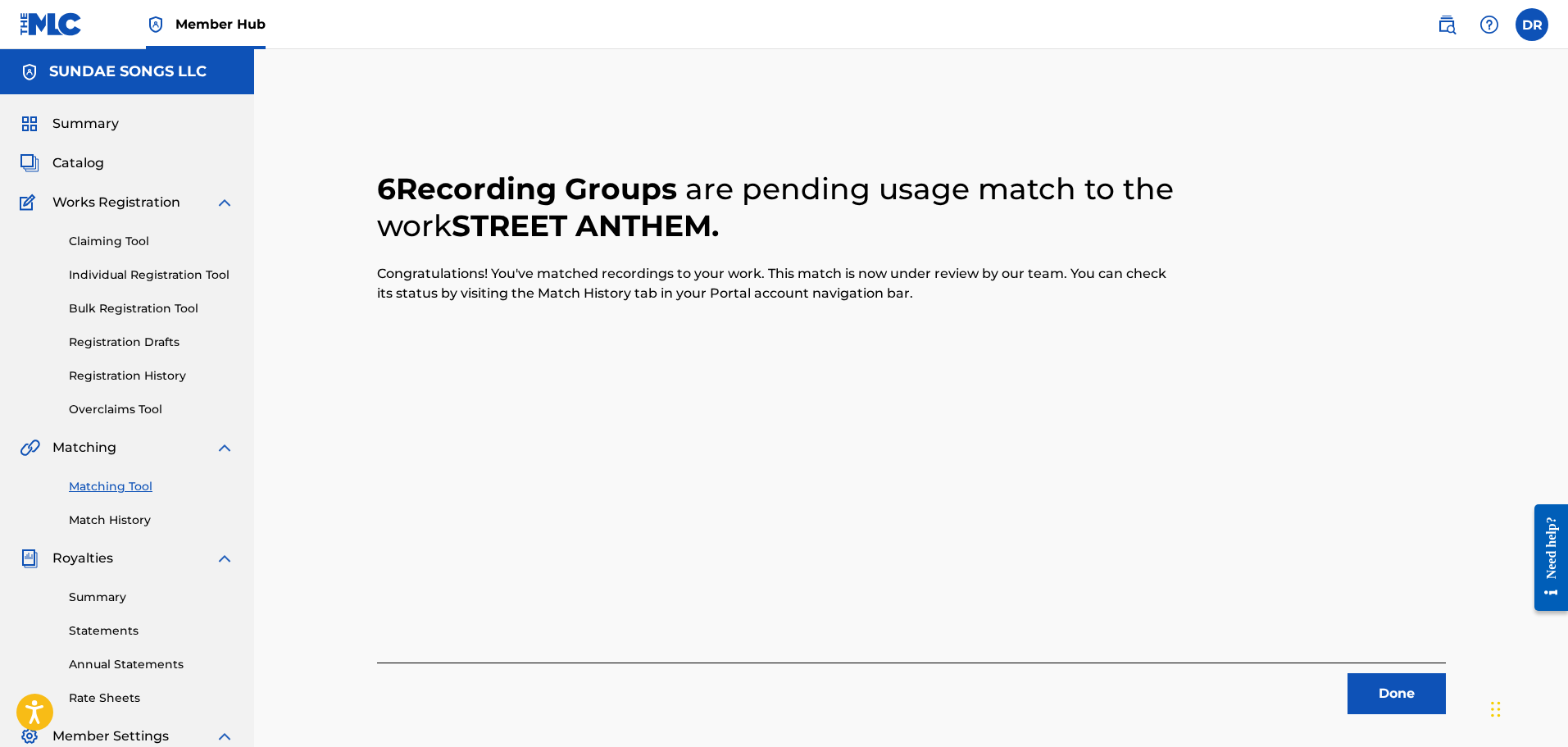
click at [119, 491] on link "Matching Tool" at bounding box center [152, 487] width 166 height 17
click at [1423, 691] on button "Done" at bounding box center [1397, 693] width 99 height 41
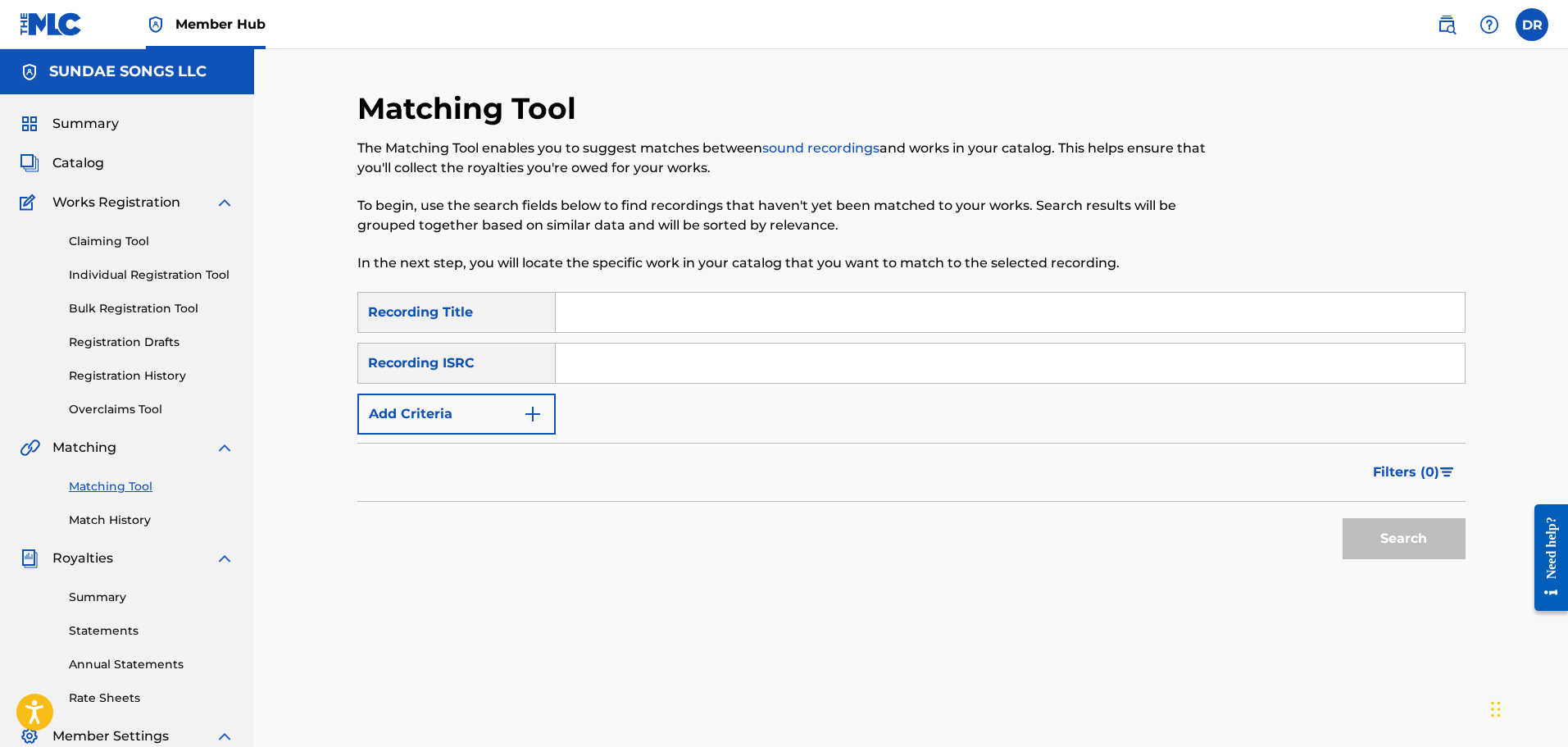
paste input "VEX FOR U (FEAT FIREBOY DML & [PERSON_NAME])"
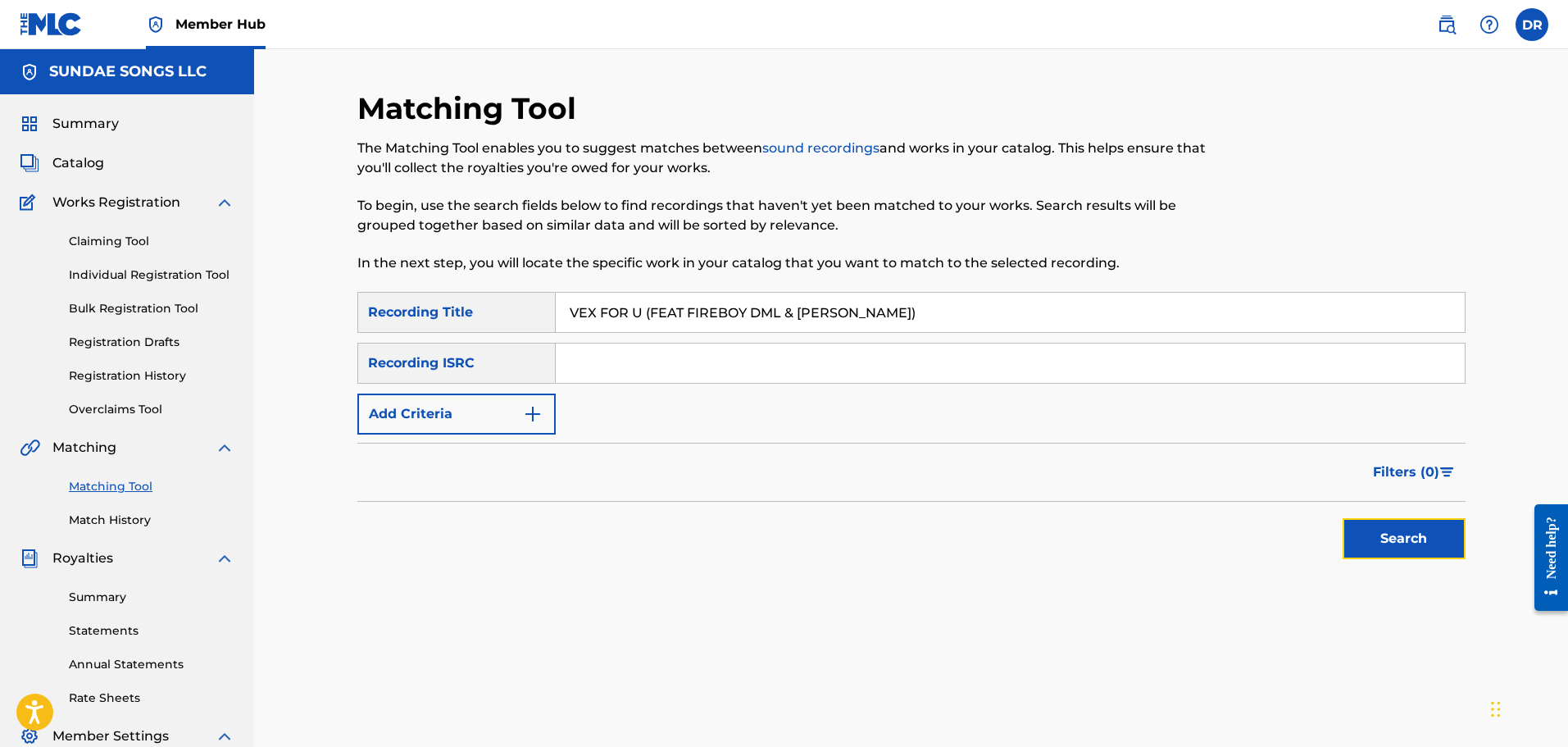
drag, startPoint x: 1391, startPoint y: 529, endPoint x: 1382, endPoint y: 530, distance: 9.1
click at [1390, 530] on button "Search" at bounding box center [1404, 538] width 123 height 41
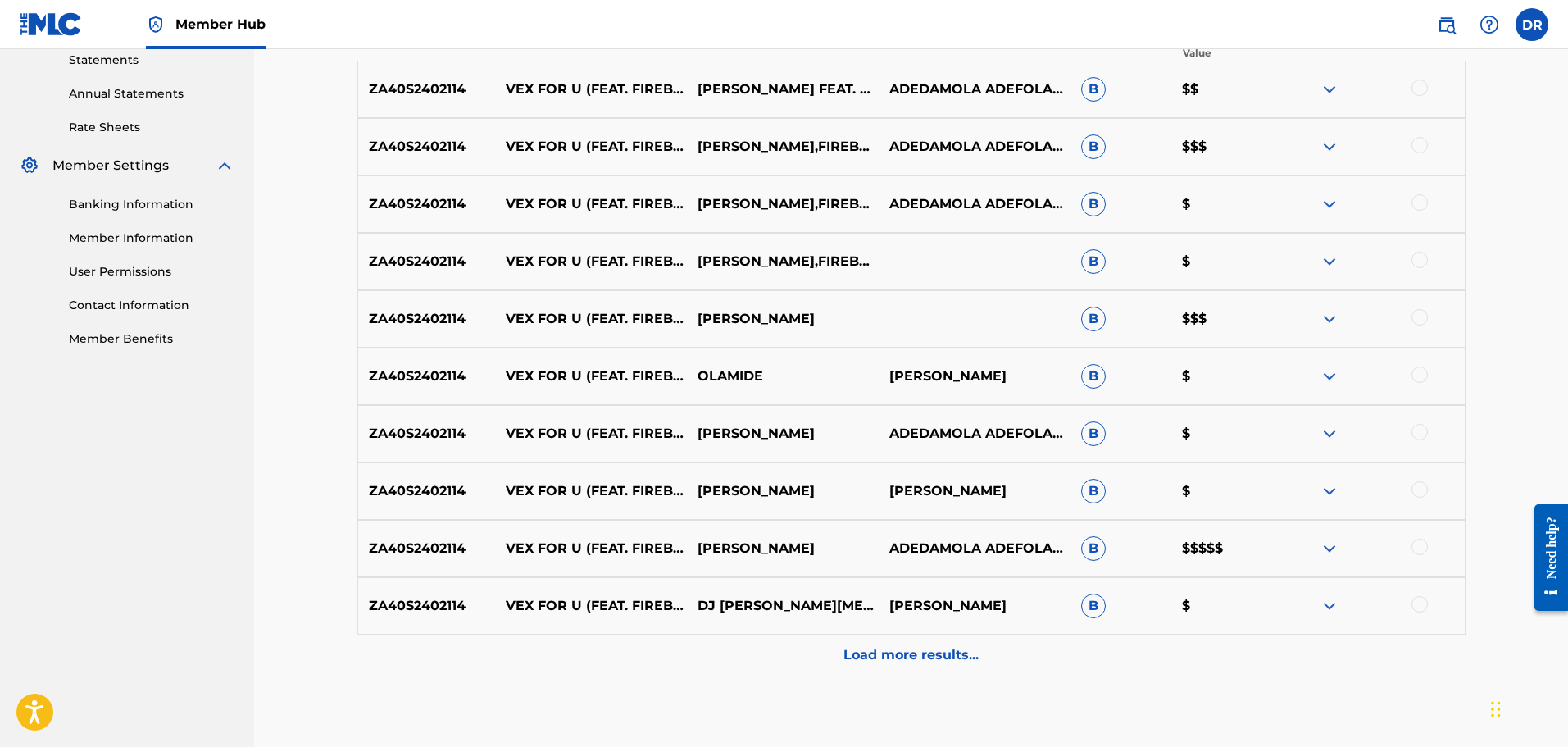
scroll to position [574, 0]
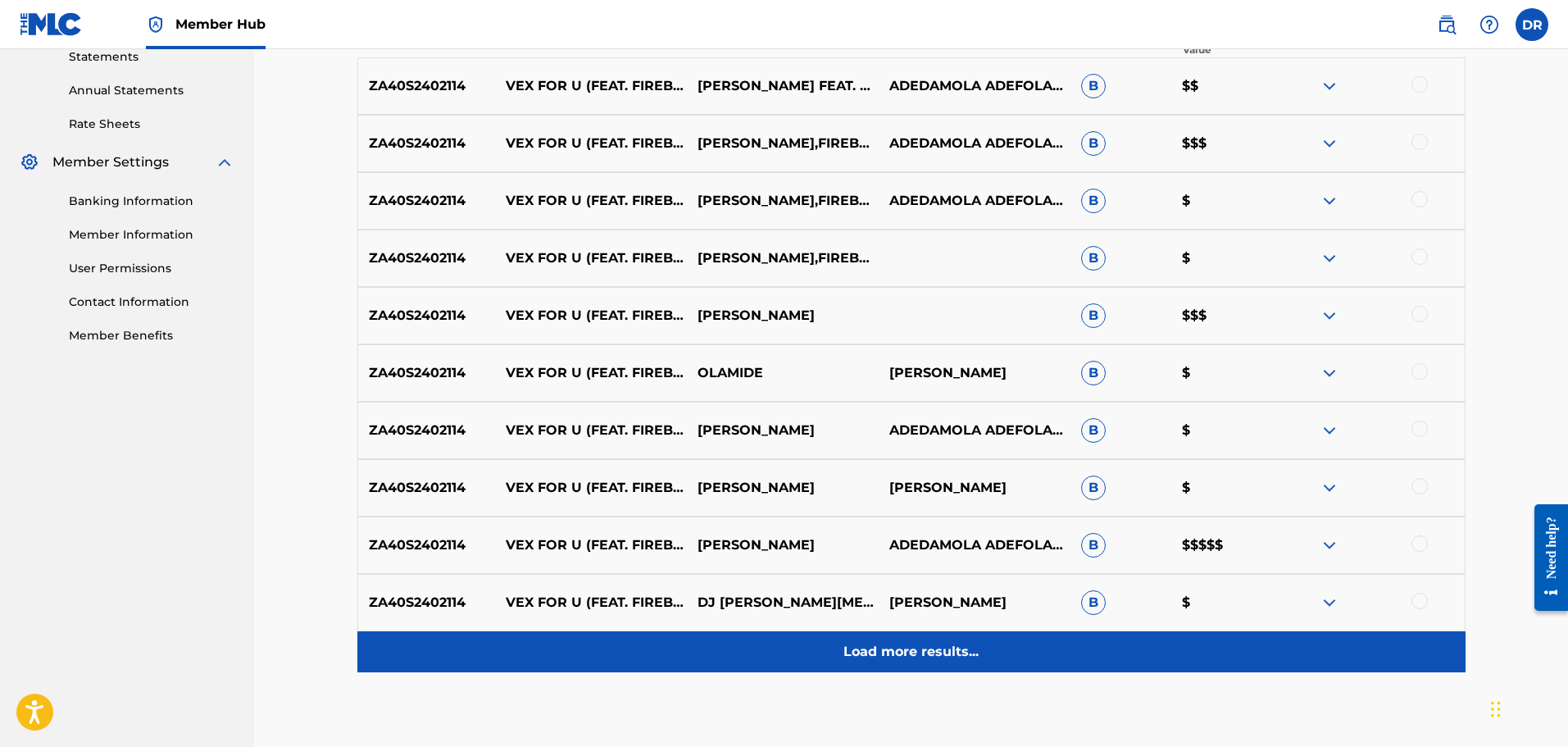
click at [949, 653] on p "Load more results..." at bounding box center [911, 652] width 135 height 20
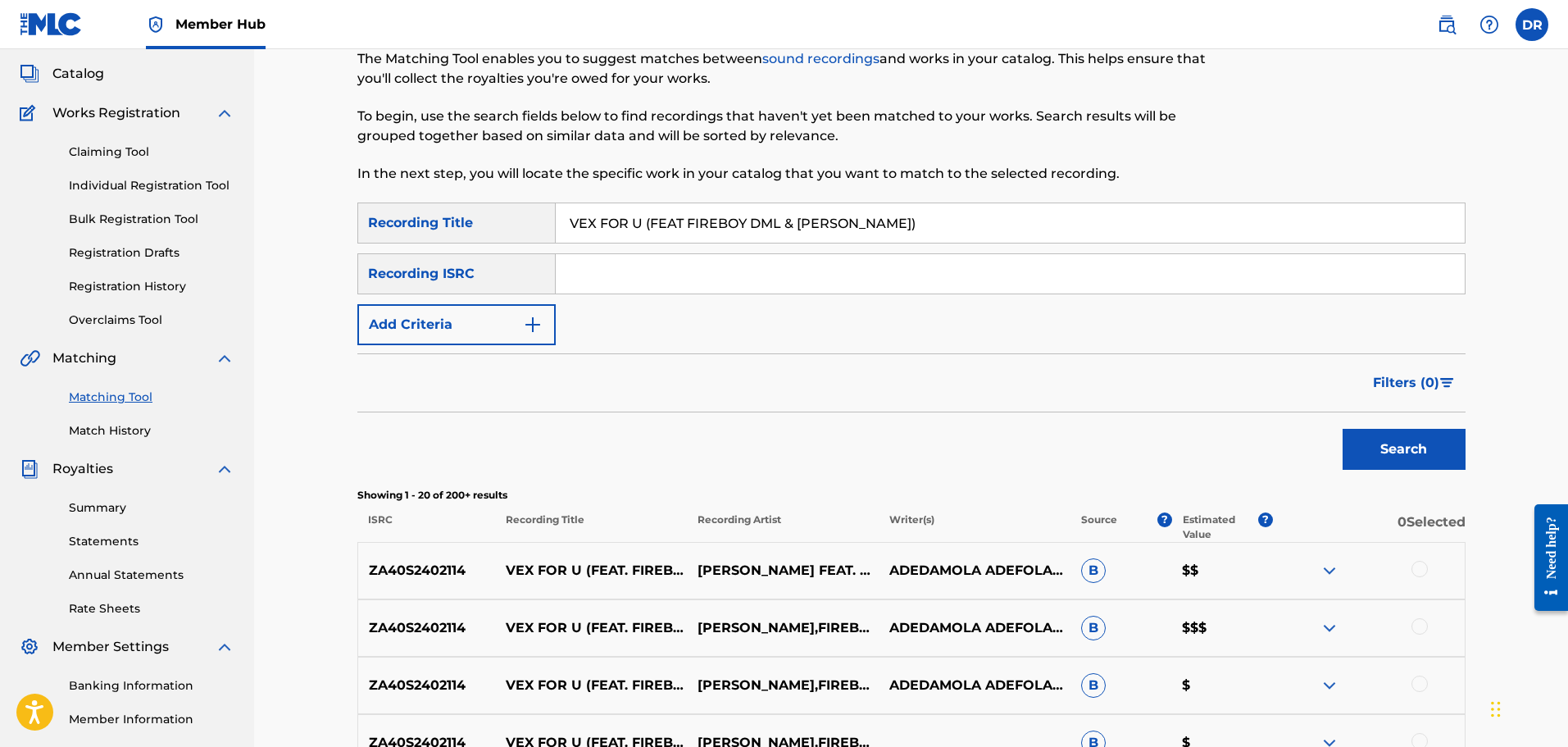
scroll to position [0, 0]
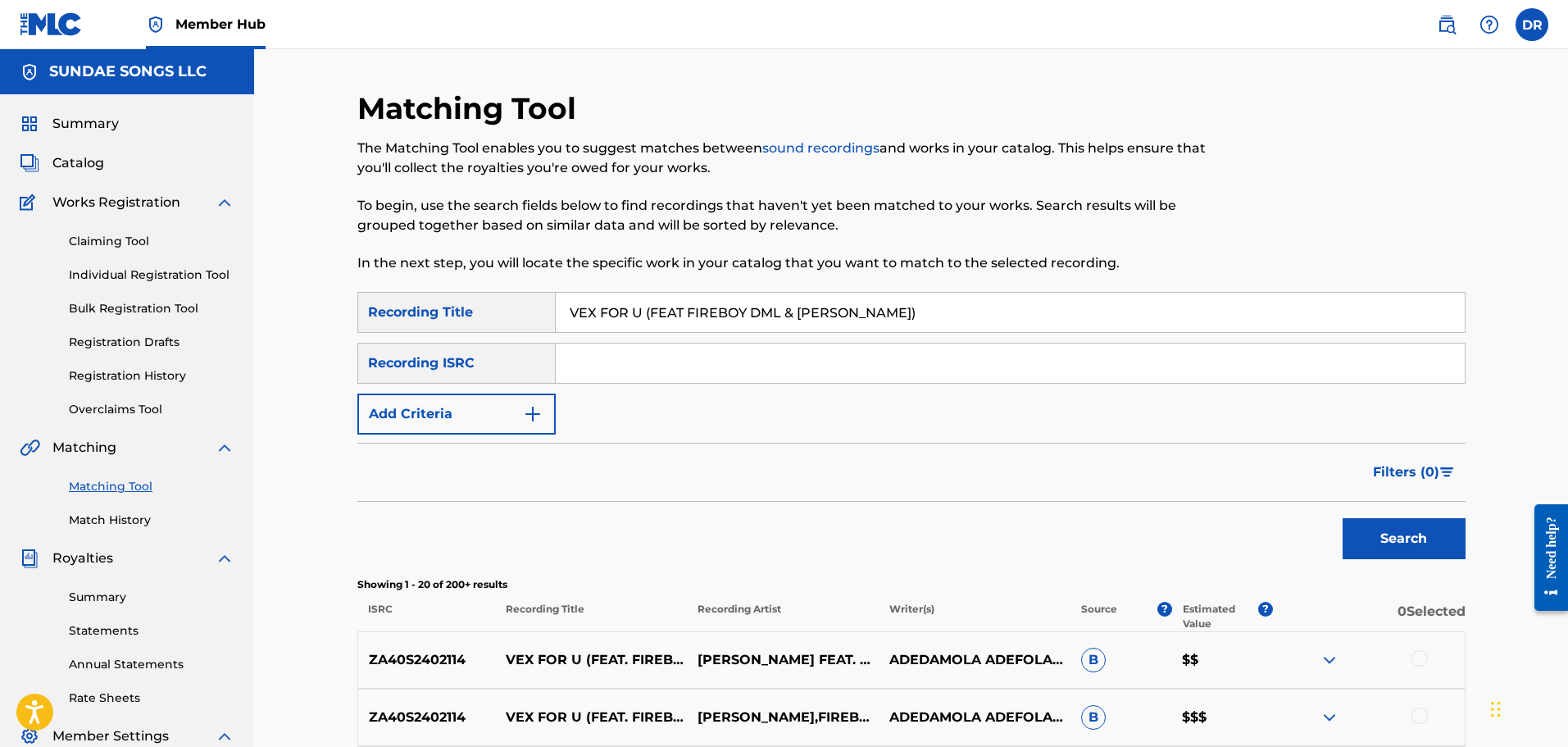
drag, startPoint x: 919, startPoint y: 316, endPoint x: 612, endPoint y: 313, distance: 307.0
click at [545, 315] on div "SearchWithCriteria2c4b99a8-7434-4e35-bb59-90ca86e73125 Recording Title VEX FOR …" at bounding box center [911, 312] width 1109 height 41
paste input "ALL I WANT"
type input "ALL I WANT"
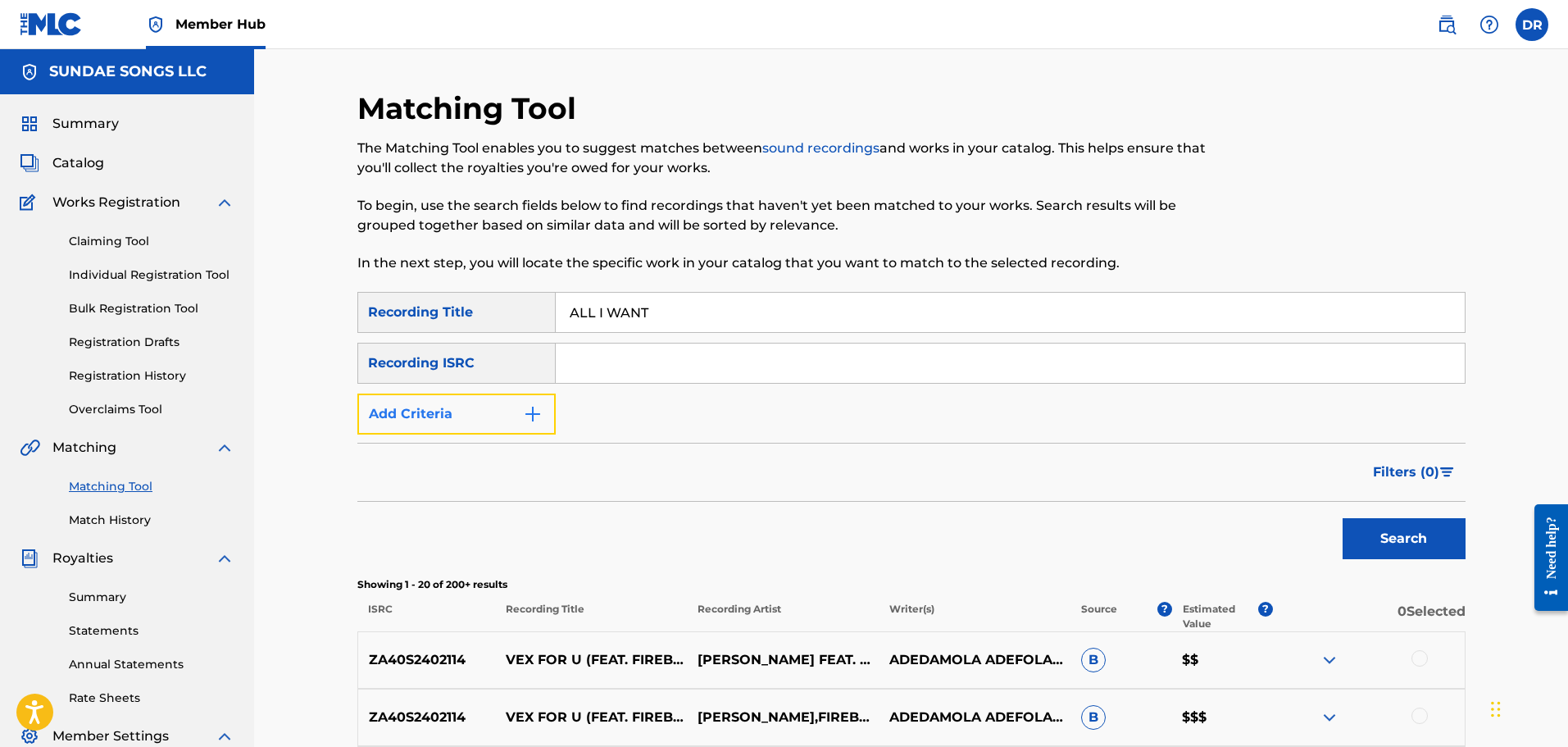
click at [452, 417] on button "Add Criteria" at bounding box center [456, 413] width 198 height 41
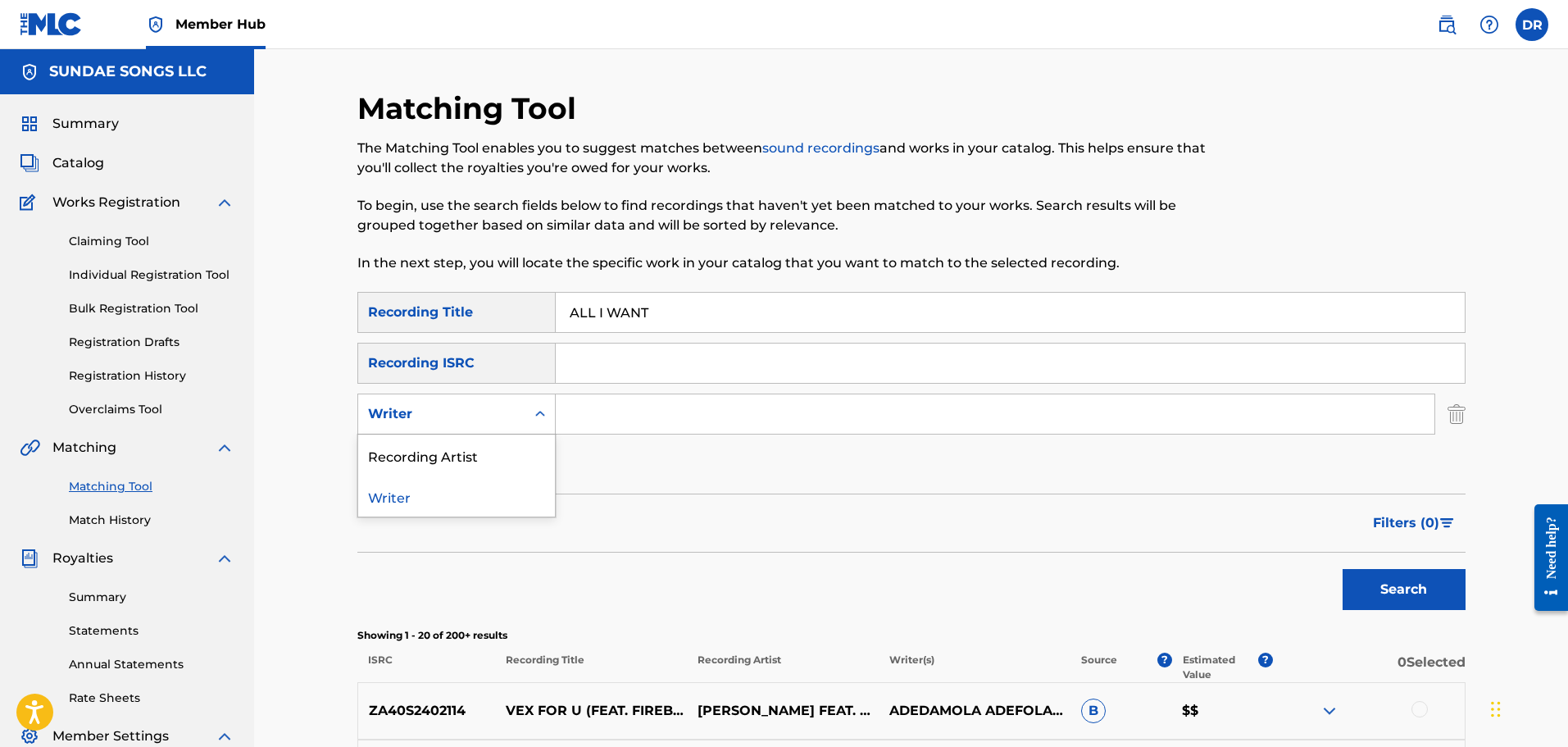
click at [452, 417] on div "Writer" at bounding box center [441, 414] width 148 height 20
drag, startPoint x: 450, startPoint y: 447, endPoint x: 480, endPoint y: 446, distance: 30.0
click at [455, 447] on div "Recording Artist" at bounding box center [456, 454] width 197 height 41
drag, startPoint x: 603, startPoint y: 421, endPoint x: 547, endPoint y: 421, distance: 56.0
click at [603, 421] on input "Search Form" at bounding box center [995, 413] width 879 height 39
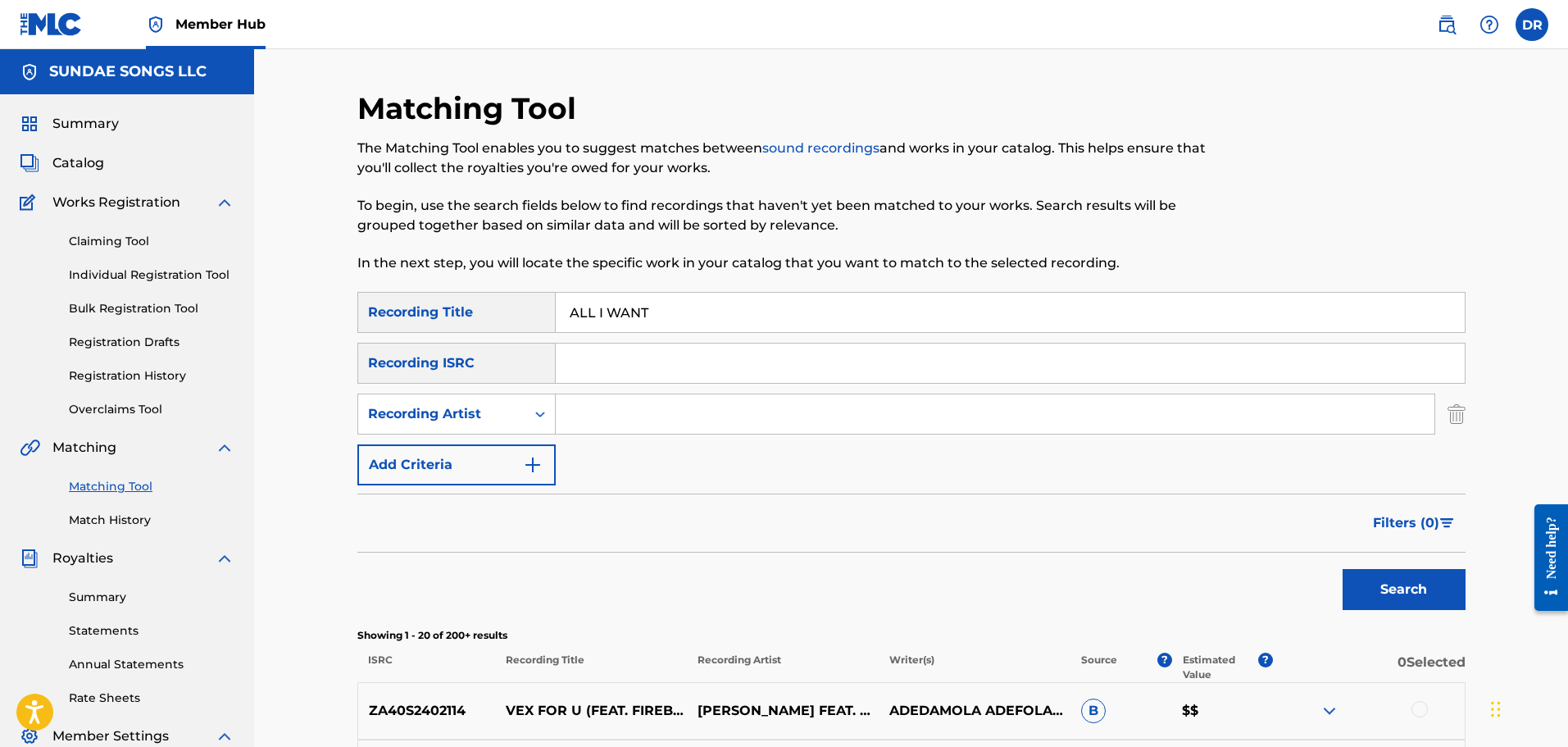
paste input "[PERSON_NAME]"
type input "[PERSON_NAME]"
click at [1365, 584] on button "Search" at bounding box center [1404, 589] width 123 height 41
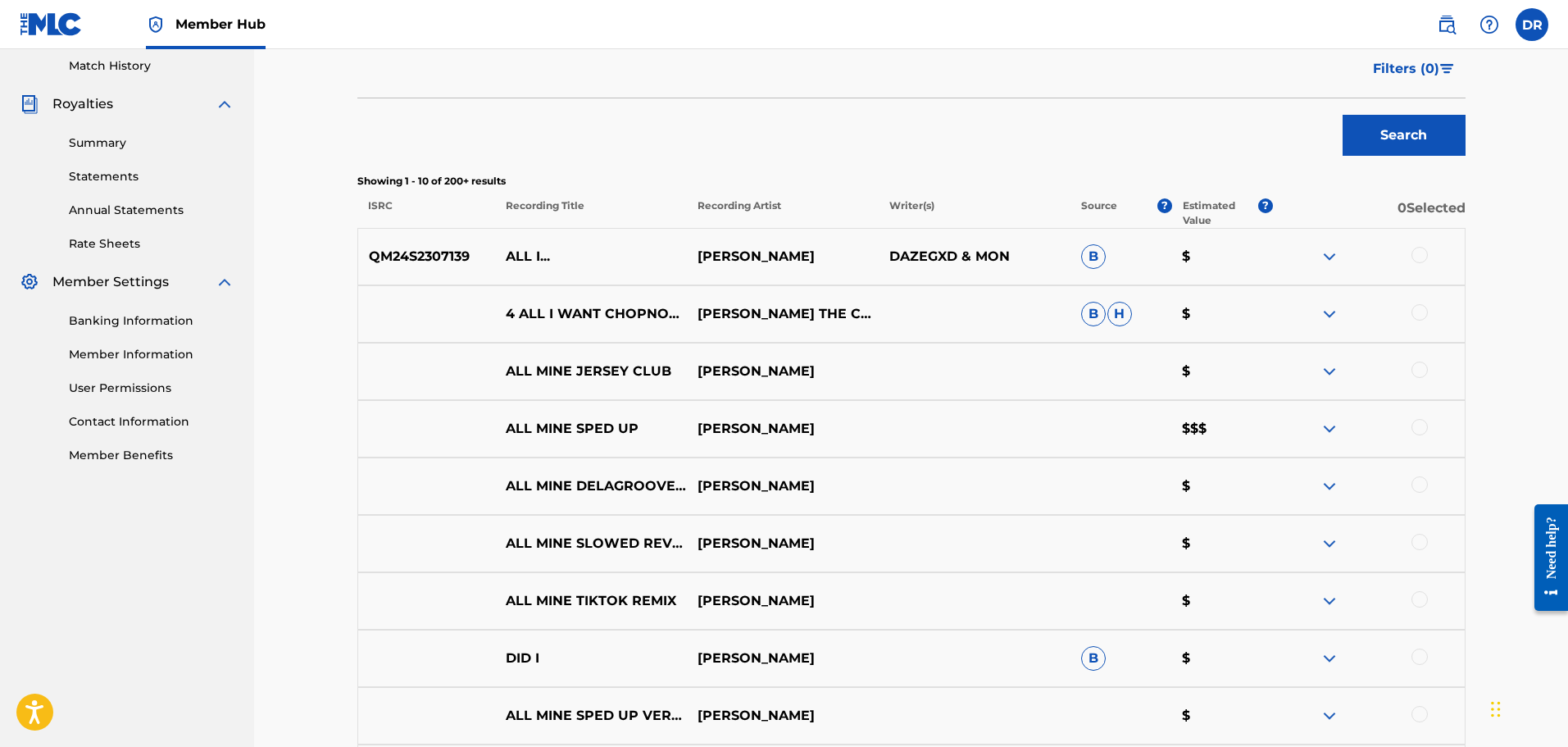
scroll to position [410, 0]
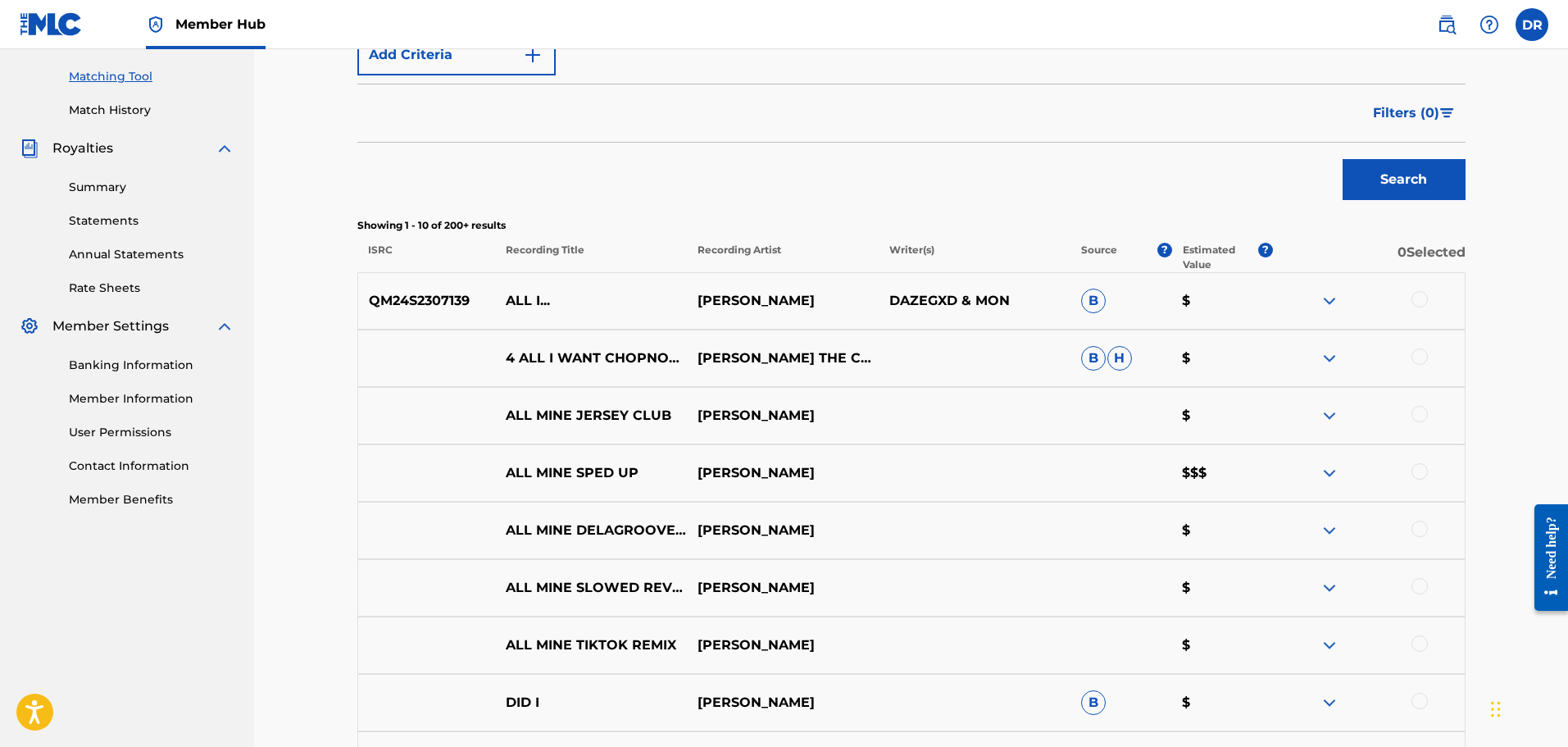
click at [1420, 295] on div at bounding box center [1419, 299] width 17 height 17
click at [1419, 353] on div at bounding box center [1419, 356] width 17 height 17
click at [1157, 617] on button "Match 2 Groups" at bounding box center [1151, 612] width 181 height 41
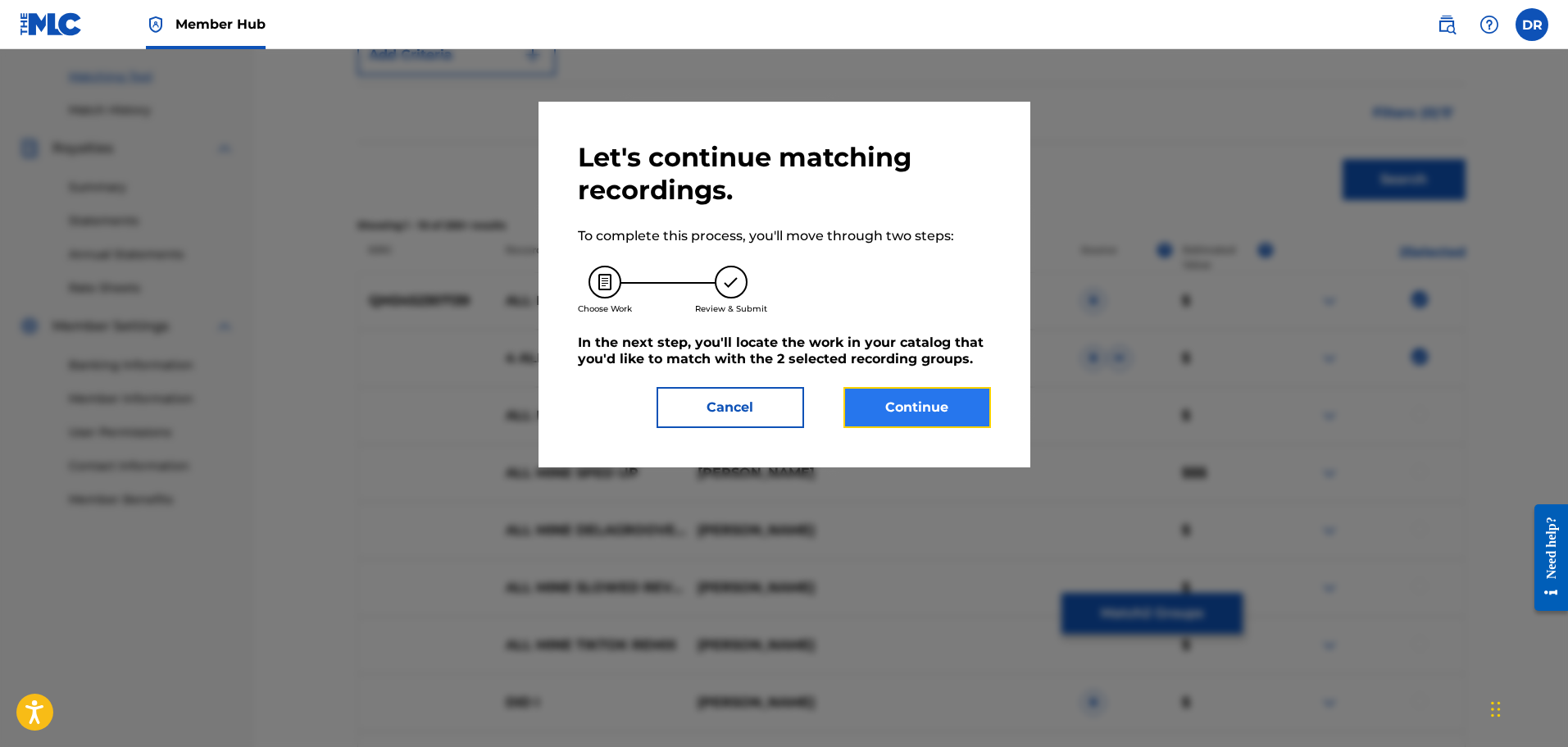
click at [940, 404] on button "Continue" at bounding box center [917, 407] width 148 height 41
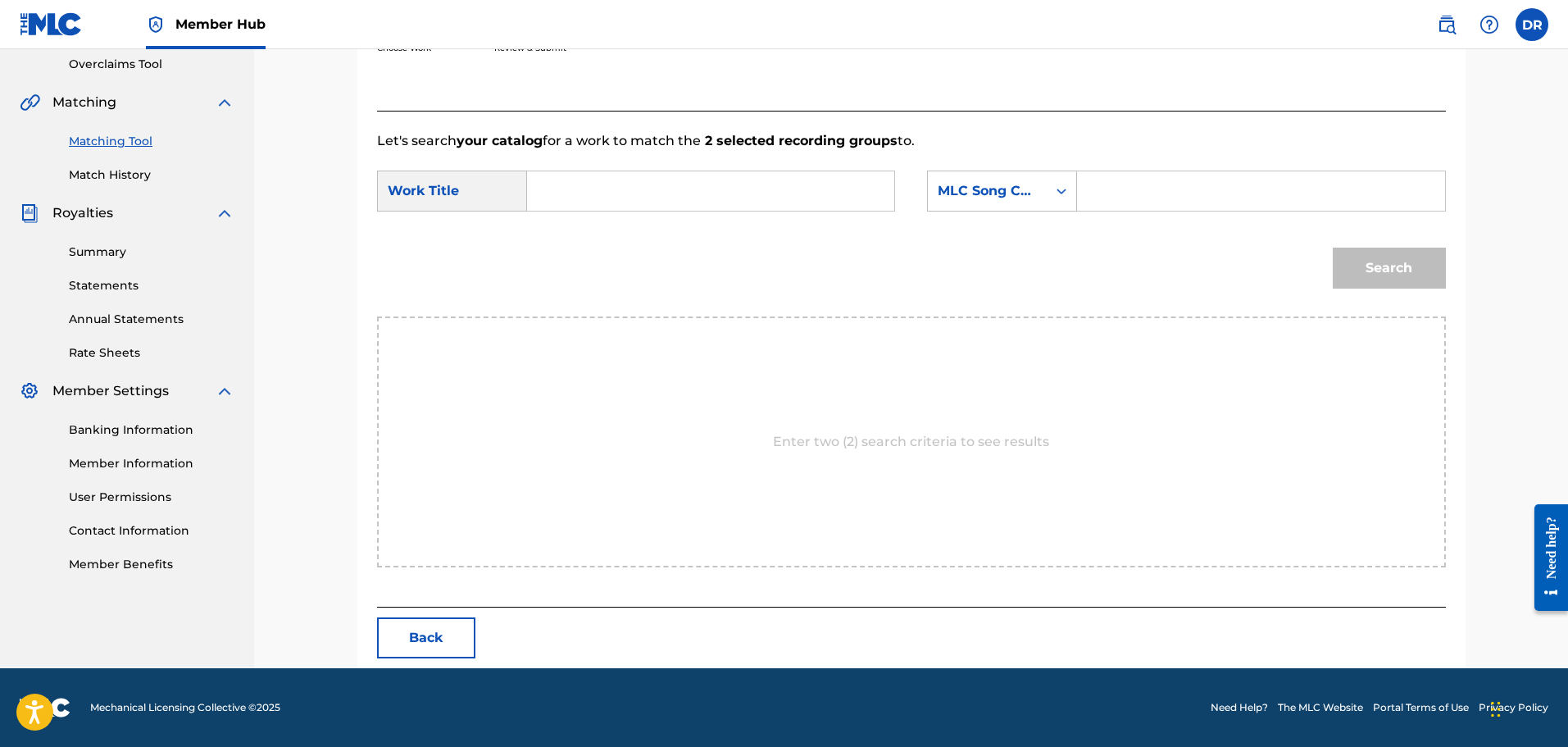
scroll to position [345, 0]
paste input "[PERSON_NAME]"
drag, startPoint x: 655, startPoint y: 188, endPoint x: 464, endPoint y: 184, distance: 191.0
click at [446, 185] on div "SearchWithCriteria239c7bc6-72fc-4ebe-ac51-5938b9a5731c Work Title [PERSON_NAME]…" at bounding box center [636, 190] width 518 height 41
paste input "ALL I WANT"
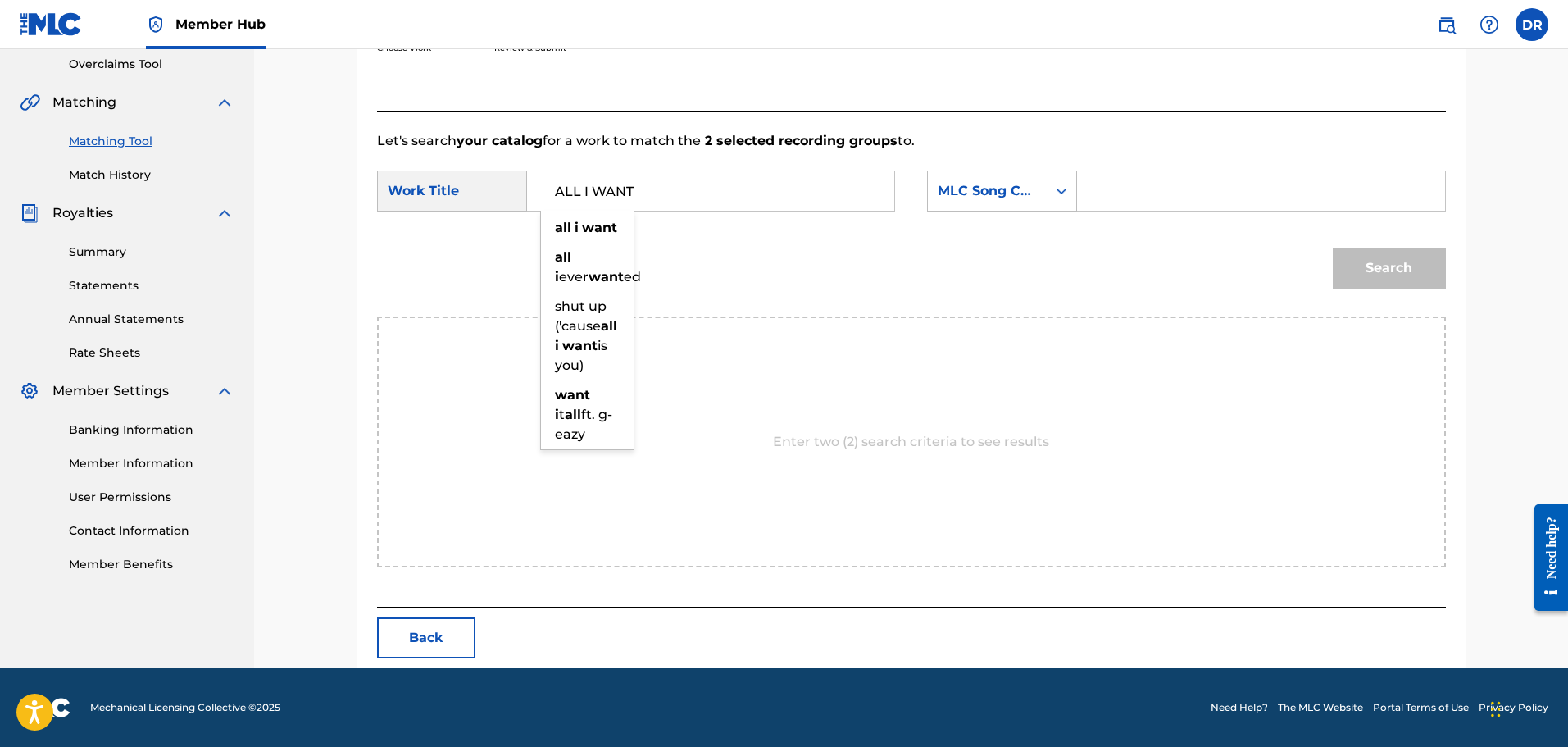
type input "ALL I WANT"
click at [1112, 193] on input "Search Form" at bounding box center [1261, 190] width 340 height 39
paste input "AVCS5T"
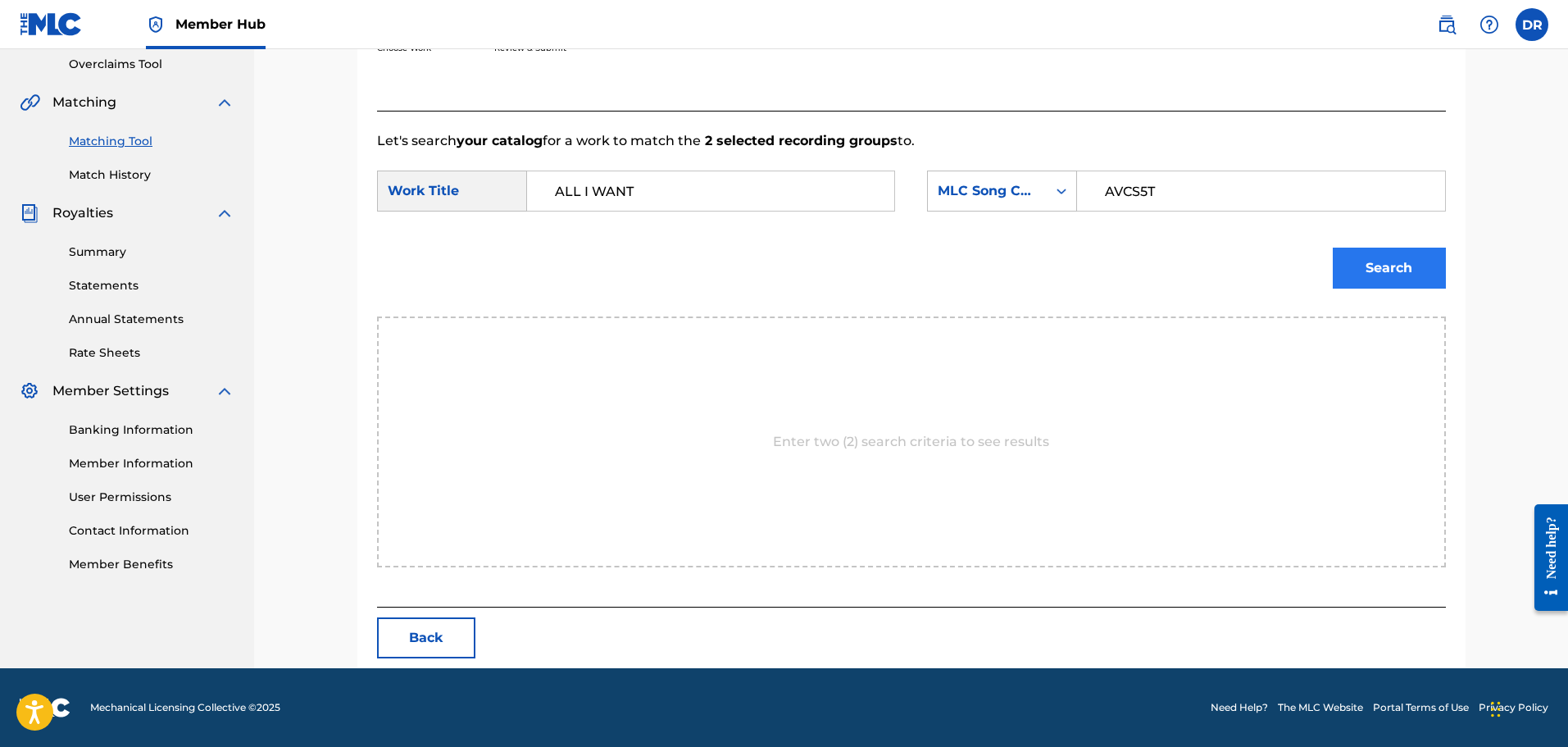
type input "AVCS5T"
click at [1372, 266] on button "Search" at bounding box center [1390, 267] width 114 height 41
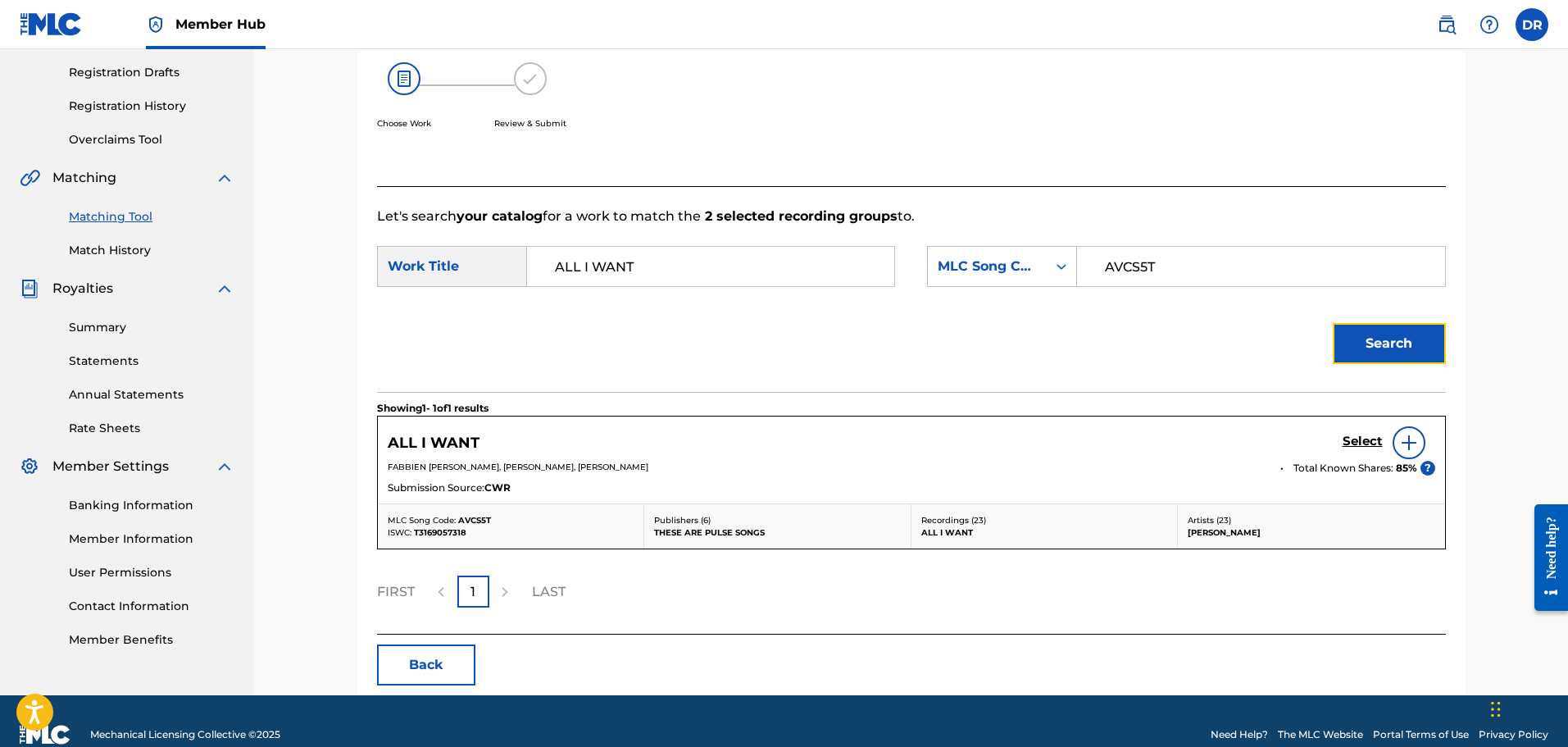
scroll to position [297, 0]
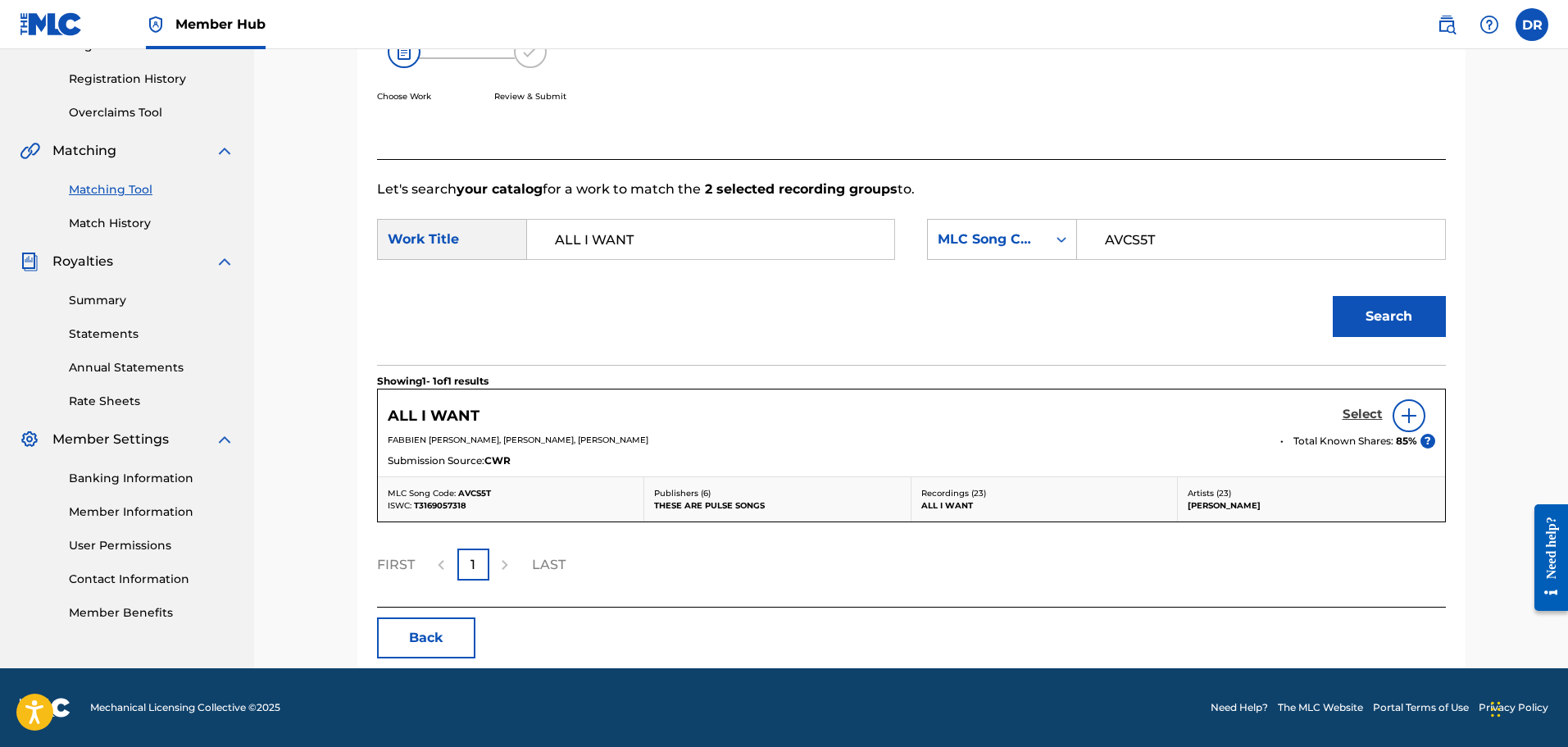
click at [1350, 410] on h5 "Select" at bounding box center [1363, 414] width 40 height 16
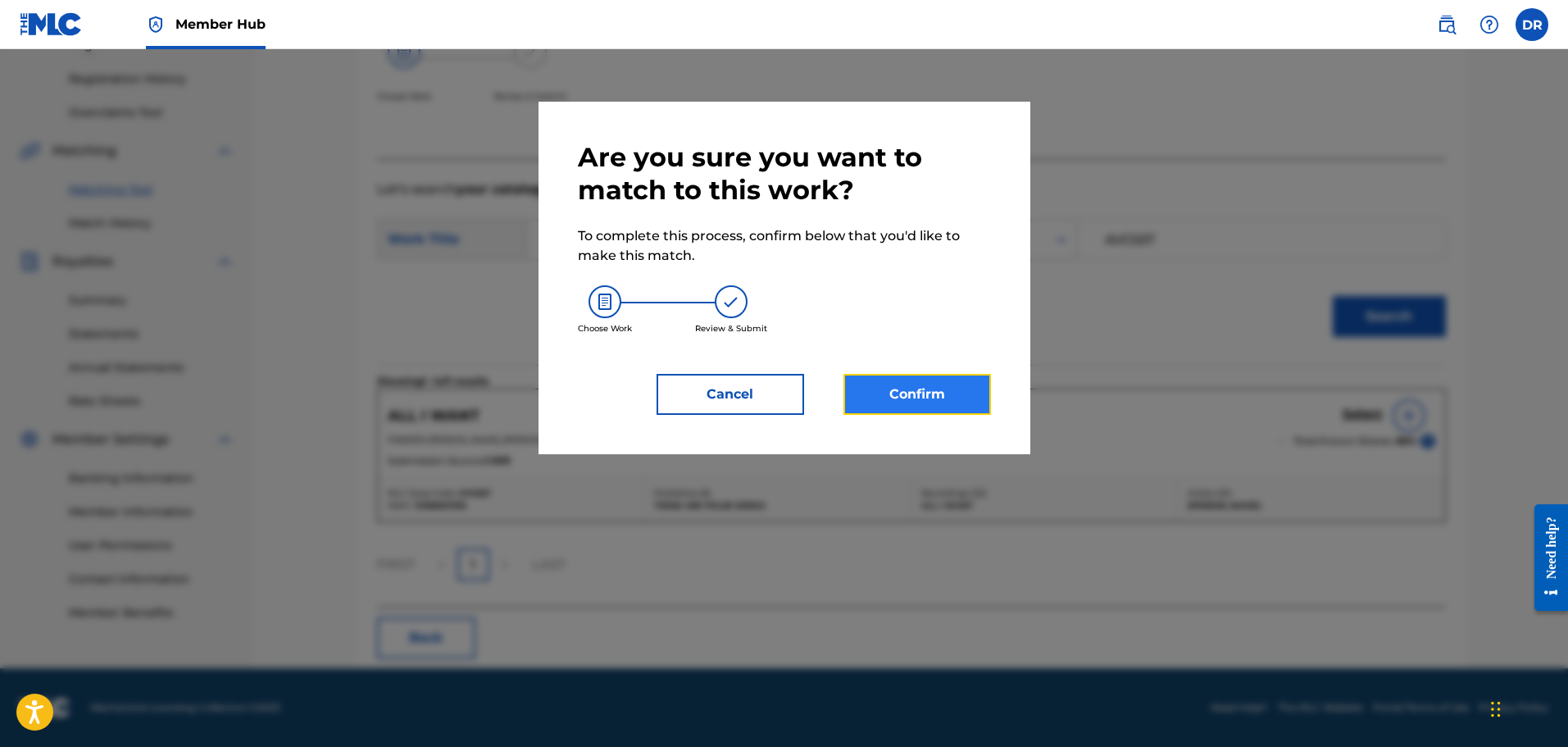
click at [903, 391] on button "Confirm" at bounding box center [917, 394] width 148 height 41
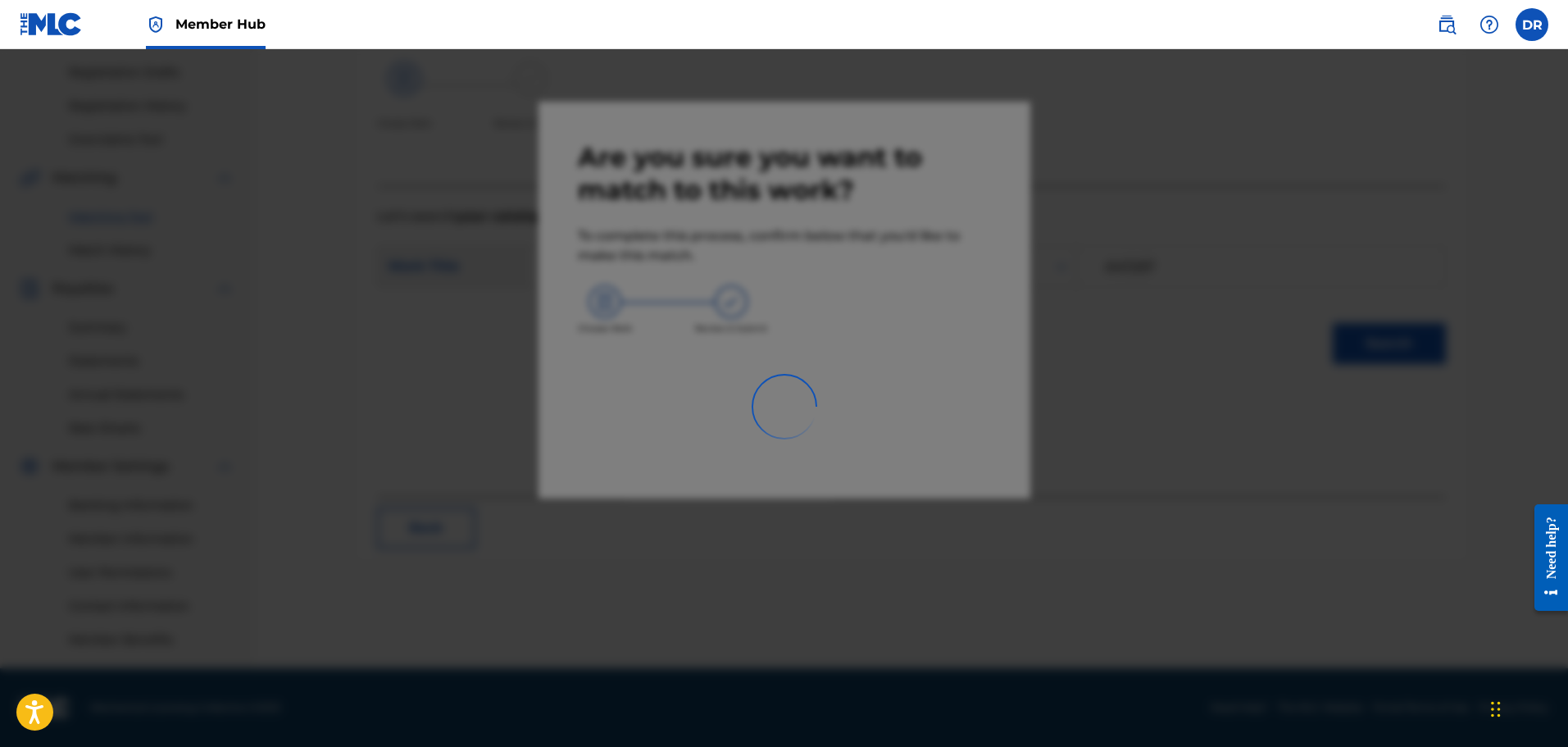
scroll to position [270, 0]
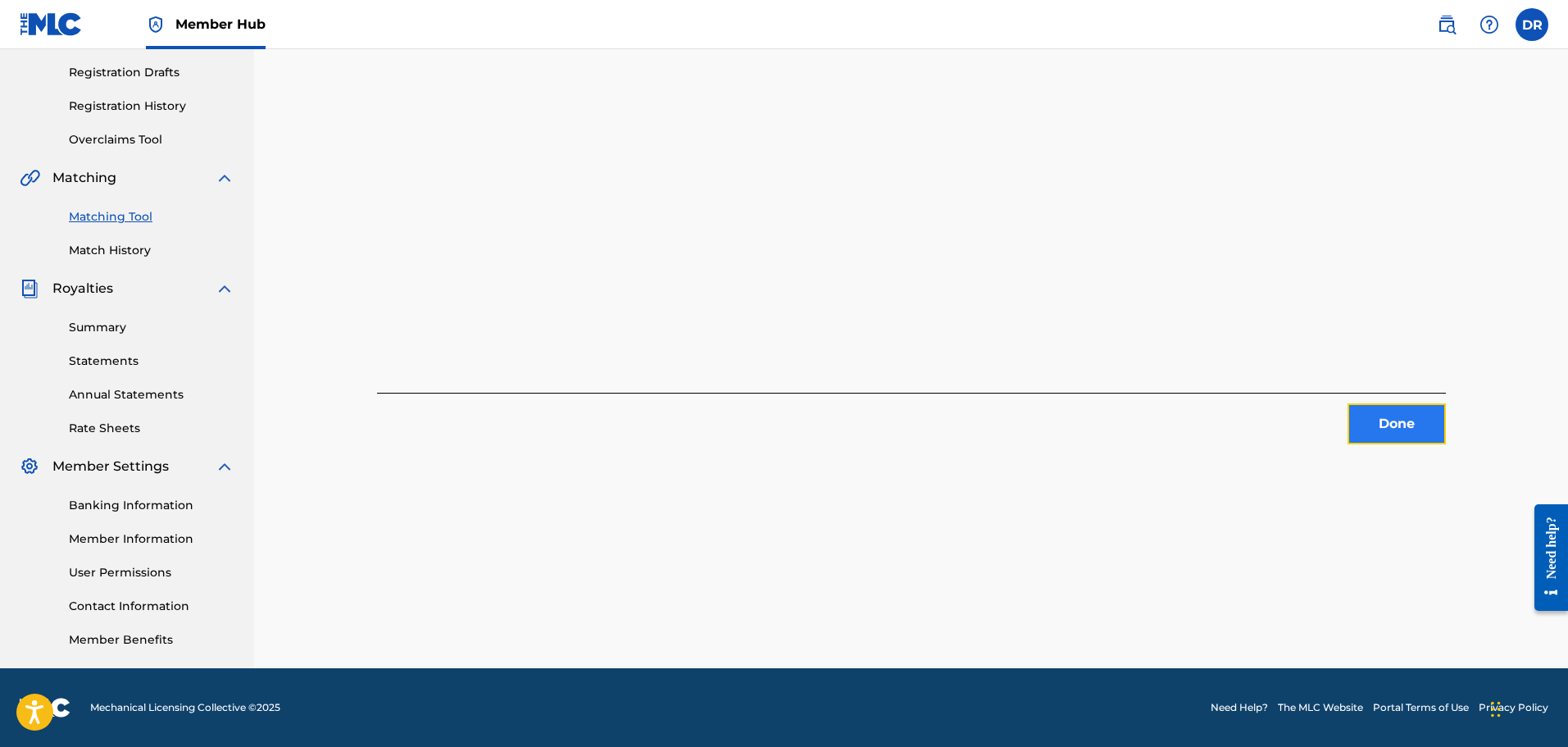
click at [1378, 418] on button "Done" at bounding box center [1397, 424] width 99 height 41
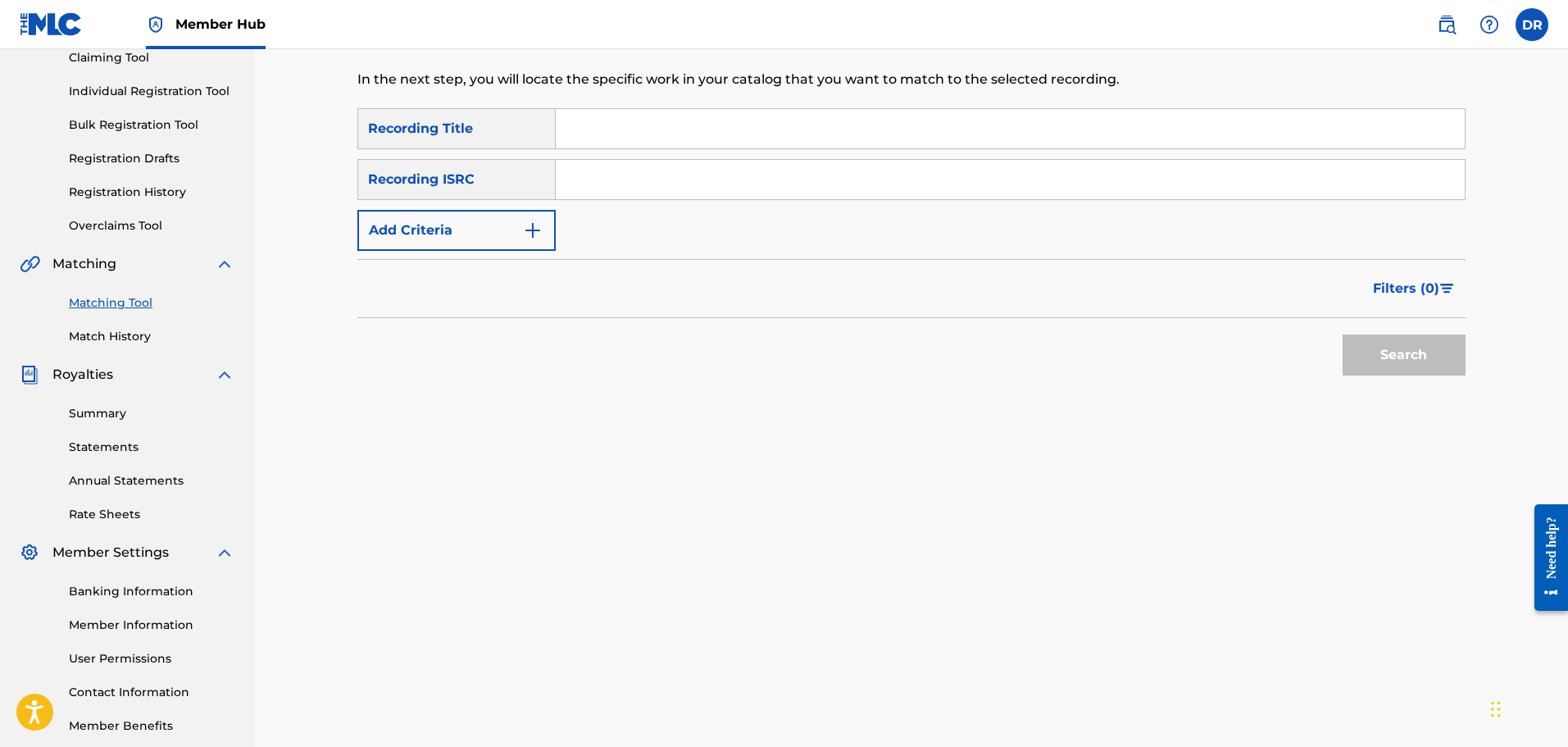
scroll to position [24, 0]
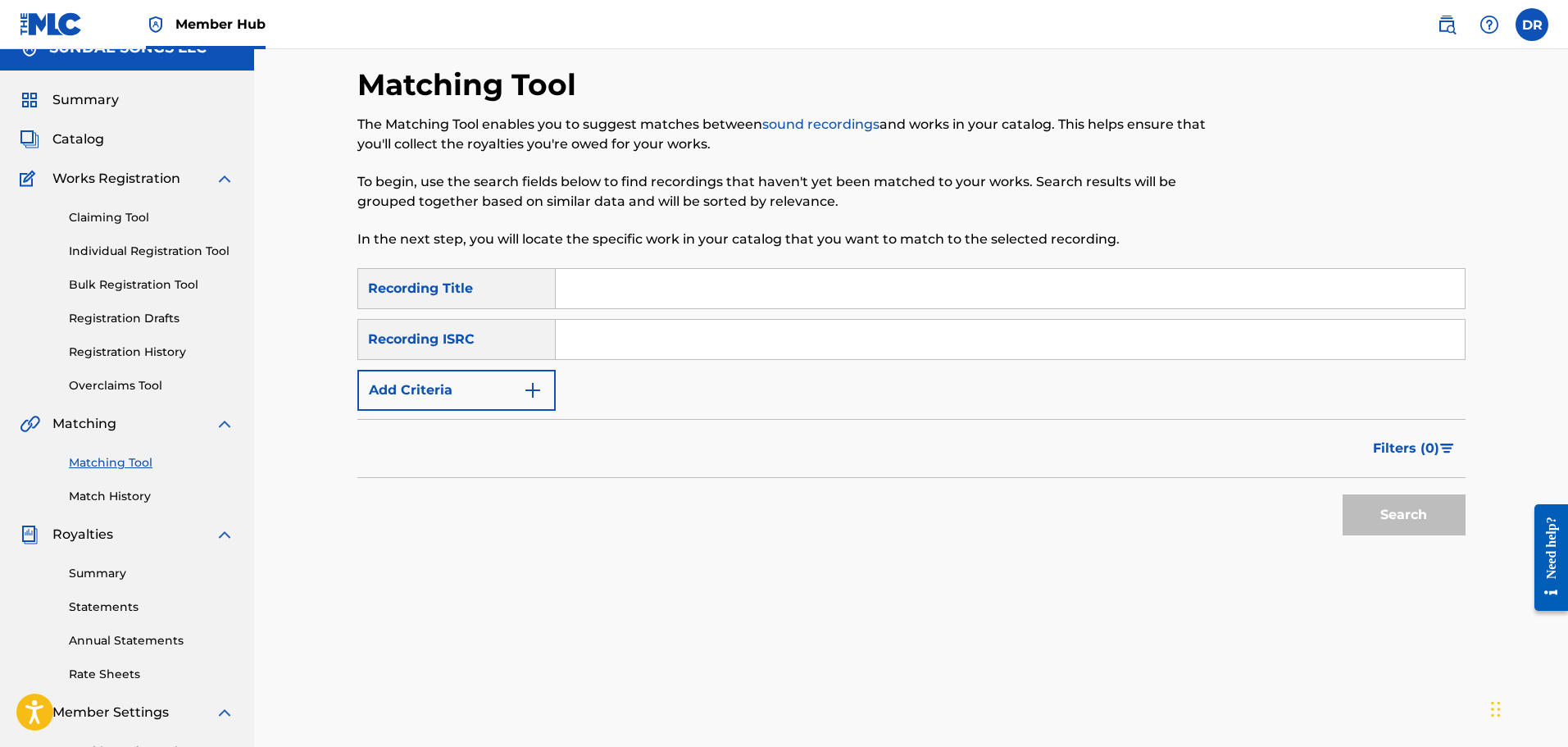
paste input "ALL MINE (VAMPIRE ACADEMY VERSION)"
click at [1406, 505] on button "Search" at bounding box center [1404, 515] width 123 height 41
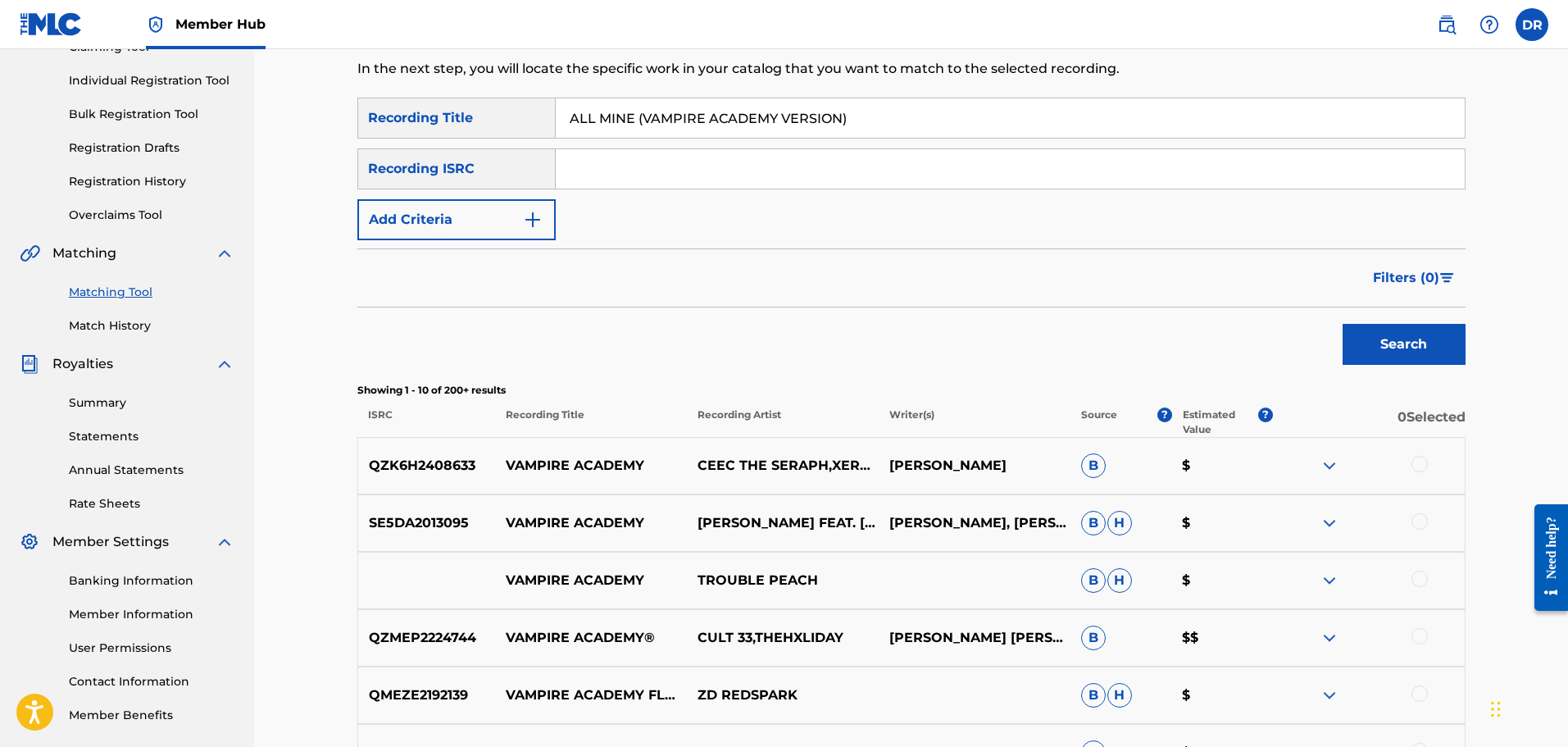
scroll to position [168, 0]
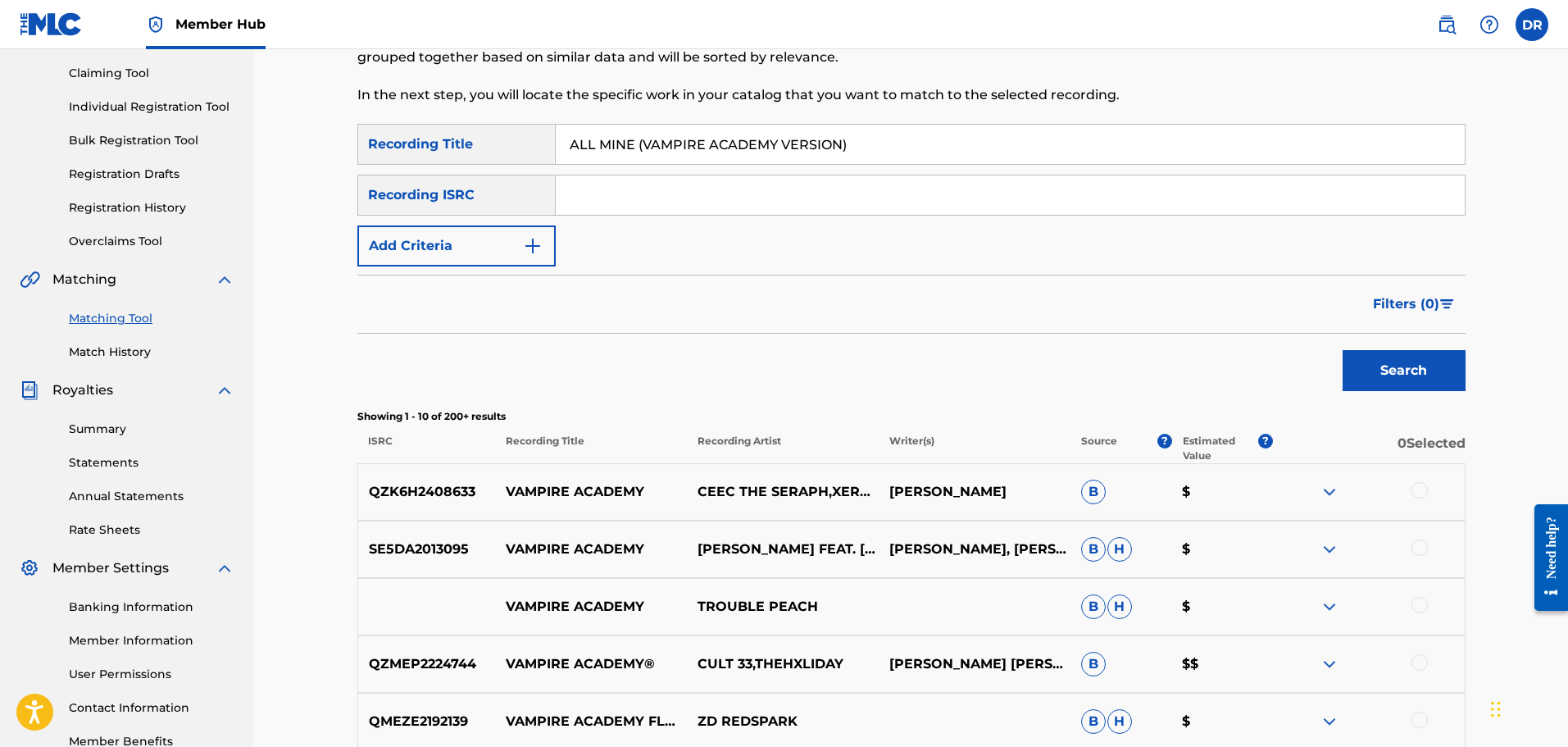
drag, startPoint x: 870, startPoint y: 153, endPoint x: 542, endPoint y: 142, distance: 328.2
click at [528, 144] on div "SearchWithCriteria2c4b99a8-7434-4e35-bb59-90ca86e73125 Recording Title ALL MINE…" at bounding box center [911, 144] width 1109 height 41
paste input "NGEL"
type input "ANGEL"
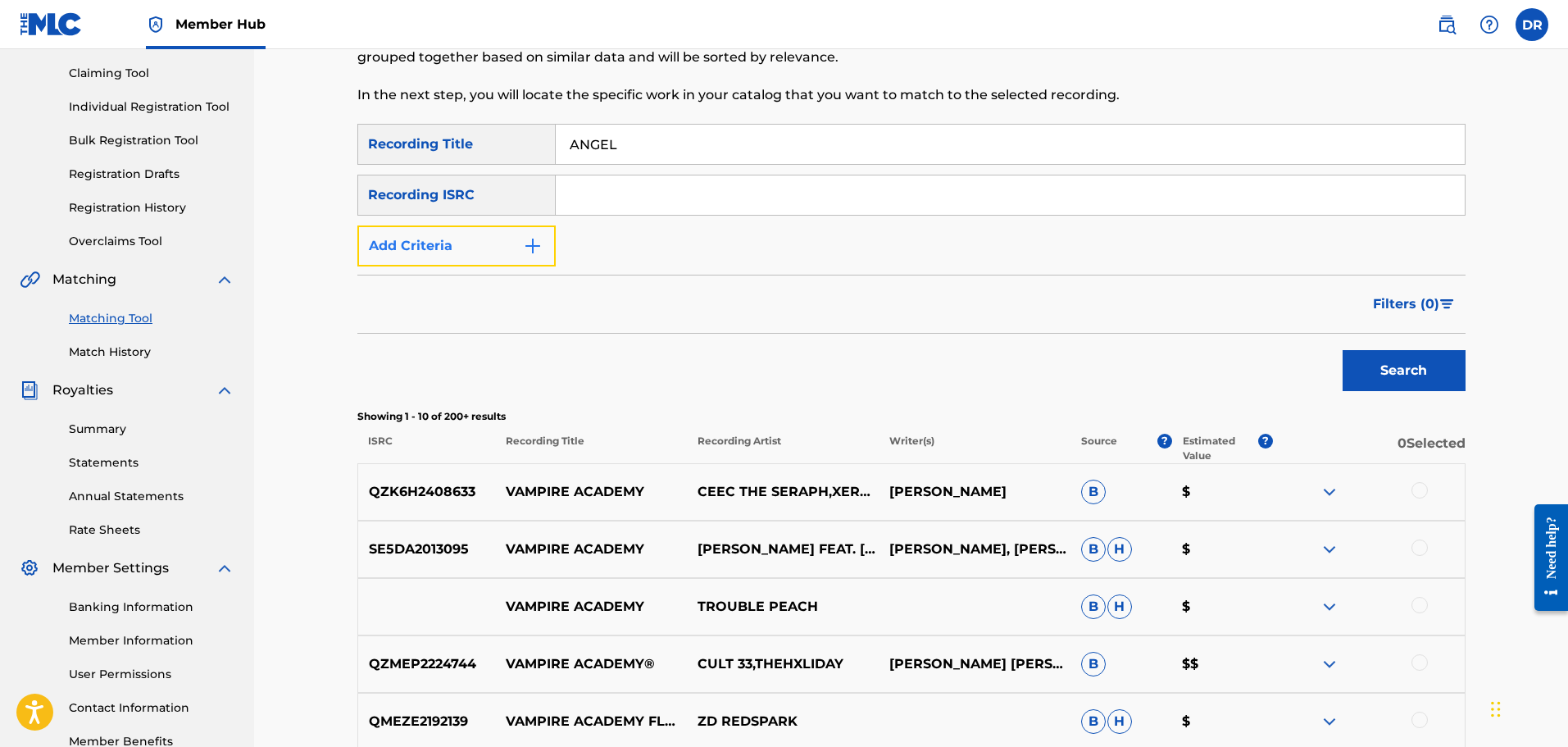
click at [482, 242] on button "Add Criteria" at bounding box center [456, 246] width 198 height 41
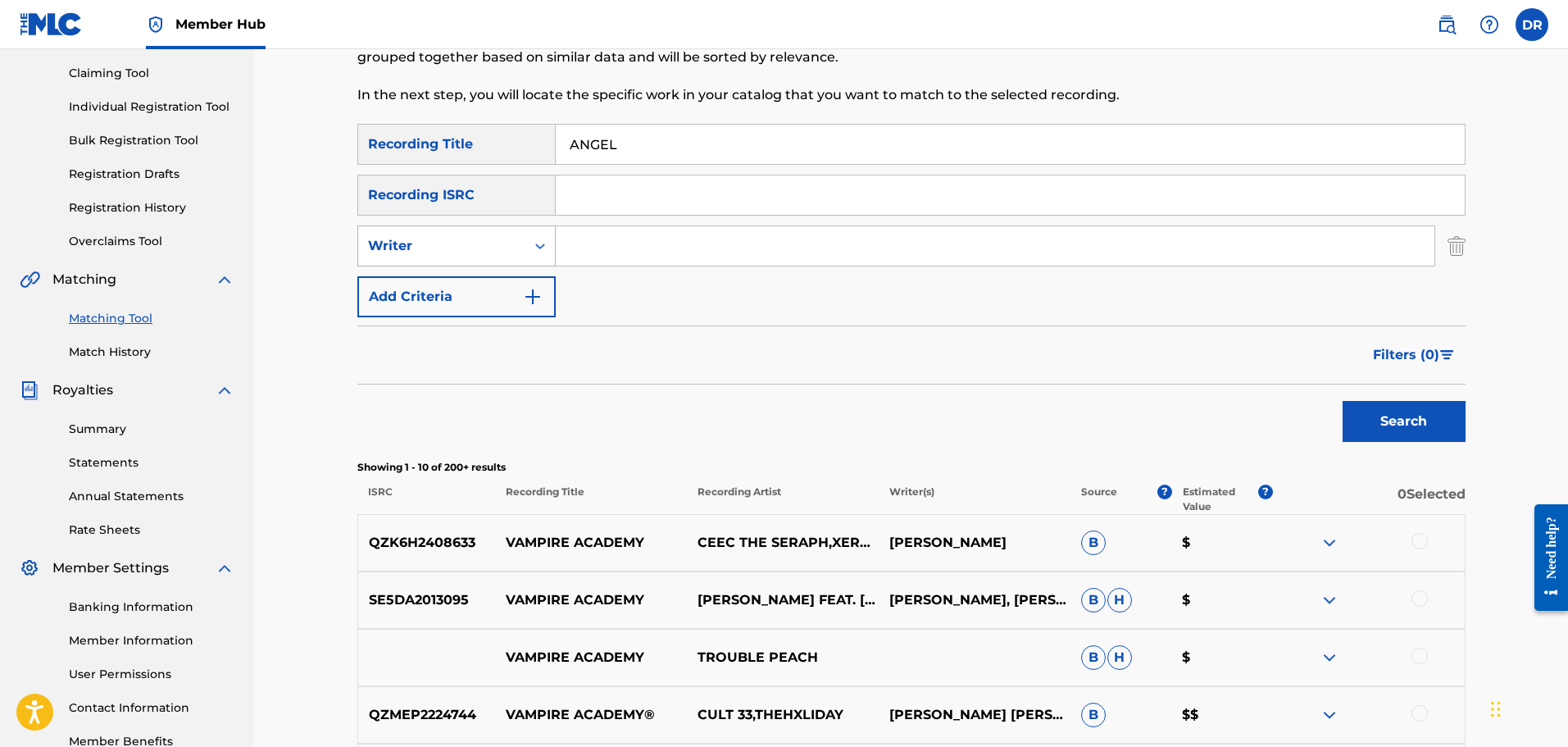
click at [486, 243] on div "Writer" at bounding box center [441, 246] width 148 height 20
click at [486, 279] on div "Recording Artist" at bounding box center [456, 287] width 197 height 41
click at [611, 241] on input "Search Form" at bounding box center [995, 246] width 879 height 39
paste input "[PERSON_NAME]"
type input "[PERSON_NAME]"
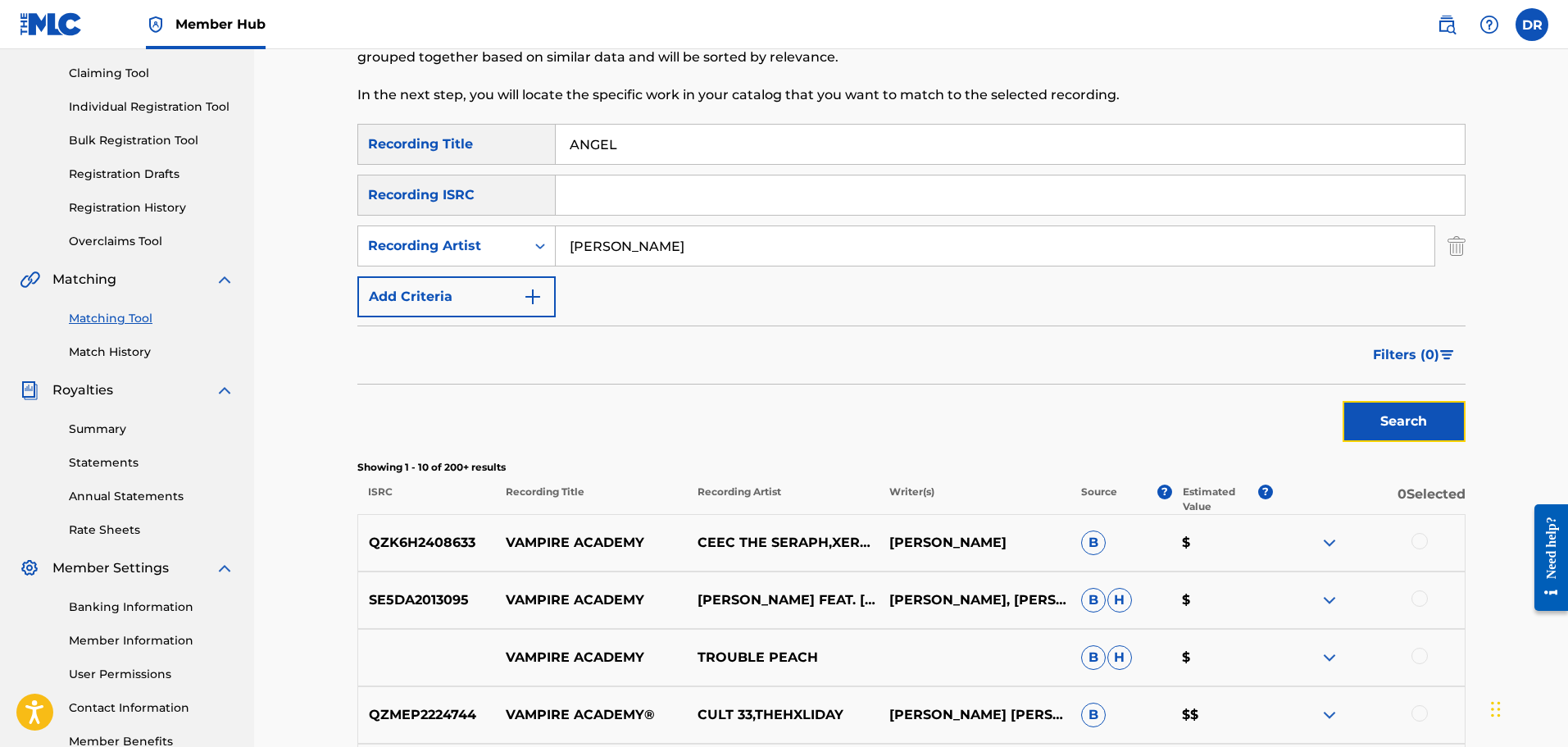
click at [1419, 429] on button "Search" at bounding box center [1404, 421] width 123 height 41
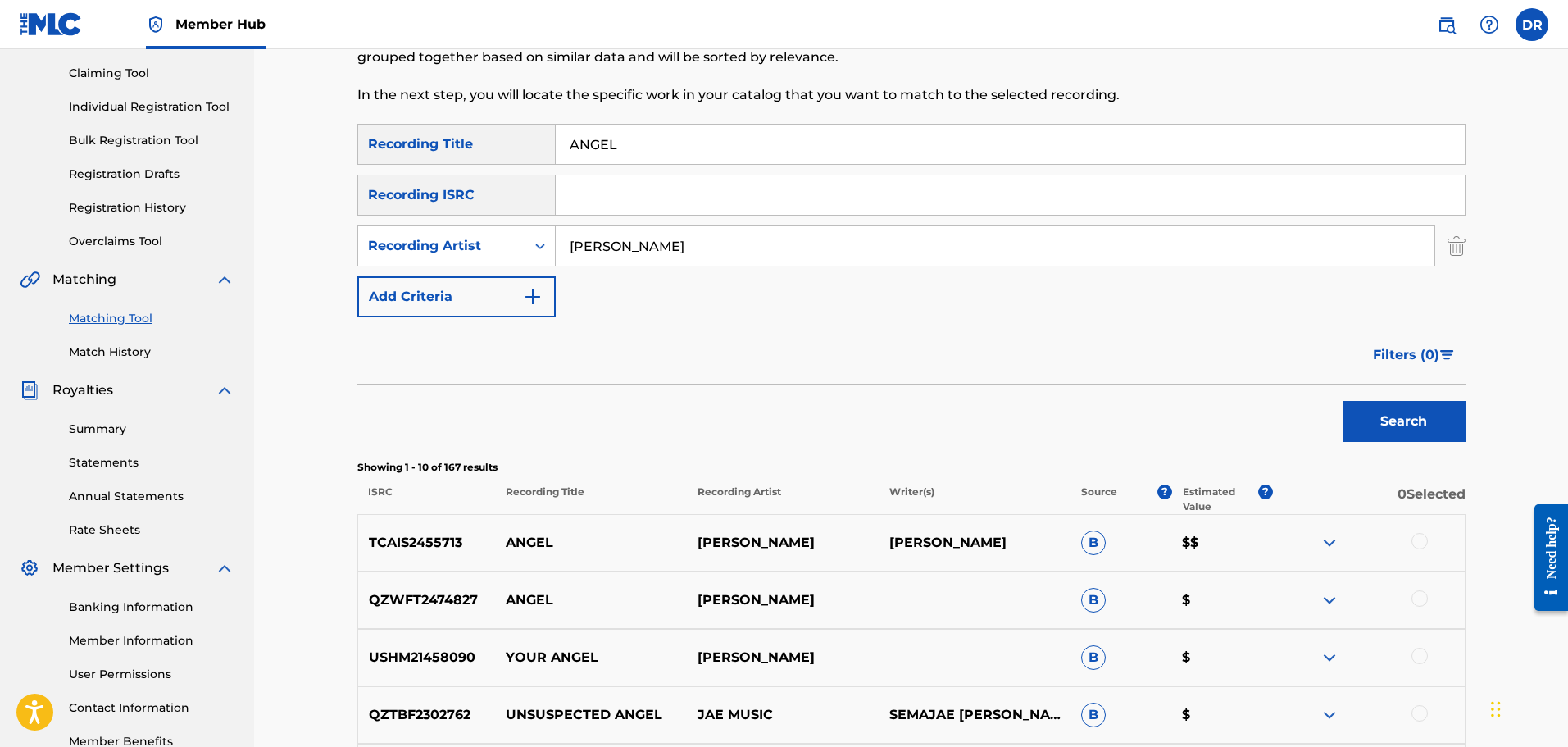
drag, startPoint x: 643, startPoint y: 141, endPoint x: 535, endPoint y: 128, distance: 108.8
click at [535, 128] on div "SearchWithCriteria2c4b99a8-7434-4e35-bb59-90ca86e73125 Recording Title ANGEL" at bounding box center [911, 144] width 1109 height 41
paste input "BAD LUCK"
type input "BAD LUCK"
drag, startPoint x: 659, startPoint y: 250, endPoint x: 542, endPoint y: 243, distance: 117.2
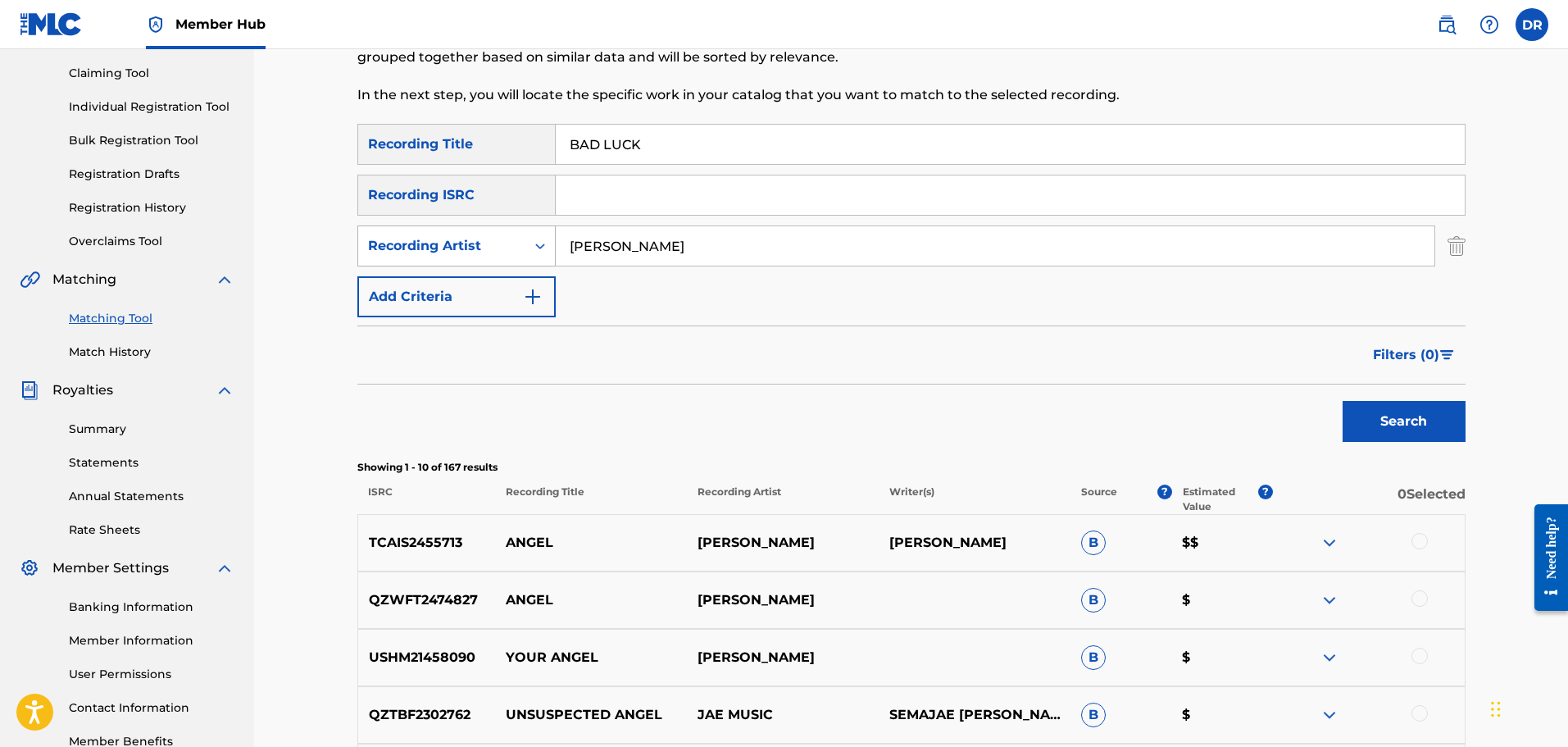
click at [542, 243] on div "SearchWithCriteria8609923b-e0ca-430f-80b1-b412841d0348 Recording Artist [PERSON…" at bounding box center [911, 246] width 1109 height 41
paste input "[PERSON_NAME]"
type input "[PERSON_NAME]"
click at [1392, 425] on button "Search" at bounding box center [1404, 421] width 123 height 41
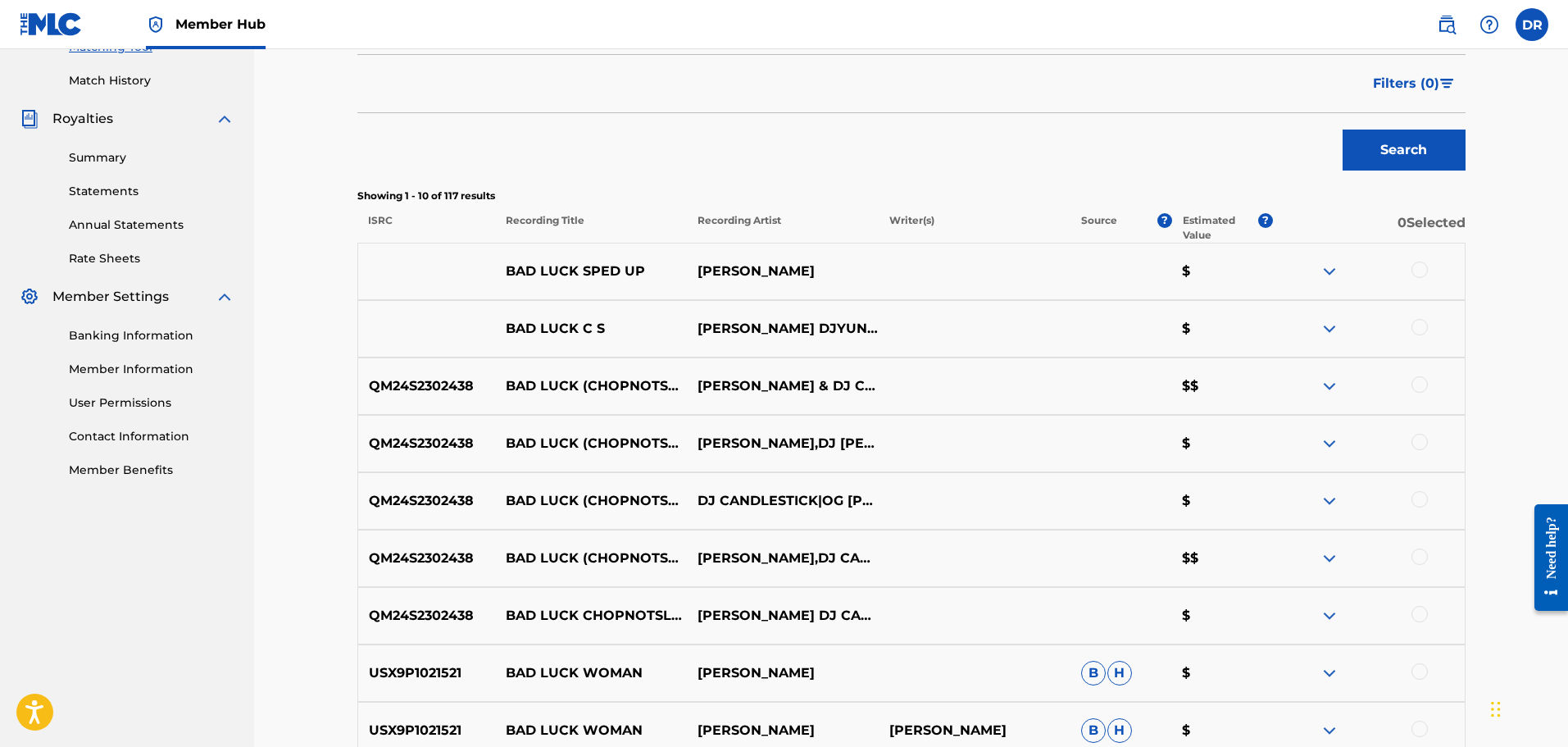
scroll to position [414, 0]
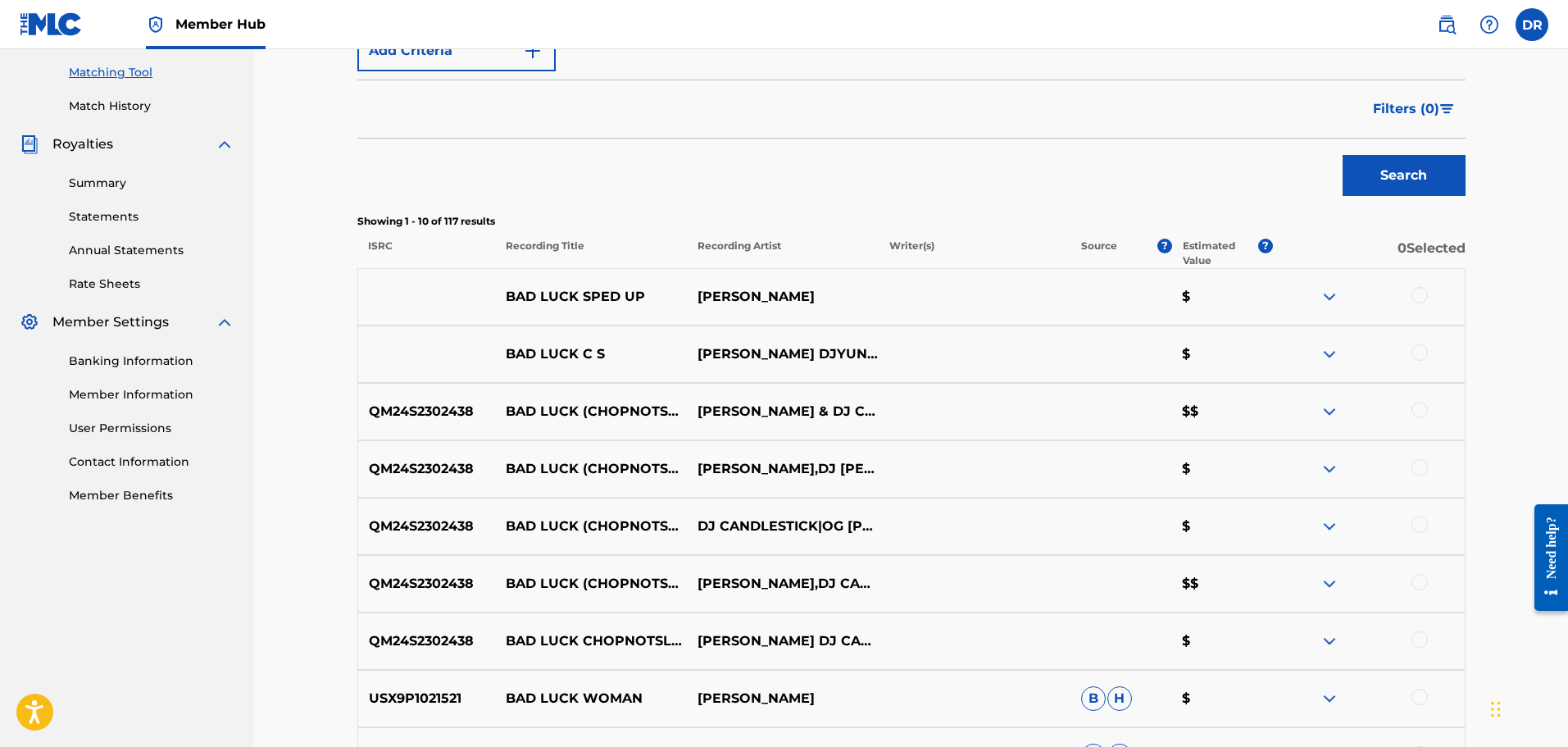
click at [1416, 290] on div at bounding box center [1419, 294] width 17 height 17
click at [1419, 351] on div at bounding box center [1419, 352] width 17 height 17
click at [1421, 409] on div at bounding box center [1419, 410] width 17 height 17
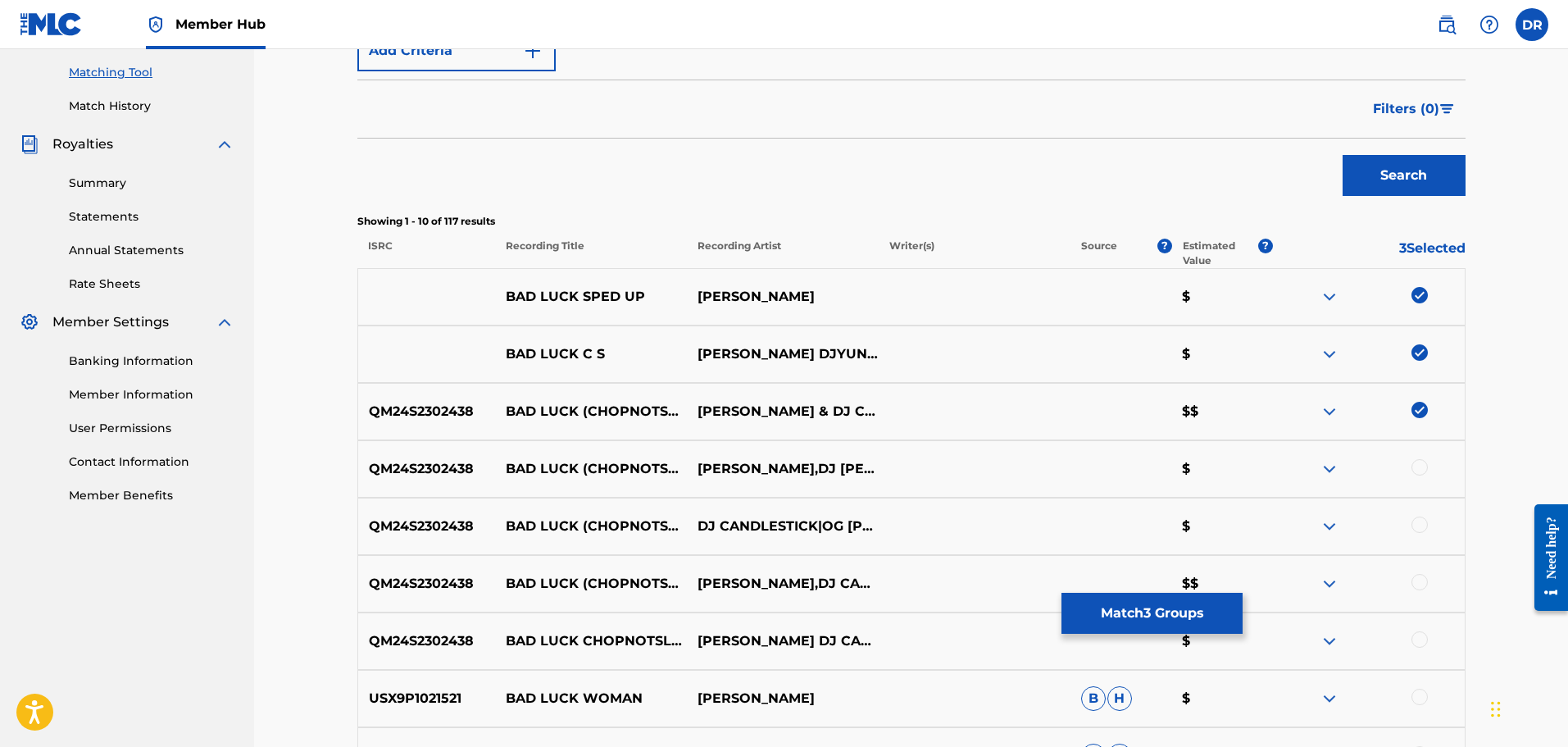
click at [1420, 464] on div at bounding box center [1419, 467] width 17 height 17
click at [1425, 525] on div at bounding box center [1419, 524] width 17 height 17
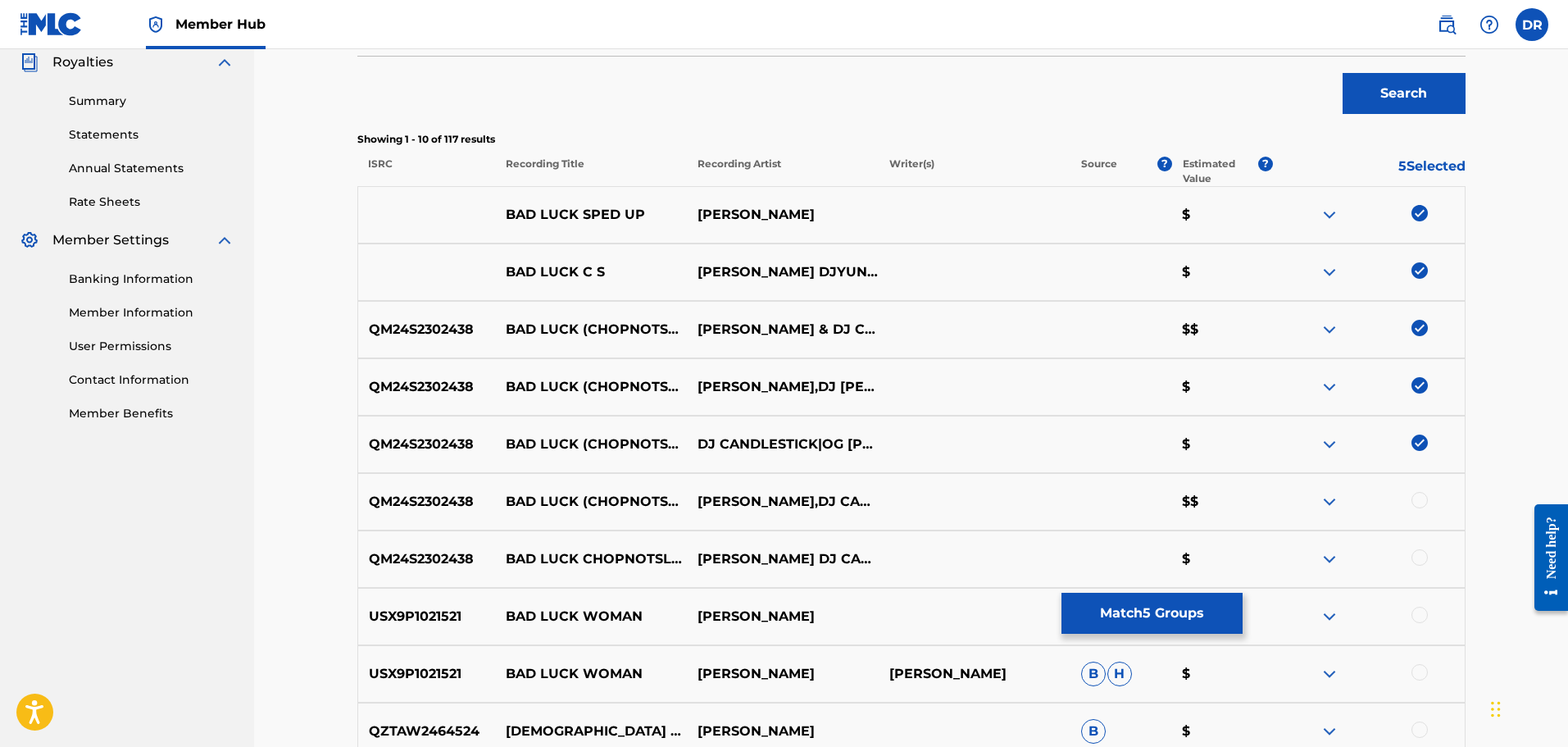
click at [1426, 504] on div at bounding box center [1419, 500] width 17 height 17
click at [1423, 560] on div at bounding box center [1419, 557] width 17 height 17
click at [1135, 622] on button "Match 7 Groups" at bounding box center [1151, 612] width 181 height 41
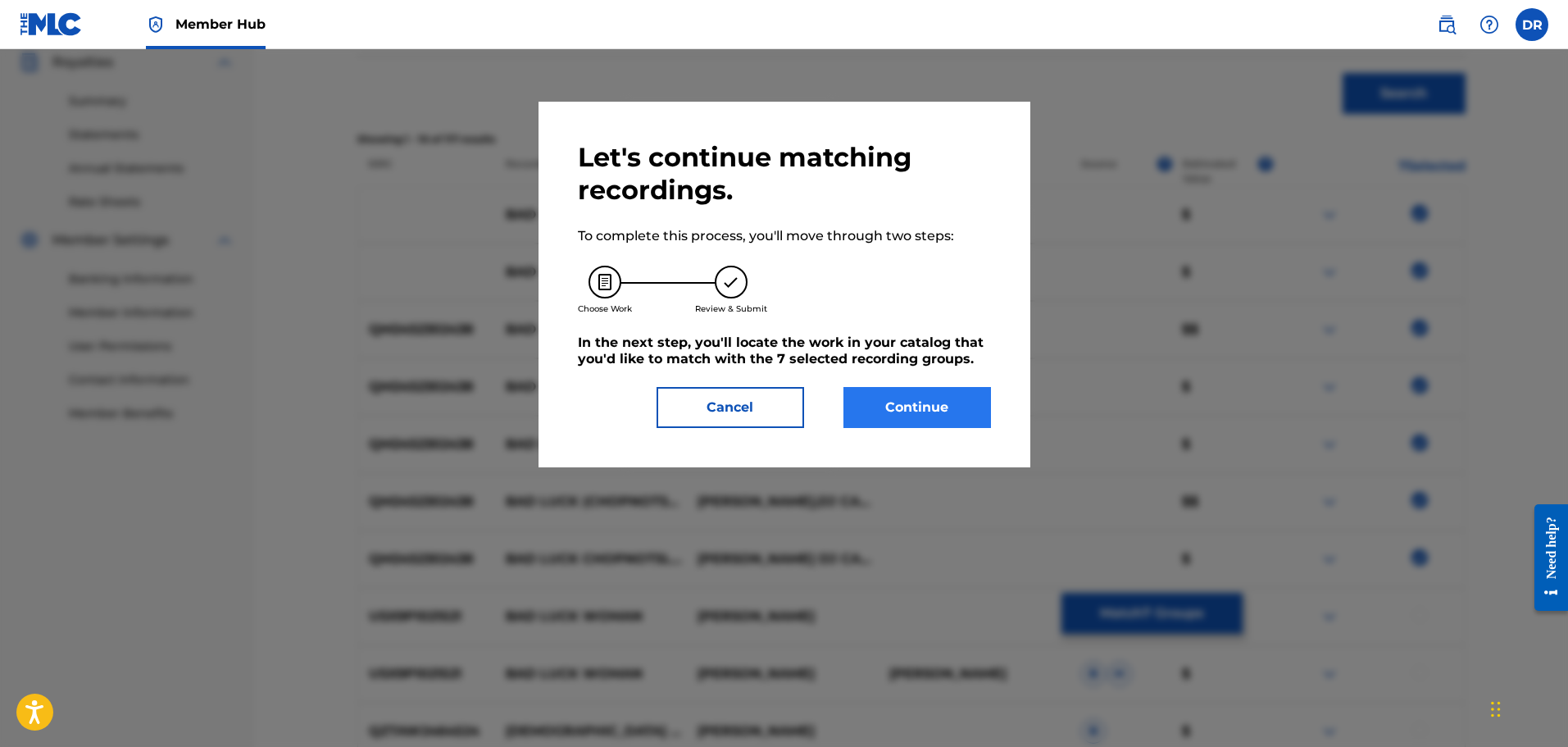
click at [899, 389] on div "Let's continue matching recordings. To complete this process, you'll move throu…" at bounding box center [784, 284] width 413 height 287
click at [880, 406] on button "Continue" at bounding box center [917, 407] width 148 height 41
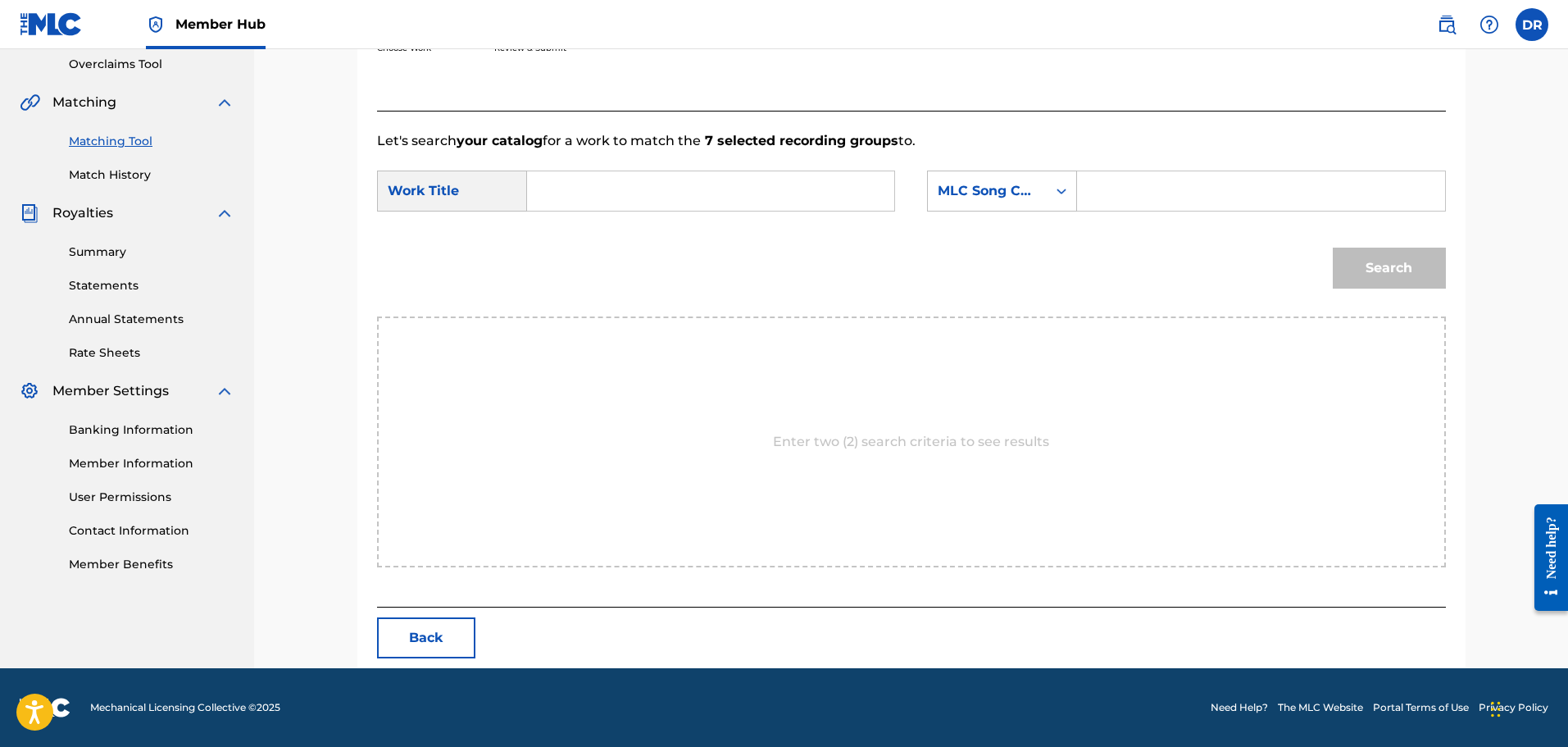
click at [577, 193] on input "Search Form" at bounding box center [710, 190] width 340 height 39
paste input "BAD LUCK"
type input "BAD LUCK"
click at [1170, 195] on input "Search Form" at bounding box center [1261, 190] width 340 height 39
paste input "BB5RAZ"
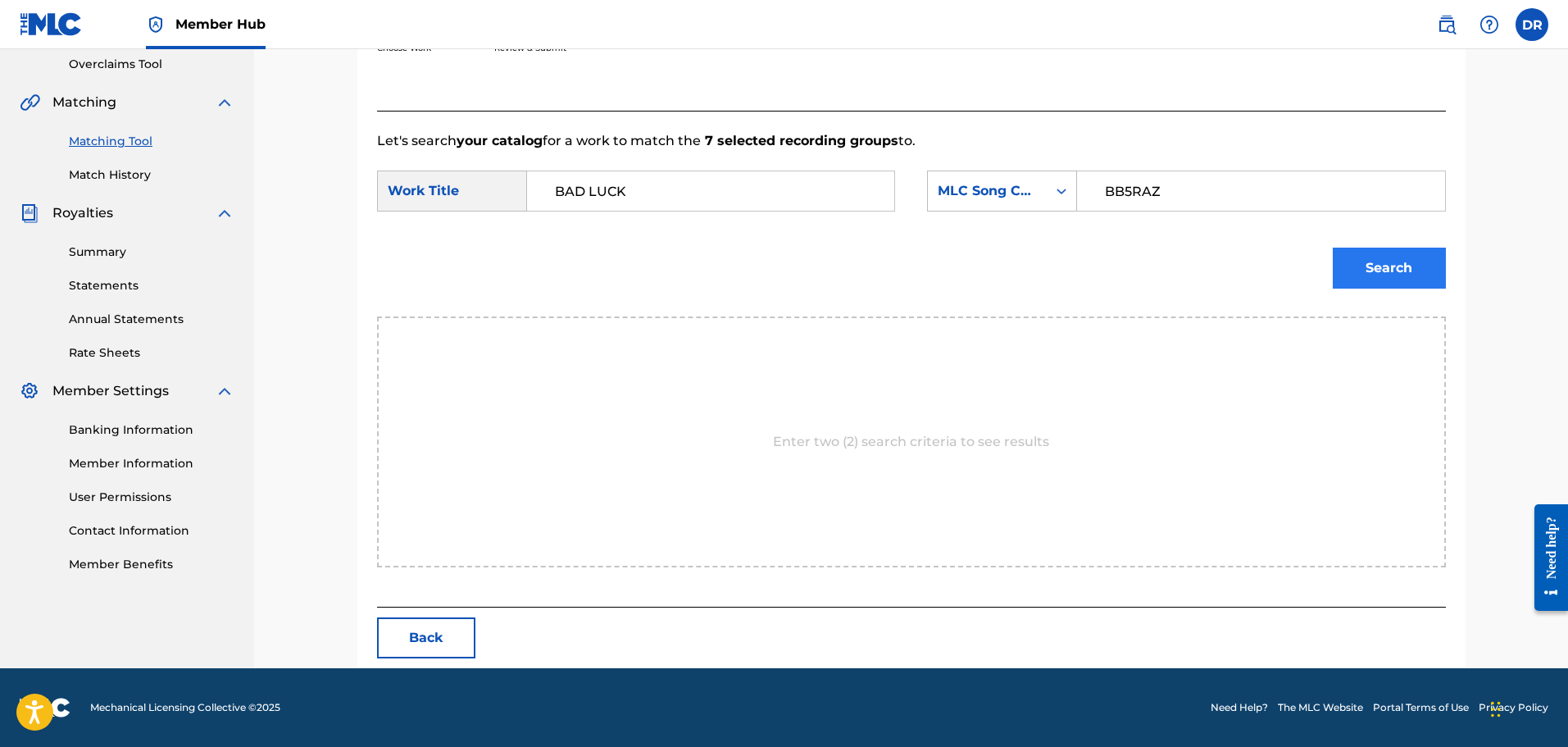
type input "BB5RAZ"
click at [1378, 273] on button "Search" at bounding box center [1390, 267] width 114 height 41
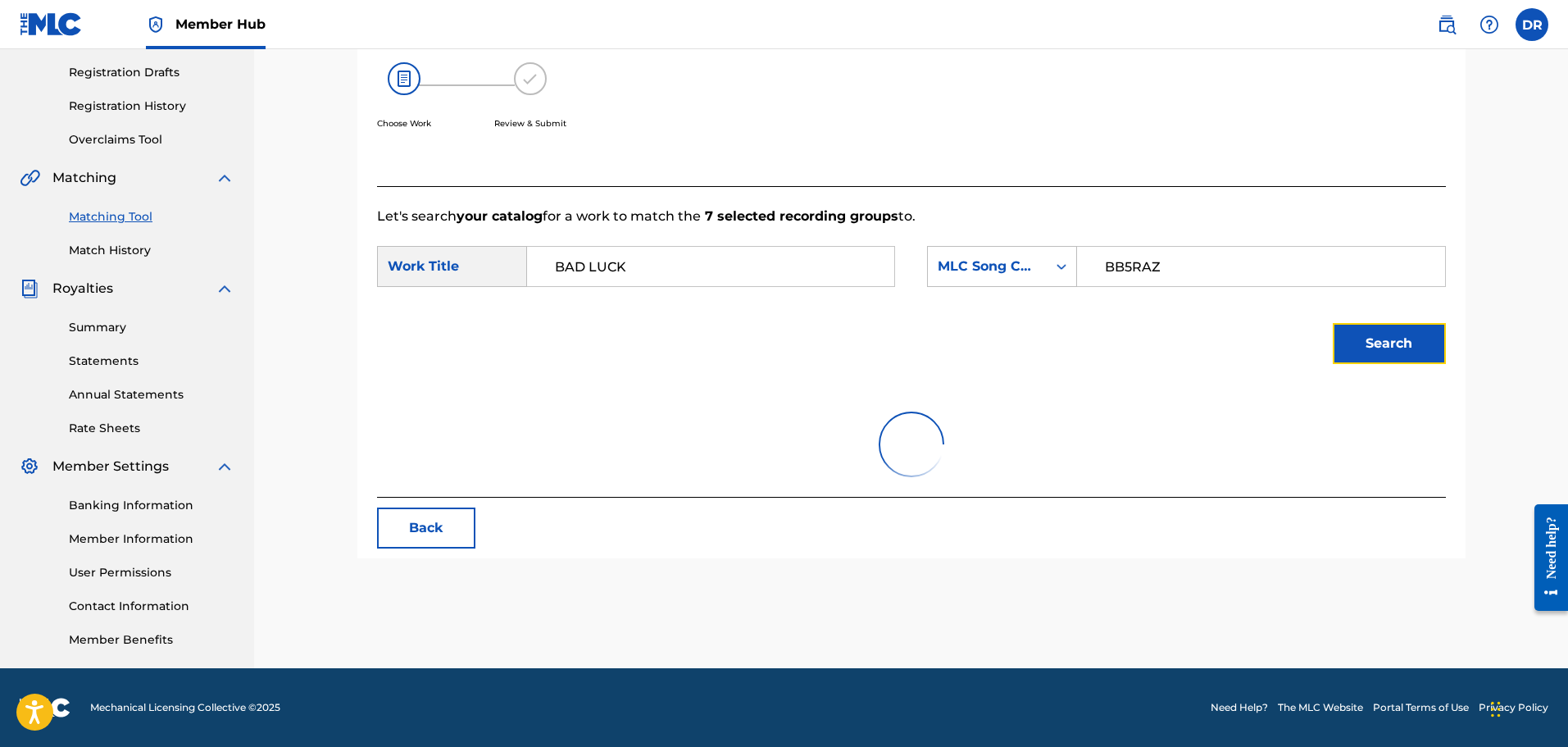
scroll to position [297, 0]
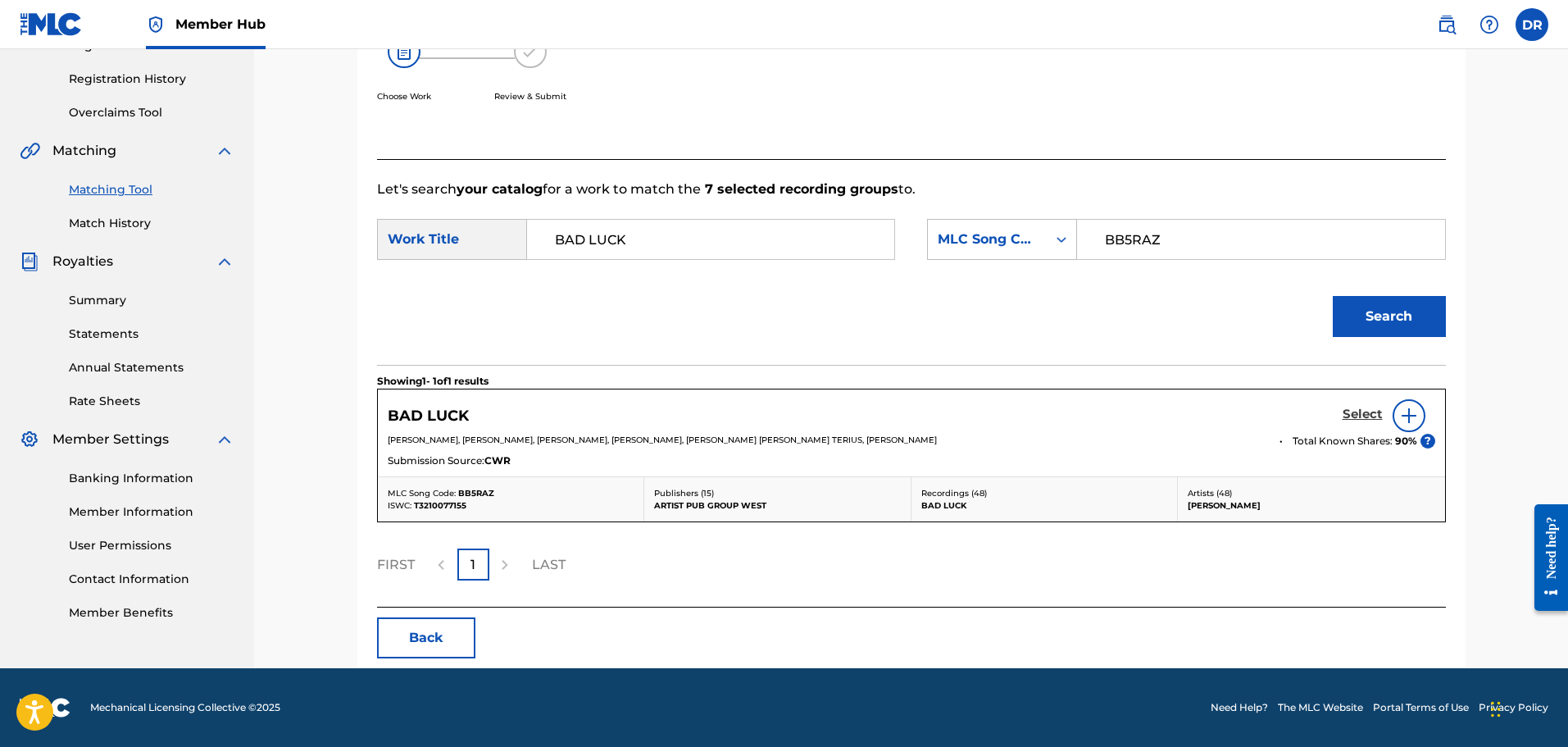
click at [1364, 414] on h5 "Select" at bounding box center [1363, 414] width 40 height 16
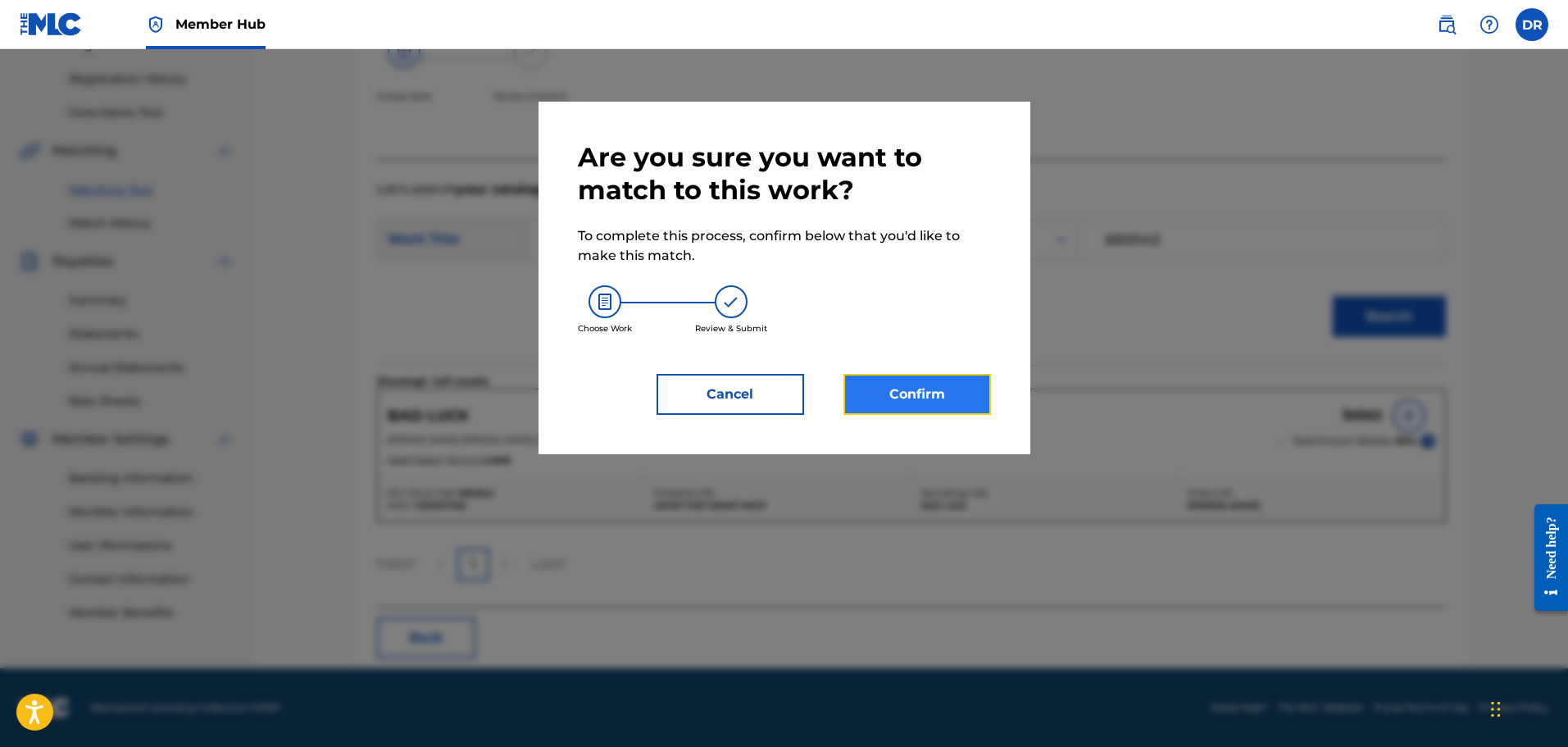
click at [991, 398] on button "Confirm" at bounding box center [917, 394] width 148 height 41
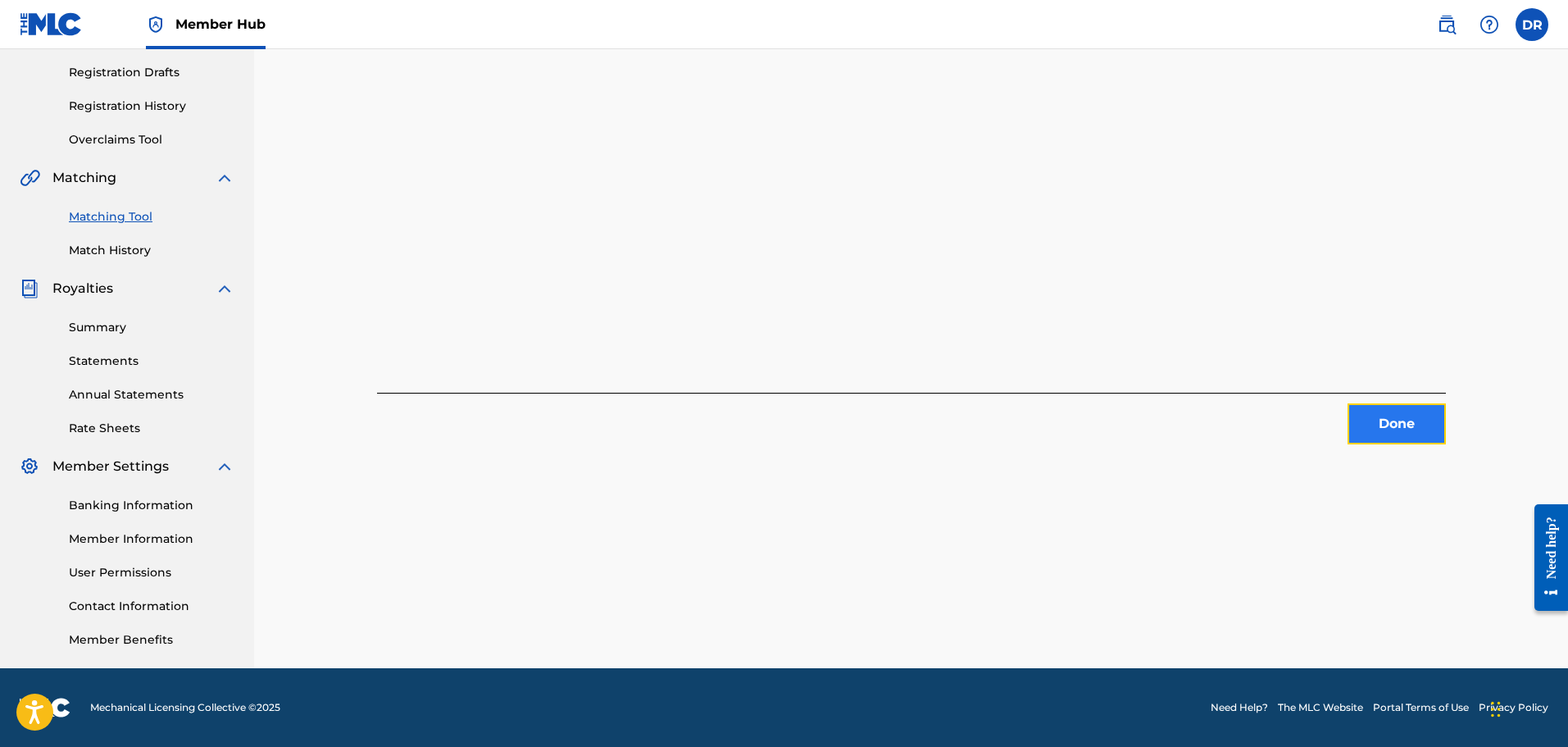
click at [1370, 419] on button "Done" at bounding box center [1397, 424] width 99 height 41
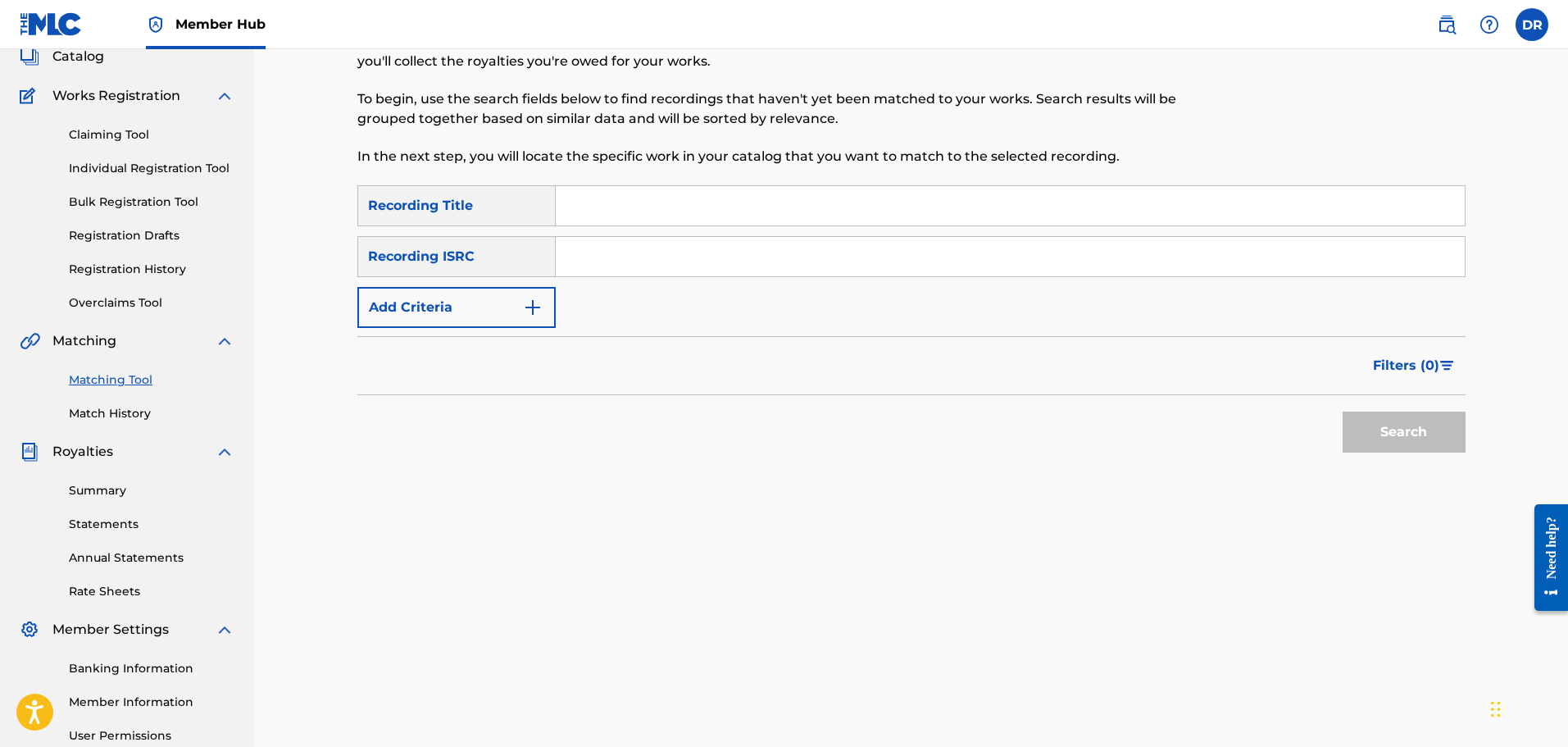
scroll to position [106, 0]
paste input "LANGUAGE"
type input "LANGUAGE"
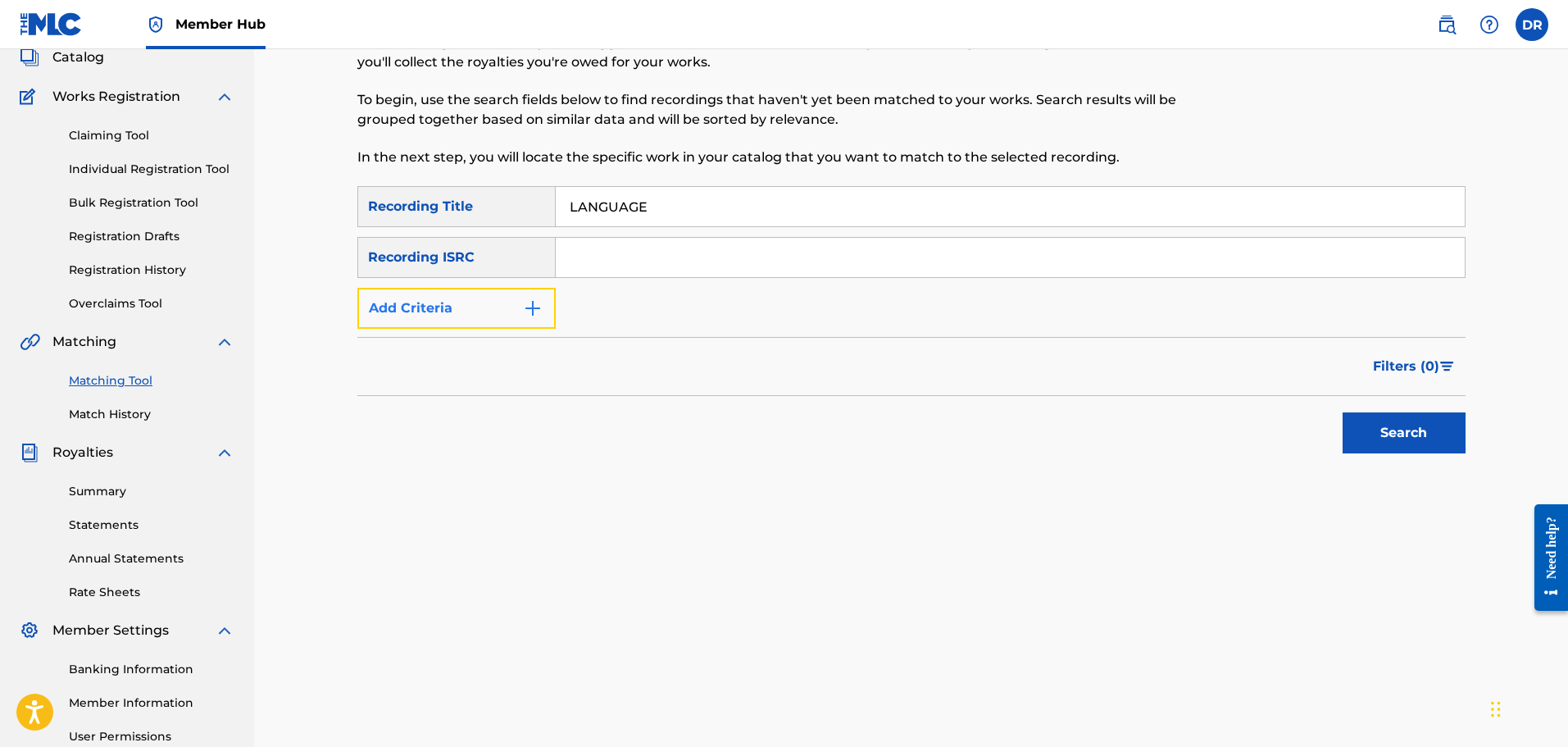
click at [465, 304] on button "Add Criteria" at bounding box center [456, 308] width 198 height 41
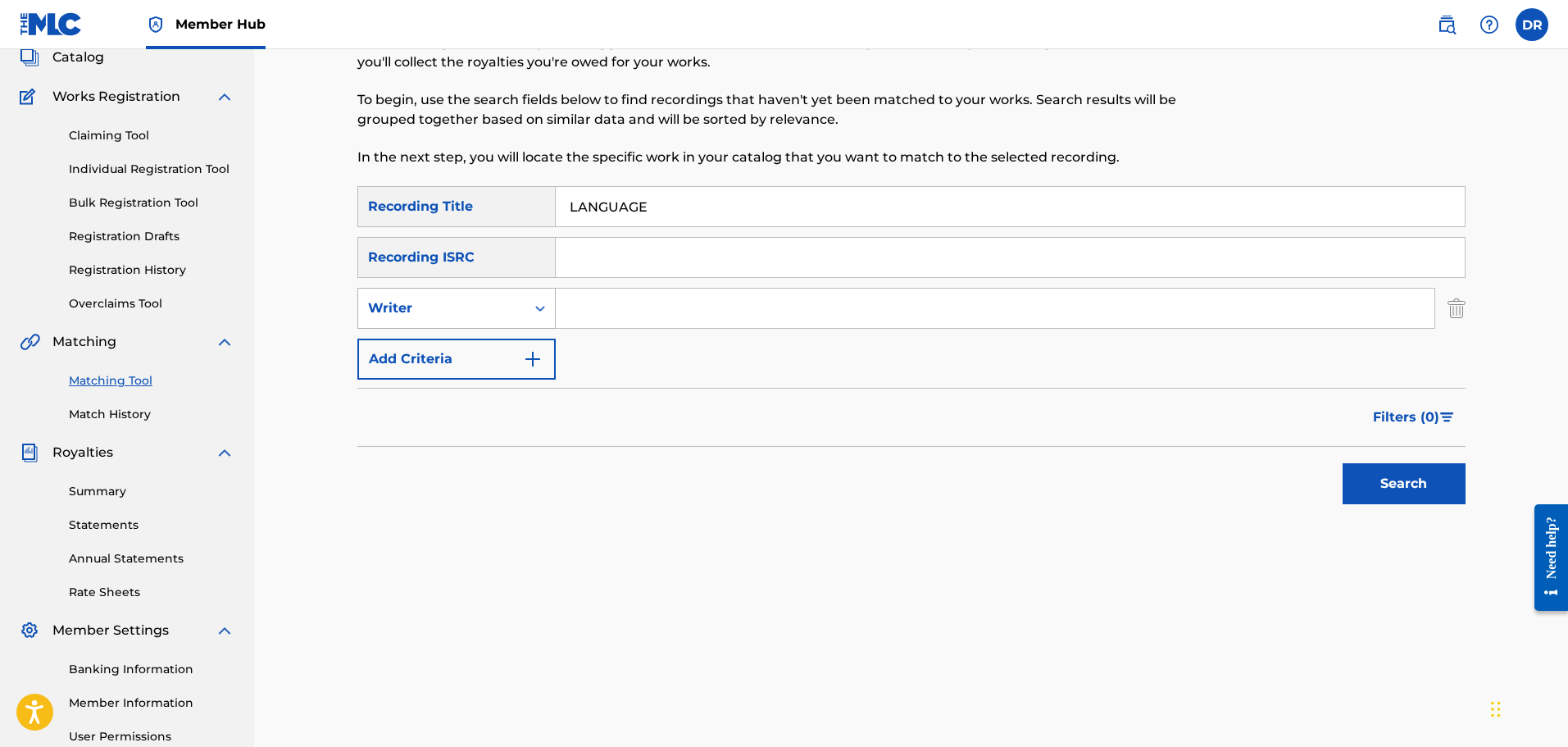
click at [466, 304] on div "Writer" at bounding box center [441, 308] width 148 height 20
drag, startPoint x: 469, startPoint y: 348, endPoint x: 573, endPoint y: 329, distance: 105.7
click at [474, 348] on div "Recording Artist" at bounding box center [456, 349] width 197 height 41
click at [619, 303] on input "Search Form" at bounding box center [995, 308] width 879 height 39
paste input "PAPERBOY FABE"
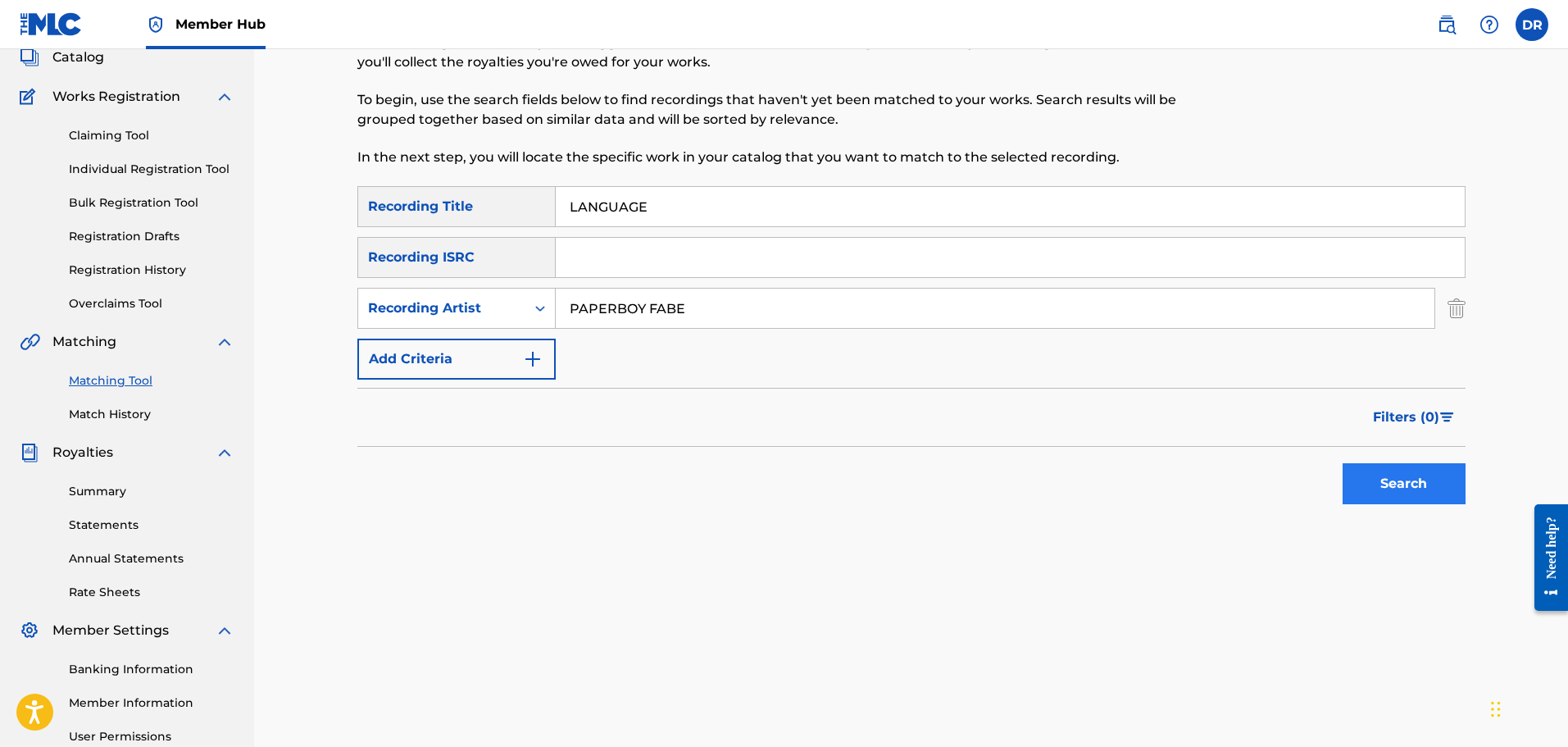
type input "PAPERBOY FABE"
click at [1394, 478] on button "Search" at bounding box center [1404, 483] width 123 height 41
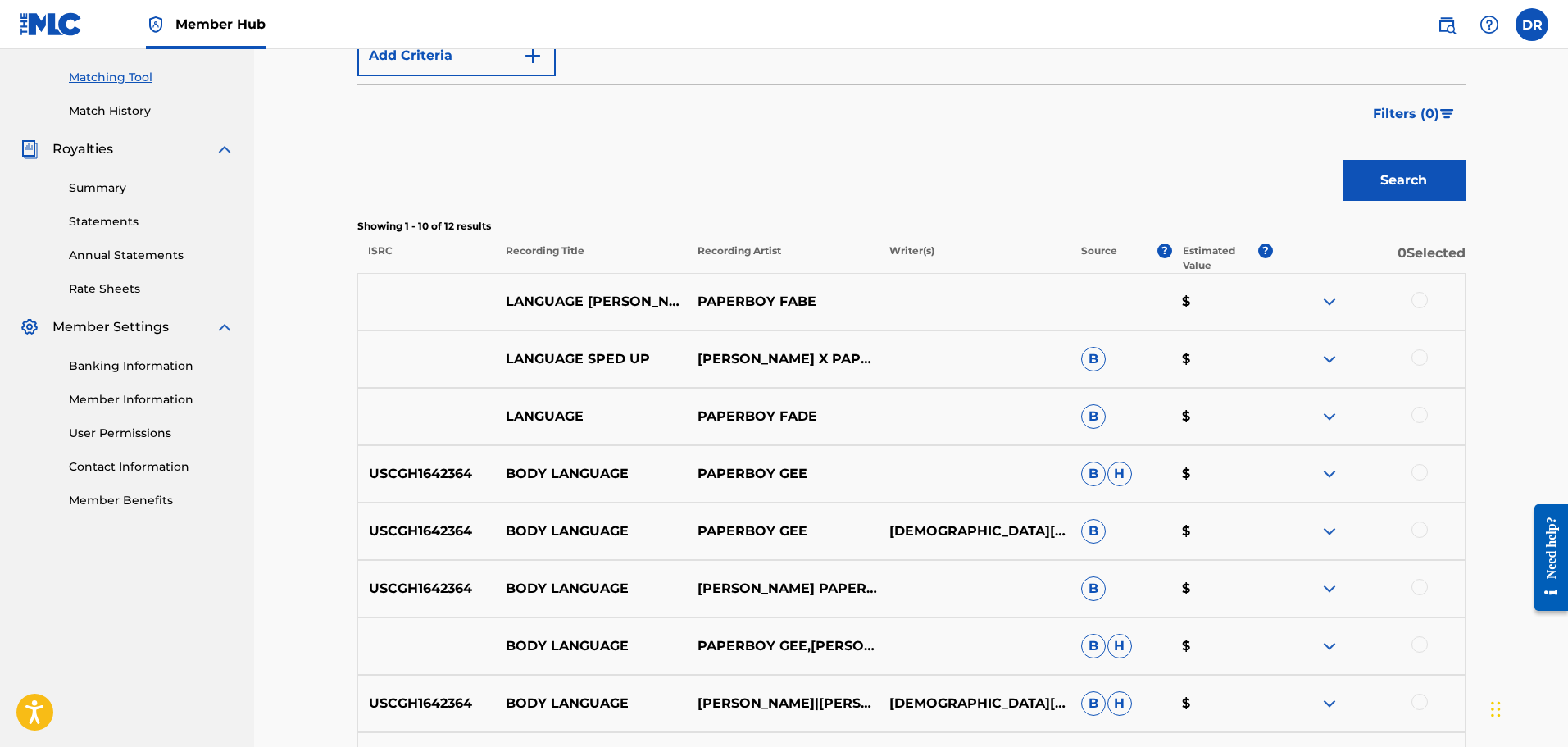
scroll to position [433, 0]
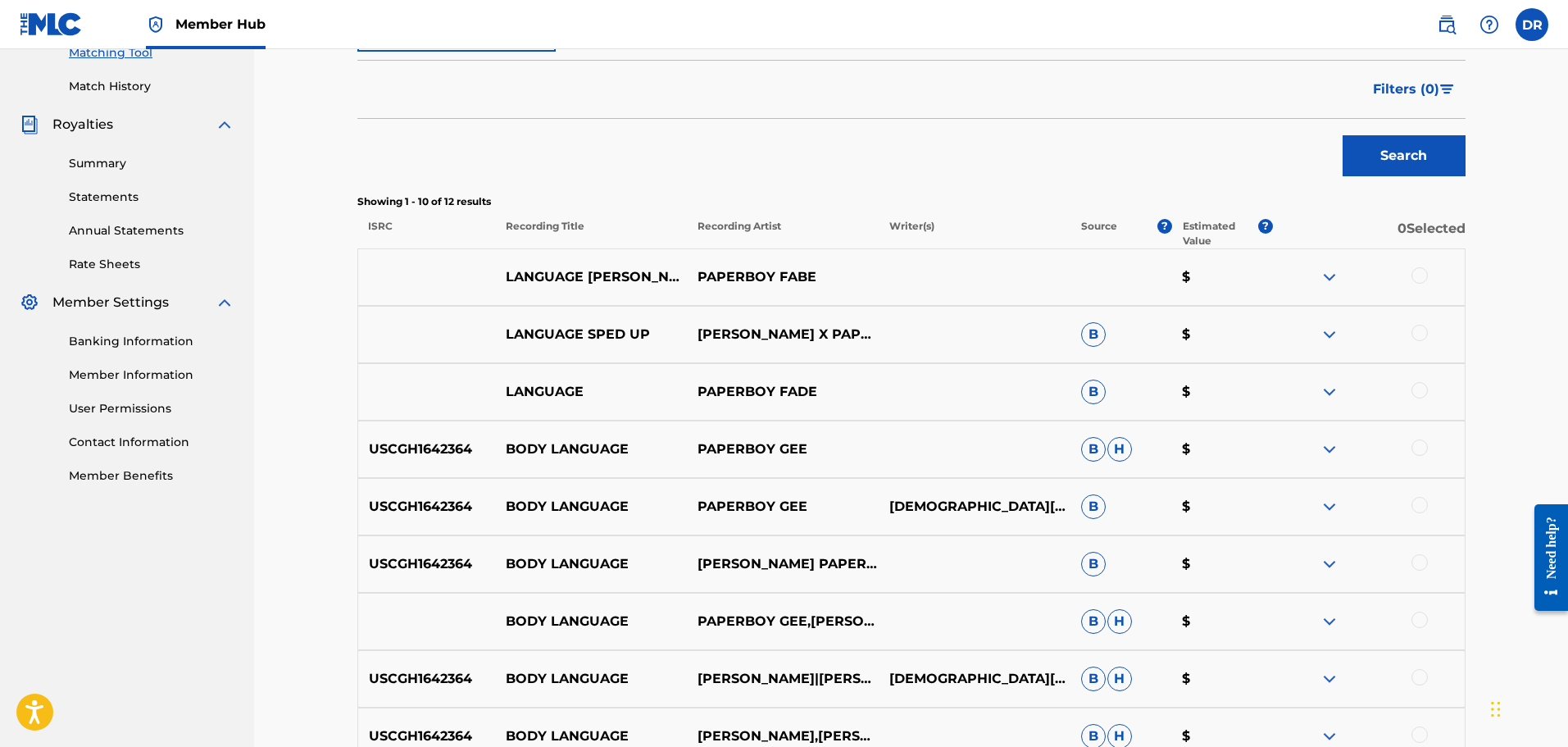
click at [1413, 388] on div at bounding box center [1419, 390] width 17 height 17
click at [1422, 333] on div at bounding box center [1419, 333] width 17 height 17
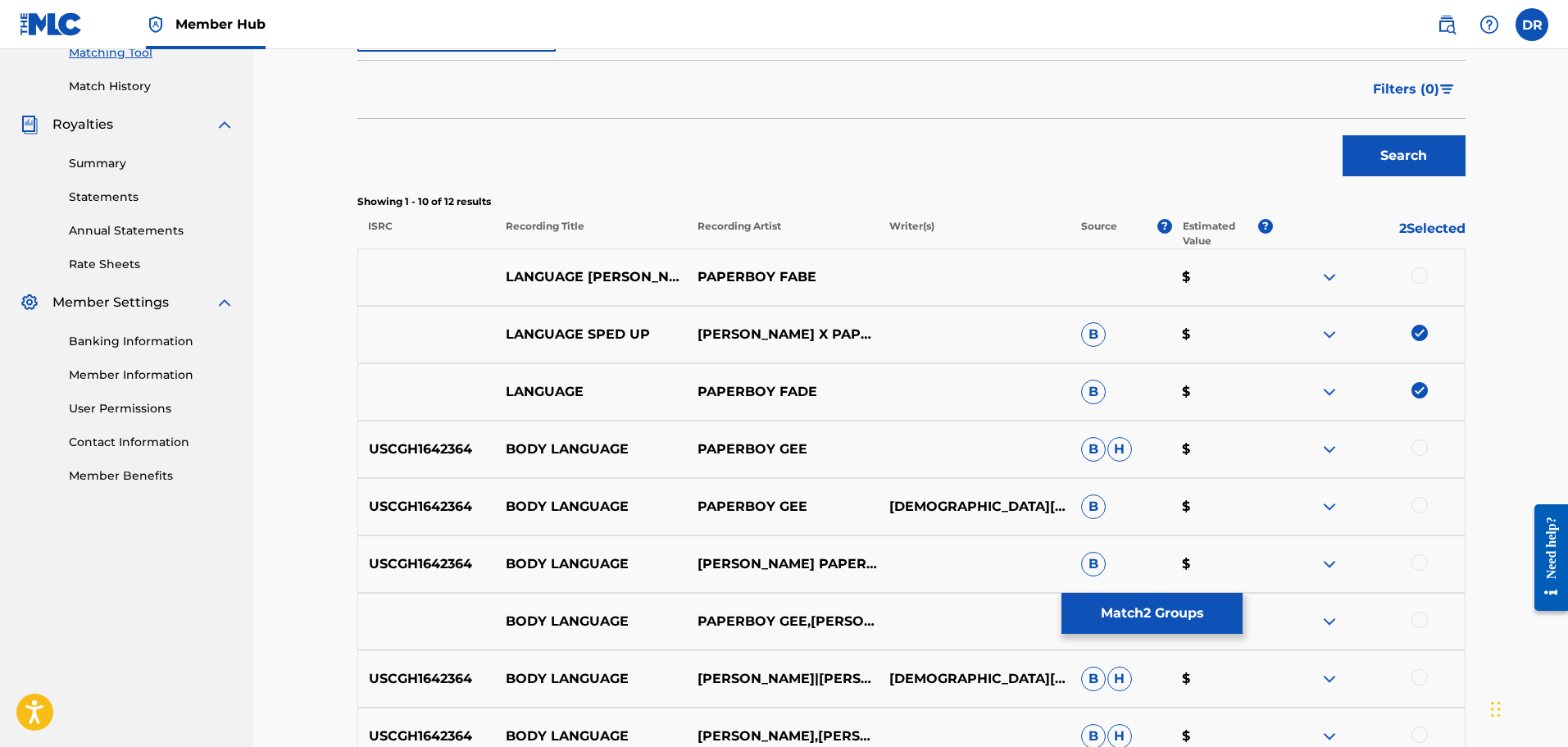
drag, startPoint x: 1419, startPoint y: 277, endPoint x: 1385, endPoint y: 303, distance: 42.8
click at [1419, 277] on div at bounding box center [1419, 275] width 17 height 17
click at [1180, 603] on button "Match 3 Groups" at bounding box center [1151, 612] width 181 height 41
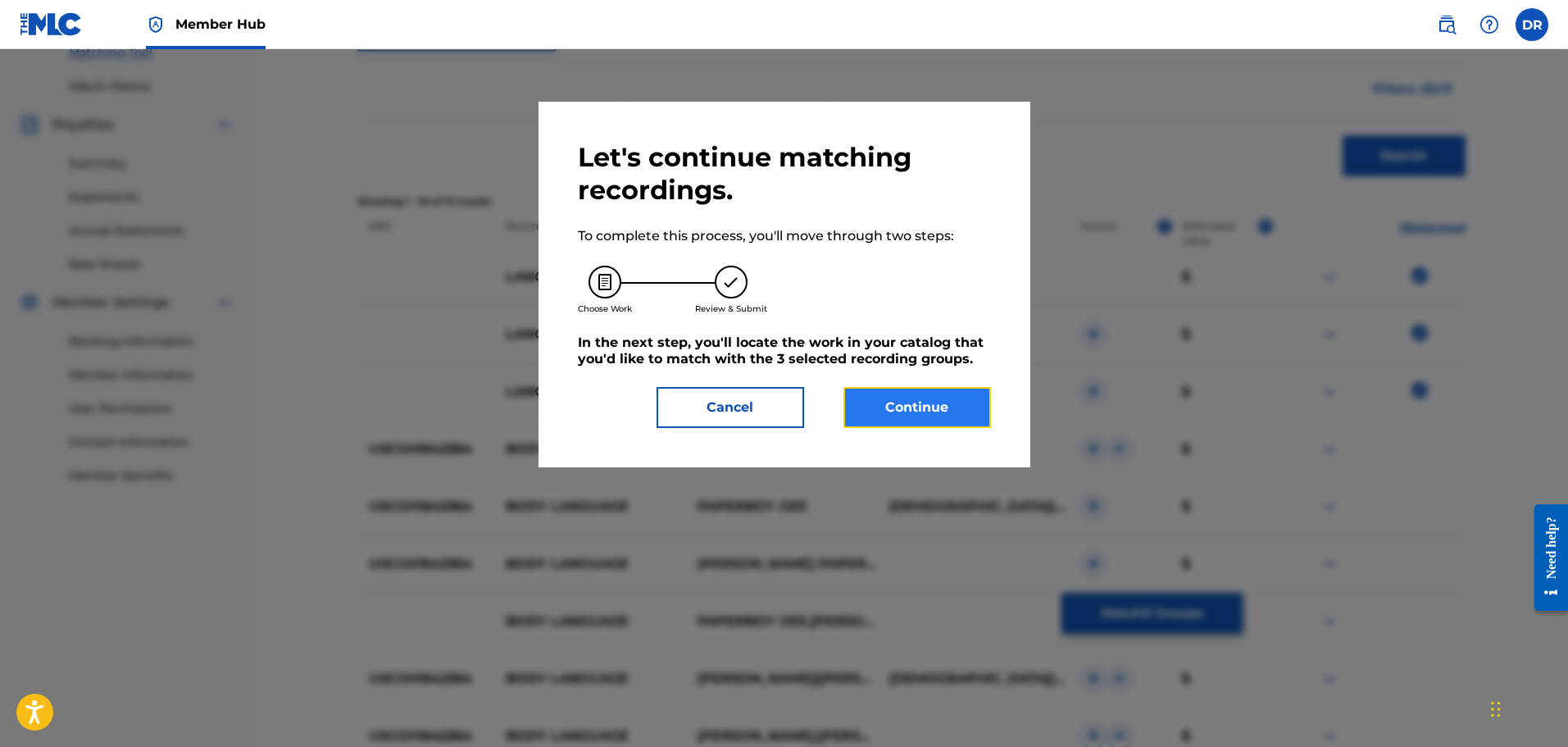
click at [991, 409] on button "Continue" at bounding box center [917, 407] width 148 height 41
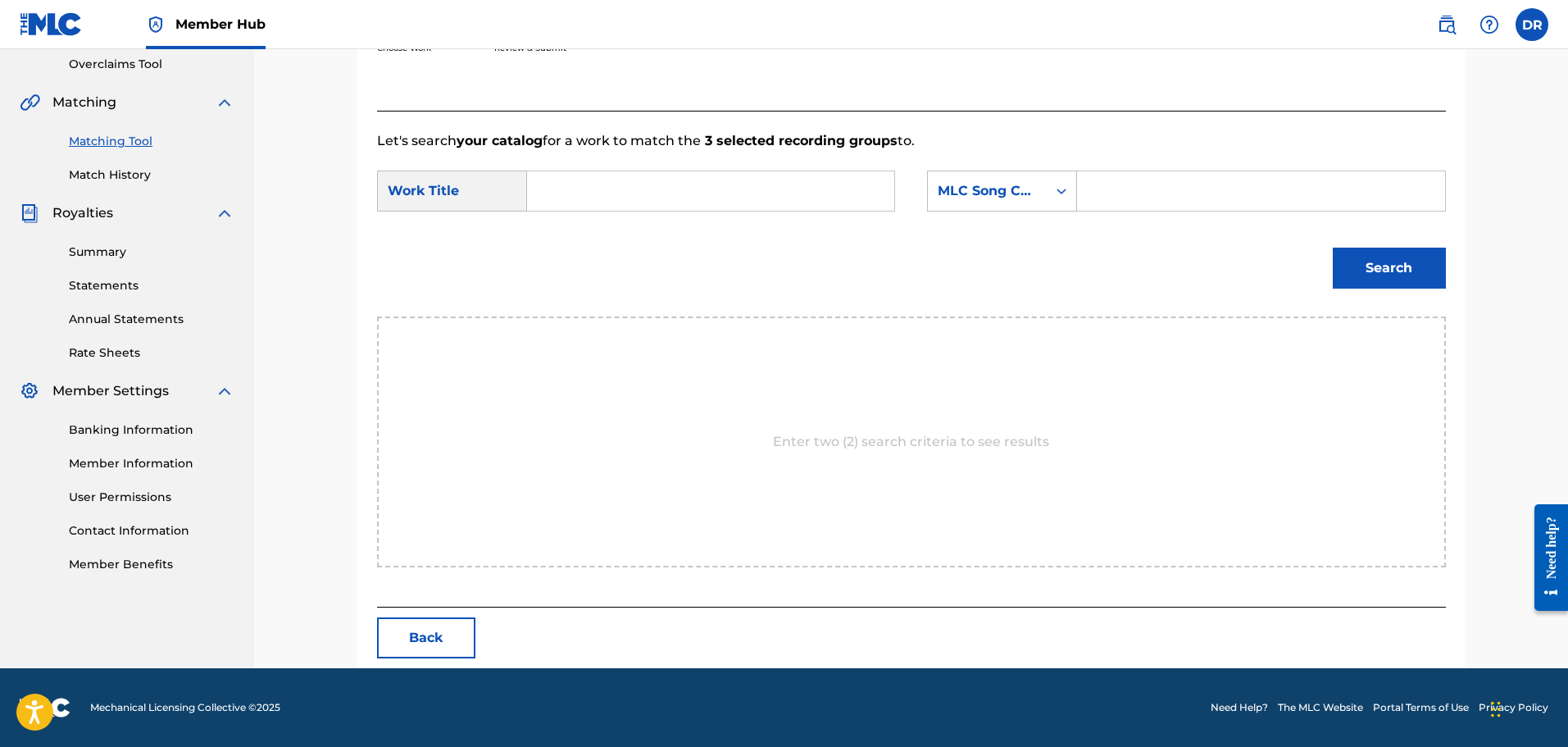
scroll to position [345, 0]
drag, startPoint x: 566, startPoint y: 184, endPoint x: 583, endPoint y: 193, distance: 19.2
click at [566, 185] on input "Search Form" at bounding box center [710, 190] width 340 height 39
paste input "LANGUAGE"
type input "LANGUAGE"
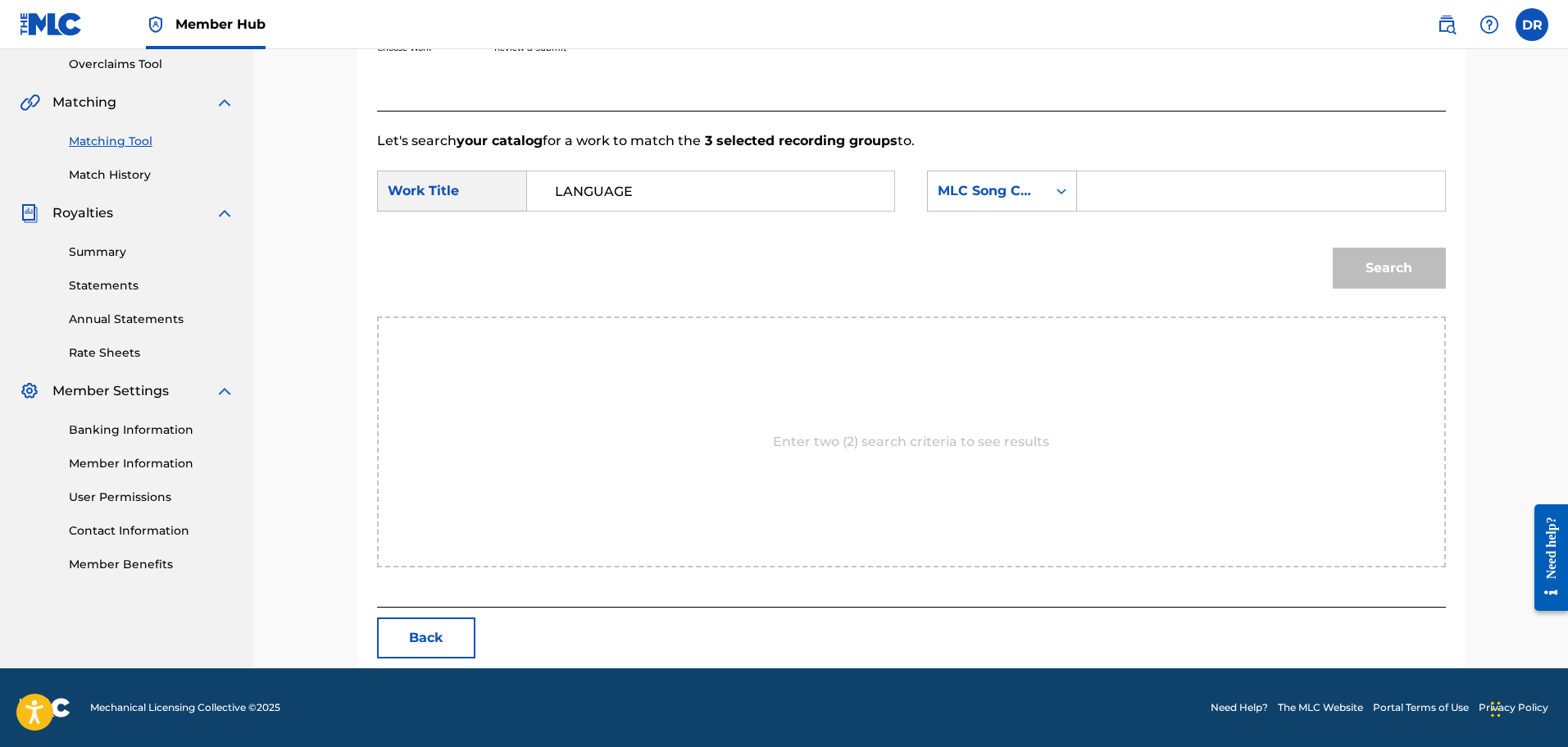
click at [1178, 192] on input "Search Form" at bounding box center [1261, 190] width 340 height 39
paste input "LA5RUY"
type input "LA5RUY"
click at [1378, 273] on button "Search" at bounding box center [1390, 267] width 114 height 41
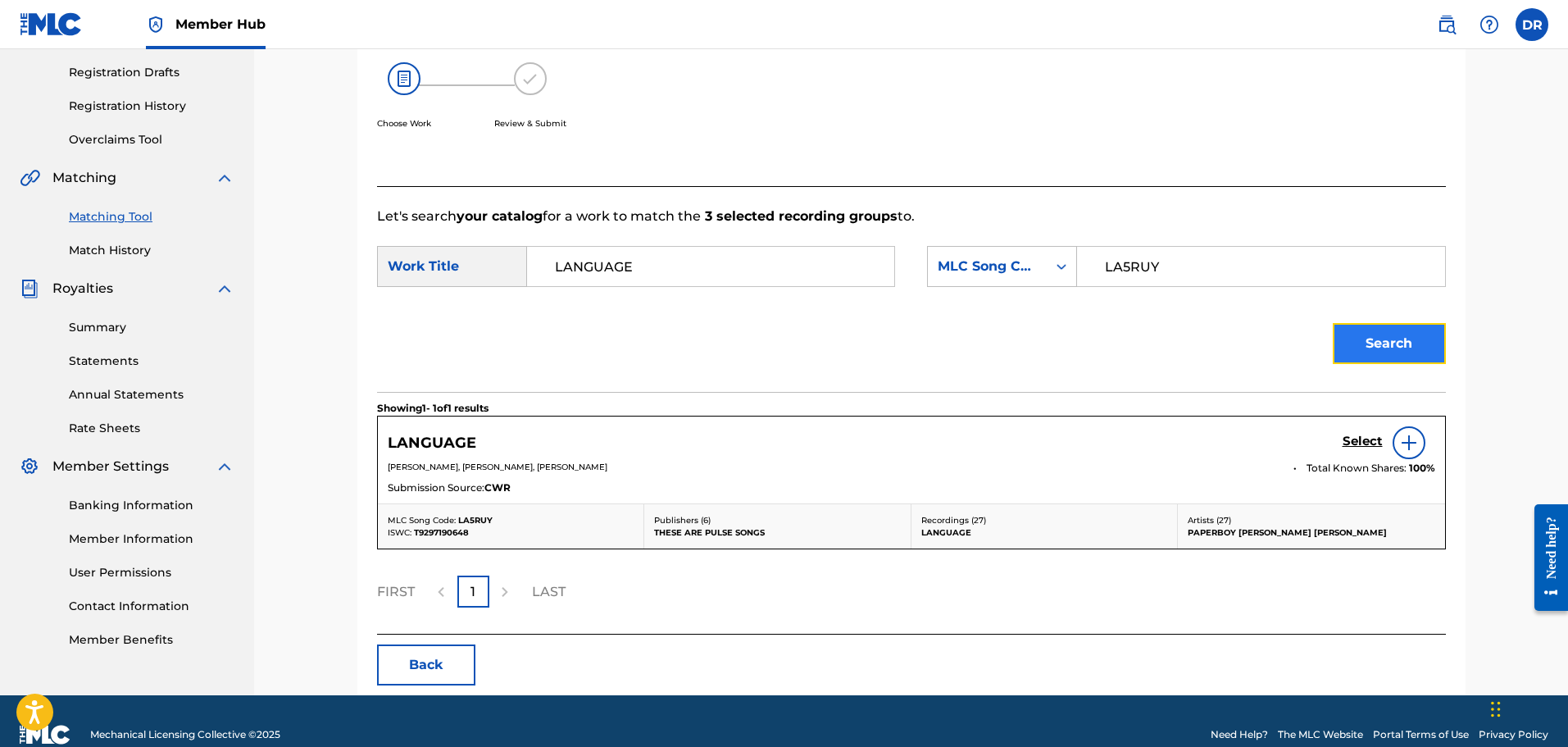
scroll to position [297, 0]
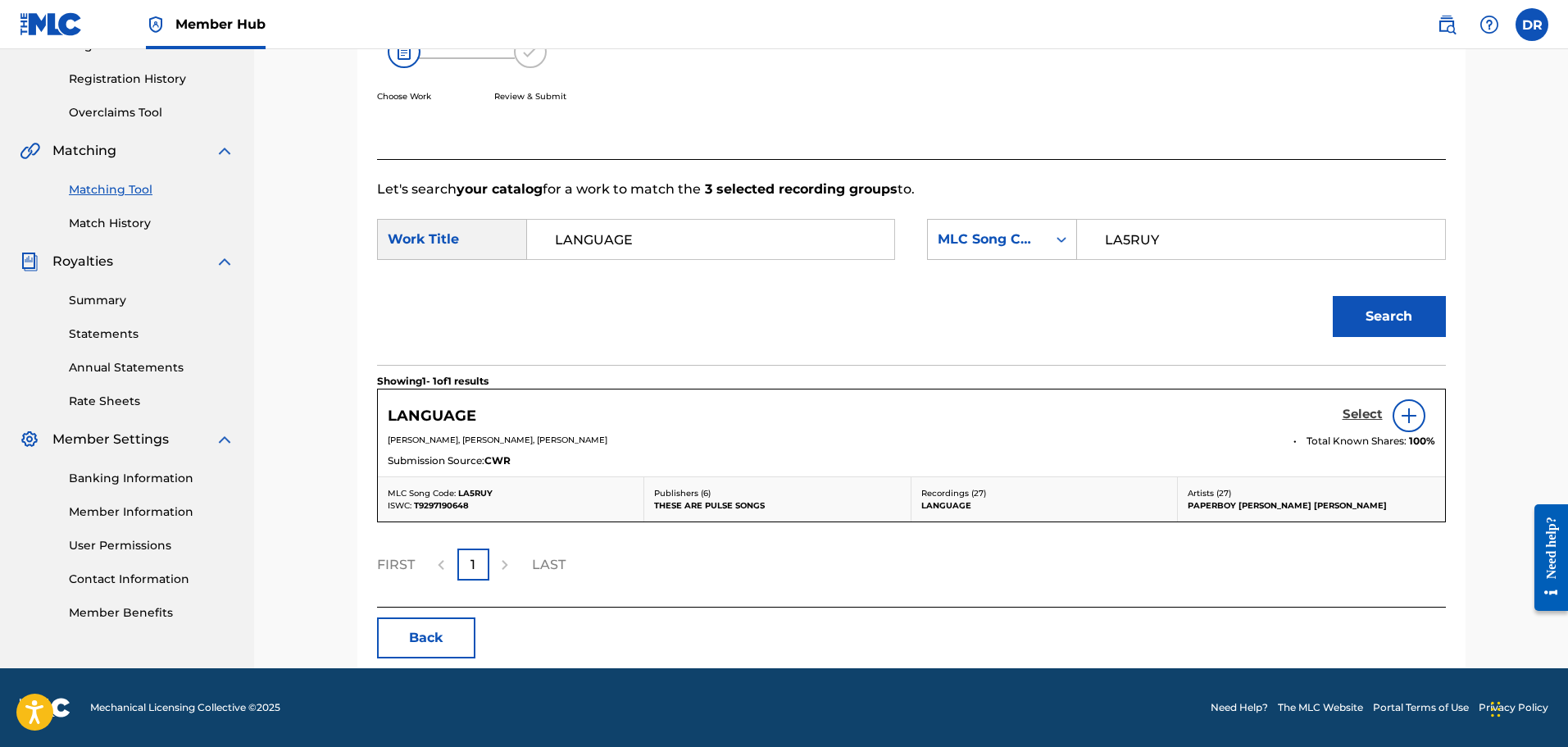
click at [1366, 416] on h5 "Select" at bounding box center [1363, 414] width 40 height 16
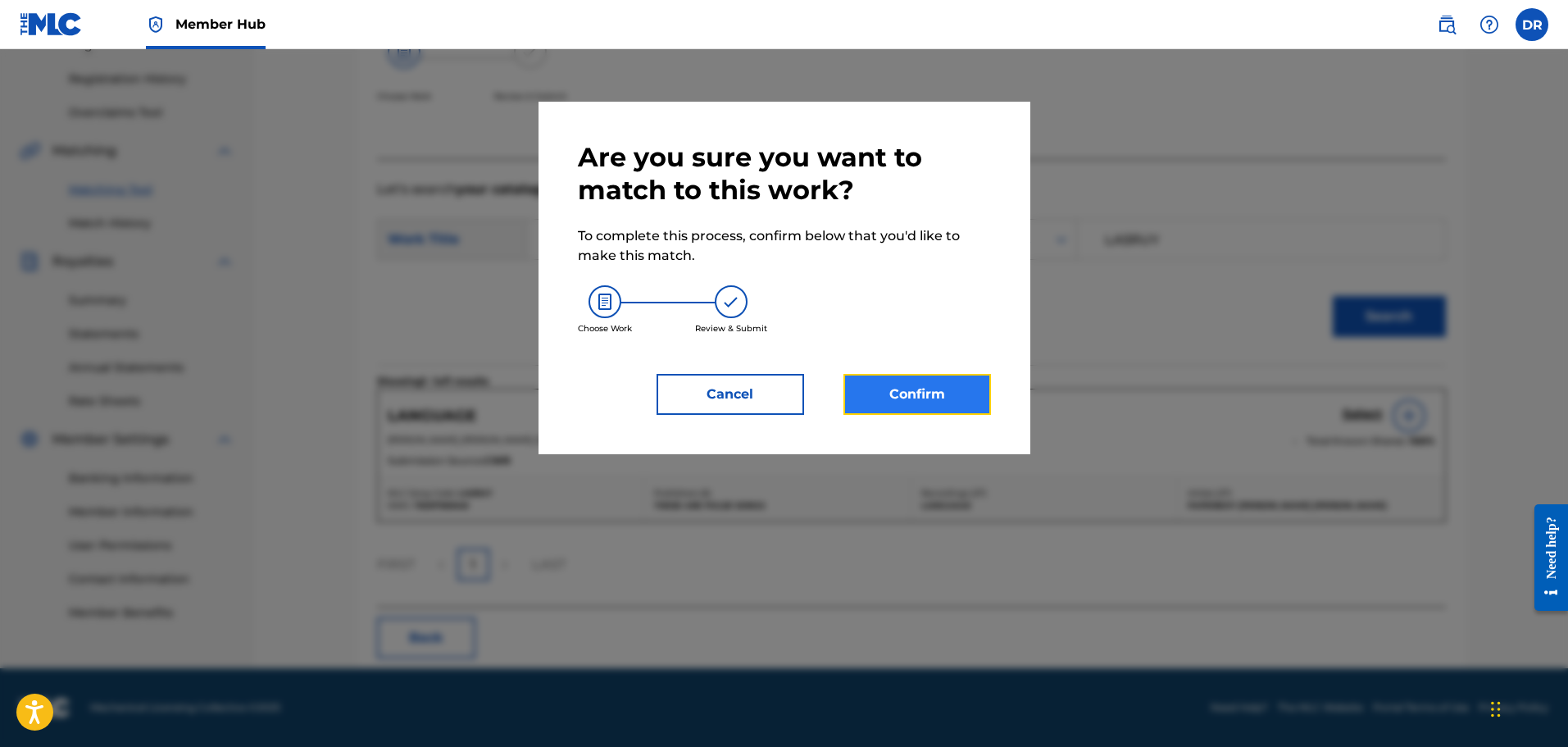
click at [984, 395] on button "Confirm" at bounding box center [917, 394] width 148 height 41
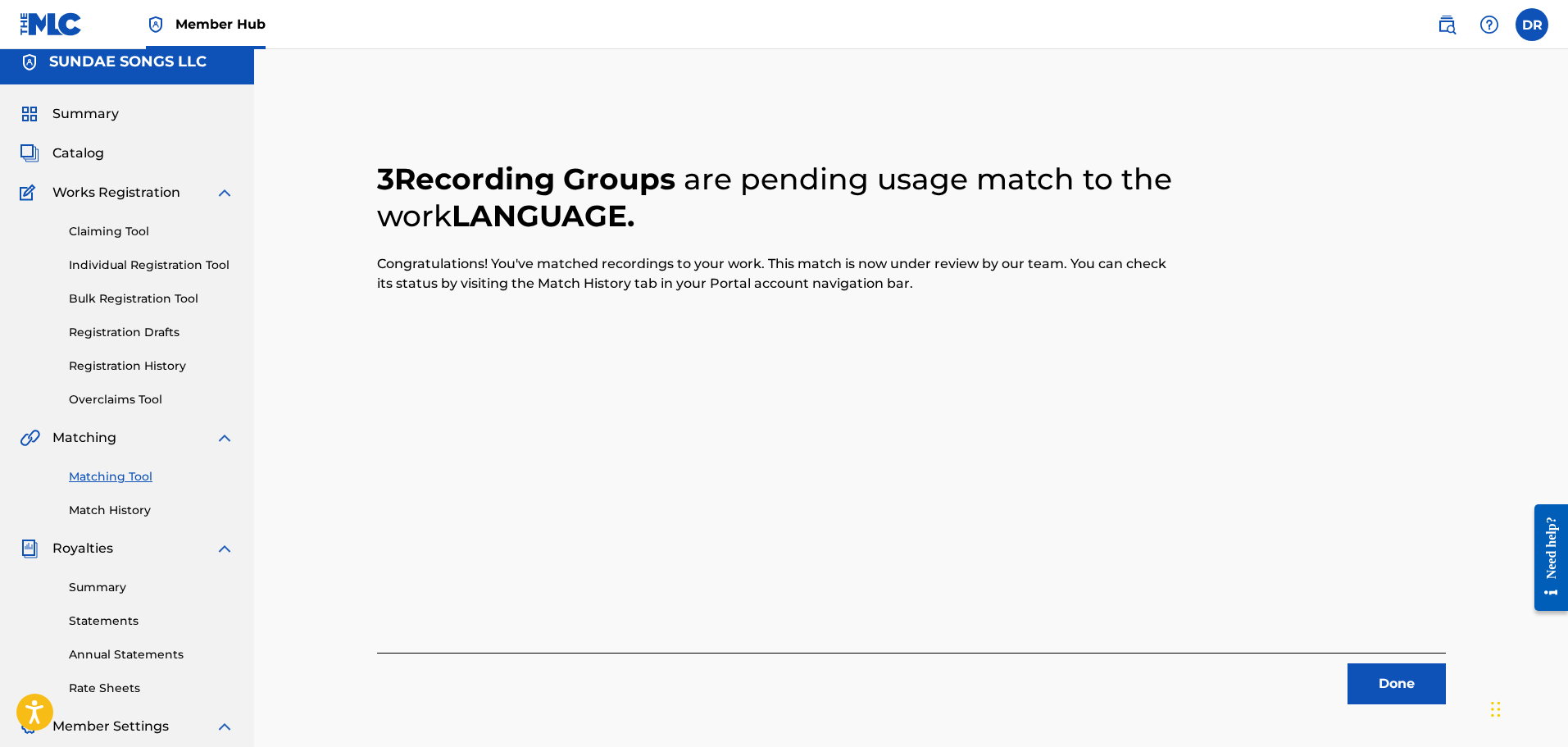
scroll to position [0, 0]
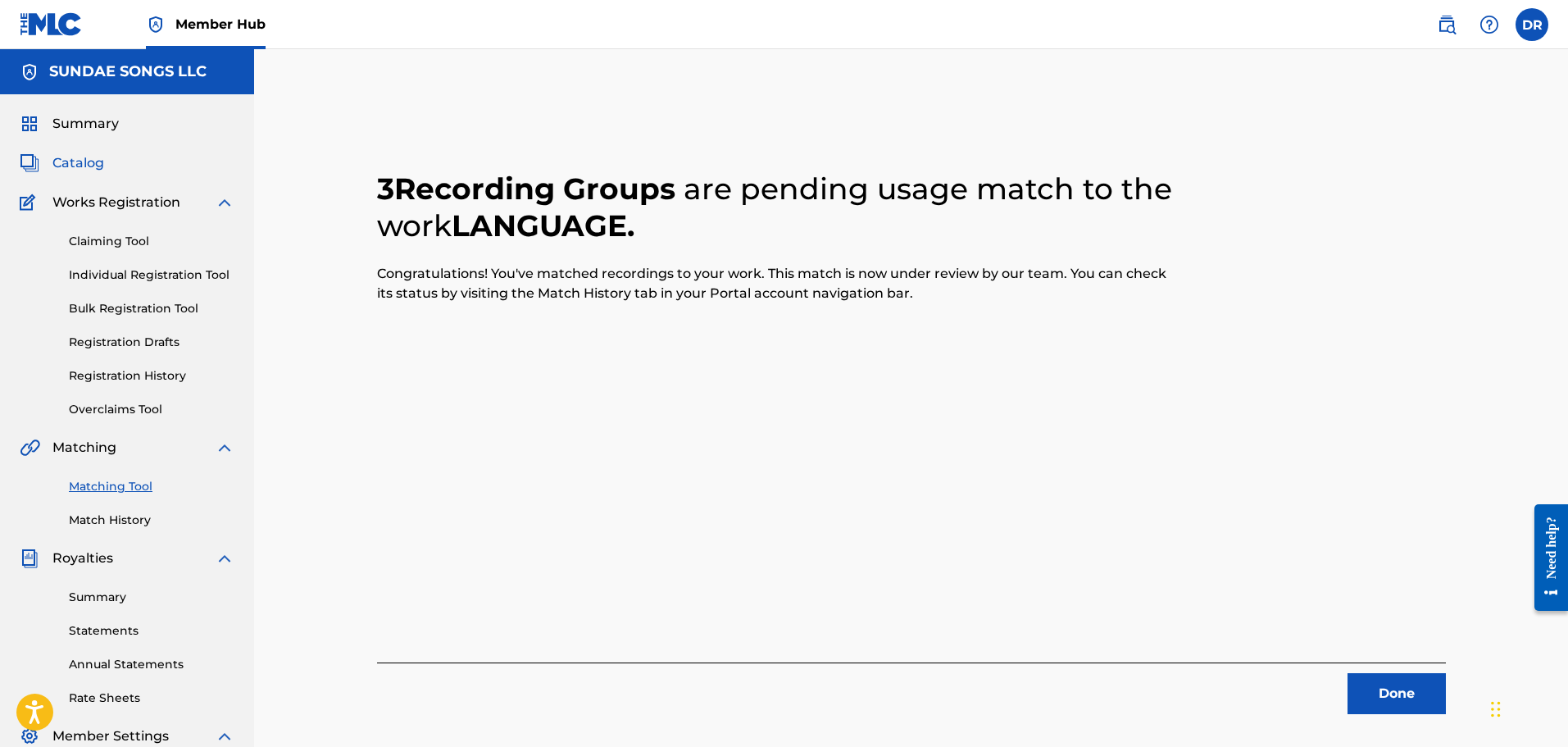
click at [99, 163] on span "Catalog" at bounding box center [78, 163] width 52 height 20
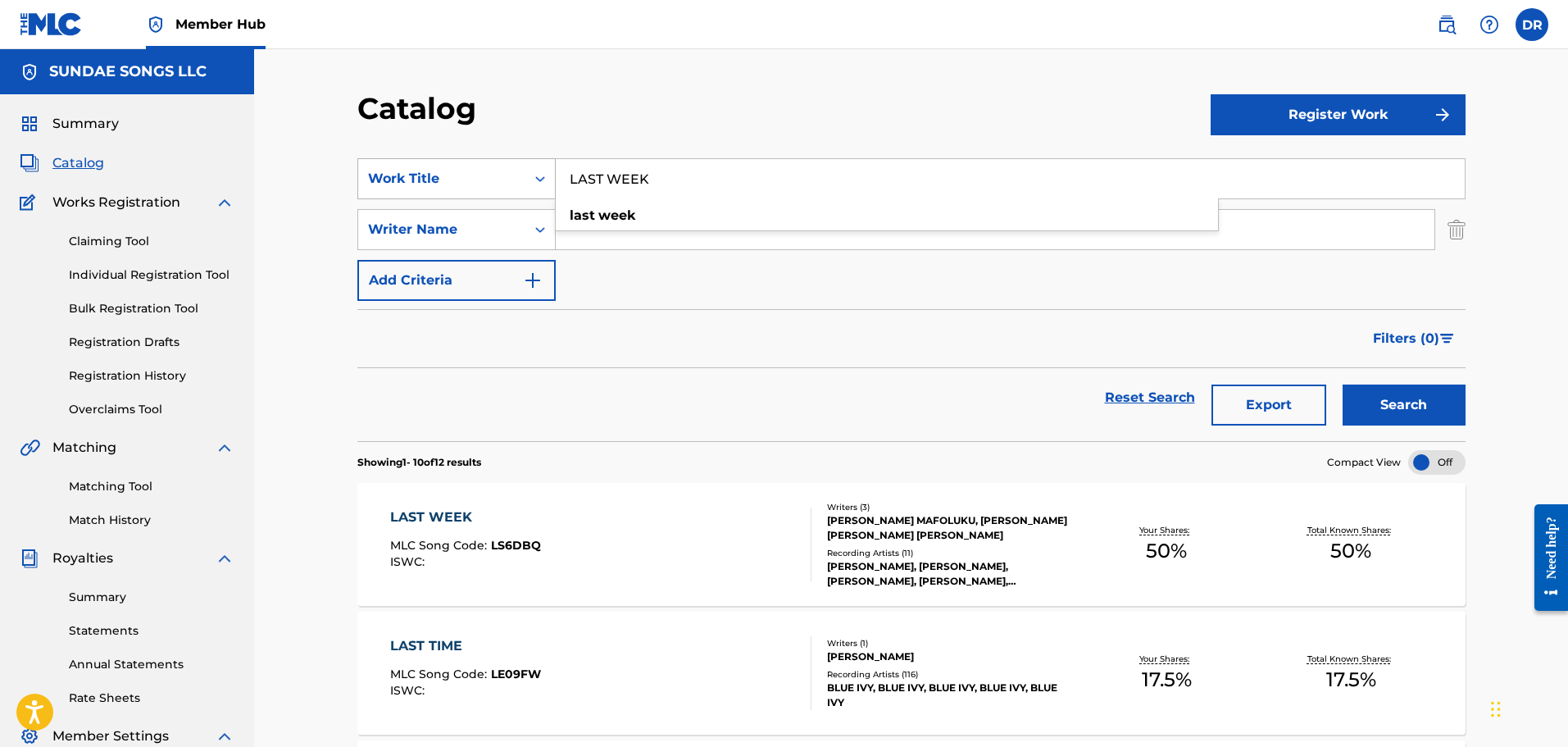
drag, startPoint x: 702, startPoint y: 185, endPoint x: 513, endPoint y: 179, distance: 189.1
click at [513, 179] on div "SearchWithCriteriaaf8f6a6f-fd2e-4d17-a1f6-14930b0c3f8c Work Title LAST WEEK las…" at bounding box center [911, 178] width 1109 height 41
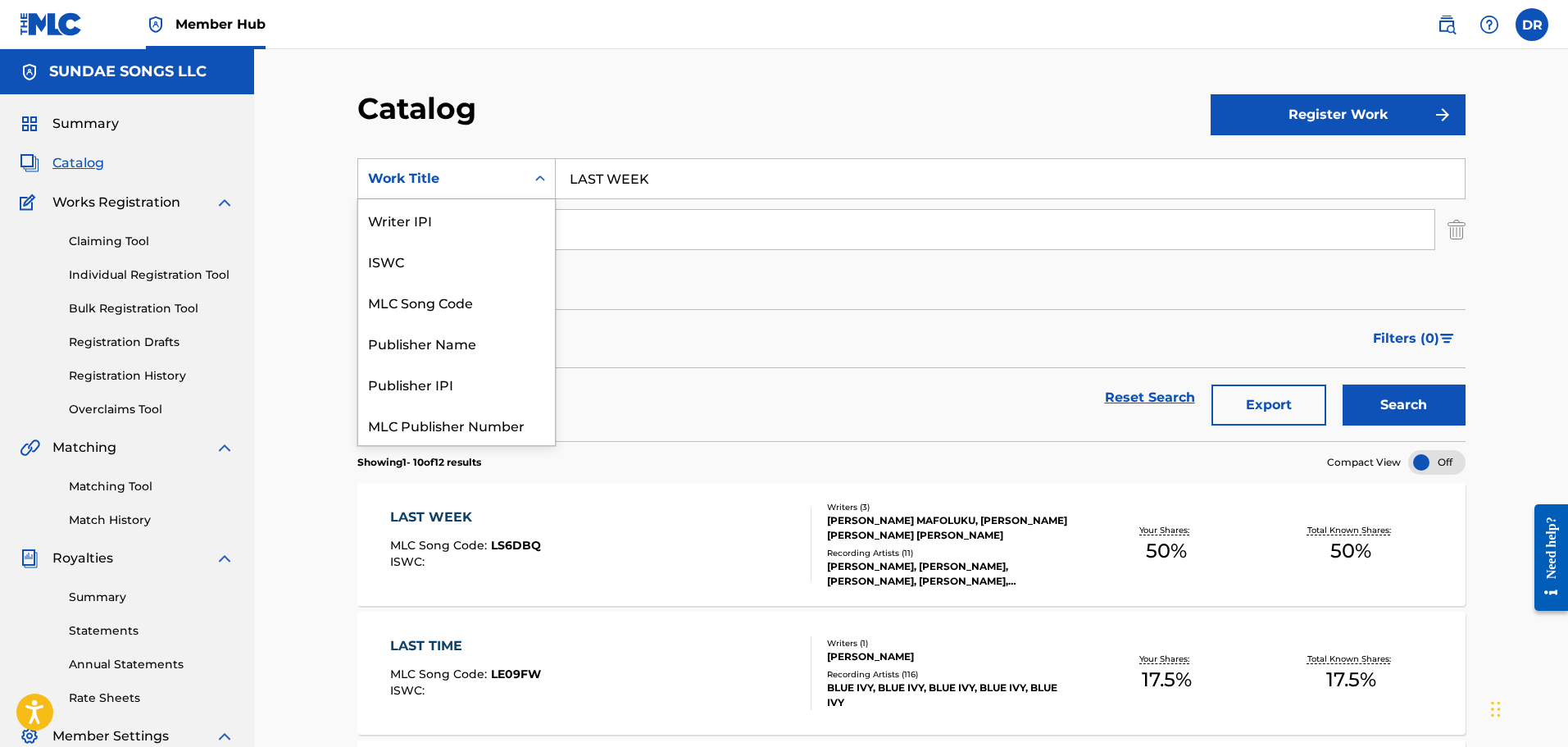
click at [477, 175] on div "Work Title" at bounding box center [441, 178] width 148 height 20
click at [665, 189] on input "LAST WEEK" at bounding box center [1010, 178] width 909 height 39
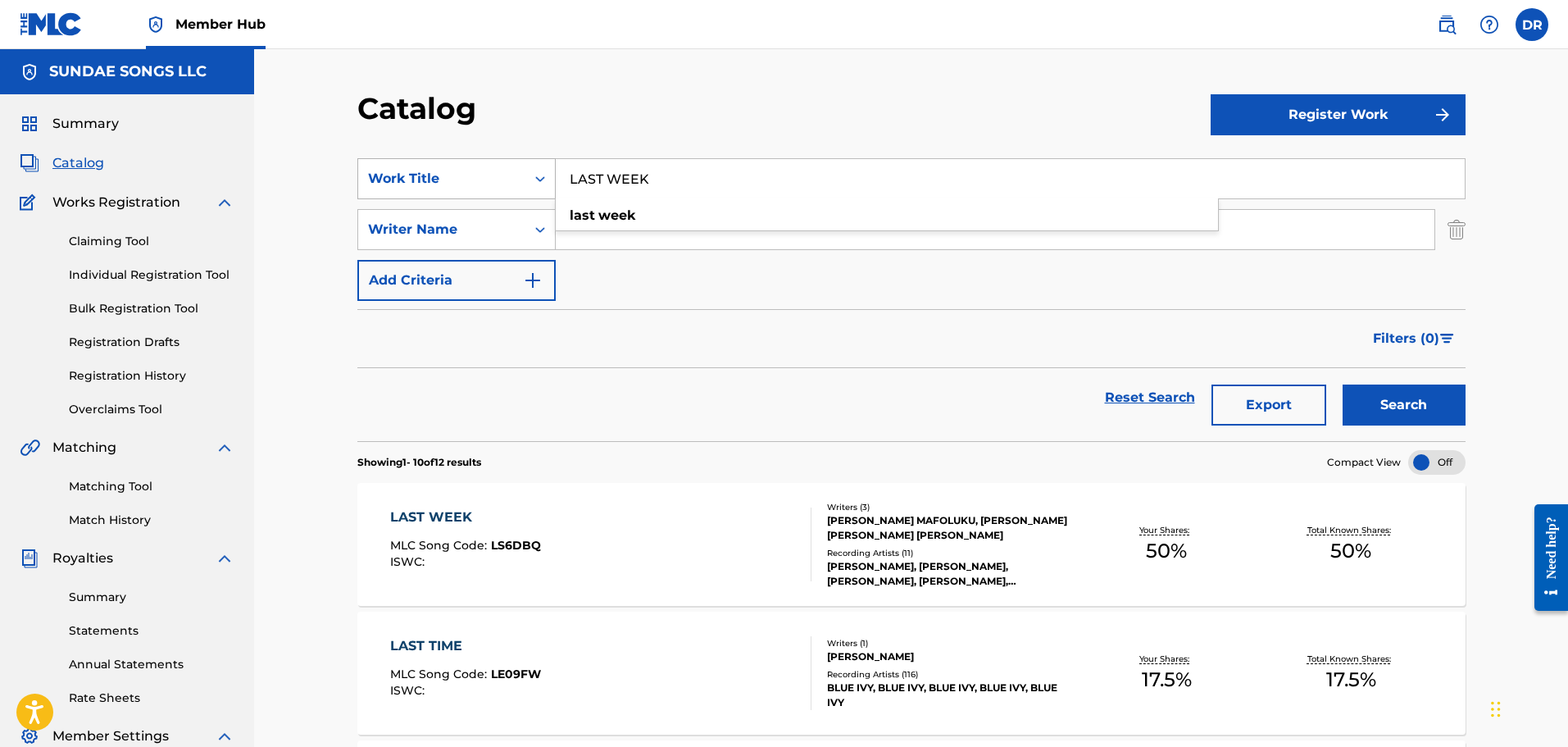
click at [534, 183] on icon "Search Form" at bounding box center [540, 178] width 17 height 17
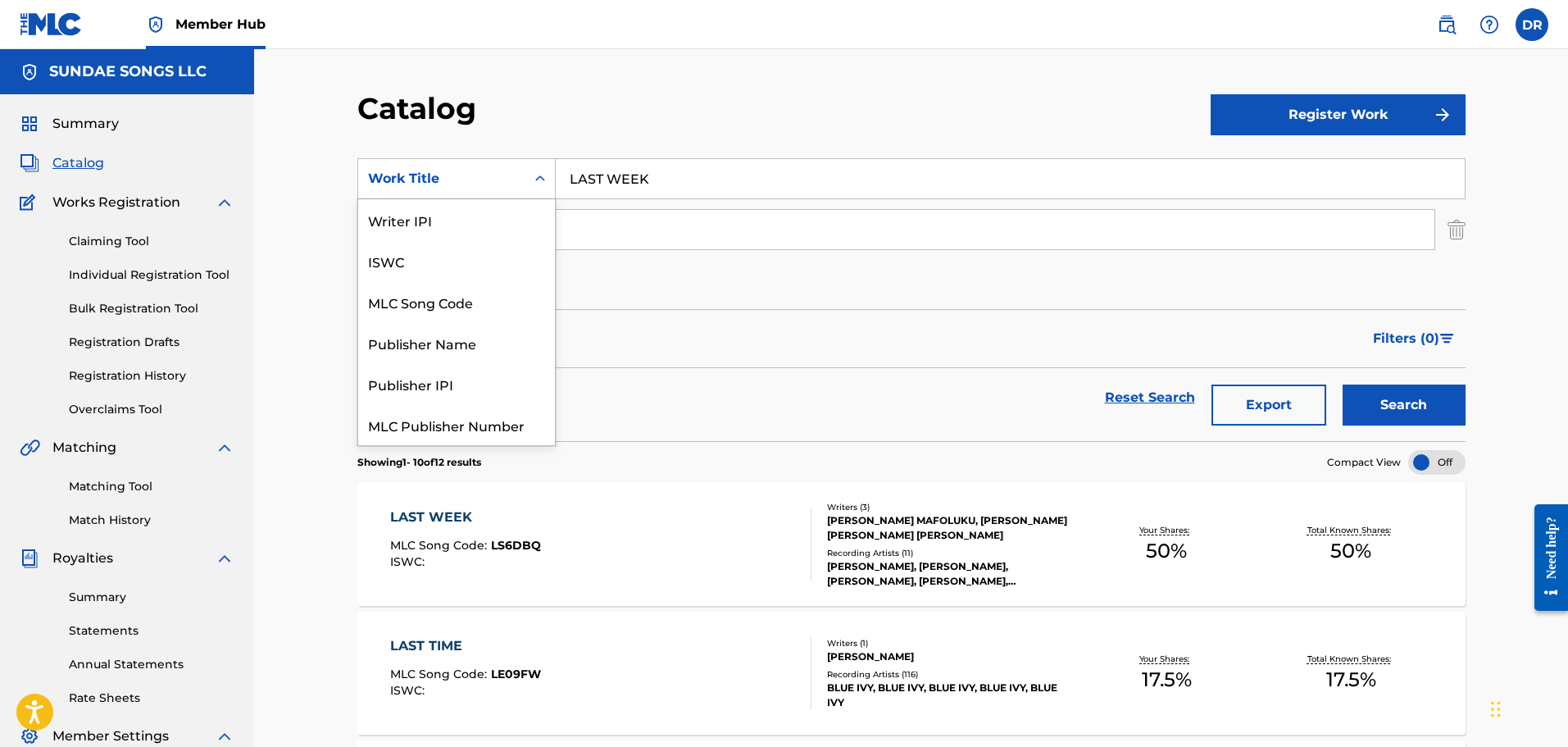
scroll to position [205, 0]
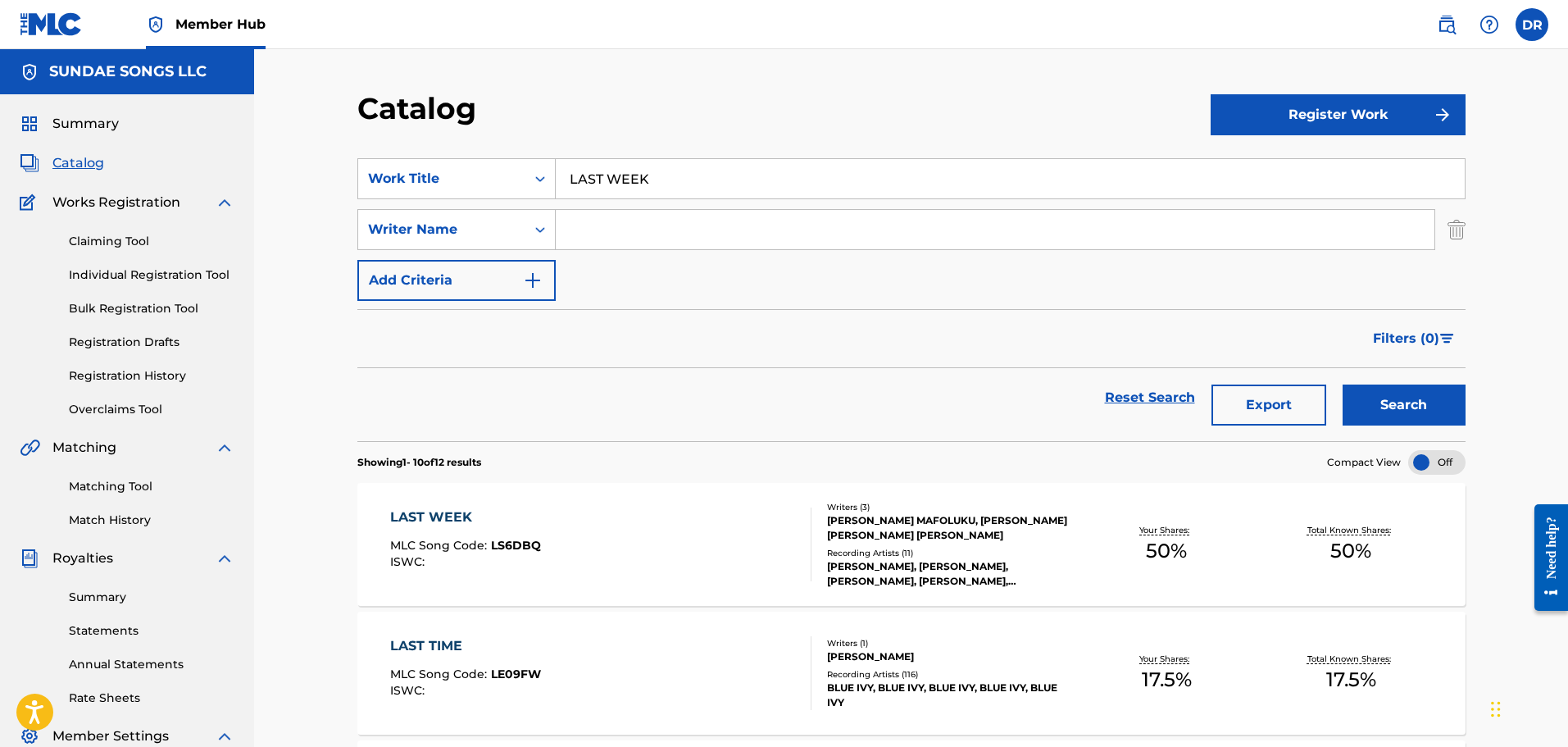
click at [652, 232] on input "Search Form" at bounding box center [995, 229] width 879 height 39
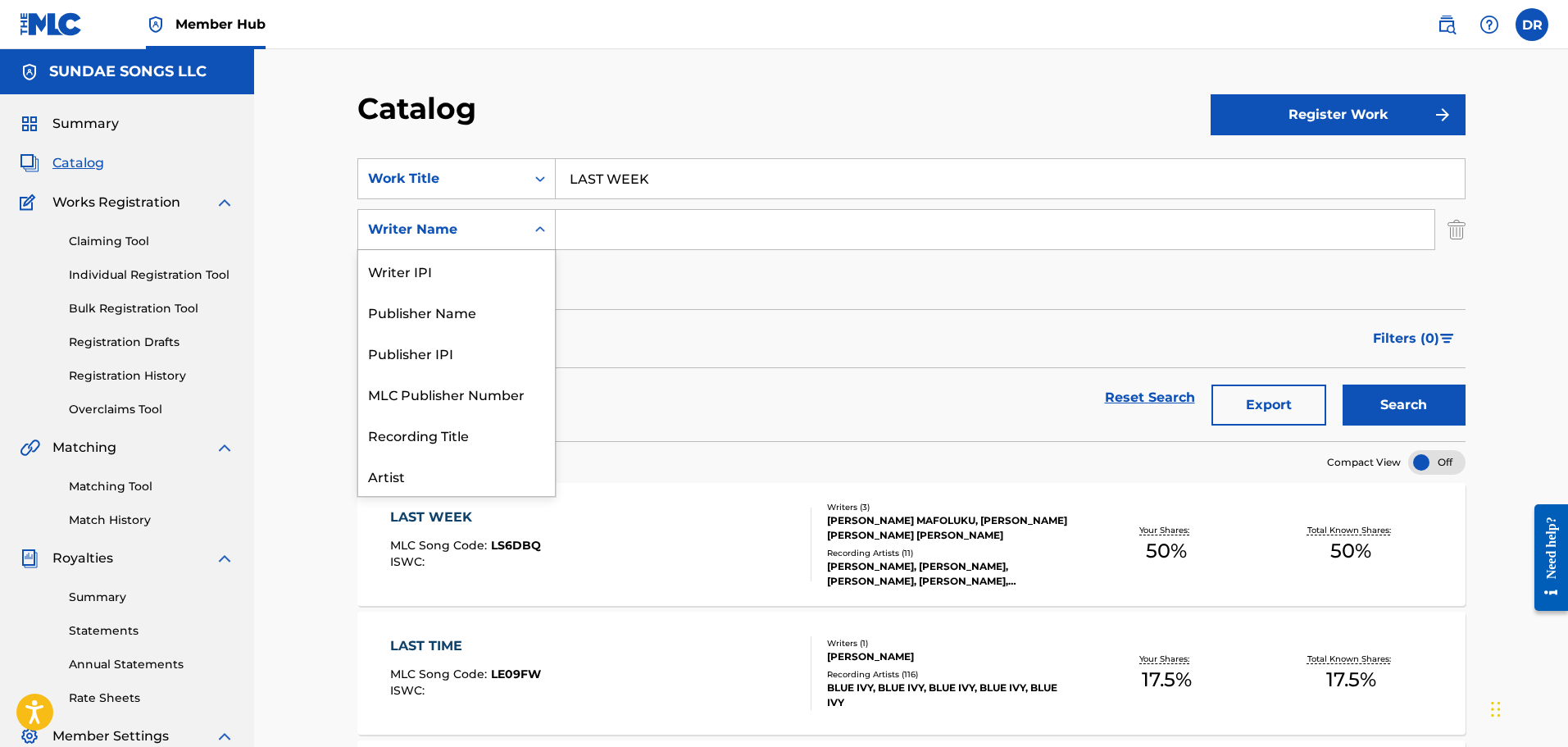
click at [539, 233] on icon "Search Form" at bounding box center [540, 229] width 17 height 17
click at [521, 288] on div "Writer IPI" at bounding box center [456, 270] width 197 height 41
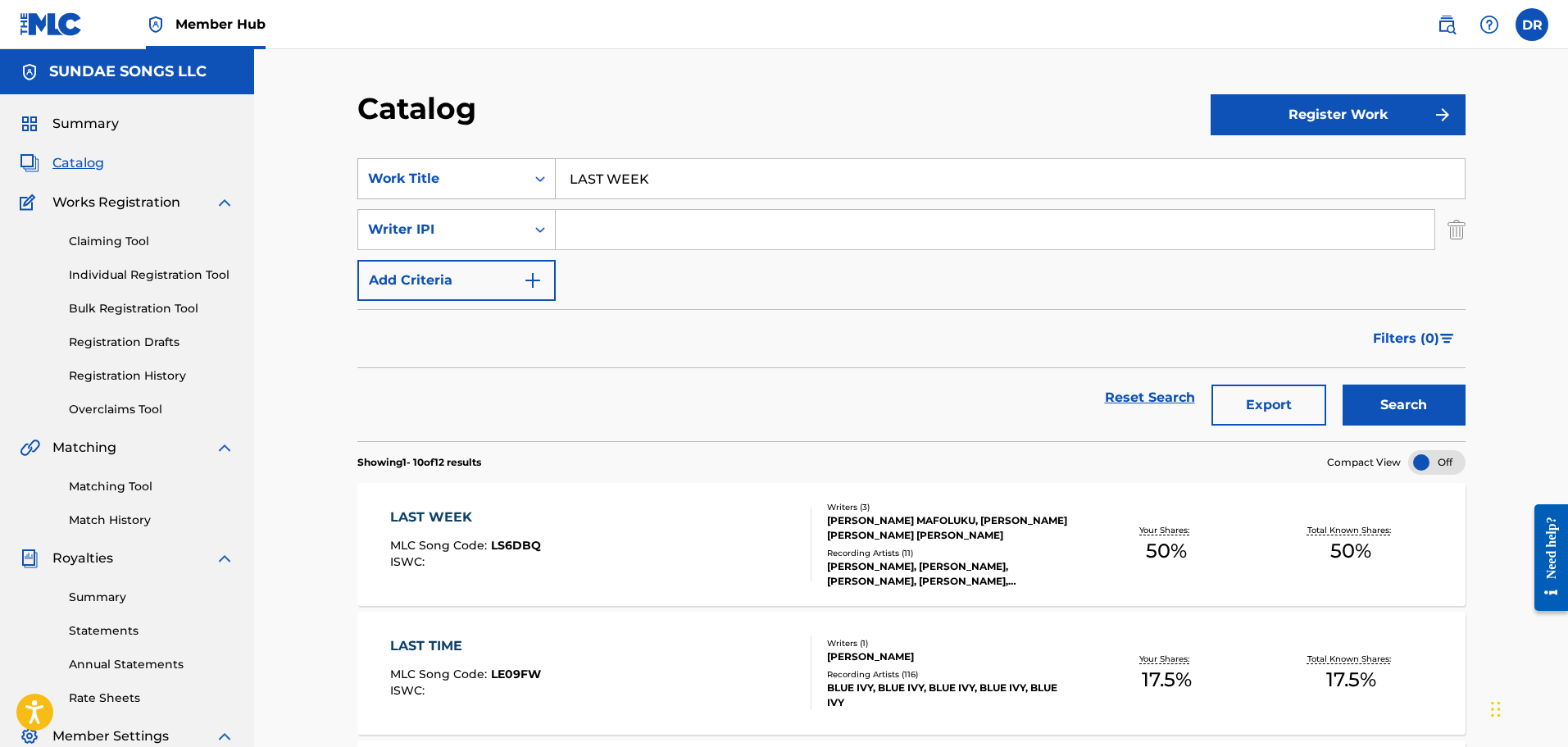
click at [528, 183] on div "Search Form" at bounding box center [541, 179] width 30 height 30
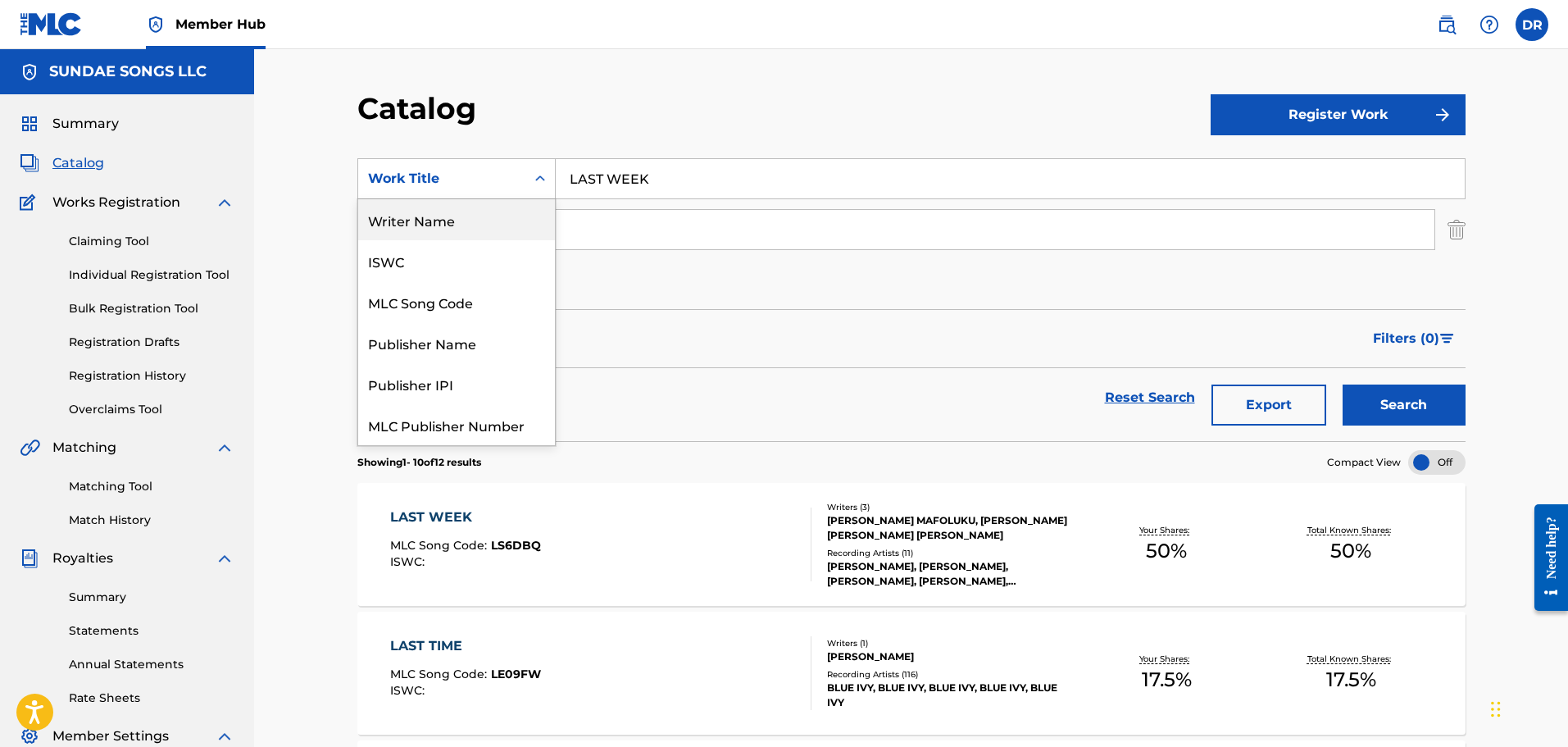
drag, startPoint x: 512, startPoint y: 234, endPoint x: 612, endPoint y: 206, distance: 103.8
click at [513, 234] on div "Writer Name" at bounding box center [456, 219] width 197 height 41
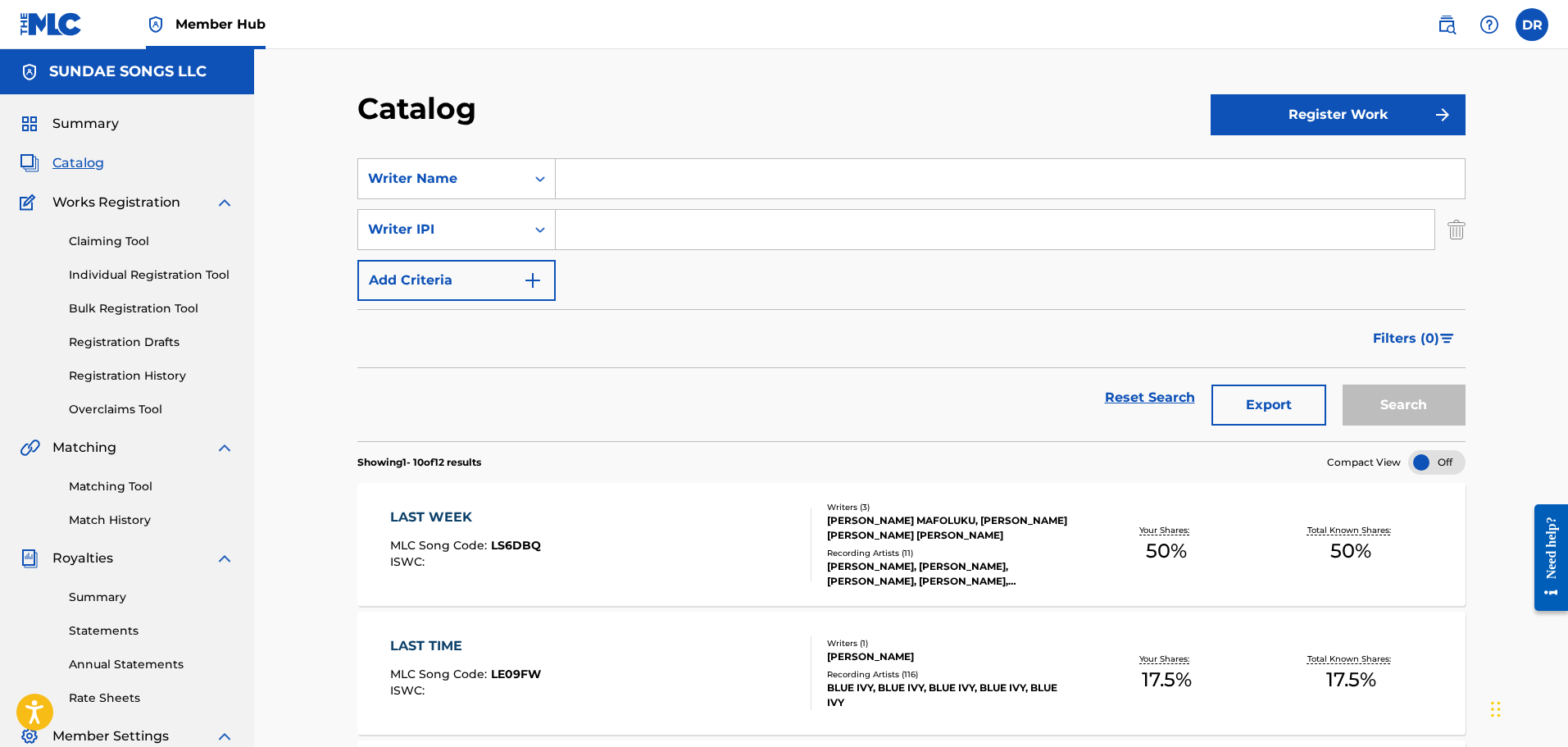
click at [670, 187] on input "Search Form" at bounding box center [1010, 178] width 909 height 39
click at [1436, 406] on button "Search" at bounding box center [1404, 405] width 123 height 41
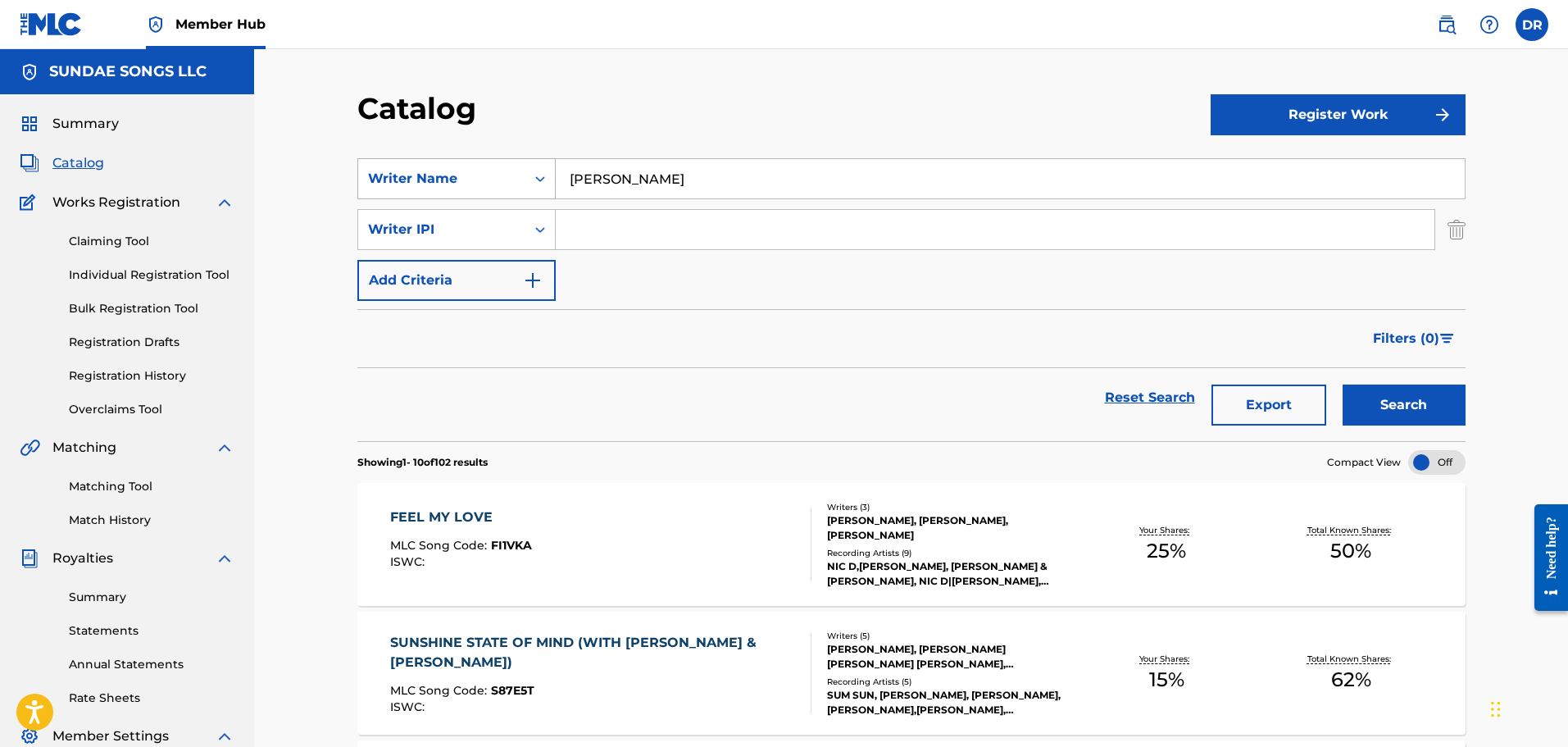
drag, startPoint x: 551, startPoint y: 169, endPoint x: 518, endPoint y: 169, distance: 33.0
click at [518, 169] on div "SearchWithCriteria885dbc4e-ae49-4b47-8074-b18c6341684b Writer Name [PERSON_NAME]" at bounding box center [911, 178] width 1109 height 41
paste input "[PERSON_NAME] TABARIA [PERSON_NAME]"
type input "[PERSON_NAME] TABARIA [PERSON_NAME]"
click at [1419, 407] on button "Search" at bounding box center [1404, 405] width 123 height 41
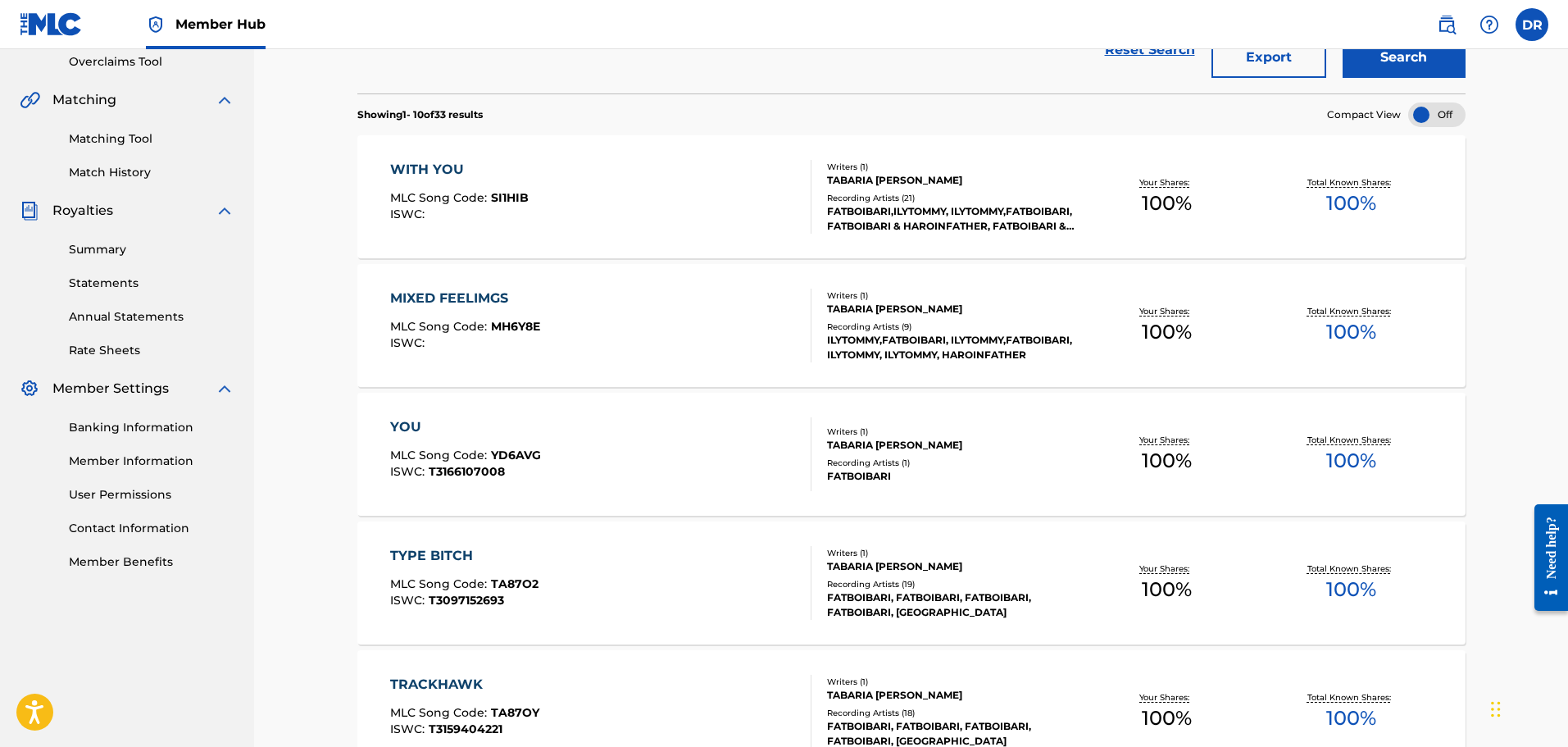
scroll to position [114, 0]
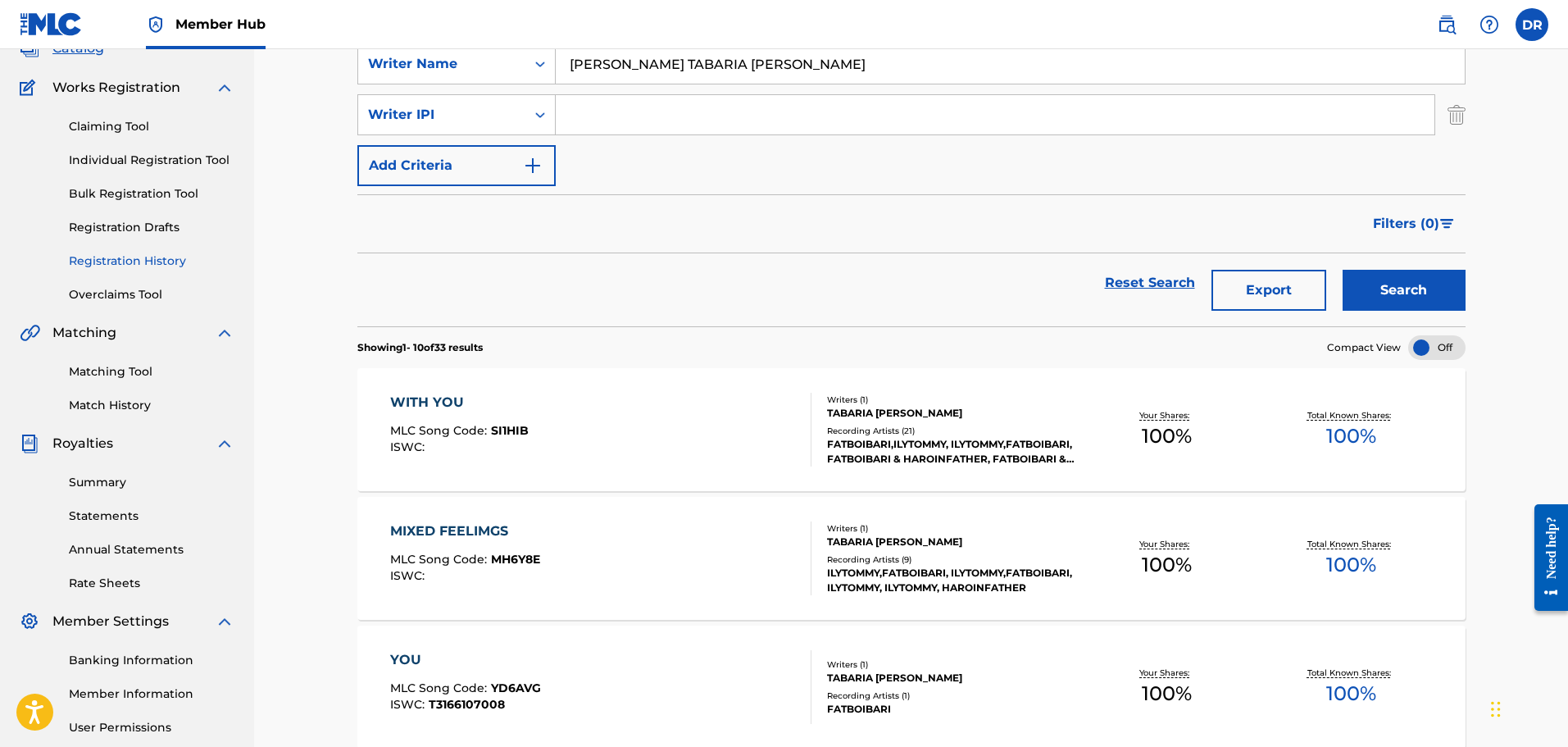
click at [97, 257] on link "Registration History" at bounding box center [152, 261] width 166 height 17
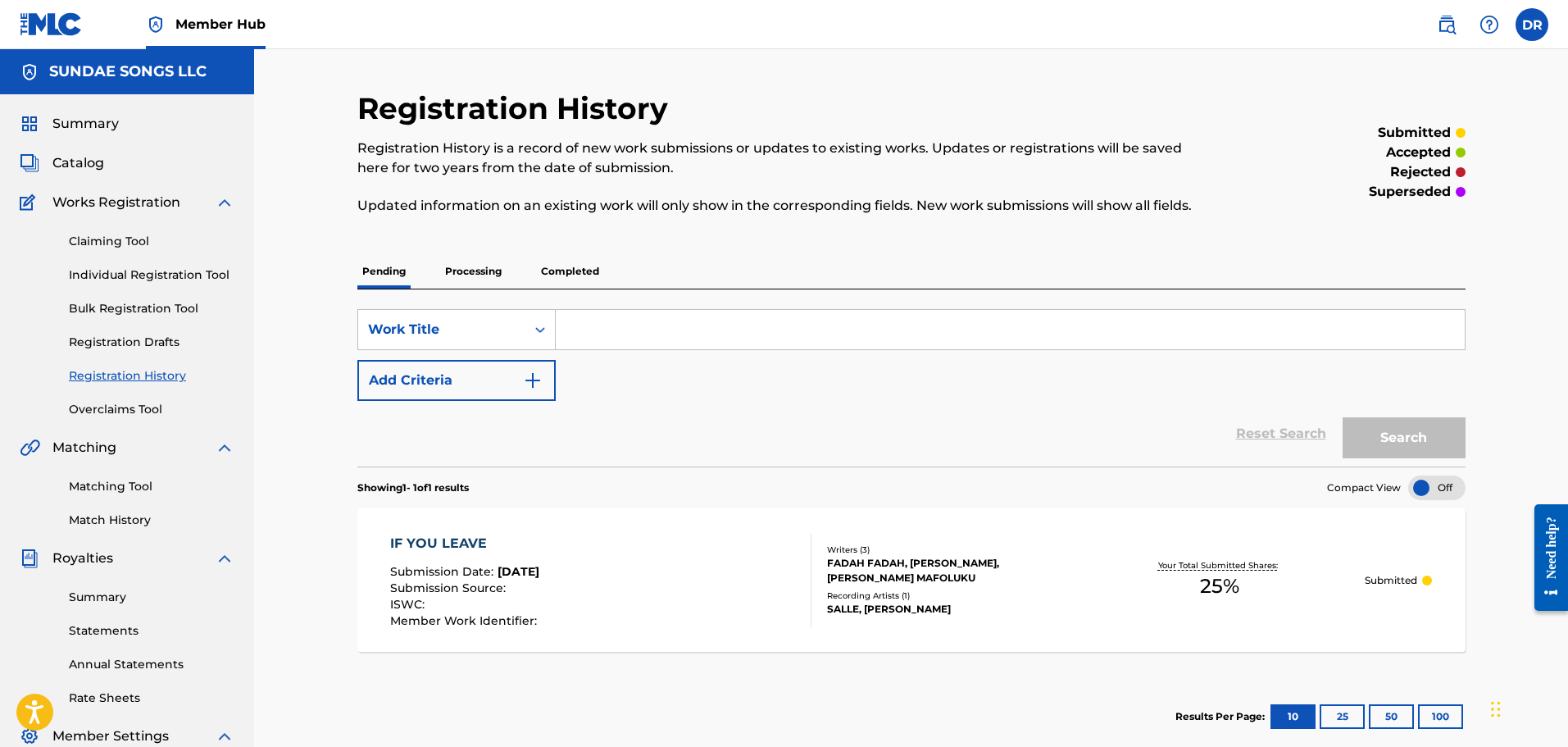
click at [481, 273] on p "Processing" at bounding box center [473, 271] width 66 height 34
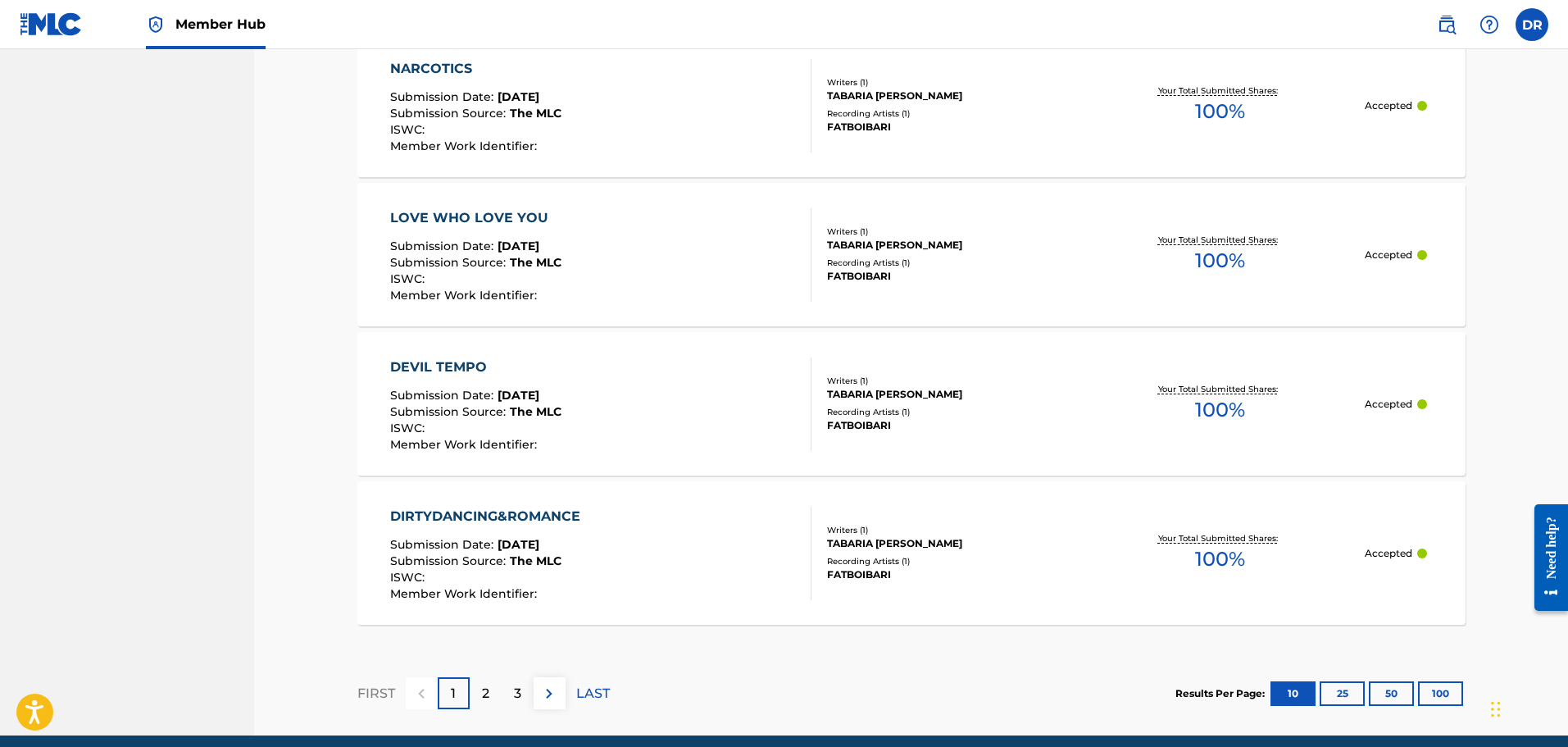
scroll to position [1394, 0]
